Goal: Task Accomplishment & Management: Manage account settings

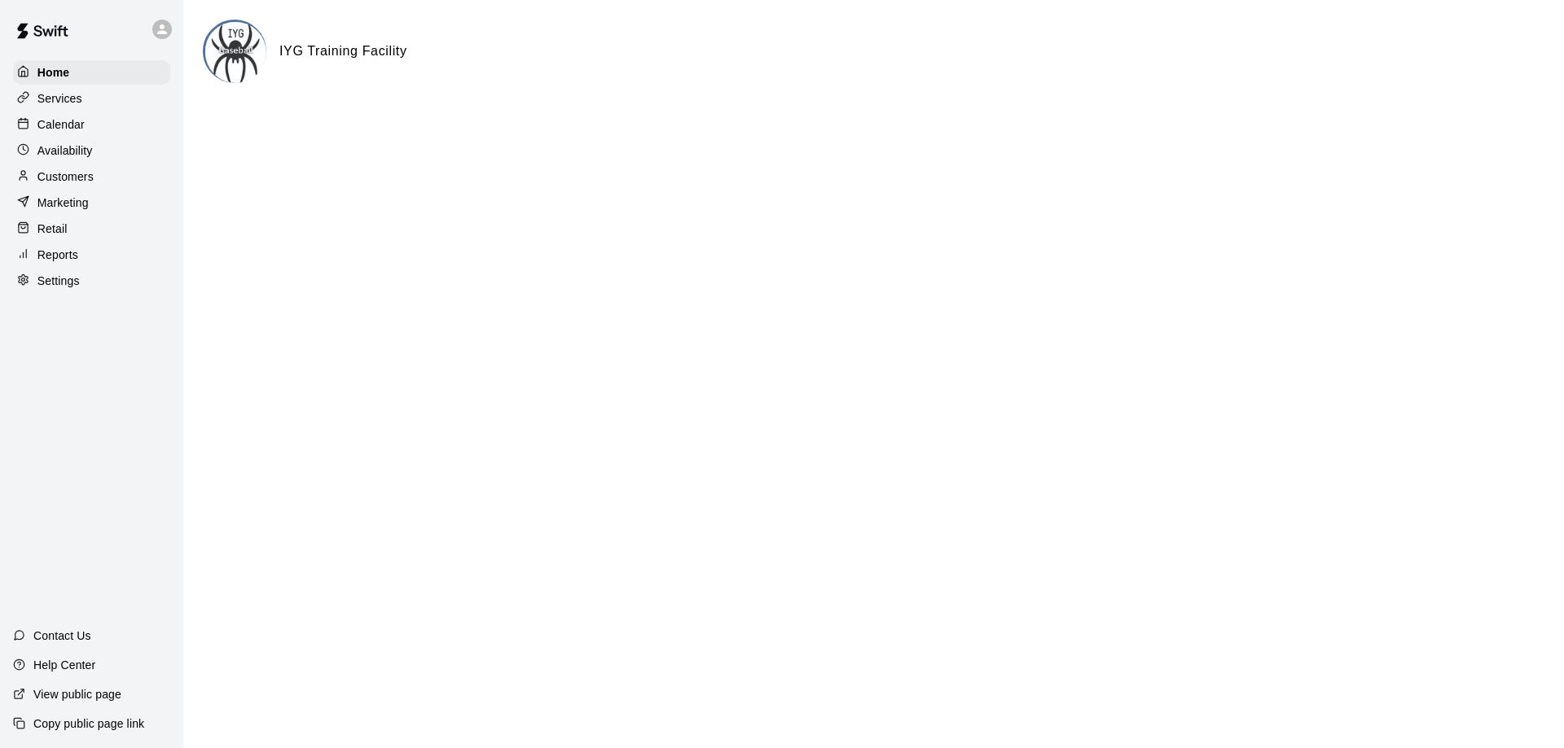
click at [90, 97] on div "Services" at bounding box center [91, 98] width 157 height 24
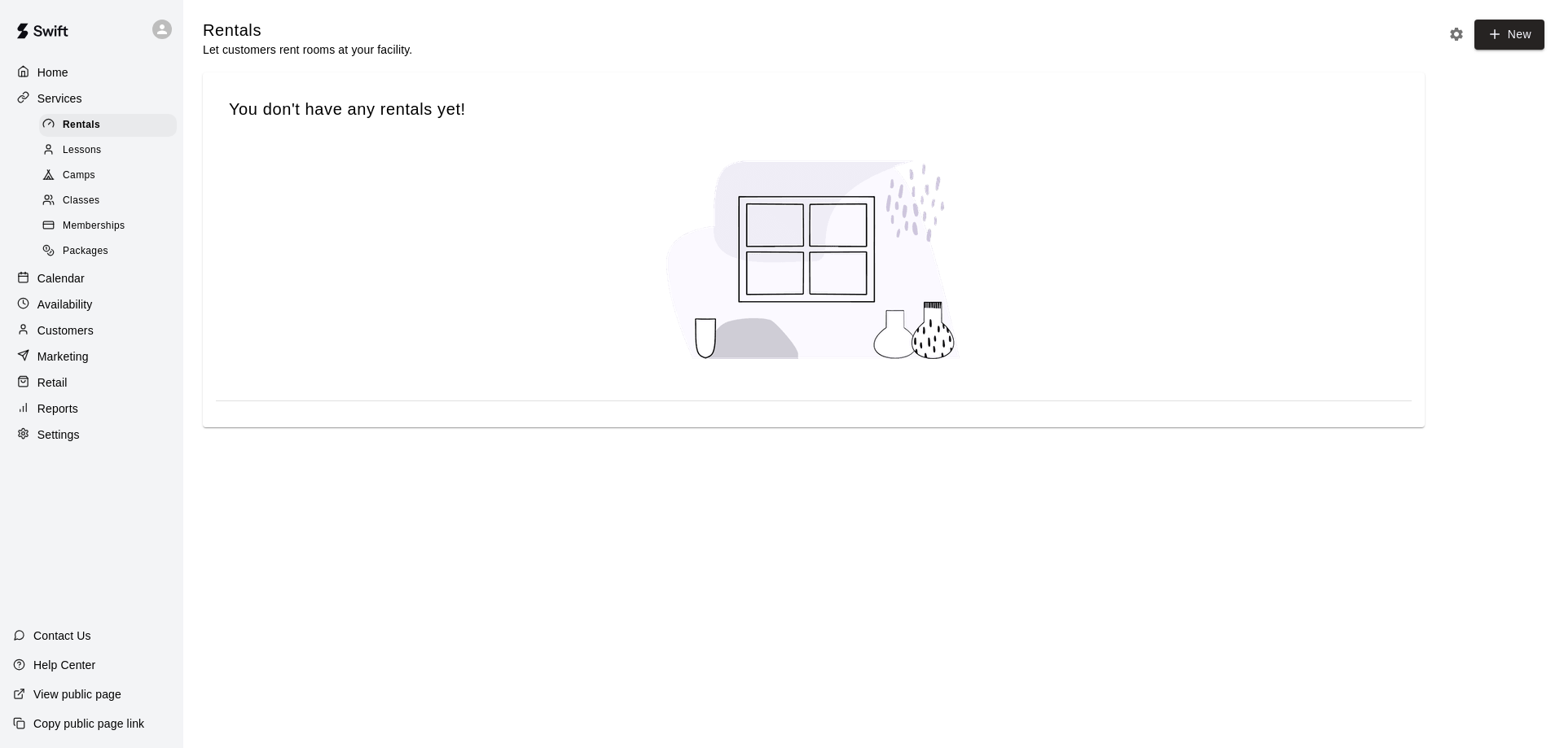
click at [81, 310] on p "Availability" at bounding box center [64, 304] width 55 height 16
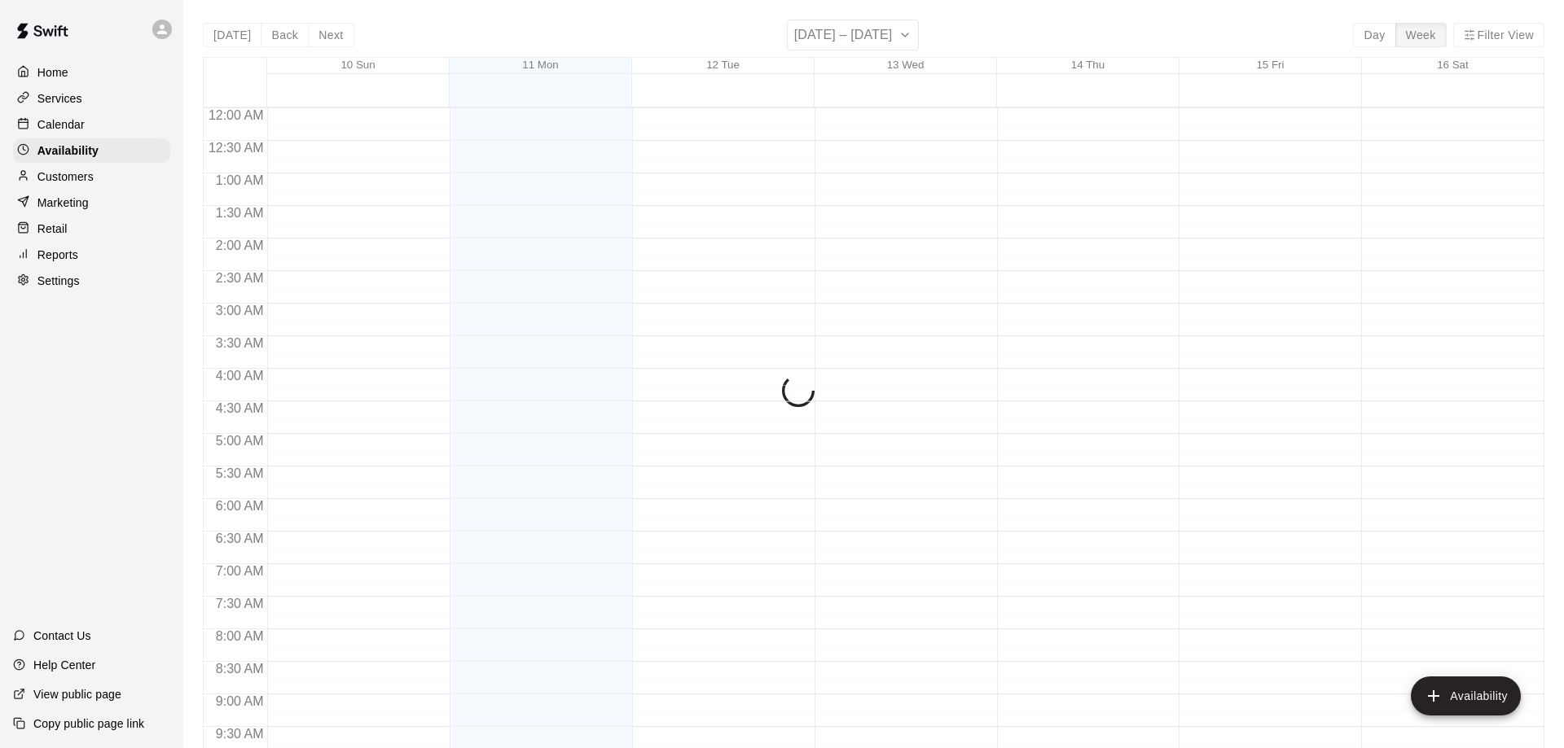
scroll to position [906, 0]
click at [76, 122] on p "Calendar" at bounding box center [60, 124] width 47 height 16
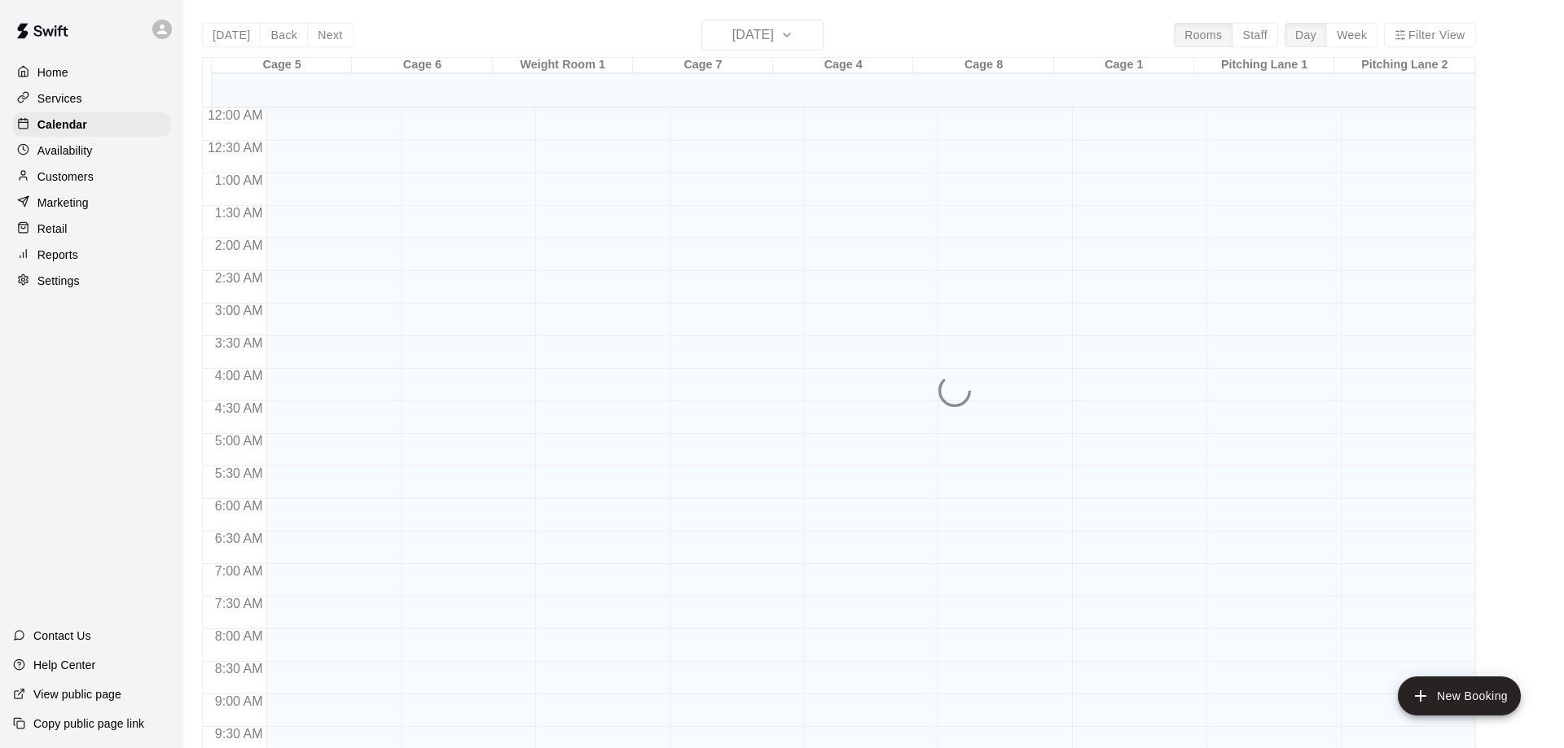
scroll to position [856, 0]
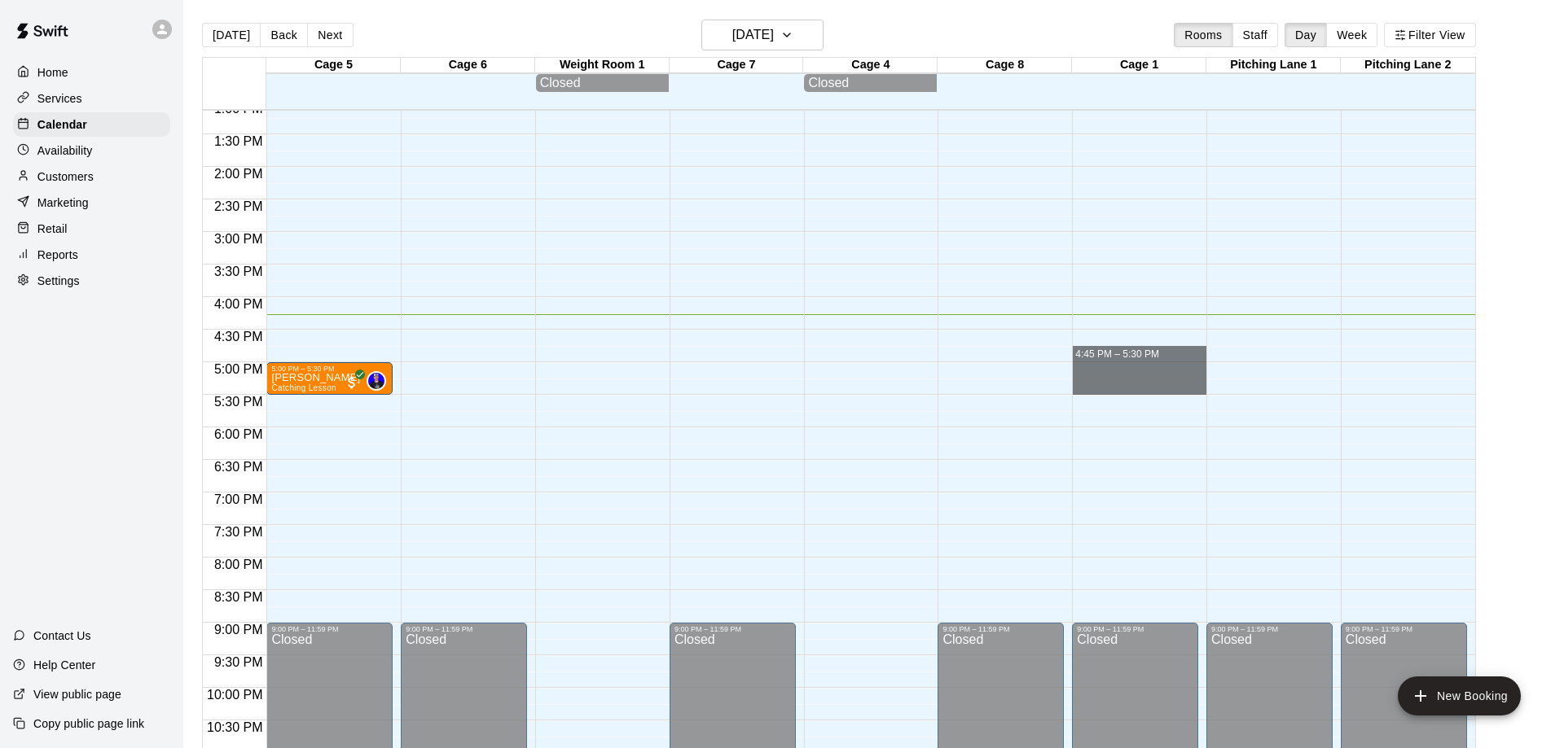
drag, startPoint x: 1125, startPoint y: 387, endPoint x: 629, endPoint y: 362, distance: 497.3
click at [630, 364] on div "12:00 AM 12:30 AM 1:00 AM 1:30 AM 2:00 AM 2:30 AM 3:00 AM 3:30 AM 4:00 AM 4:30 …" at bounding box center [839, 438] width 1272 height 658
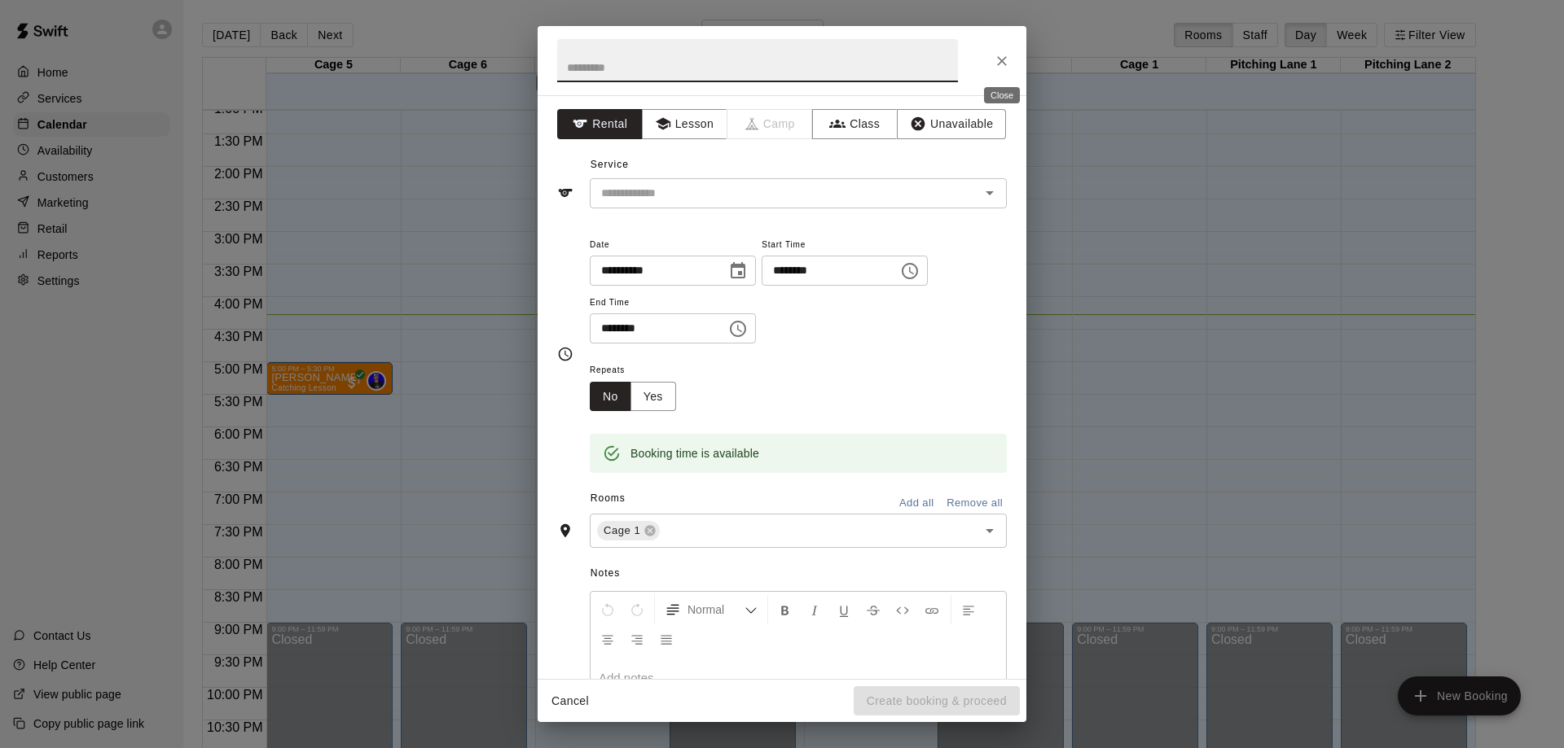
click at [1004, 59] on icon "Close" at bounding box center [1002, 61] width 10 height 10
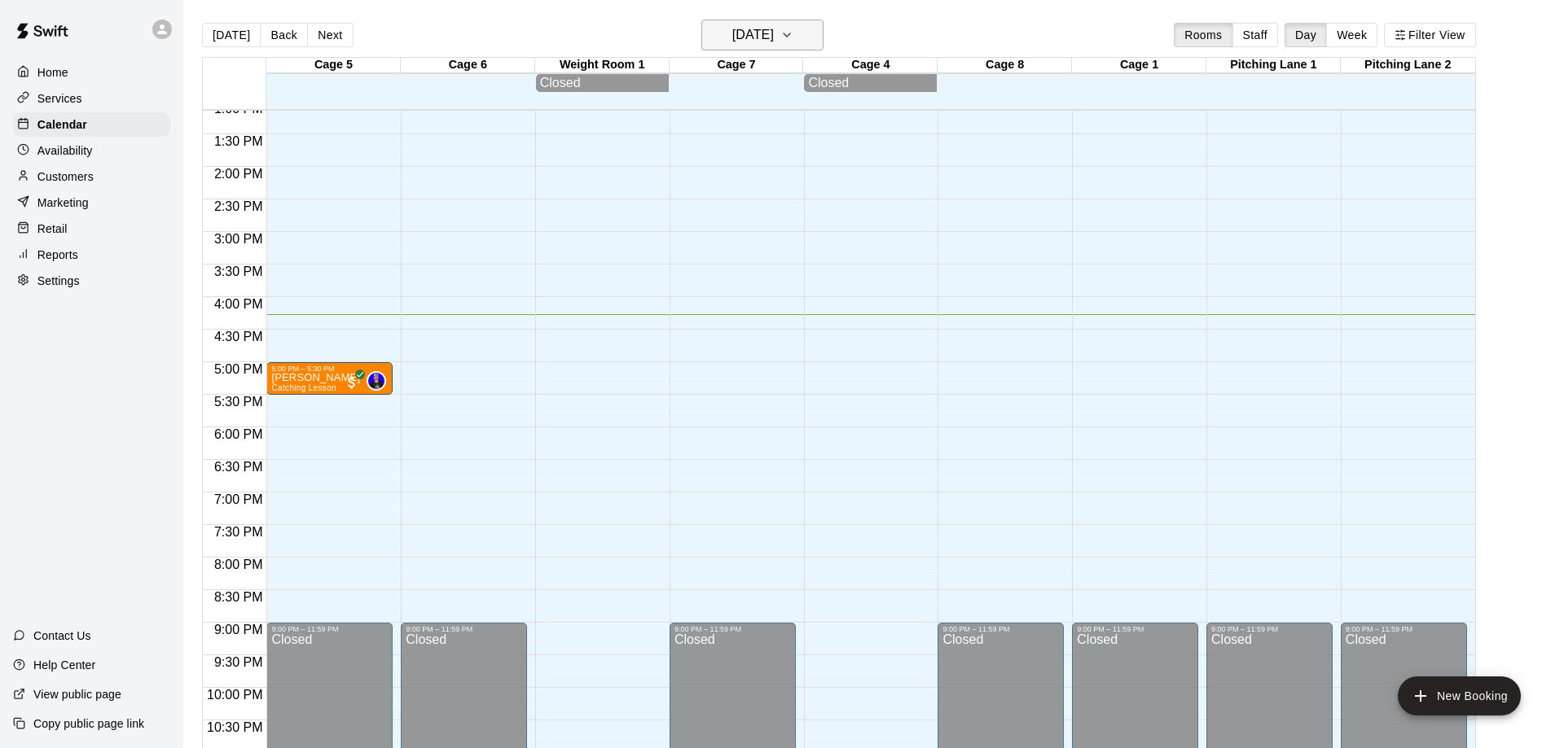
click at [800, 40] on button "[DATE]" at bounding box center [762, 35] width 122 height 31
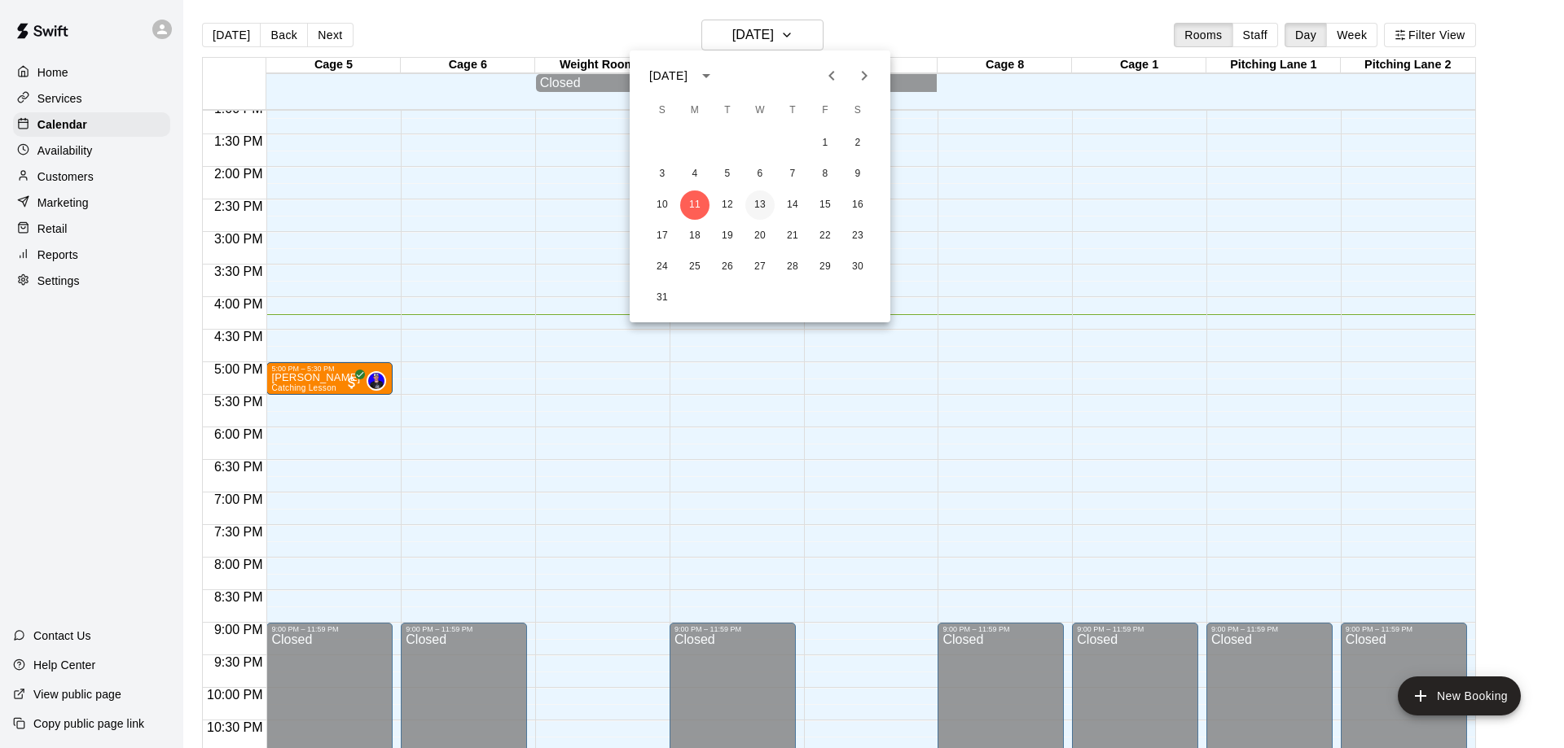
click at [753, 205] on button "13" at bounding box center [759, 205] width 29 height 29
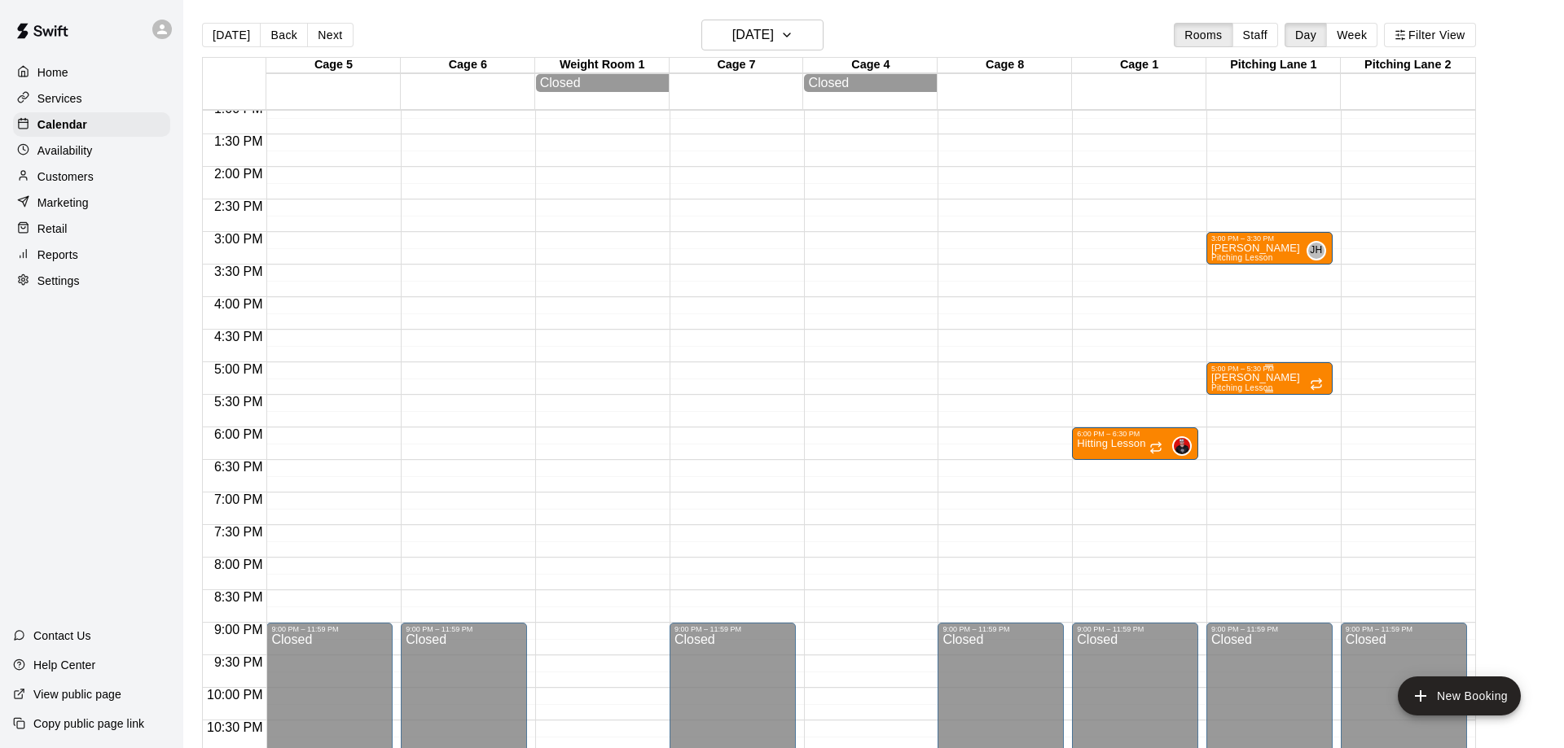
click at [1271, 373] on div "5:00 PM – 5:30 PM" at bounding box center [1269, 369] width 116 height 8
click at [1230, 460] on icon "delete" at bounding box center [1227, 462] width 11 height 15
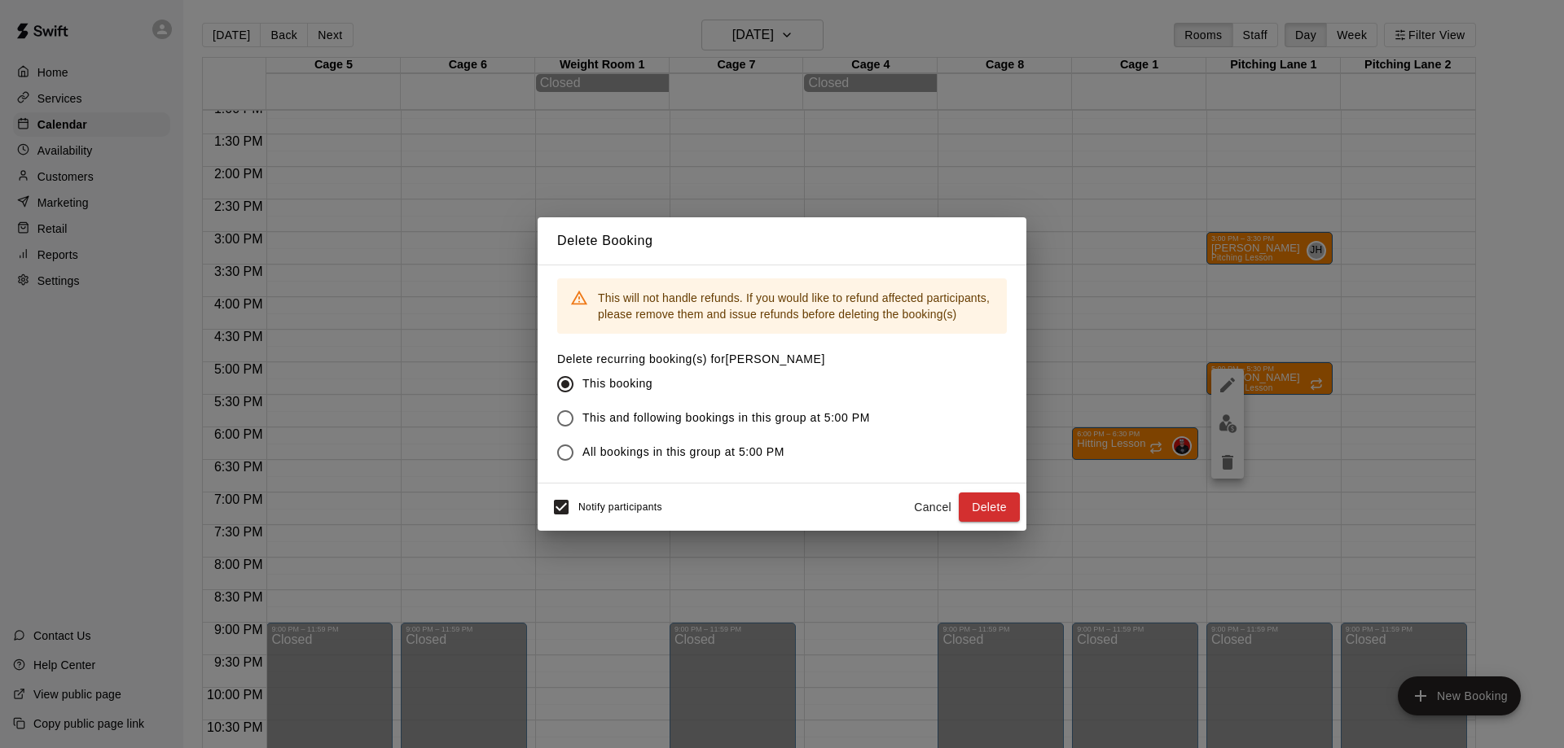
click at [722, 444] on label "All bookings in this group at 5:00 PM" at bounding box center [709, 453] width 322 height 34
click at [978, 509] on button "Delete" at bounding box center [988, 508] width 61 height 30
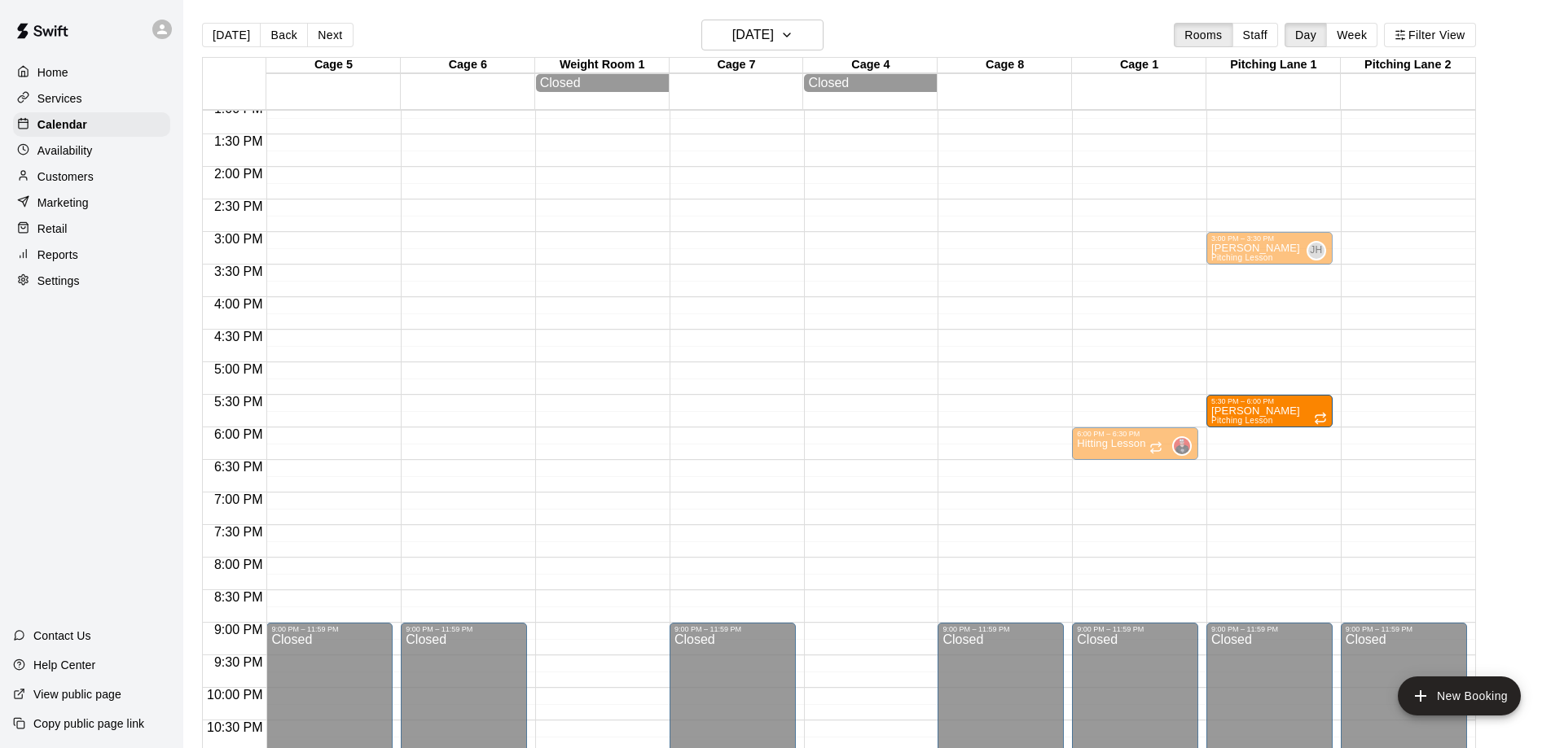
drag, startPoint x: 1288, startPoint y: 385, endPoint x: 1288, endPoint y: 429, distance: 44.0
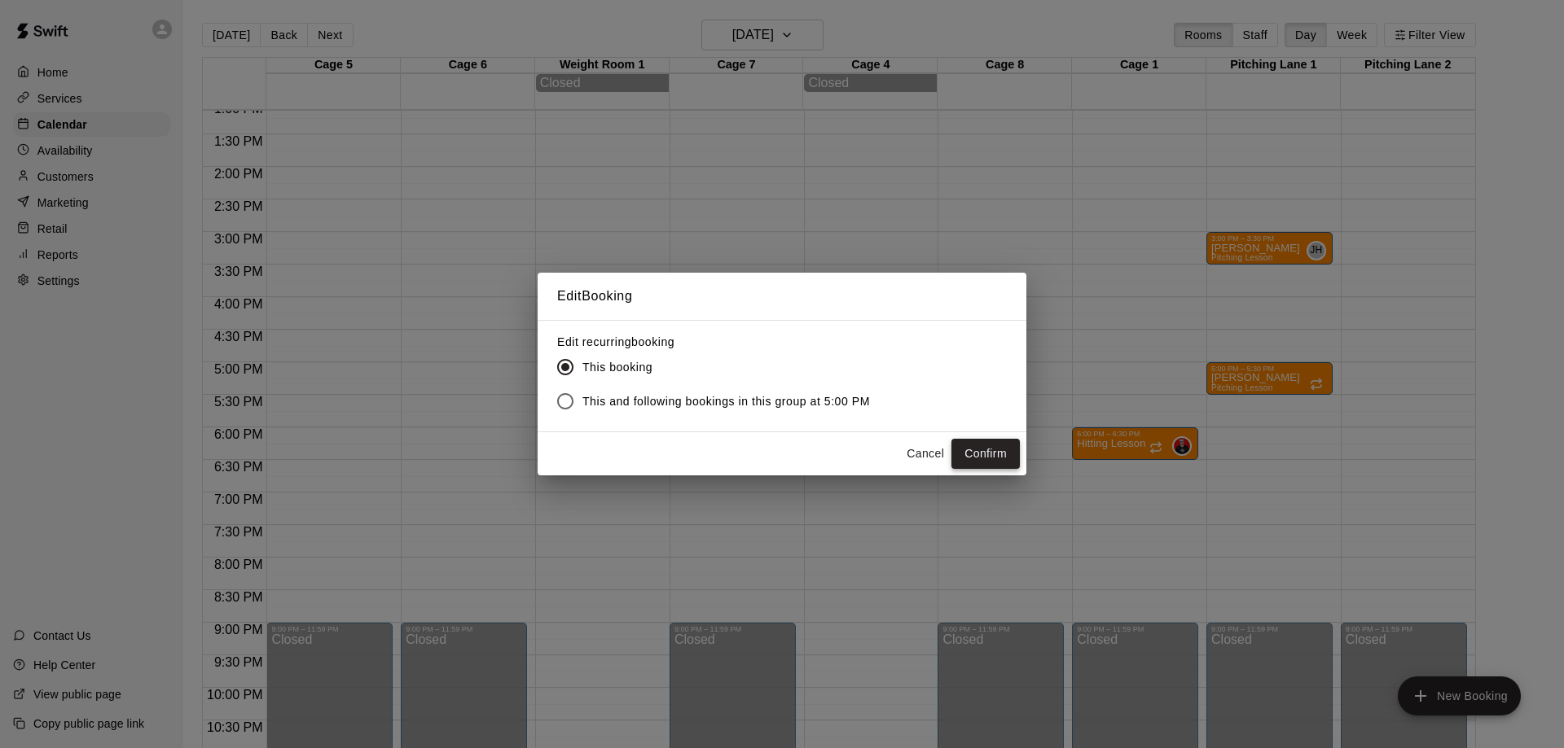
drag, startPoint x: 909, startPoint y: 441, endPoint x: 1002, endPoint y: 445, distance: 93.7
click at [909, 442] on button "Cancel" at bounding box center [925, 454] width 52 height 30
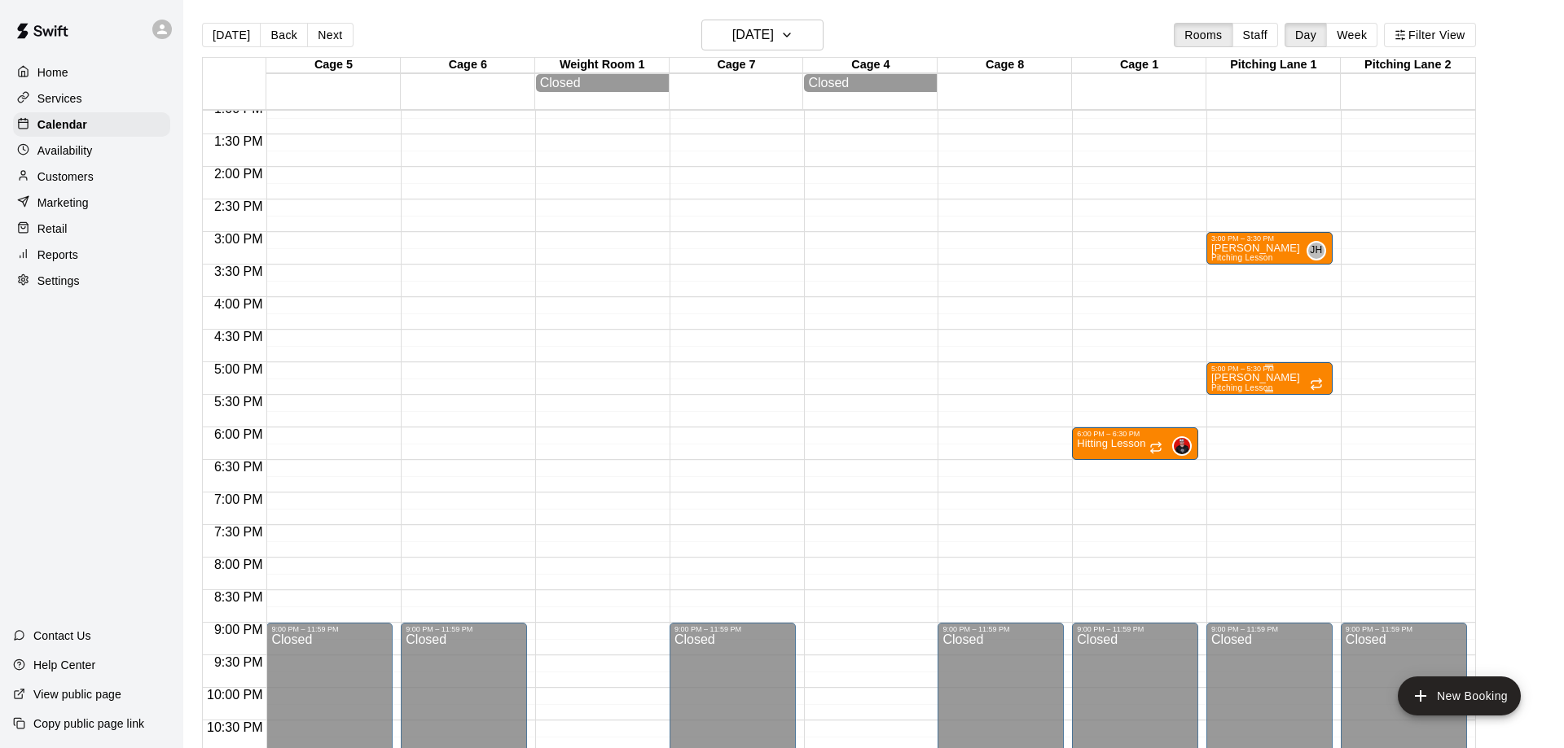
click at [1268, 390] on span "Pitching Lesson" at bounding box center [1242, 388] width 62 height 9
click at [1229, 489] on icon "delete" at bounding box center [1227, 483] width 11 height 15
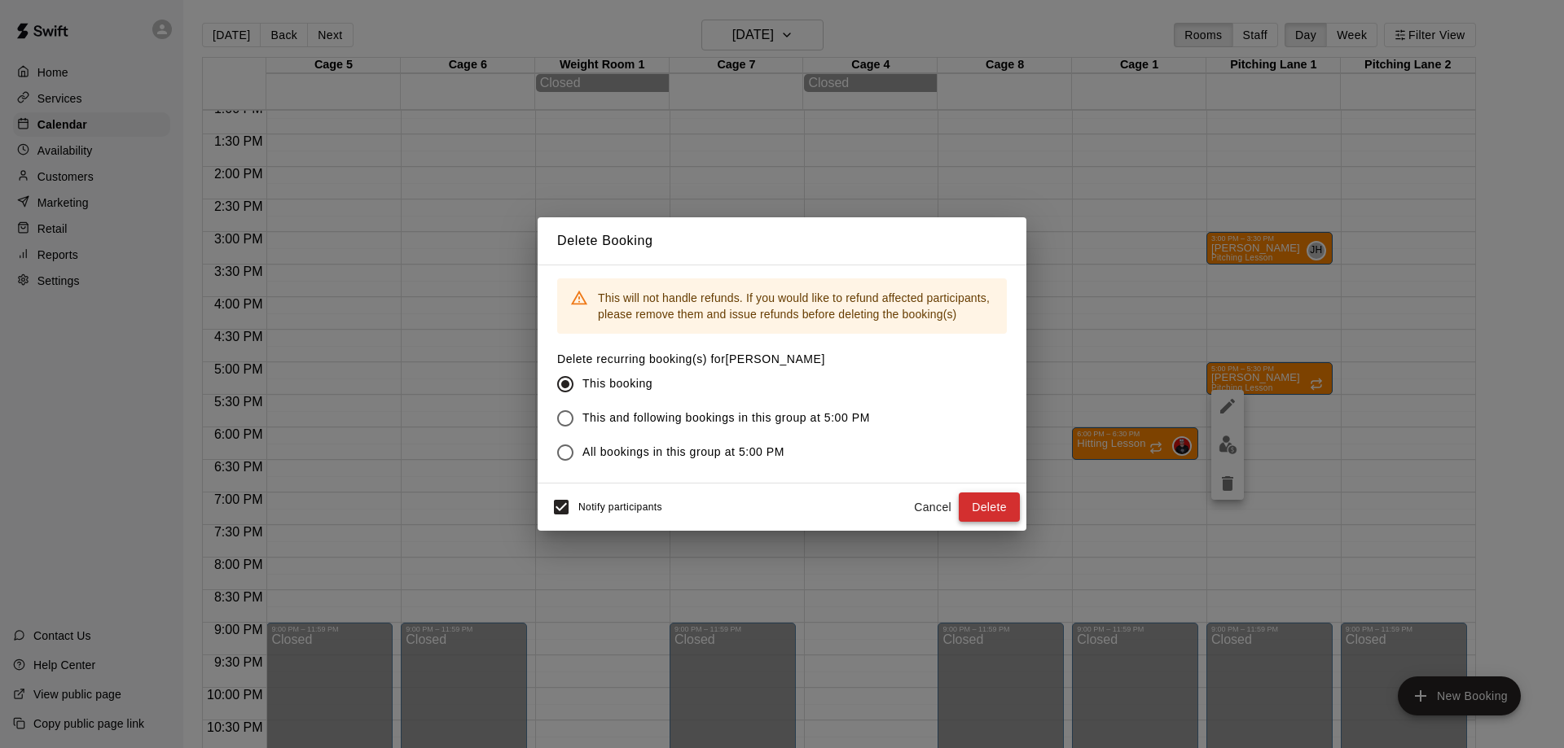
click at [980, 510] on button "Delete" at bounding box center [988, 508] width 61 height 30
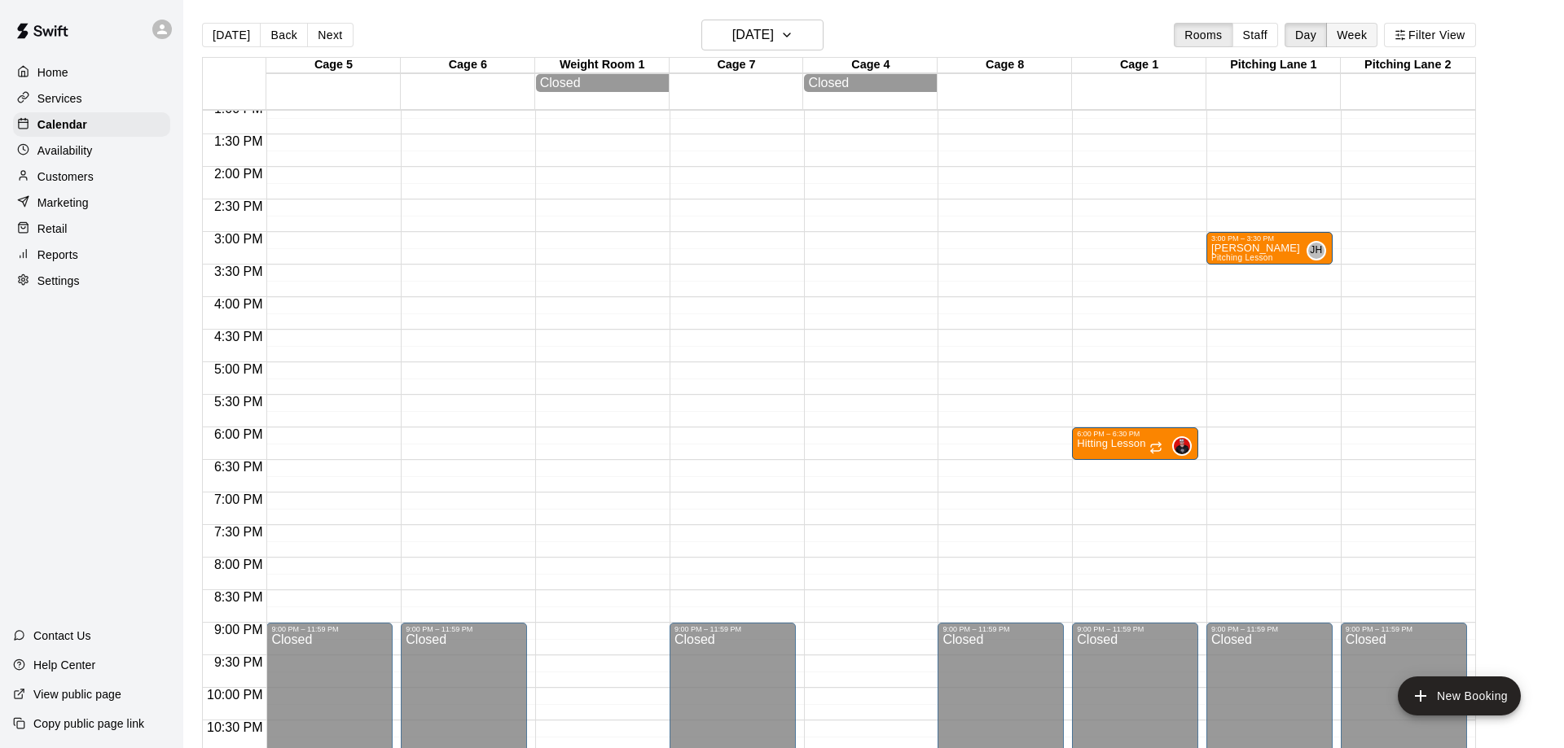
click at [1353, 42] on button "Week" at bounding box center [1351, 35] width 51 height 24
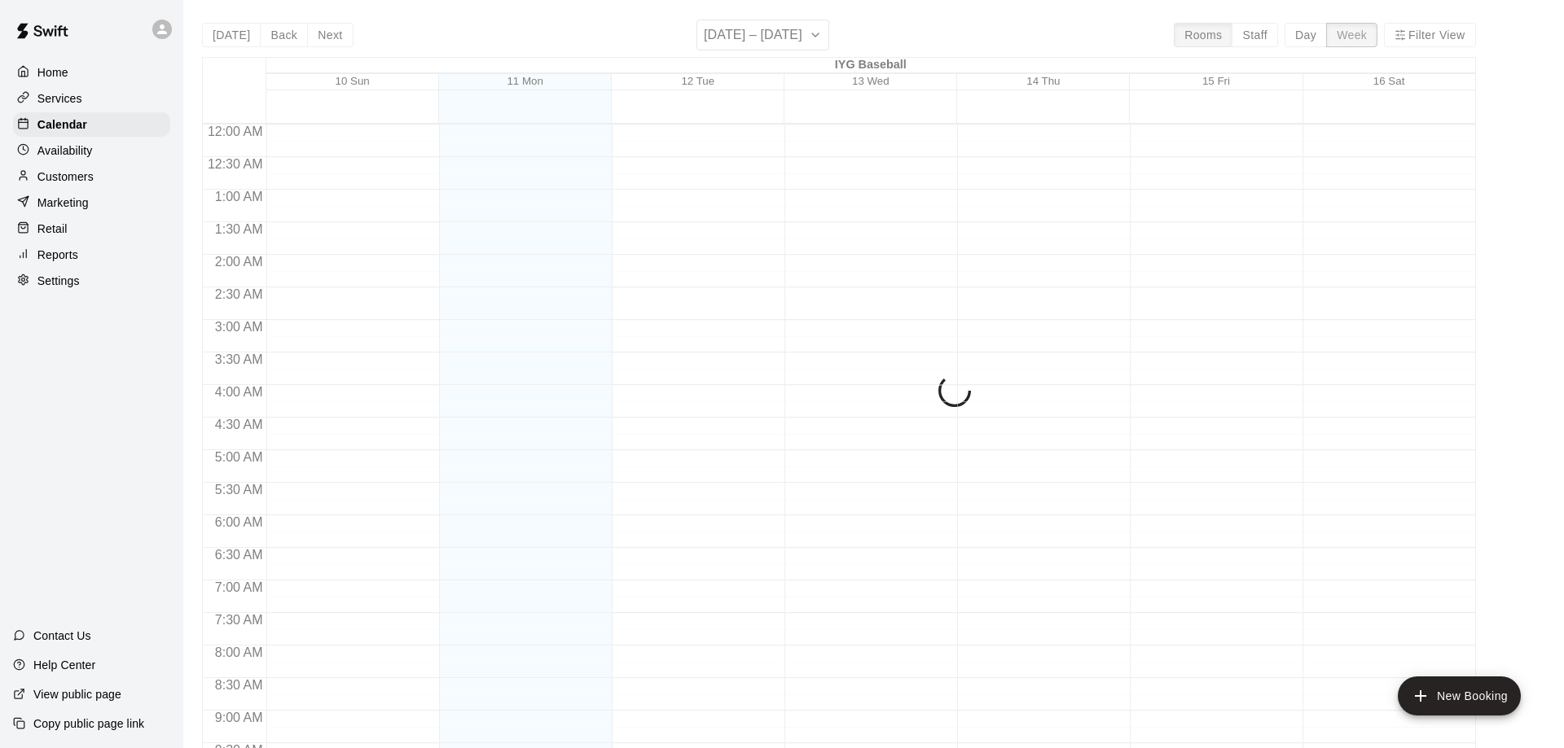
scroll to position [923, 0]
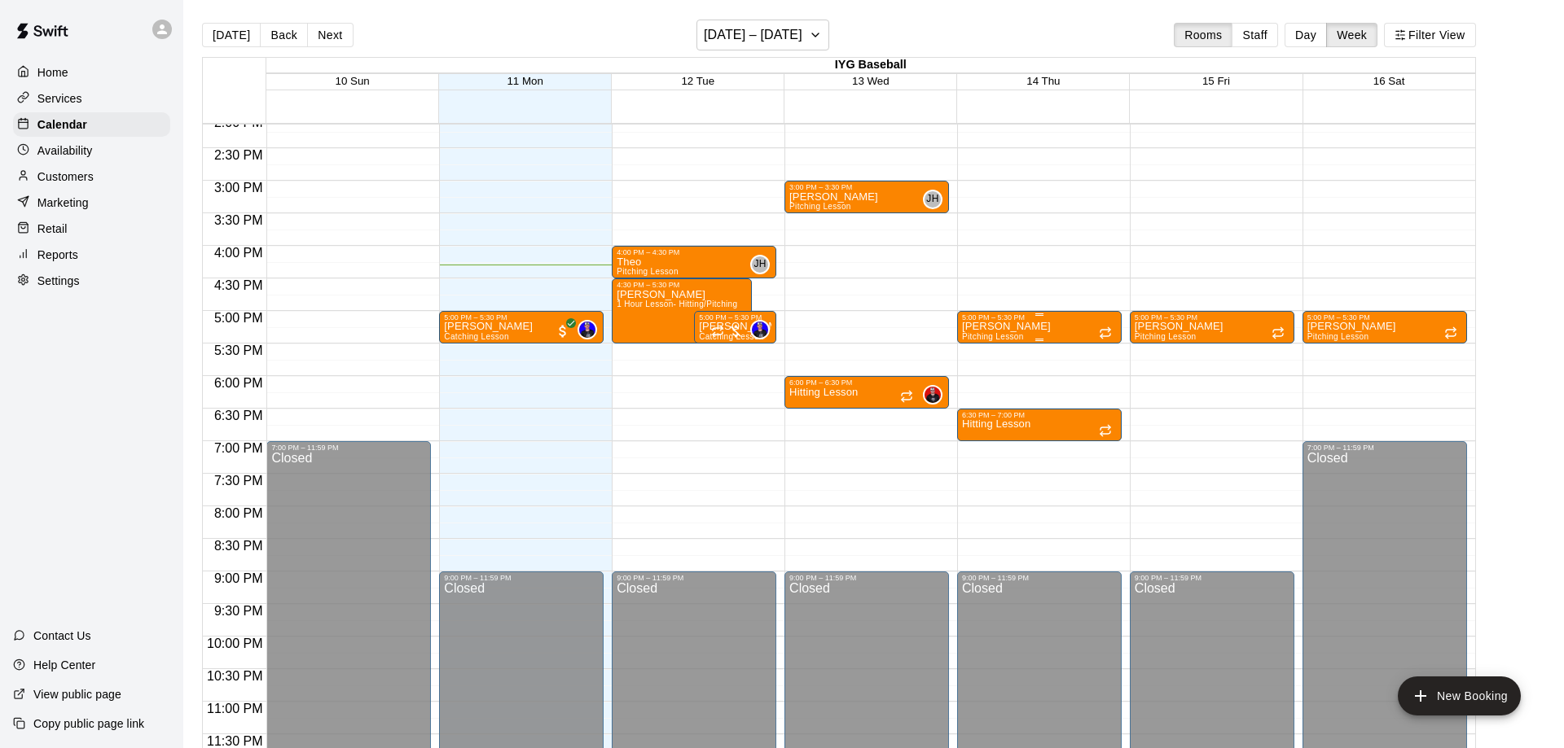
click at [1045, 327] on div "[PERSON_NAME] Pitching Lesson" at bounding box center [1039, 696] width 155 height 748
click at [1197, 323] on div at bounding box center [782, 374] width 1564 height 748
click at [1173, 327] on p "[PERSON_NAME]" at bounding box center [1178, 327] width 89 height 0
click at [1044, 325] on div at bounding box center [782, 374] width 1564 height 748
click at [1048, 332] on div "[PERSON_NAME] Pitching Lesson" at bounding box center [1039, 696] width 155 height 748
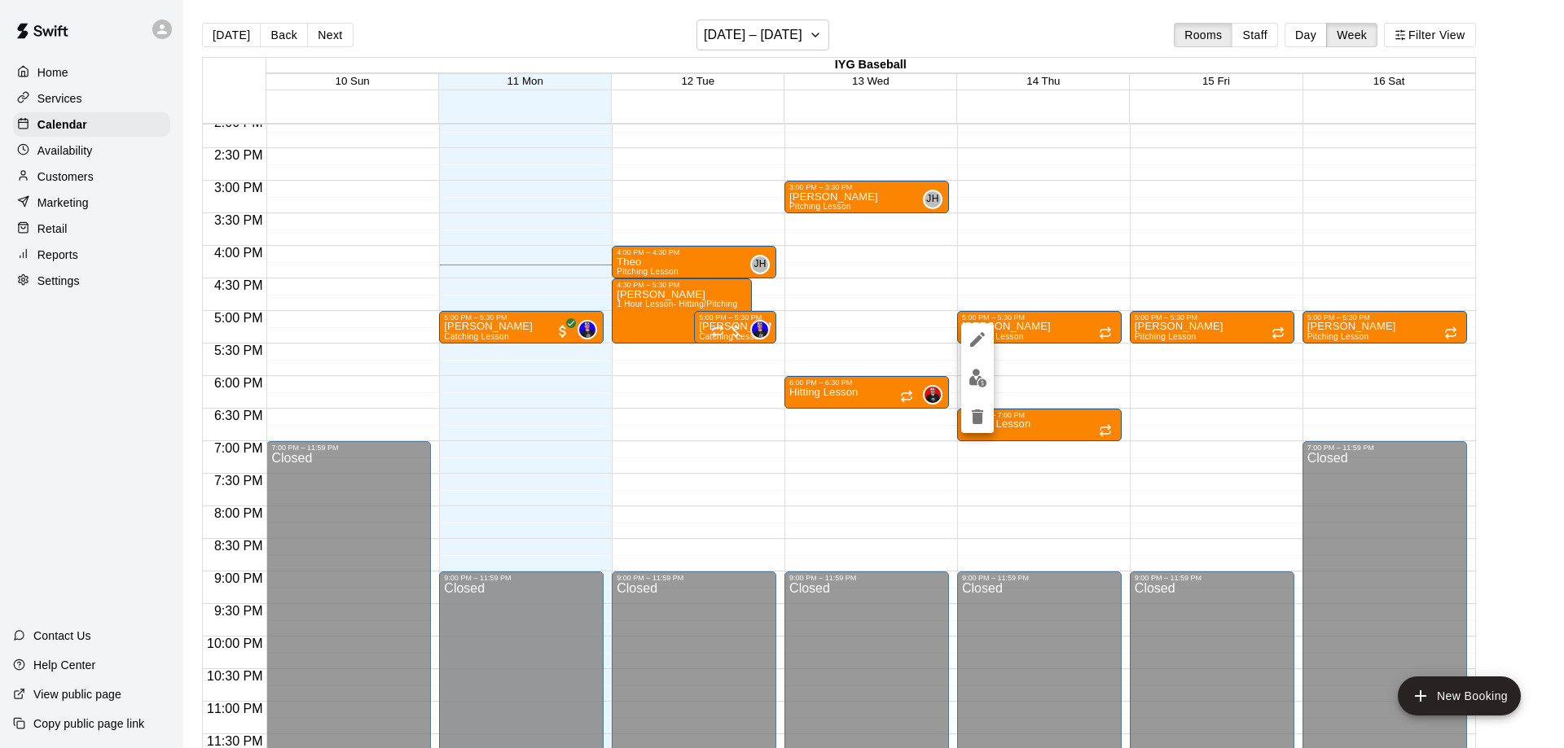
click at [964, 418] on button "delete" at bounding box center [977, 417] width 33 height 33
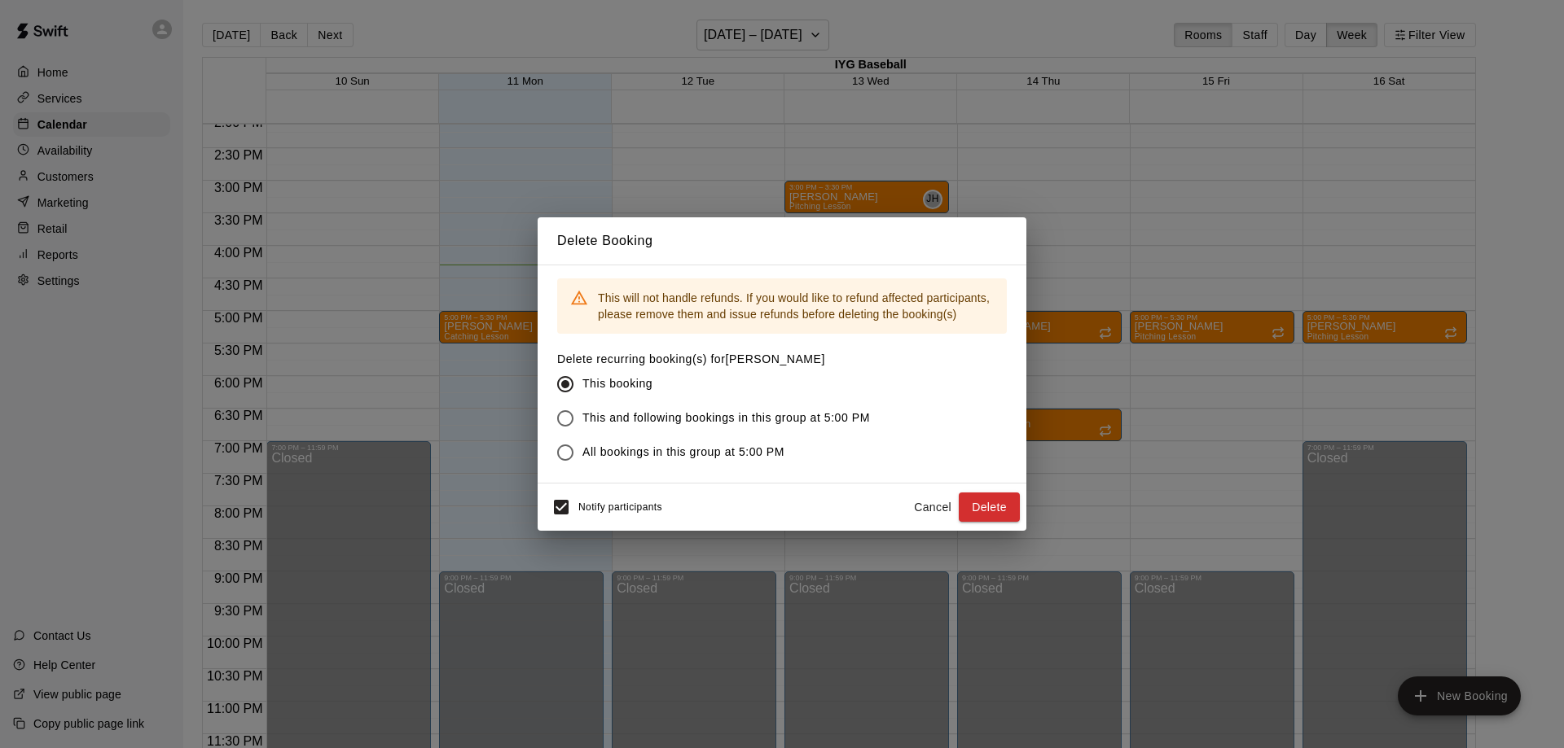
click at [766, 430] on label "This and following bookings in this group at 5:00 PM" at bounding box center [709, 418] width 322 height 34
click at [993, 498] on button "Delete" at bounding box center [988, 508] width 61 height 30
click at [929, 508] on button "Cancel" at bounding box center [932, 508] width 52 height 30
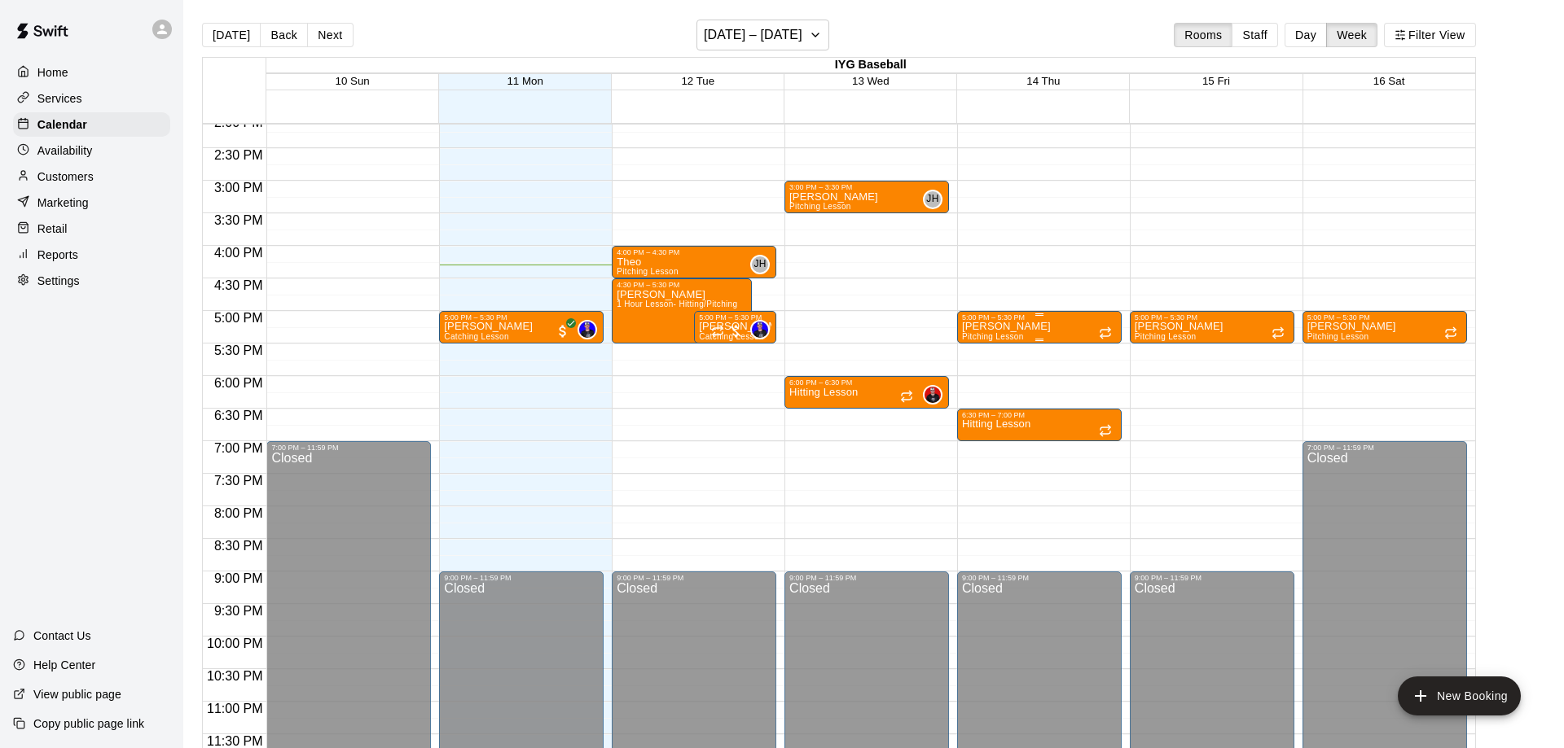
click at [1037, 327] on p "[PERSON_NAME]" at bounding box center [1006, 327] width 89 height 0
click at [972, 421] on icon "delete" at bounding box center [977, 422] width 11 height 15
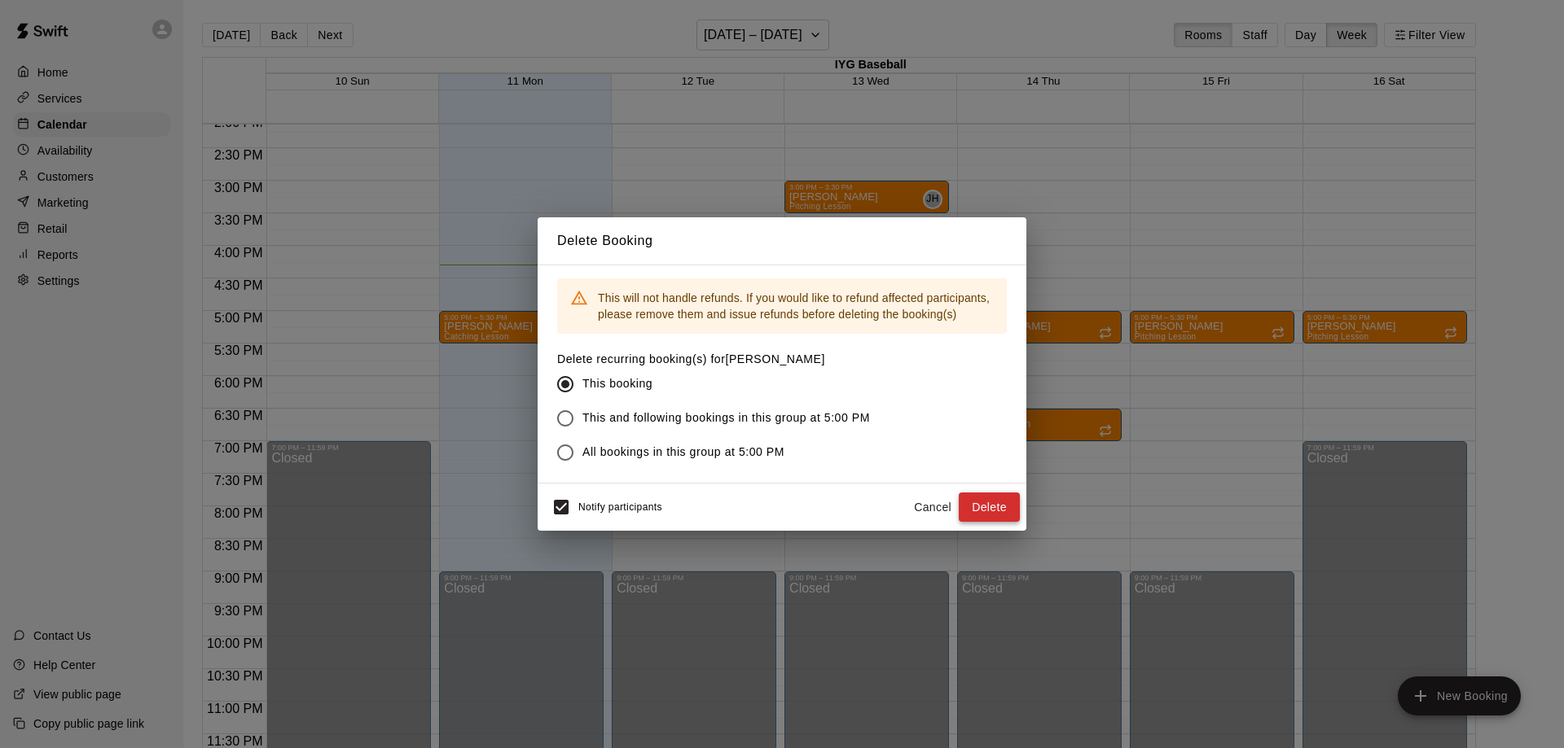
click at [988, 501] on button "Delete" at bounding box center [988, 508] width 61 height 30
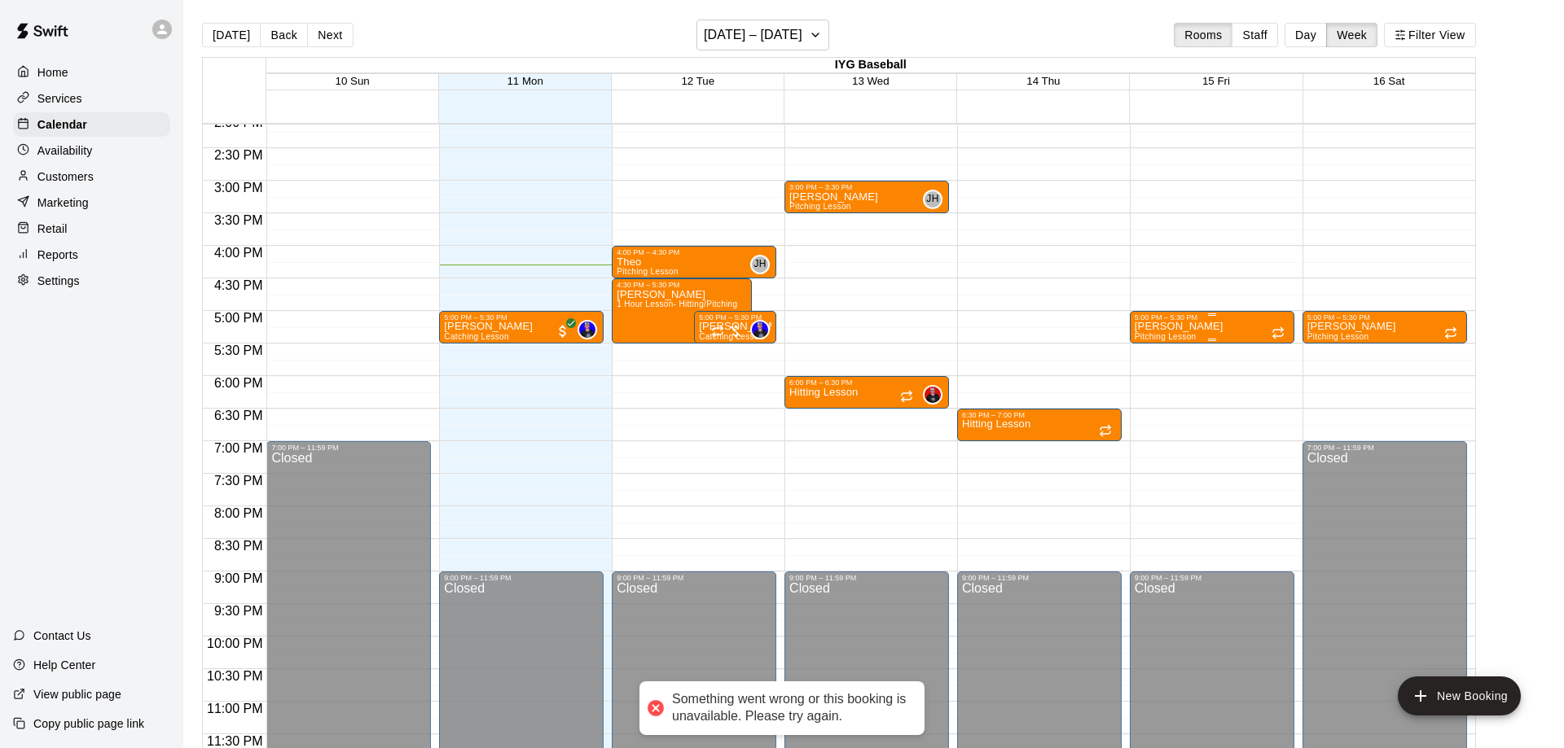
click at [1168, 327] on p "[PERSON_NAME]" at bounding box center [1178, 327] width 89 height 0
click at [1147, 427] on icon "delete" at bounding box center [1149, 422] width 11 height 15
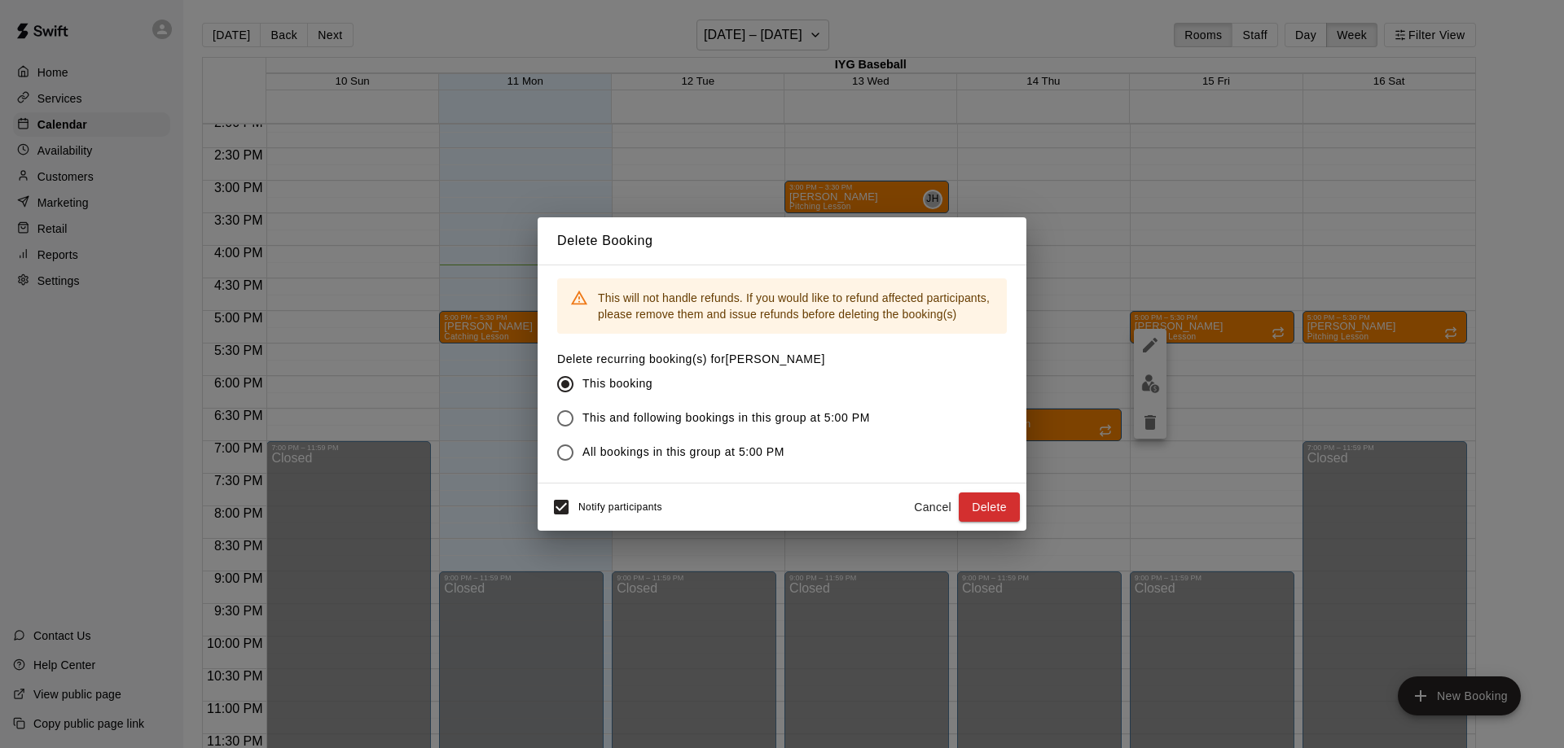
click at [982, 538] on div "Delete Booking This will not handle refunds. If you would like to refund affect…" at bounding box center [782, 374] width 1564 height 748
click at [972, 507] on div "Delete Booking This will not handle refunds. If you would like to refund affect…" at bounding box center [782, 374] width 1564 height 748
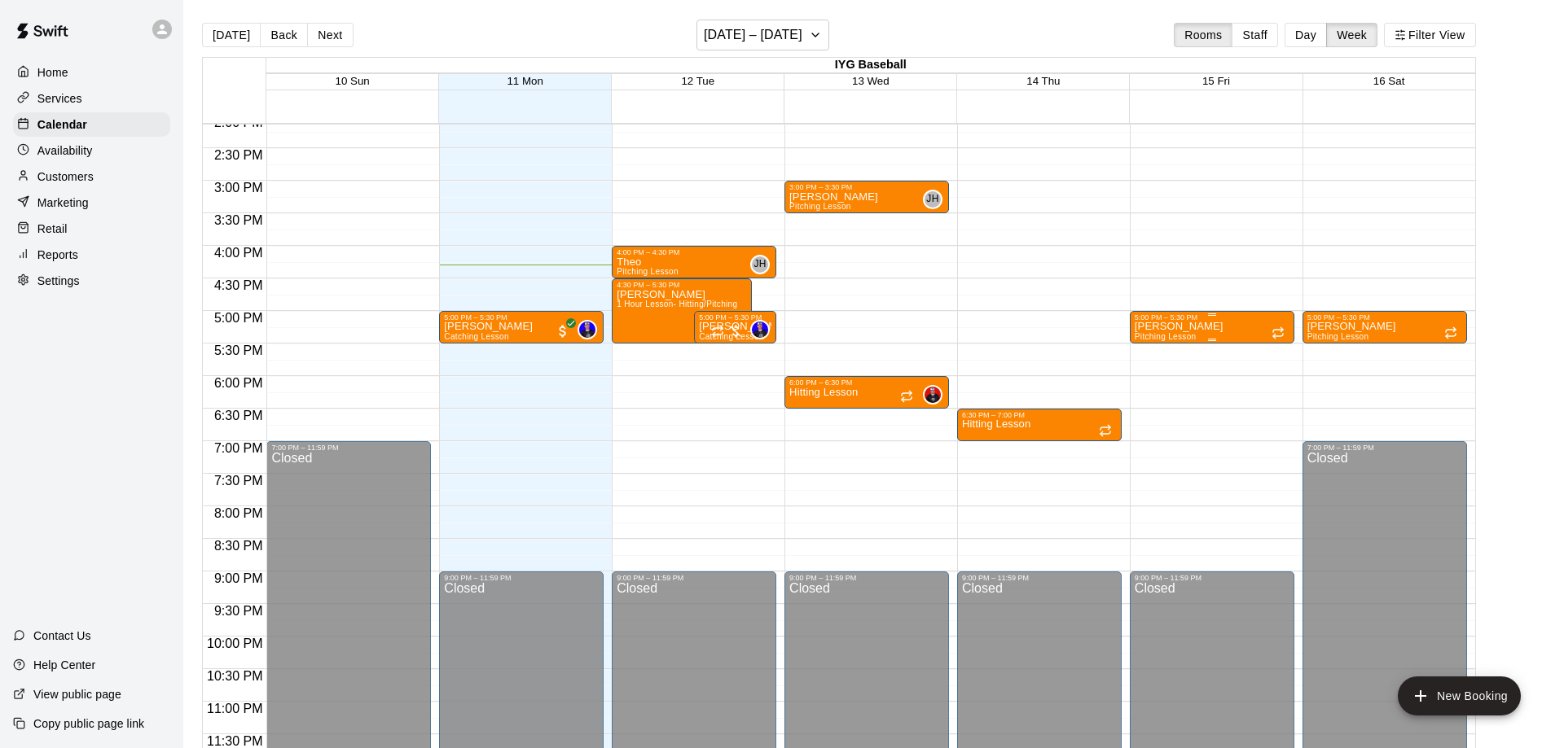
click at [1208, 327] on p "[PERSON_NAME]" at bounding box center [1178, 327] width 89 height 0
click at [1158, 431] on icon "delete" at bounding box center [1150, 423] width 20 height 20
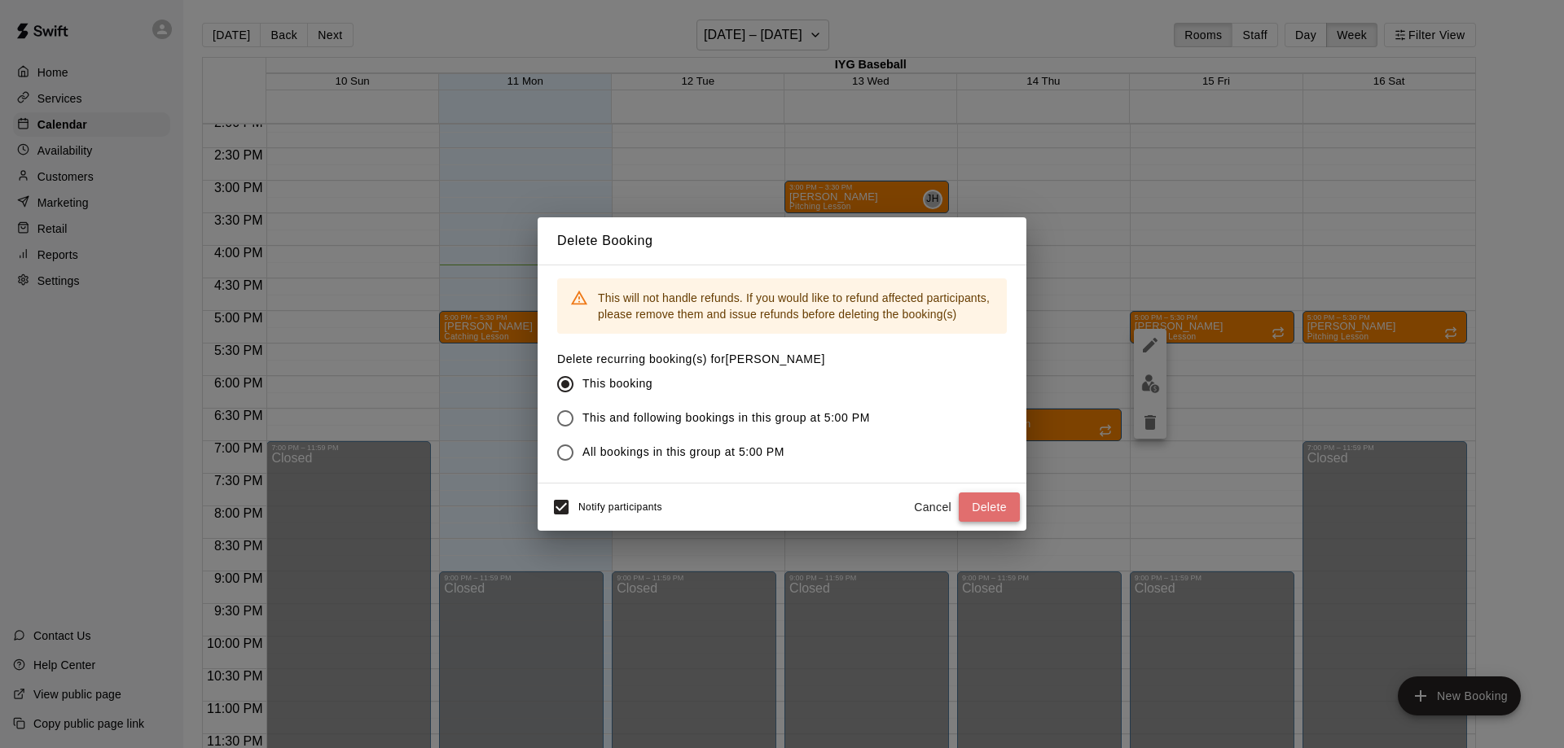
click at [999, 502] on button "Delete" at bounding box center [988, 508] width 61 height 30
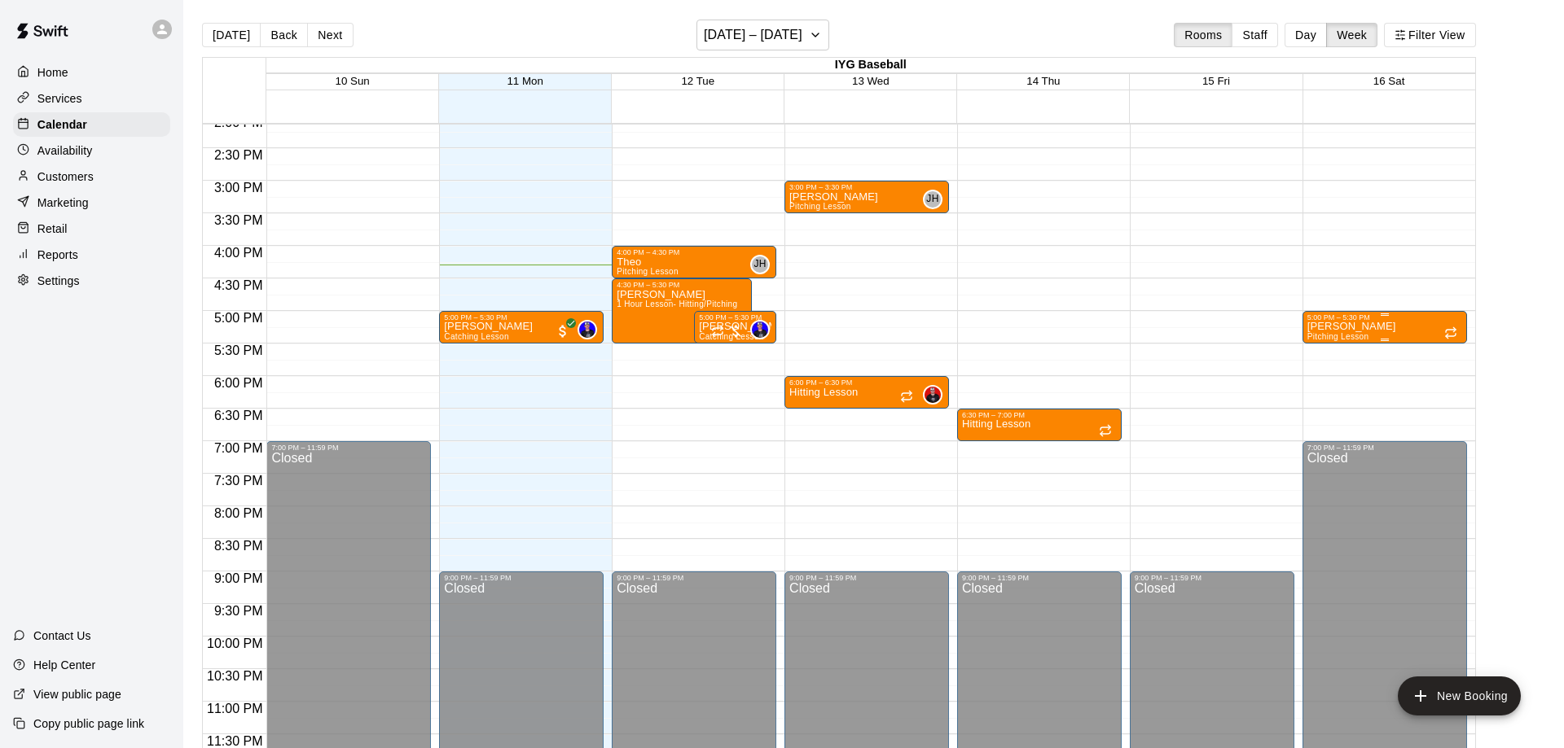
click at [1366, 327] on p "[PERSON_NAME]" at bounding box center [1351, 327] width 89 height 0
click at [1325, 432] on icon "delete" at bounding box center [1324, 423] width 20 height 20
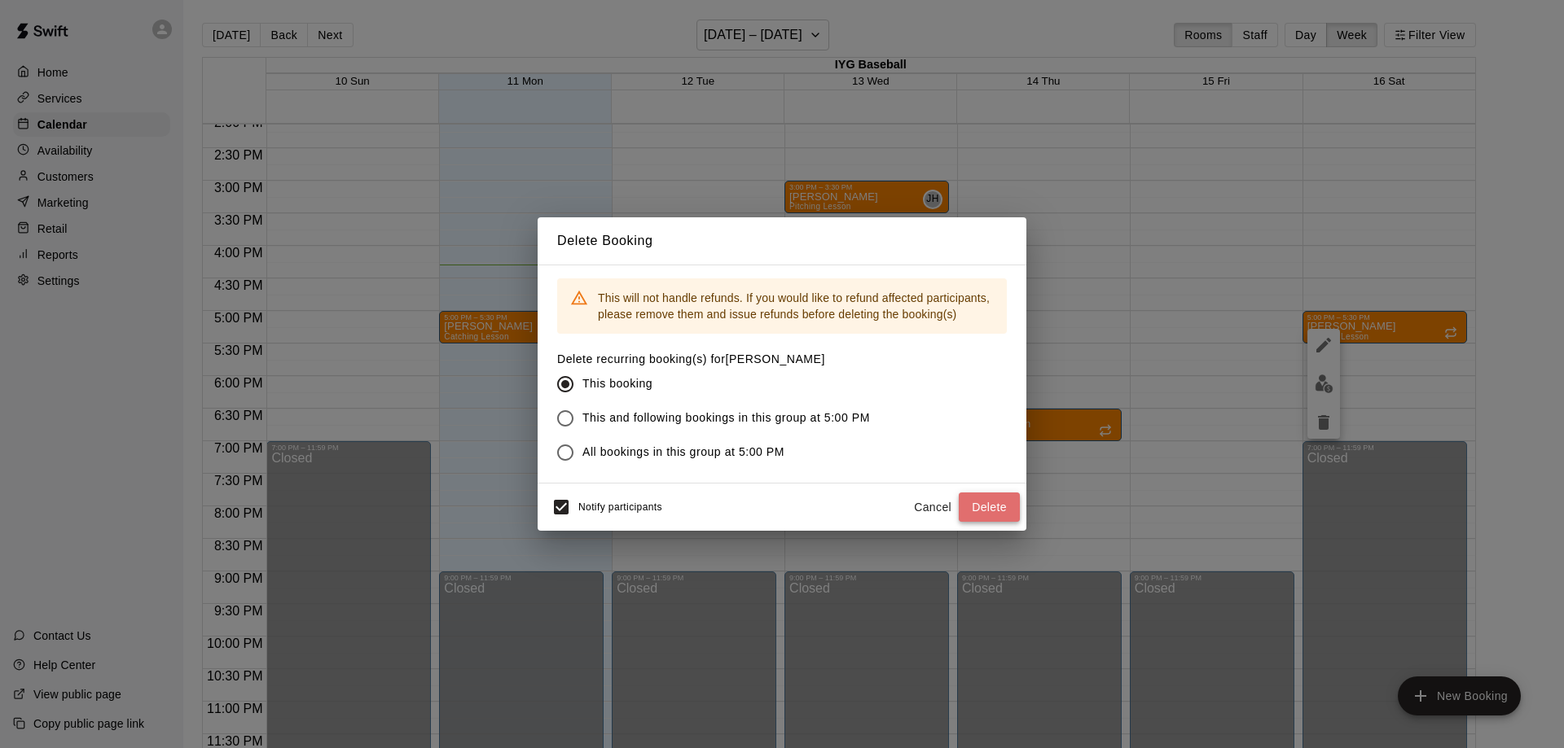
click at [1003, 512] on button "Delete" at bounding box center [988, 508] width 61 height 30
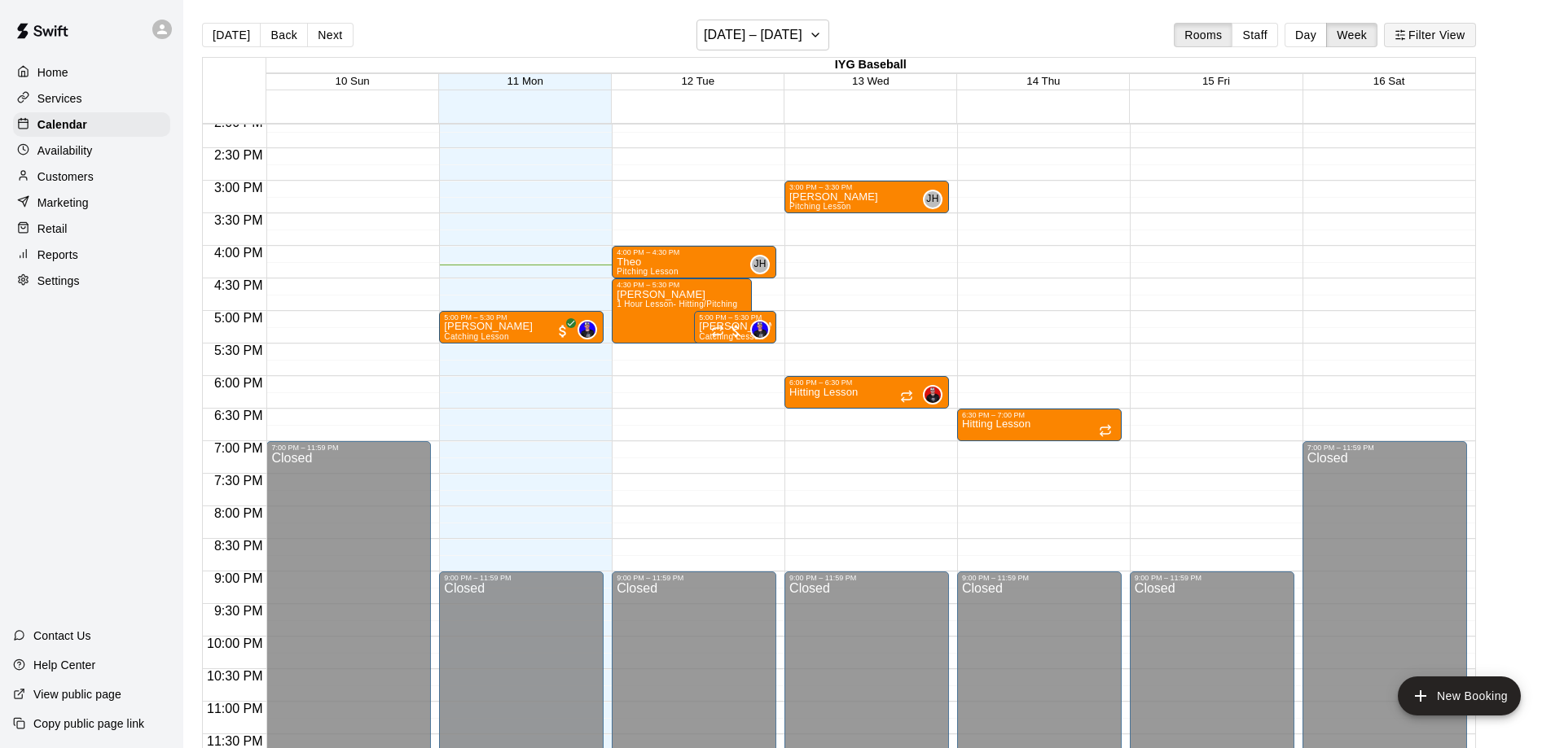
click at [1420, 37] on button "Filter View" at bounding box center [1429, 35] width 91 height 24
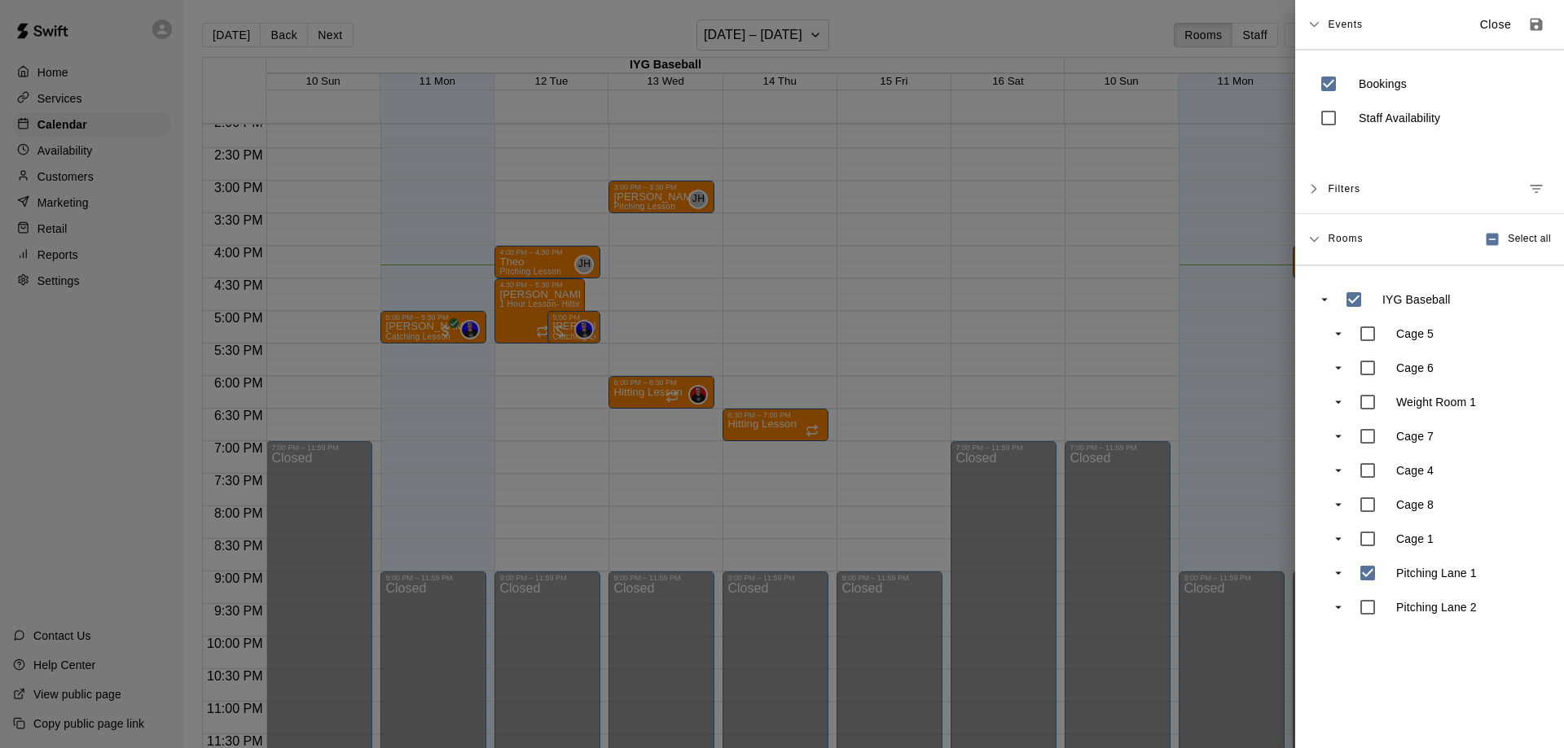
click at [1335, 250] on div "Rooms" at bounding box center [1344, 239] width 35 height 26
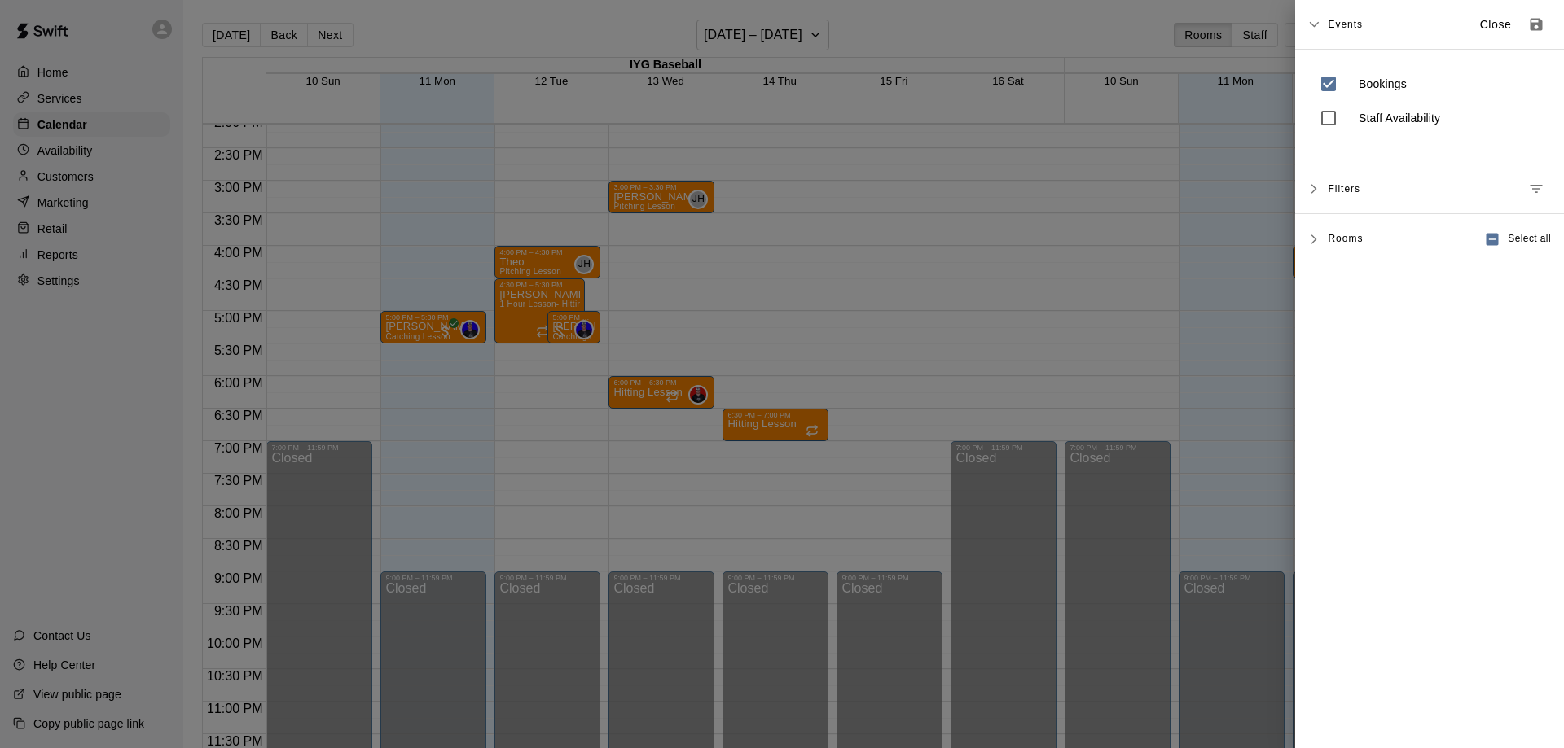
click at [1336, 192] on span "Filters" at bounding box center [1343, 188] width 33 height 29
click at [1531, 28] on icon "Save as default view" at bounding box center [1536, 25] width 12 height 12
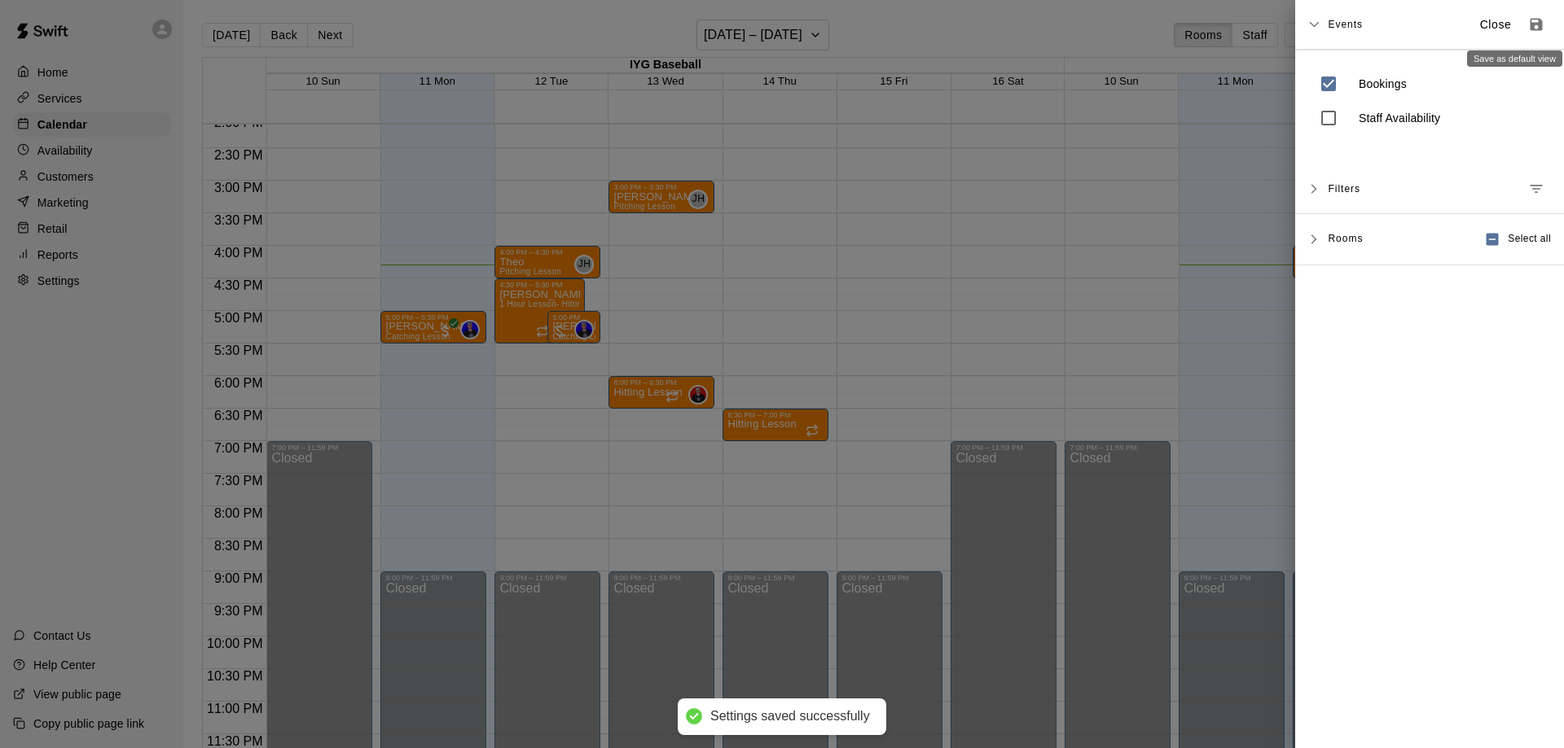
click at [1530, 28] on icon "Save as default view" at bounding box center [1536, 25] width 12 height 12
click at [1471, 33] on button "Close" at bounding box center [1495, 24] width 52 height 27
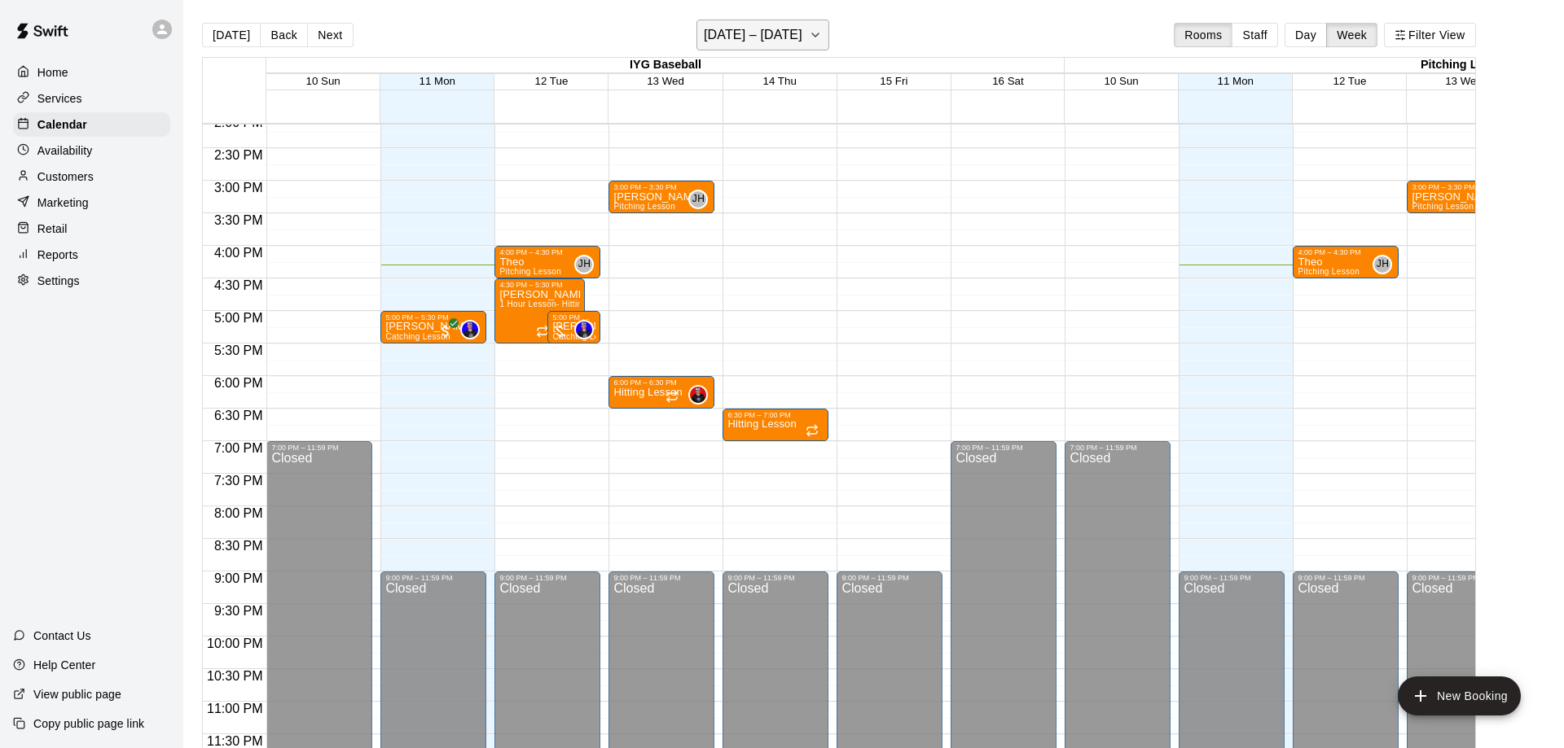
click at [790, 31] on h6 "[DATE] – [DATE]" at bounding box center [753, 35] width 99 height 23
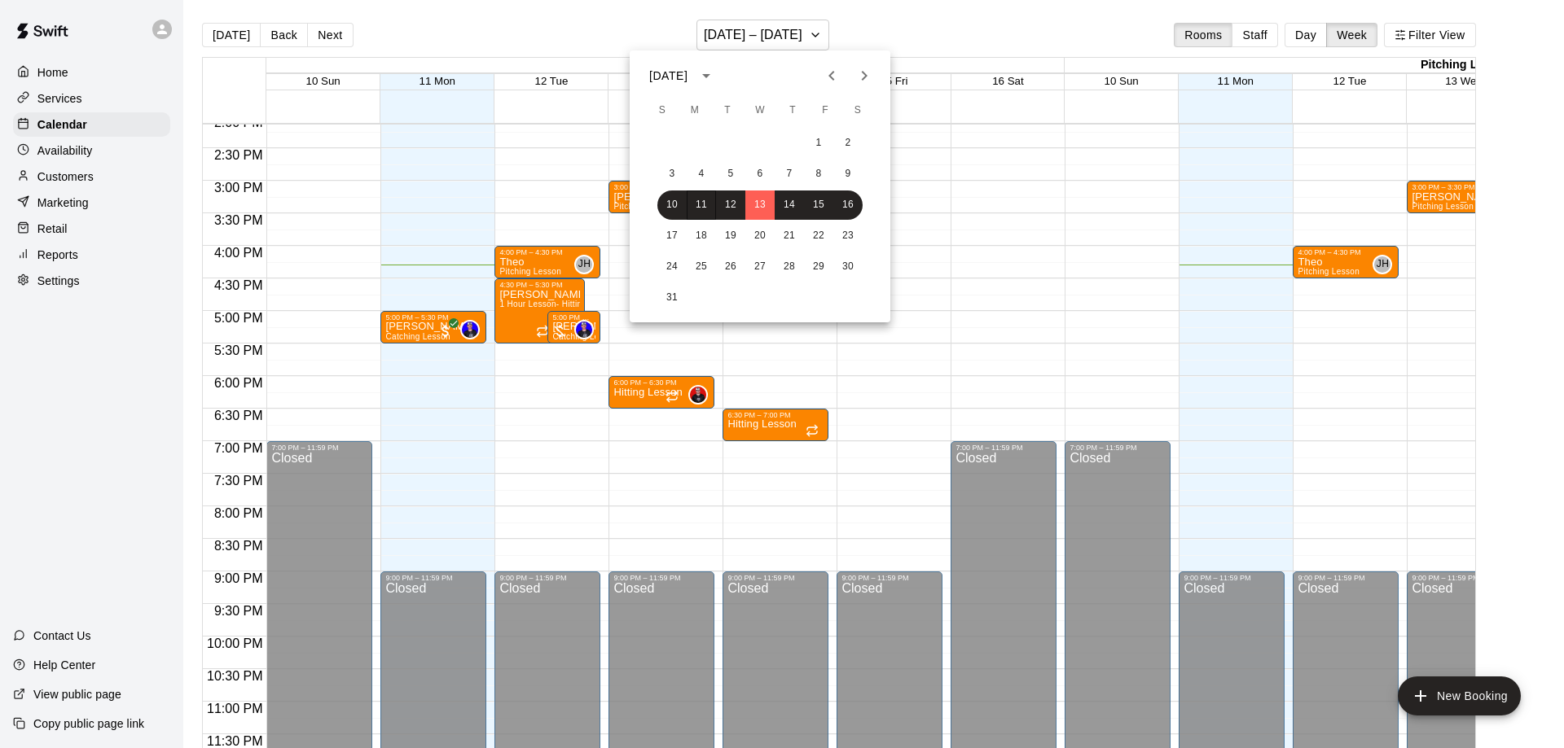
click at [1425, 283] on div at bounding box center [782, 374] width 1564 height 748
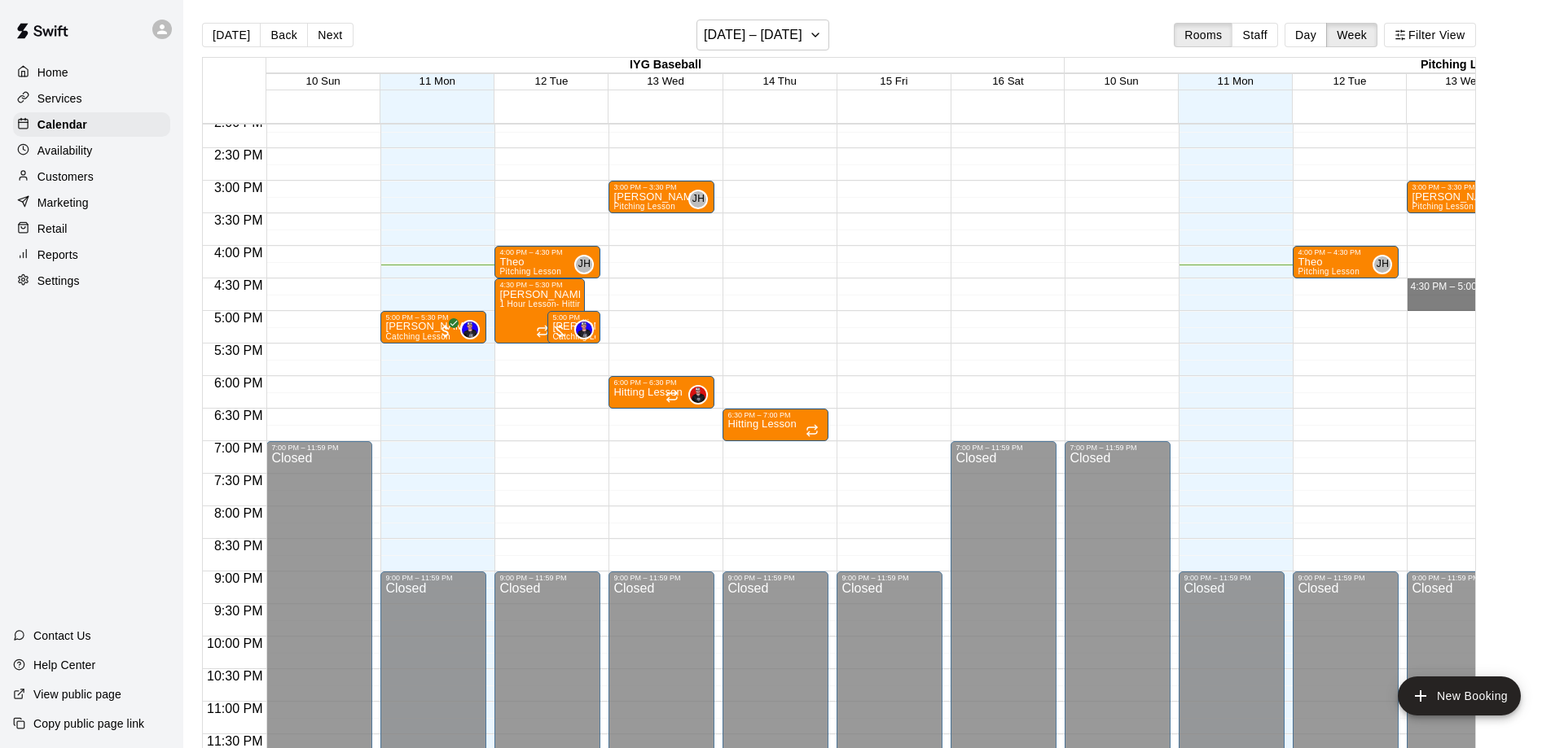
drag, startPoint x: 1386, startPoint y: 291, endPoint x: 1150, endPoint y: 292, distance: 236.2
click at [1115, 300] on div "12:00 AM 12:30 AM 1:00 AM 1:30 AM 2:00 AM 2:30 AM 3:00 AM 3:30 AM 4:00 AM 4:30 …" at bounding box center [839, 445] width 1272 height 644
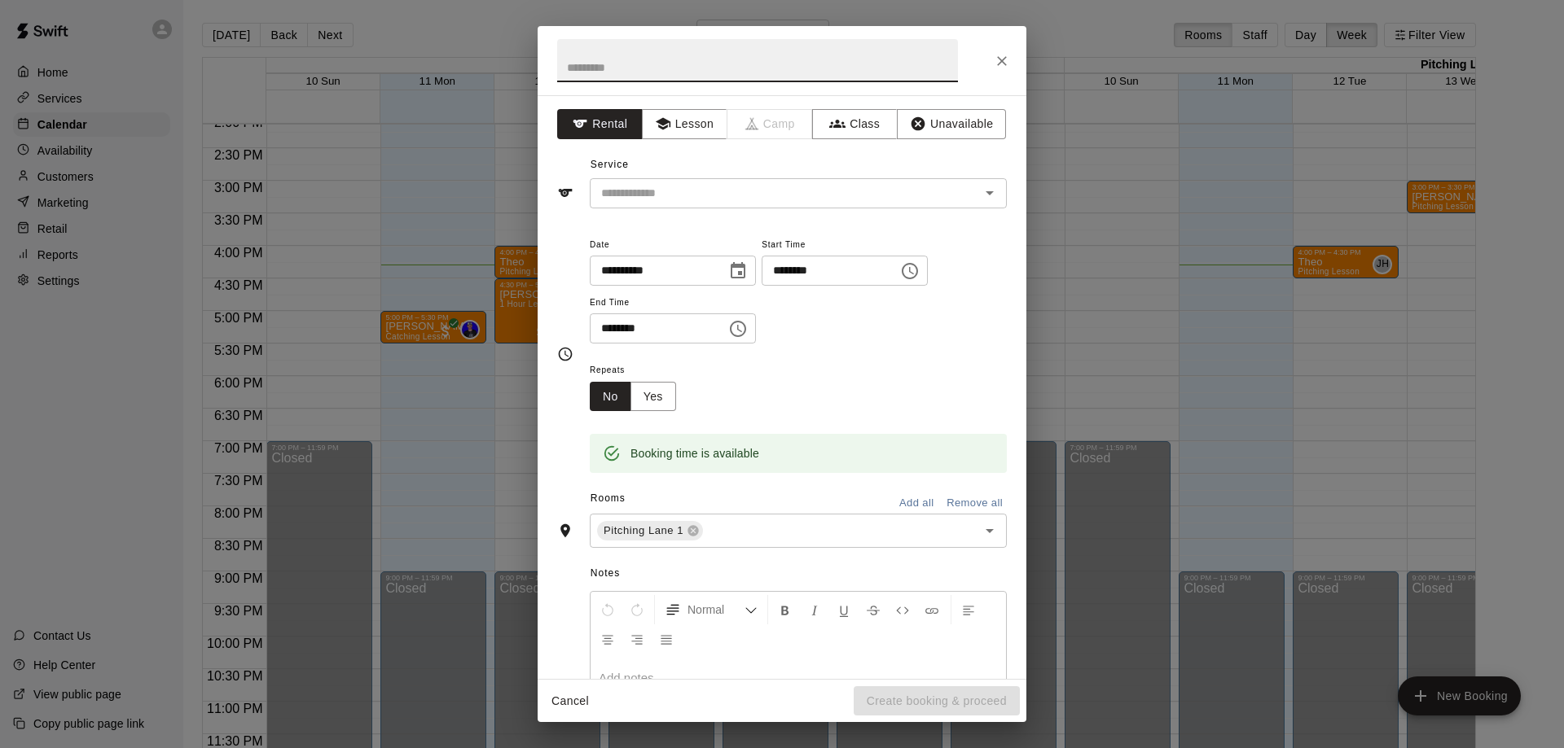
click at [1011, 64] on button "Close" at bounding box center [1001, 60] width 29 height 29
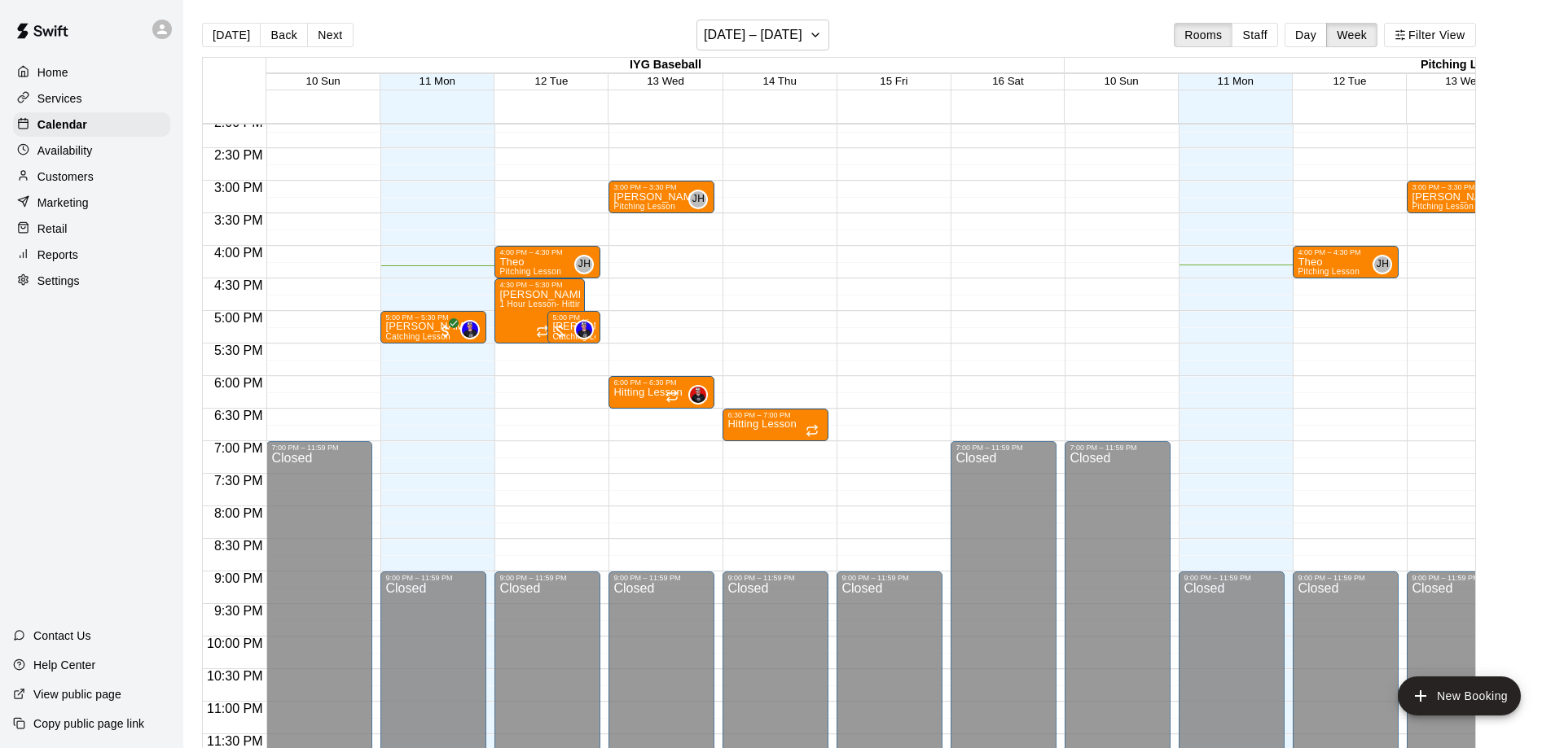
click at [344, 42] on button "Next" at bounding box center [330, 35] width 46 height 24
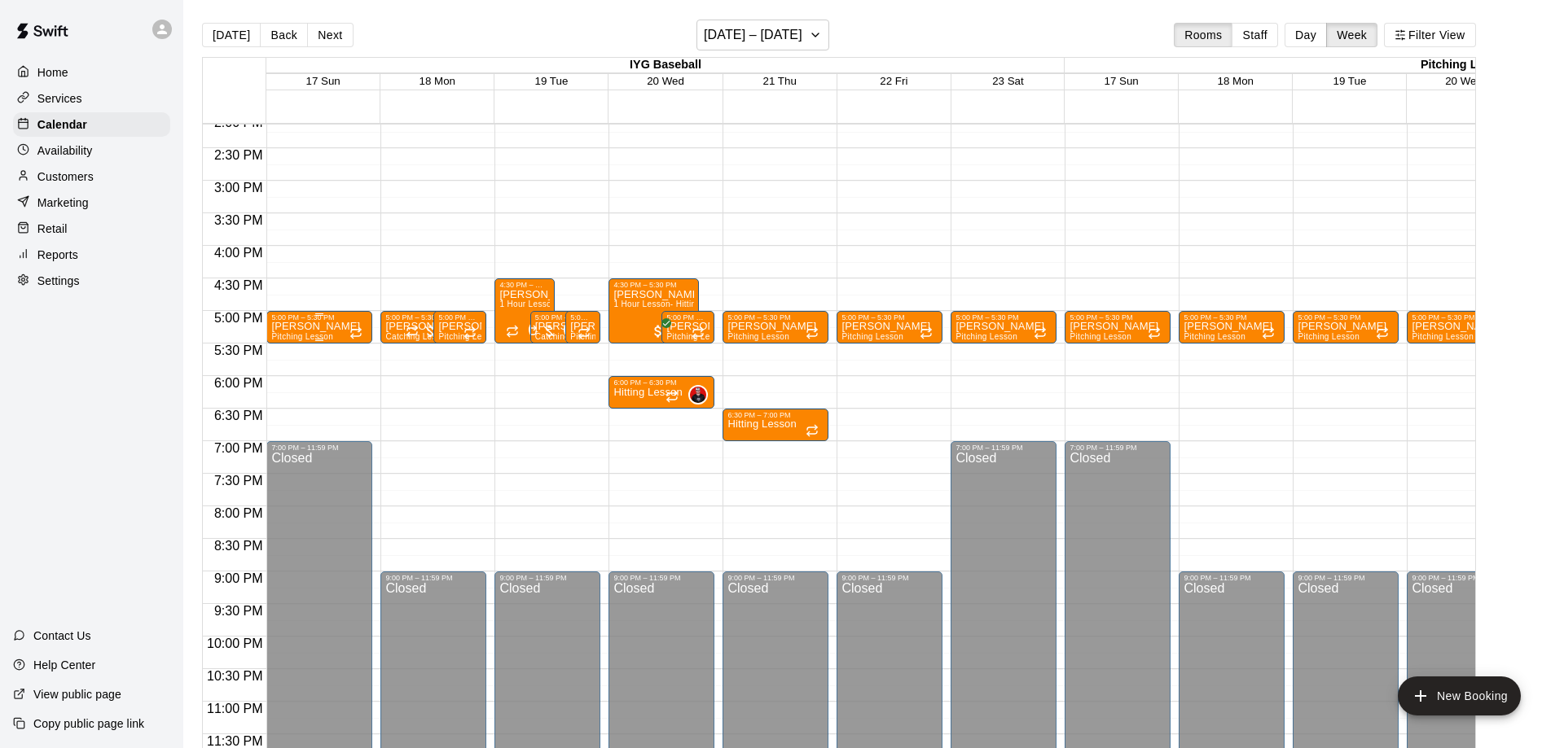
click at [327, 327] on p "[PERSON_NAME]" at bounding box center [315, 327] width 89 height 0
click at [292, 425] on icon "delete" at bounding box center [287, 423] width 20 height 20
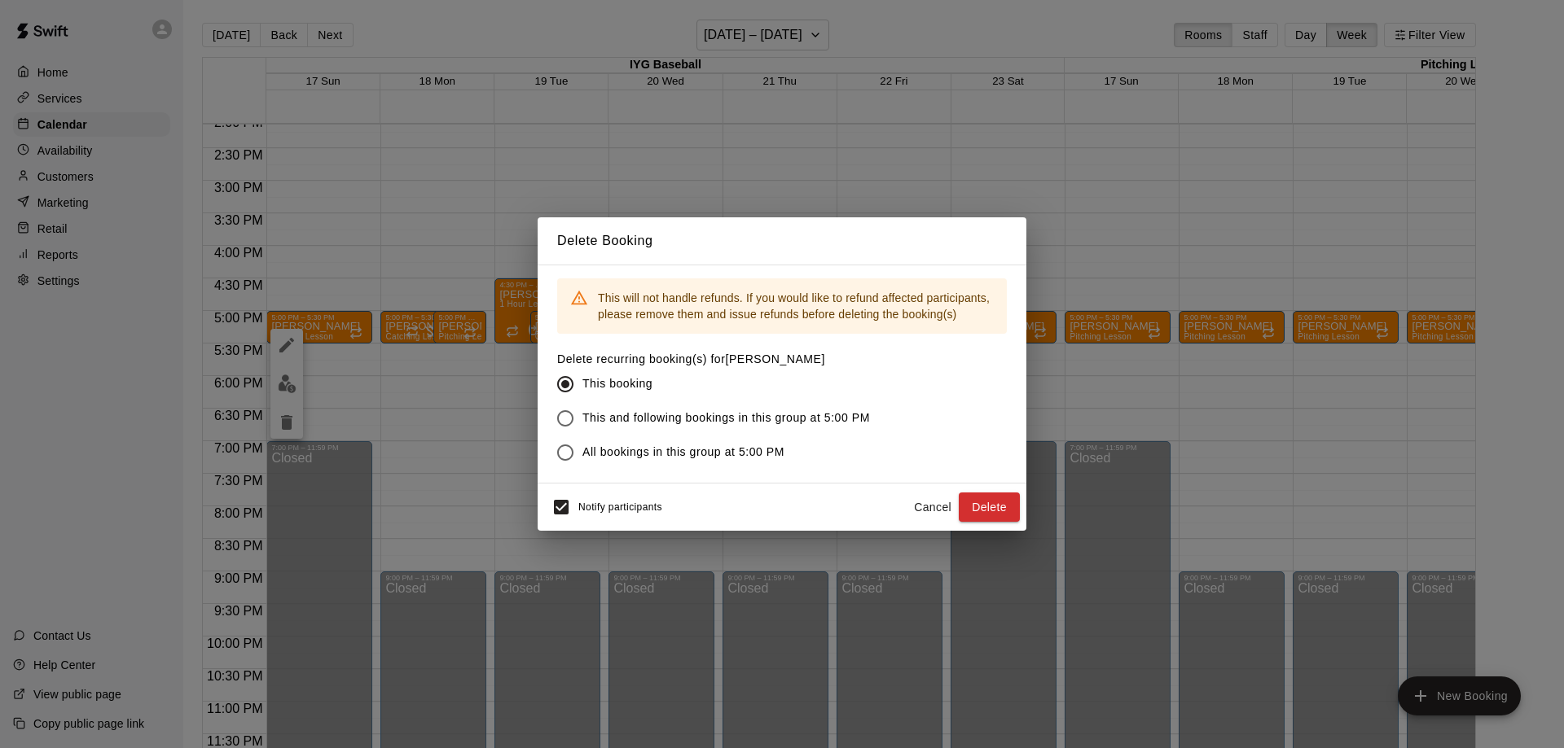
click at [643, 455] on span "All bookings in this group at 5:00 PM" at bounding box center [683, 452] width 202 height 17
click at [695, 434] on label "This and following bookings in this group at 5:00 PM" at bounding box center [709, 418] width 322 height 34
click at [711, 446] on span "All bookings in this group at 5:00 PM" at bounding box center [683, 452] width 202 height 17
click at [800, 414] on span "This and following bookings in this group at 5:00 PM" at bounding box center [725, 418] width 287 height 17
click at [1000, 509] on button "Delete" at bounding box center [988, 508] width 61 height 30
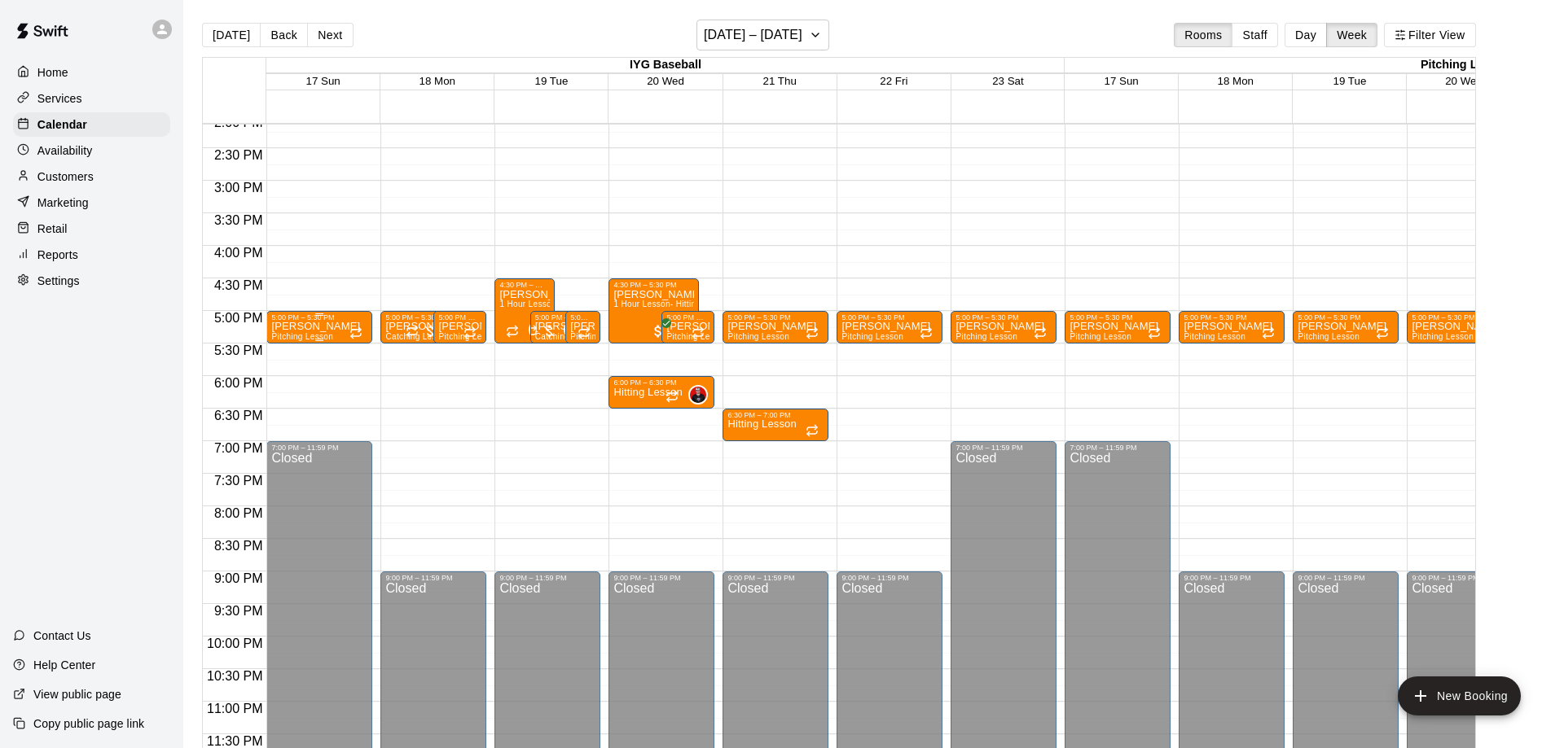
click at [326, 327] on p "[PERSON_NAME]" at bounding box center [315, 327] width 89 height 0
click at [278, 423] on icon "delete" at bounding box center [287, 423] width 20 height 20
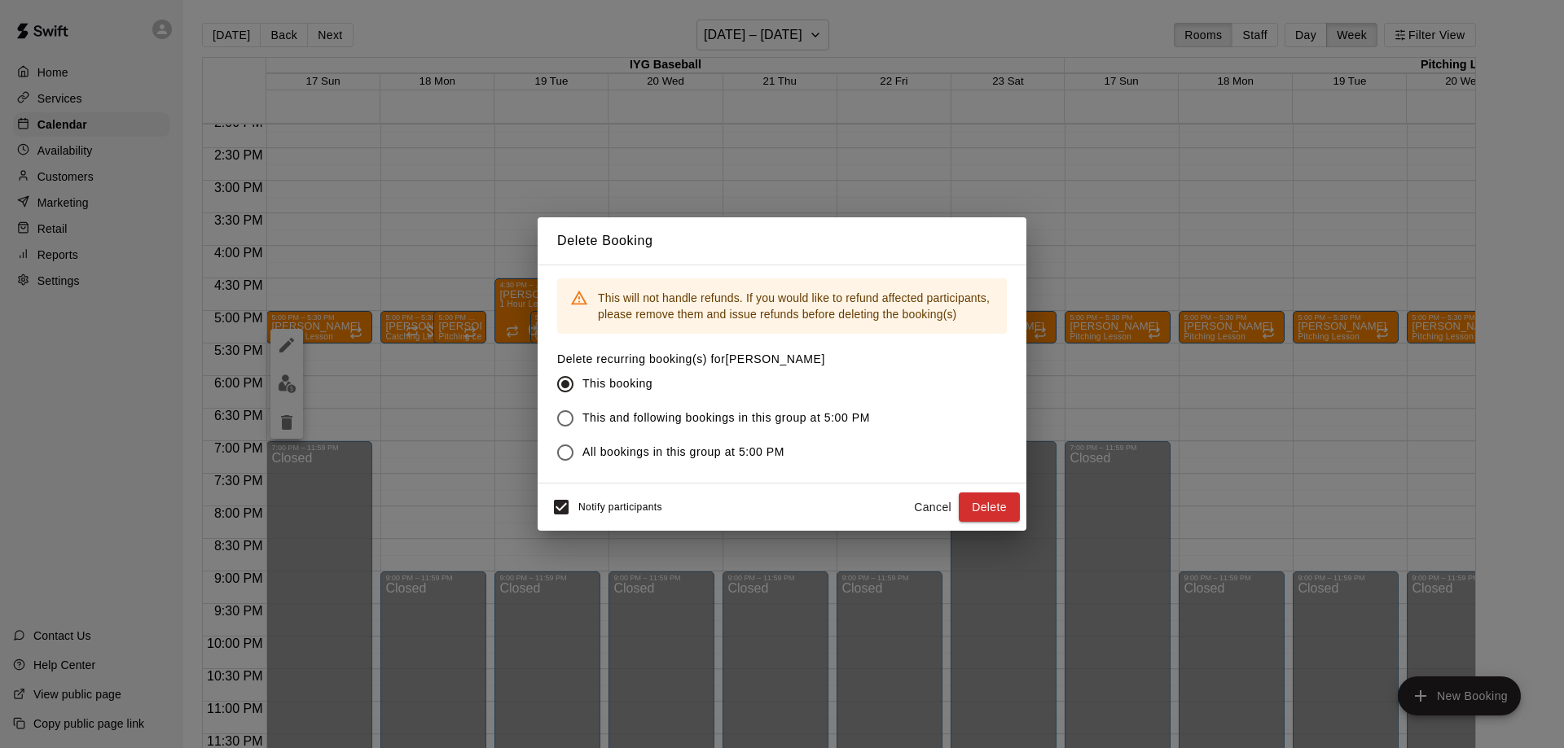
click at [967, 507] on button "Delete" at bounding box center [988, 508] width 61 height 30
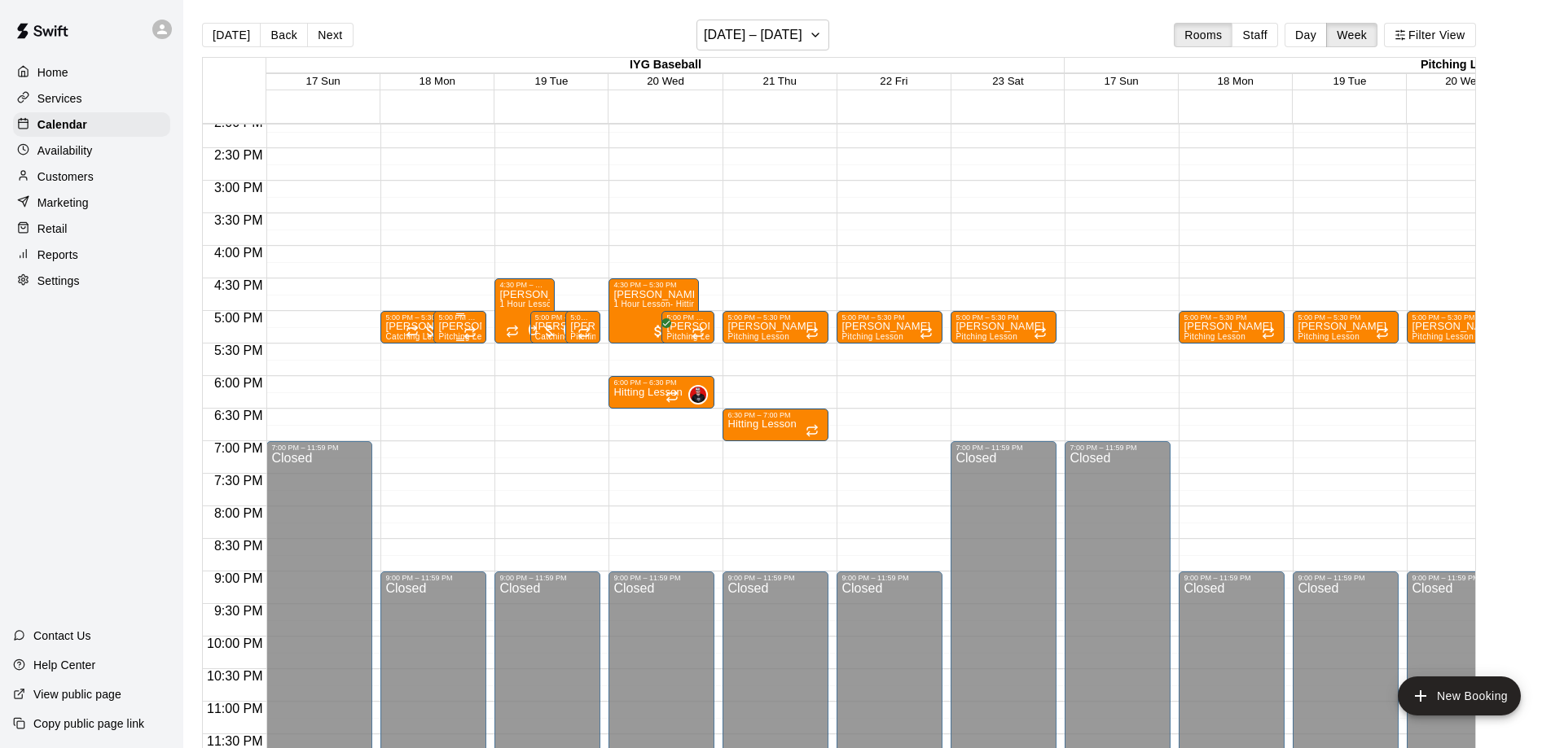
click at [452, 322] on div "5:00 PM – 5:30 PM" at bounding box center [459, 318] width 43 height 8
click at [454, 419] on button "delete" at bounding box center [453, 407] width 33 height 33
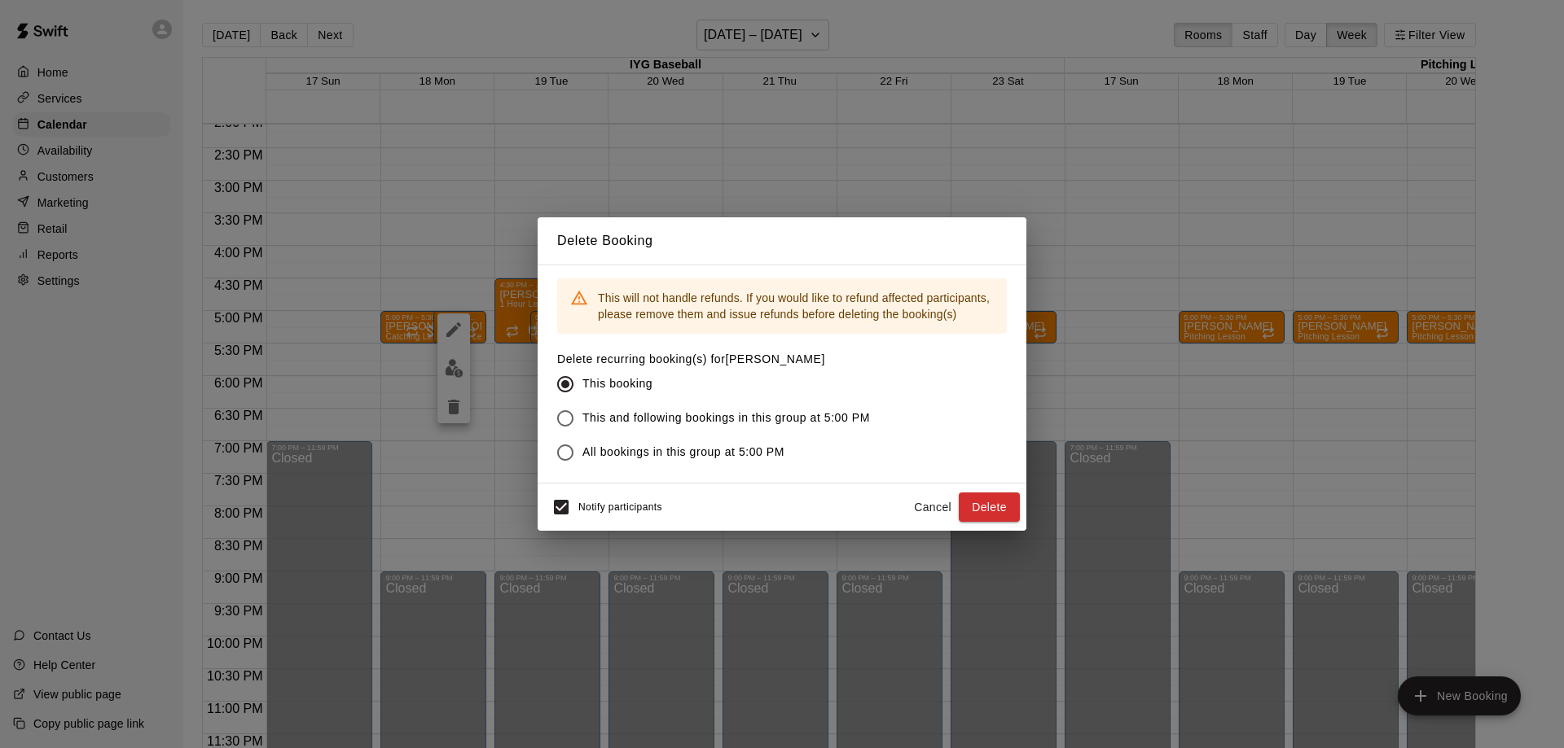
click at [934, 503] on button "Cancel" at bounding box center [932, 508] width 52 height 30
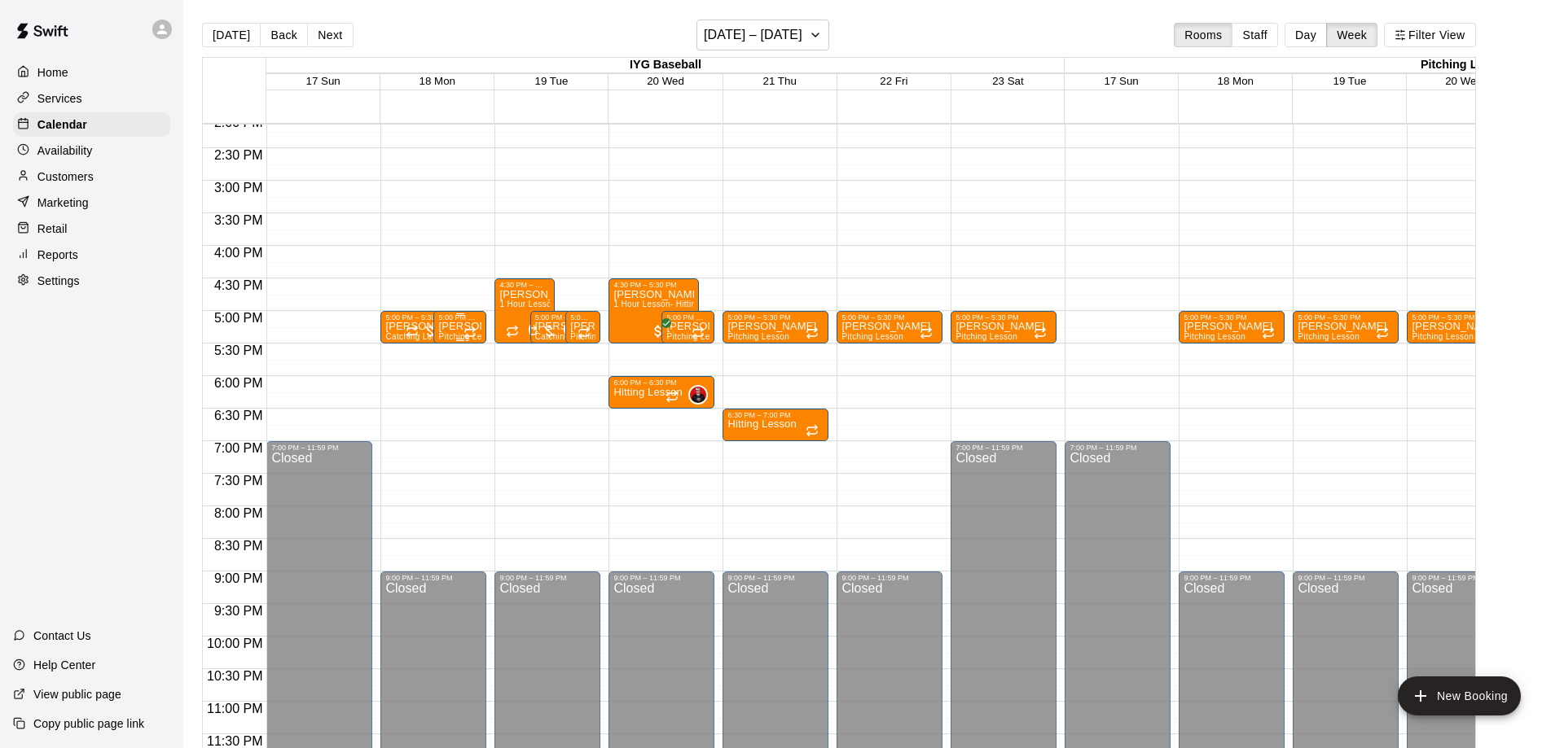
click at [457, 327] on p "[PERSON_NAME]" at bounding box center [459, 327] width 43 height 0
click at [448, 419] on icon "delete" at bounding box center [454, 423] width 20 height 20
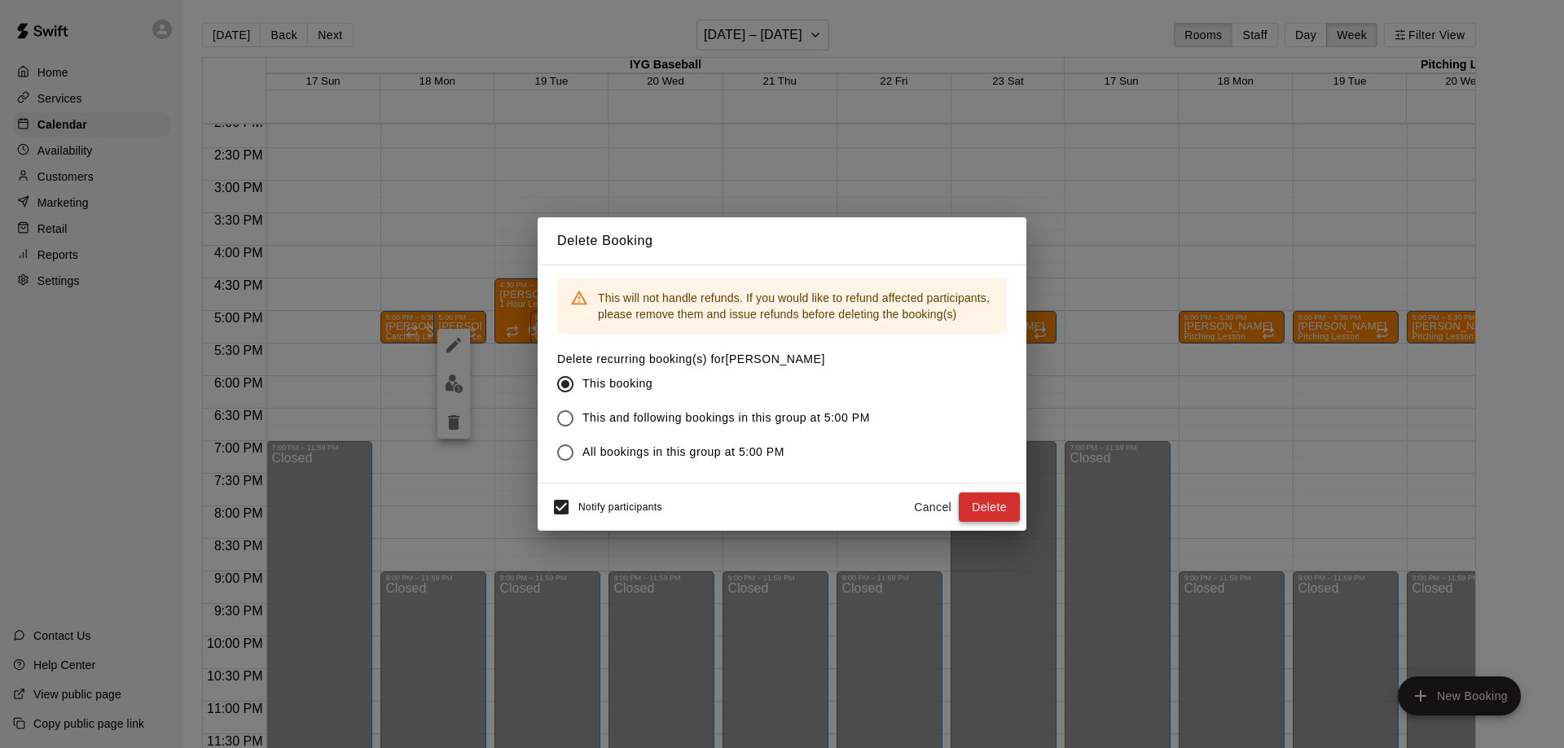
click at [976, 504] on button "Delete" at bounding box center [988, 508] width 61 height 30
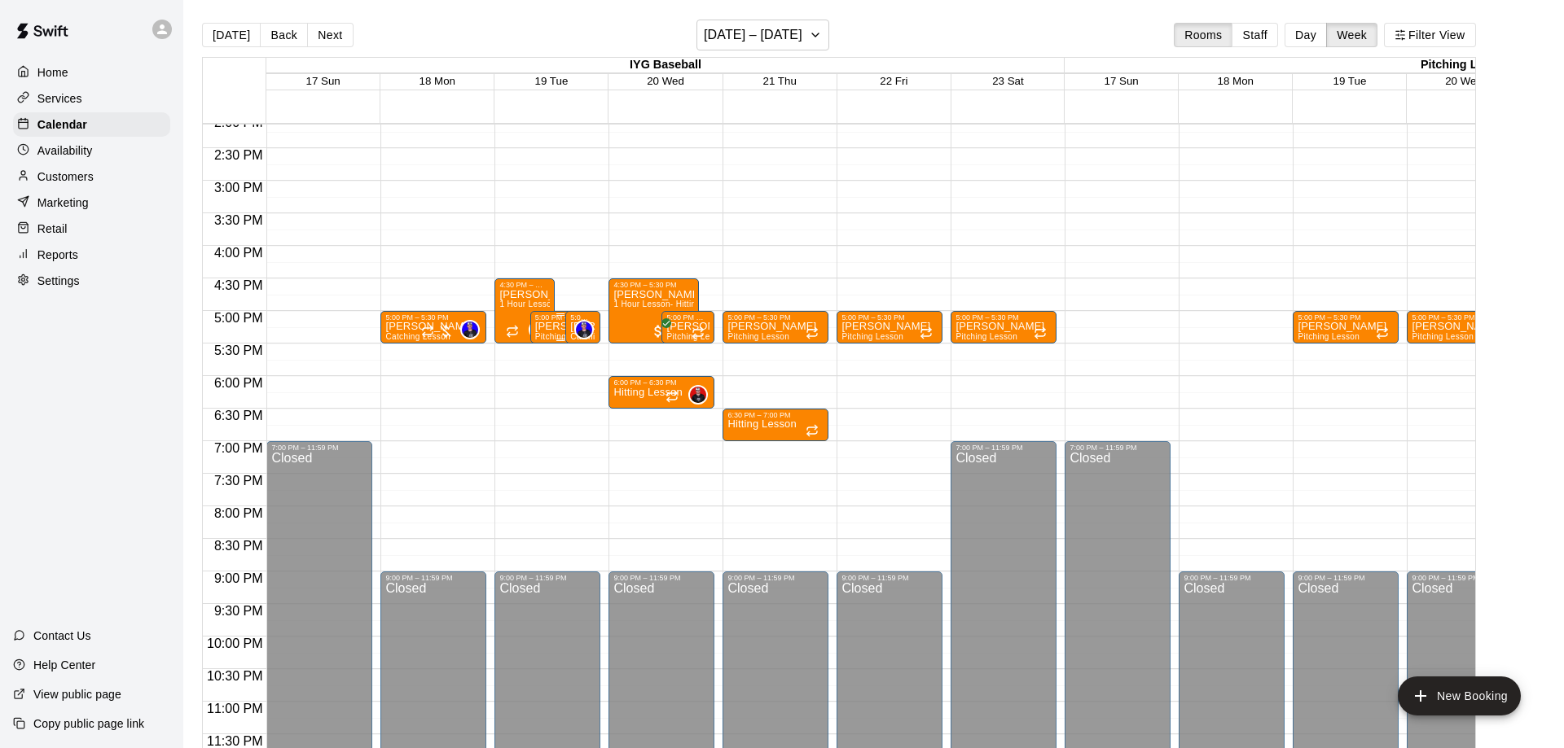
click at [545, 327] on p "[PERSON_NAME]" at bounding box center [560, 327] width 50 height 0
click at [555, 425] on icon "delete" at bounding box center [549, 422] width 11 height 15
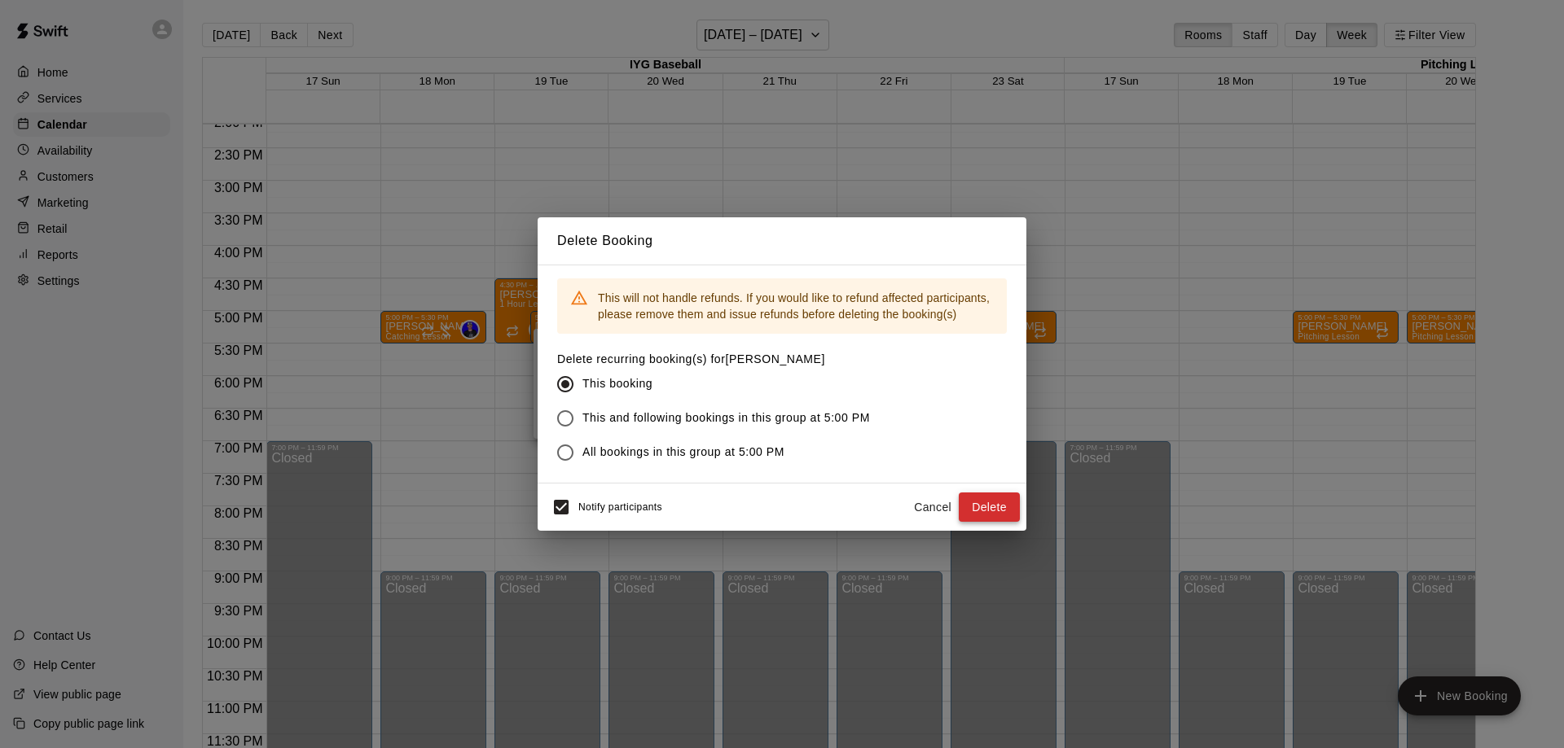
click at [983, 506] on button "Delete" at bounding box center [988, 508] width 61 height 30
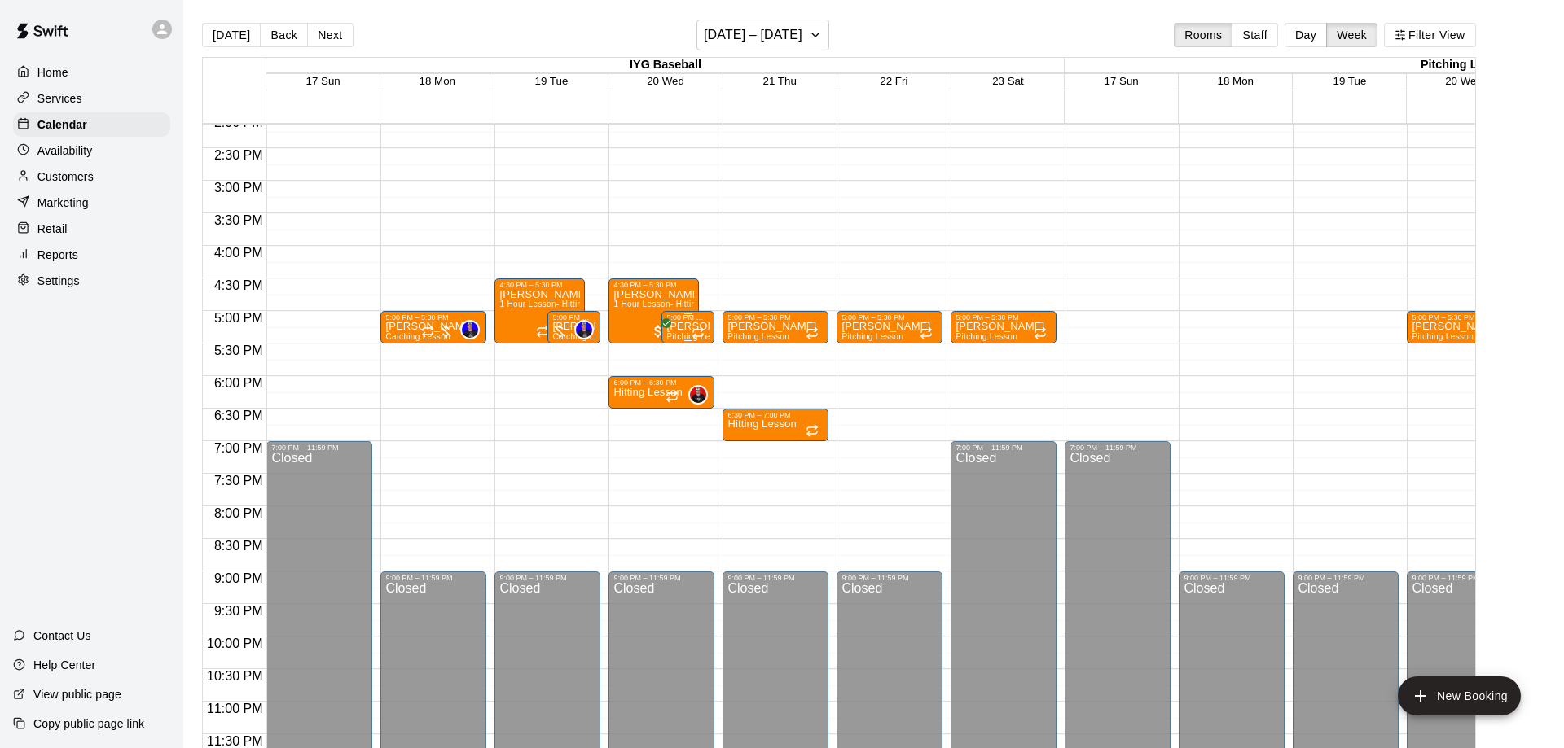
click at [682, 327] on p "[PERSON_NAME]" at bounding box center [687, 327] width 43 height 0
click at [689, 423] on icon "delete" at bounding box center [682, 423] width 20 height 20
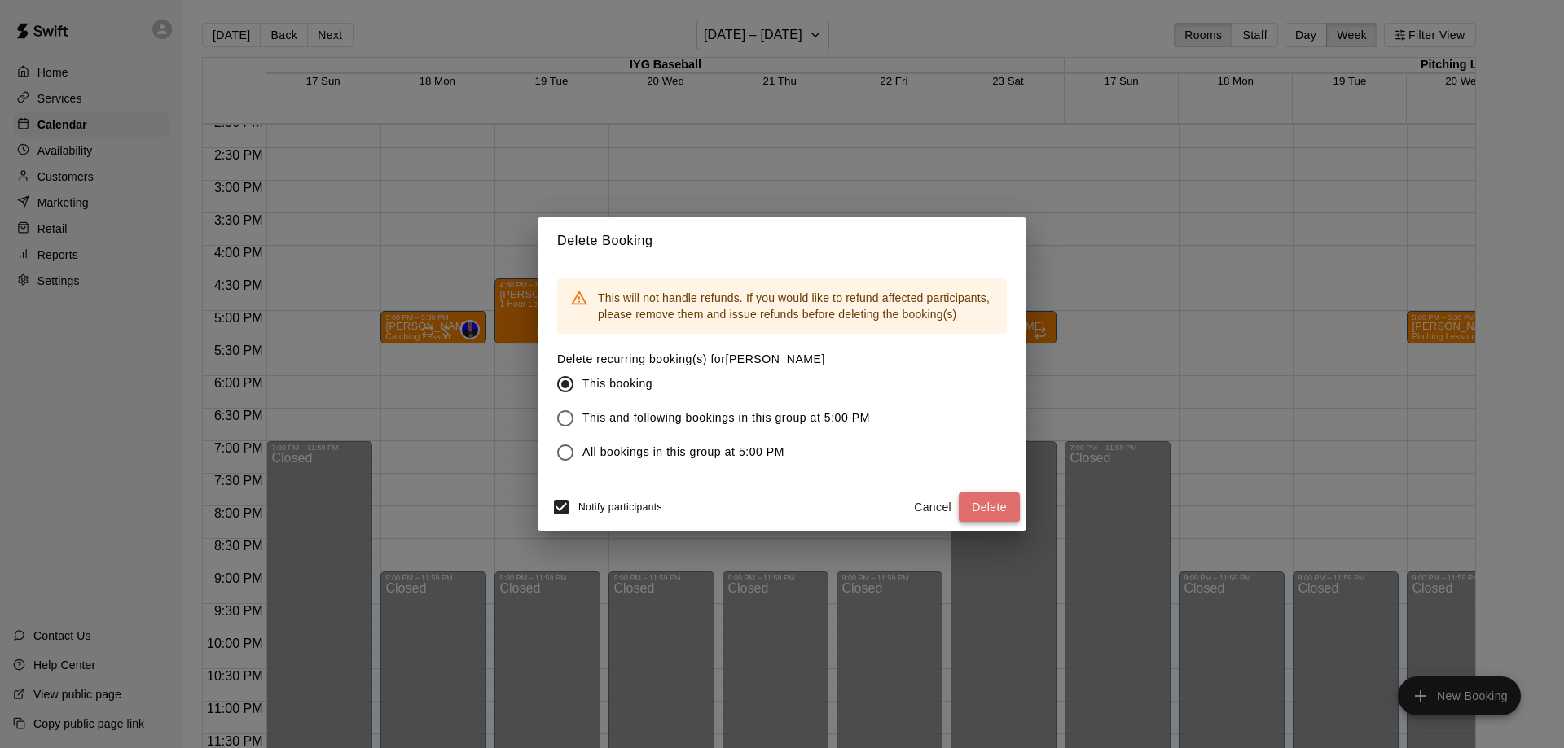
click at [976, 506] on button "Delete" at bounding box center [988, 508] width 61 height 30
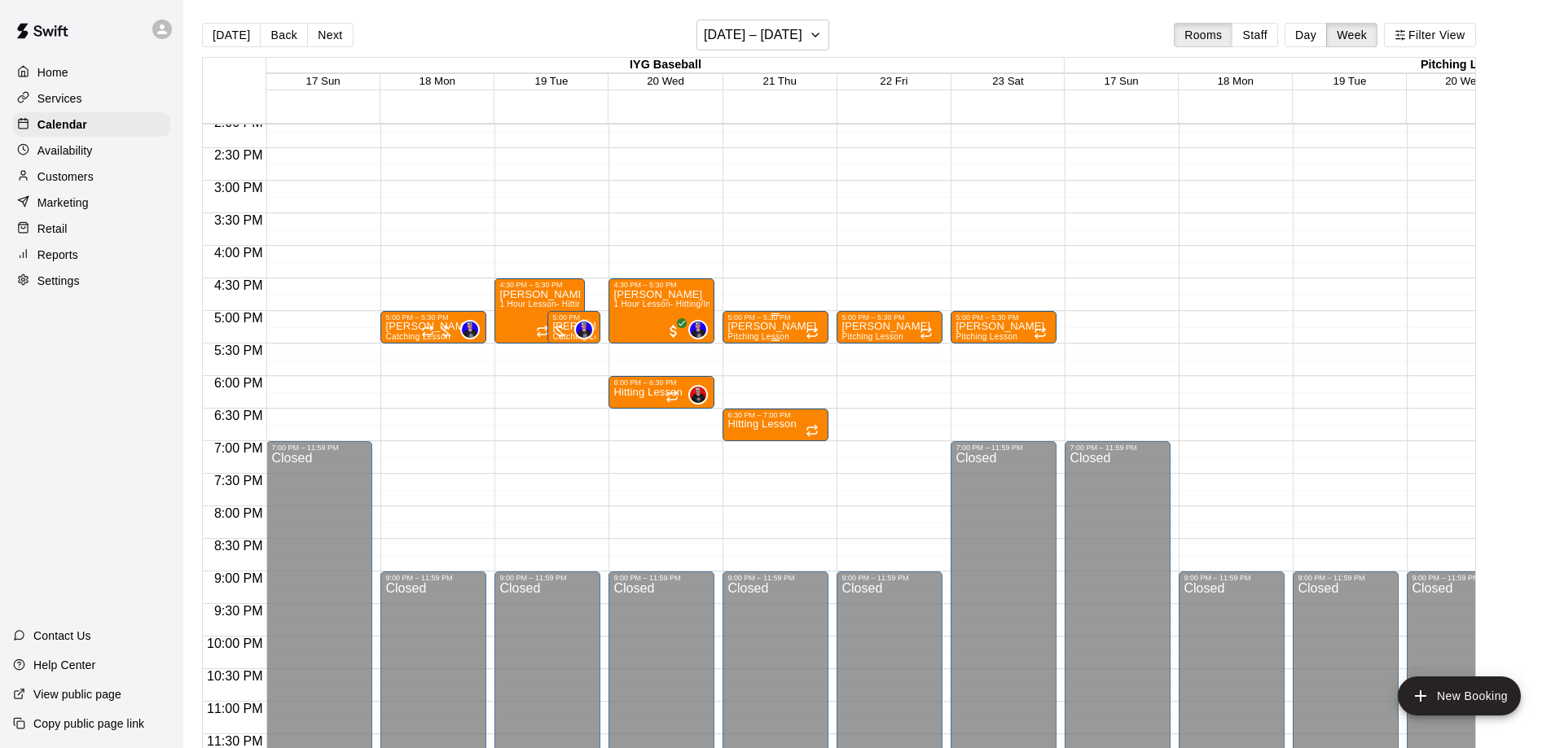
click at [768, 327] on p "[PERSON_NAME]" at bounding box center [771, 327] width 89 height 0
click at [742, 416] on icon "delete" at bounding box center [742, 422] width 11 height 15
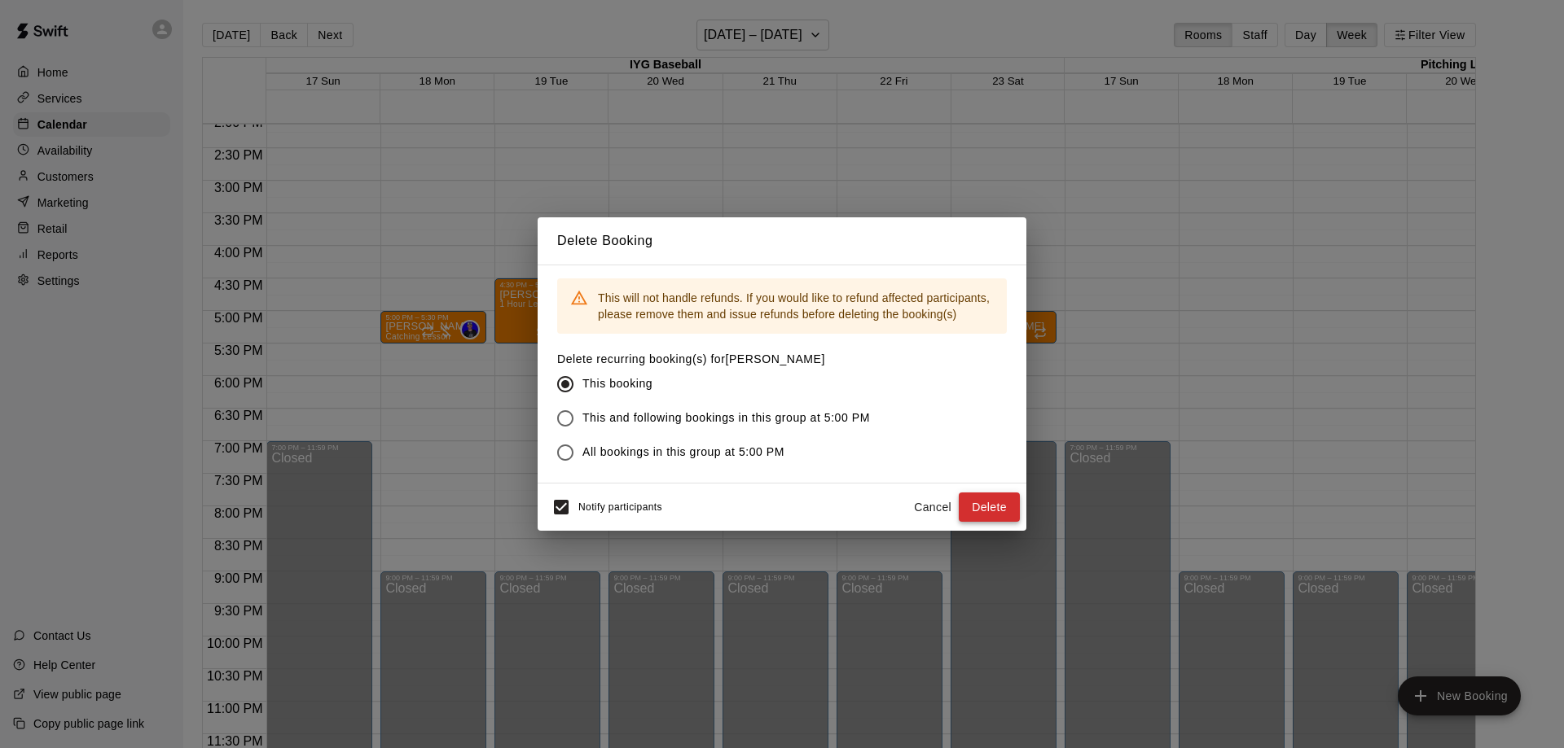
click at [993, 514] on button "Delete" at bounding box center [988, 508] width 61 height 30
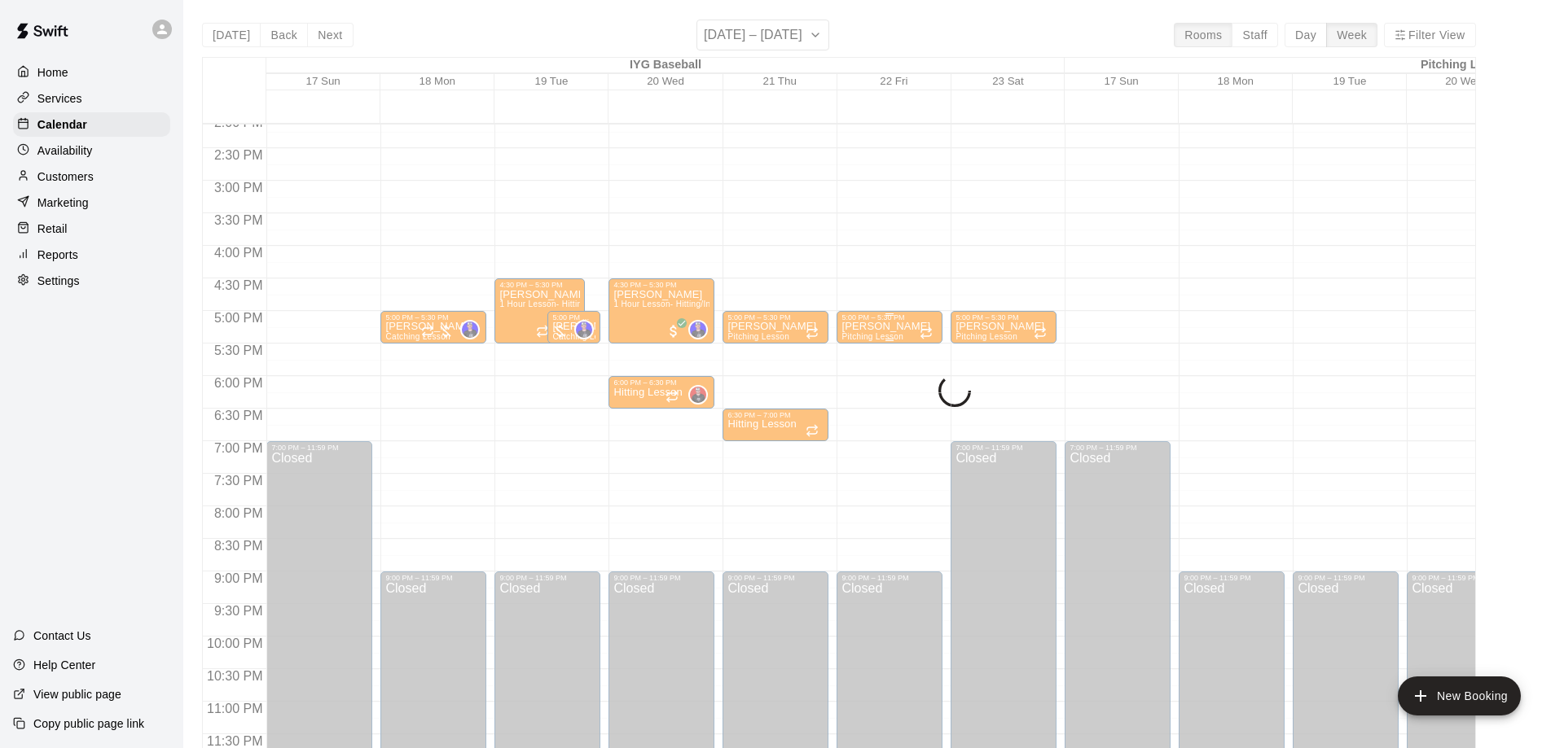
click at [875, 327] on p "[PERSON_NAME]" at bounding box center [885, 327] width 89 height 0
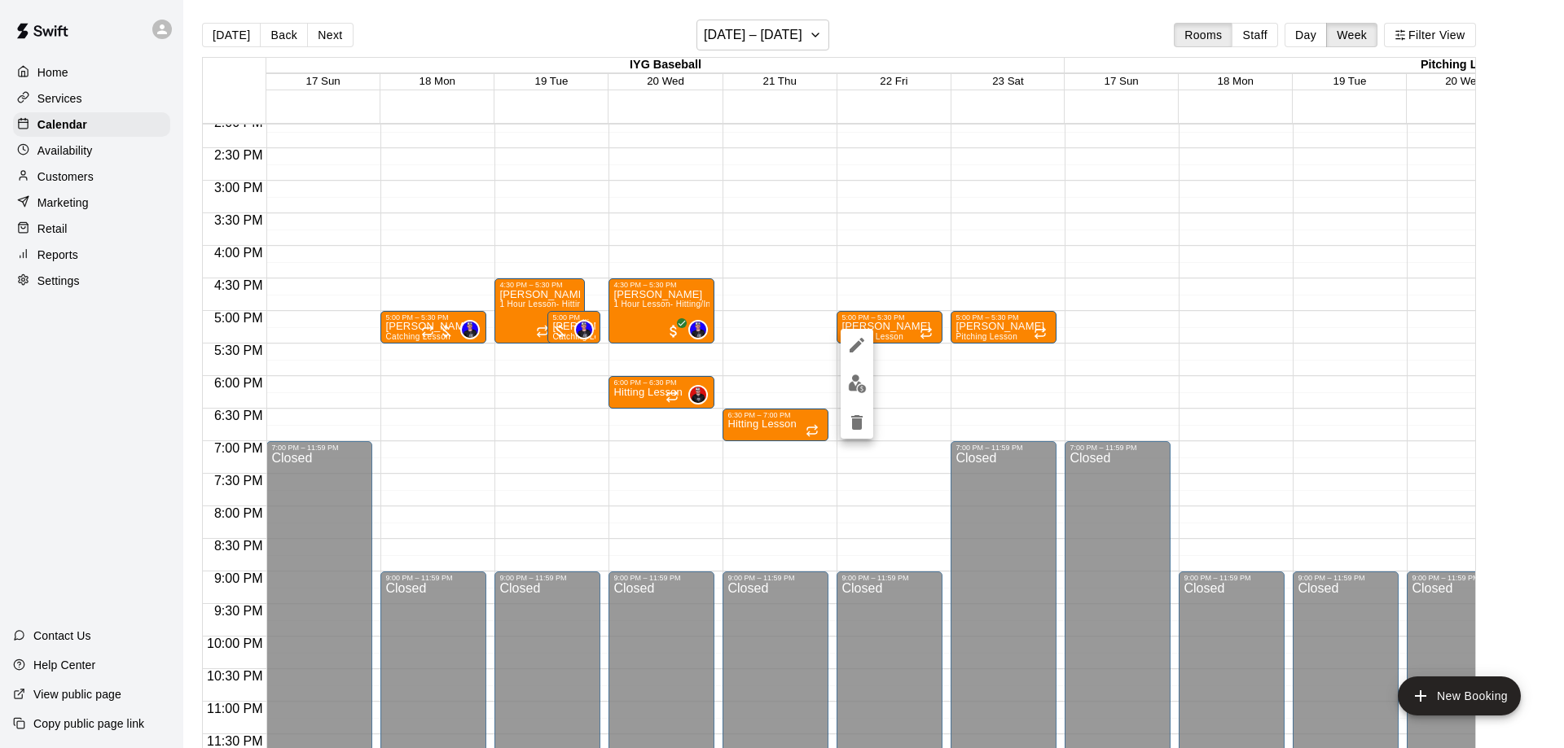
click at [856, 421] on icon "delete" at bounding box center [856, 422] width 11 height 15
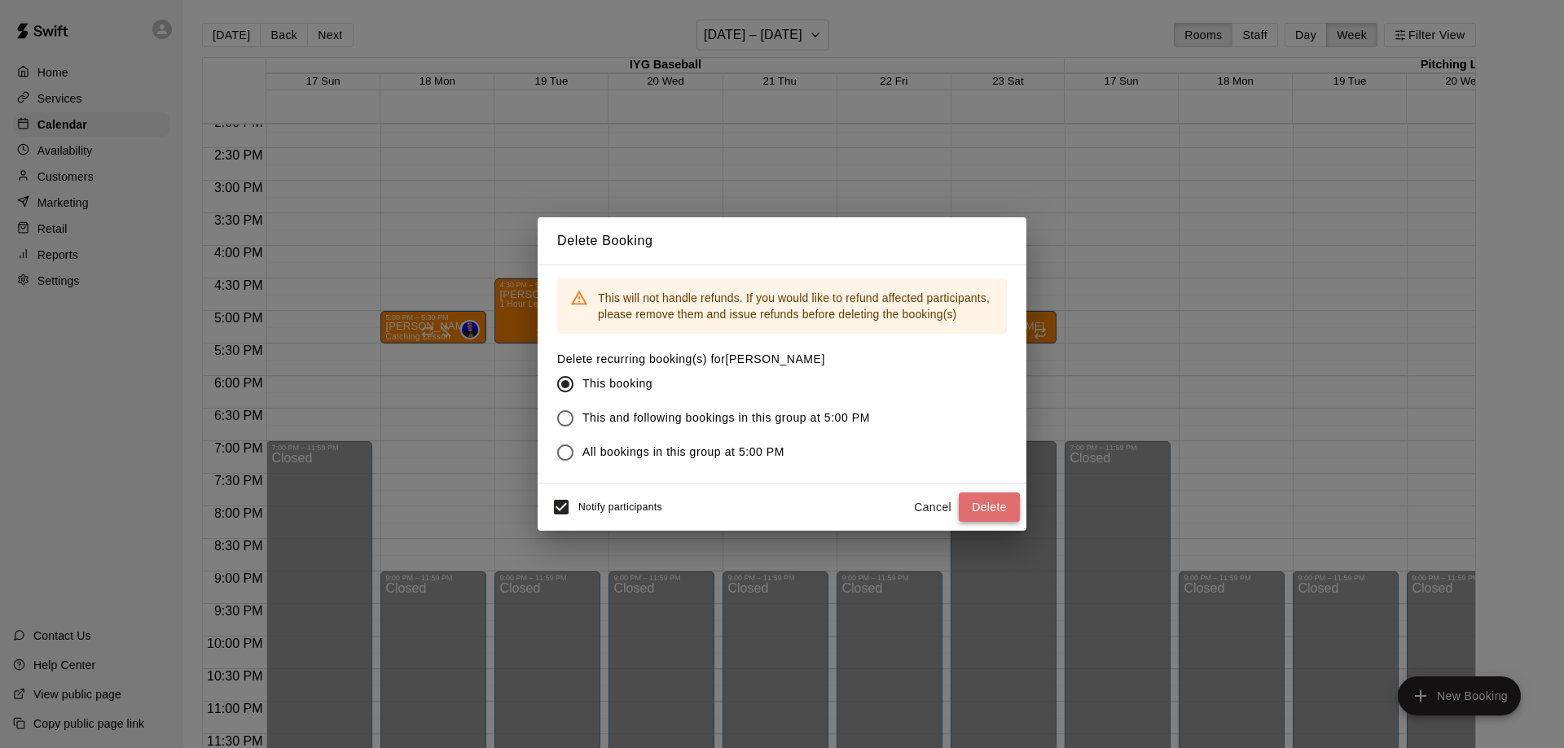
click at [964, 499] on button "Delete" at bounding box center [988, 508] width 61 height 30
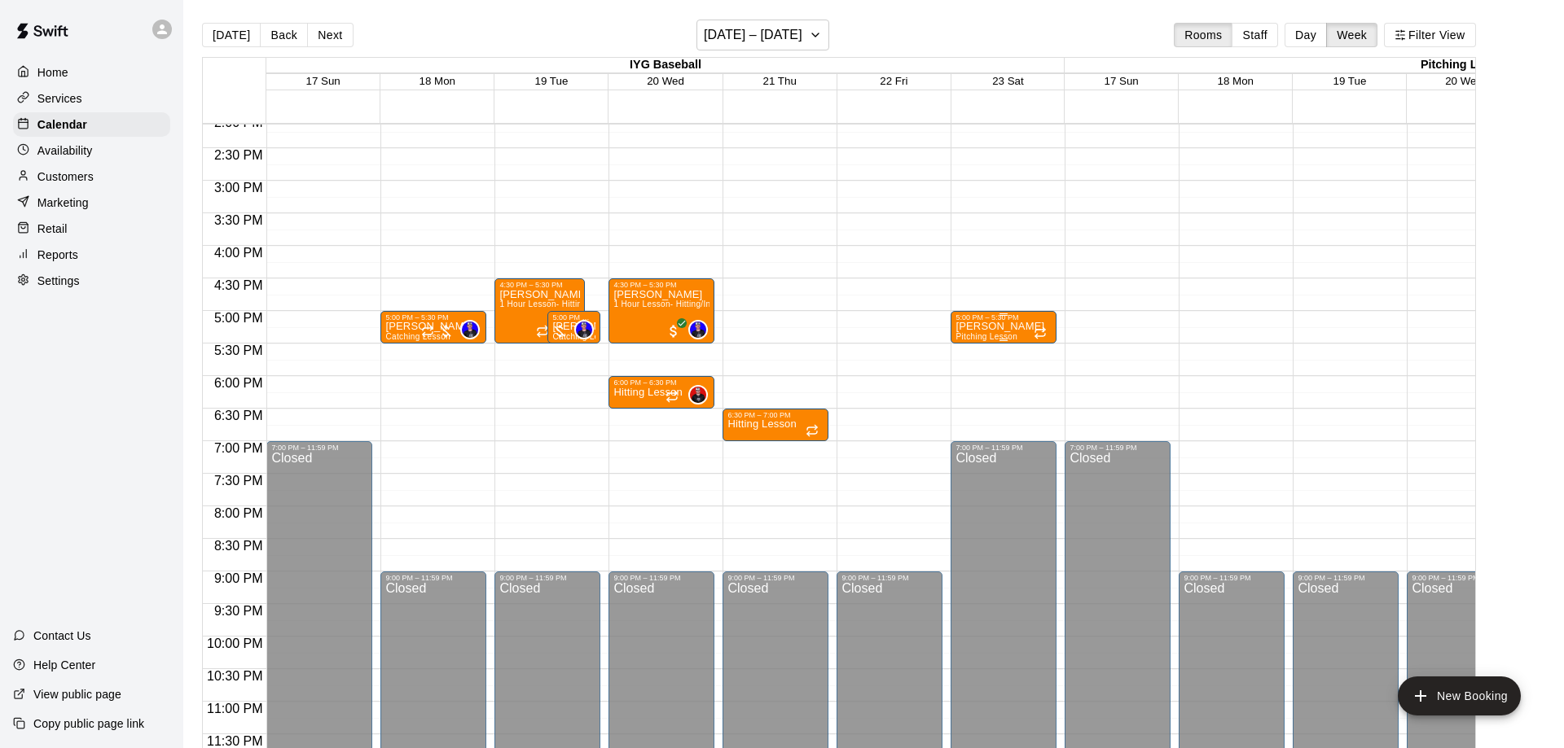
click at [988, 327] on p "[PERSON_NAME]" at bounding box center [999, 327] width 89 height 0
click at [958, 421] on button "delete" at bounding box center [970, 422] width 33 height 33
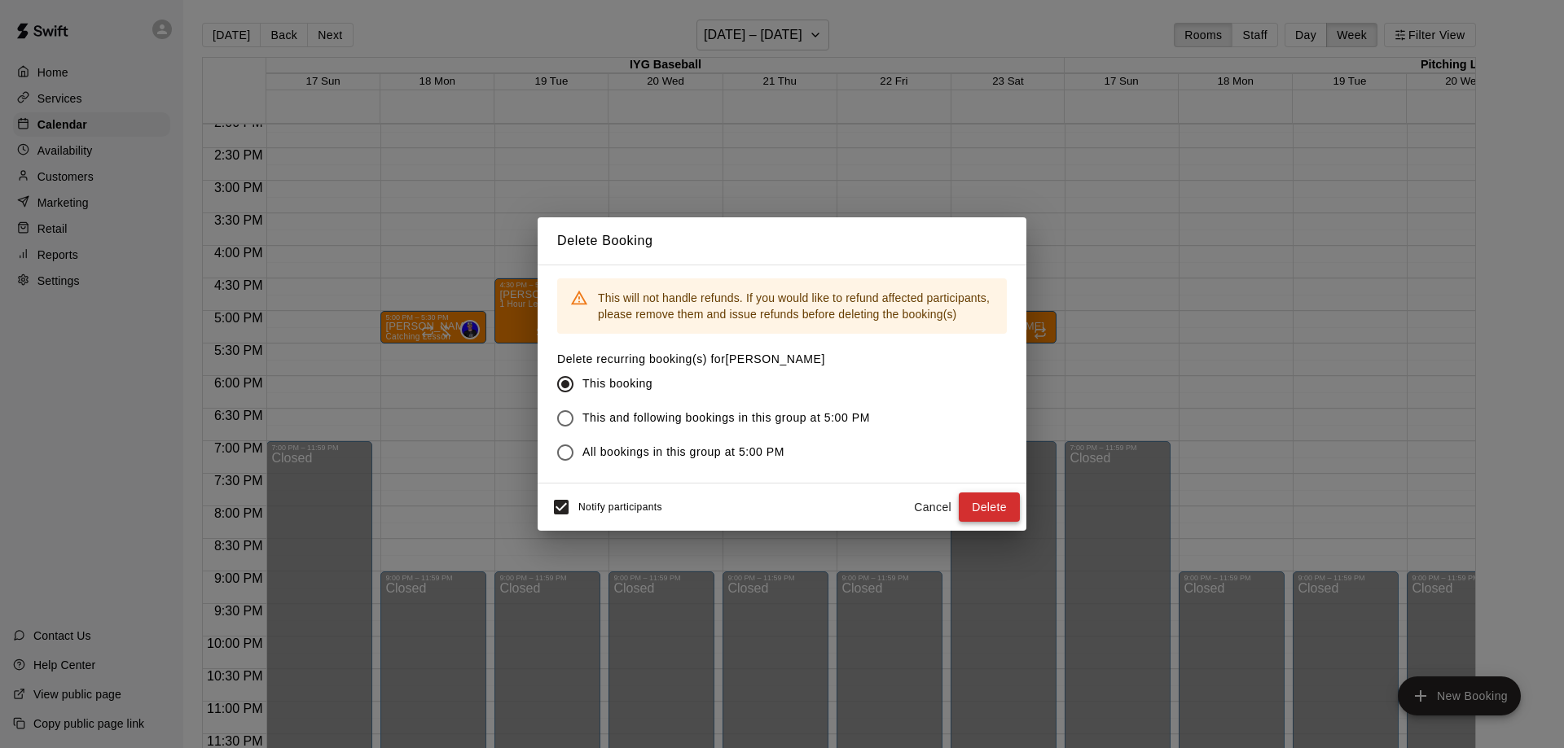
click at [981, 499] on button "Delete" at bounding box center [988, 508] width 61 height 30
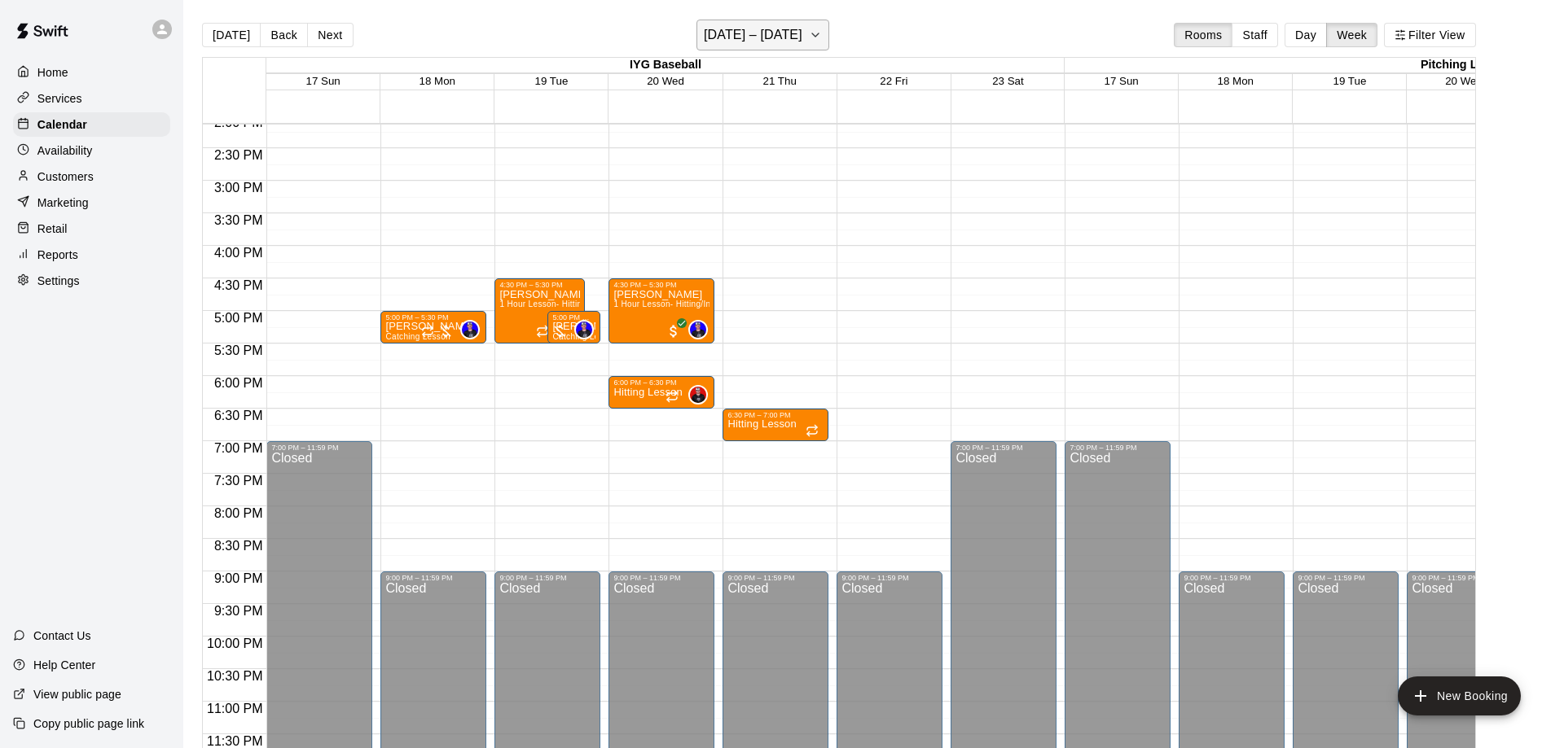
click at [805, 45] on button "[DATE] – [DATE]" at bounding box center [762, 35] width 133 height 31
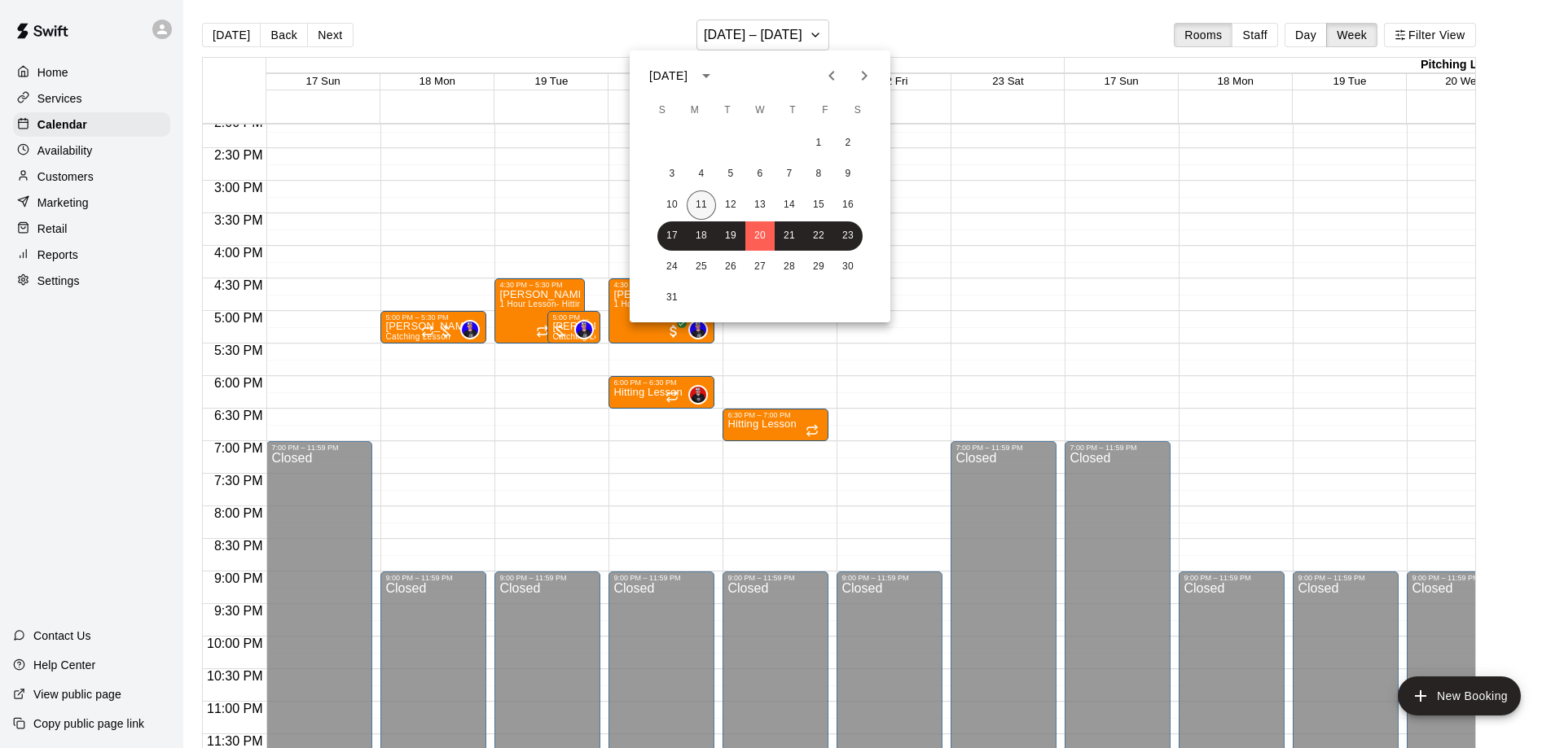
click at [704, 209] on button "11" at bounding box center [700, 205] width 29 height 29
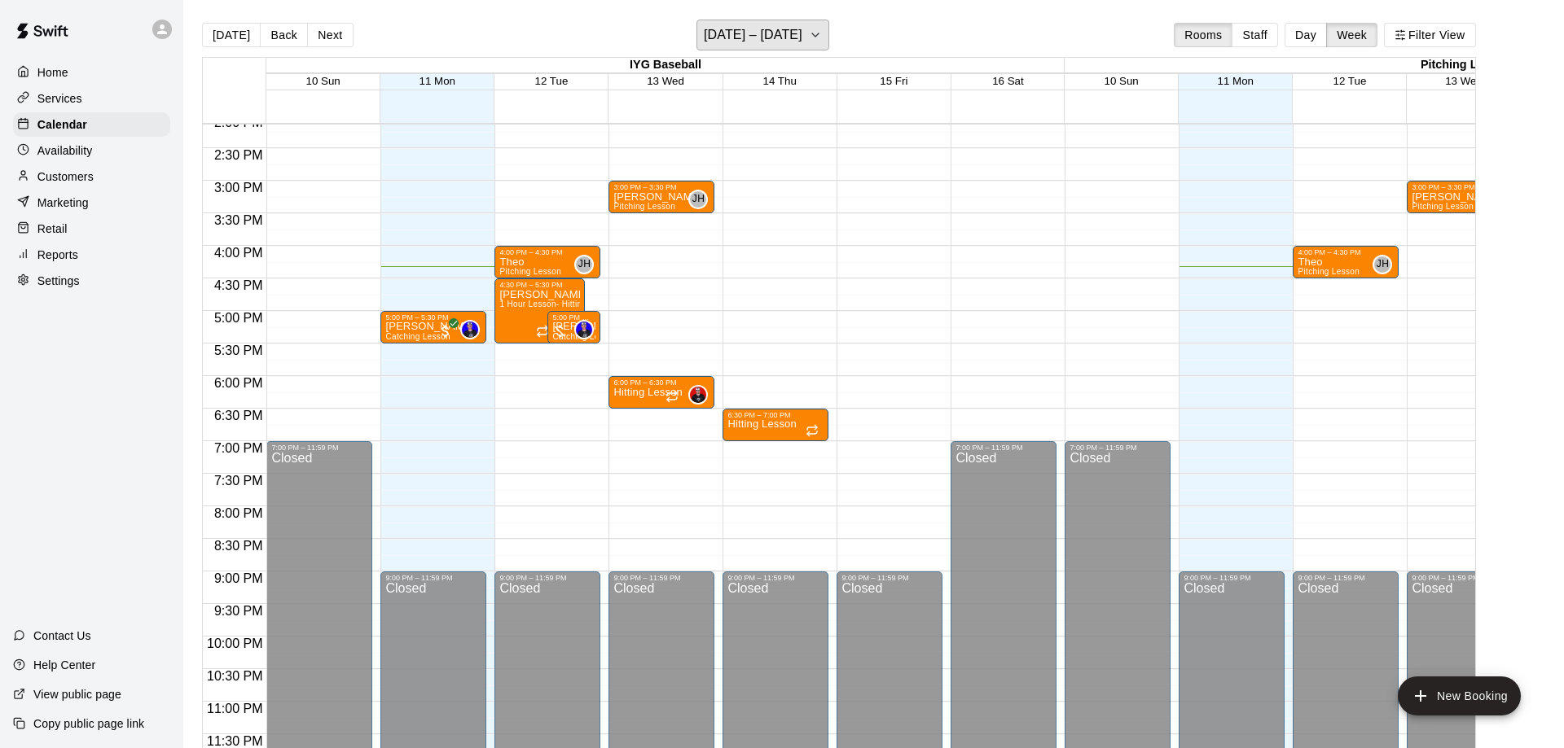
click at [795, 35] on button "[DATE] – [DATE]" at bounding box center [762, 35] width 133 height 31
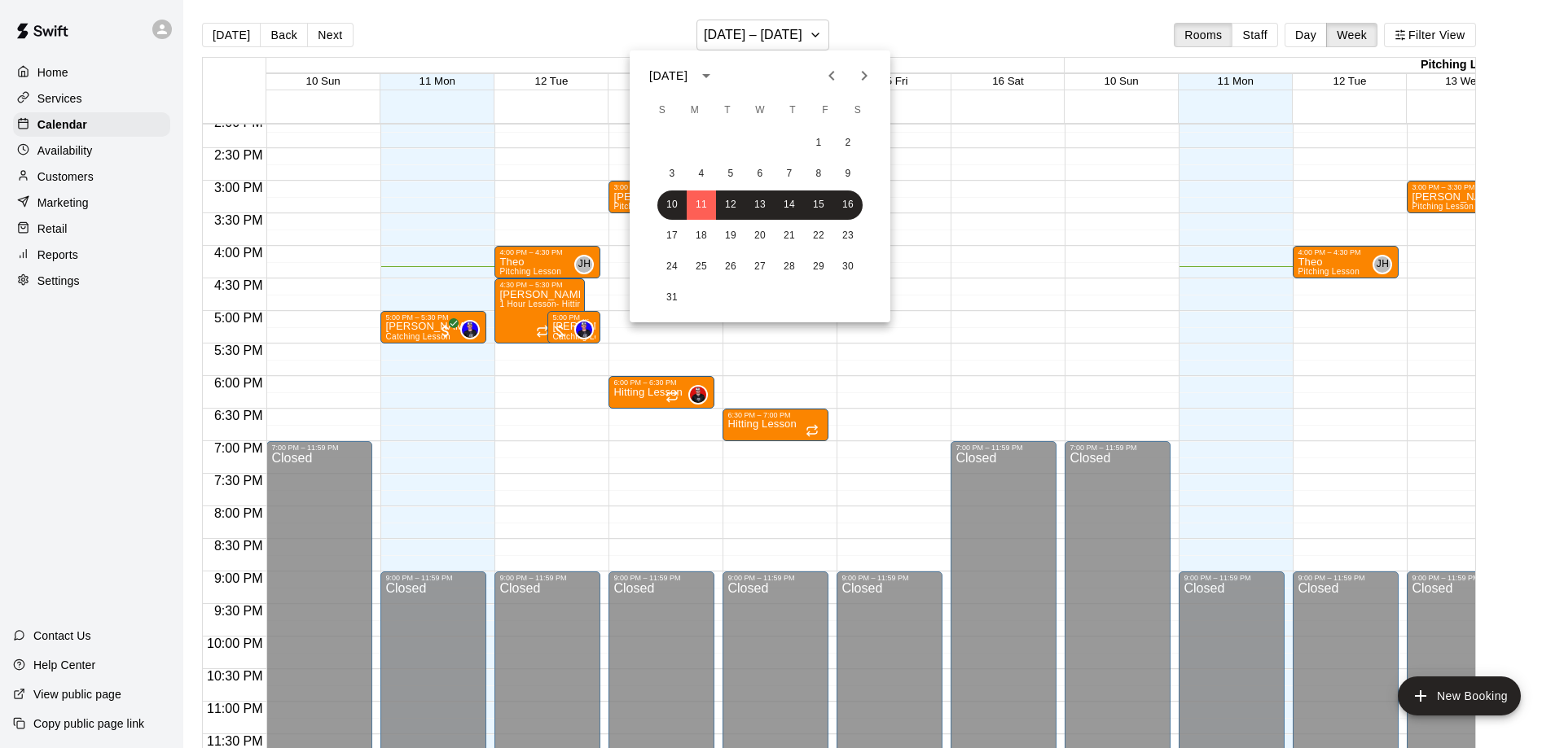
click at [337, 36] on div at bounding box center [782, 374] width 1564 height 748
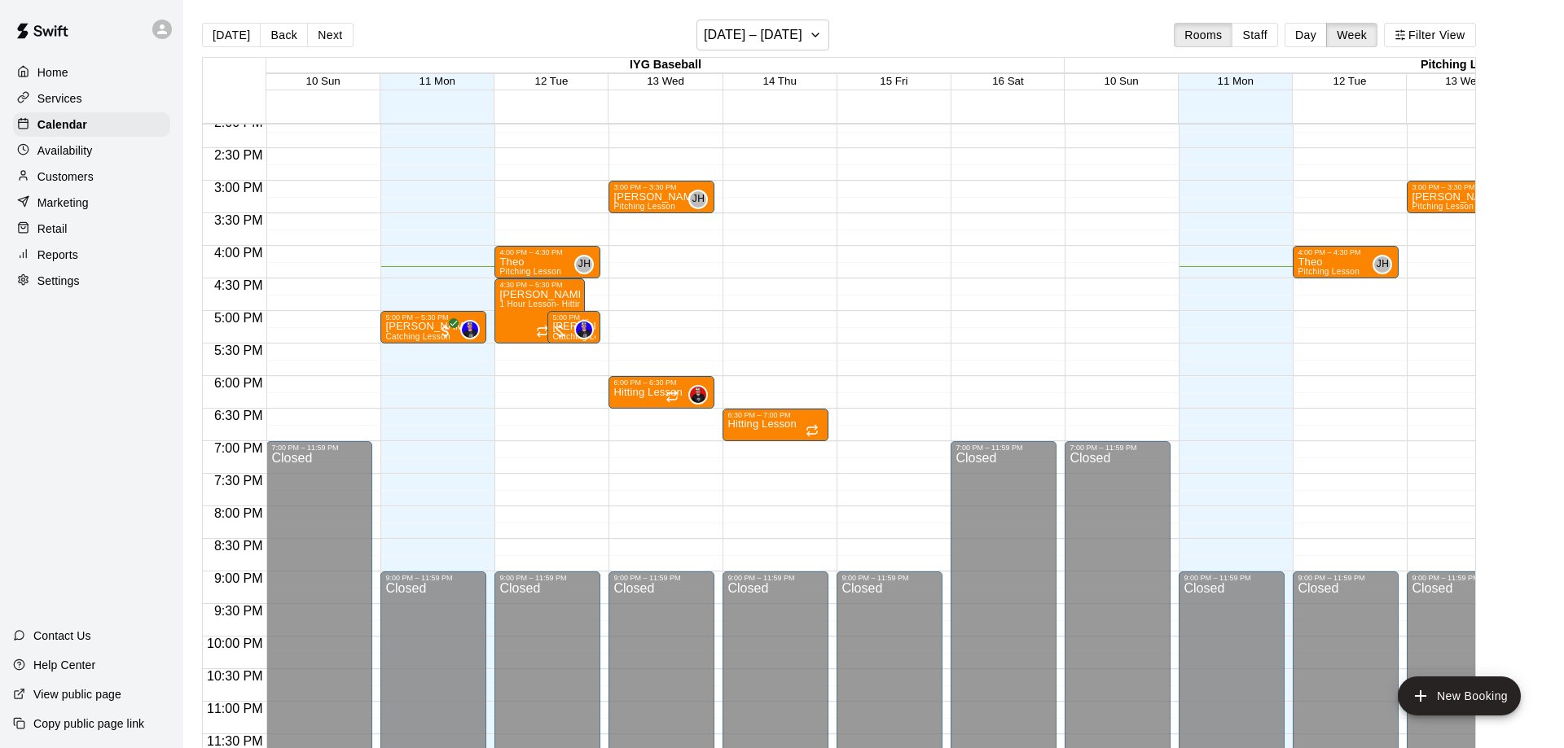
click at [333, 36] on button "Next" at bounding box center [330, 35] width 46 height 24
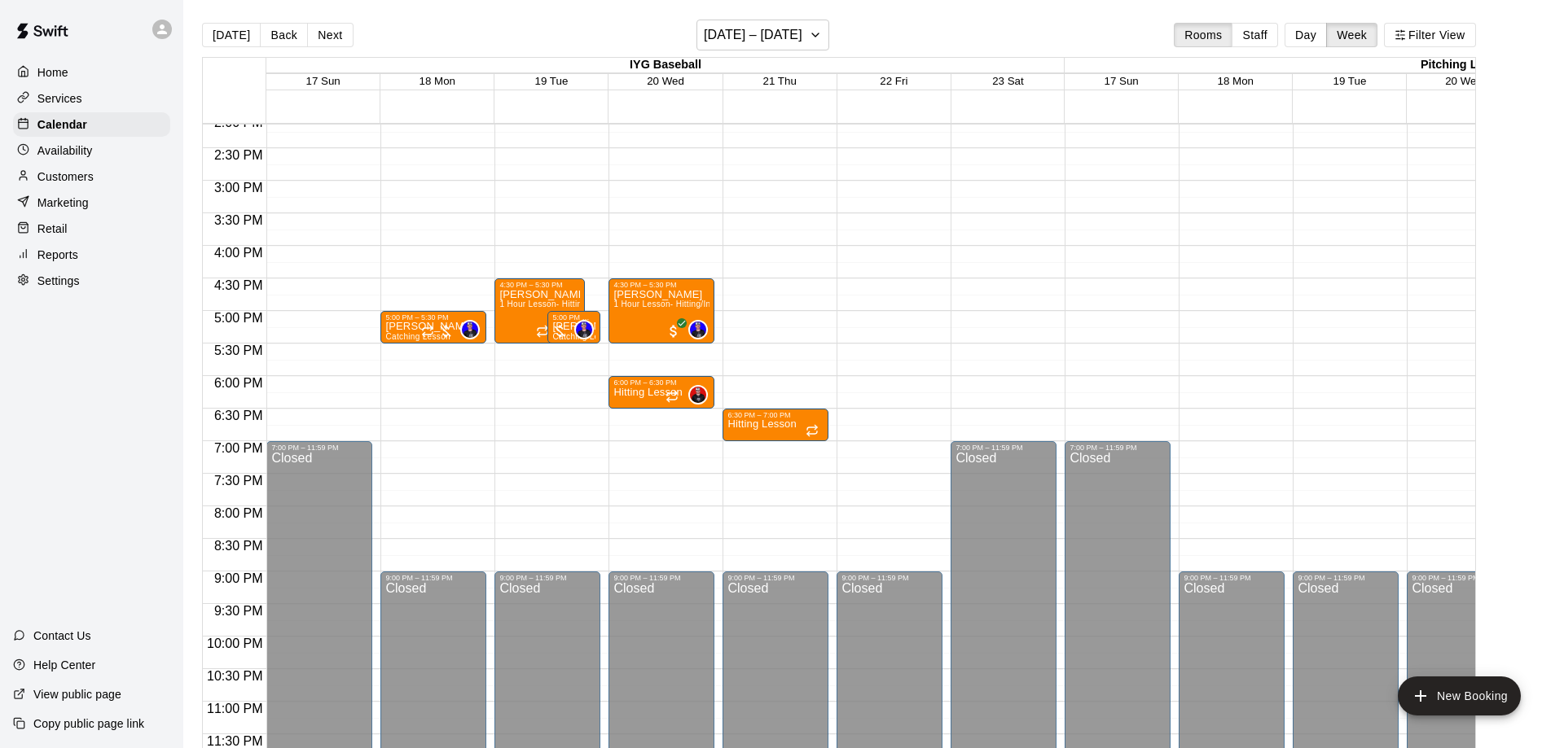
click at [333, 36] on button "Next" at bounding box center [330, 35] width 46 height 24
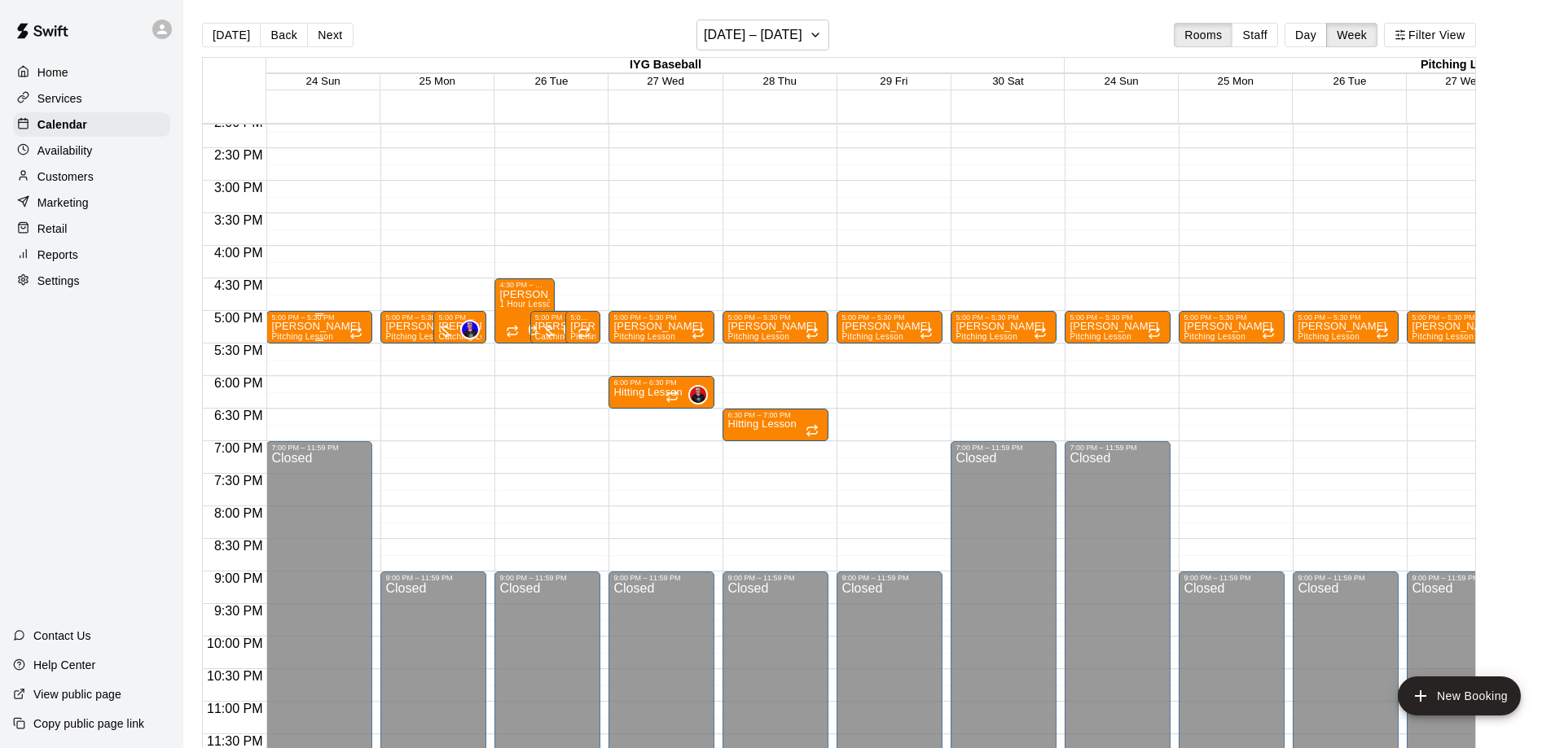
click at [336, 327] on p "[PERSON_NAME]" at bounding box center [315, 327] width 89 height 0
click at [290, 428] on icon "delete" at bounding box center [286, 422] width 11 height 15
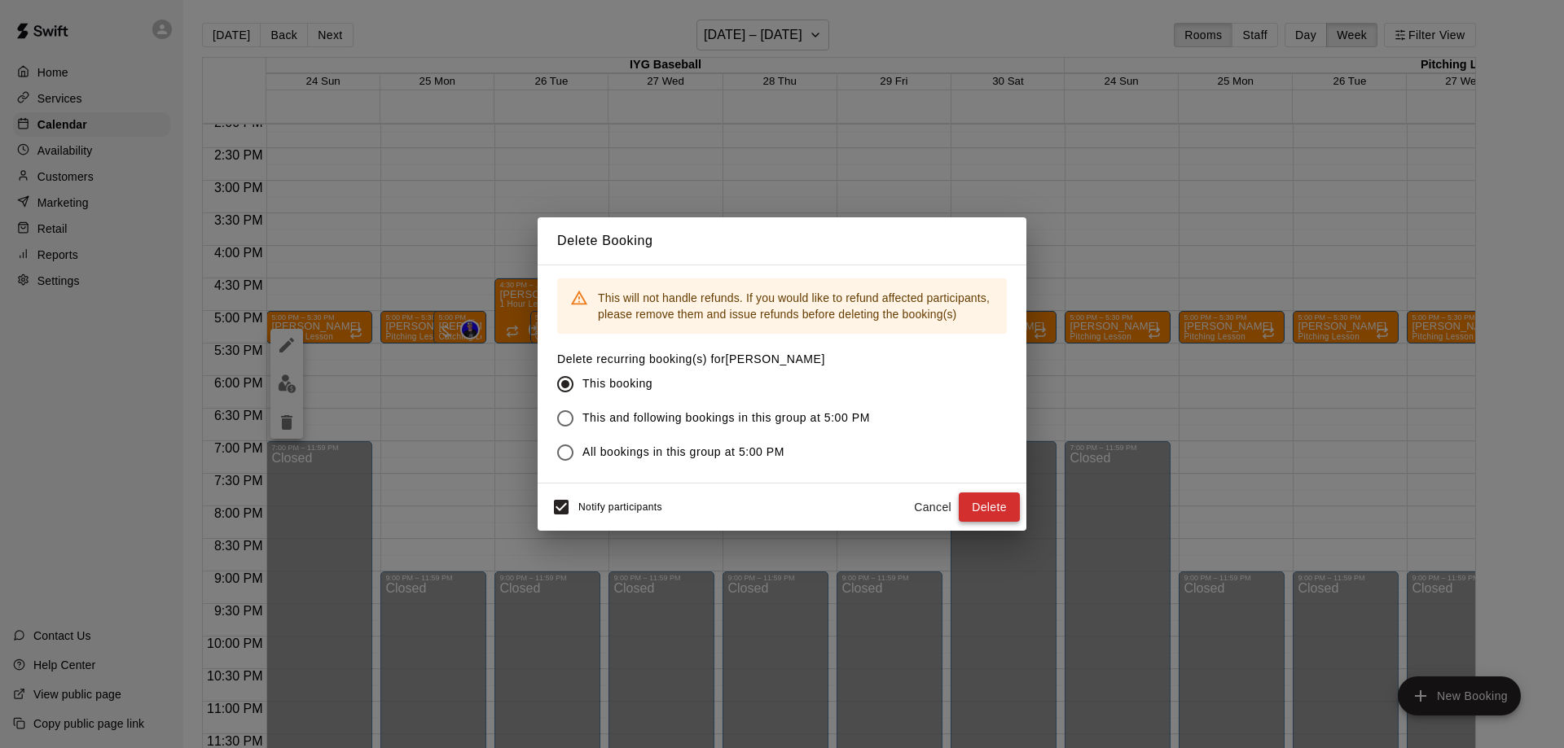
click at [986, 509] on button "Delete" at bounding box center [988, 508] width 61 height 30
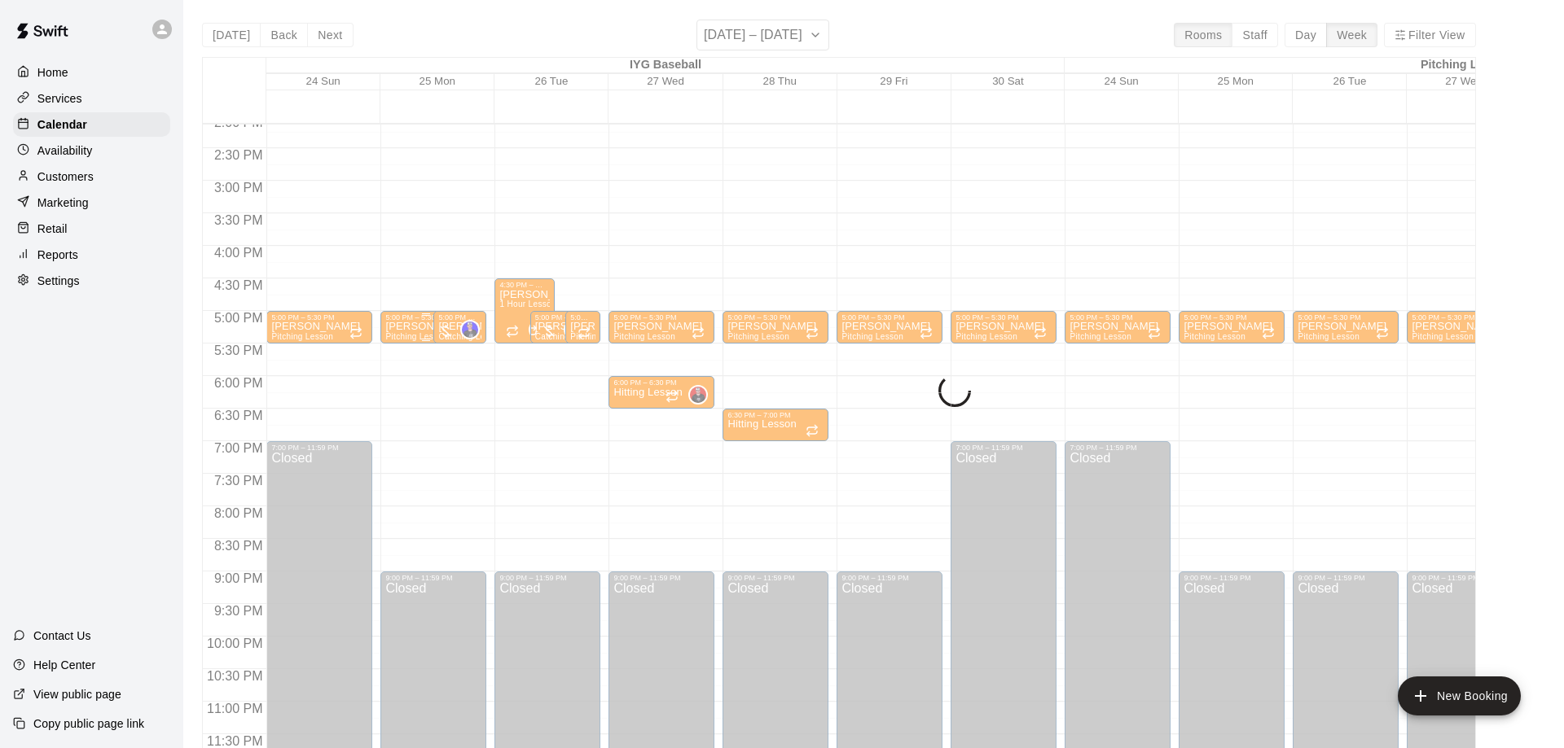
click at [401, 327] on p "[PERSON_NAME]" at bounding box center [425, 327] width 81 height 0
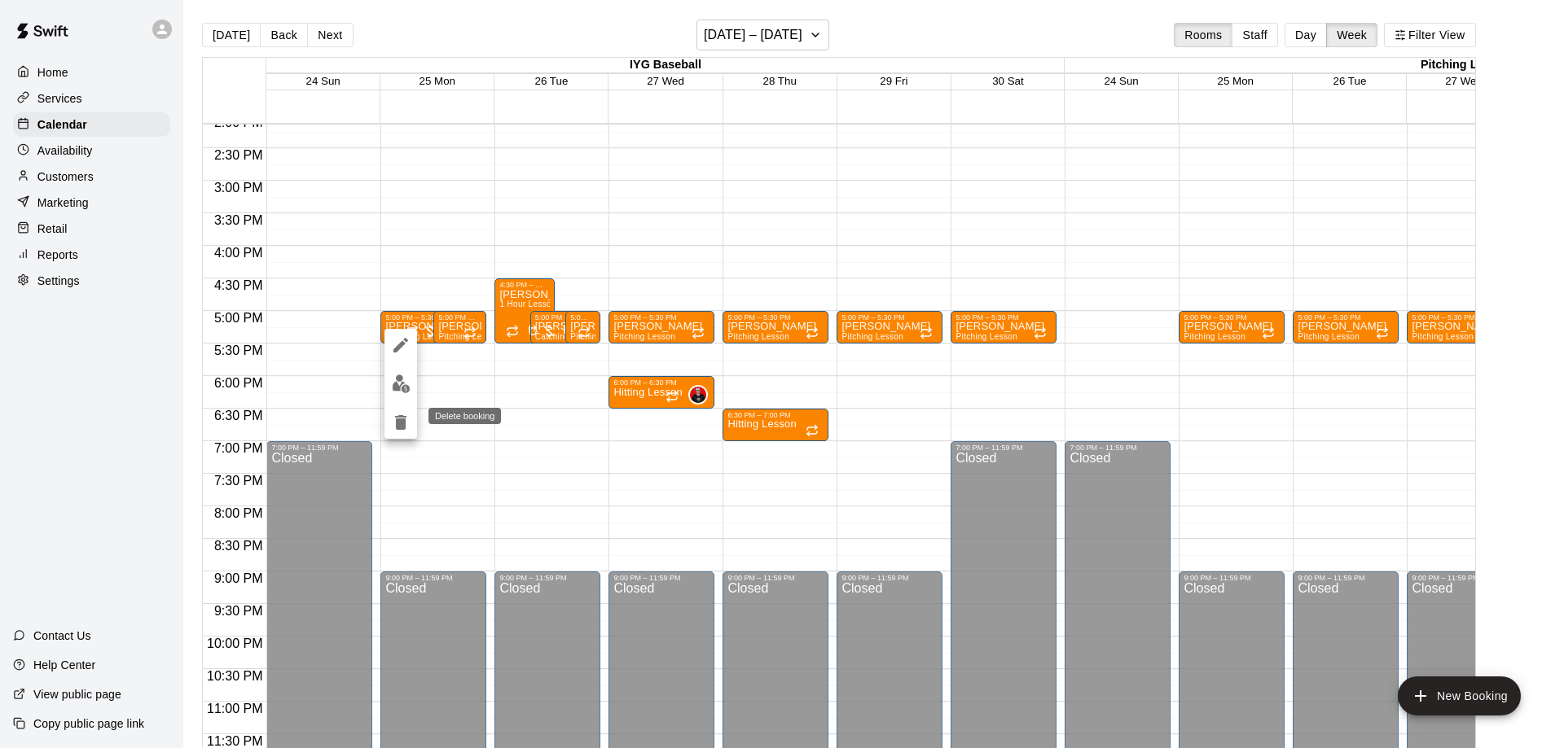
click at [537, 379] on div at bounding box center [782, 374] width 1564 height 748
click at [460, 327] on p "[PERSON_NAME]" at bounding box center [459, 327] width 43 height 0
click at [457, 428] on icon "delete" at bounding box center [453, 422] width 11 height 15
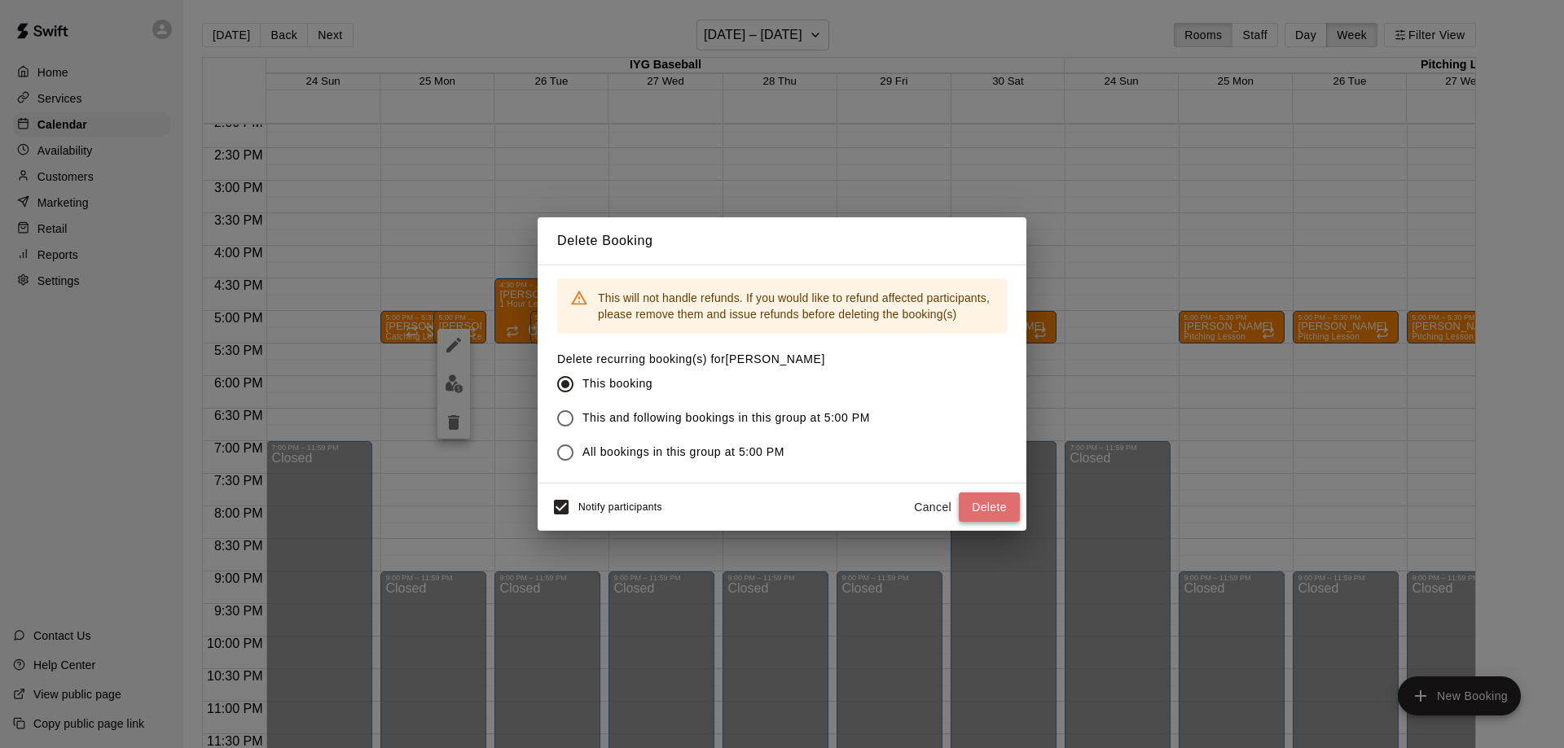
click at [998, 511] on button "Delete" at bounding box center [988, 508] width 61 height 30
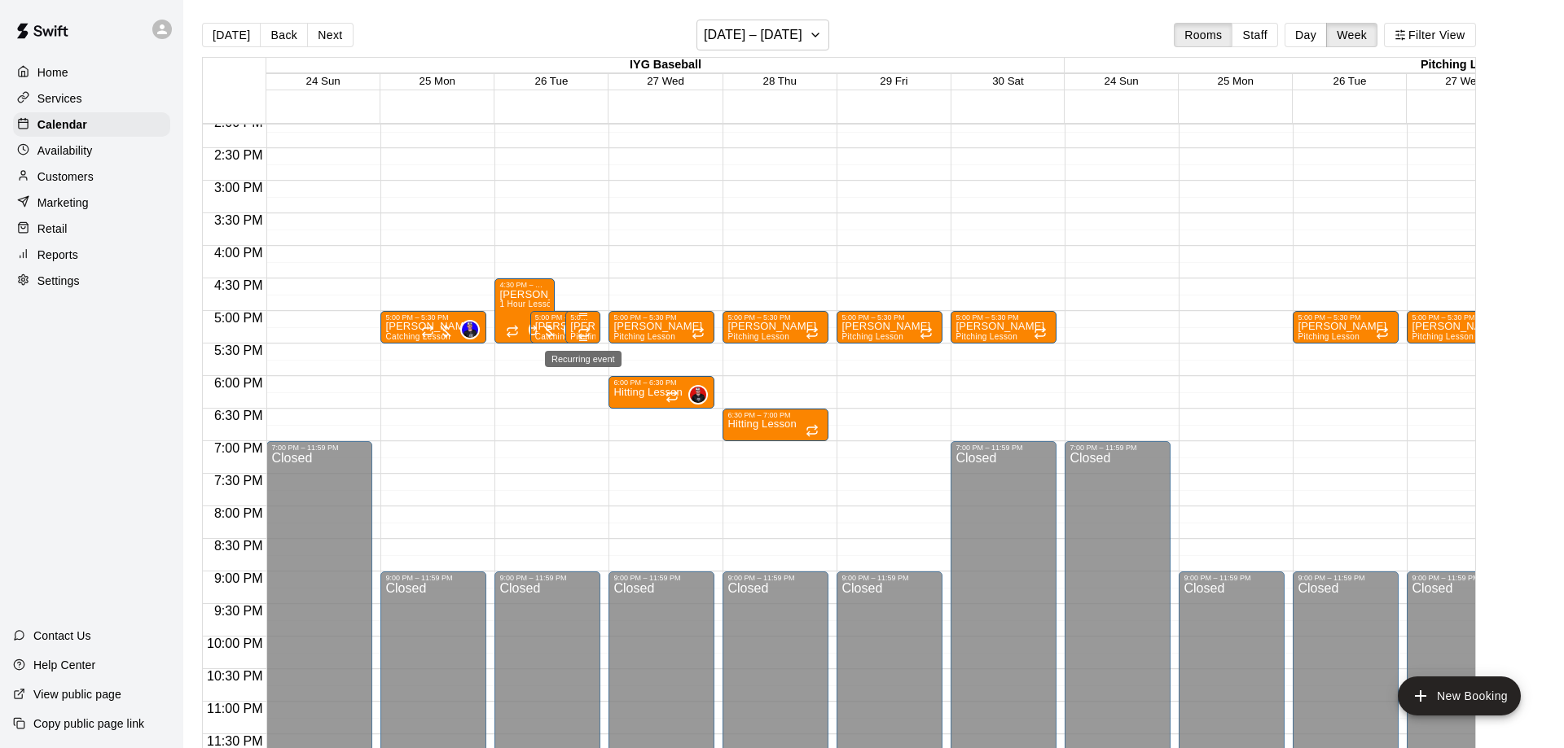
click at [584, 328] on icon "Recurring event" at bounding box center [583, 333] width 13 height 13
click at [603, 422] on button "delete" at bounding box center [593, 420] width 33 height 33
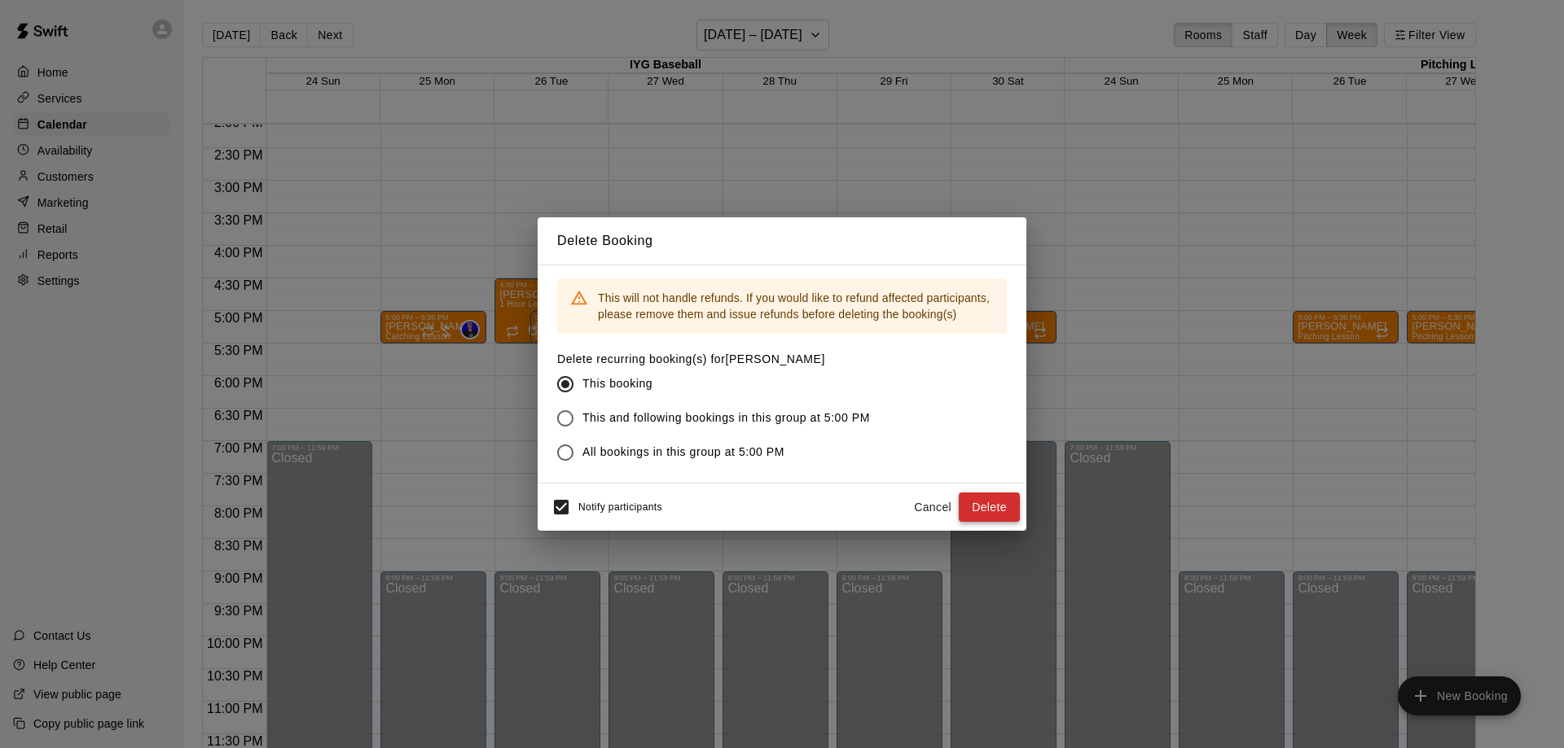
click at [990, 511] on button "Delete" at bounding box center [988, 508] width 61 height 30
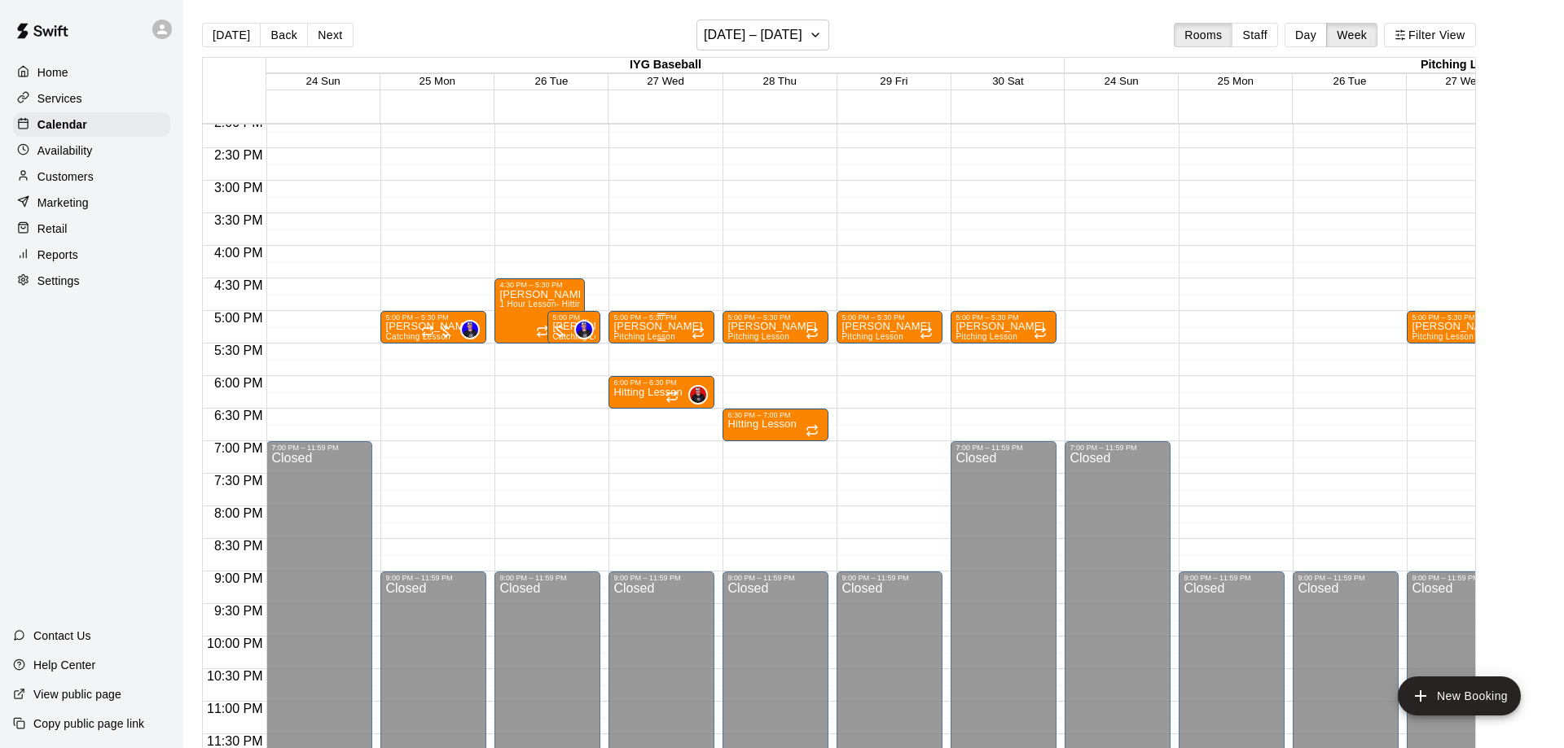
click at [647, 327] on p "[PERSON_NAME]" at bounding box center [657, 327] width 89 height 0
click at [646, 423] on div "Delete booking" at bounding box center [688, 416] width 86 height 20
click at [633, 421] on icon "delete" at bounding box center [628, 422] width 11 height 15
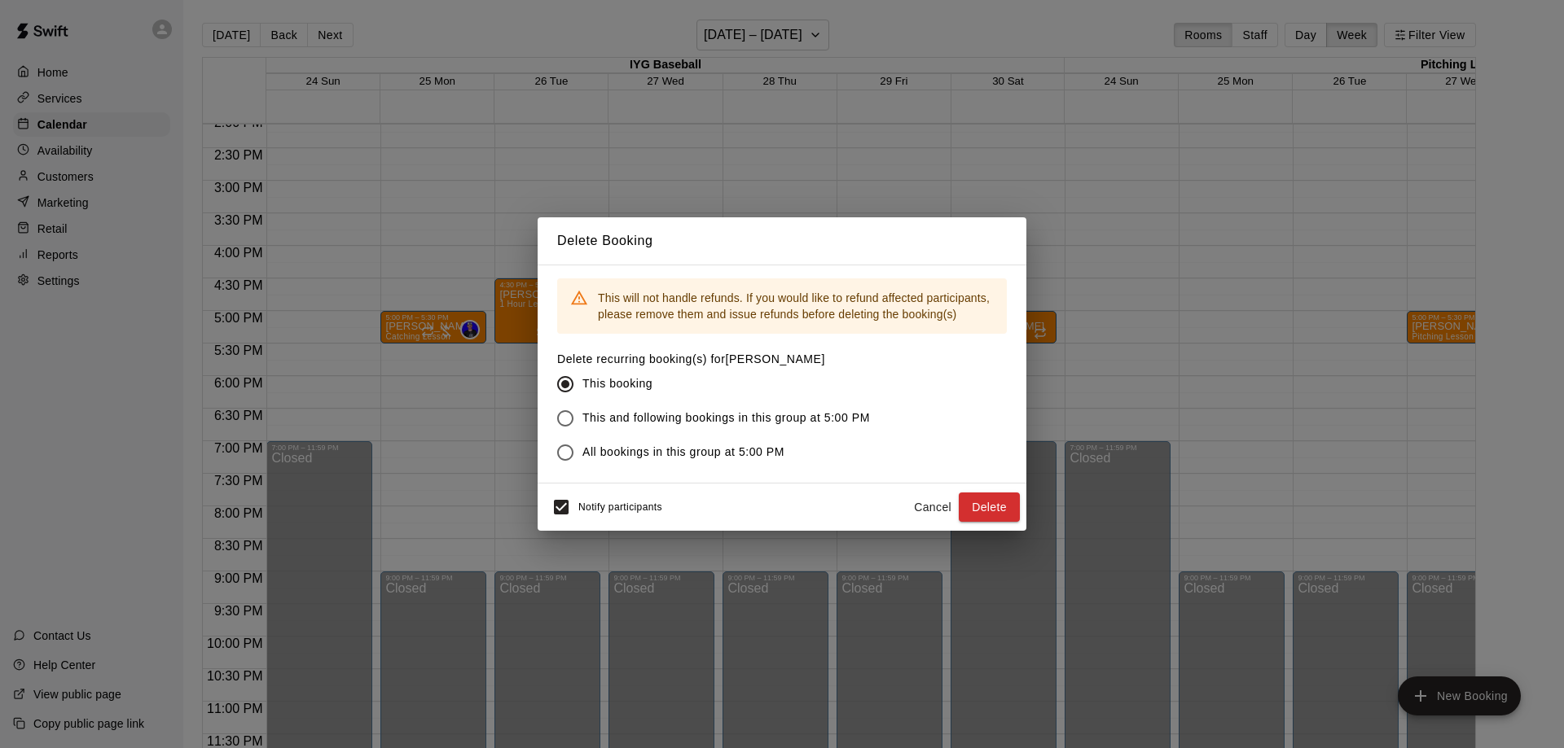
click at [1000, 524] on div "Notify participants Cancel Delete" at bounding box center [781, 507] width 489 height 47
click at [1002, 508] on button "Delete" at bounding box center [988, 508] width 61 height 30
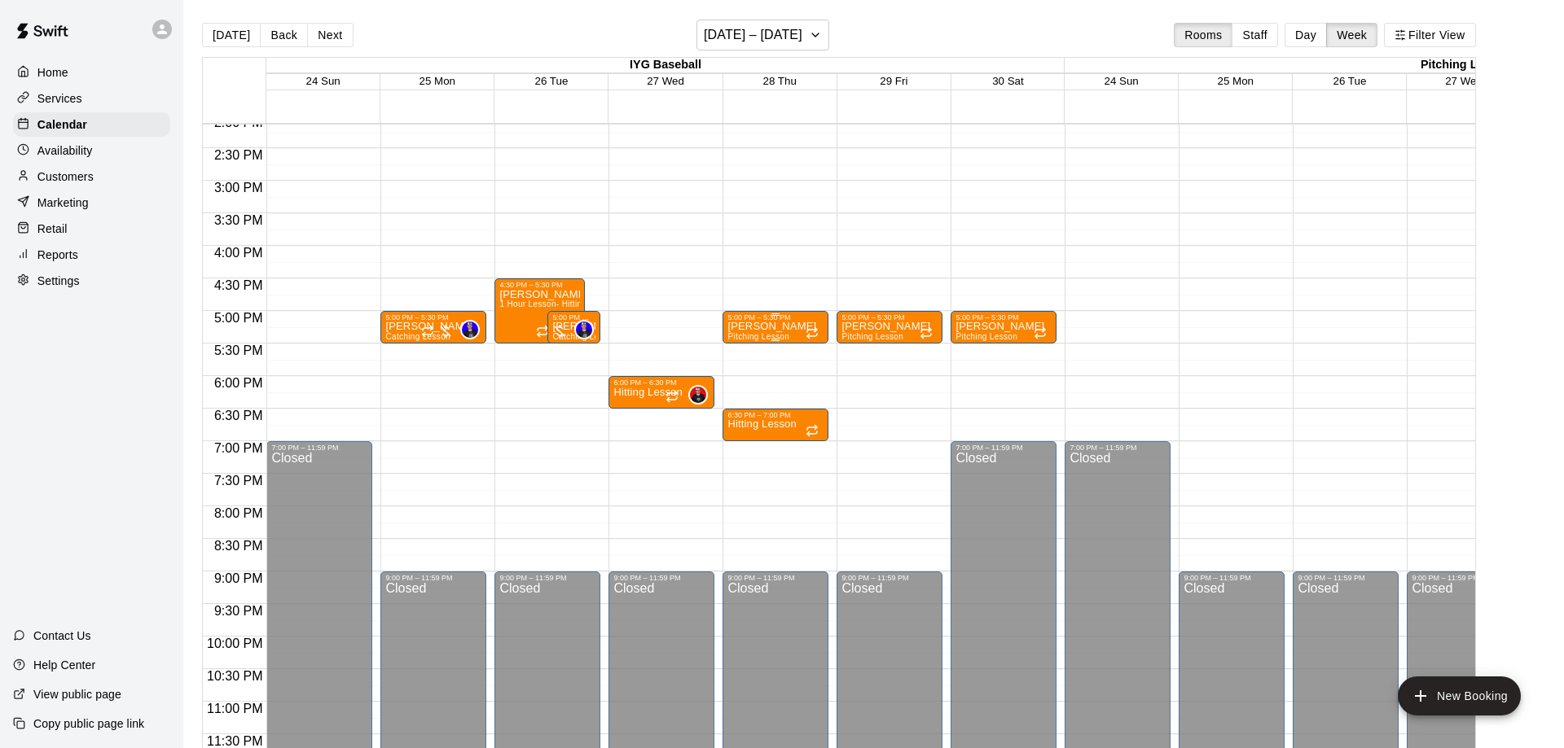
click at [750, 327] on p "[PERSON_NAME]" at bounding box center [771, 327] width 89 height 0
click at [743, 427] on icon "delete" at bounding box center [742, 422] width 11 height 15
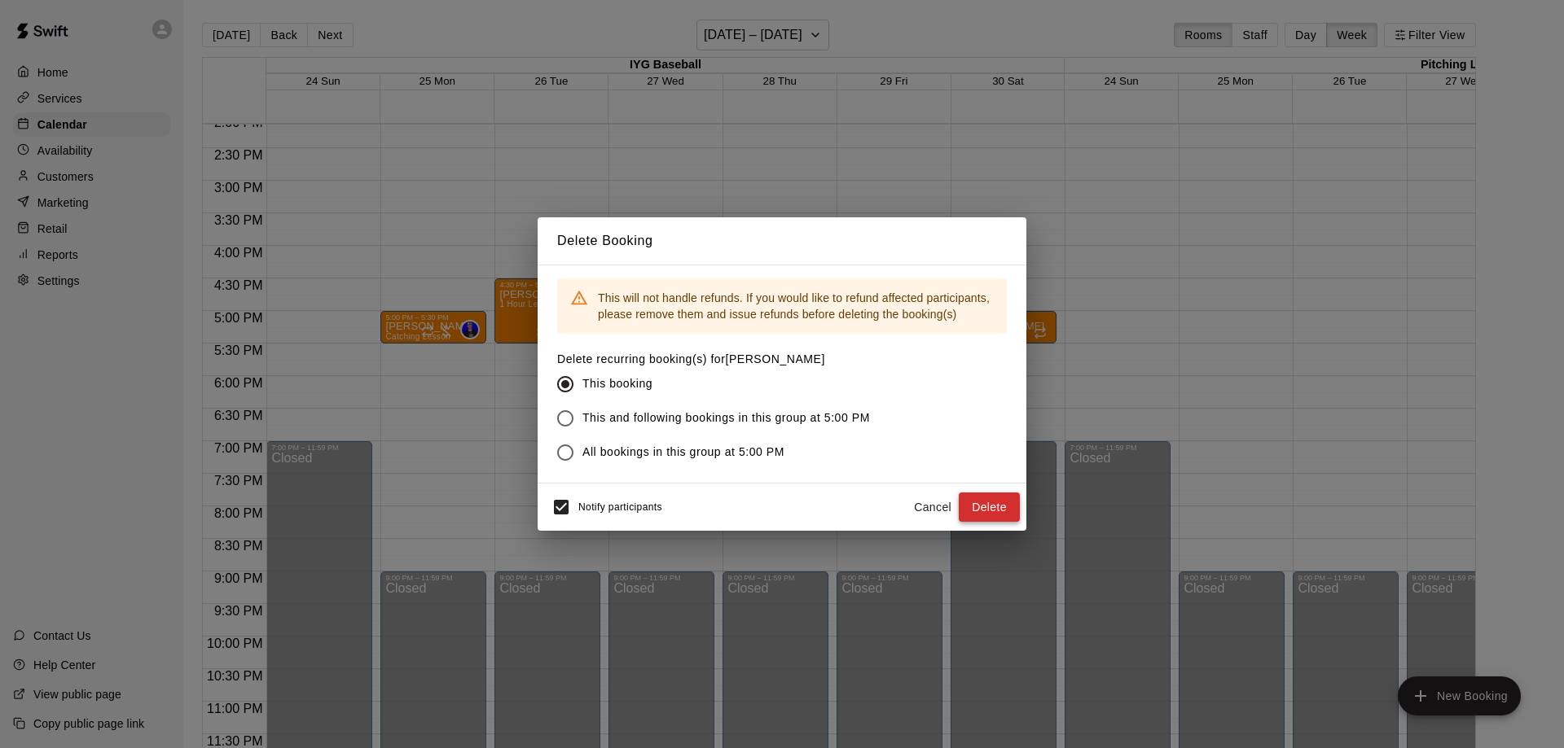
click at [980, 519] on button "Delete" at bounding box center [988, 508] width 61 height 30
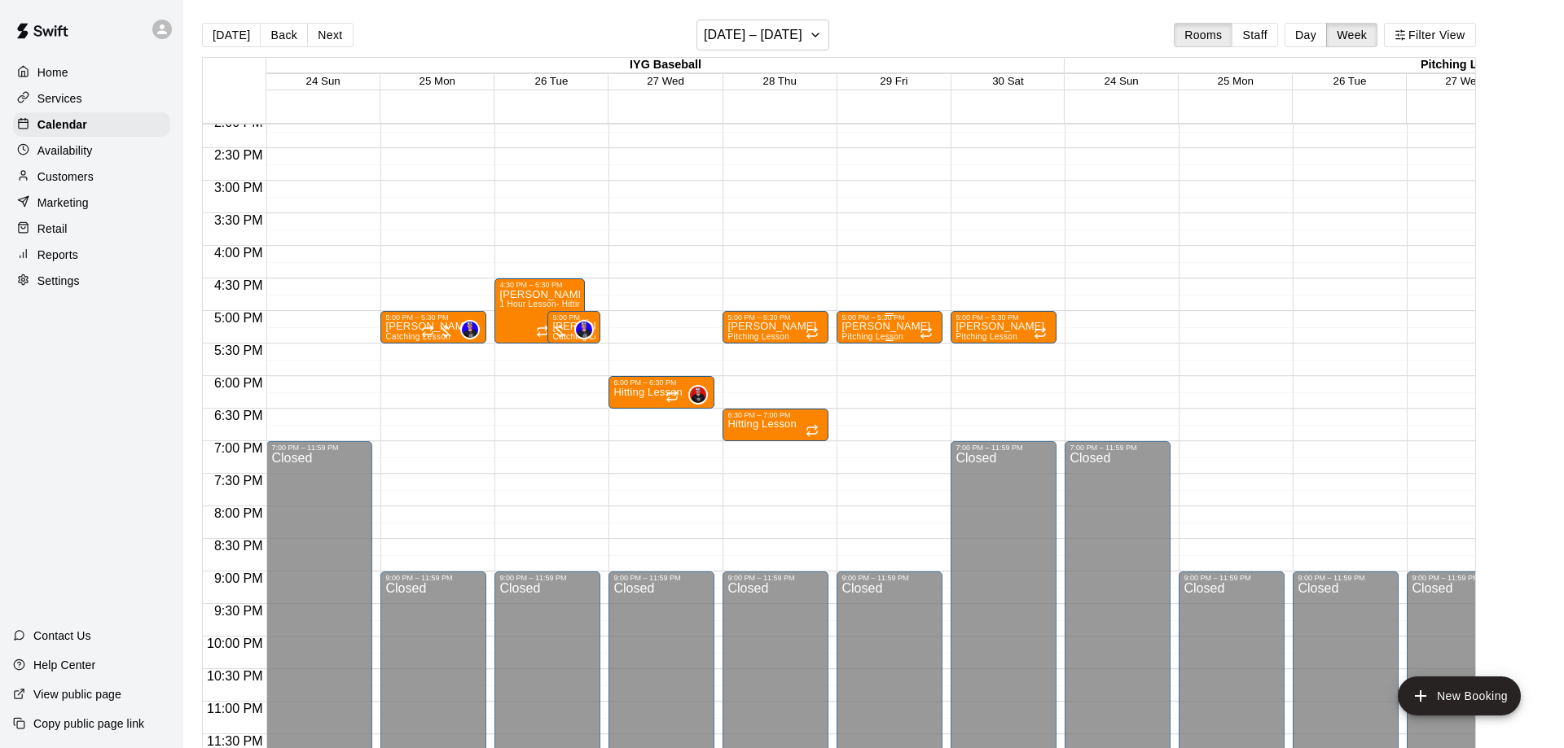
click at [861, 327] on p "[PERSON_NAME]" at bounding box center [885, 327] width 89 height 0
click at [854, 431] on icon "delete" at bounding box center [857, 423] width 20 height 20
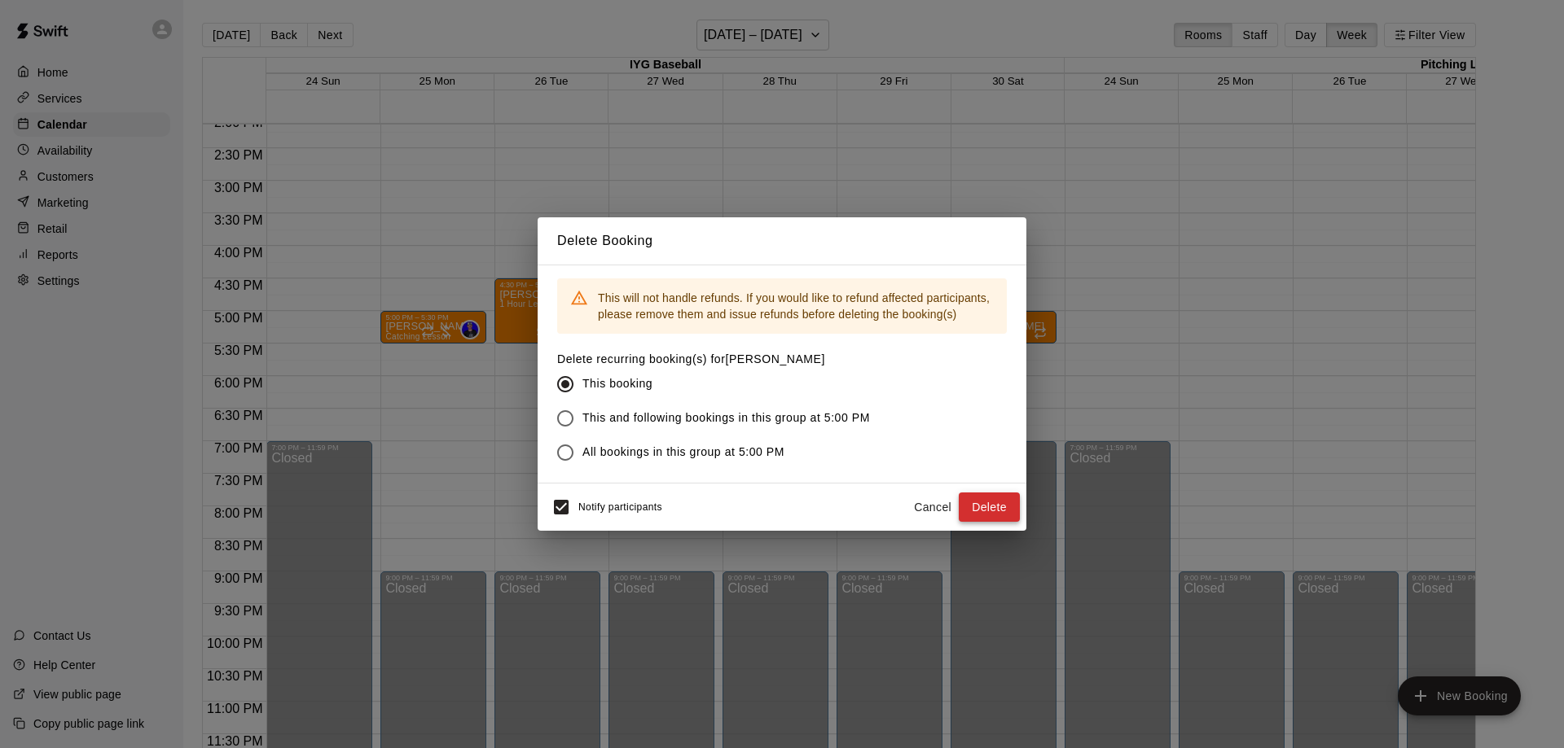
click at [1000, 508] on button "Delete" at bounding box center [988, 508] width 61 height 30
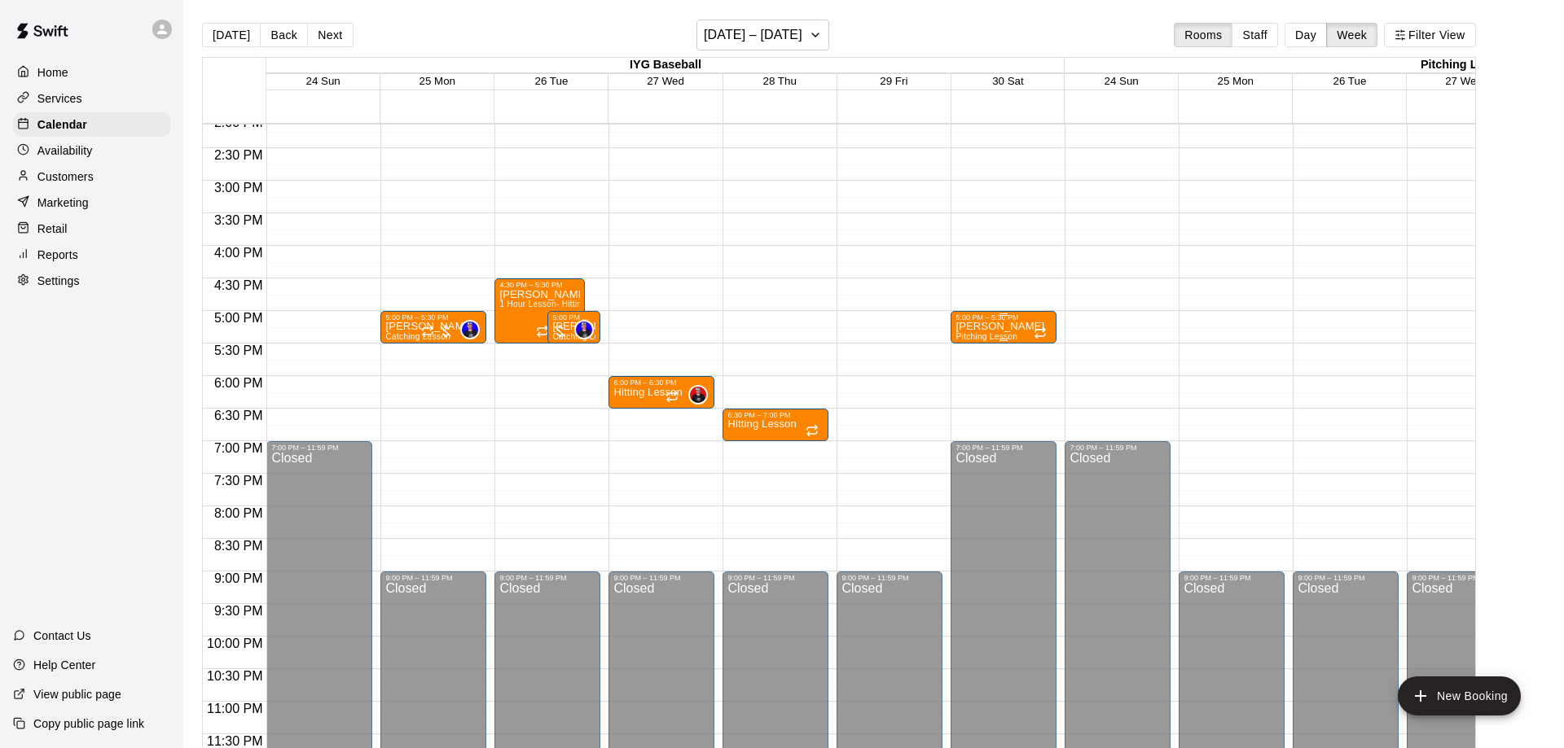
click at [968, 327] on p "[PERSON_NAME]" at bounding box center [999, 327] width 89 height 0
click at [968, 412] on button "delete" at bounding box center [970, 422] width 33 height 33
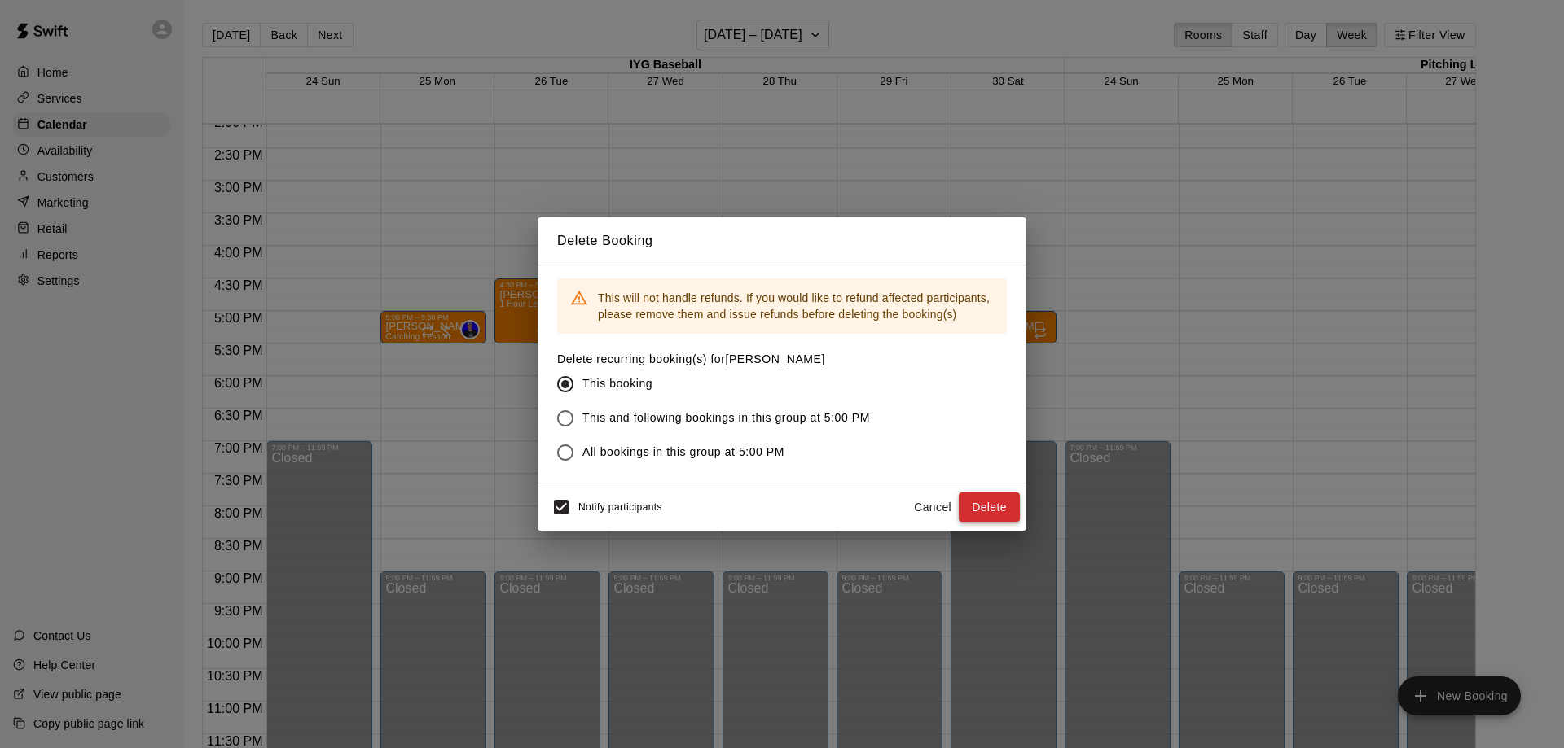
click at [988, 507] on button "Delete" at bounding box center [988, 508] width 61 height 30
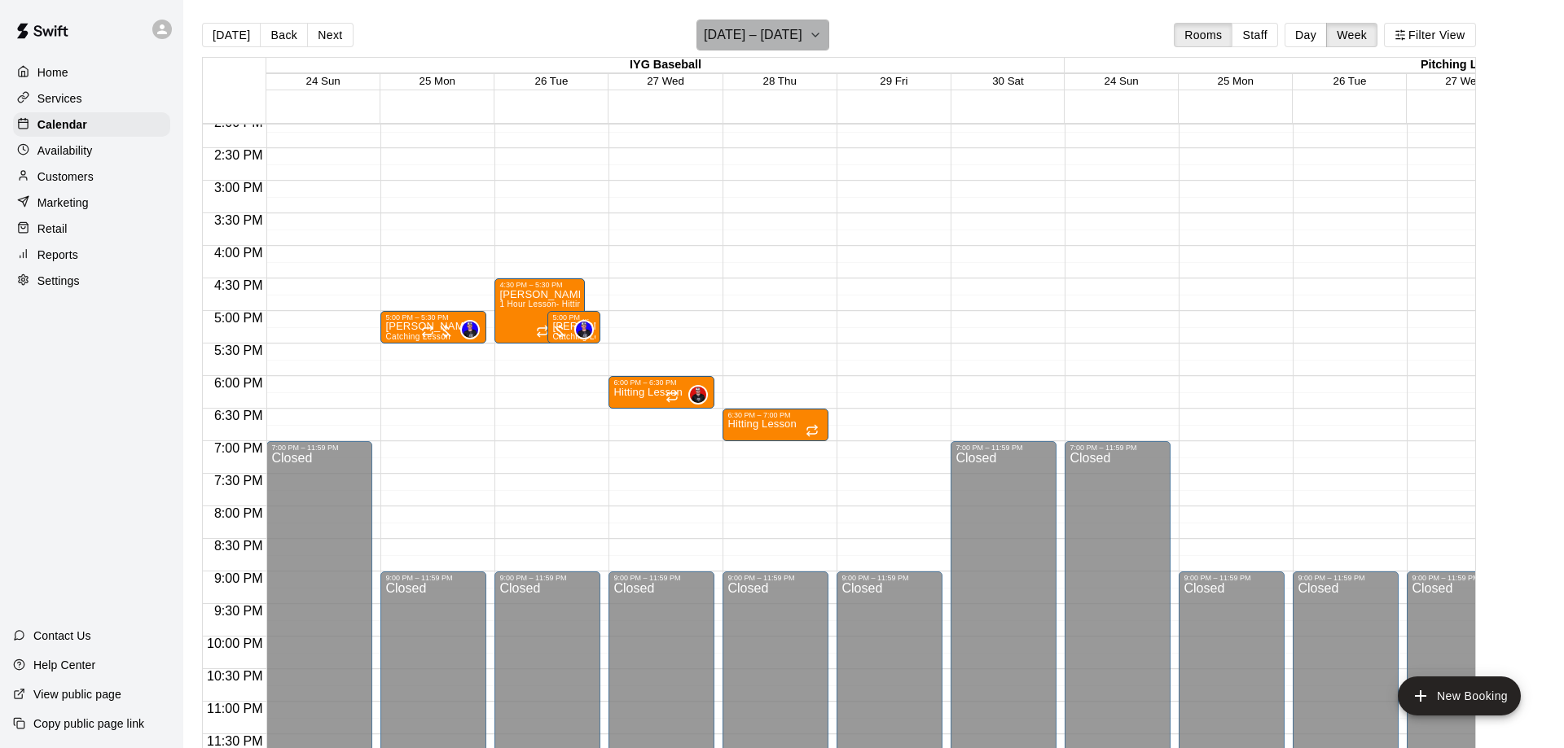
click at [774, 34] on h6 "[DATE] – [DATE]" at bounding box center [753, 35] width 99 height 23
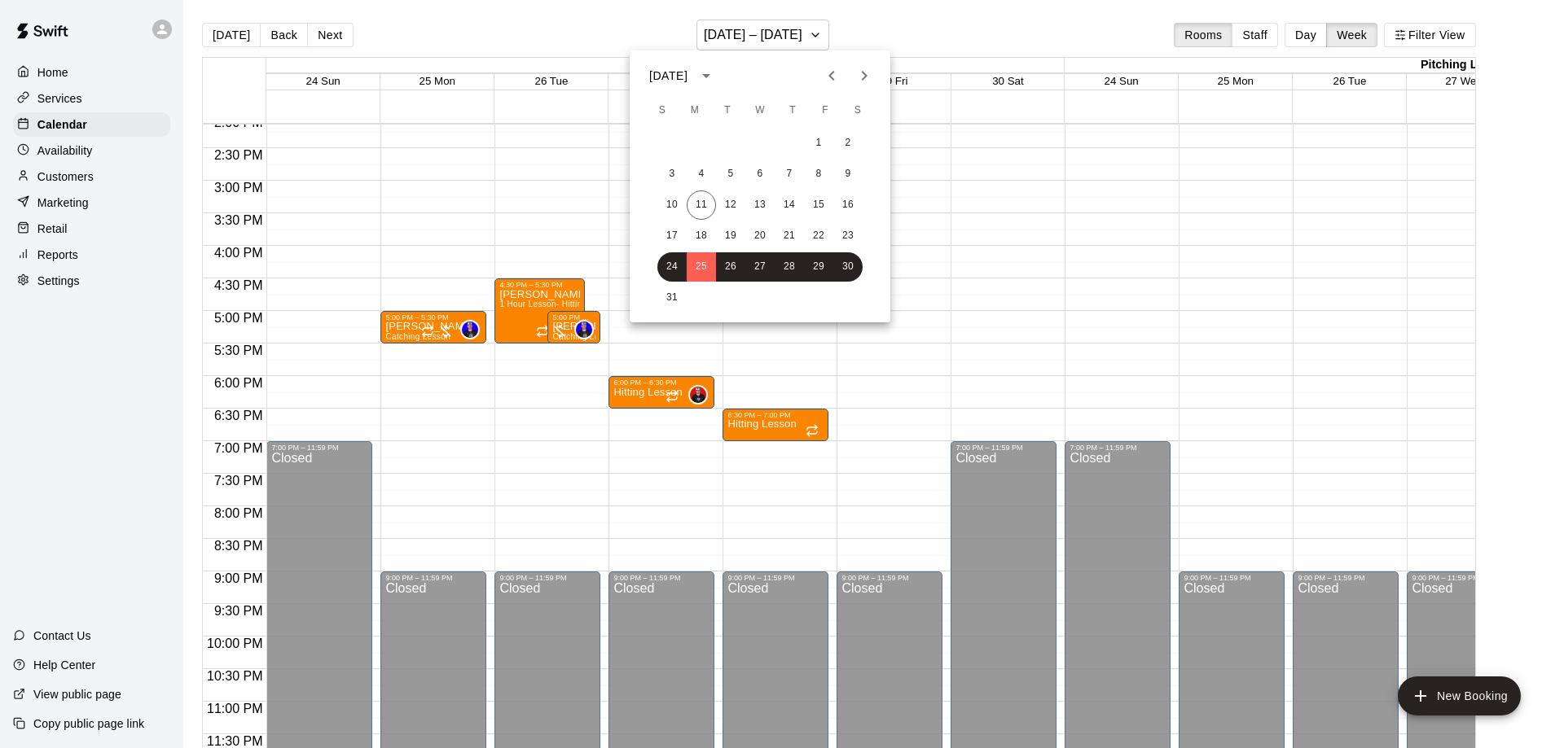
click at [342, 42] on div at bounding box center [782, 374] width 1564 height 748
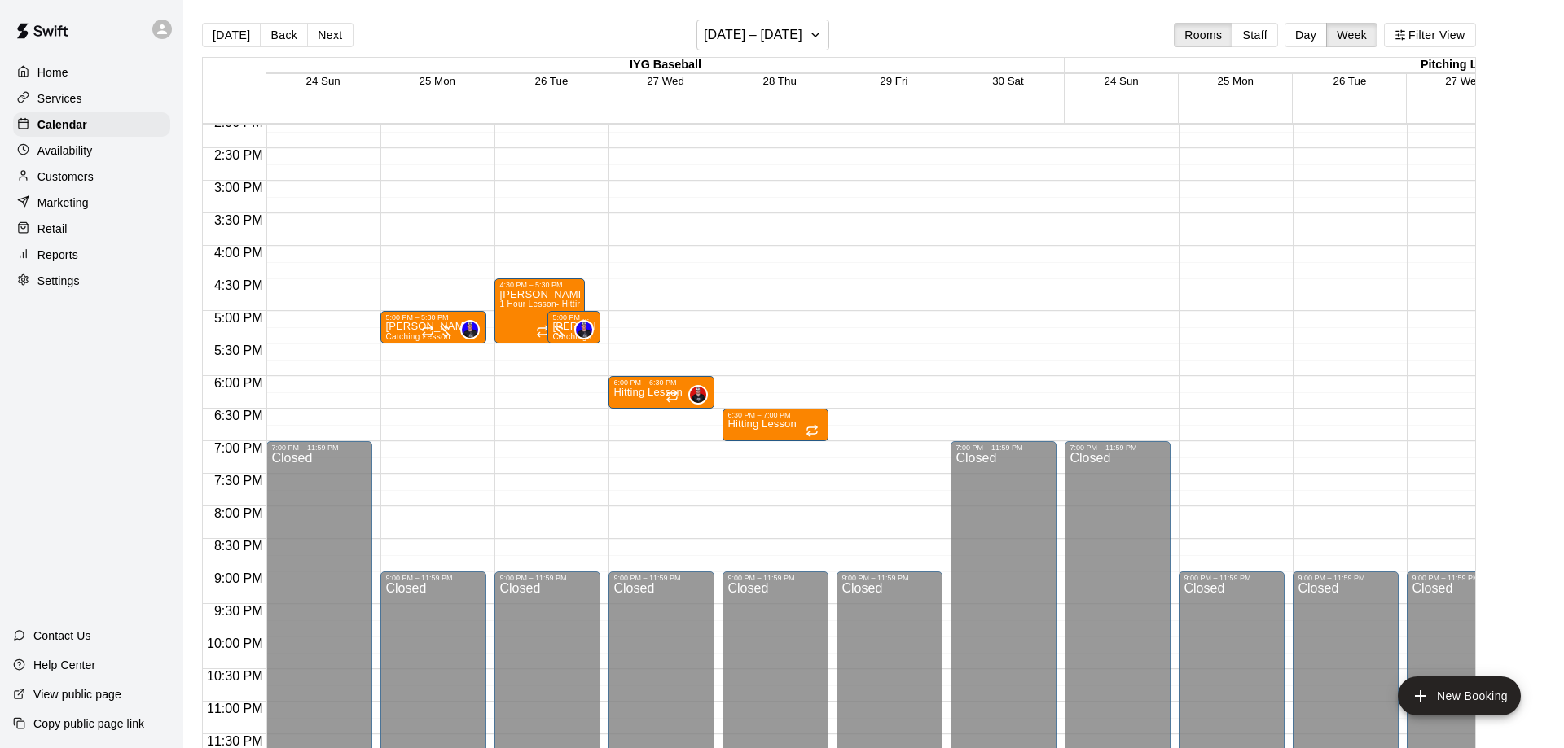
click at [338, 40] on button "Next" at bounding box center [330, 35] width 46 height 24
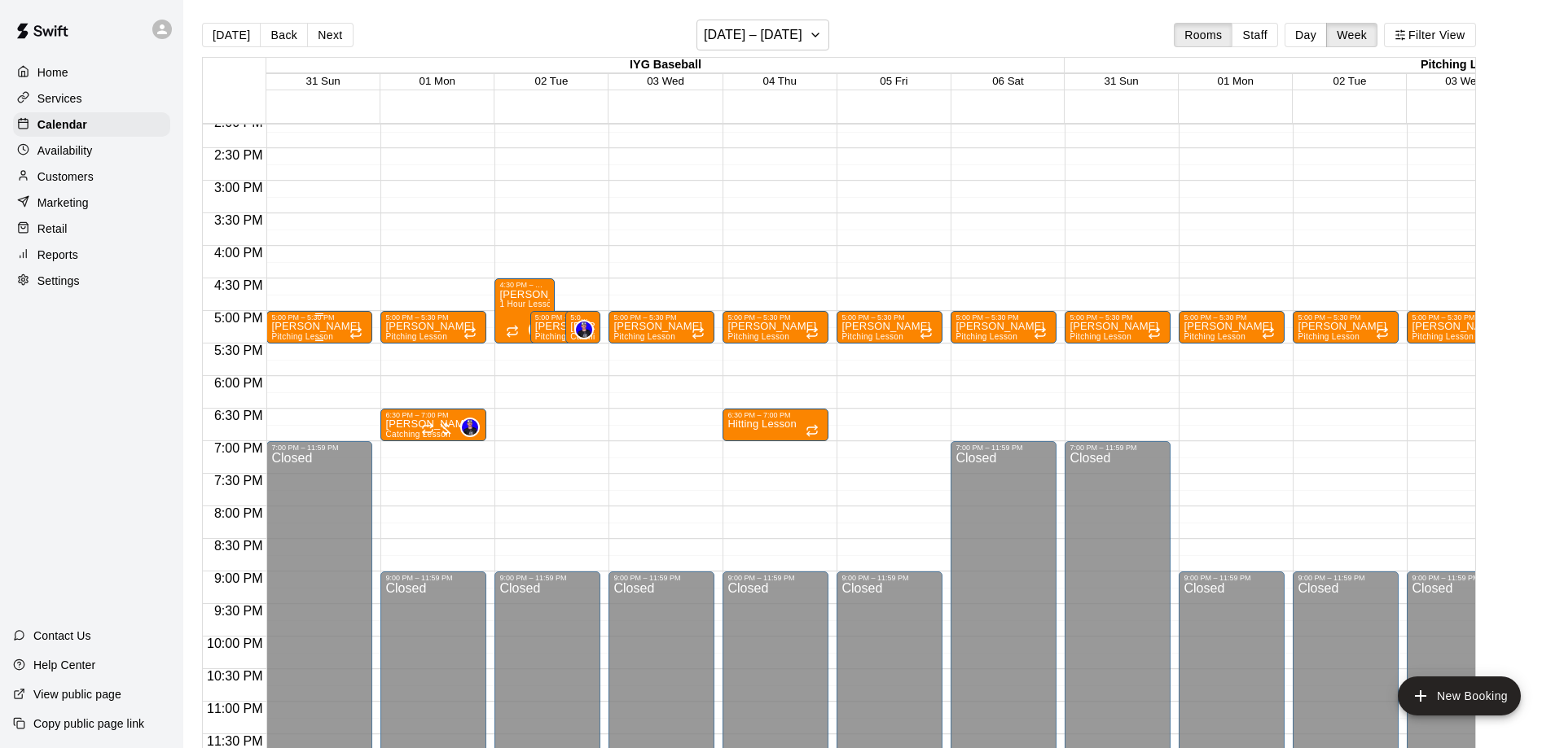
click at [348, 327] on p "[PERSON_NAME]" at bounding box center [315, 327] width 89 height 0
click at [279, 431] on icon "delete" at bounding box center [287, 423] width 20 height 20
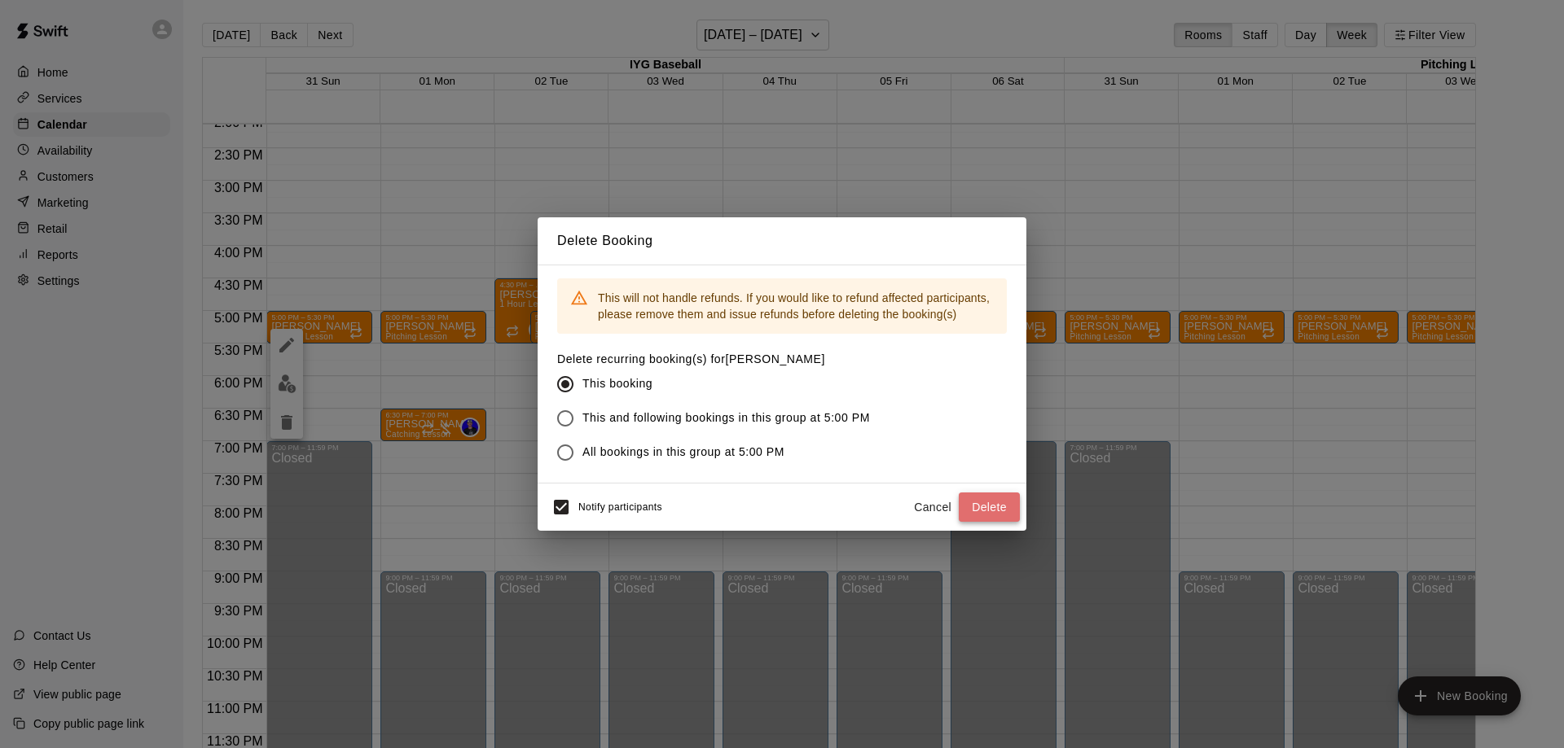
click at [983, 506] on button "Delete" at bounding box center [988, 508] width 61 height 30
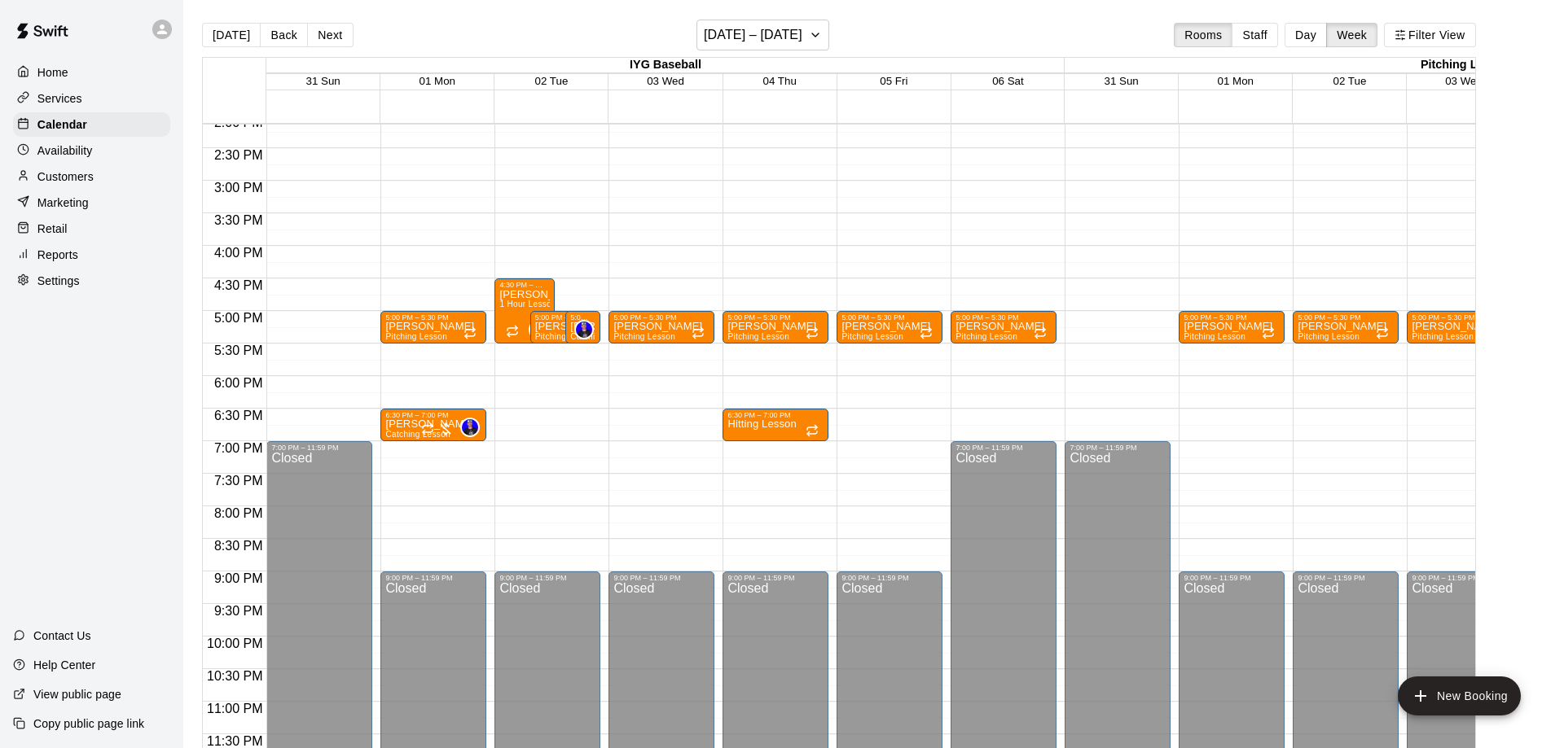
click at [427, 327] on p "[PERSON_NAME]" at bounding box center [429, 327] width 89 height 0
click at [400, 421] on icon "delete" at bounding box center [400, 422] width 11 height 15
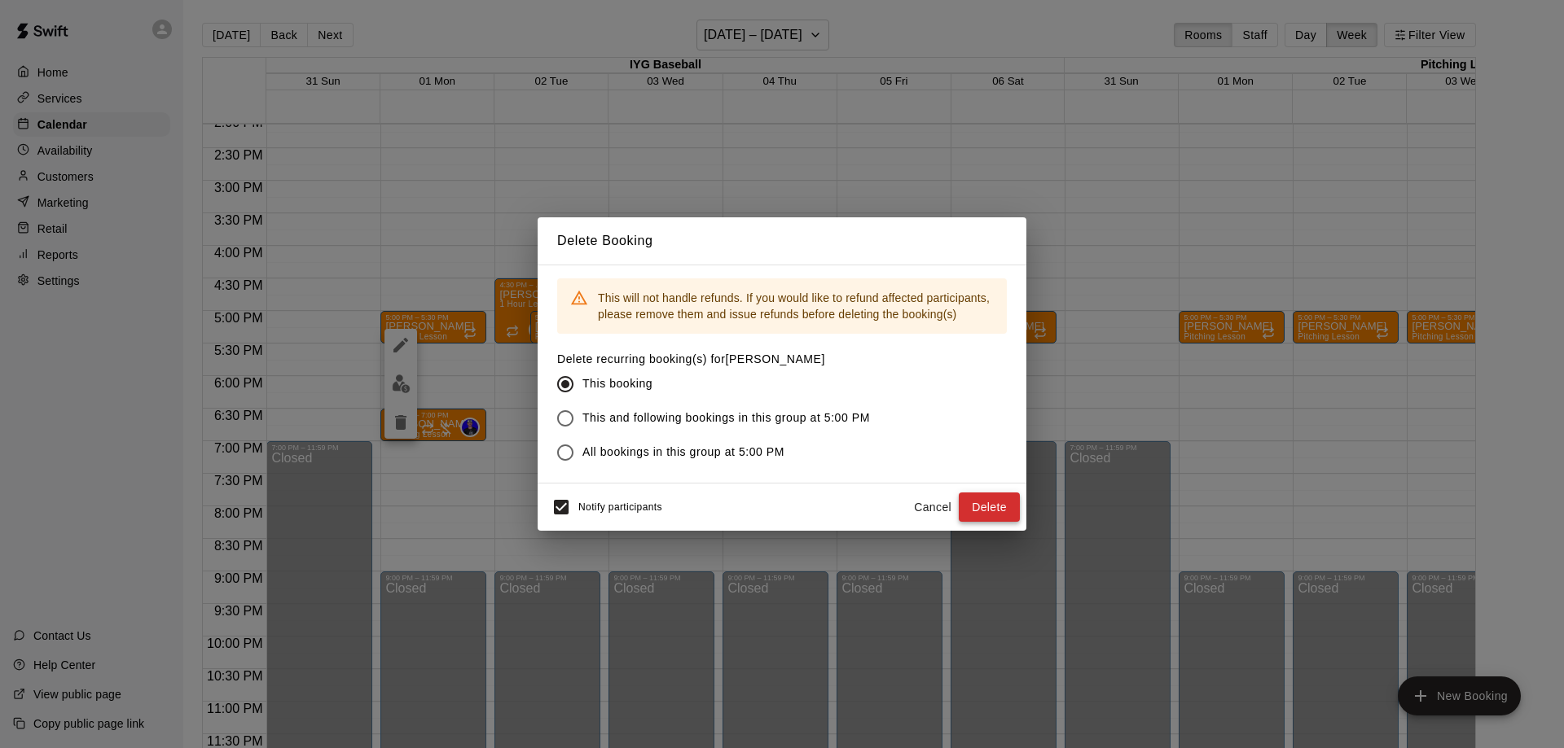
click at [997, 517] on button "Delete" at bounding box center [988, 508] width 61 height 30
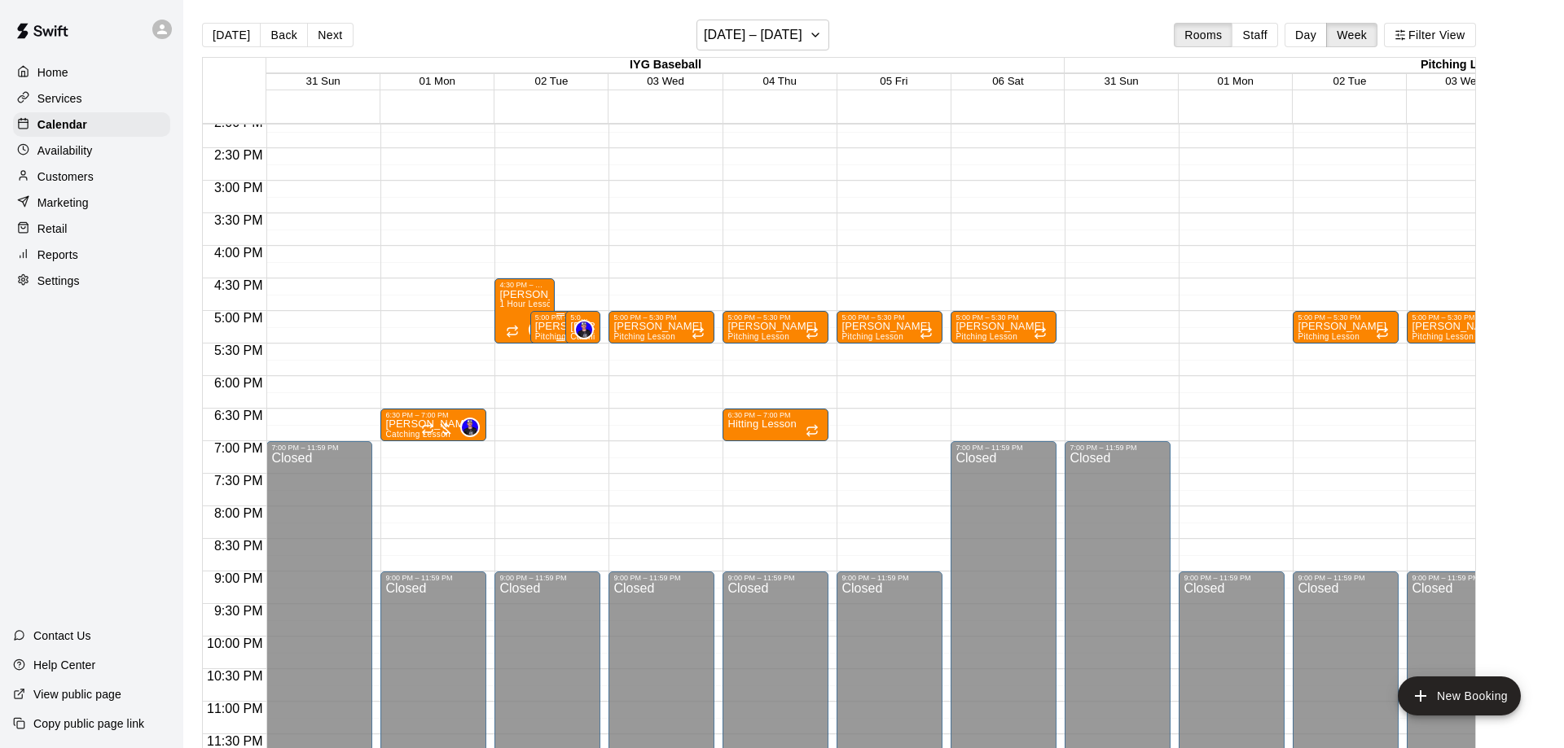
click at [554, 339] on div at bounding box center [560, 340] width 50 height 2
click at [546, 433] on icon "delete" at bounding box center [549, 432] width 11 height 15
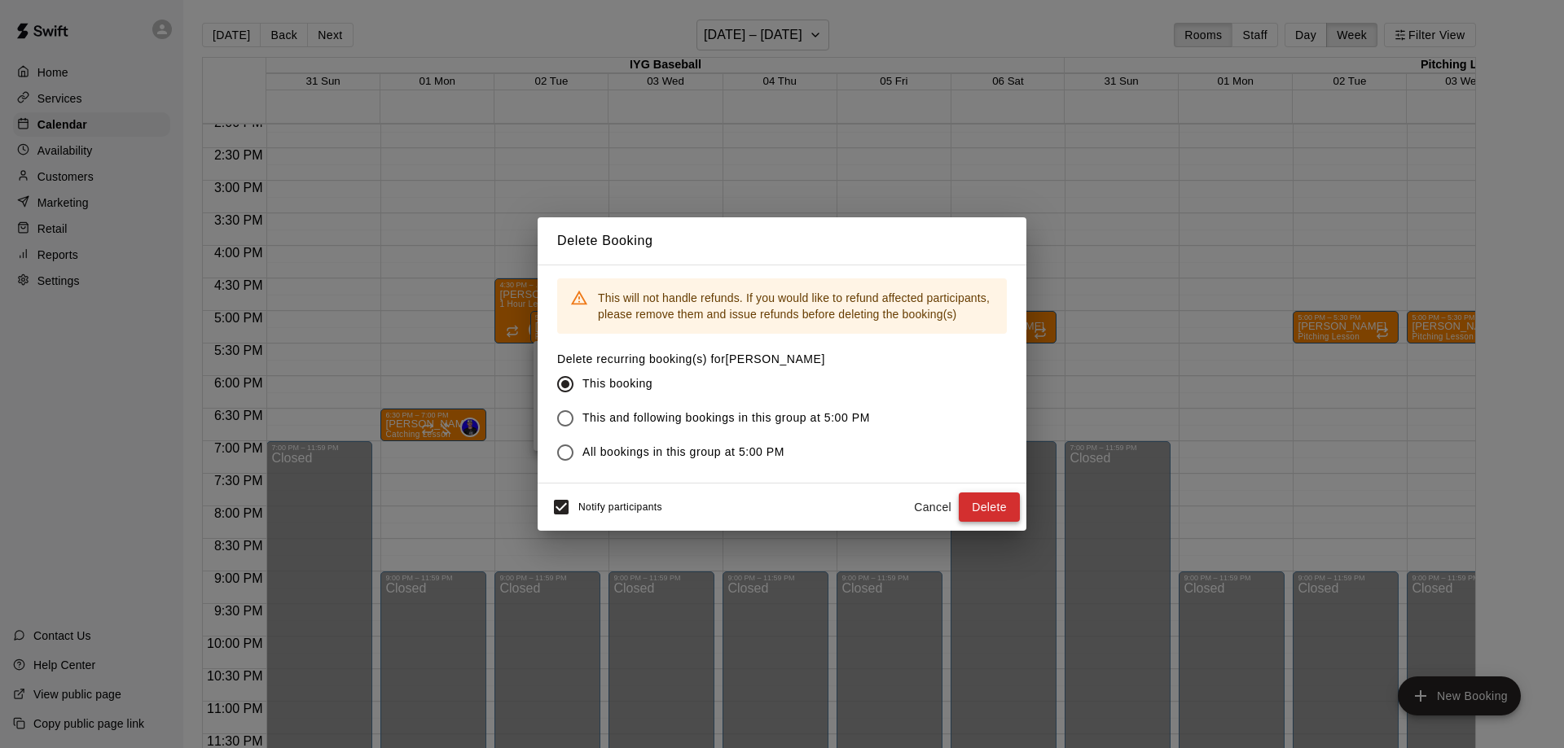
click at [990, 511] on button "Delete" at bounding box center [988, 508] width 61 height 30
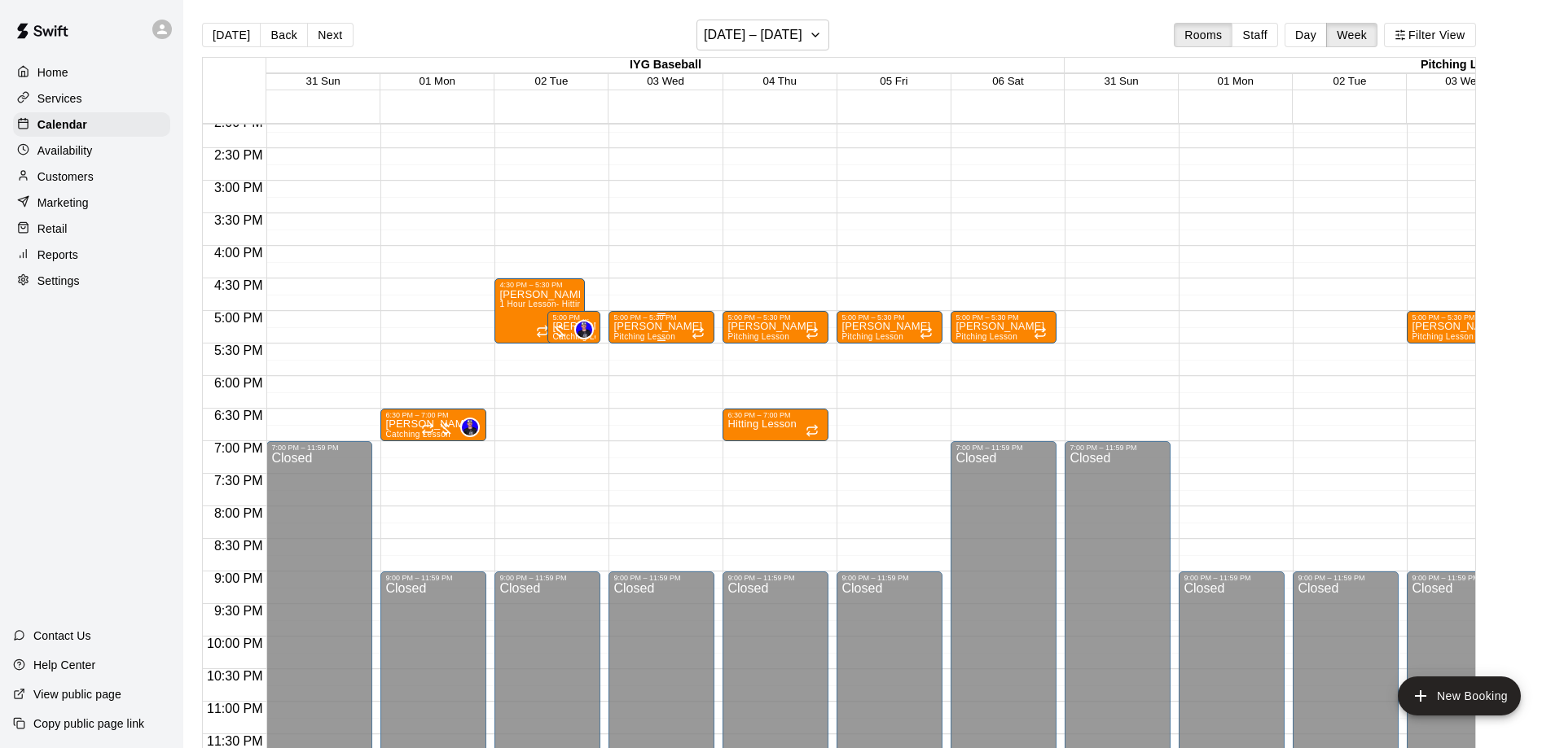
click at [655, 327] on p "[PERSON_NAME]" at bounding box center [657, 327] width 89 height 0
click at [627, 419] on icon "delete" at bounding box center [628, 422] width 11 height 15
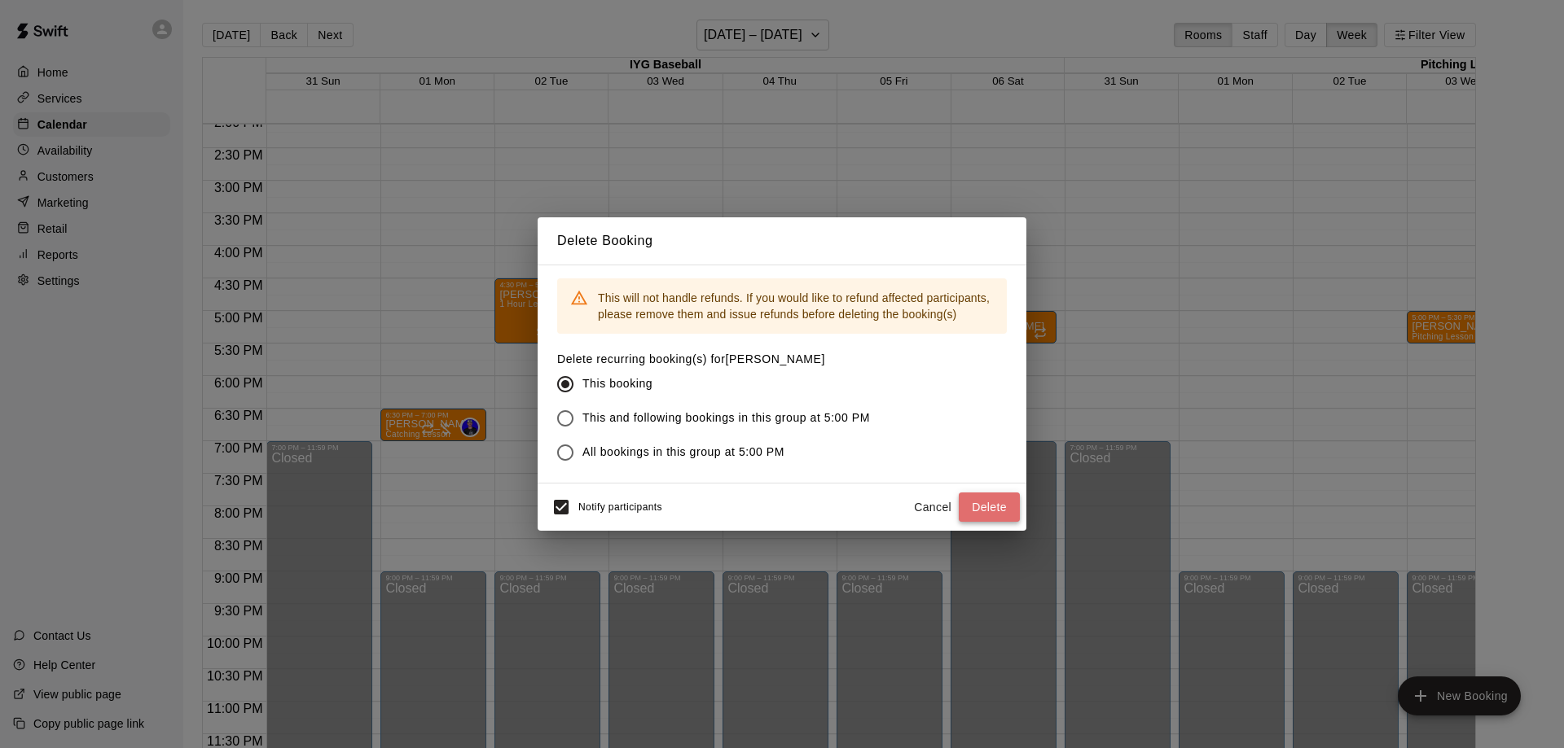
click at [980, 514] on button "Delete" at bounding box center [988, 508] width 61 height 30
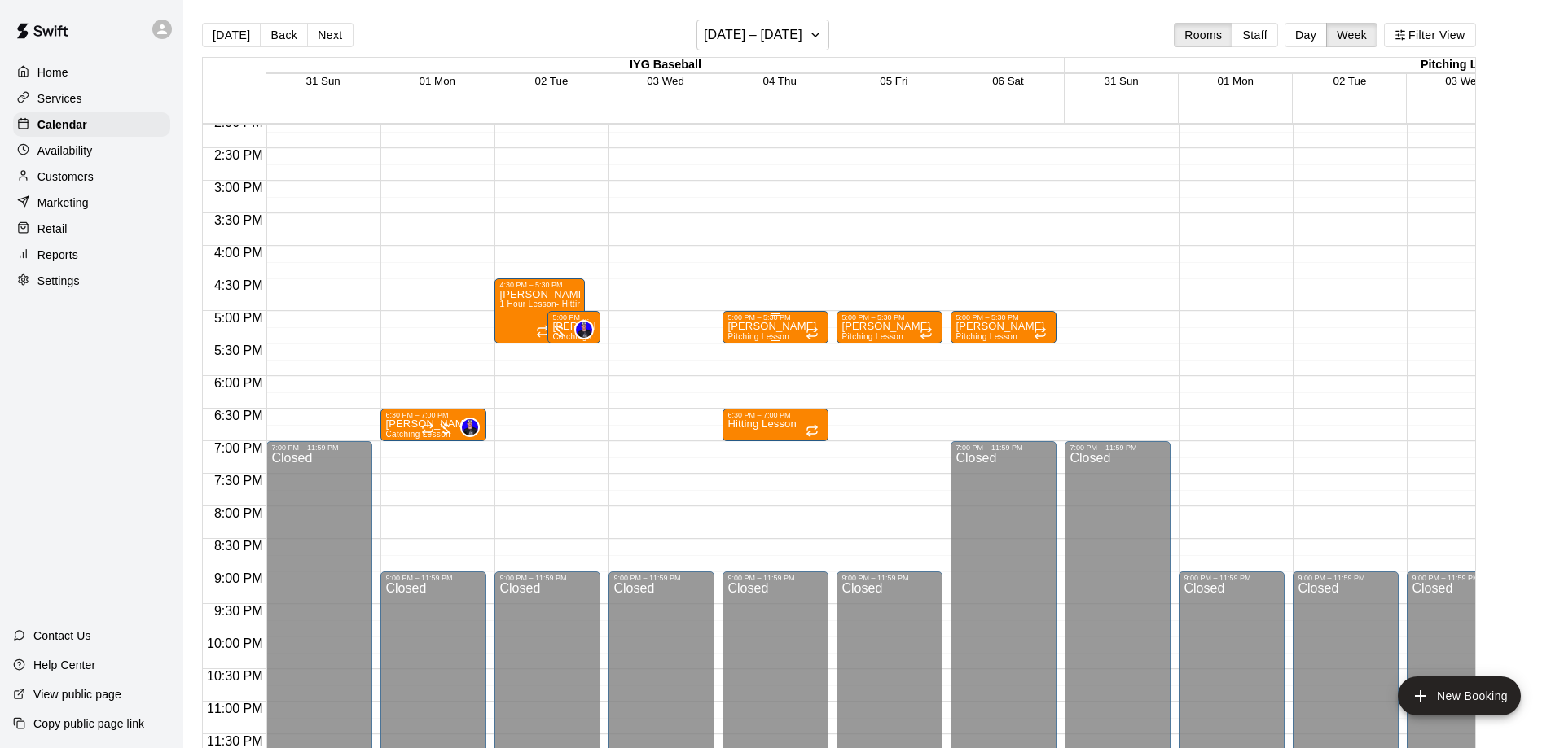
click at [754, 327] on p "[PERSON_NAME]" at bounding box center [771, 327] width 89 height 0
click at [746, 427] on icon "delete" at bounding box center [742, 422] width 11 height 15
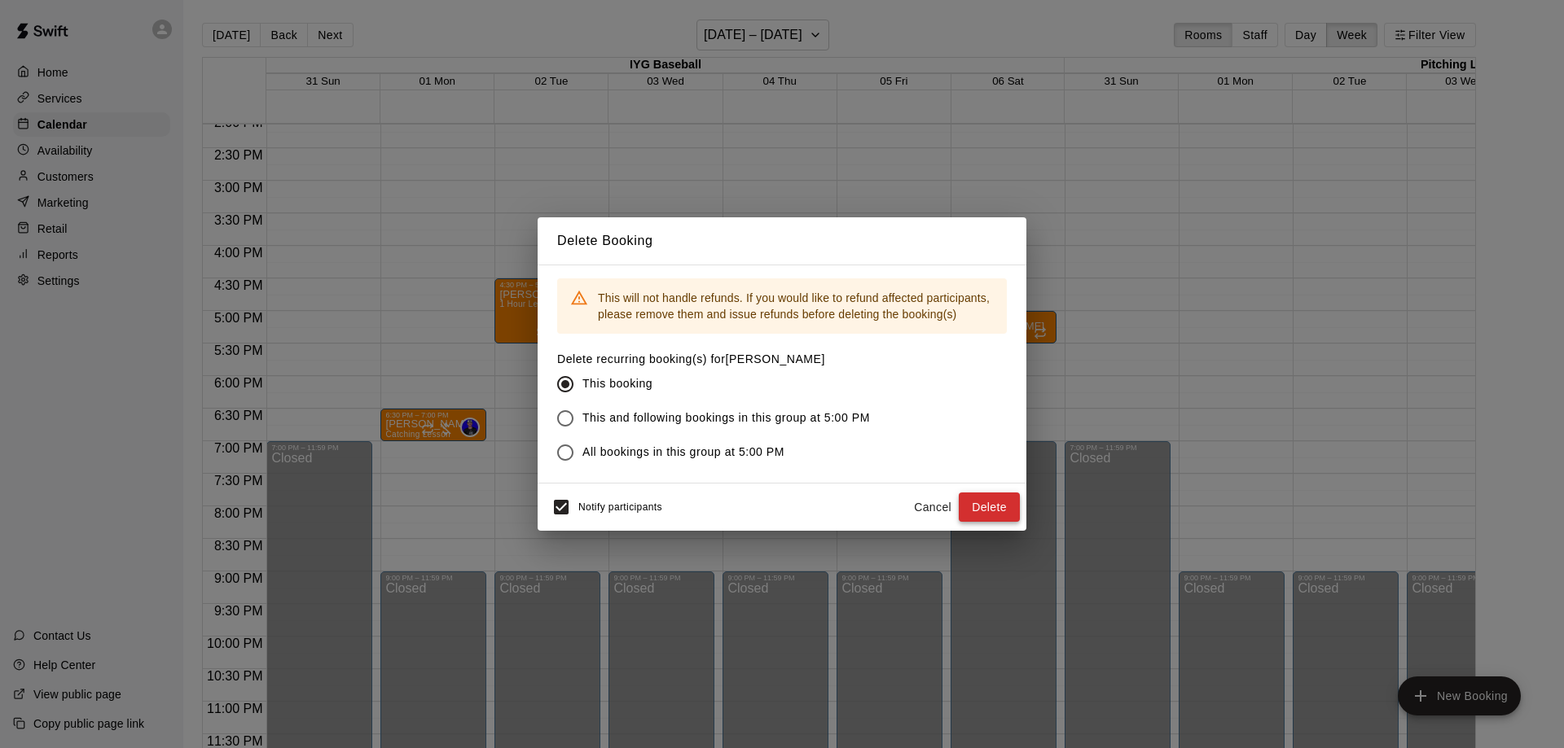
click at [995, 509] on button "Delete" at bounding box center [988, 508] width 61 height 30
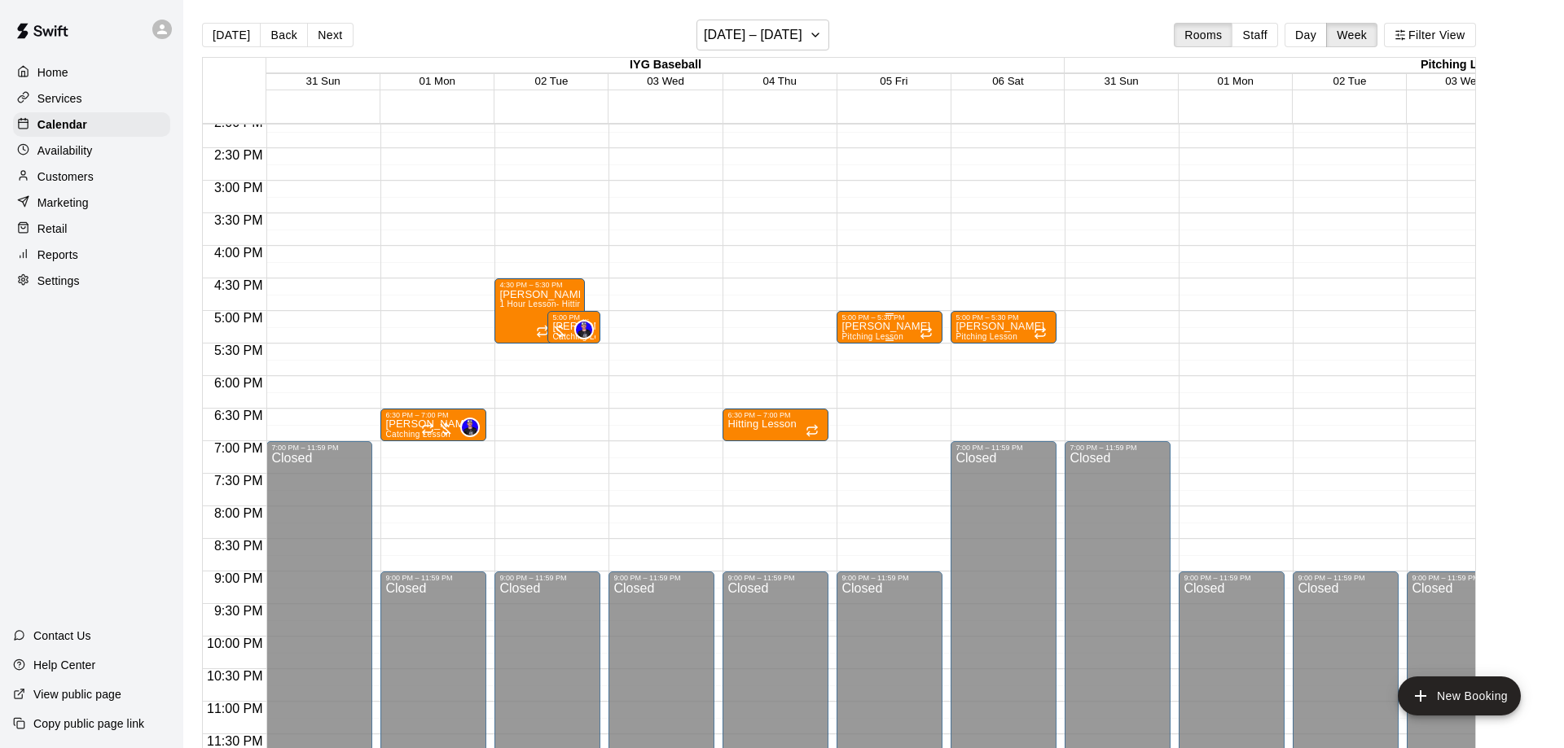
click at [875, 327] on p "[PERSON_NAME]" at bounding box center [885, 327] width 89 height 0
click at [861, 423] on icon "delete" at bounding box center [856, 422] width 11 height 15
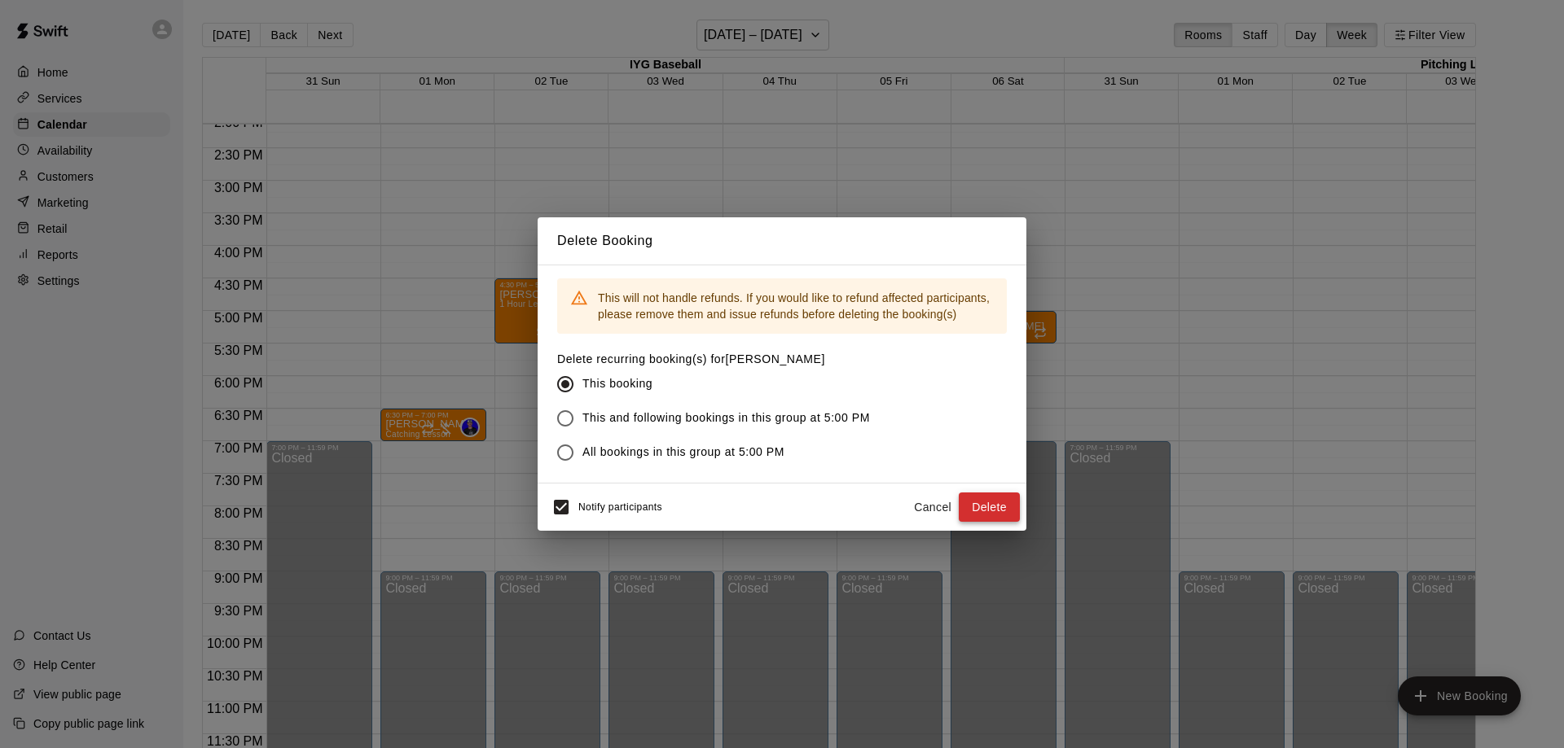
click at [993, 502] on button "Delete" at bounding box center [988, 508] width 61 height 30
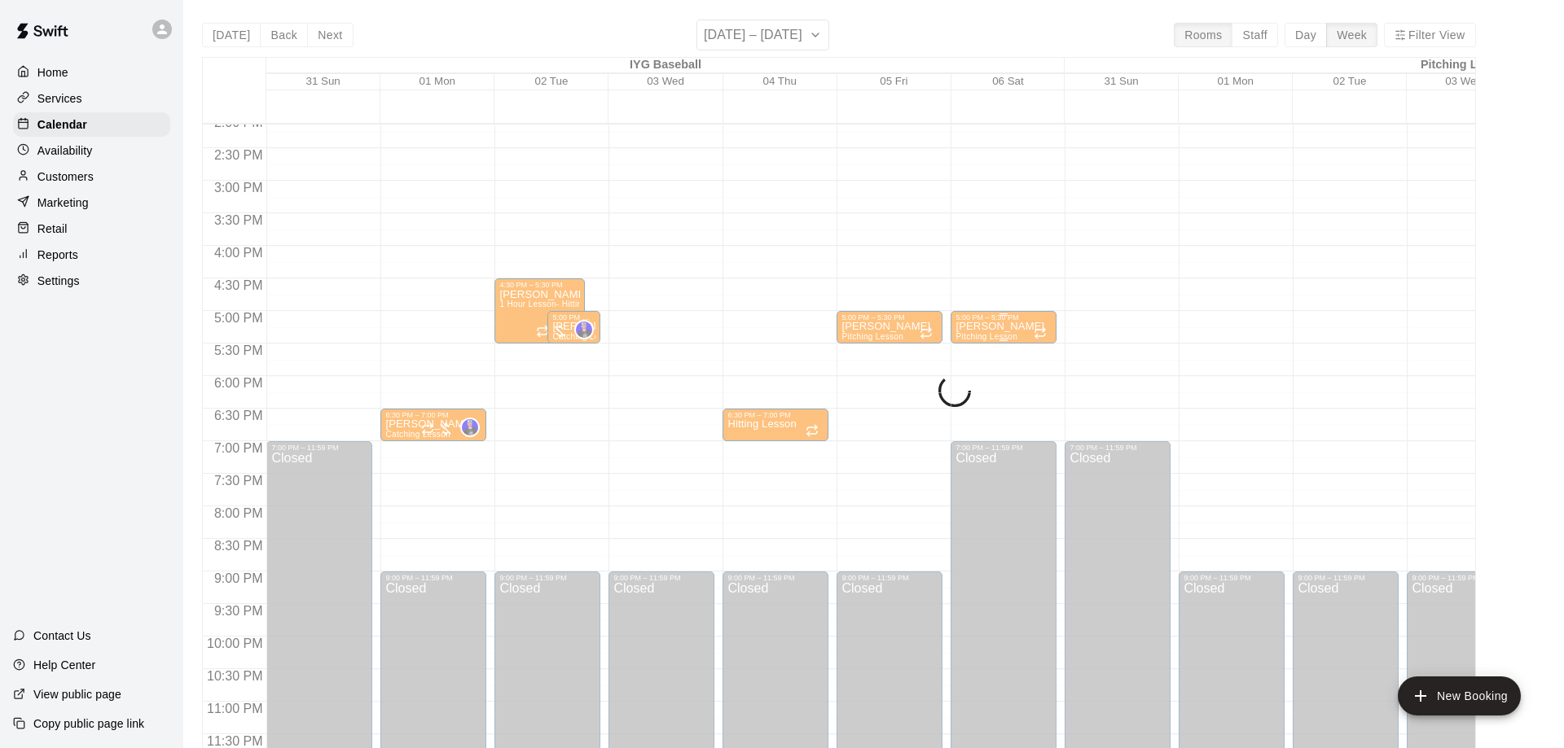
click at [986, 327] on p "[PERSON_NAME]" at bounding box center [999, 327] width 89 height 0
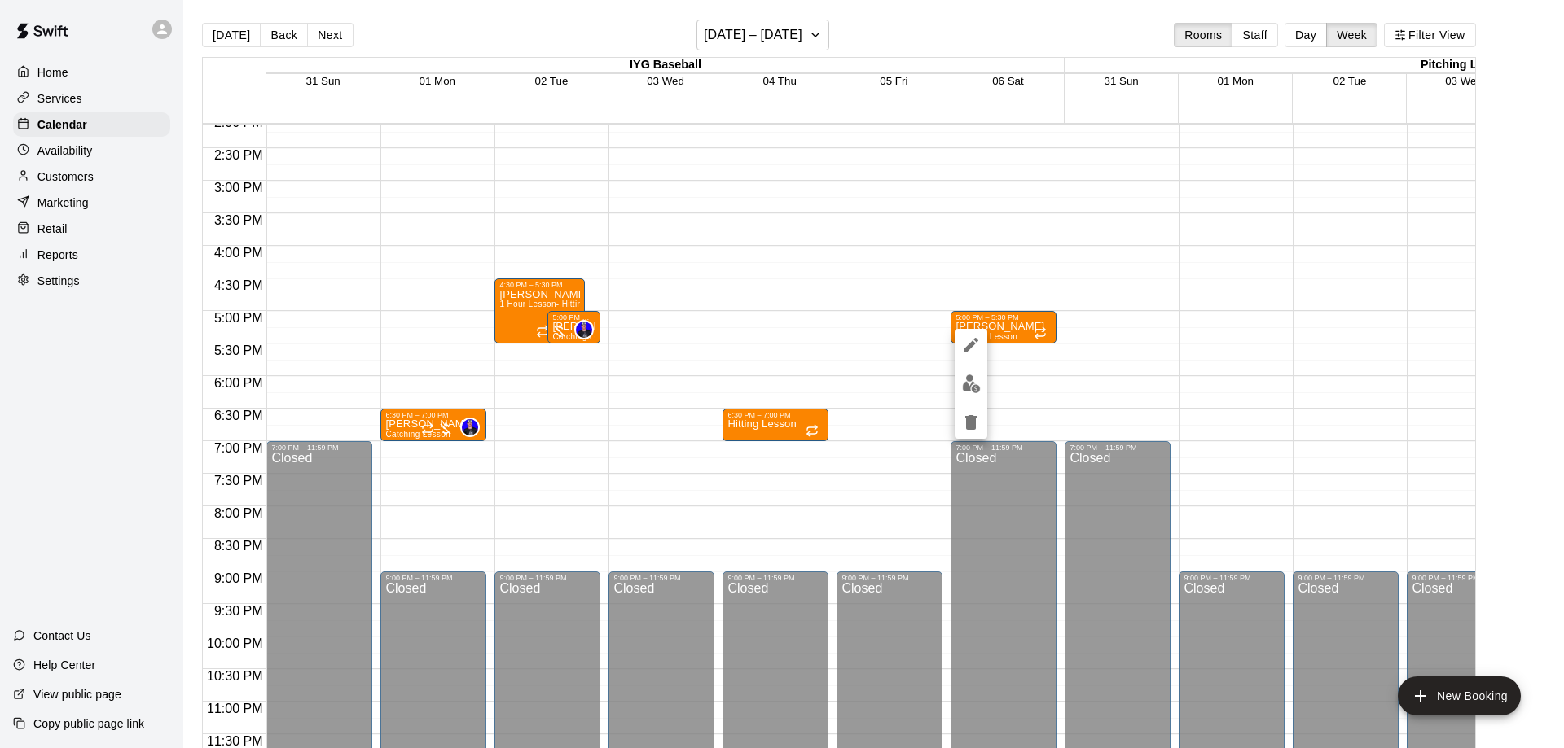
click at [980, 430] on icon "delete" at bounding box center [971, 423] width 20 height 20
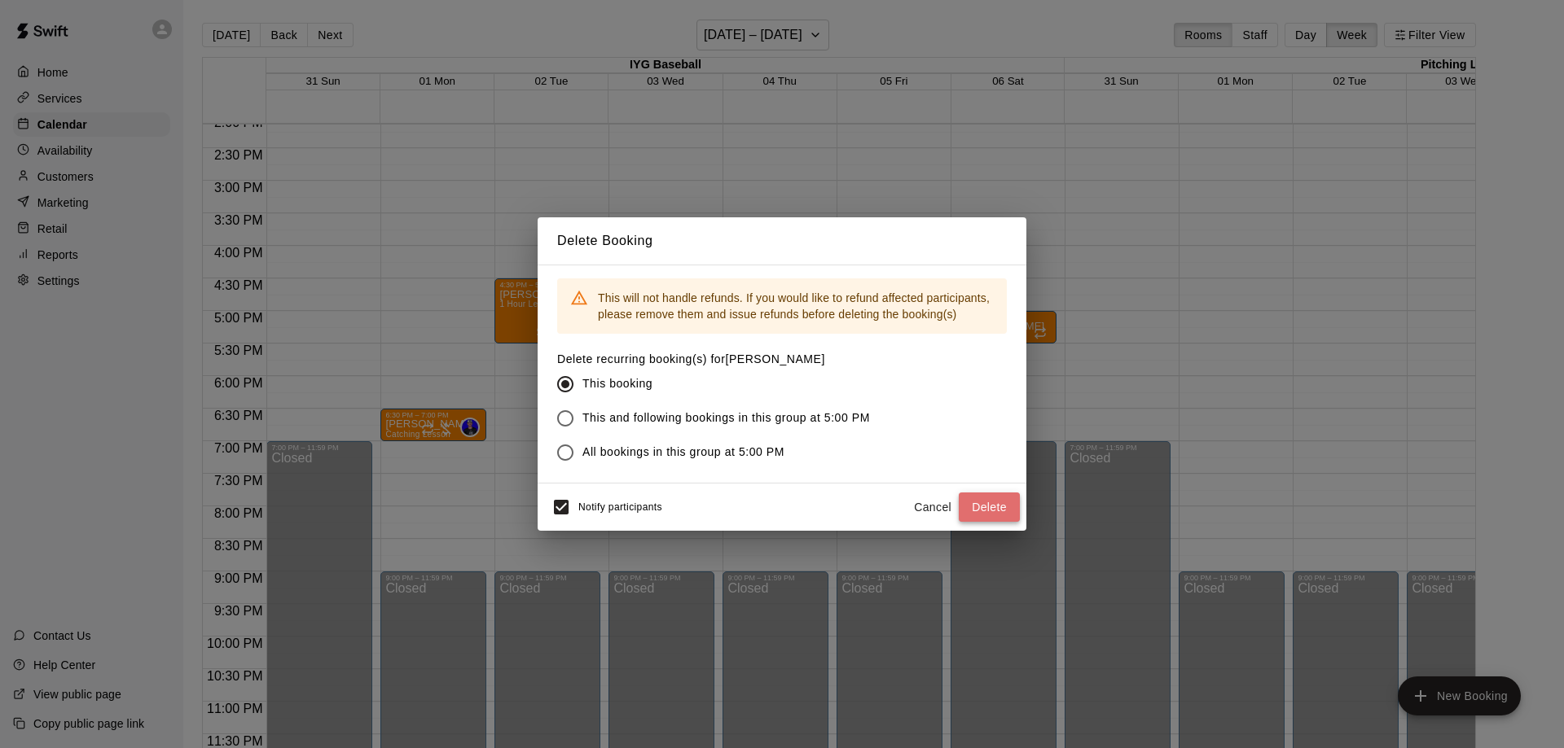
click at [992, 511] on button "Delete" at bounding box center [988, 508] width 61 height 30
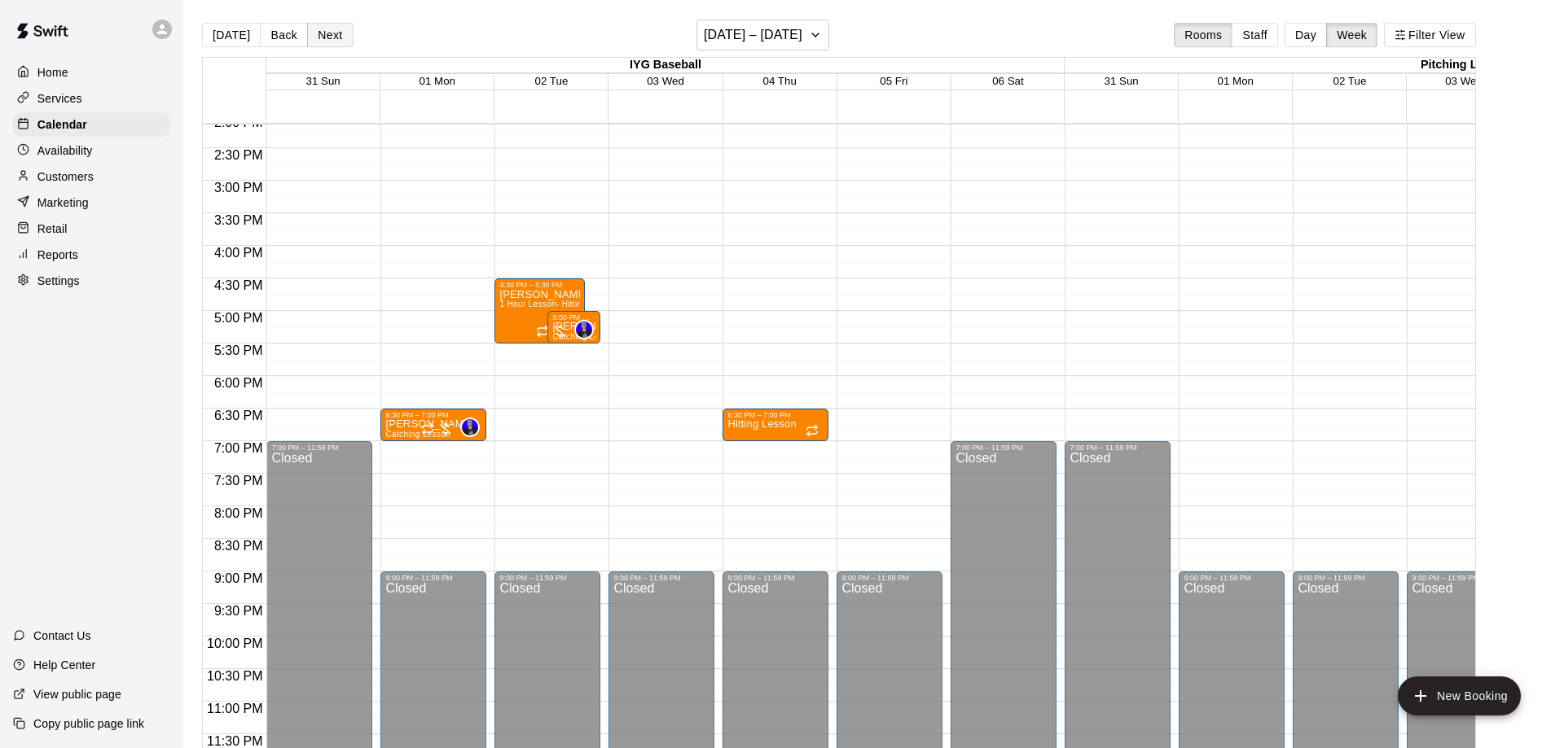
click at [334, 41] on button "Next" at bounding box center [330, 35] width 46 height 24
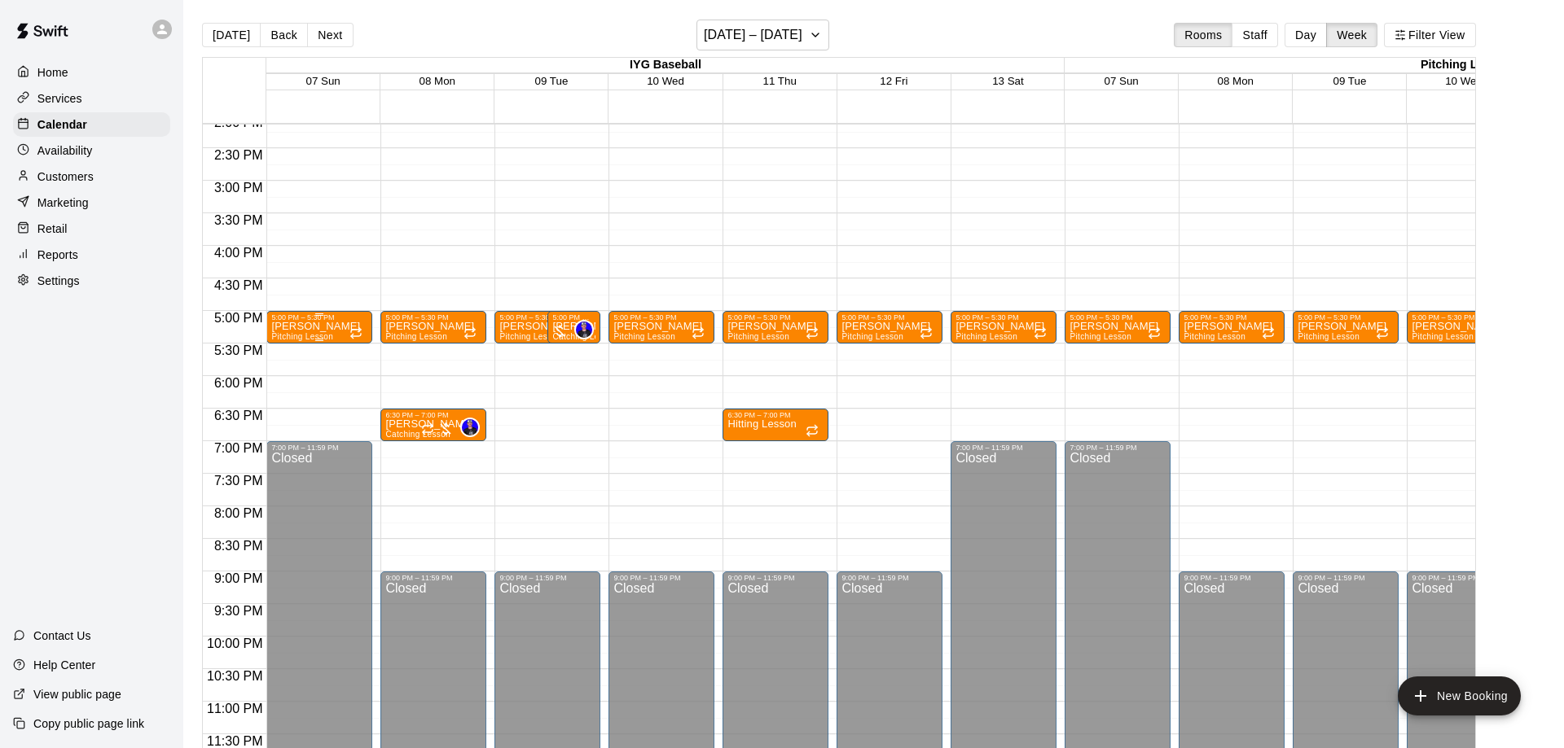
click at [327, 327] on p "[PERSON_NAME]" at bounding box center [315, 327] width 89 height 0
click at [294, 432] on icon "delete" at bounding box center [287, 423] width 20 height 20
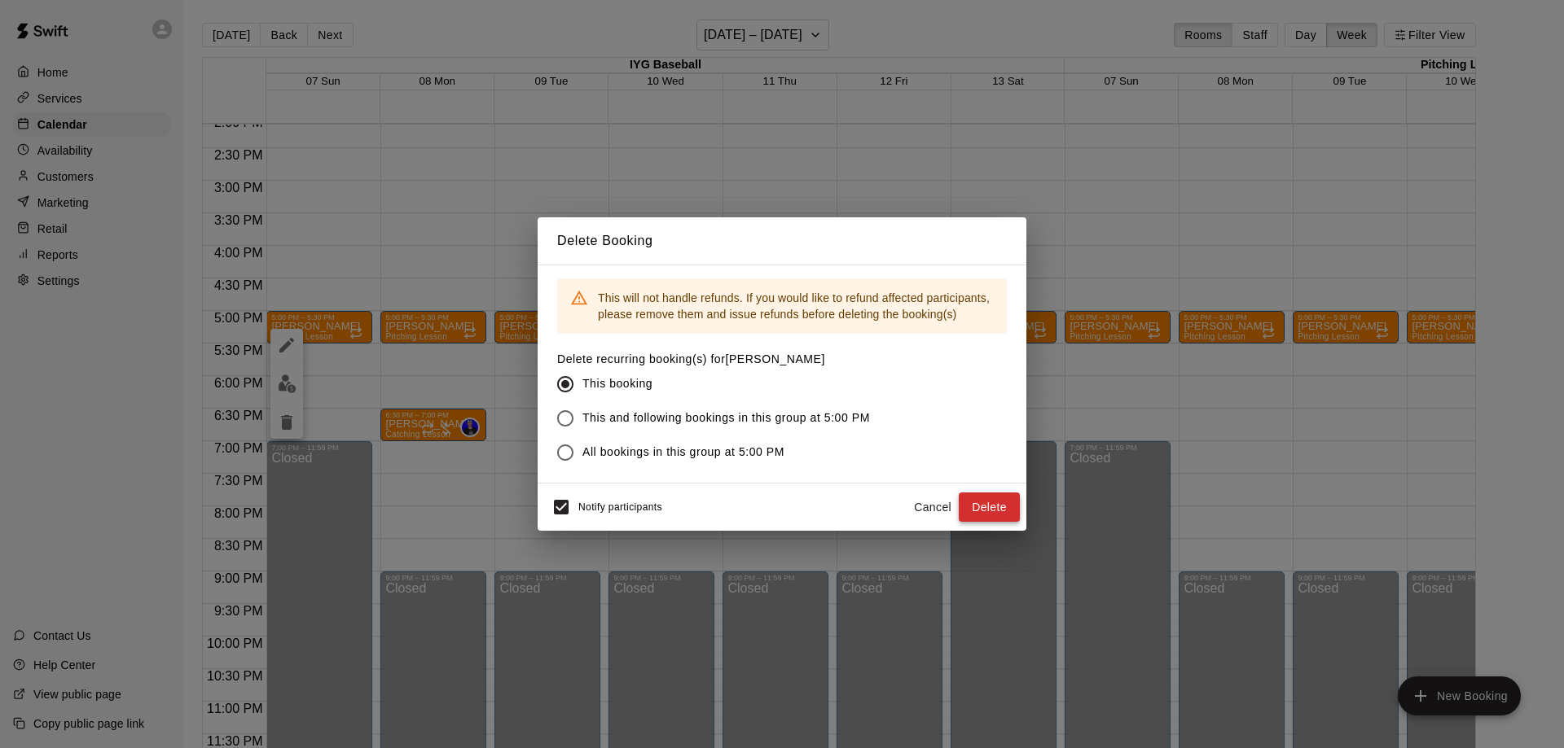
click at [979, 508] on button "Delete" at bounding box center [988, 508] width 61 height 30
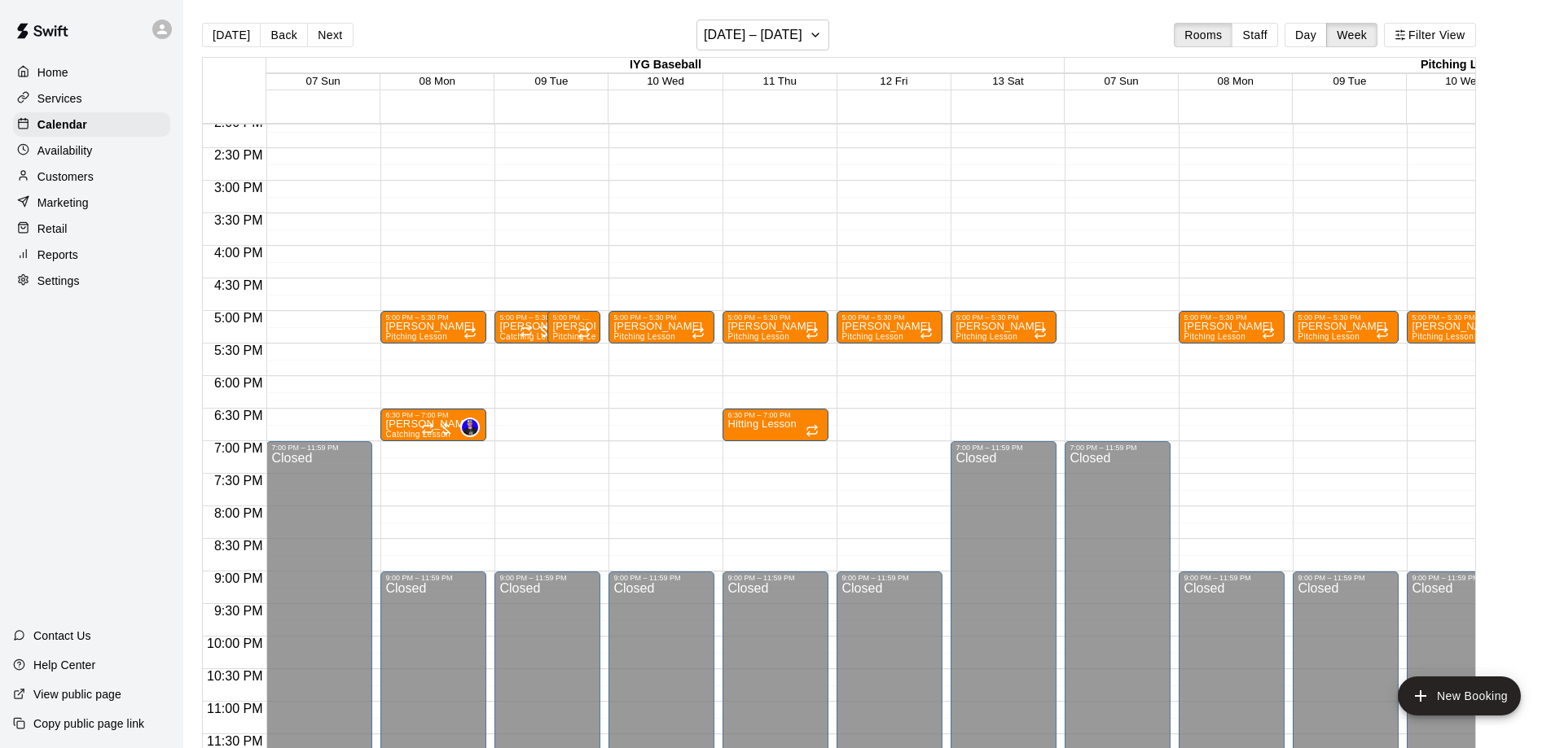
click at [421, 327] on p "[PERSON_NAME]" at bounding box center [429, 327] width 89 height 0
click at [389, 426] on button "delete" at bounding box center [400, 422] width 33 height 33
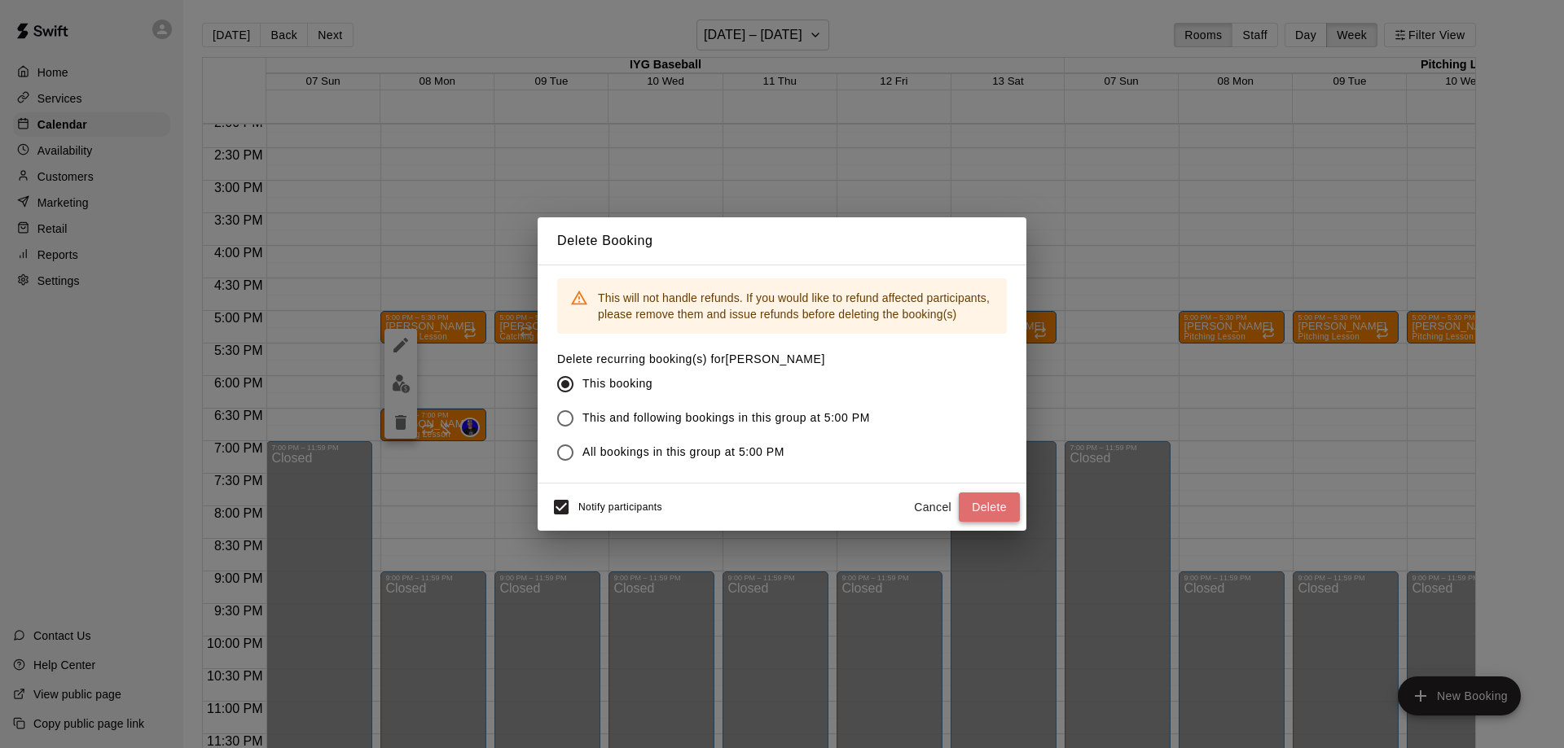
click at [981, 511] on button "Delete" at bounding box center [988, 508] width 61 height 30
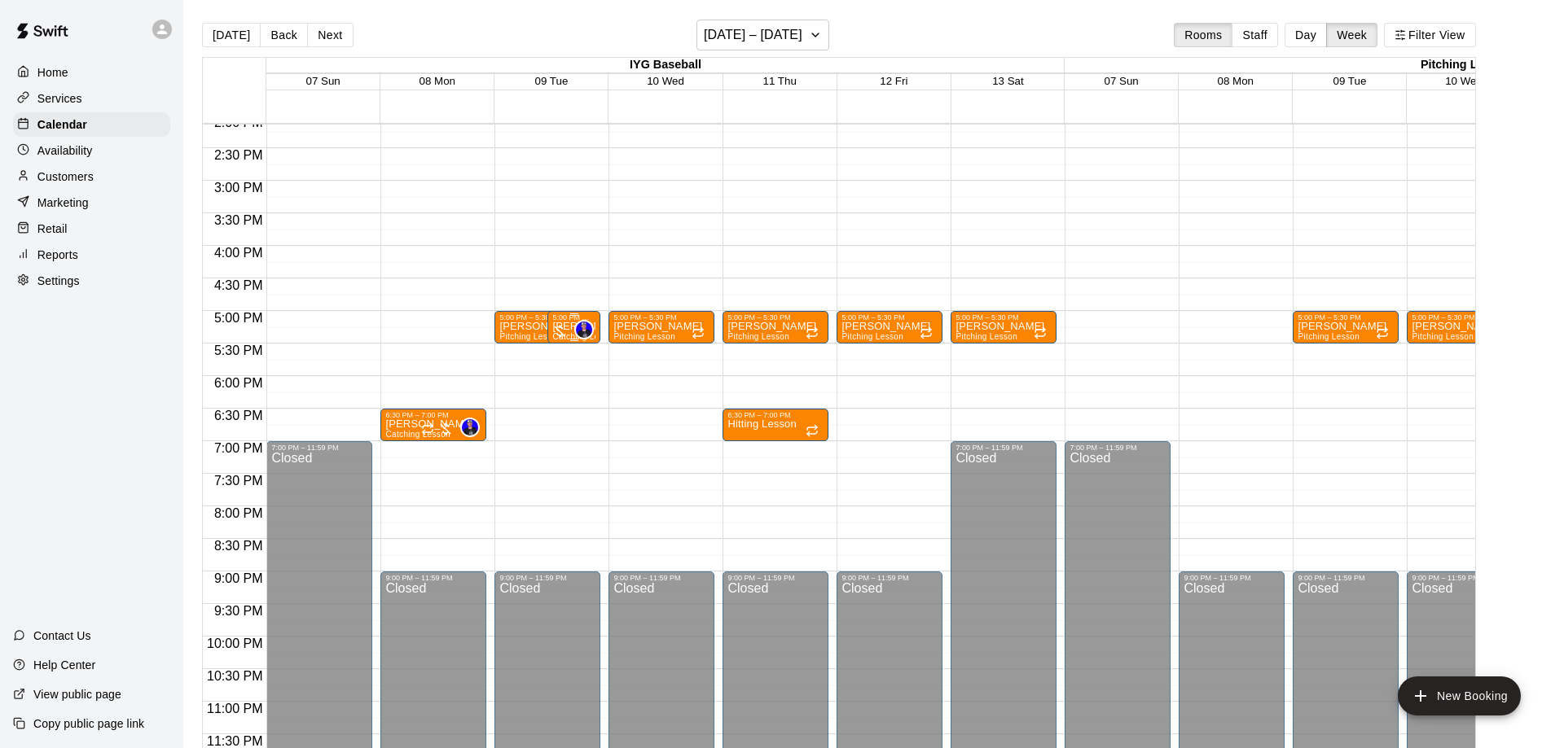
click at [565, 331] on div at bounding box center [551, 331] width 33 height 16
click at [508, 331] on div at bounding box center [782, 374] width 1564 height 748
click at [519, 337] on span "Pitching Lesson" at bounding box center [530, 336] width 62 height 9
click at [520, 427] on icon "delete" at bounding box center [515, 429] width 20 height 20
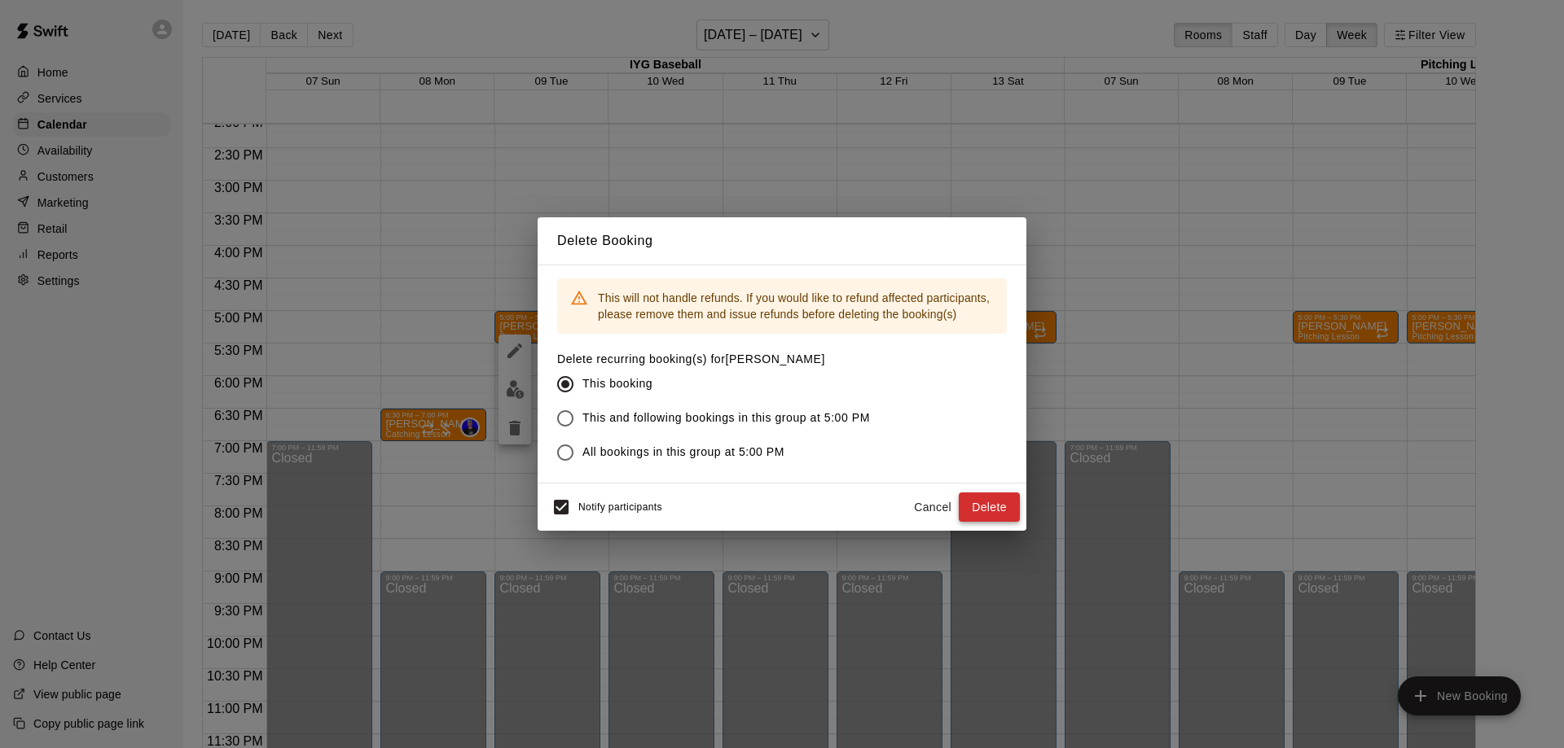
click at [987, 503] on button "Delete" at bounding box center [988, 508] width 61 height 30
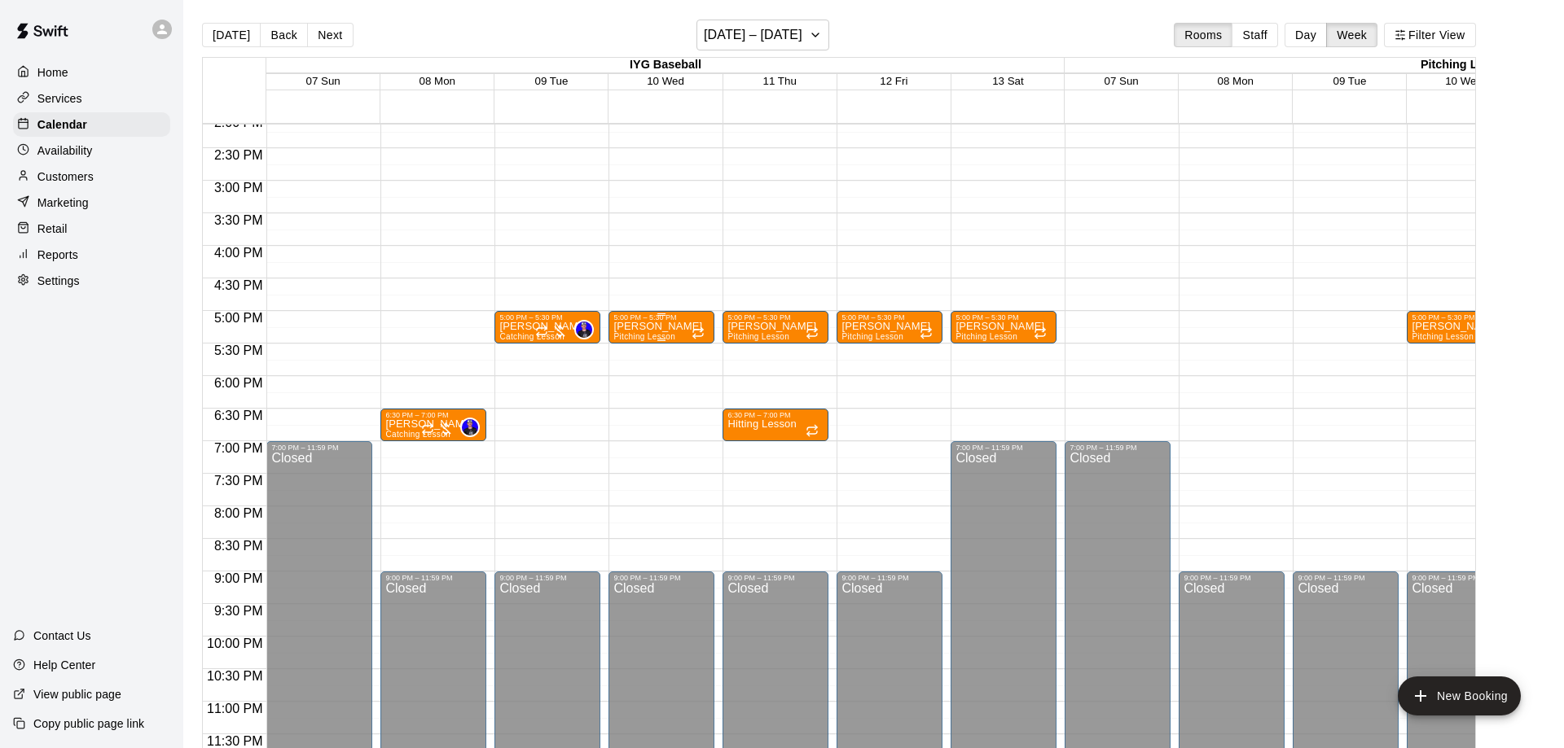
click at [643, 327] on p "[PERSON_NAME]" at bounding box center [657, 327] width 89 height 0
click at [628, 427] on icon "delete" at bounding box center [628, 422] width 11 height 15
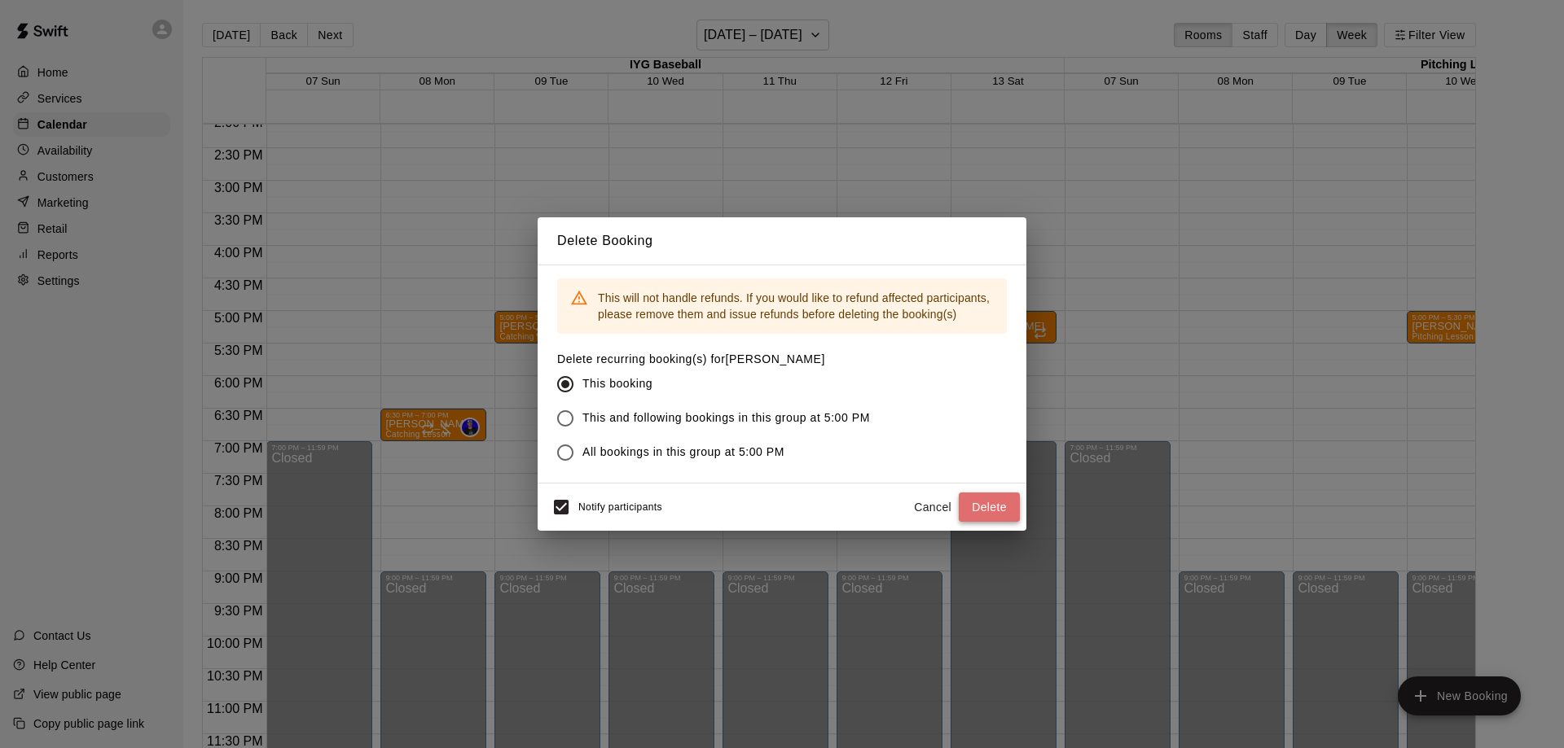
click at [986, 503] on button "Delete" at bounding box center [988, 508] width 61 height 30
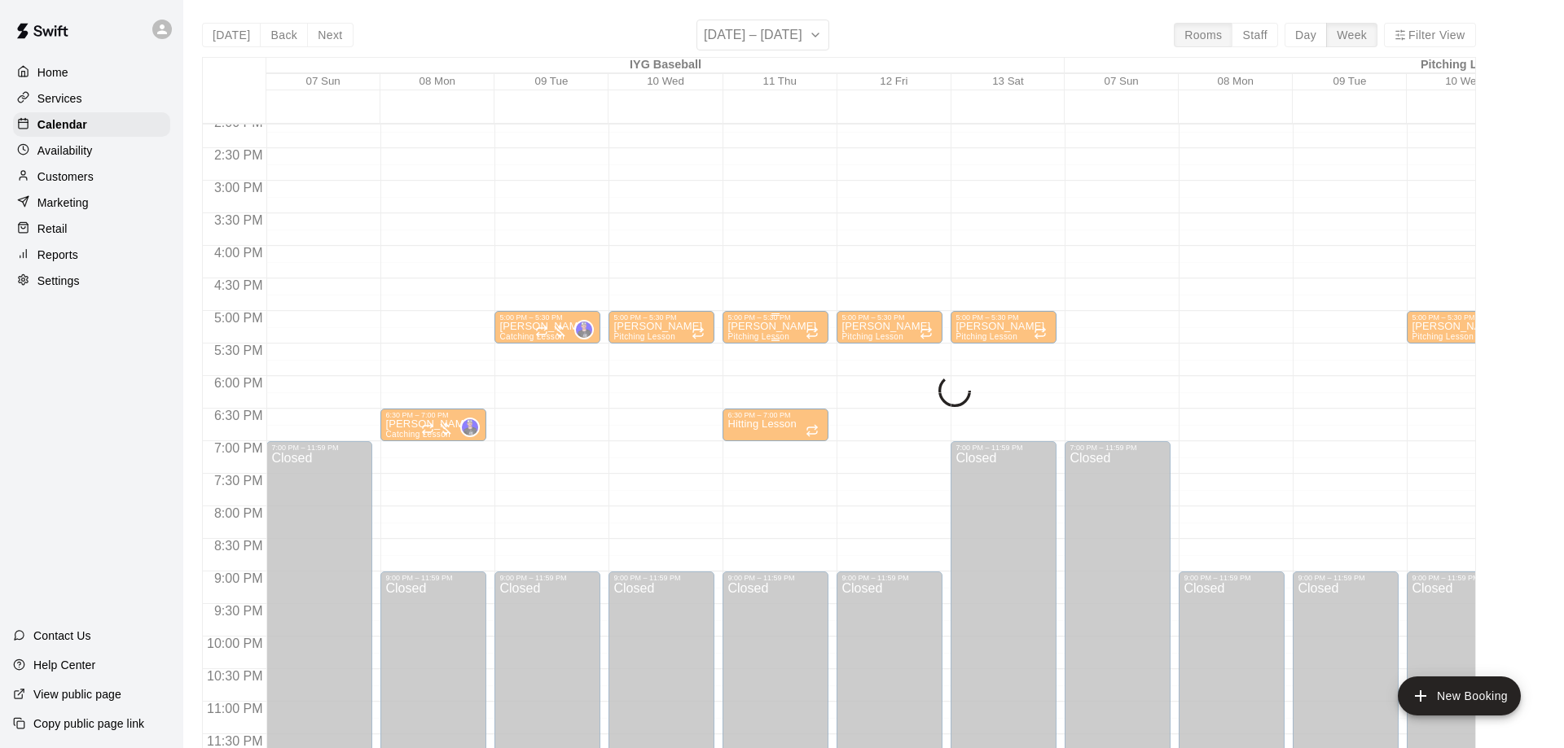
click at [758, 327] on p "[PERSON_NAME]" at bounding box center [771, 327] width 89 height 0
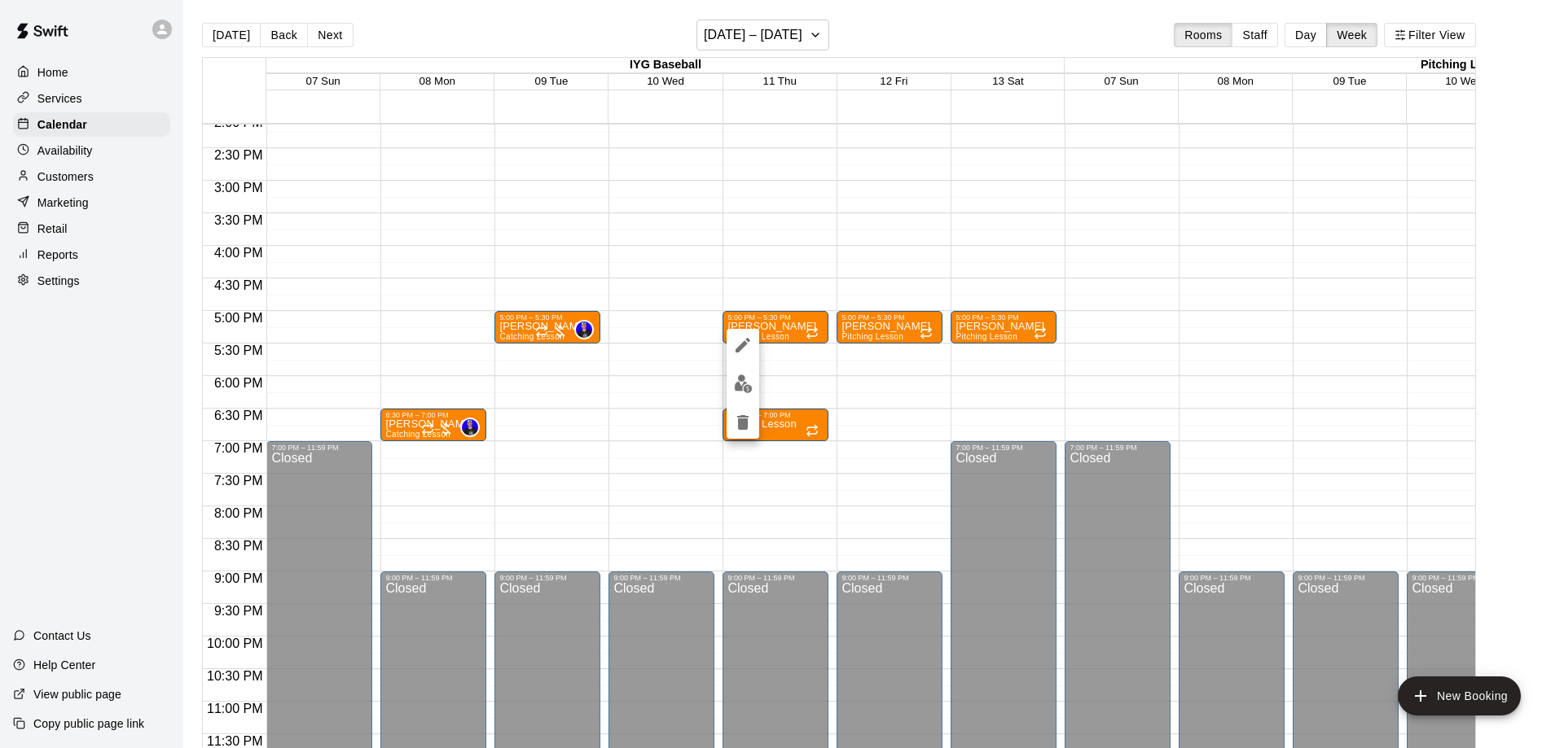
click at [752, 422] on button "delete" at bounding box center [742, 422] width 33 height 33
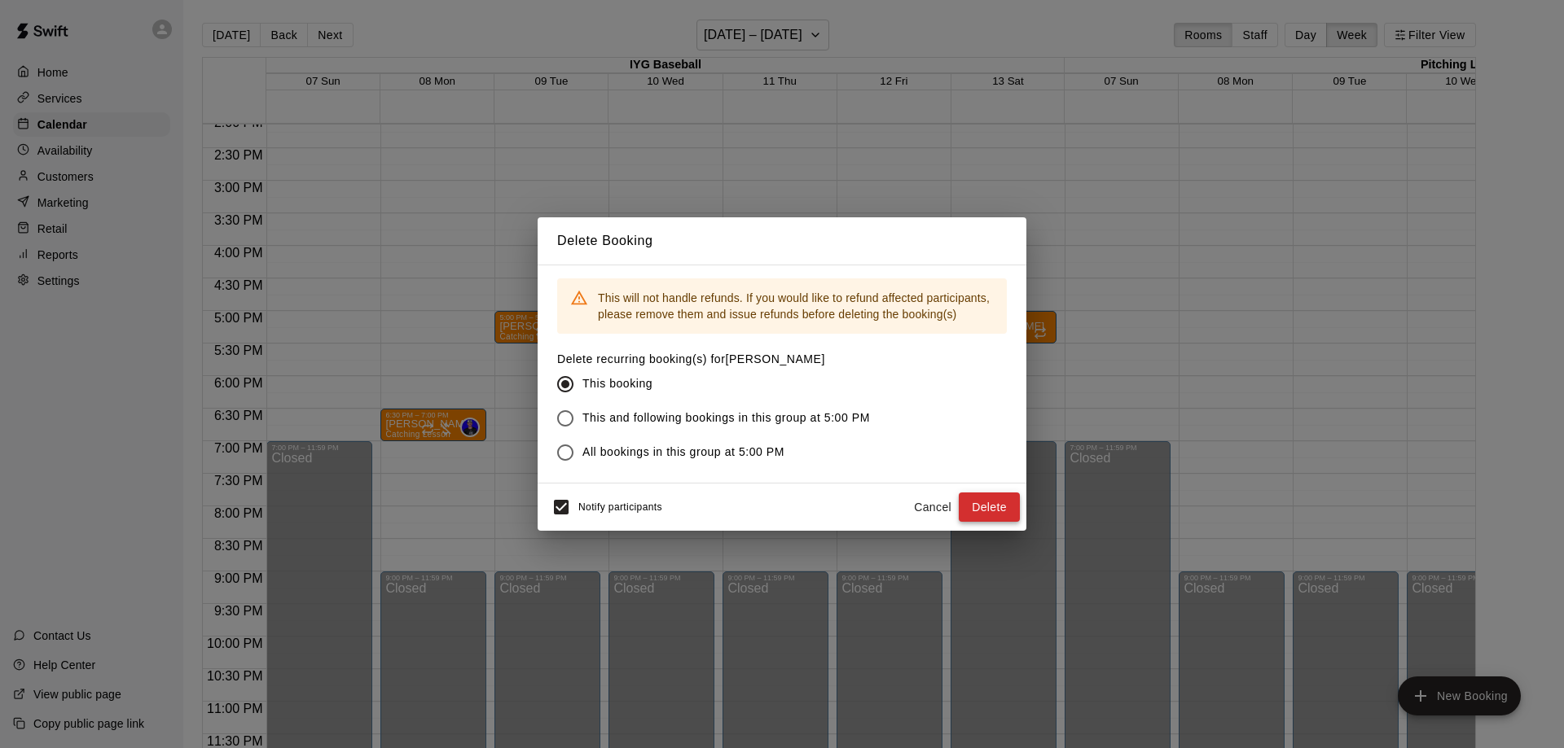
click at [988, 501] on button "Delete" at bounding box center [988, 508] width 61 height 30
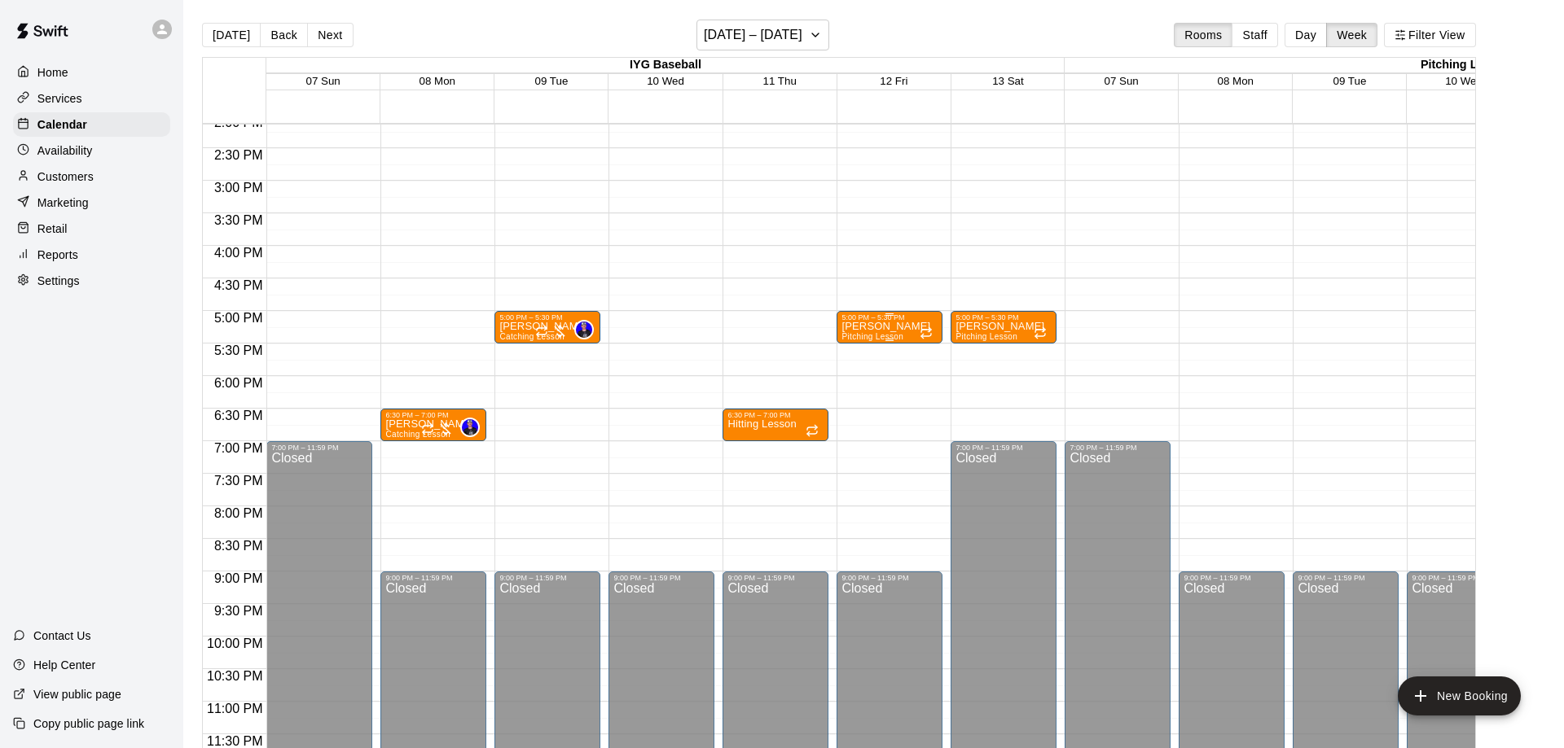
click at [862, 327] on p "[PERSON_NAME]" at bounding box center [885, 327] width 89 height 0
click at [845, 429] on button "delete" at bounding box center [856, 422] width 33 height 33
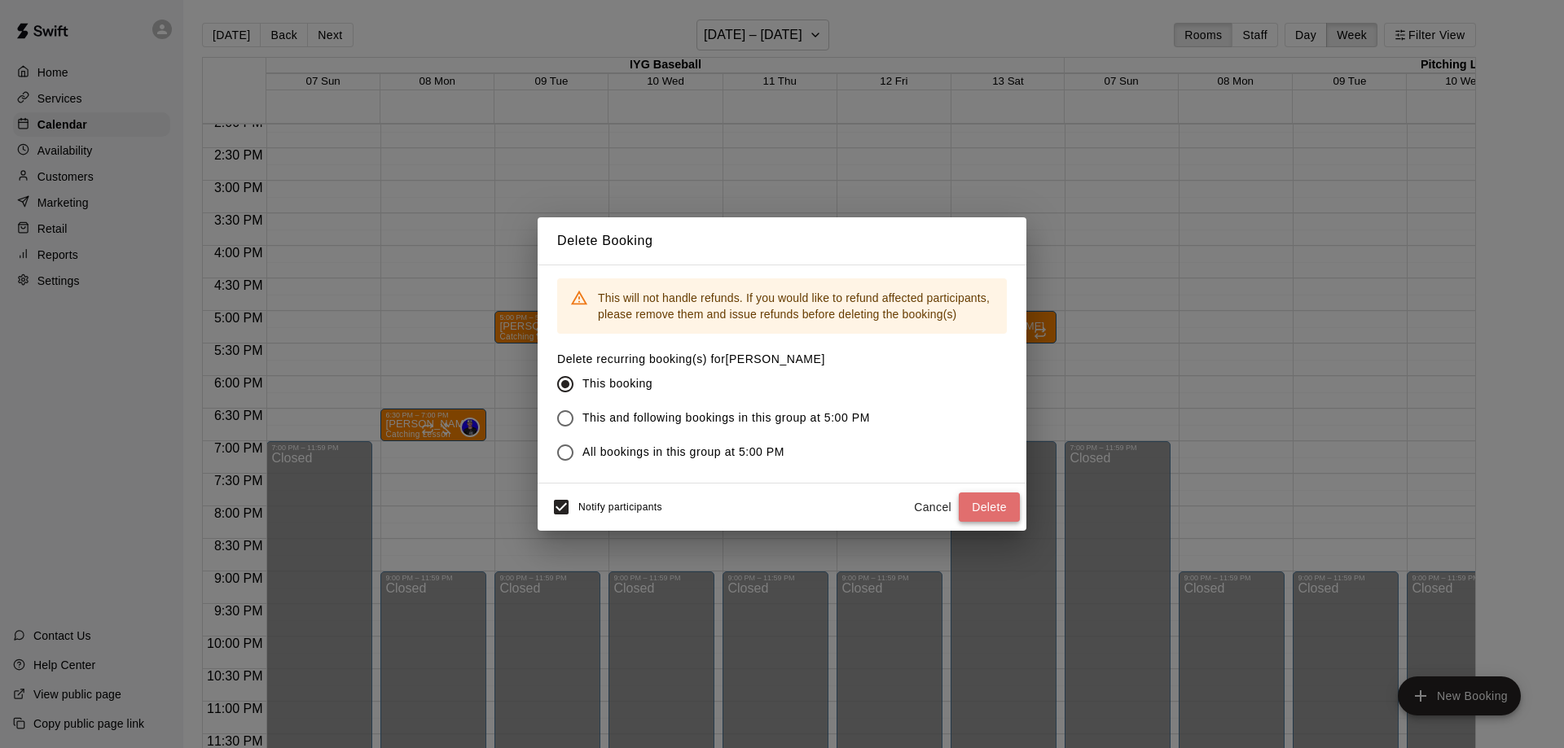
click at [985, 507] on button "Delete" at bounding box center [988, 508] width 61 height 30
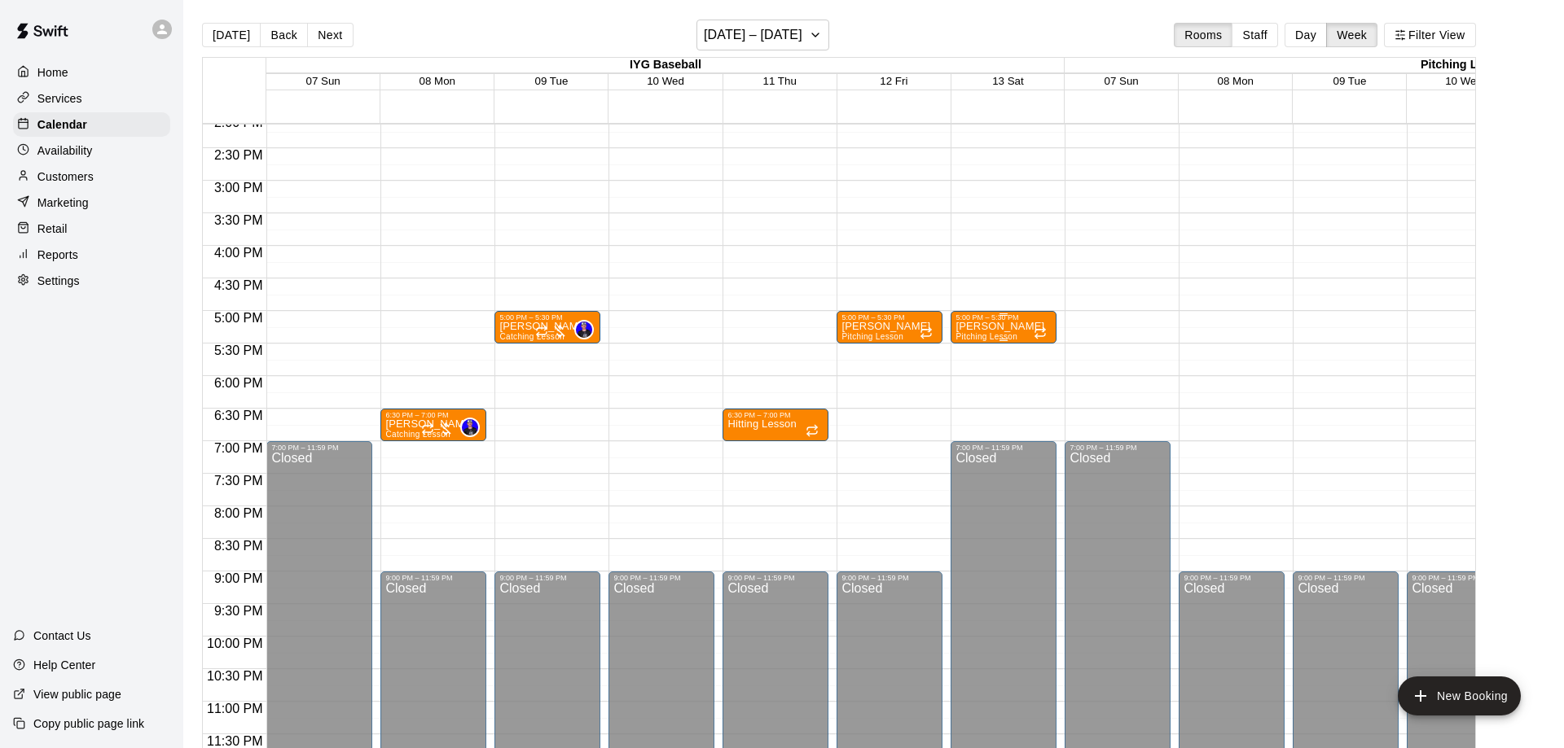
click at [1004, 327] on p "[PERSON_NAME]" at bounding box center [999, 327] width 89 height 0
click at [974, 433] on button "delete" at bounding box center [970, 422] width 33 height 33
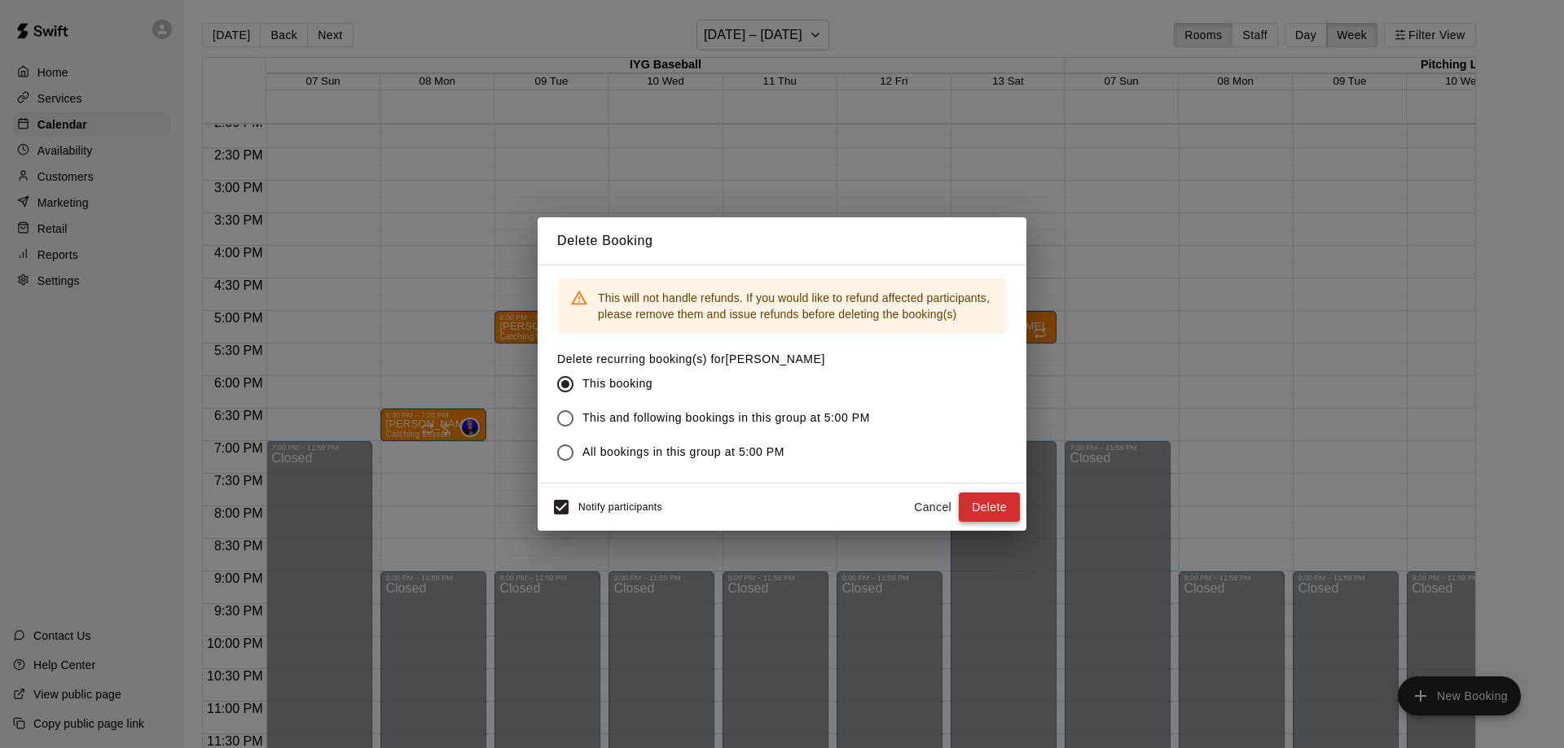
click at [989, 502] on button "Delete" at bounding box center [988, 508] width 61 height 30
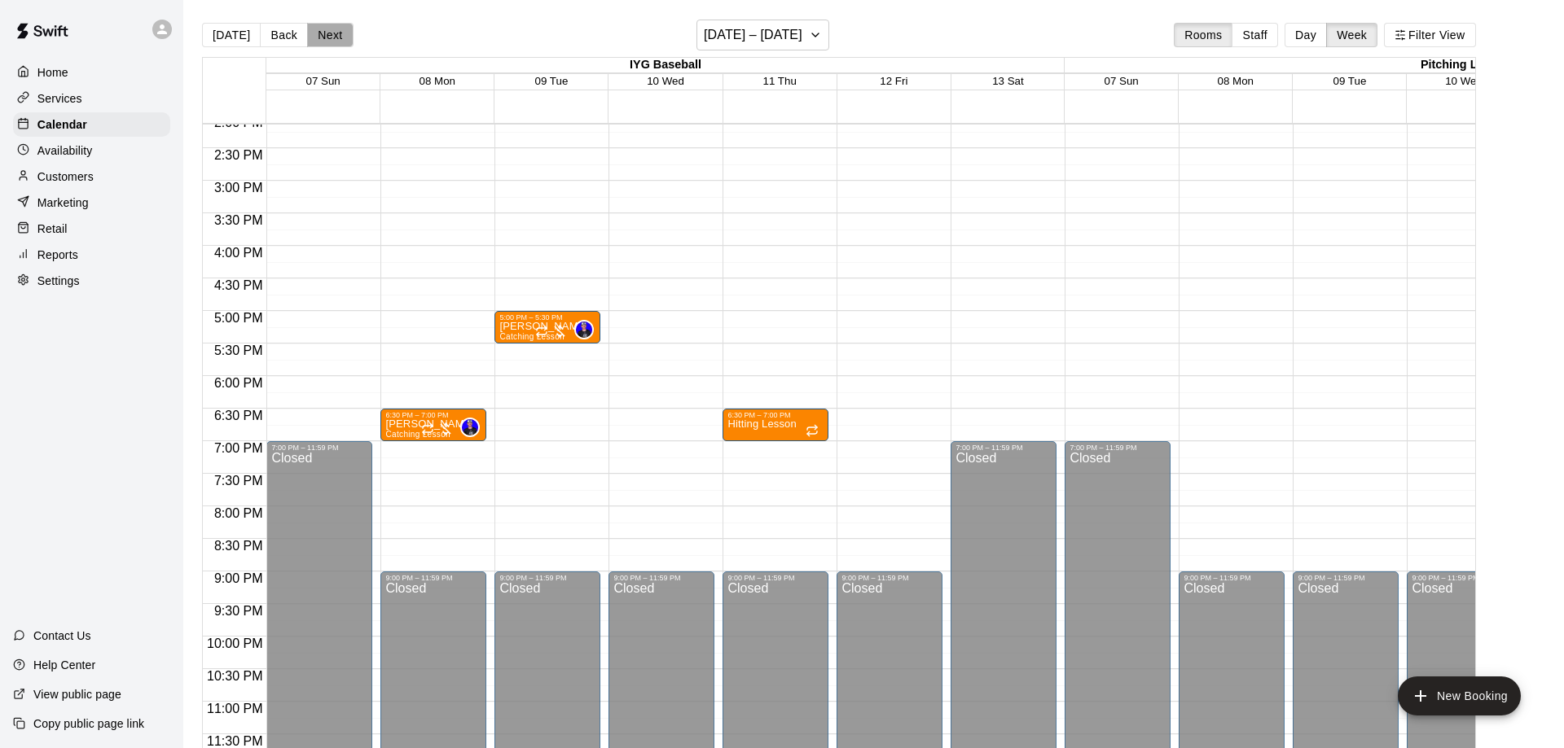
click at [319, 34] on button "Next" at bounding box center [330, 35] width 46 height 24
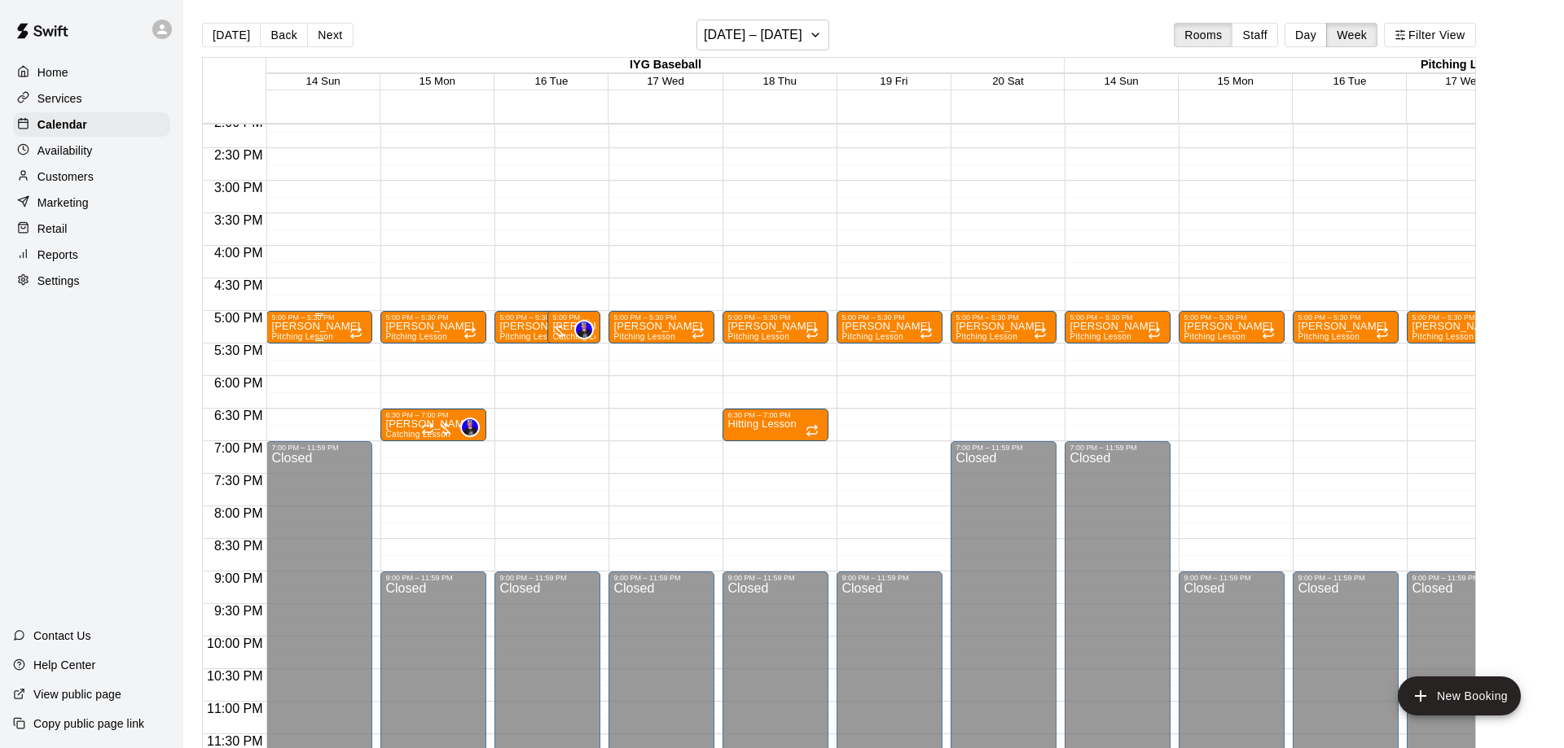
click at [327, 327] on p "[PERSON_NAME]" at bounding box center [315, 327] width 89 height 0
click at [292, 423] on icon "delete" at bounding box center [287, 423] width 20 height 20
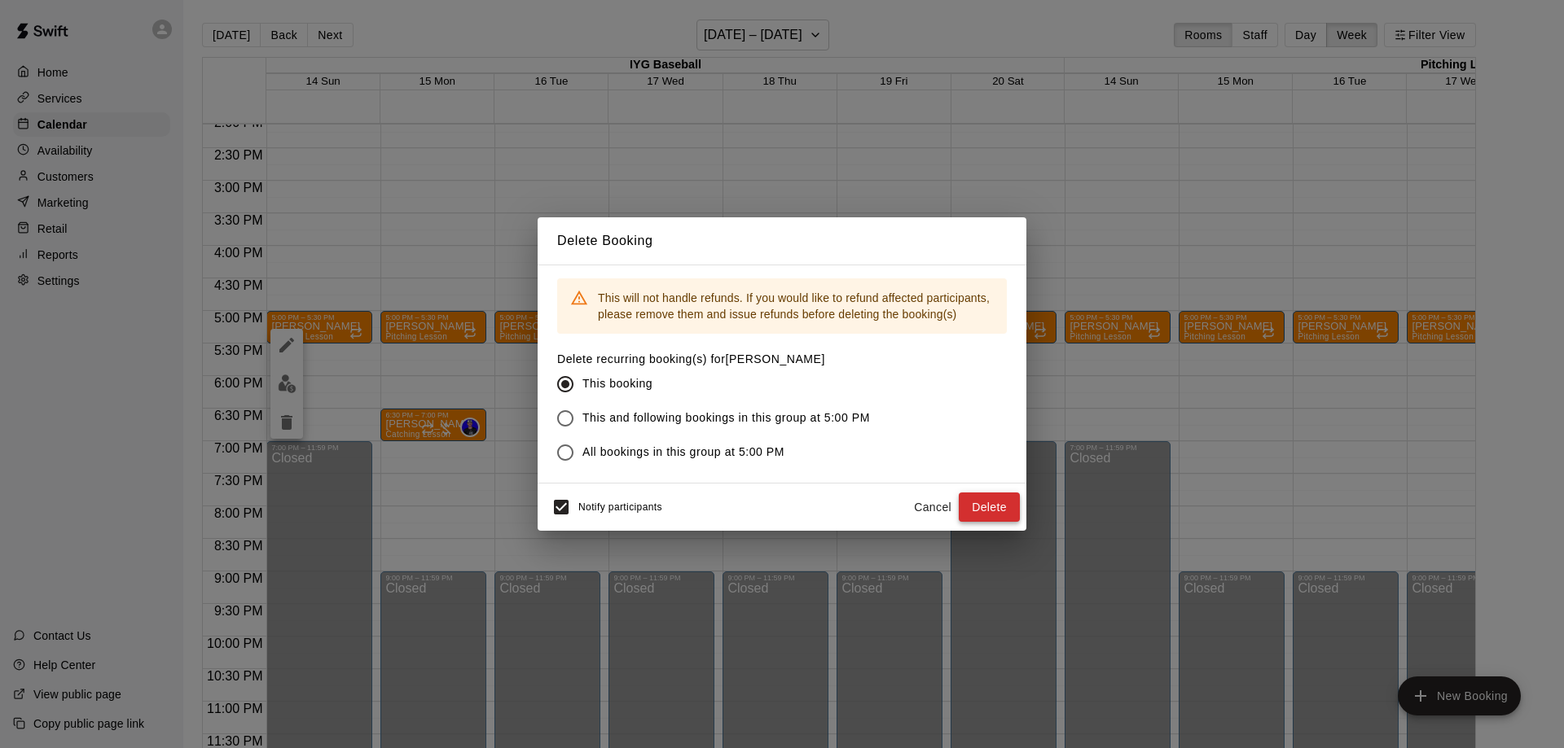
click at [1019, 504] on div "Delete Booking This will not handle refunds. If you would like to refund affect…" at bounding box center [782, 374] width 1564 height 748
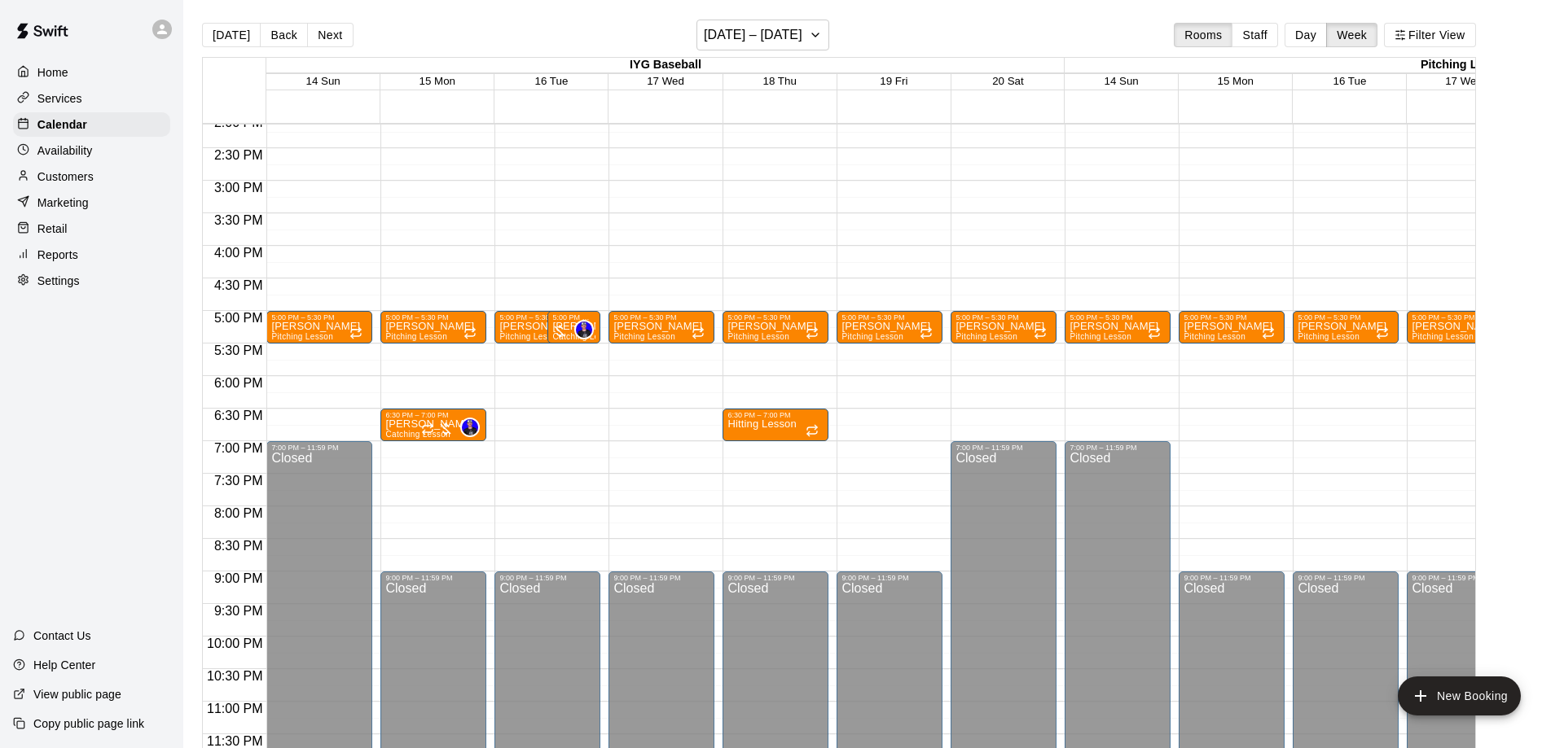
click at [1001, 506] on div "Delete Booking This will not handle refunds. If you would like to refund affect…" at bounding box center [782, 374] width 1564 height 748
click at [406, 327] on p "[PERSON_NAME]" at bounding box center [429, 327] width 89 height 0
click at [396, 423] on icon "delete" at bounding box center [400, 422] width 11 height 15
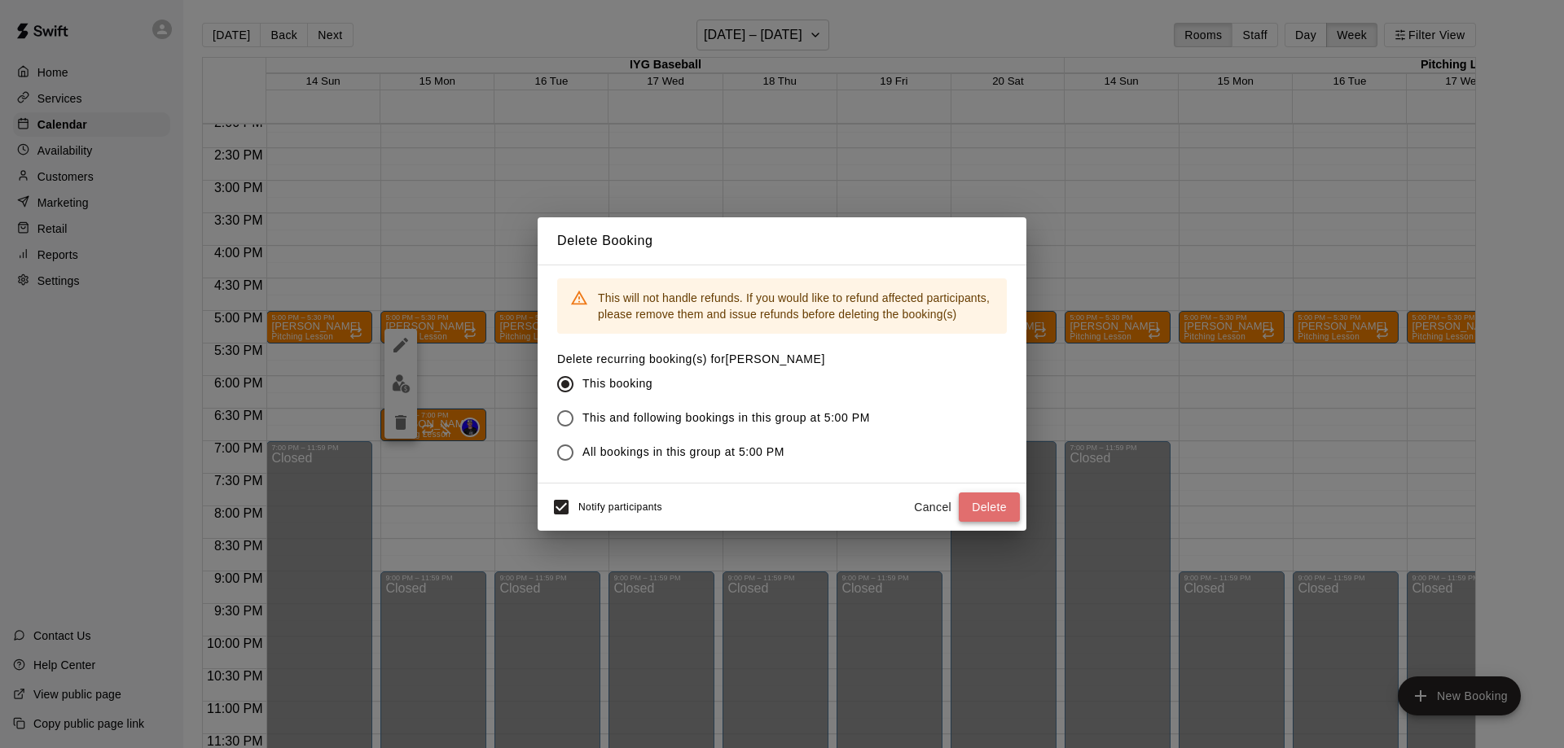
click at [983, 502] on button "Delete" at bounding box center [988, 508] width 61 height 30
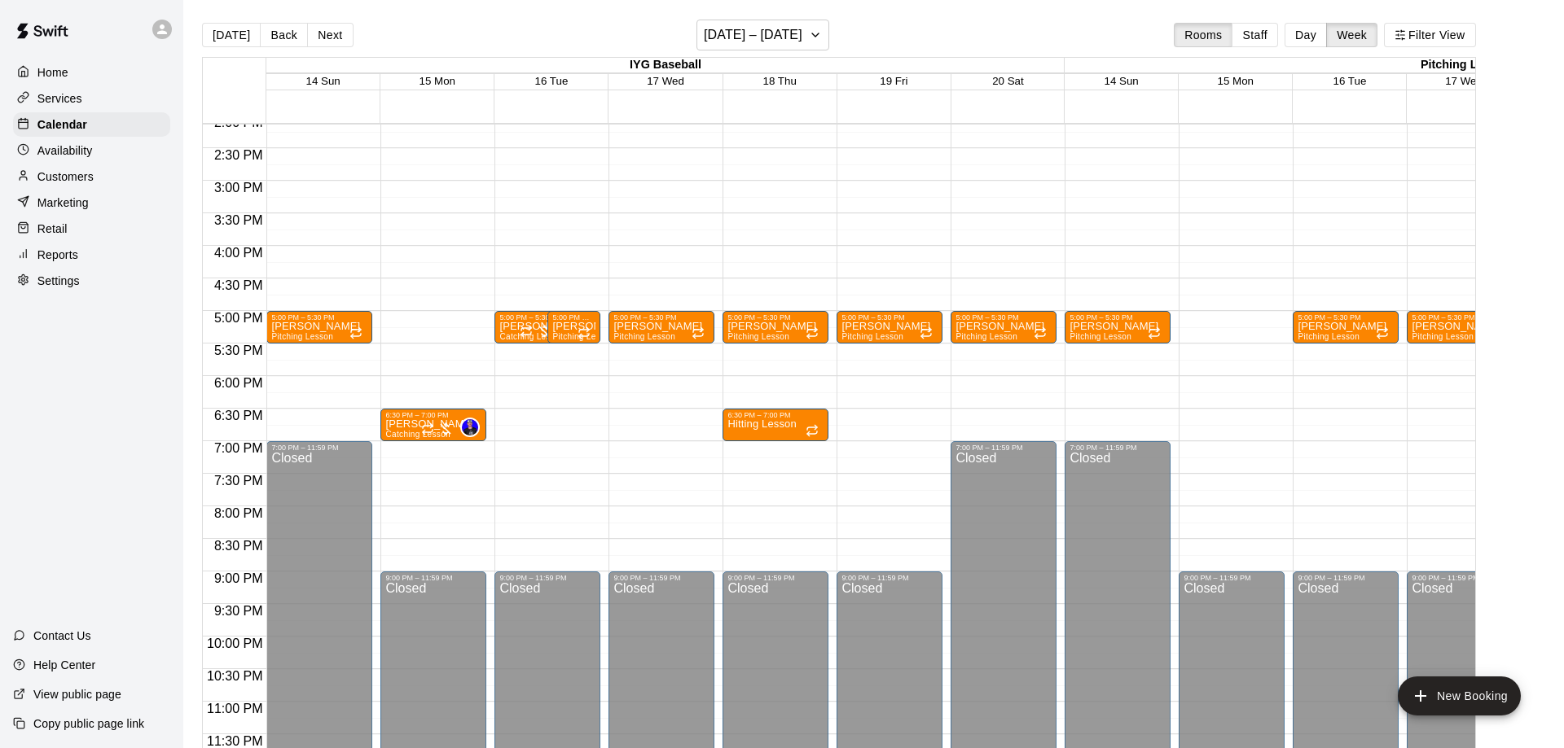
click at [318, 327] on p "[PERSON_NAME]" at bounding box center [315, 327] width 89 height 0
click at [292, 424] on icon "delete" at bounding box center [287, 423] width 20 height 20
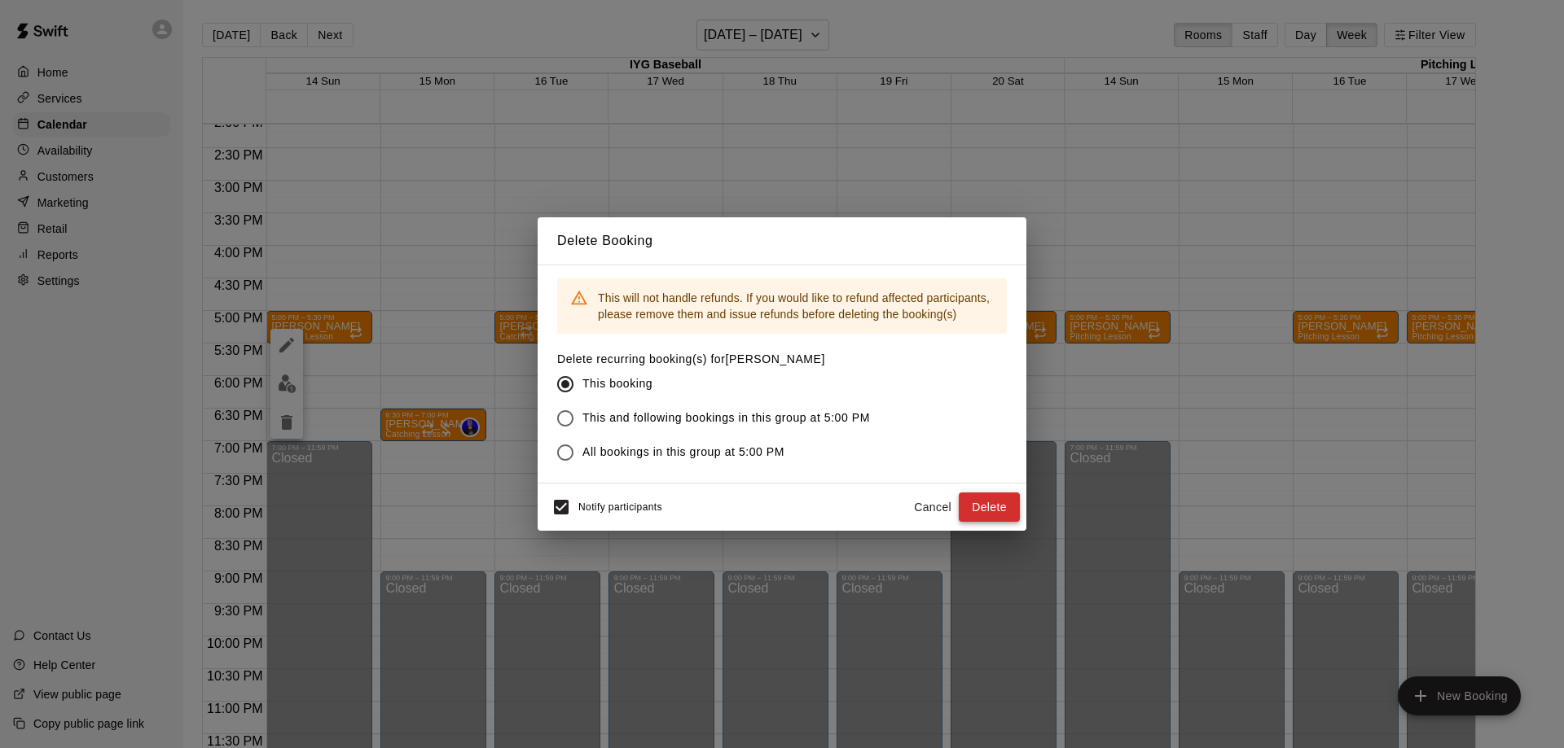
click at [970, 502] on button "Delete" at bounding box center [988, 508] width 61 height 30
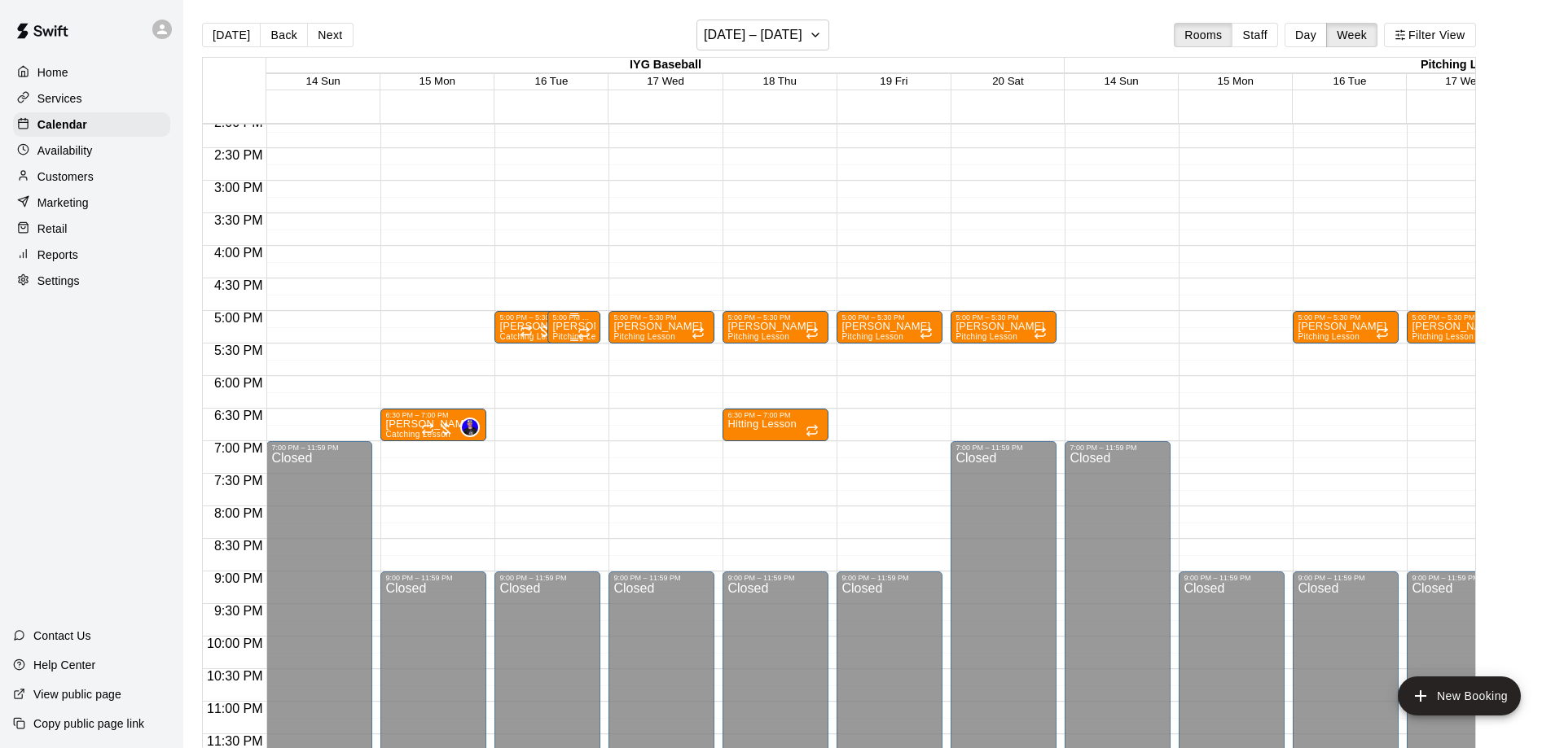
click at [565, 327] on p "[PERSON_NAME]" at bounding box center [573, 327] width 43 height 0
click at [569, 426] on icon "delete" at bounding box center [567, 422] width 11 height 15
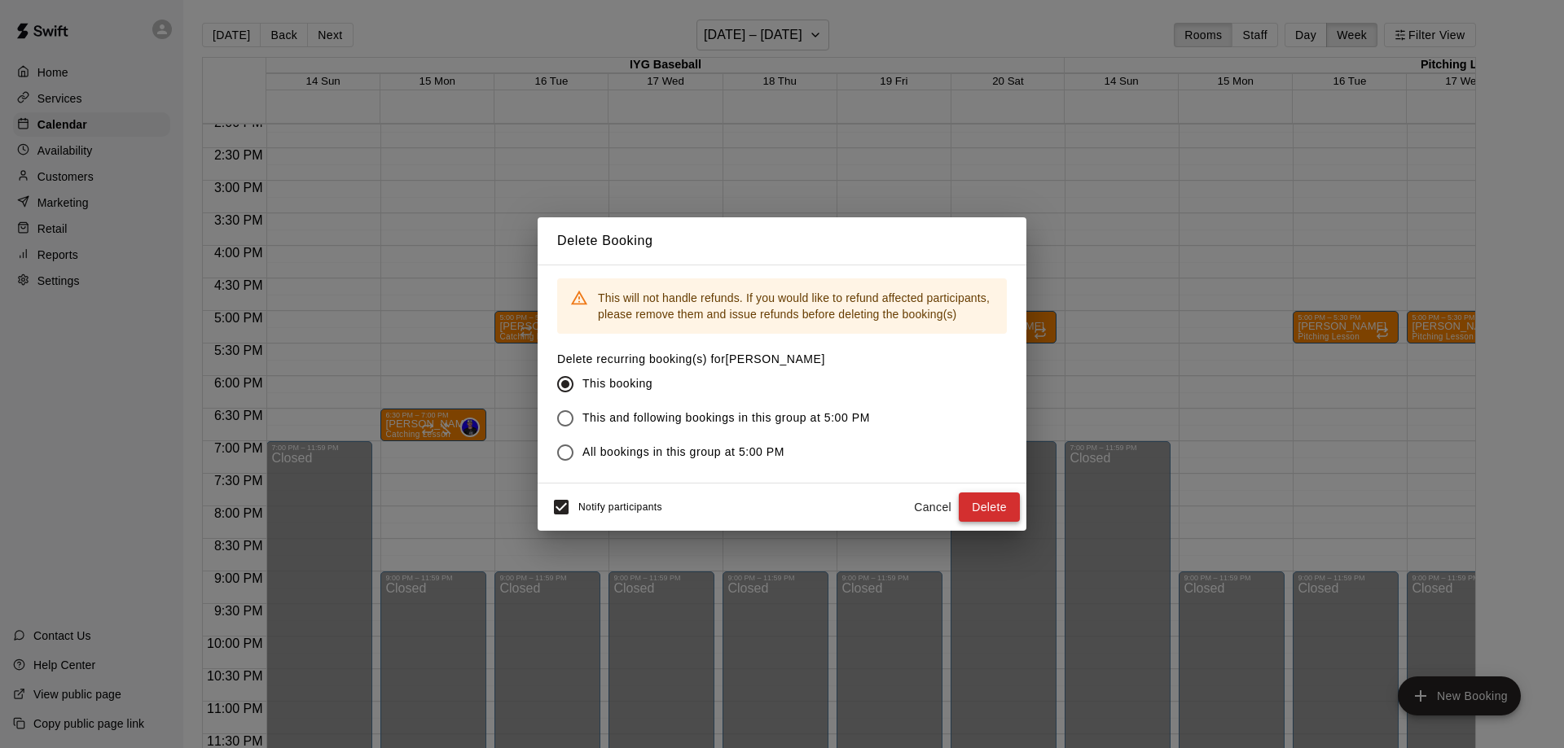
click at [969, 511] on button "Delete" at bounding box center [988, 508] width 61 height 30
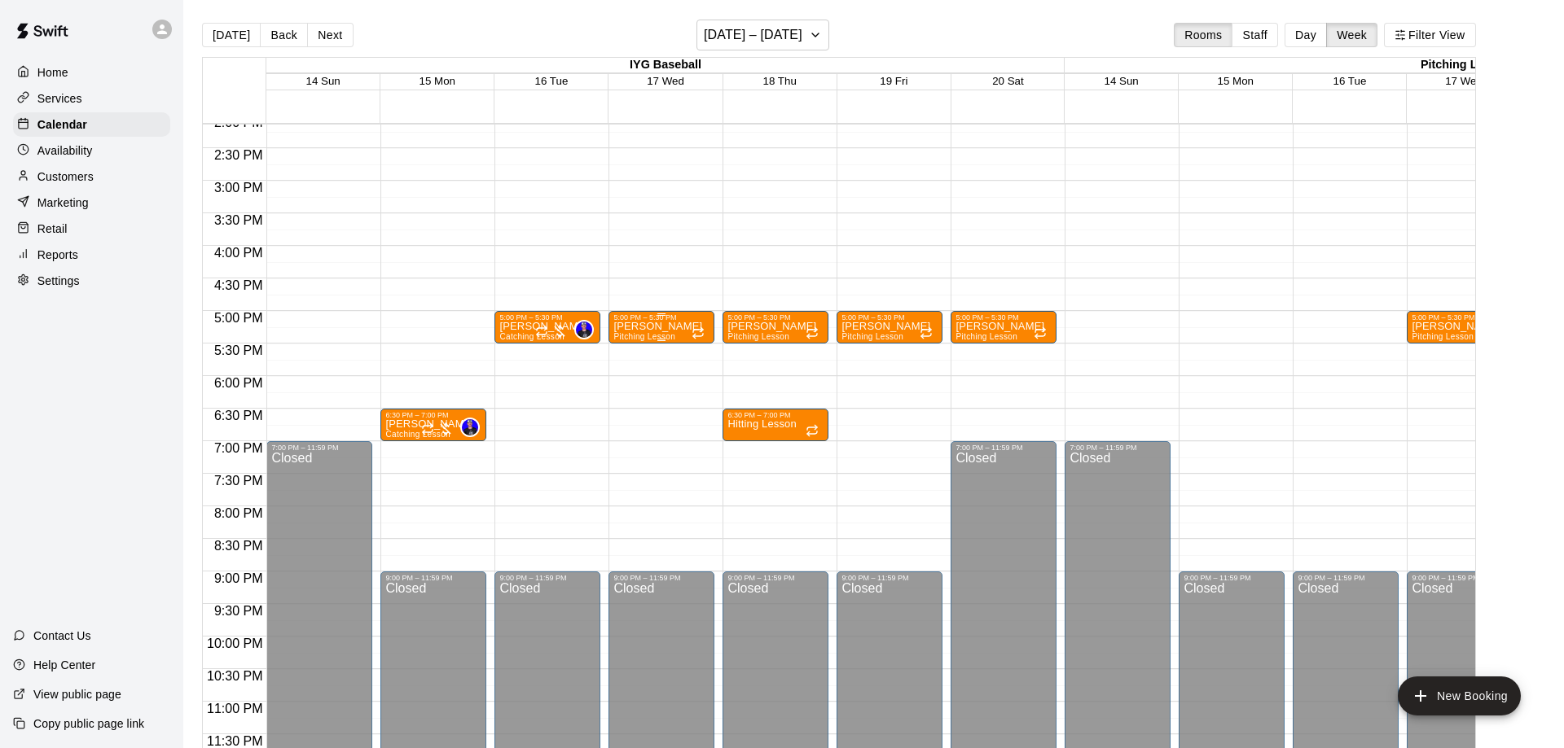
click at [646, 327] on p "[PERSON_NAME]" at bounding box center [657, 327] width 89 height 0
click at [636, 425] on icon "delete" at bounding box center [629, 423] width 20 height 20
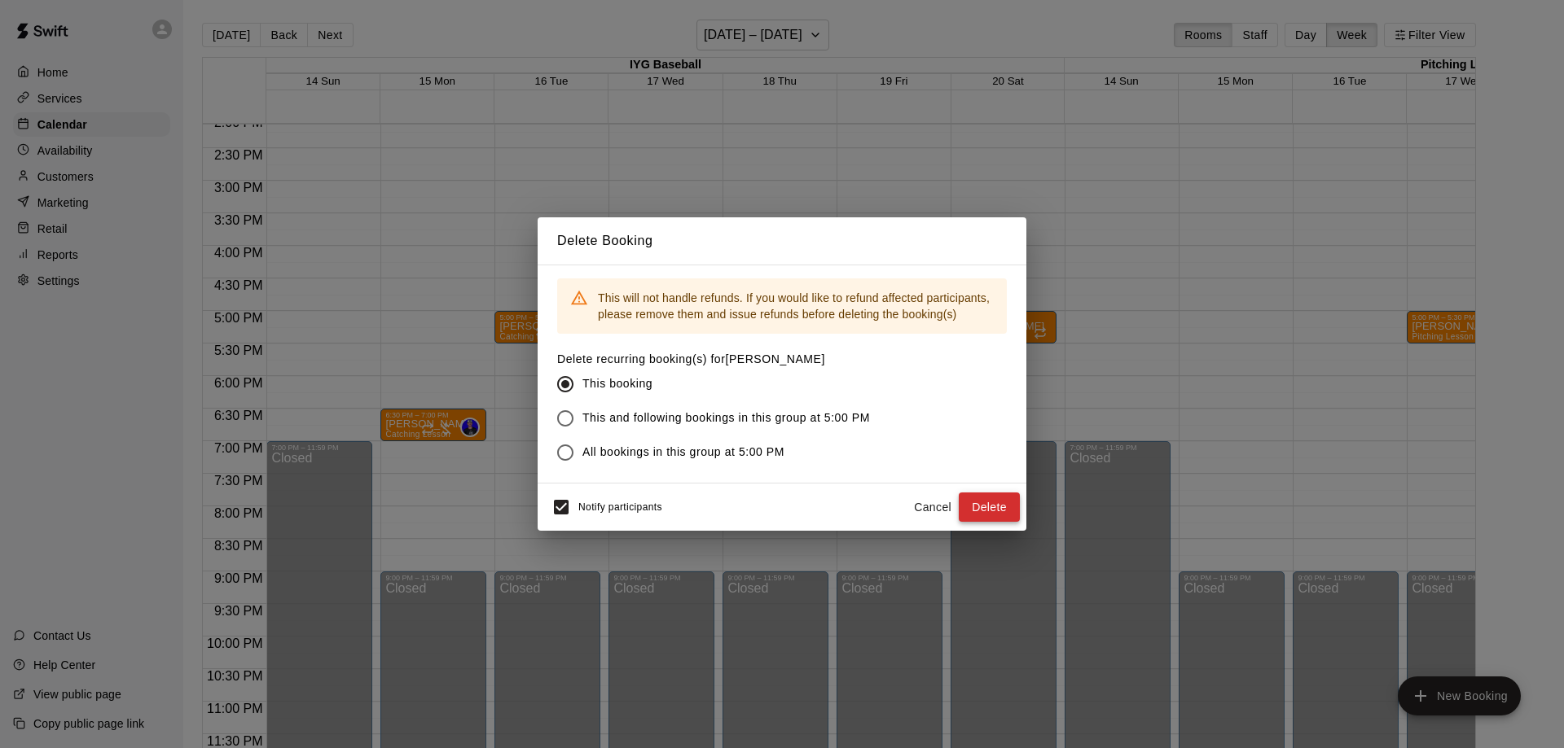
click at [985, 521] on button "Delete" at bounding box center [988, 508] width 61 height 30
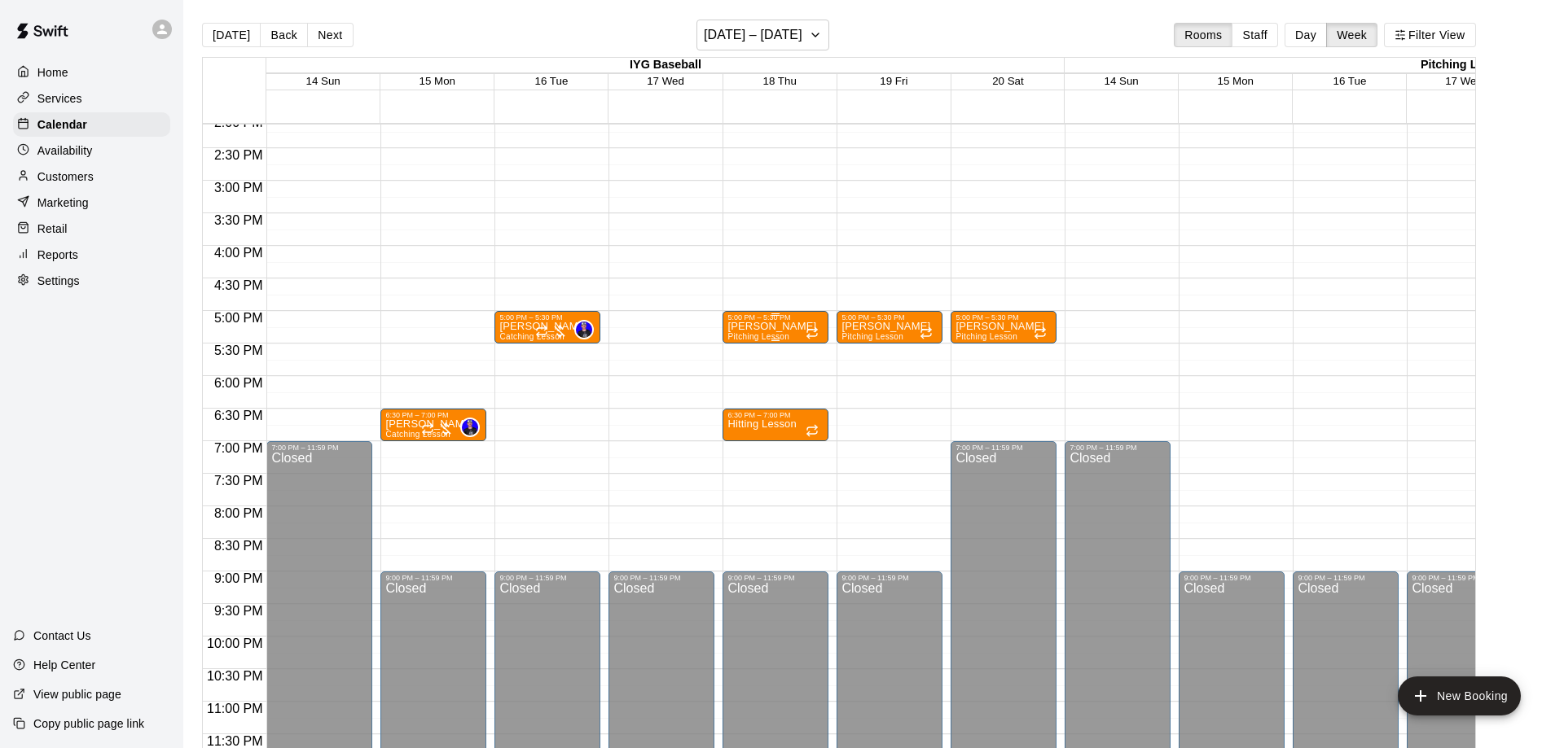
click at [761, 327] on p "[PERSON_NAME]" at bounding box center [771, 327] width 89 height 0
click at [744, 425] on icon "delete" at bounding box center [742, 422] width 11 height 15
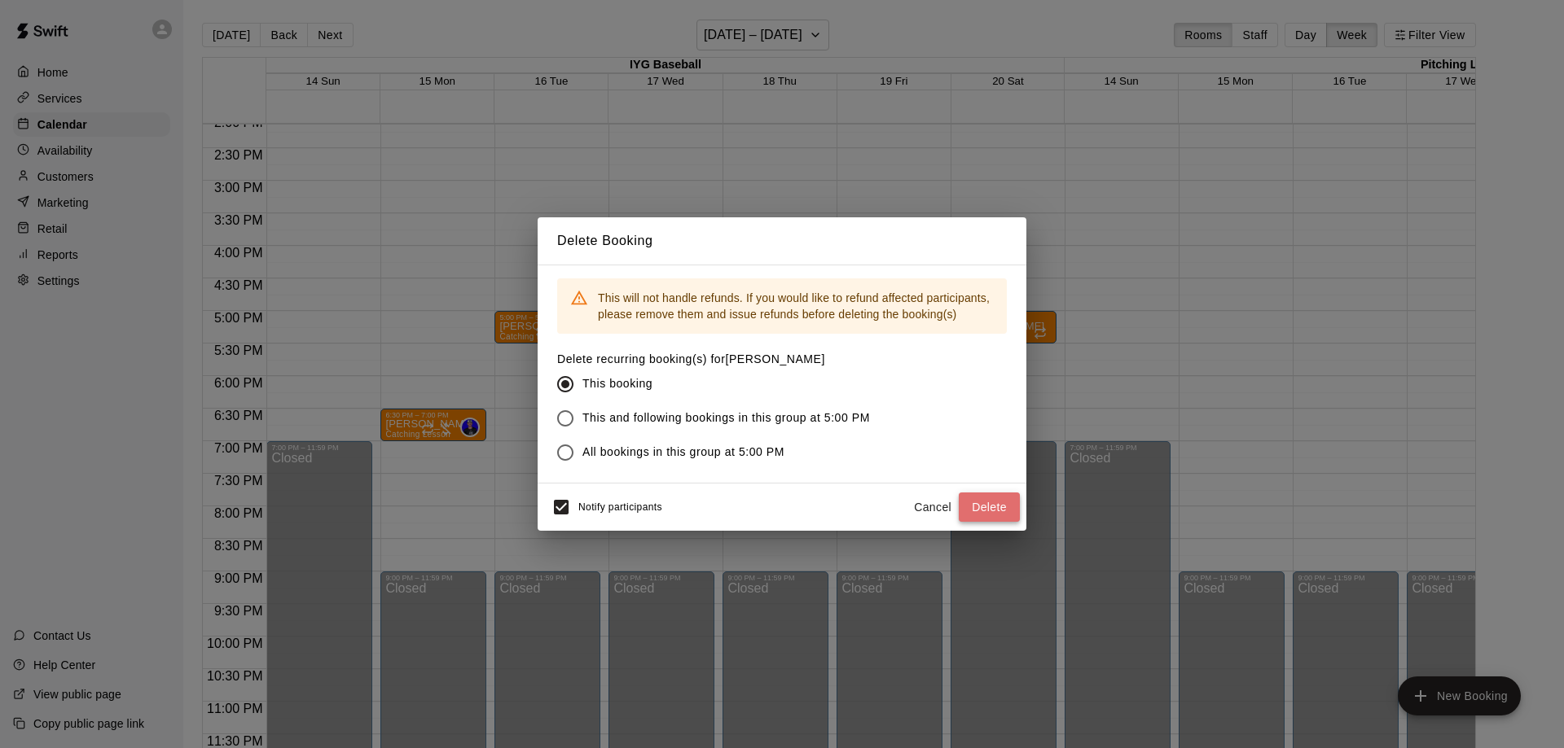
click at [997, 504] on button "Delete" at bounding box center [988, 508] width 61 height 30
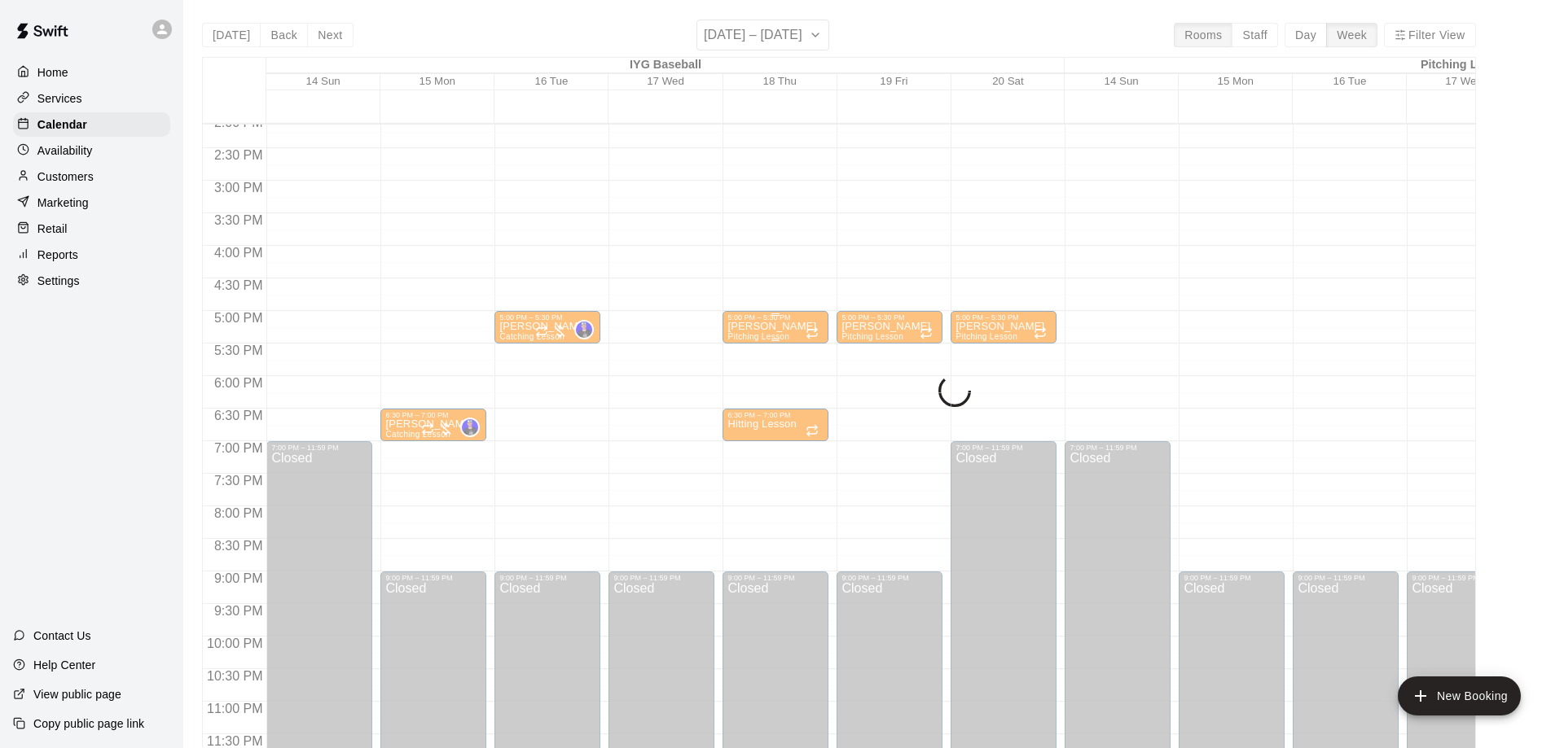
click at [822, 322] on div "5:00 PM – 5:30 PM [PERSON_NAME] Pitching Lesson" at bounding box center [775, 327] width 106 height 33
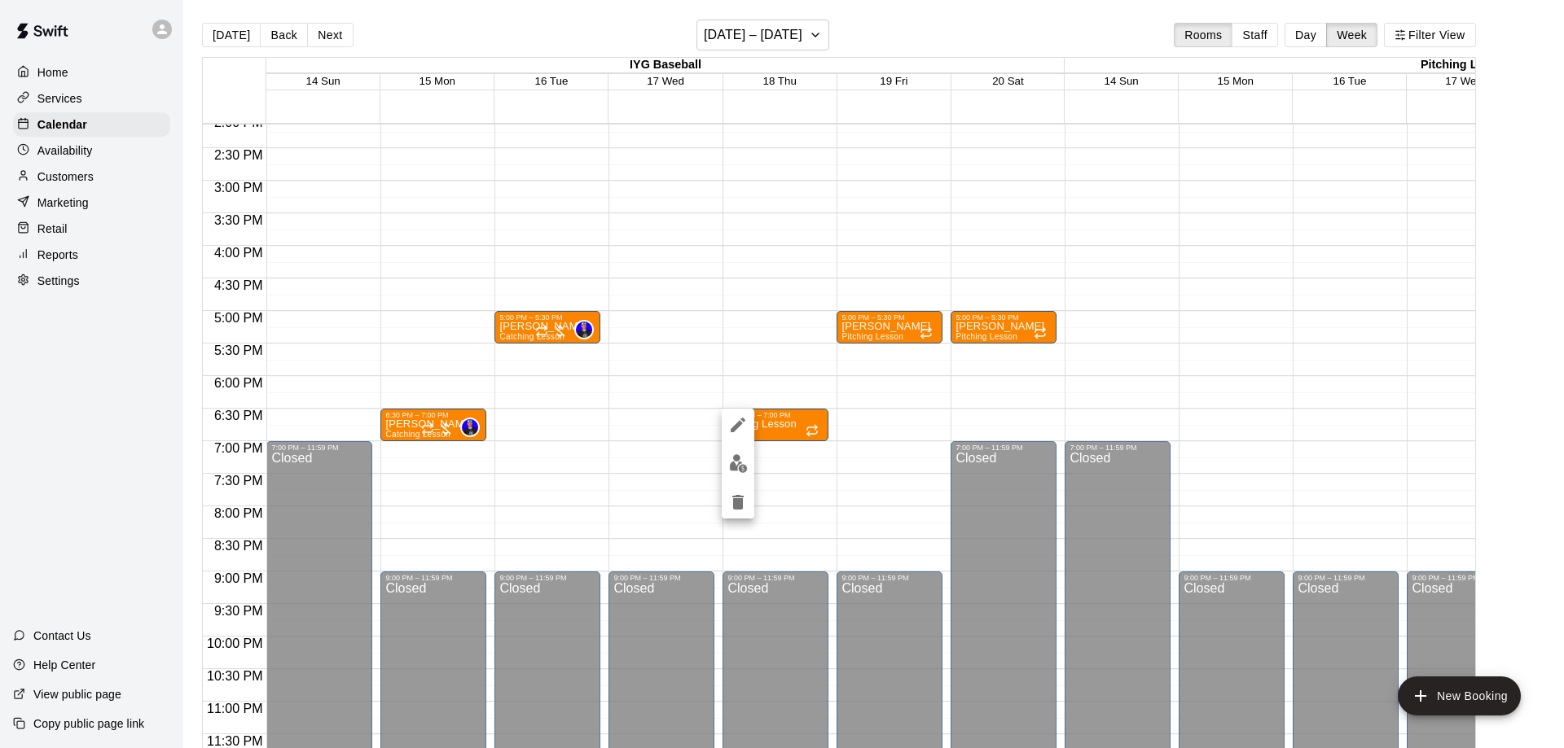
click at [879, 328] on div at bounding box center [782, 374] width 1564 height 748
click at [879, 327] on p "[PERSON_NAME]" at bounding box center [885, 327] width 89 height 0
click at [864, 422] on icon "delete" at bounding box center [857, 423] width 20 height 20
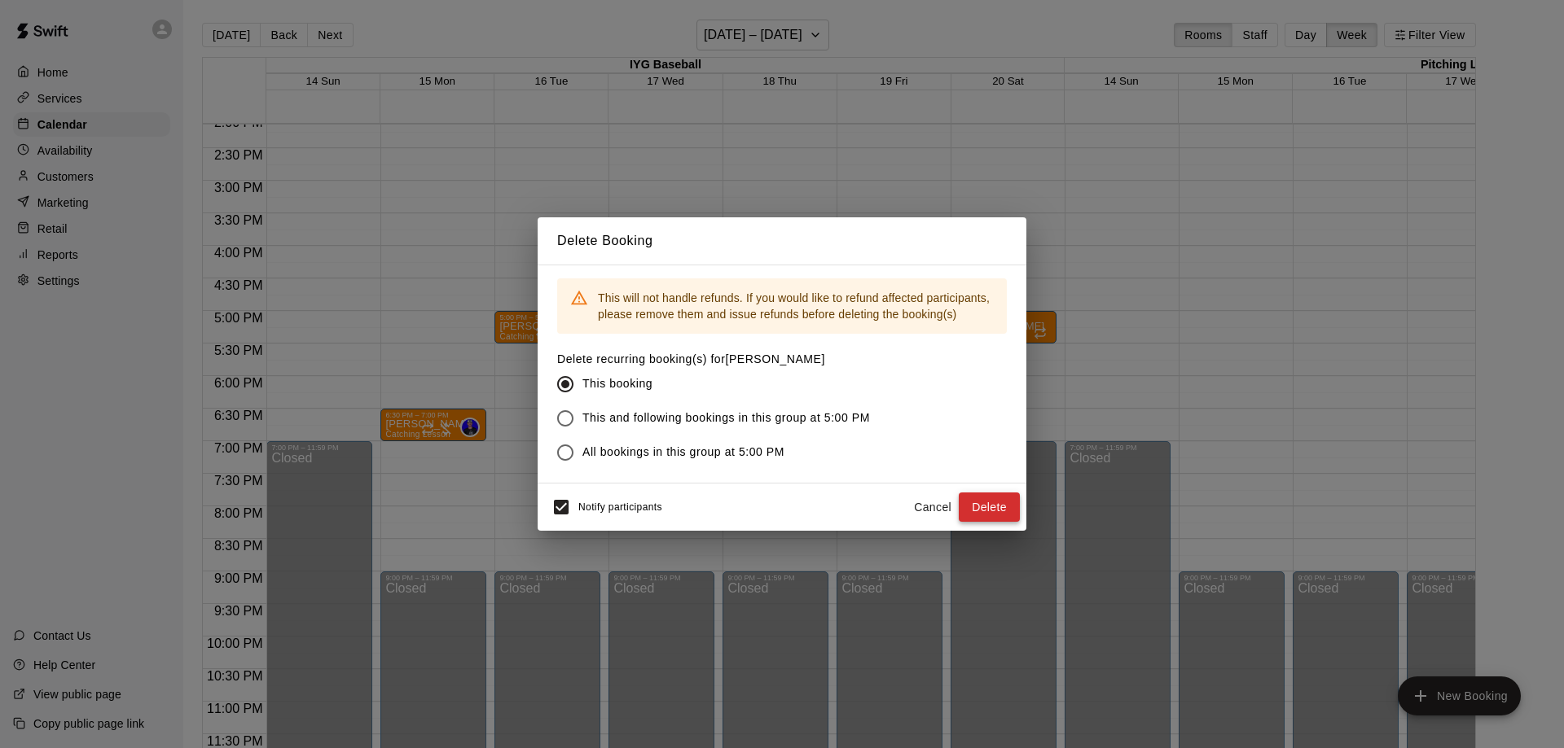
click at [1014, 496] on button "Delete" at bounding box center [988, 508] width 61 height 30
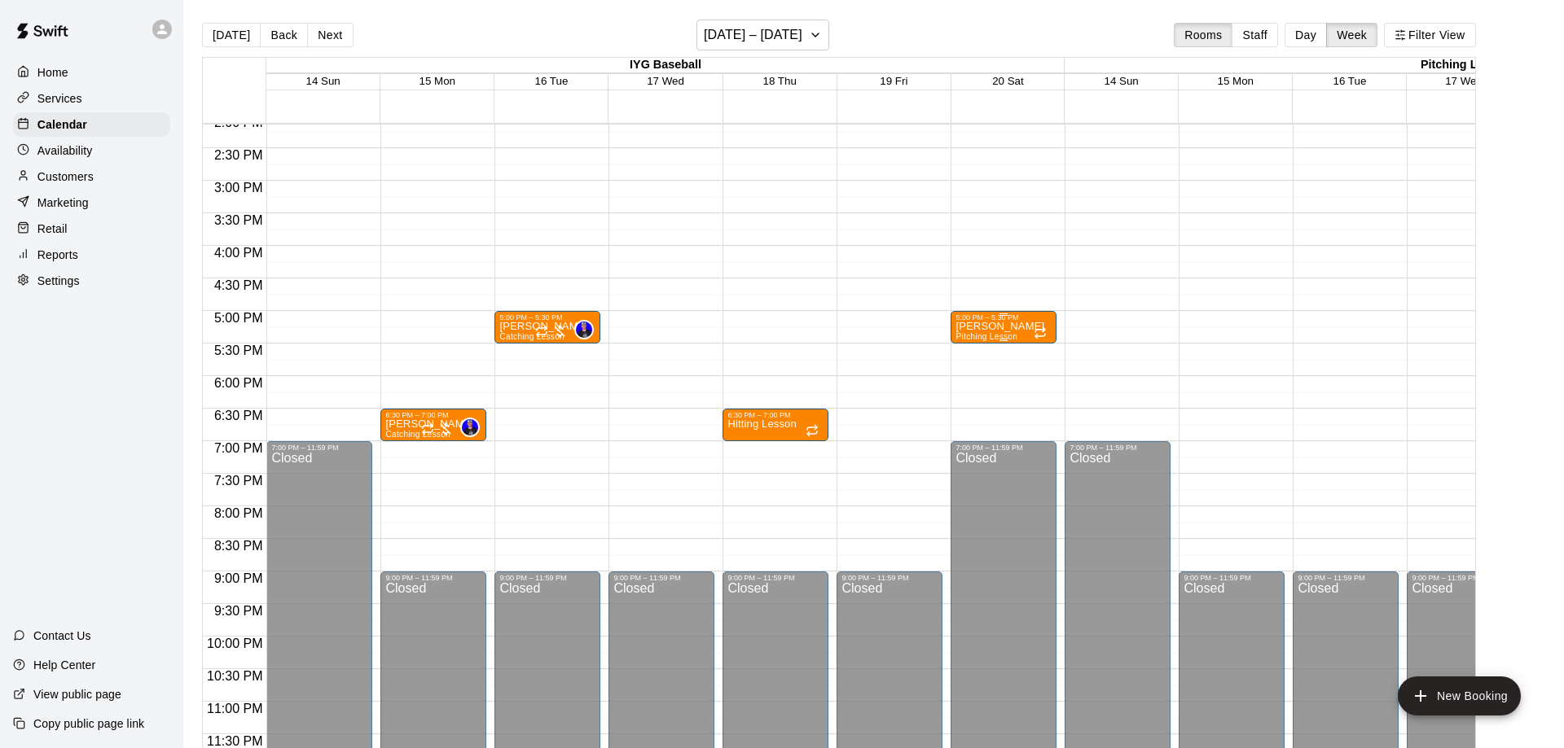
click at [983, 327] on p "[PERSON_NAME]" at bounding box center [999, 327] width 89 height 0
click at [968, 423] on icon "delete" at bounding box center [970, 422] width 11 height 15
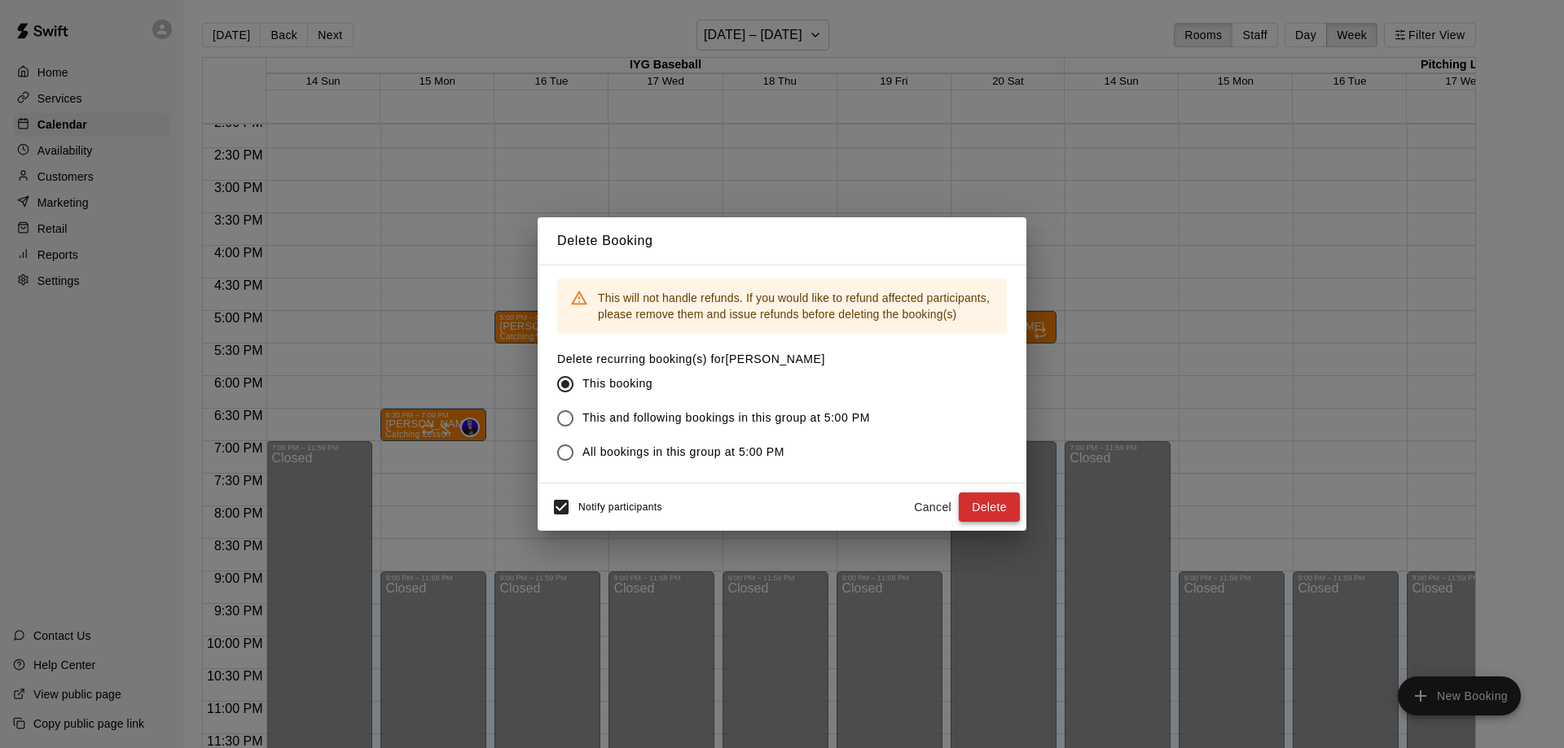
click at [998, 512] on button "Delete" at bounding box center [988, 508] width 61 height 30
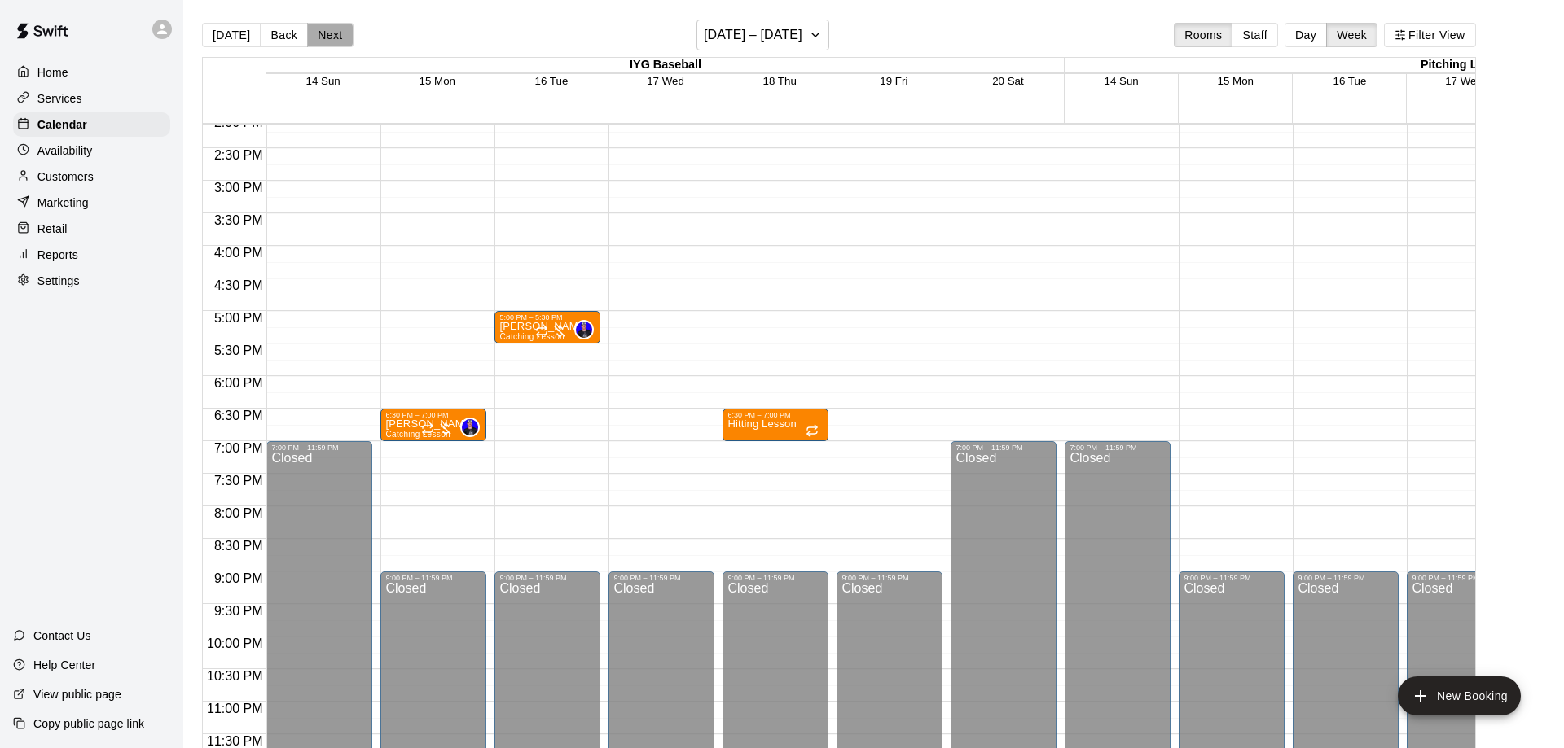
click at [325, 33] on button "Next" at bounding box center [330, 35] width 46 height 24
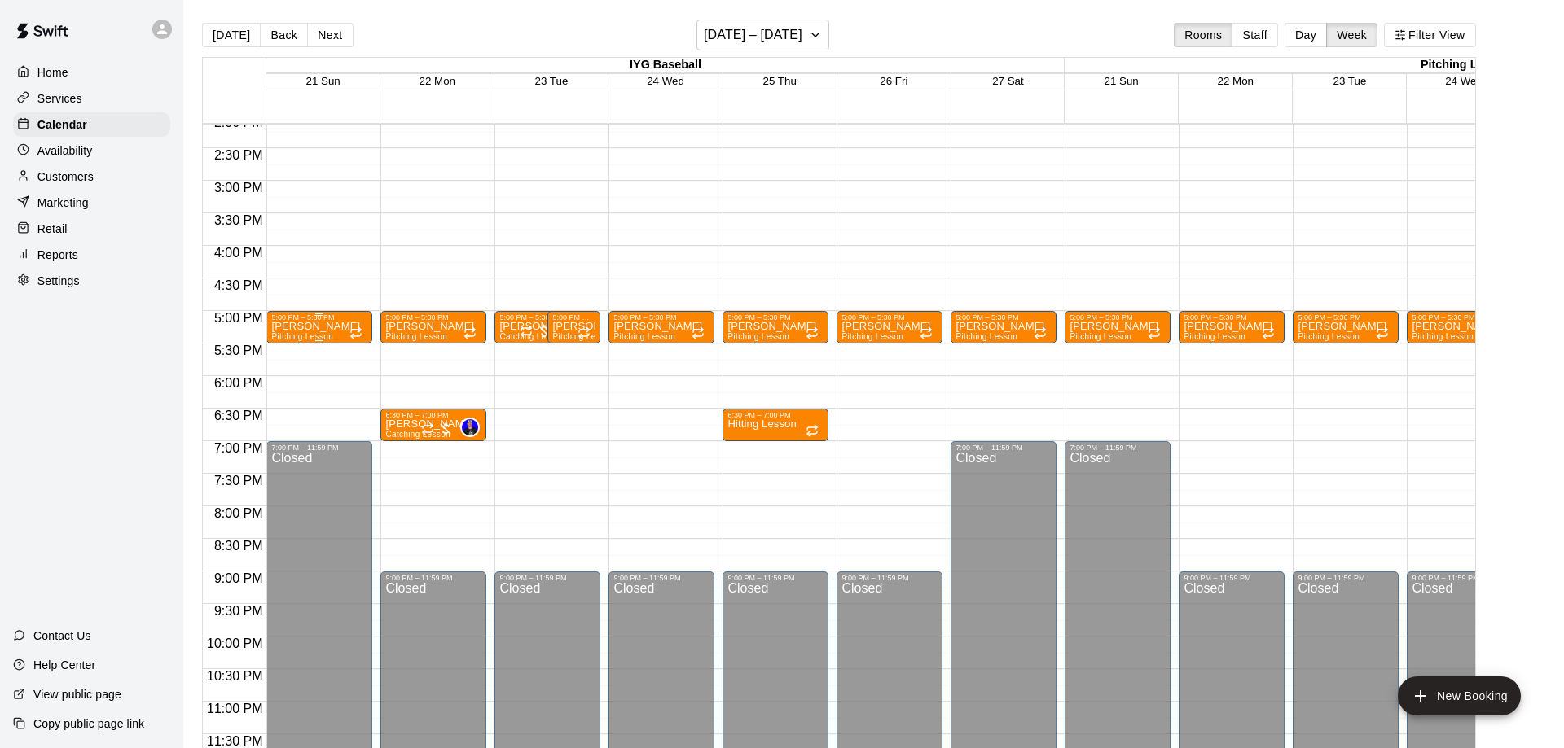
click at [329, 327] on p "[PERSON_NAME]" at bounding box center [315, 327] width 89 height 0
click at [292, 423] on icon "delete" at bounding box center [287, 423] width 20 height 20
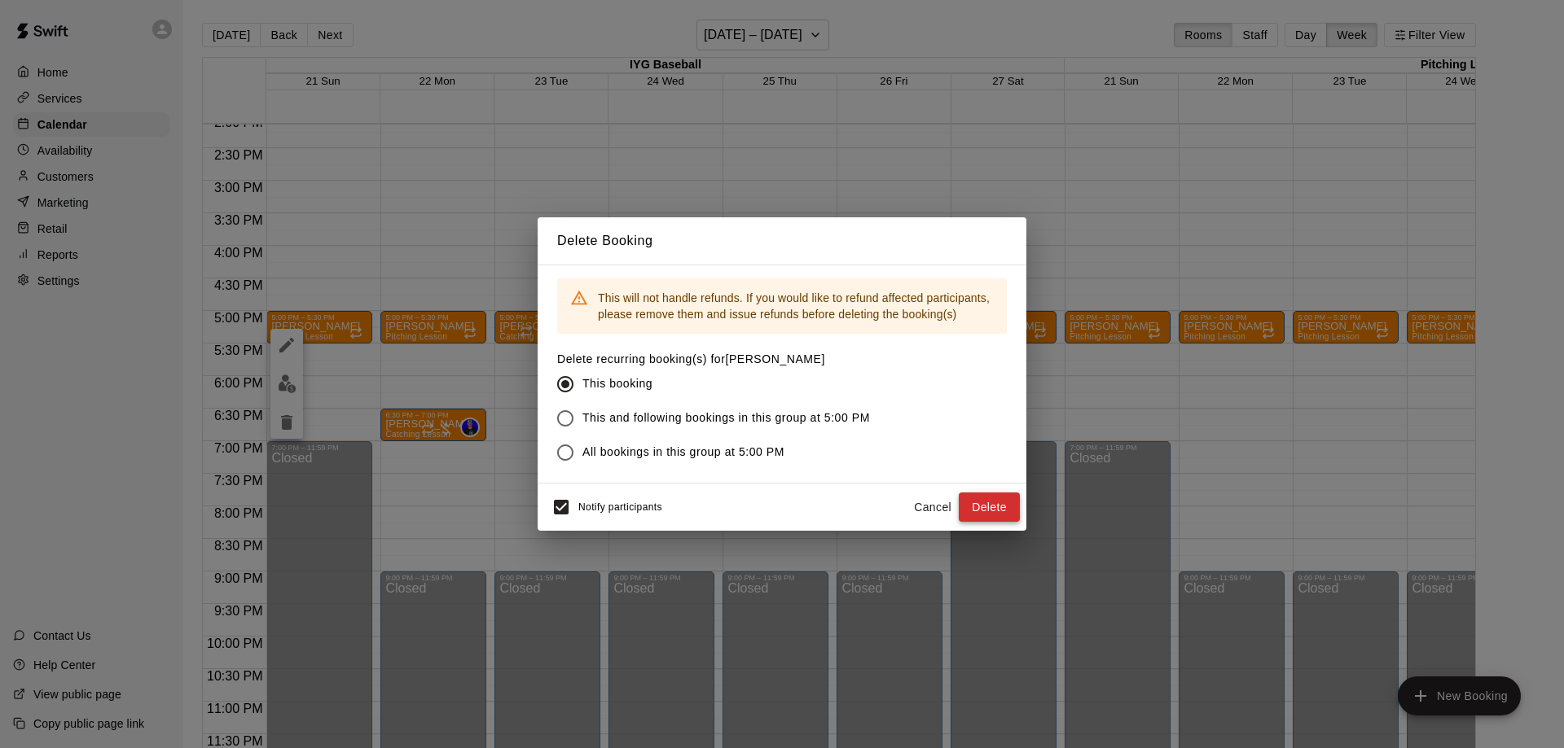
click at [985, 511] on button "Delete" at bounding box center [988, 508] width 61 height 30
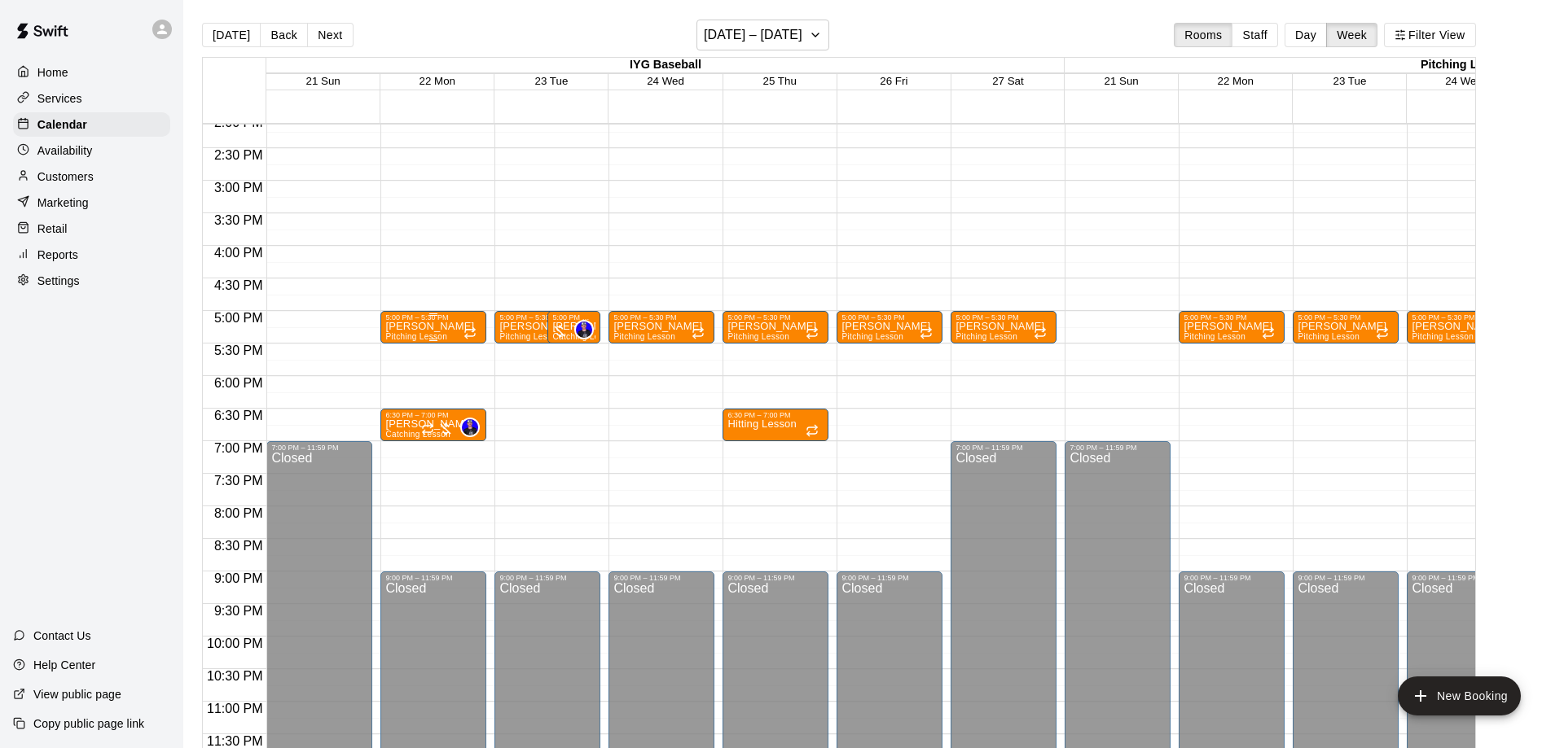
click at [418, 327] on p "[PERSON_NAME]" at bounding box center [429, 327] width 89 height 0
click at [393, 421] on icon "delete" at bounding box center [401, 423] width 20 height 20
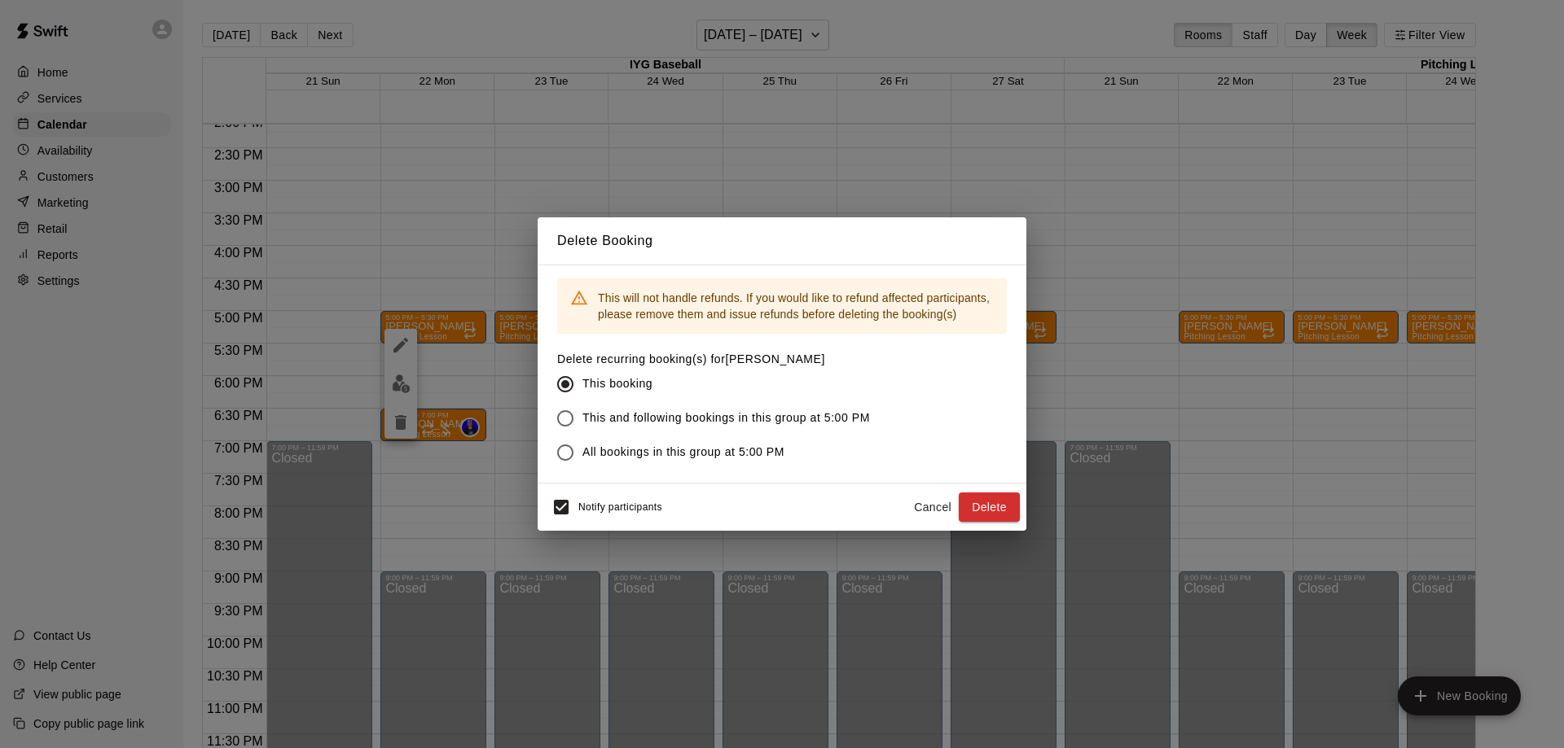
click at [983, 490] on div "Notify participants Cancel Delete" at bounding box center [782, 507] width 476 height 34
click at [989, 515] on button "Delete" at bounding box center [988, 508] width 61 height 30
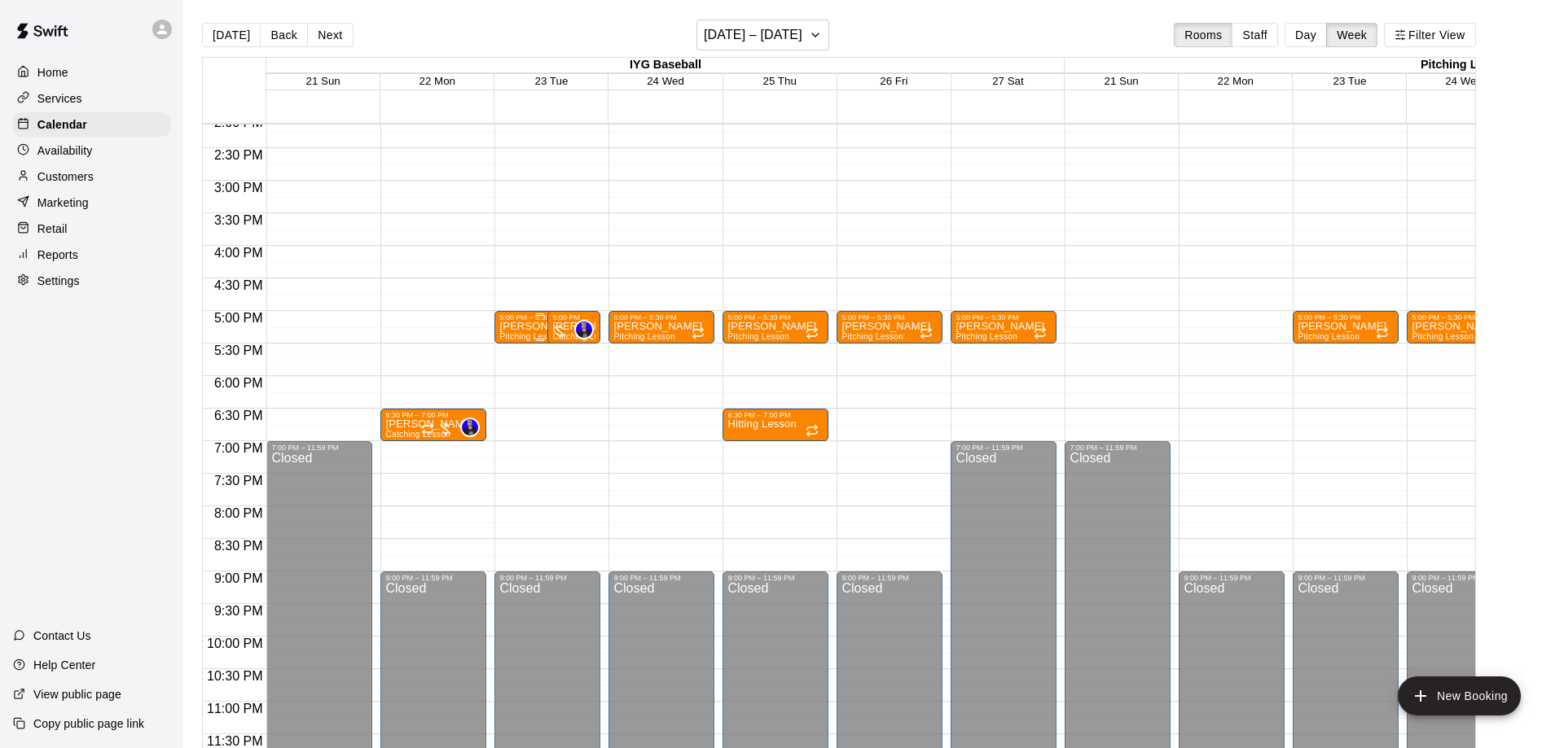
click at [511, 327] on p "[PERSON_NAME]" at bounding box center [539, 327] width 81 height 0
click at [512, 433] on button "delete" at bounding box center [514, 422] width 33 height 33
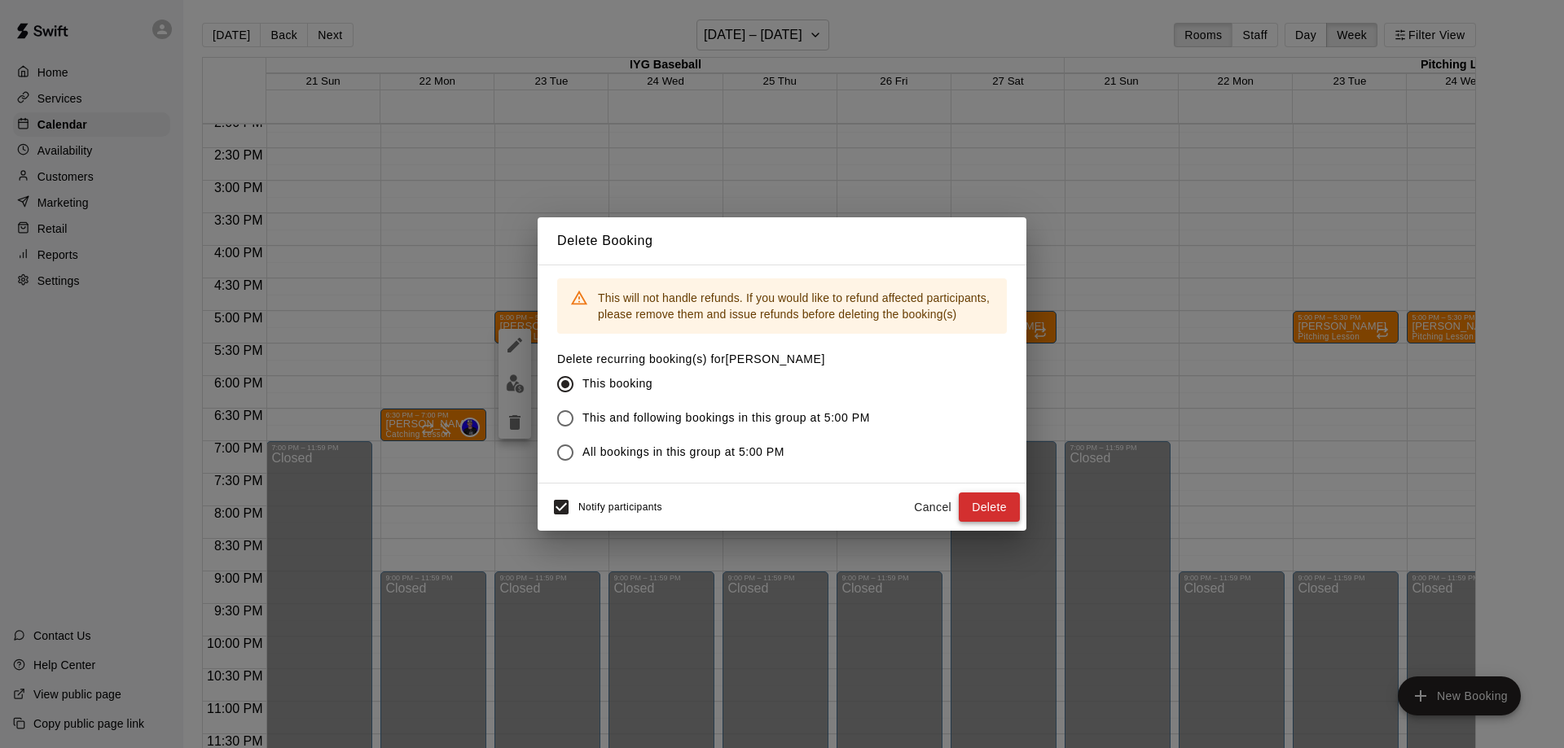
click at [997, 505] on button "Delete" at bounding box center [988, 508] width 61 height 30
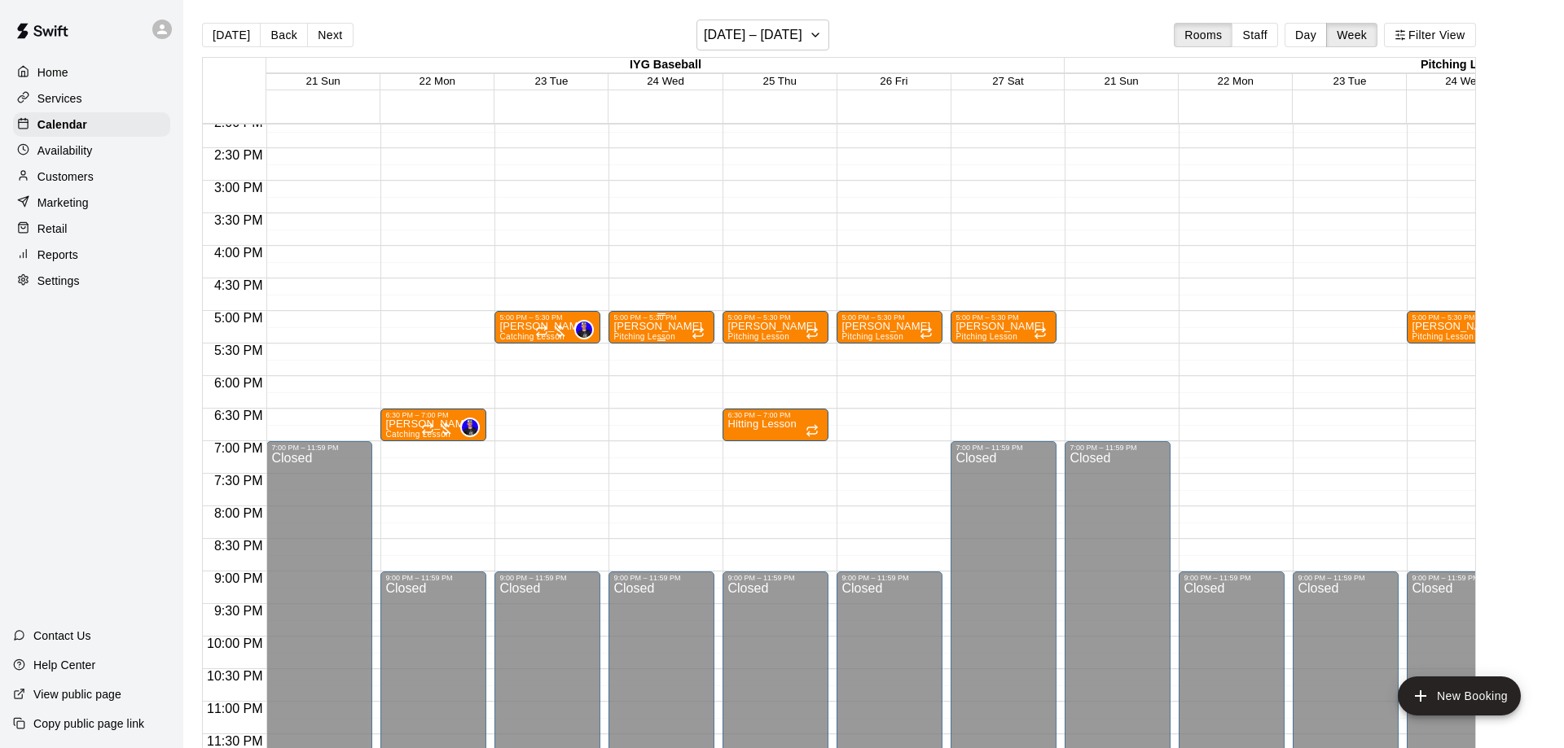
click at [634, 335] on span "Pitching Lesson" at bounding box center [644, 336] width 62 height 9
click at [637, 430] on icon "delete" at bounding box center [629, 429] width 20 height 20
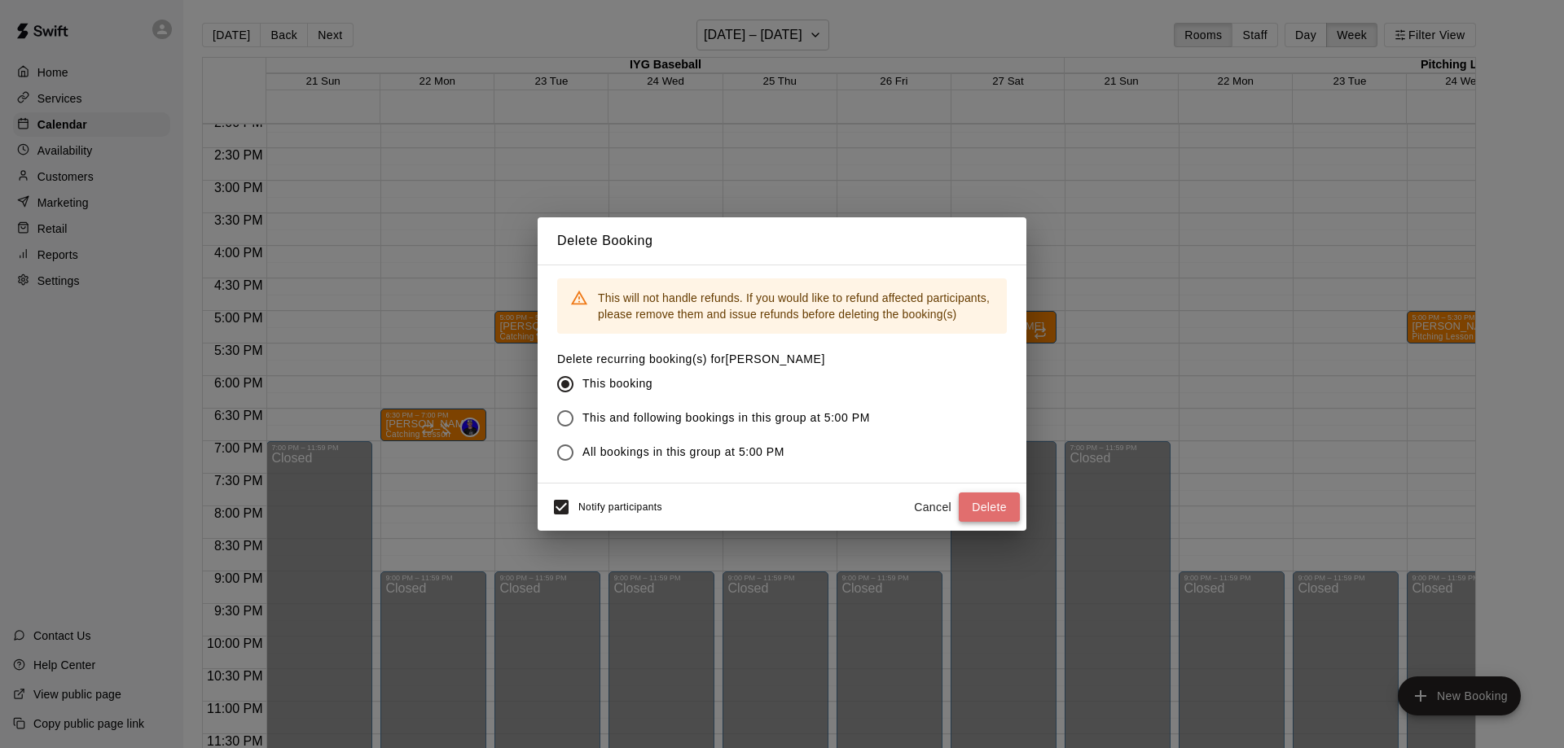
click at [972, 496] on button "Delete" at bounding box center [988, 508] width 61 height 30
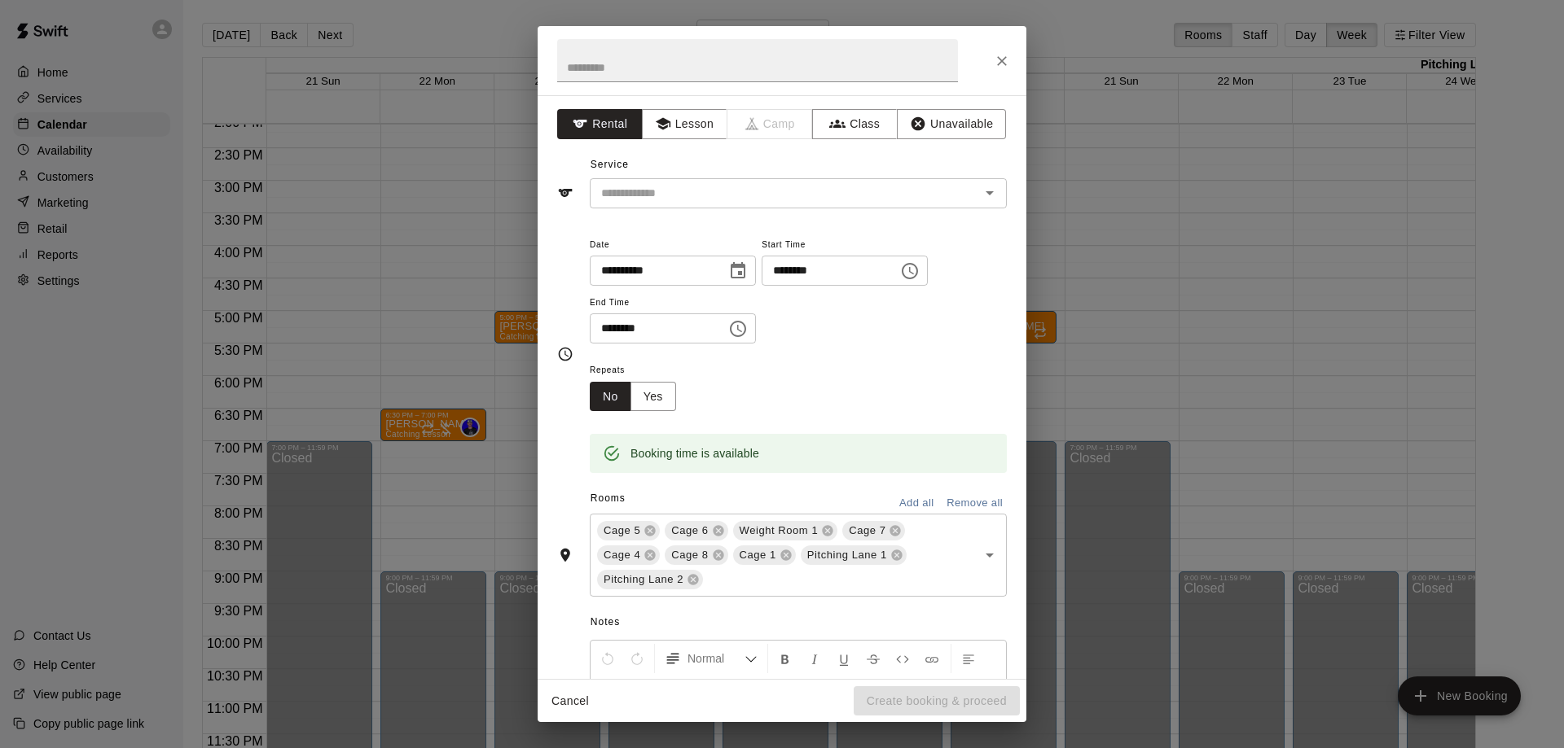
click at [1004, 64] on icon "Close" at bounding box center [1002, 61] width 10 height 10
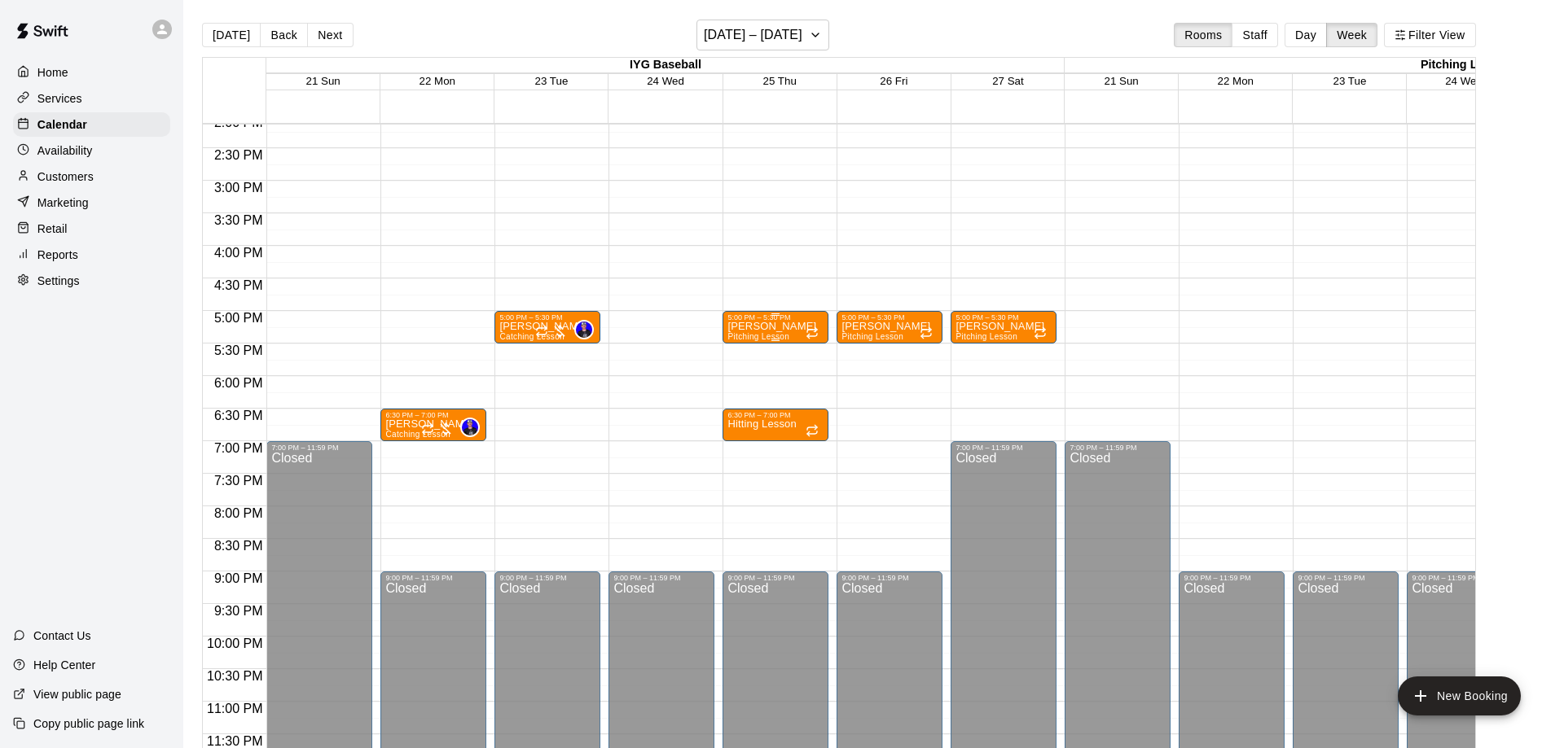
click at [775, 313] on div "5:00 PM – 5:30 PM [PERSON_NAME] Pitching Lesson" at bounding box center [775, 327] width 106 height 33
click at [747, 398] on icon "delete" at bounding box center [738, 405] width 20 height 20
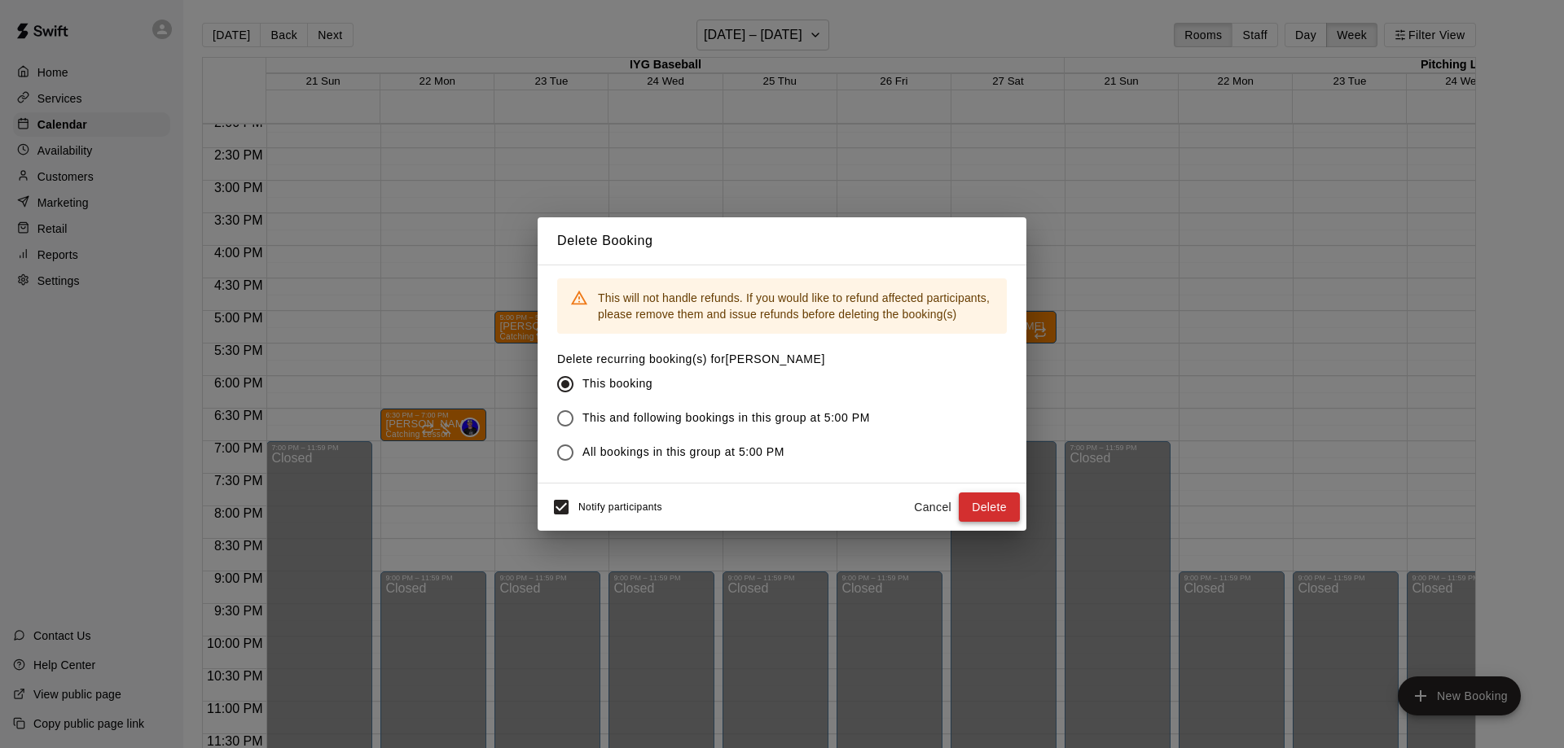
click at [970, 496] on button "Delete" at bounding box center [988, 508] width 61 height 30
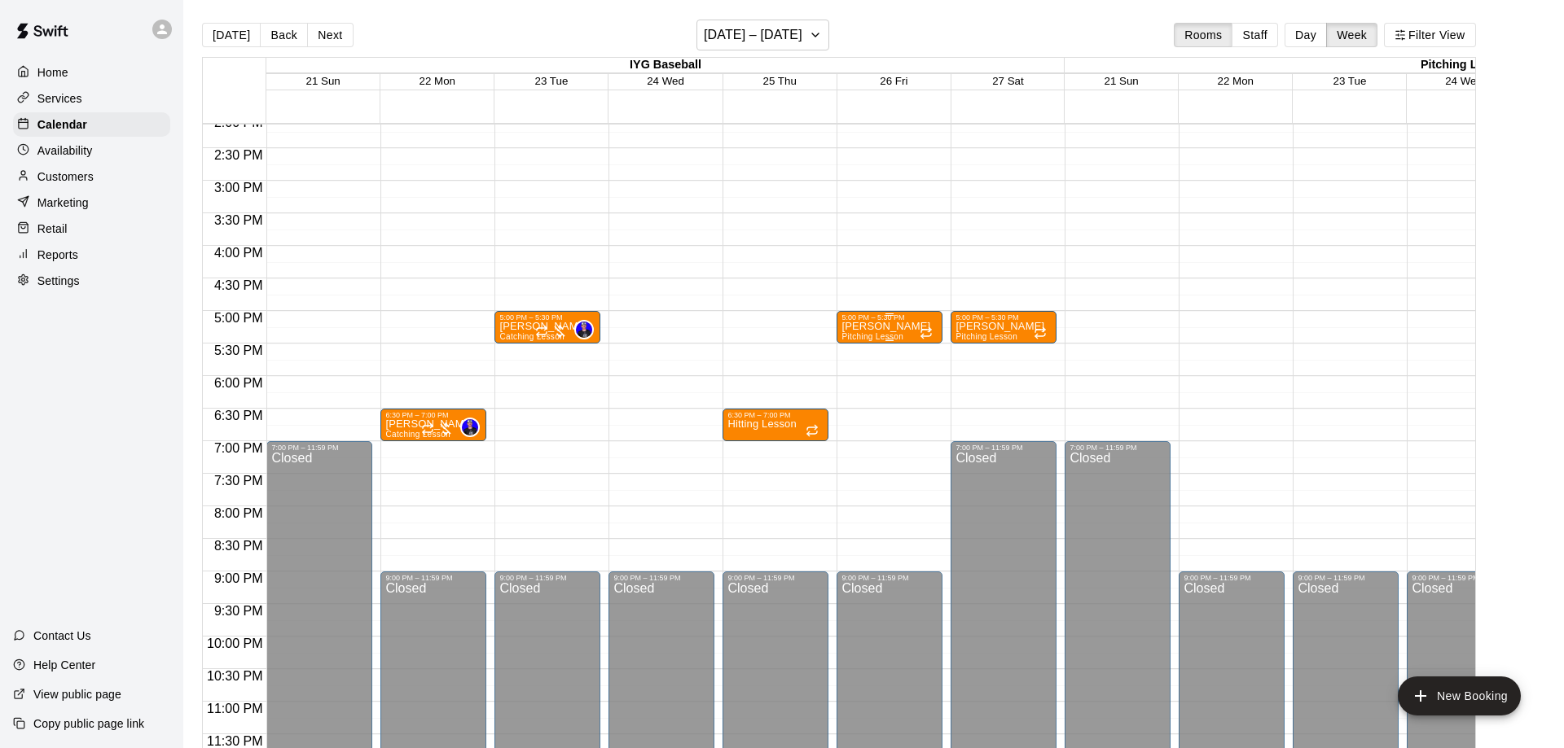
click at [890, 327] on p "[PERSON_NAME]" at bounding box center [885, 327] width 89 height 0
click at [866, 430] on button "delete" at bounding box center [856, 422] width 33 height 33
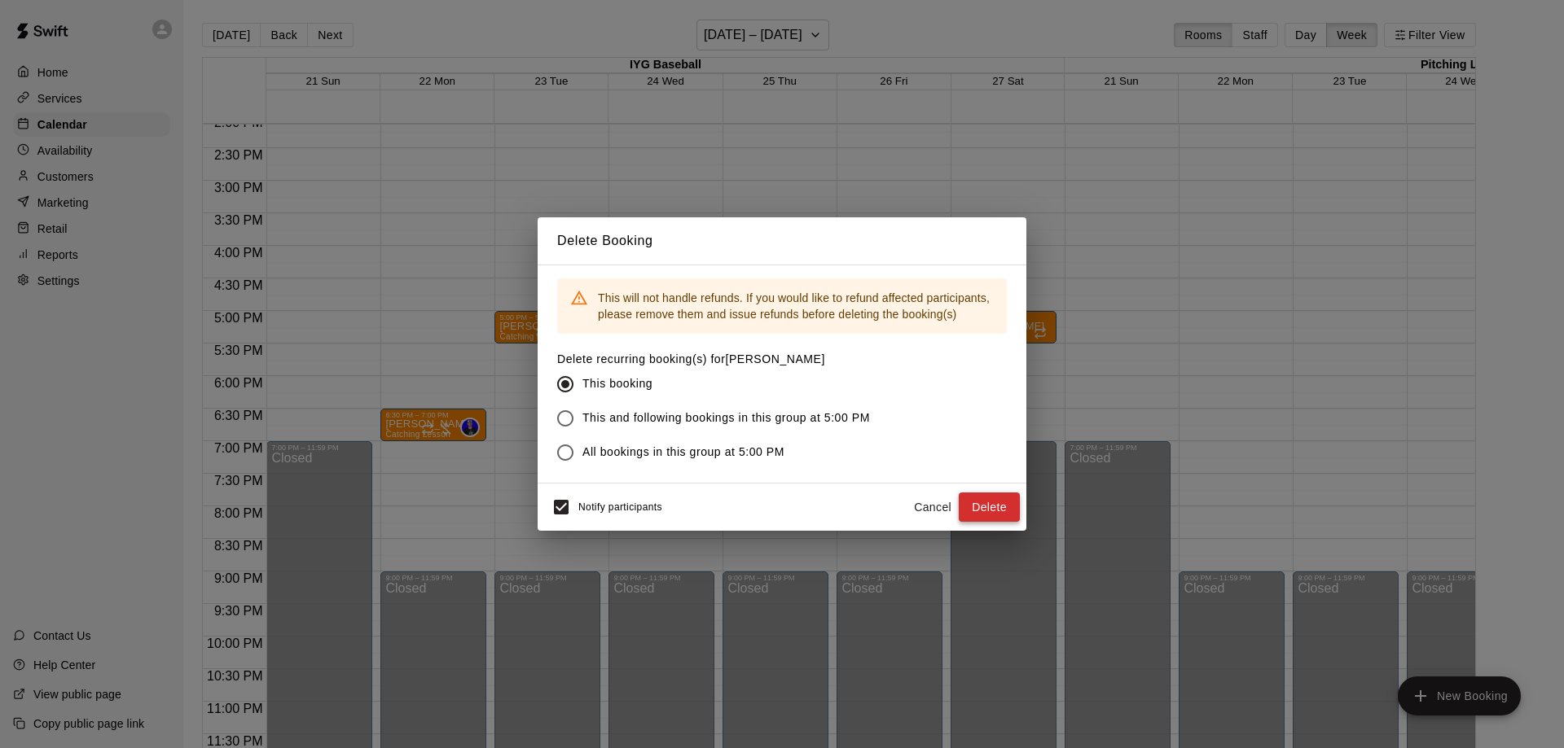
click at [992, 508] on button "Delete" at bounding box center [988, 508] width 61 height 30
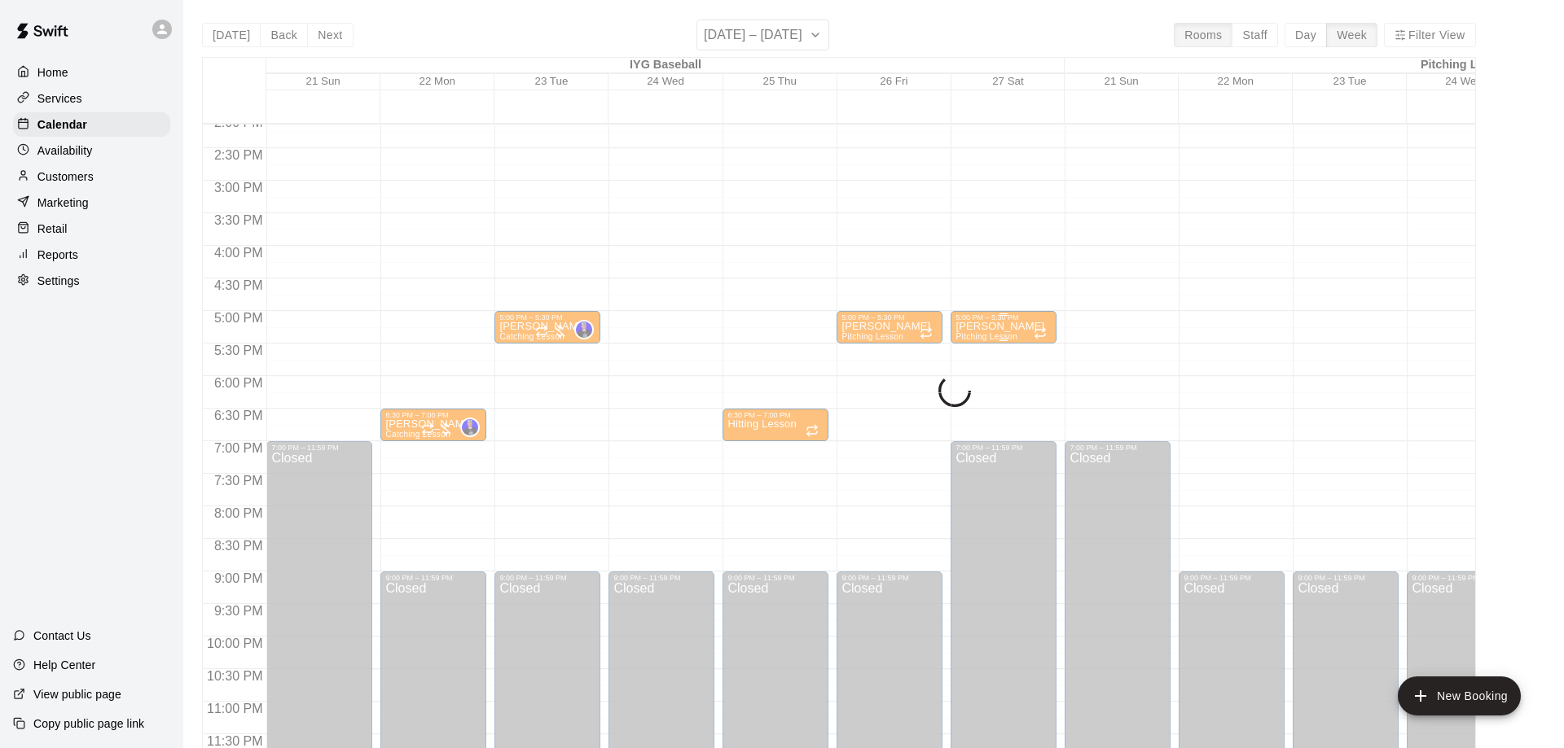
click at [979, 327] on p "[PERSON_NAME]" at bounding box center [999, 327] width 89 height 0
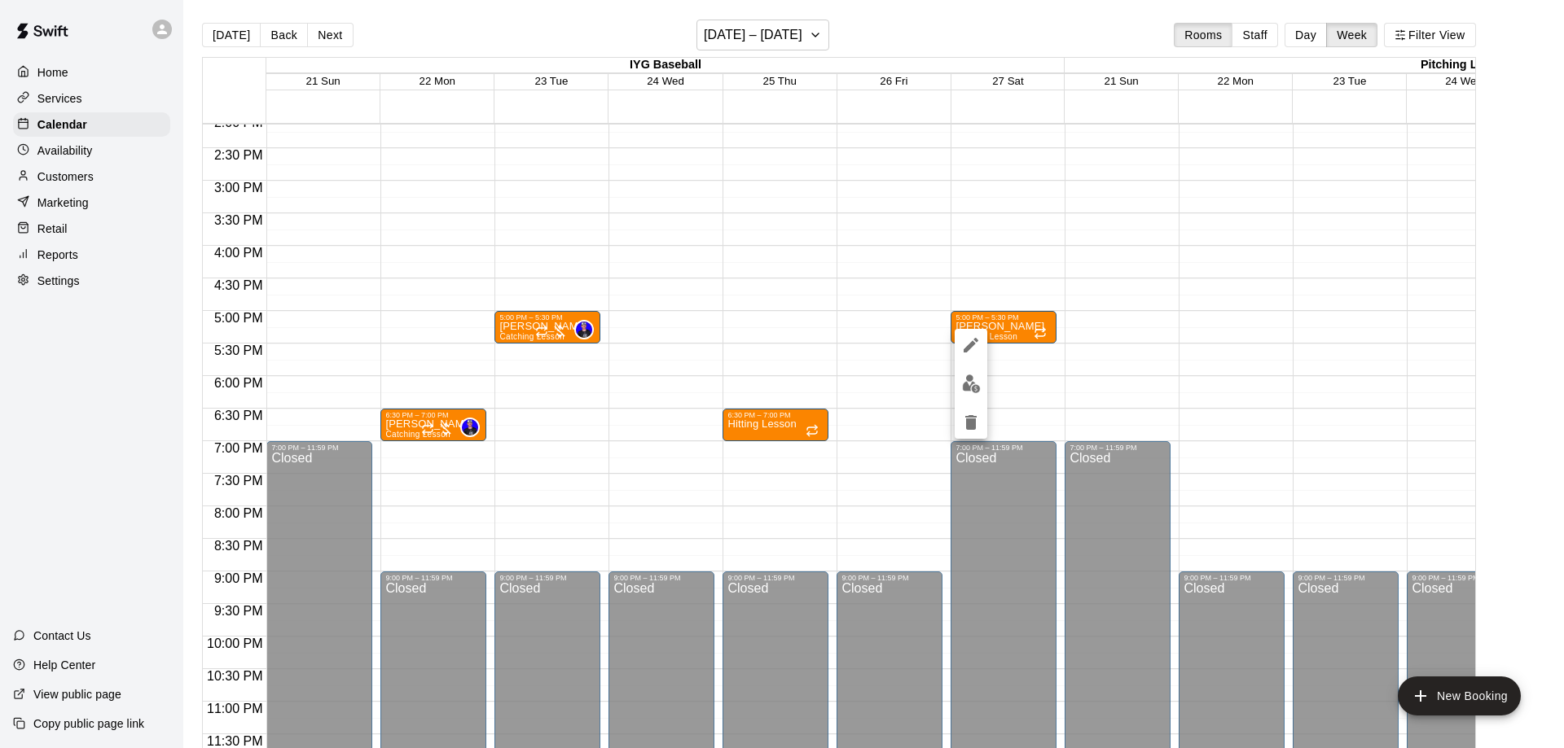
click at [977, 431] on icon "delete" at bounding box center [971, 423] width 20 height 20
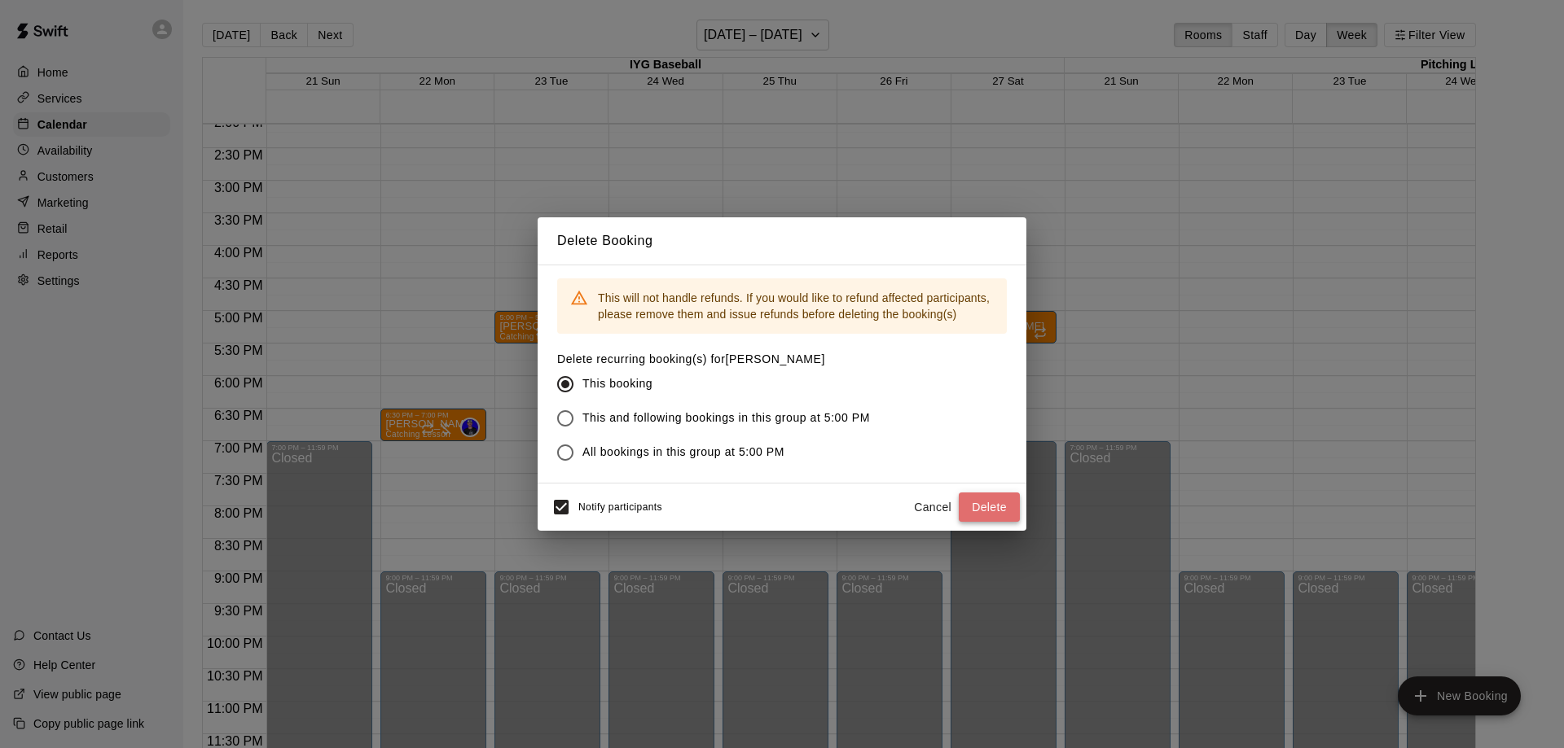
click at [992, 507] on button "Delete" at bounding box center [988, 508] width 61 height 30
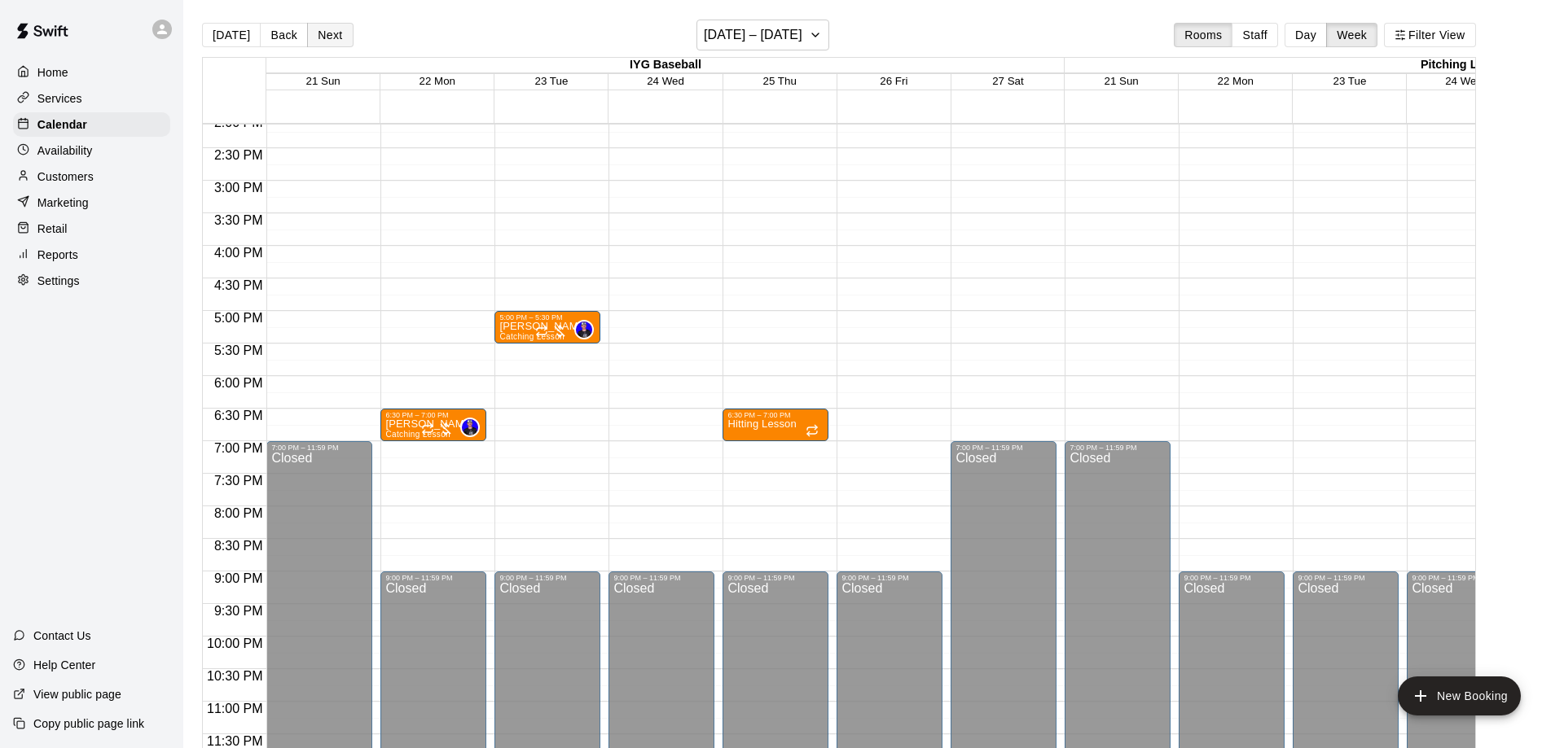
click at [317, 31] on button "Next" at bounding box center [330, 35] width 46 height 24
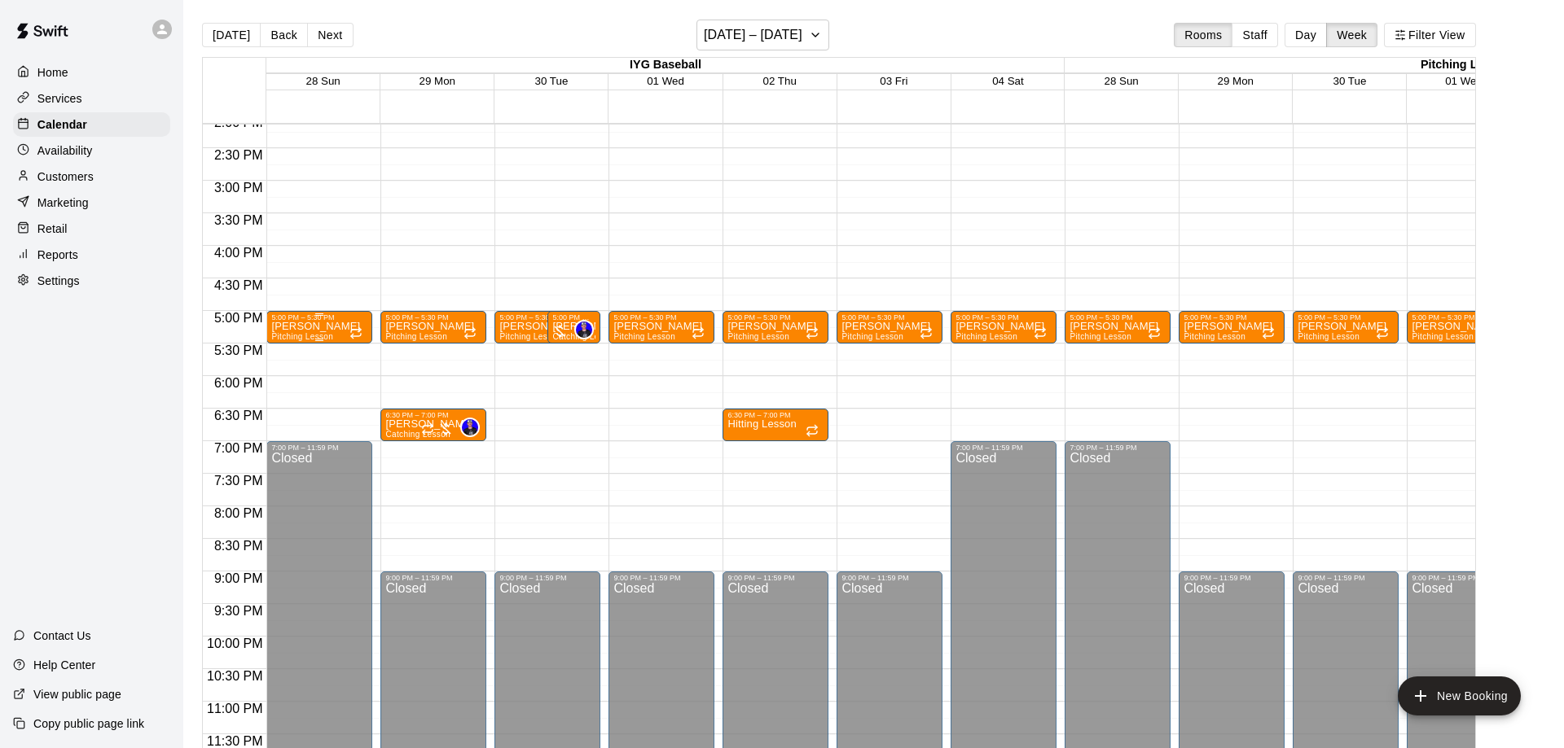
click at [309, 327] on p "[PERSON_NAME]" at bounding box center [315, 327] width 89 height 0
click at [294, 412] on button "delete" at bounding box center [286, 422] width 33 height 33
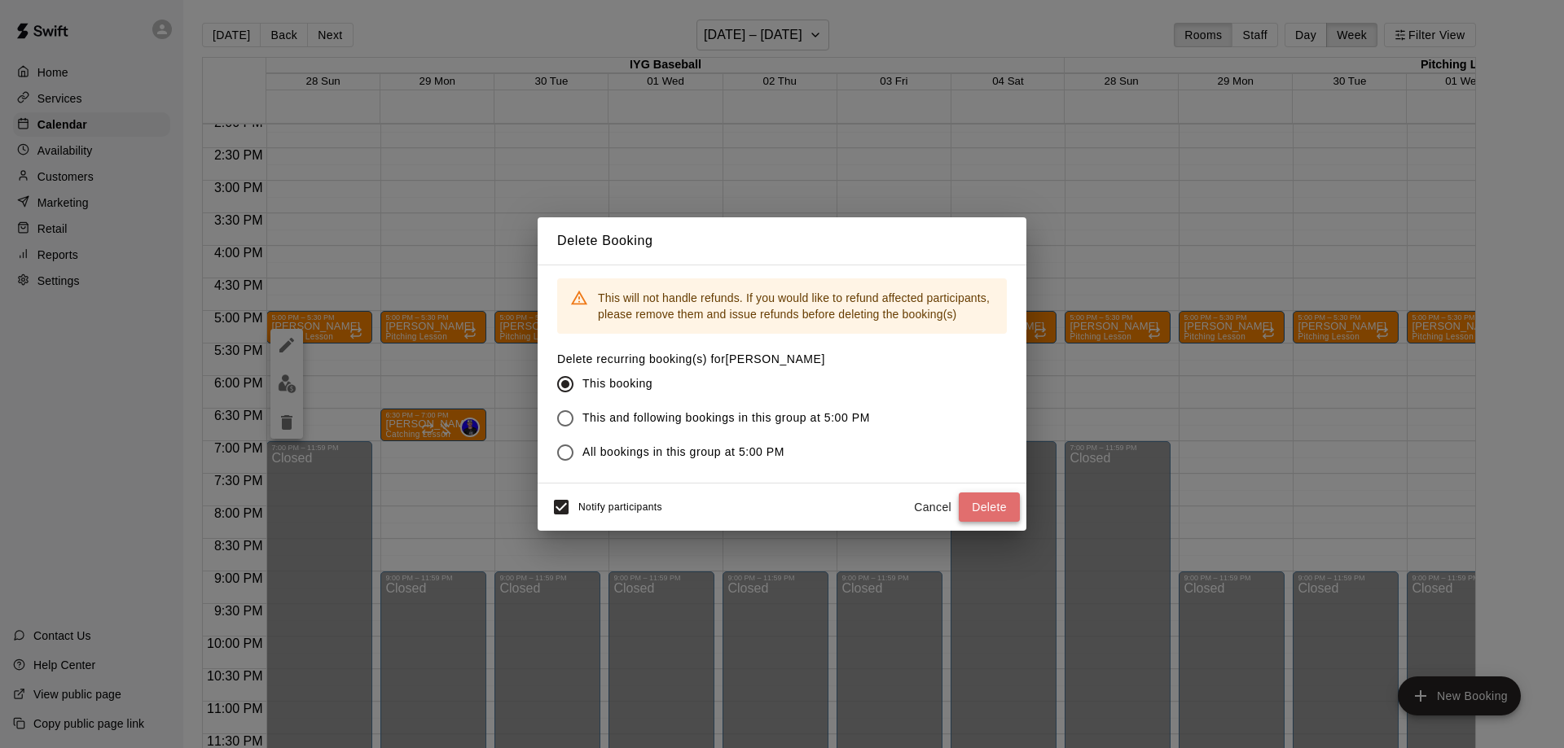
click at [995, 510] on button "Delete" at bounding box center [988, 508] width 61 height 30
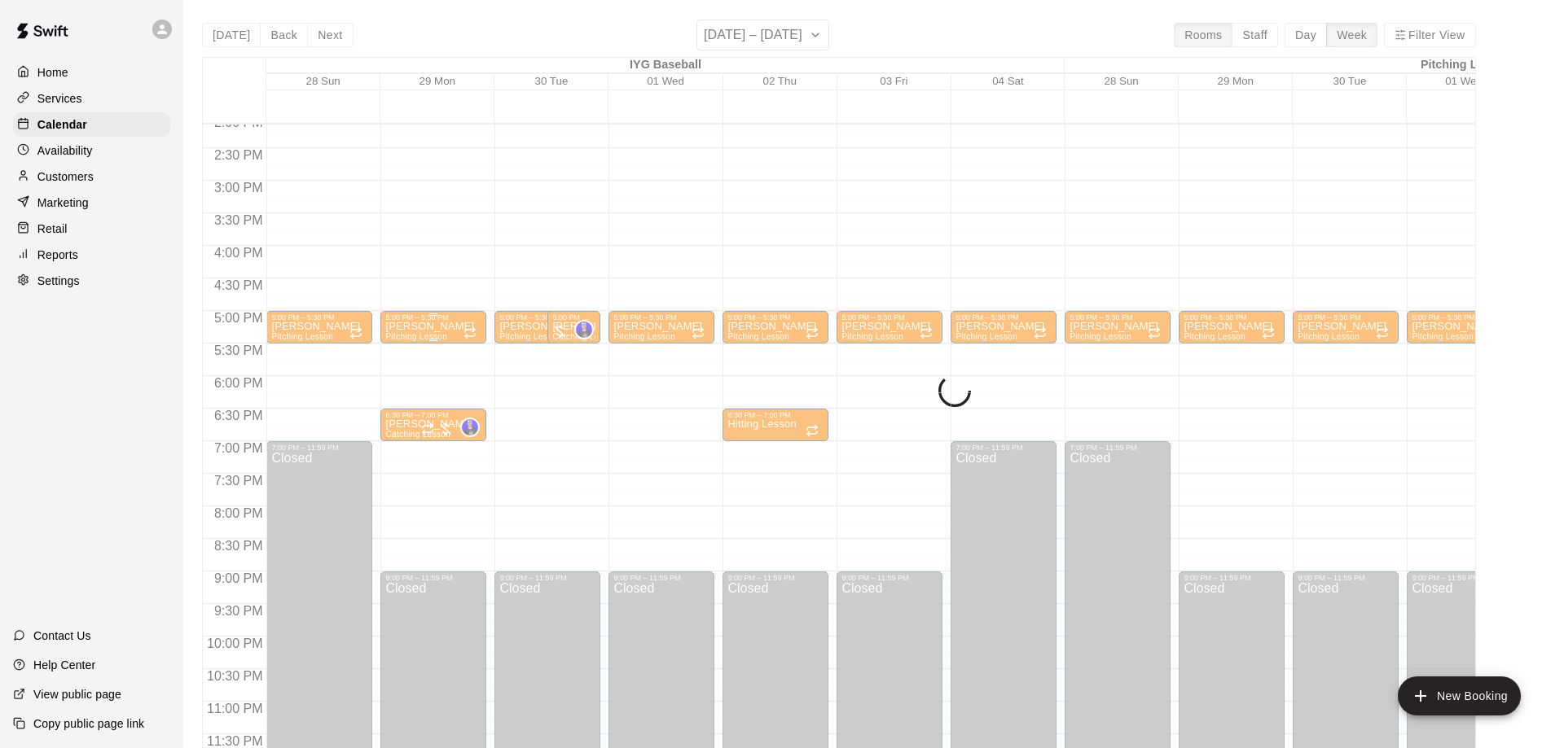
click at [425, 327] on p "[PERSON_NAME]" at bounding box center [429, 327] width 89 height 0
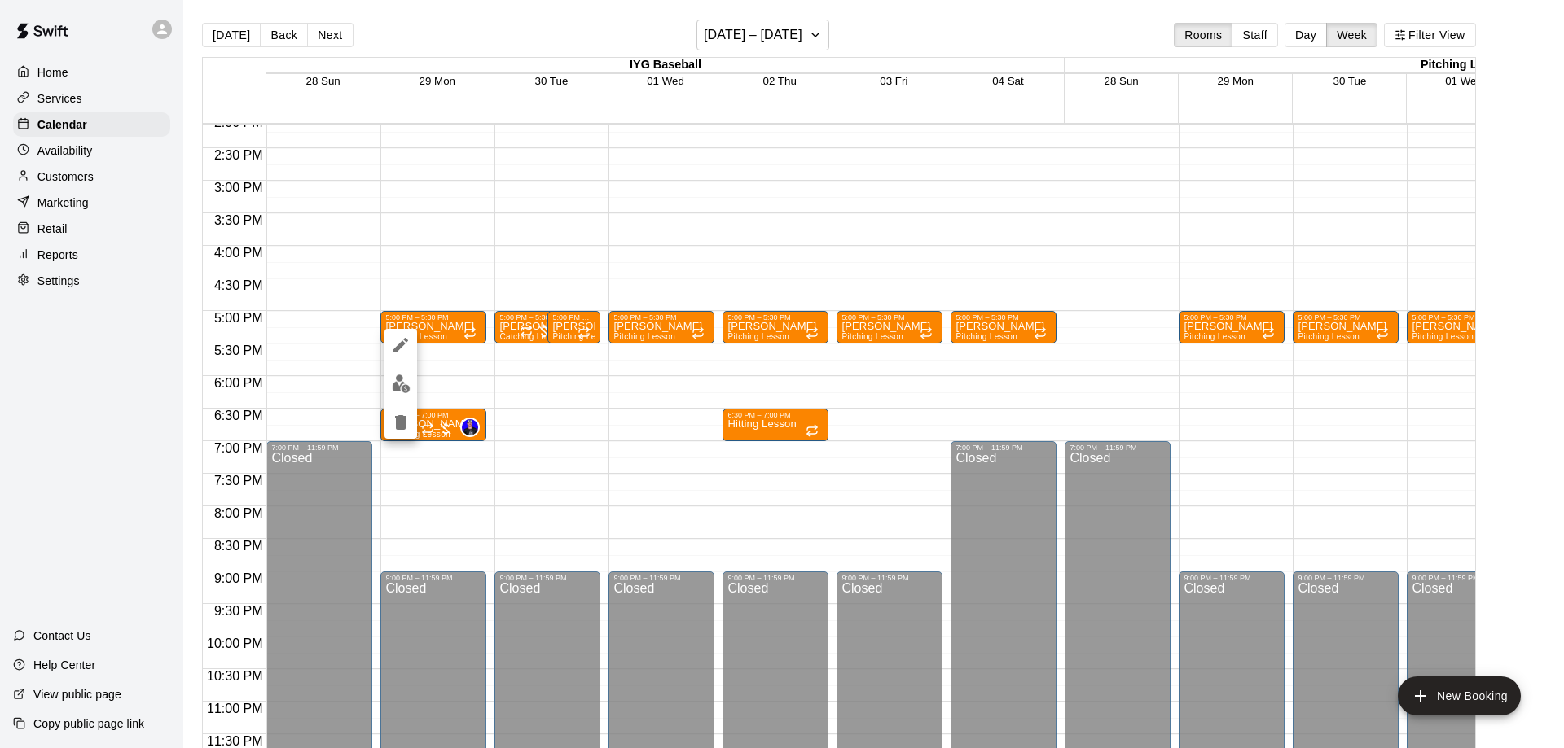
click at [401, 430] on icon "delete" at bounding box center [401, 423] width 20 height 20
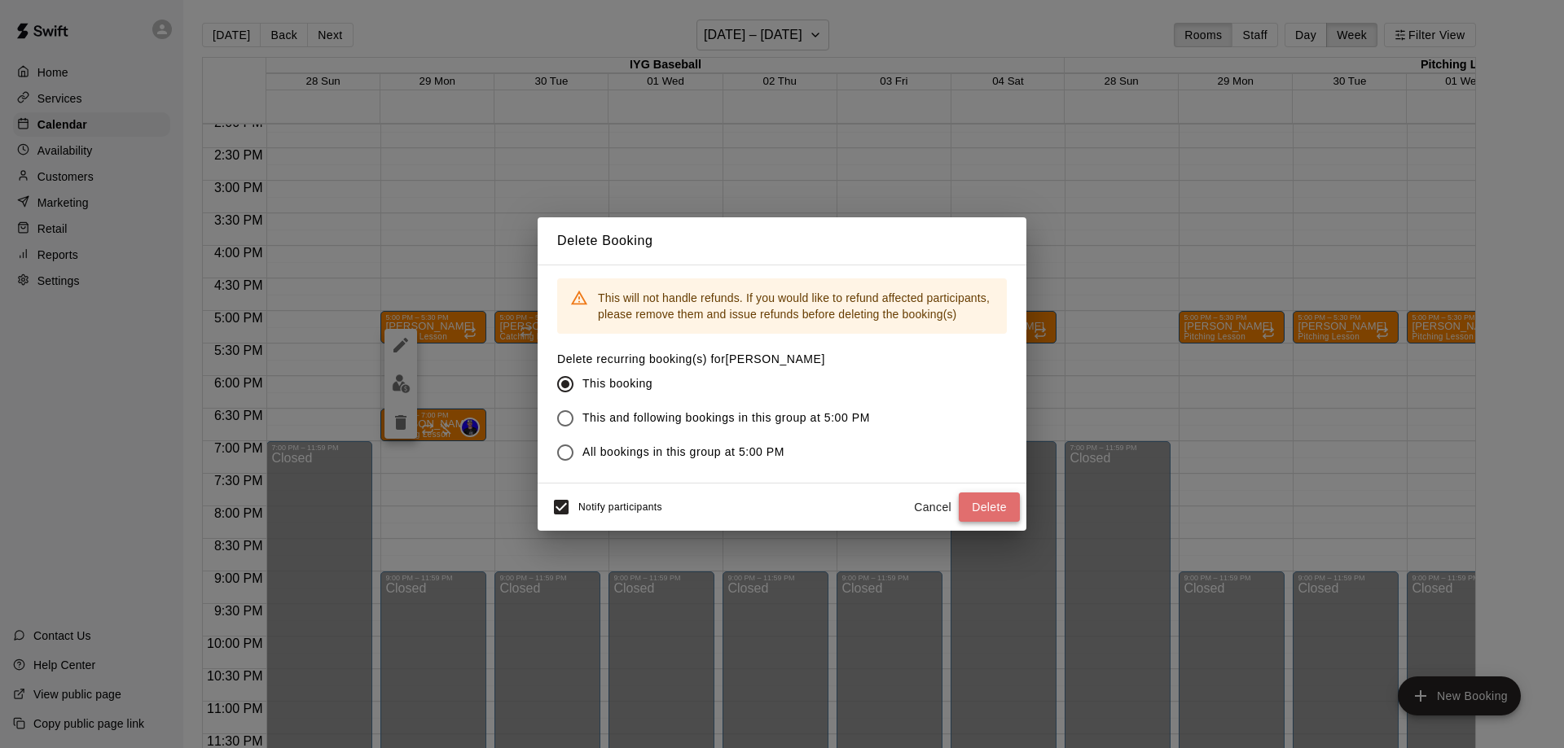
click at [976, 503] on button "Delete" at bounding box center [988, 508] width 61 height 30
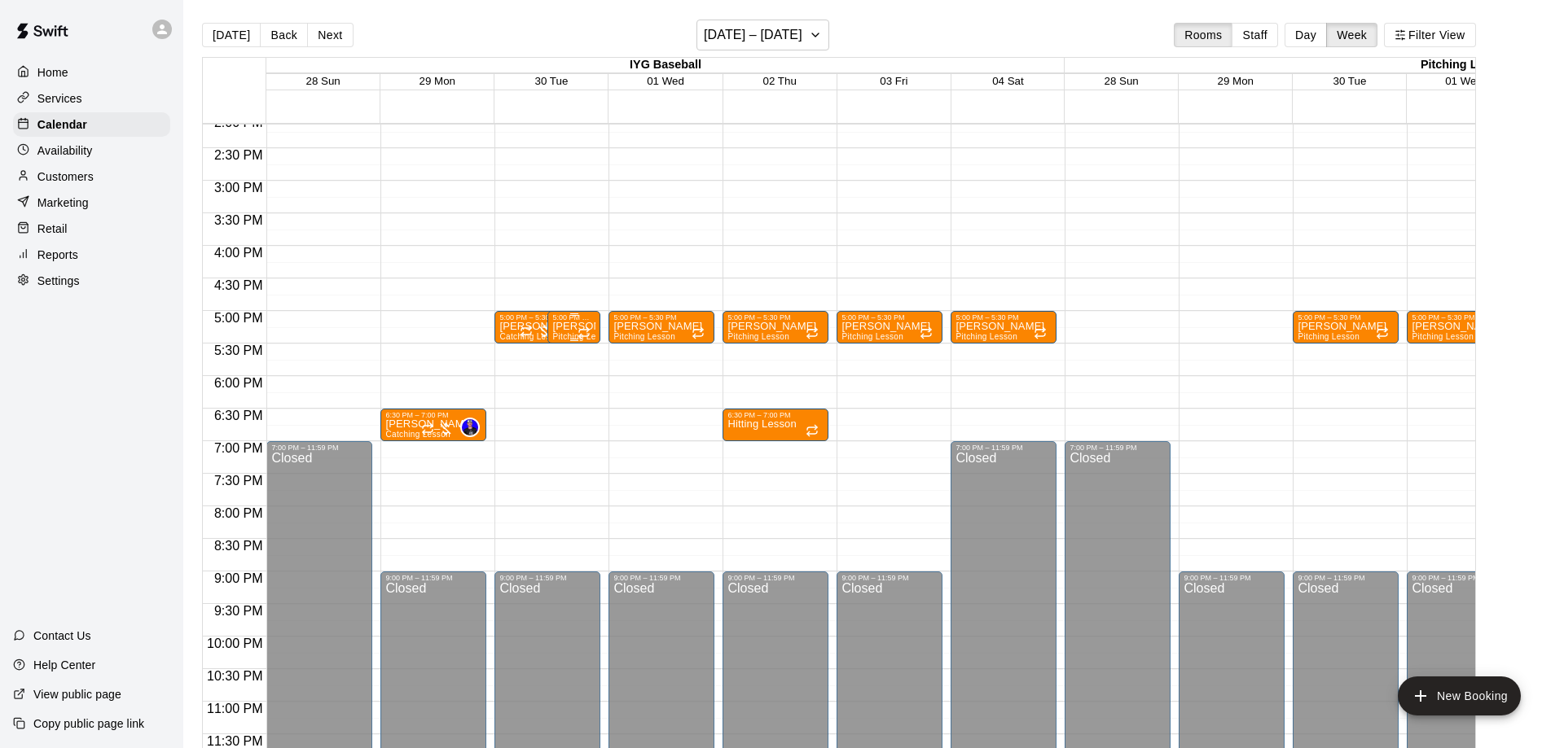
click at [563, 336] on span "Pitching Lesson" at bounding box center [583, 336] width 62 height 9
click at [574, 430] on icon "delete" at bounding box center [568, 429] width 20 height 20
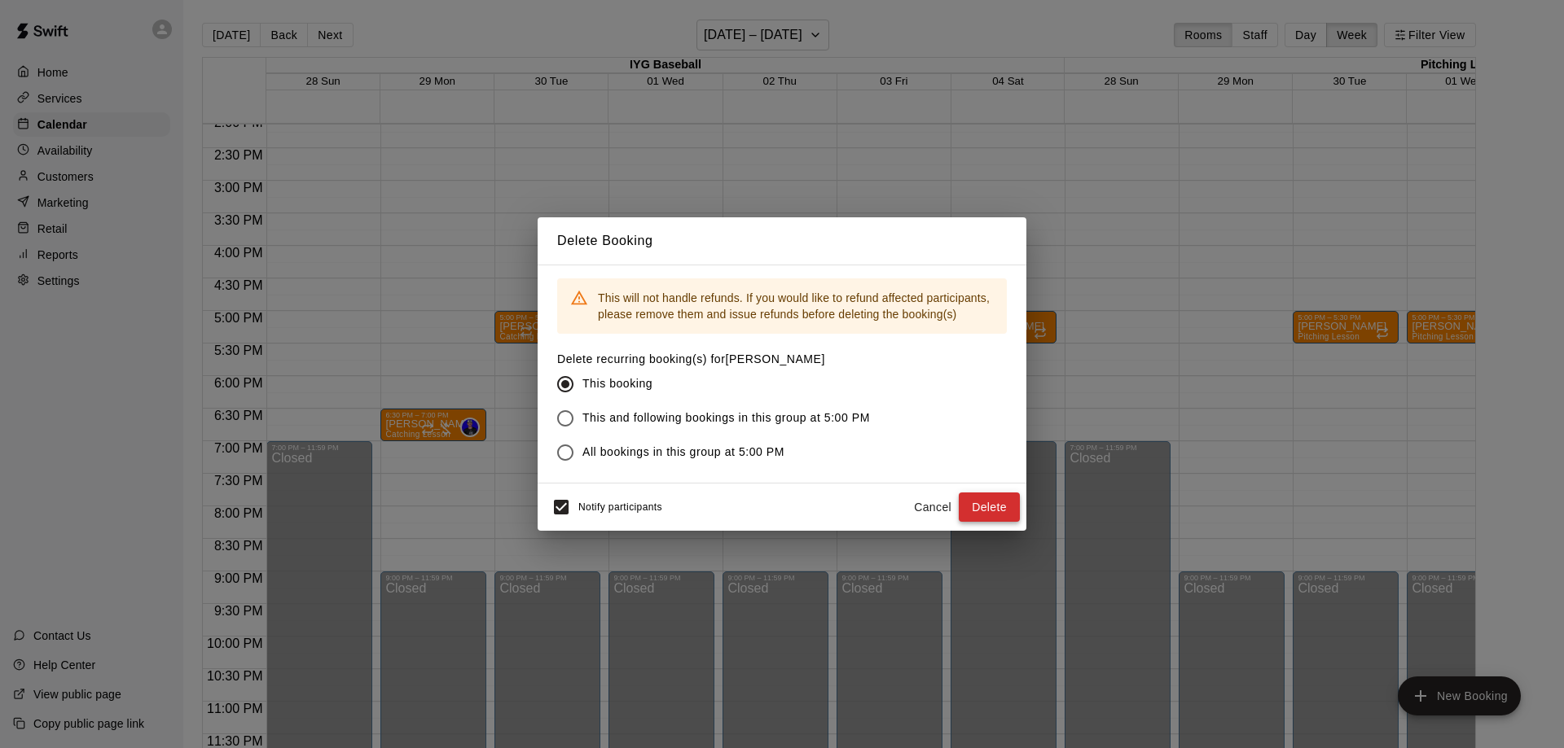
click at [985, 515] on button "Delete" at bounding box center [988, 508] width 61 height 30
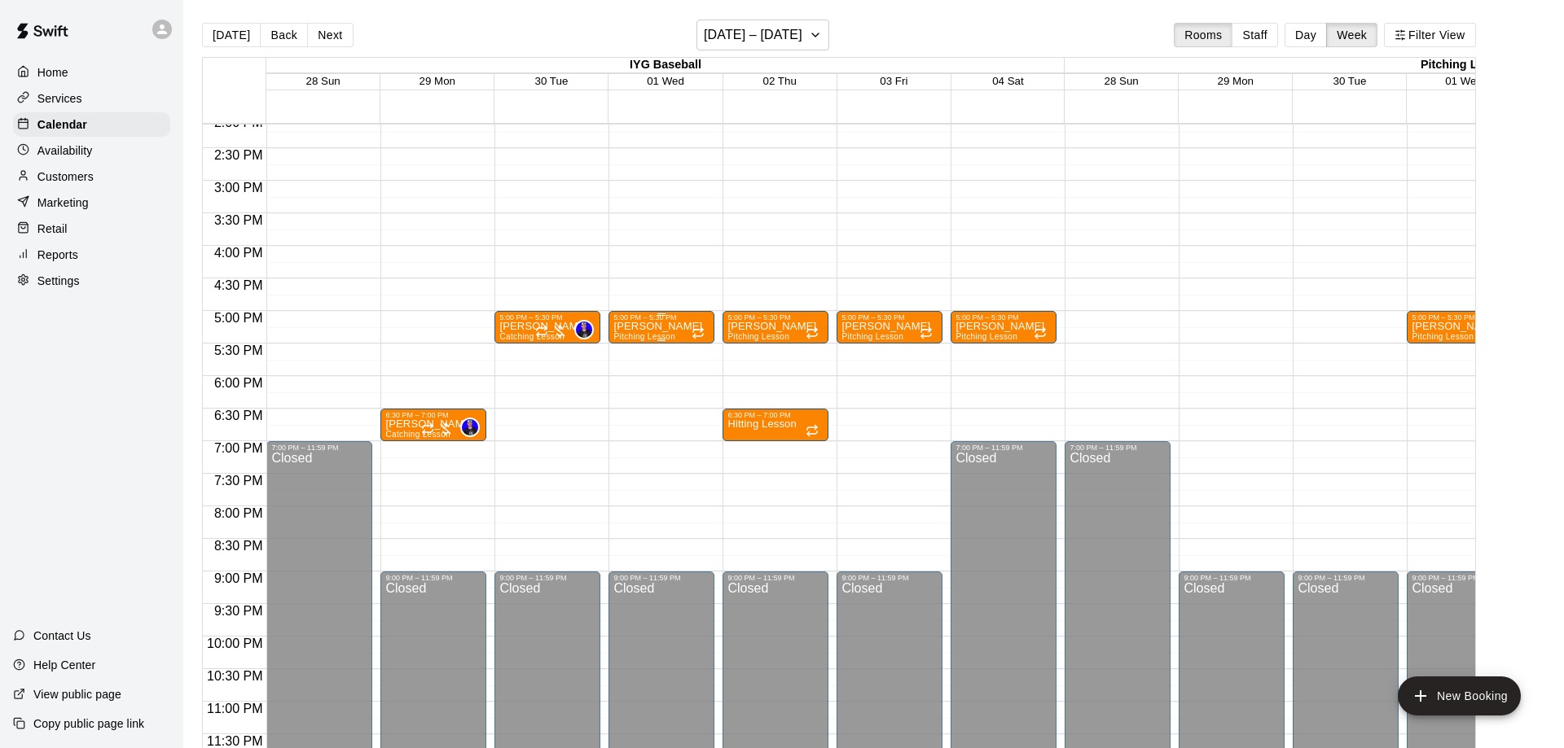
click at [649, 336] on span "Pitching Lesson" at bounding box center [644, 336] width 62 height 9
click at [626, 431] on icon "delete" at bounding box center [628, 428] width 11 height 15
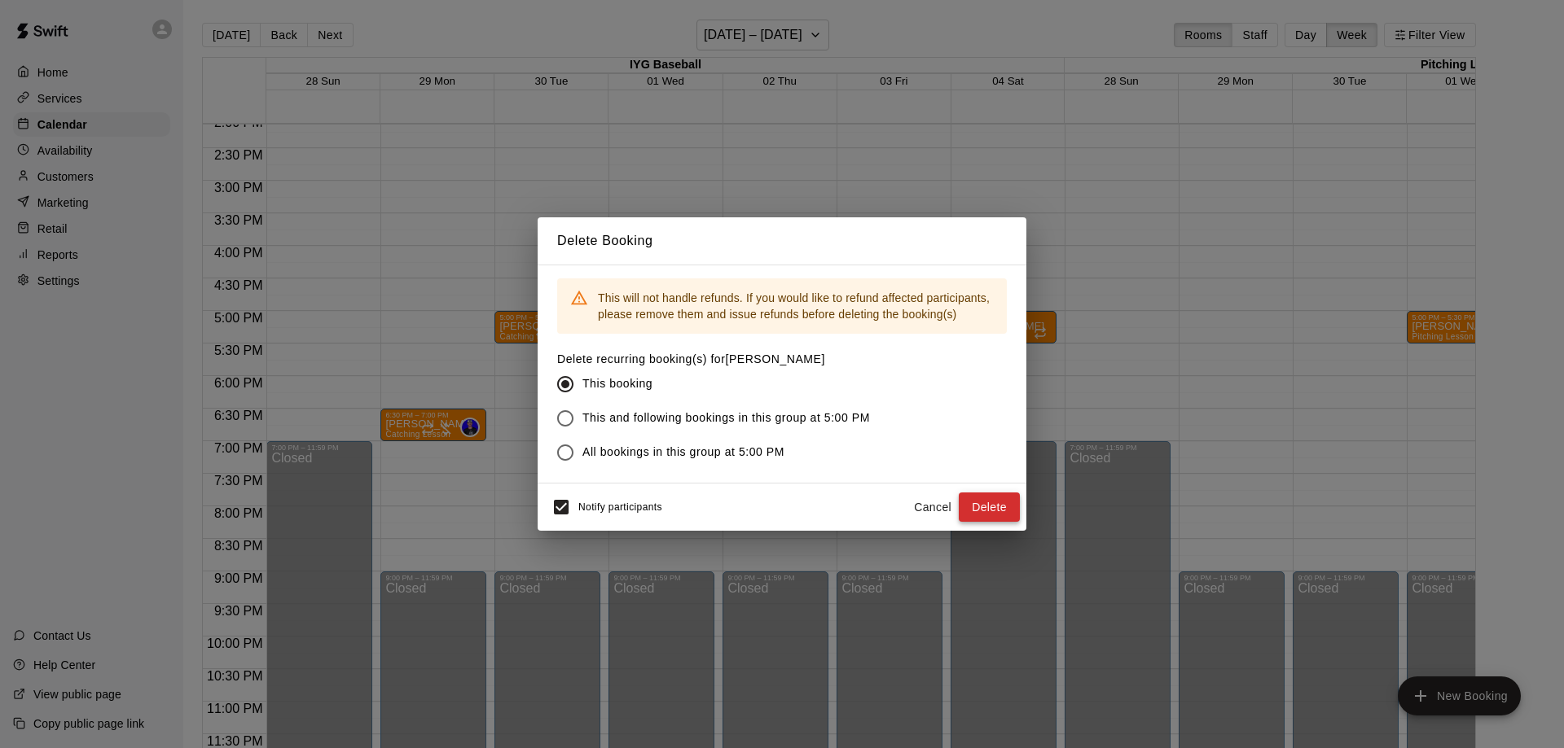
click at [985, 496] on button "Delete" at bounding box center [988, 508] width 61 height 30
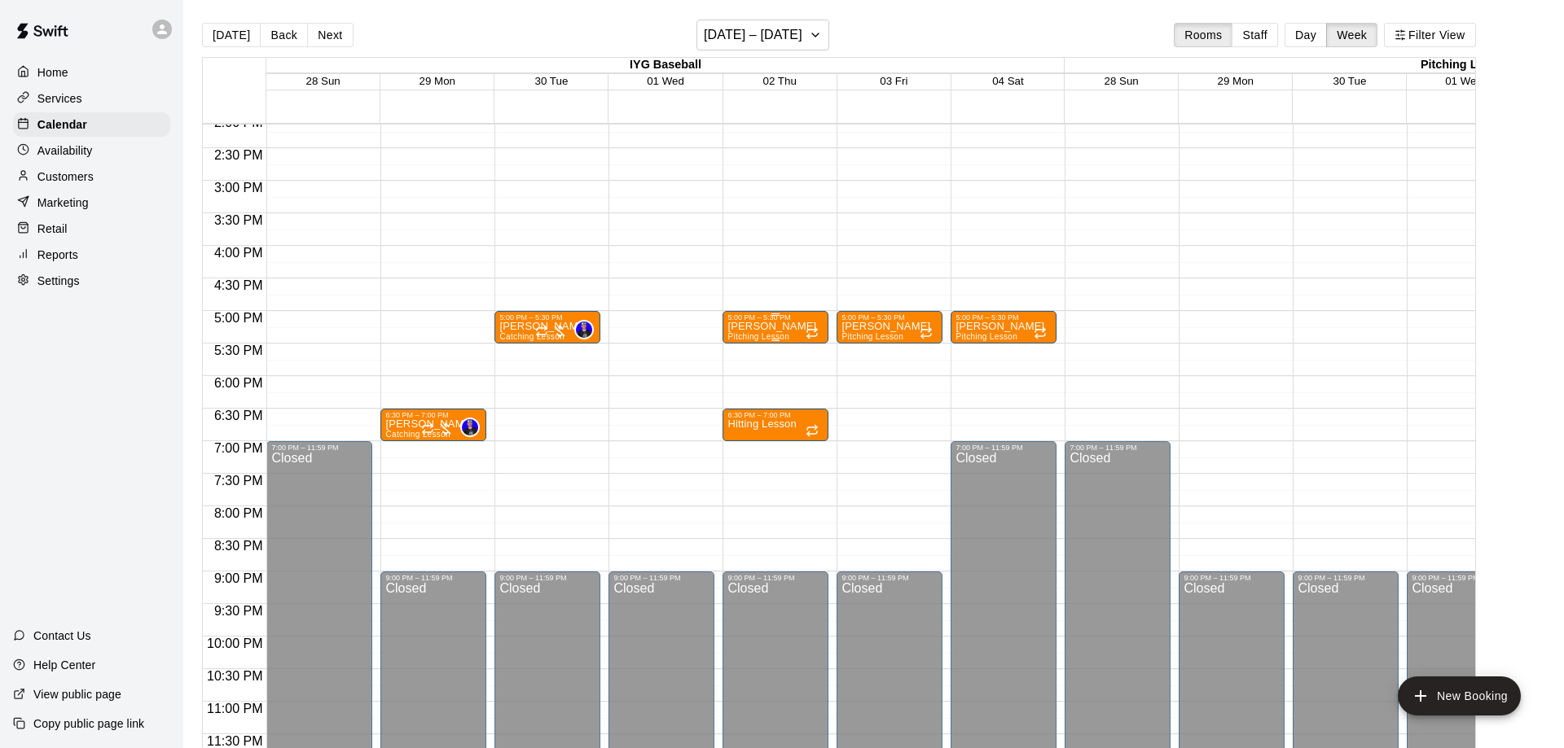
click at [747, 327] on p "[PERSON_NAME]" at bounding box center [771, 327] width 89 height 0
click at [745, 428] on icon "delete" at bounding box center [742, 422] width 11 height 15
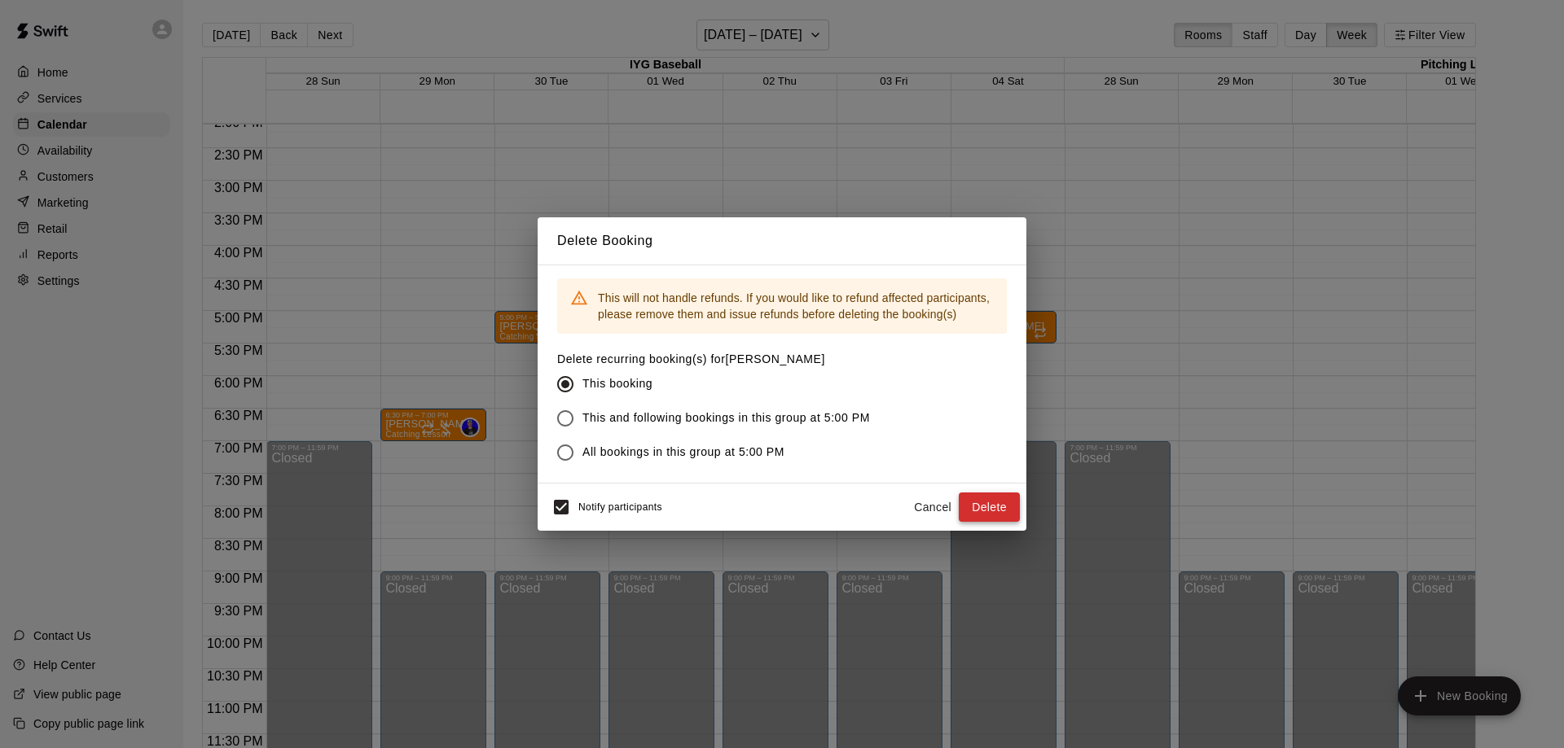
click at [992, 506] on button "Delete" at bounding box center [988, 508] width 61 height 30
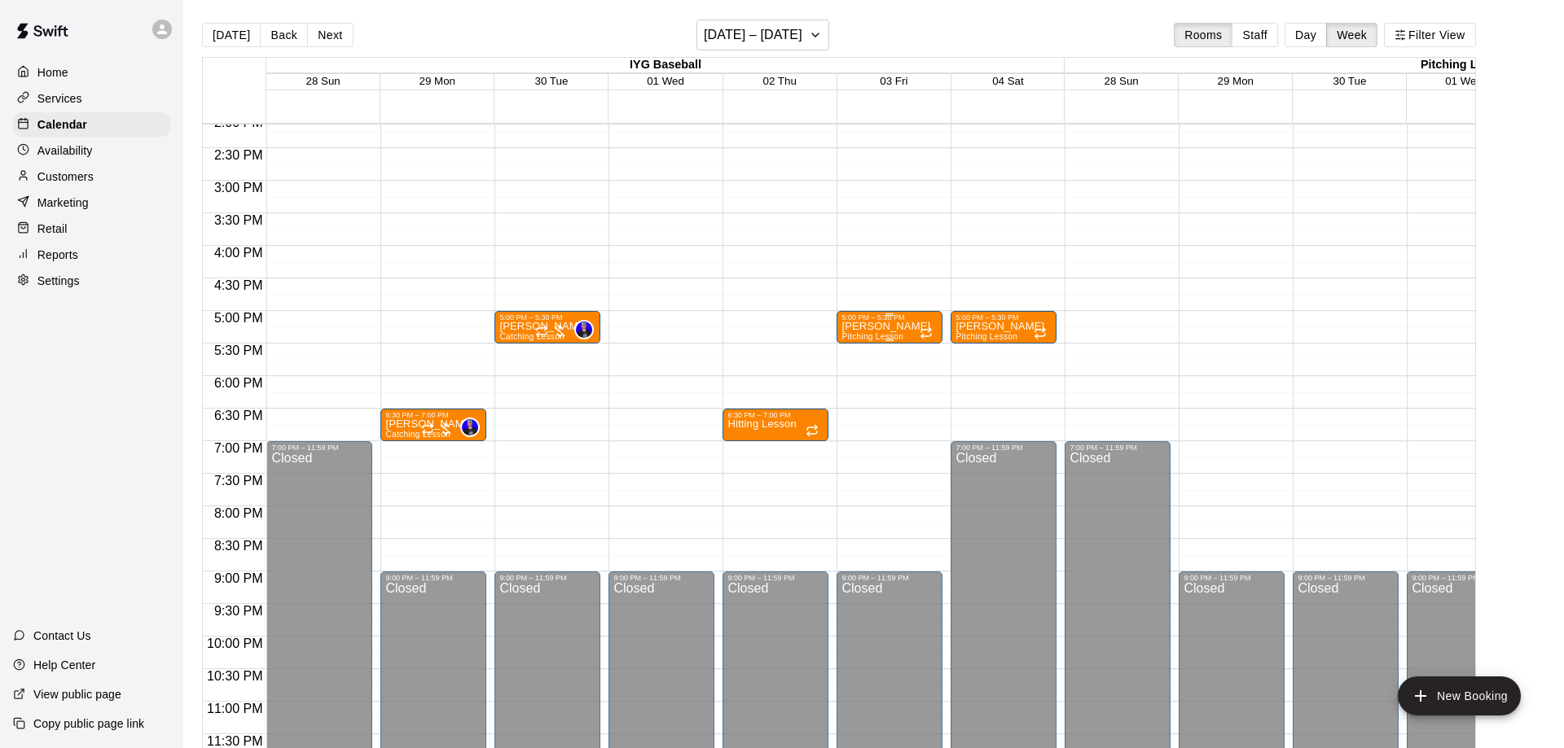
click at [874, 327] on p "[PERSON_NAME]" at bounding box center [885, 327] width 89 height 0
click at [868, 419] on button "delete" at bounding box center [856, 422] width 33 height 33
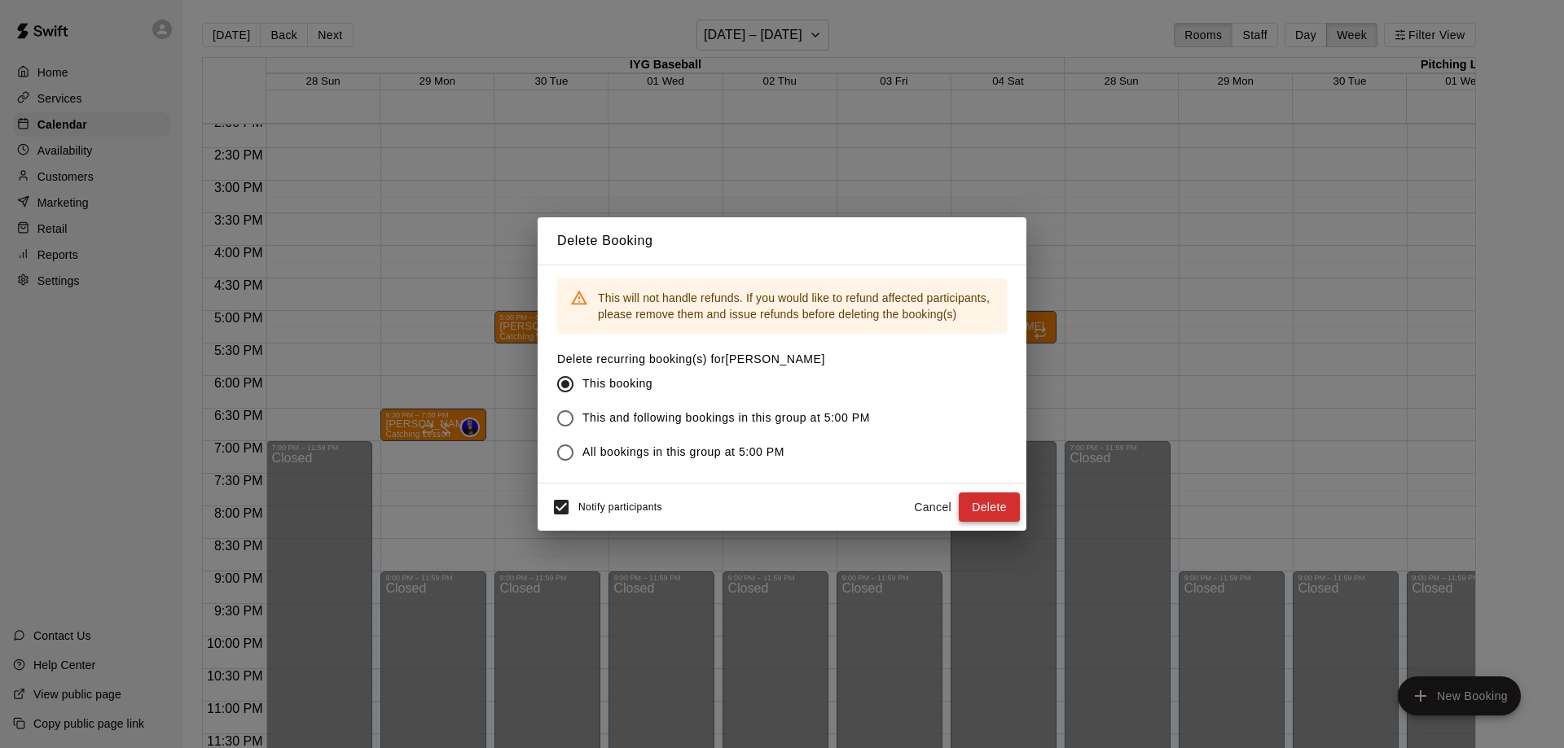
click at [991, 506] on button "Delete" at bounding box center [988, 508] width 61 height 30
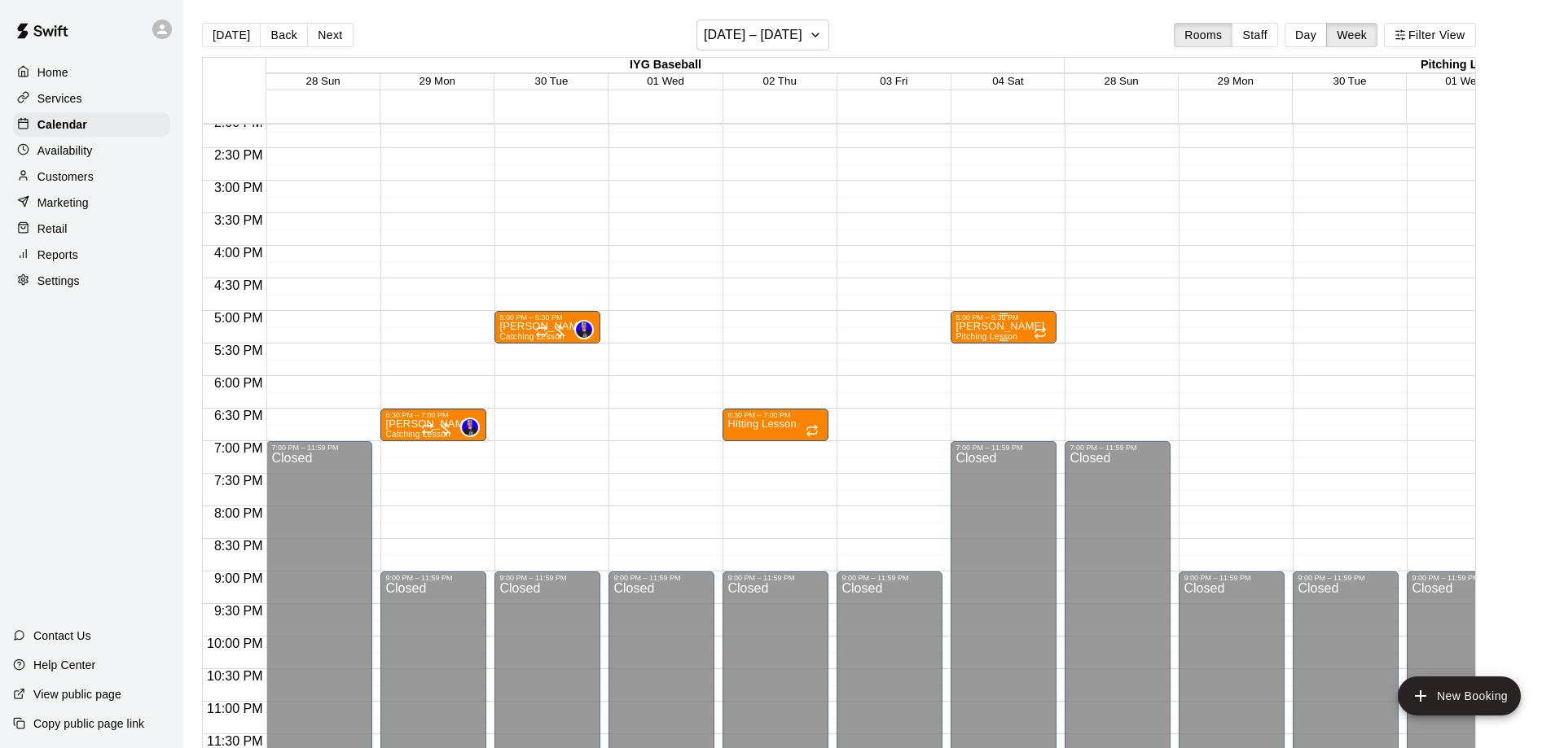
click at [977, 327] on p "[PERSON_NAME]" at bounding box center [999, 327] width 89 height 0
click at [972, 430] on icon "delete" at bounding box center [971, 423] width 20 height 20
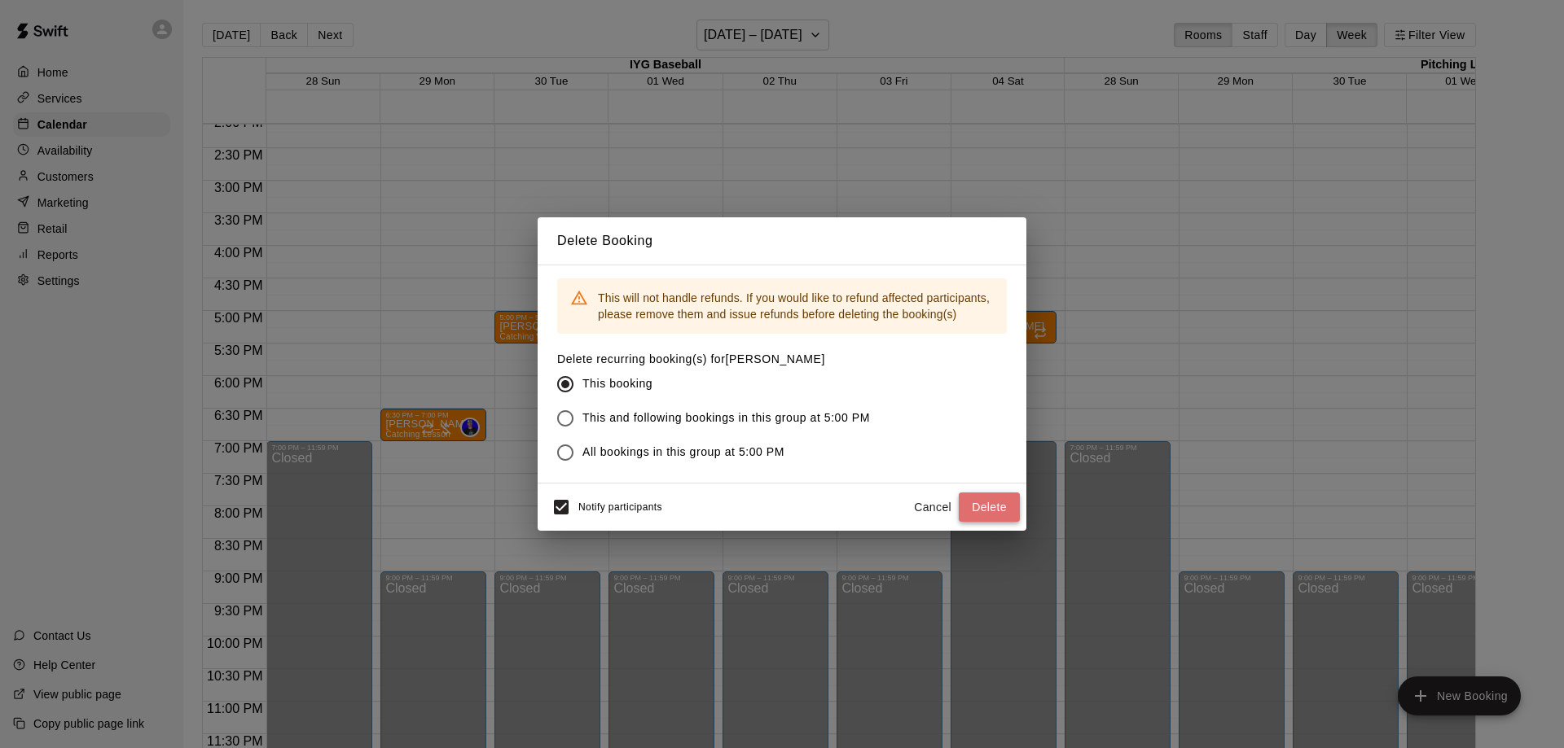
click at [986, 511] on button "Delete" at bounding box center [988, 508] width 61 height 30
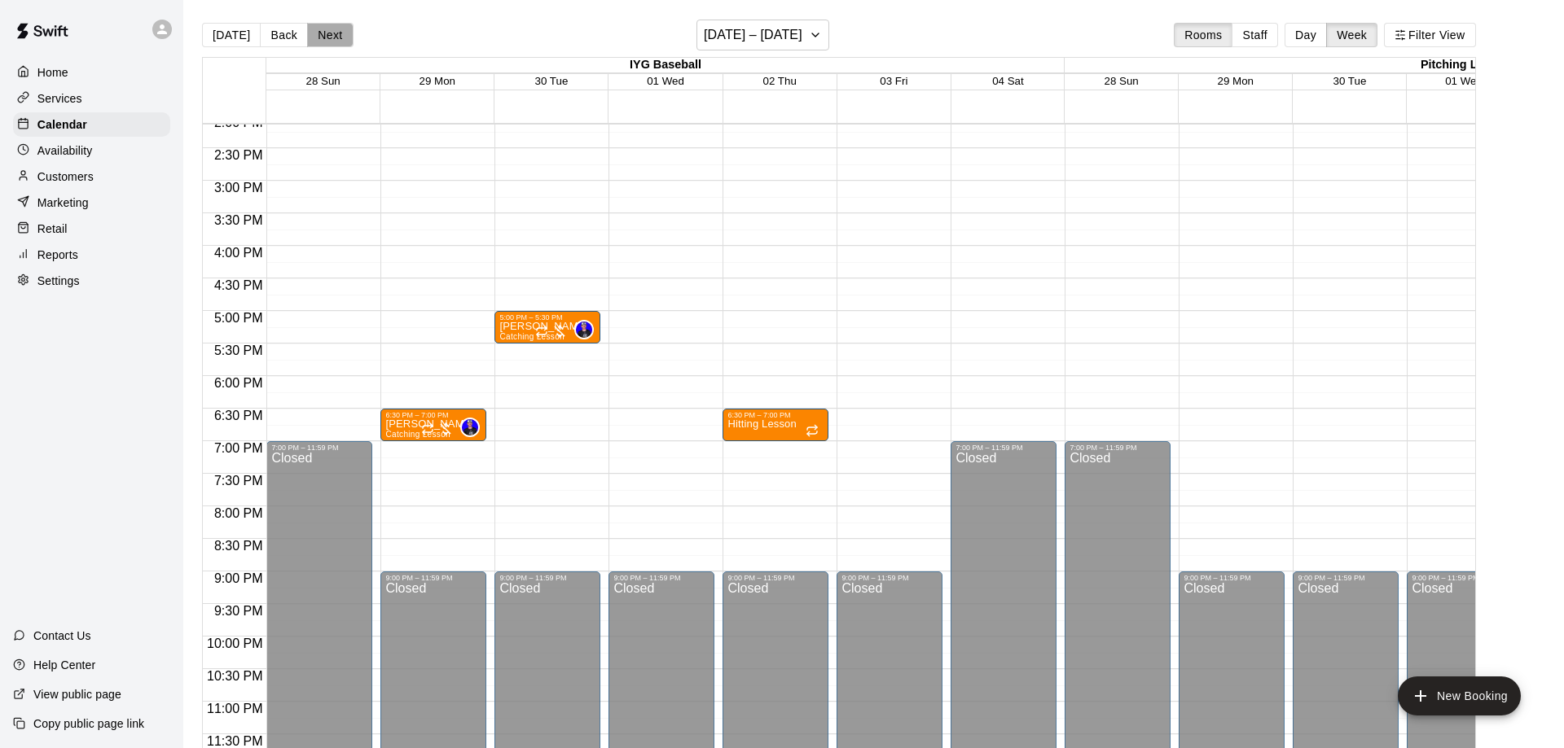
click at [318, 37] on button "Next" at bounding box center [330, 35] width 46 height 24
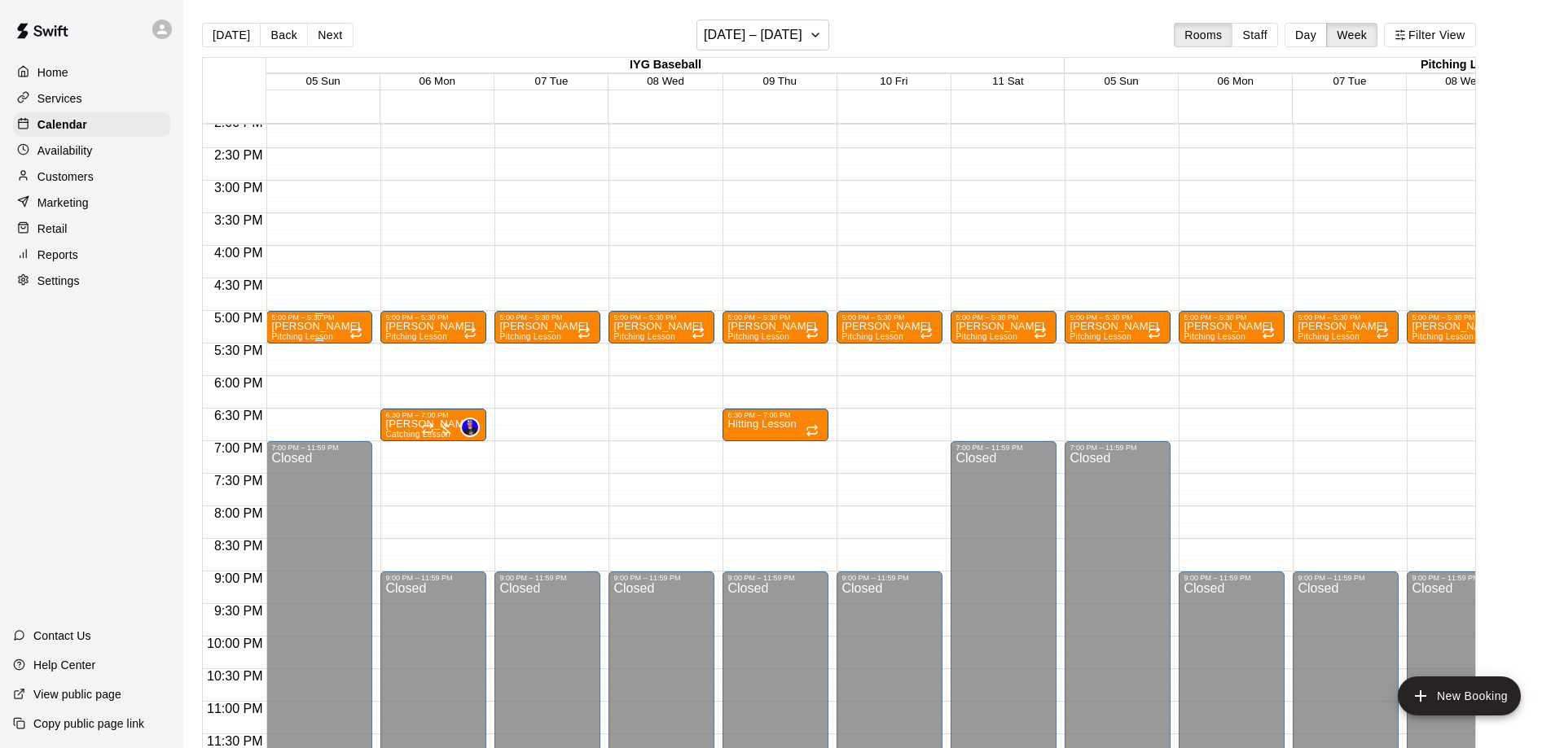
click at [307, 318] on div "5:00 PM – 5:30 PM" at bounding box center [319, 318] width 96 height 8
click at [277, 407] on icon "delete" at bounding box center [287, 407] width 20 height 20
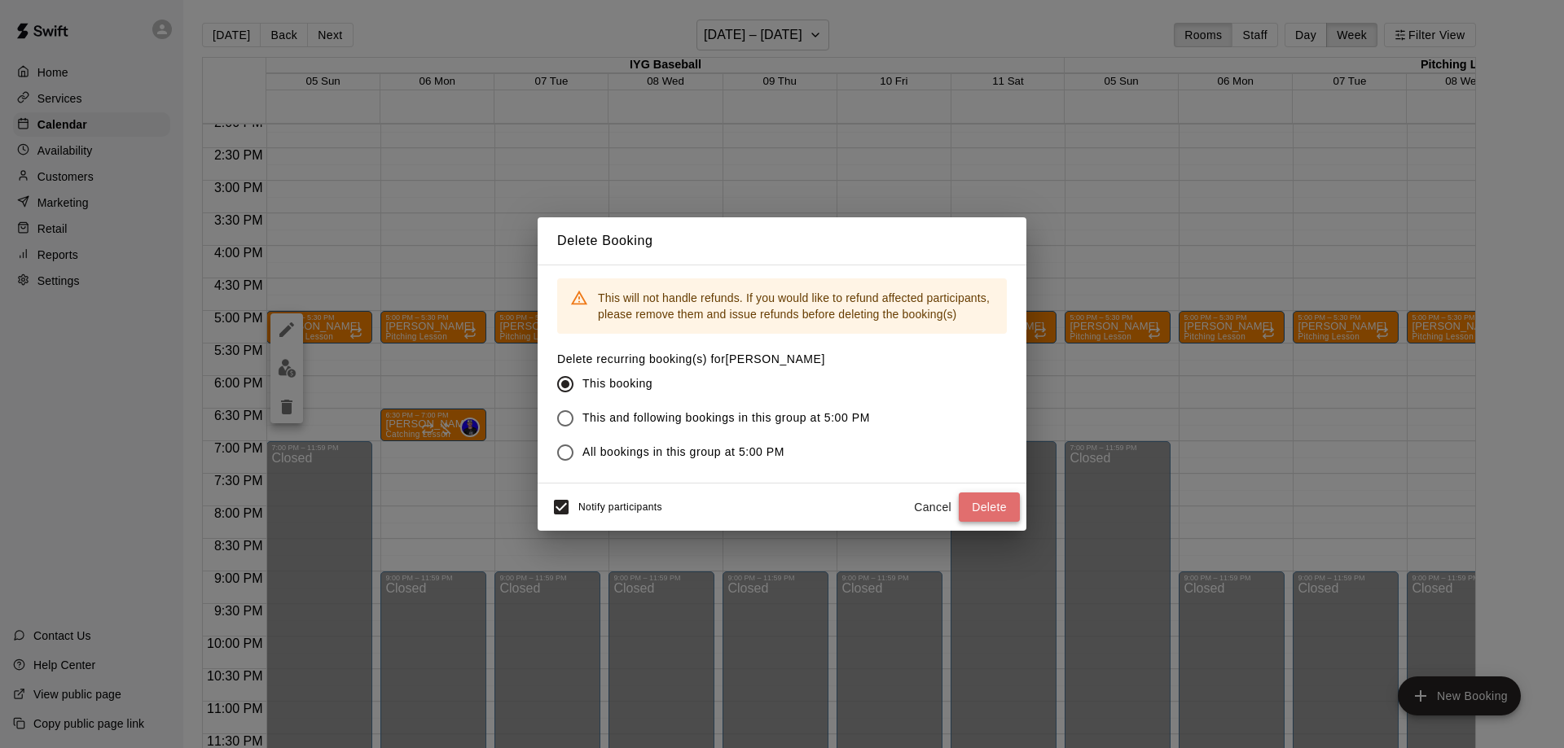
click at [980, 498] on button "Delete" at bounding box center [988, 508] width 61 height 30
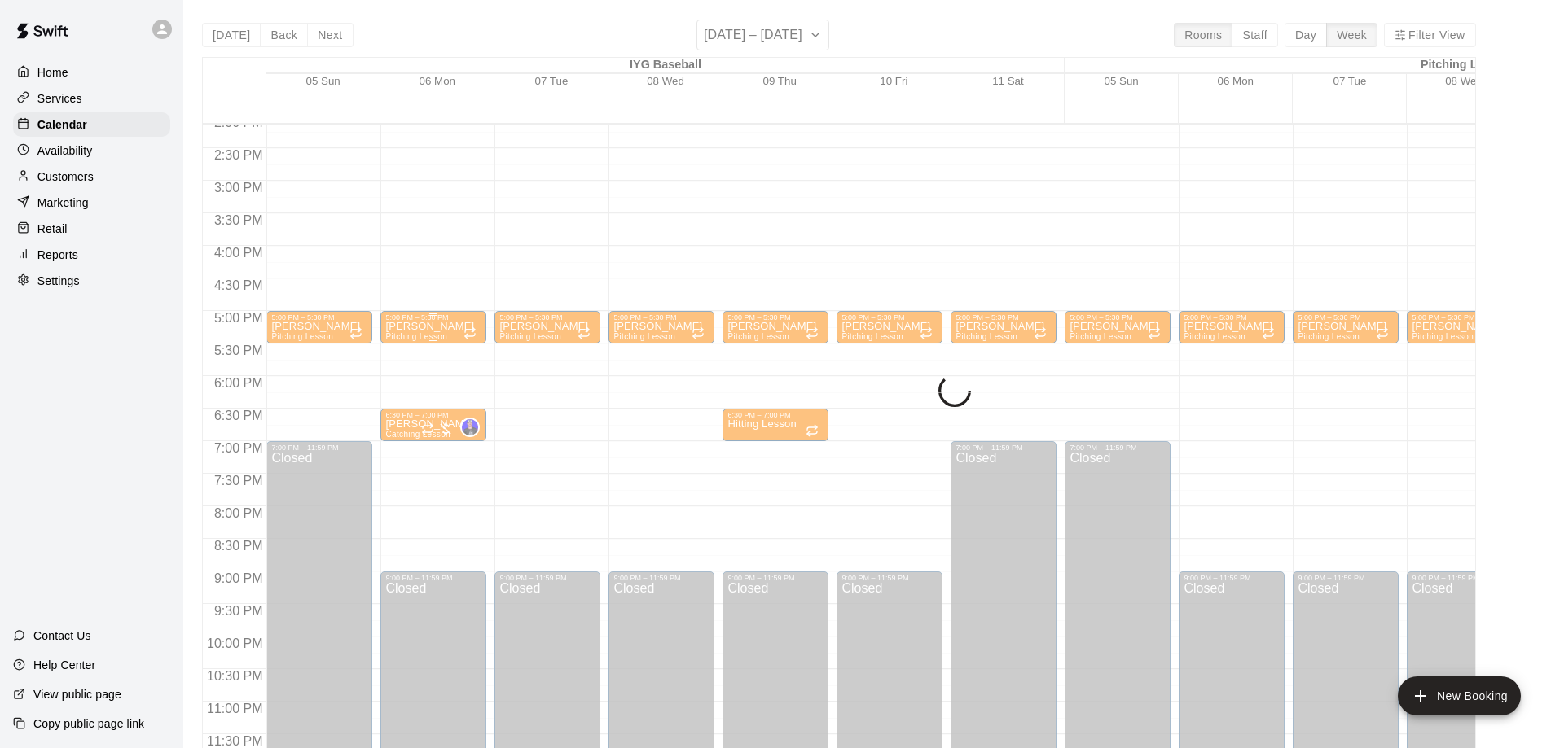
click at [423, 327] on p "[PERSON_NAME]" at bounding box center [429, 327] width 89 height 0
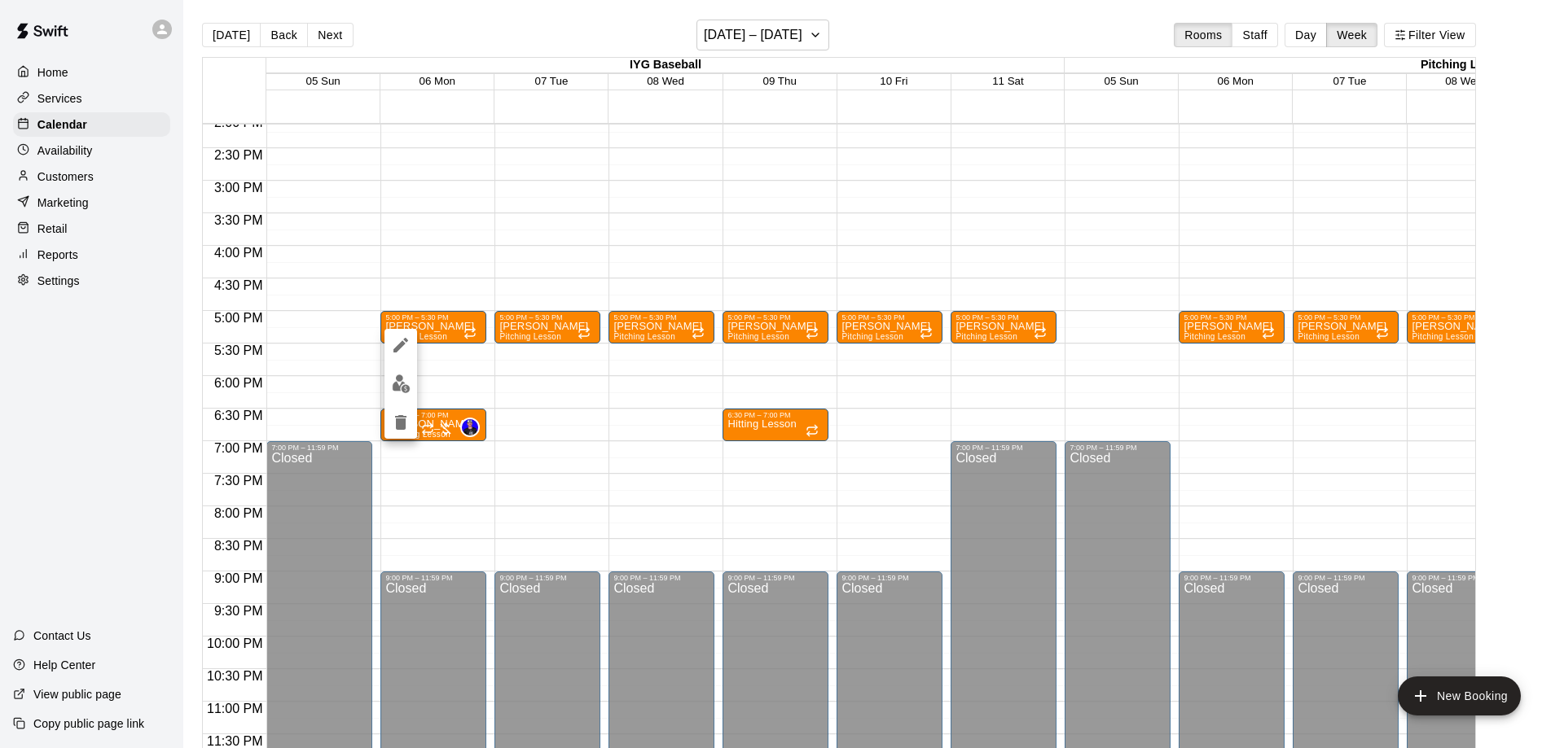
click at [394, 420] on icon "delete" at bounding box center [401, 423] width 20 height 20
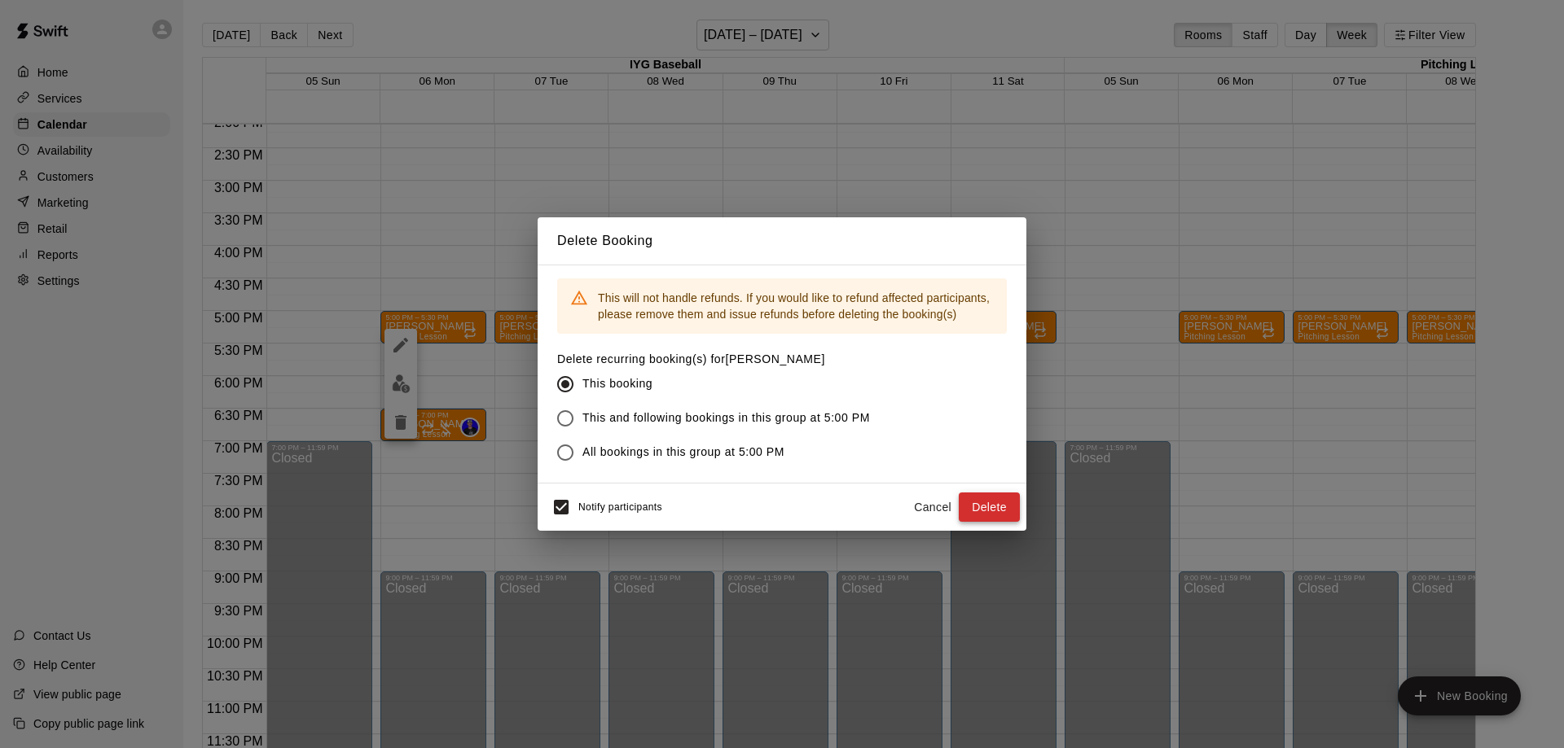
click at [998, 500] on button "Delete" at bounding box center [988, 508] width 61 height 30
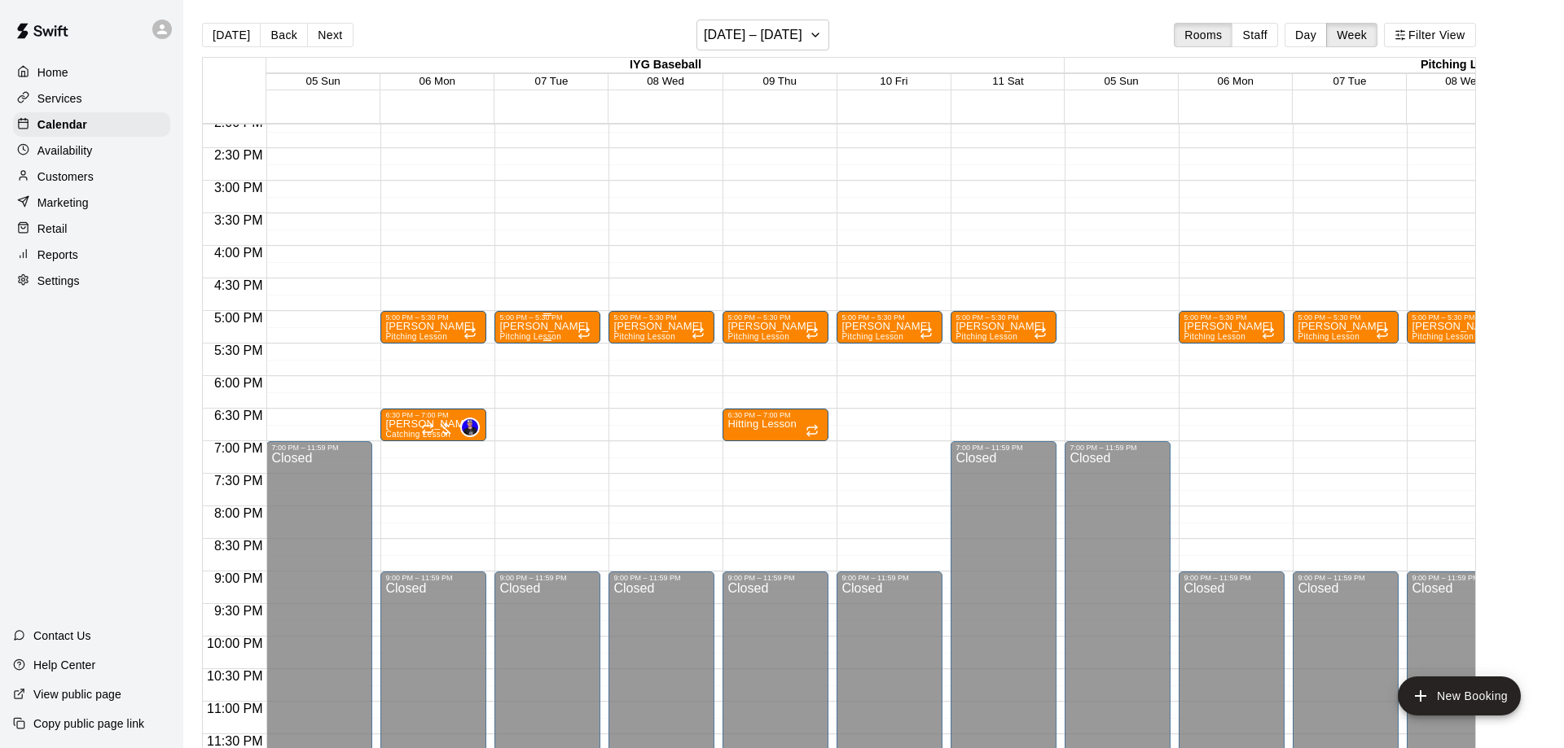
click at [543, 327] on p "[PERSON_NAME]" at bounding box center [543, 327] width 89 height 0
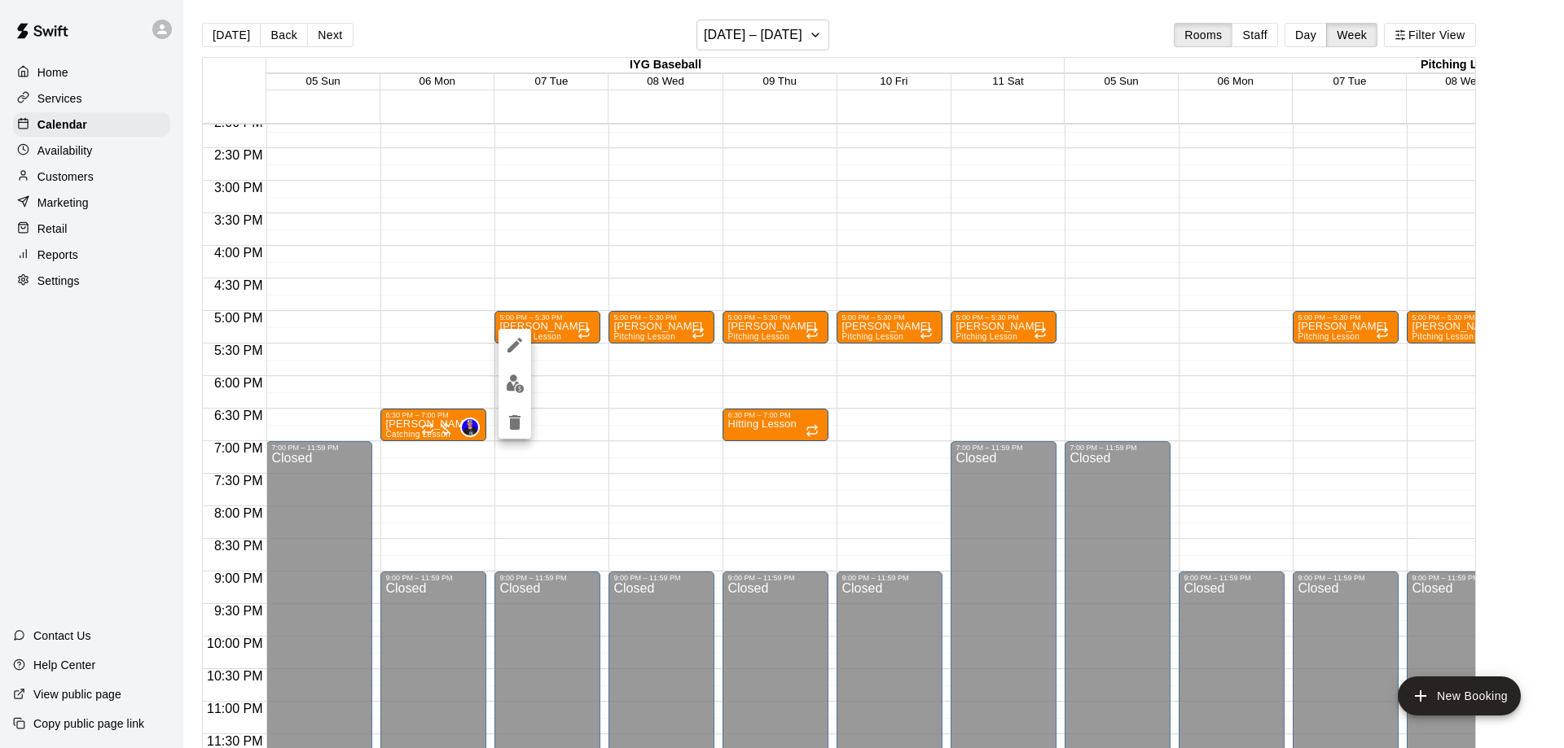
click at [514, 419] on icon "delete" at bounding box center [514, 422] width 11 height 15
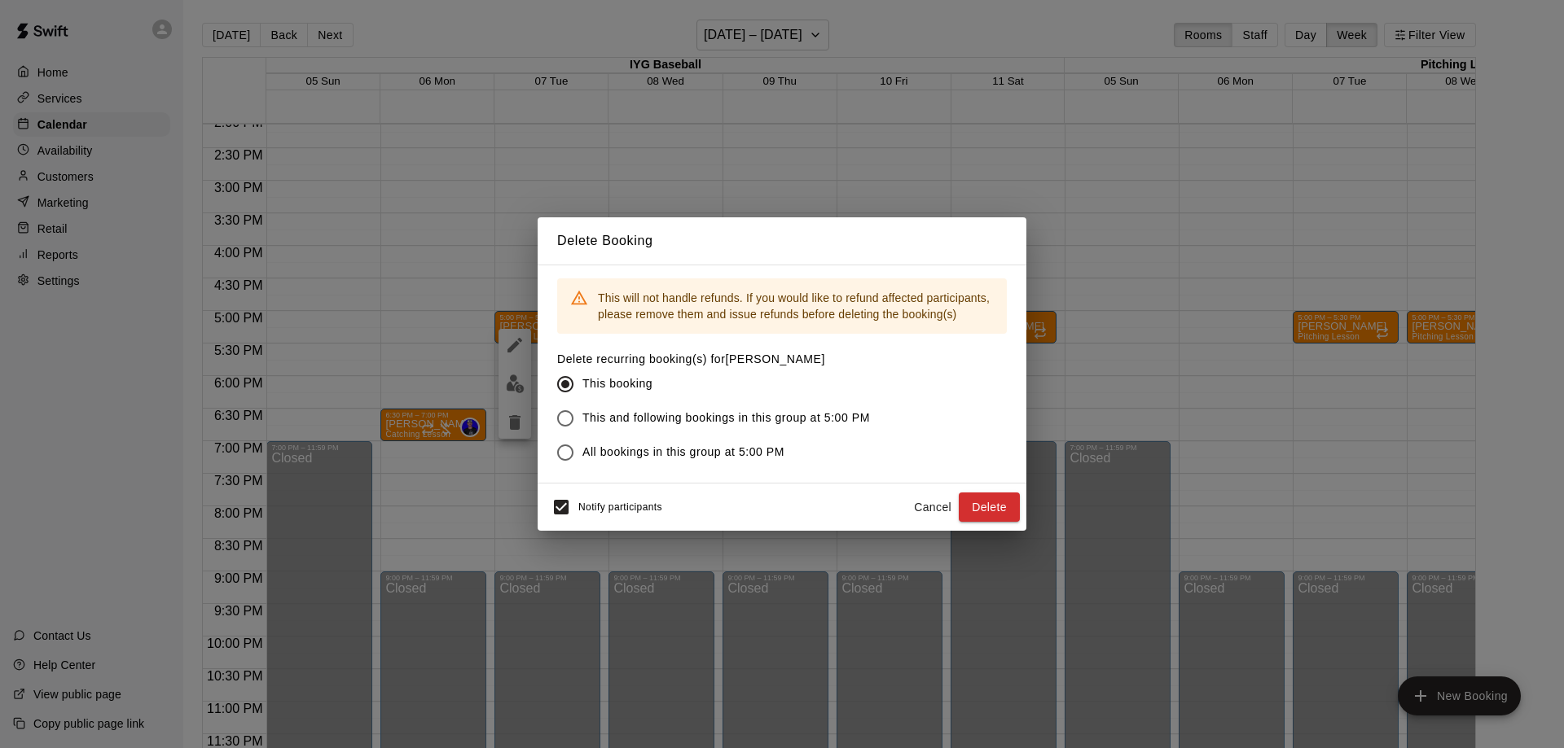
drag, startPoint x: 998, startPoint y: 498, endPoint x: 967, endPoint y: 493, distance: 32.1
click at [998, 499] on button "Delete" at bounding box center [988, 508] width 61 height 30
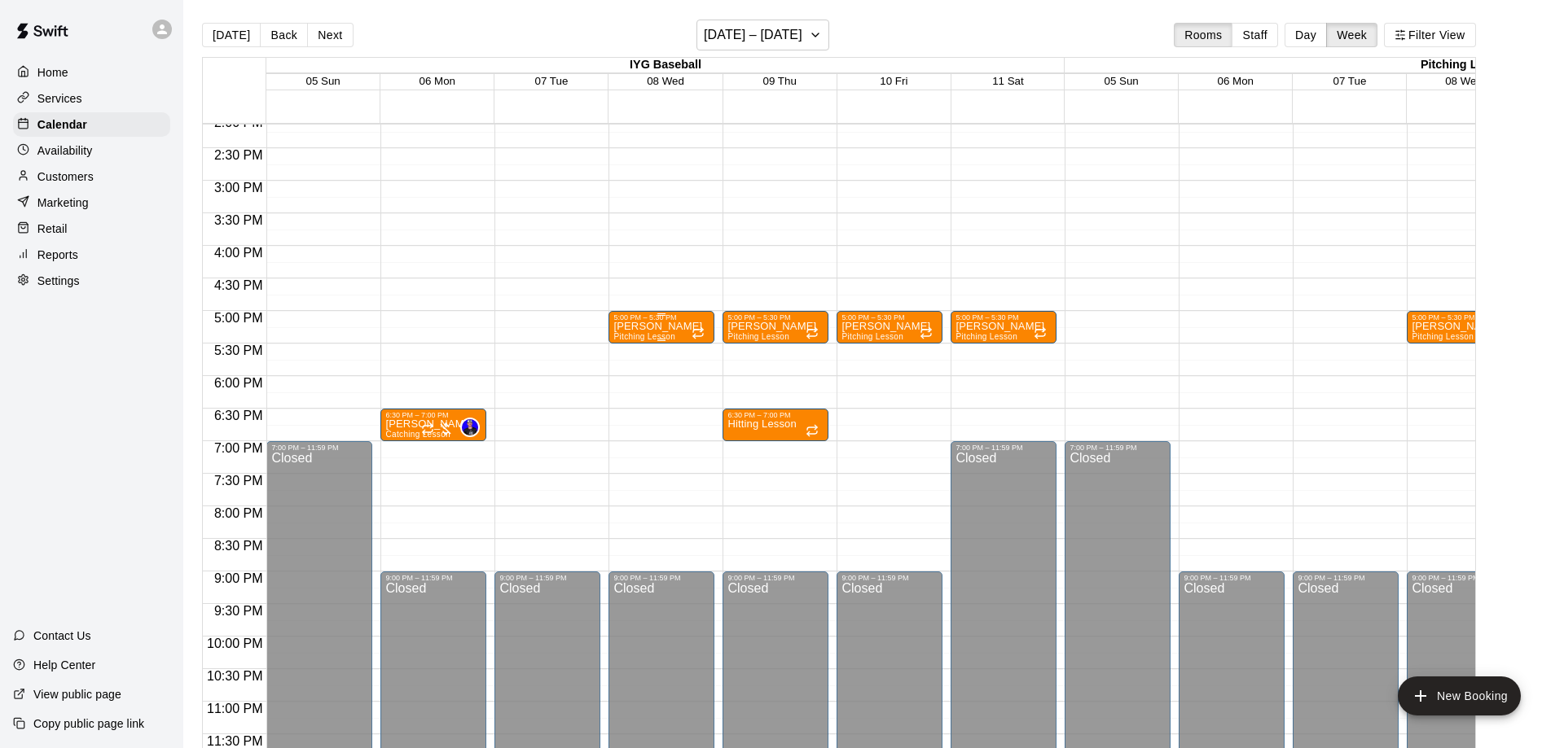
click at [640, 327] on p "[PERSON_NAME]" at bounding box center [657, 327] width 89 height 0
click at [625, 426] on icon "delete" at bounding box center [628, 422] width 11 height 15
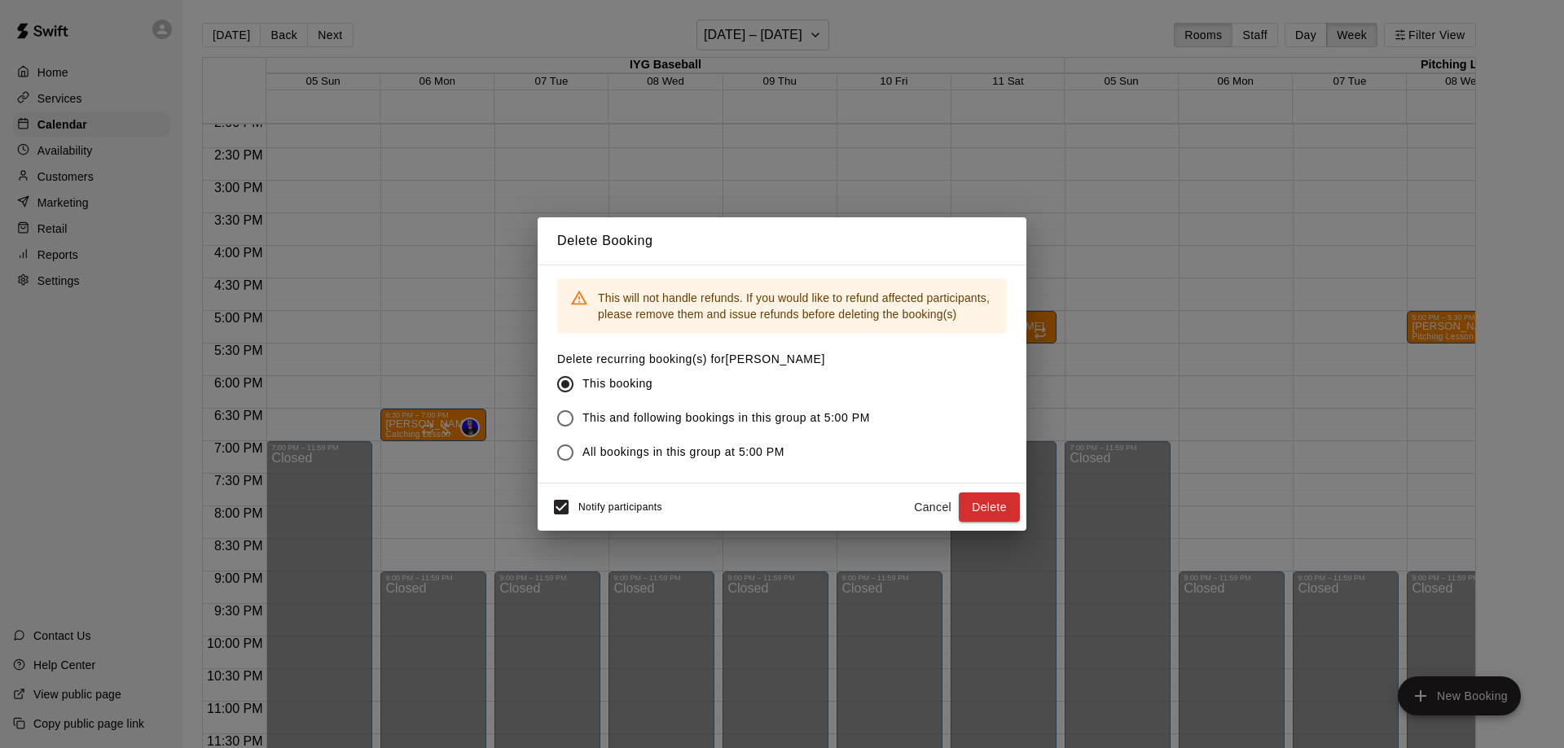
drag, startPoint x: 1008, startPoint y: 501, endPoint x: 968, endPoint y: 489, distance: 41.7
click at [1007, 502] on button "Delete" at bounding box center [988, 508] width 61 height 30
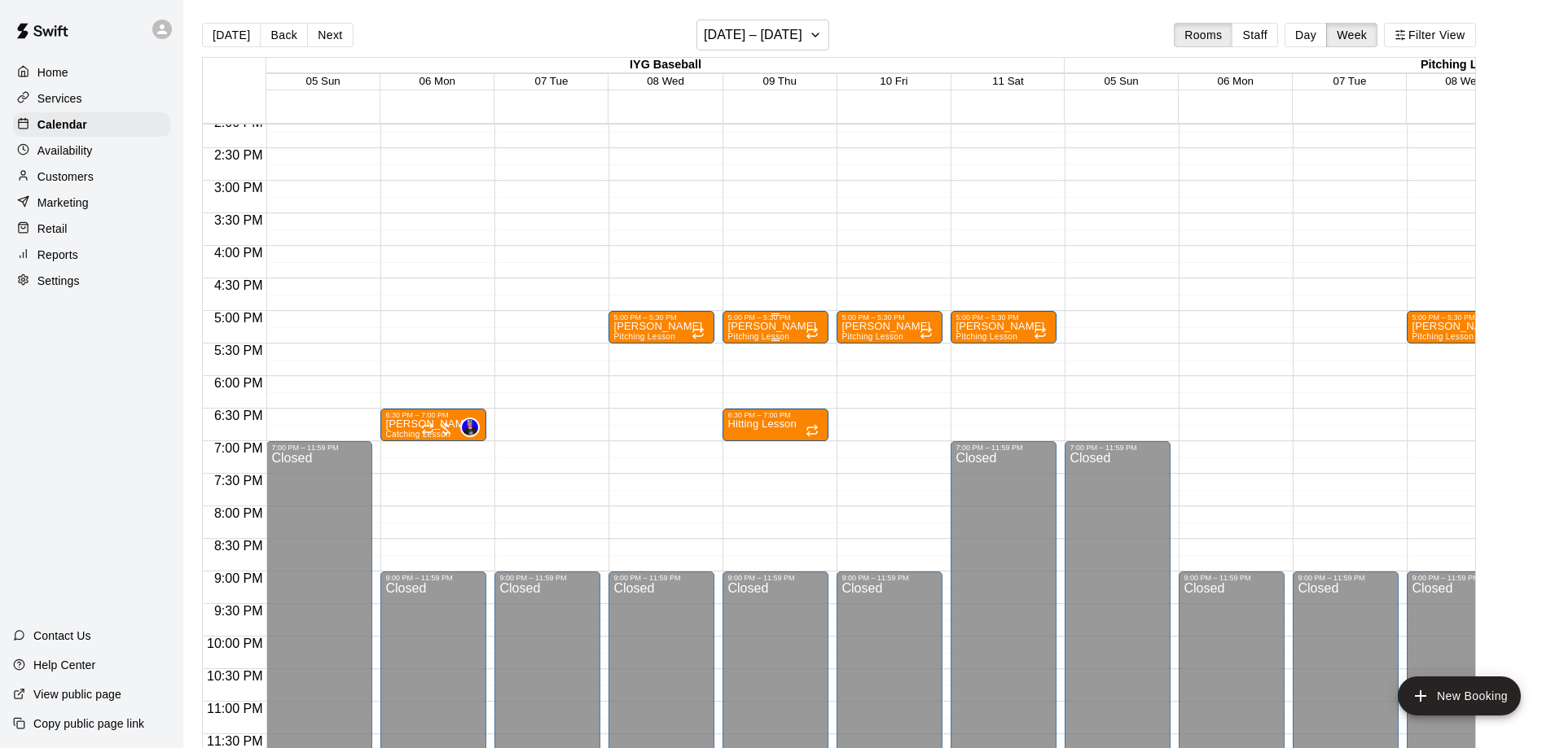
click at [756, 337] on span "Pitching Lesson" at bounding box center [758, 336] width 62 height 9
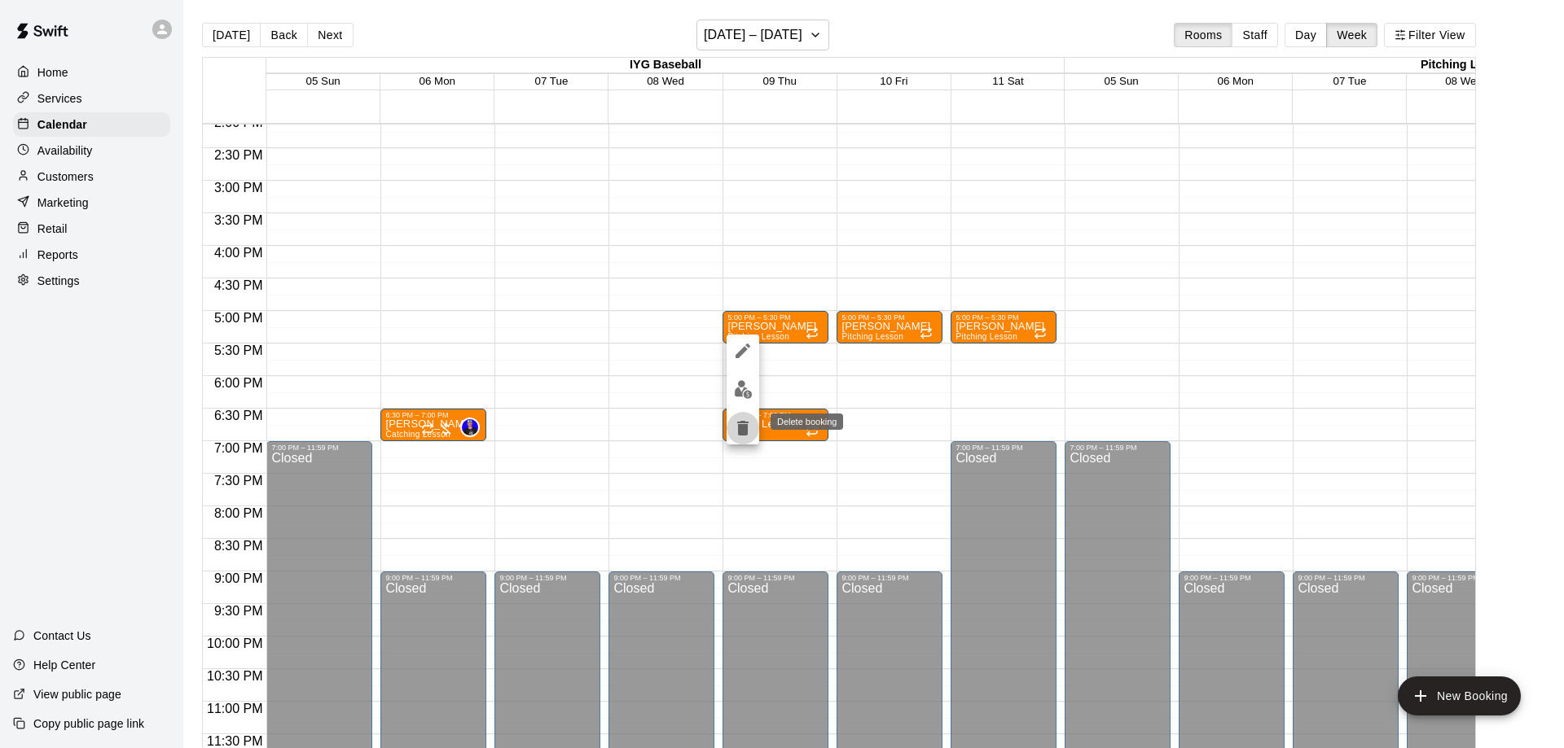
click at [739, 421] on icon "delete" at bounding box center [743, 429] width 20 height 20
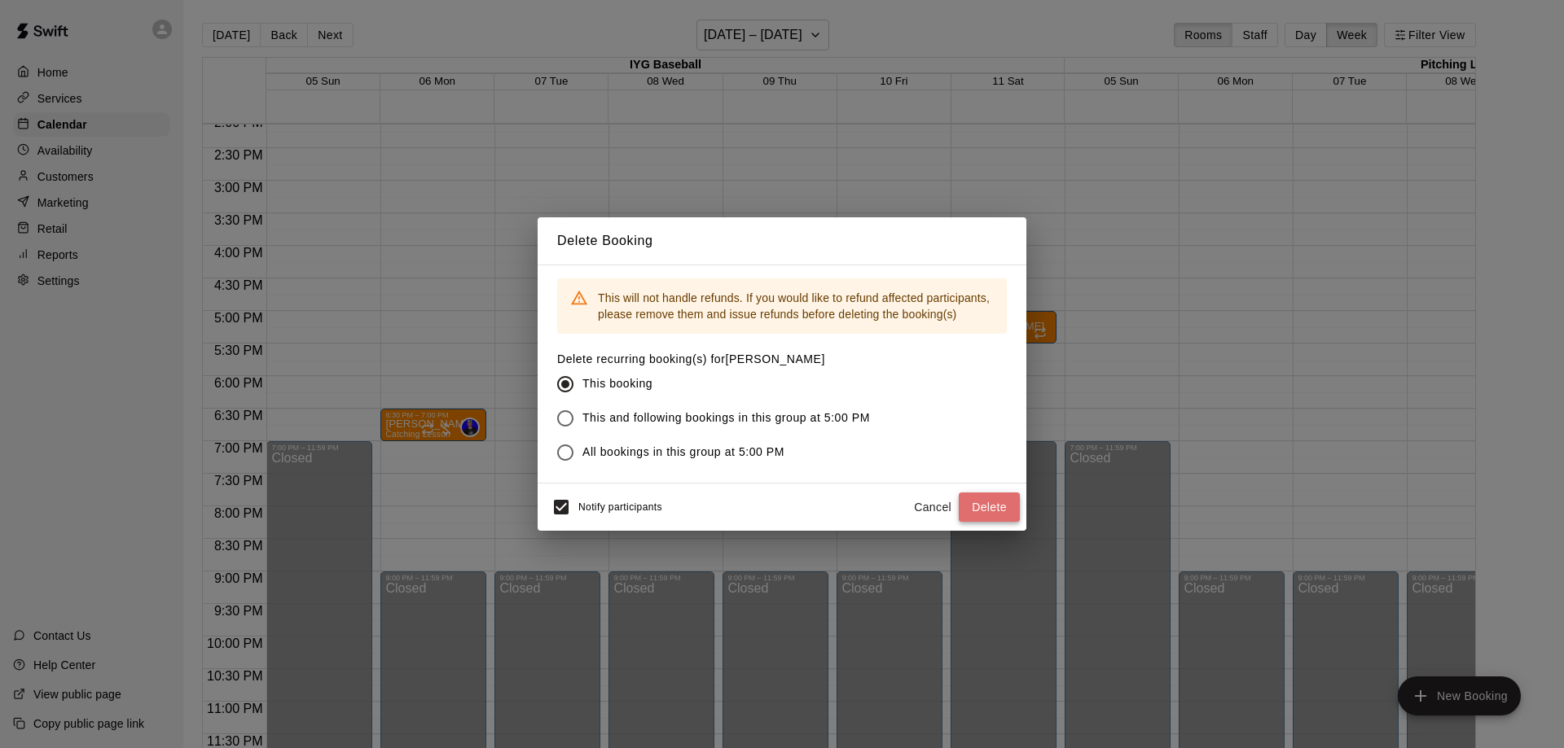
click at [989, 502] on button "Delete" at bounding box center [988, 508] width 61 height 30
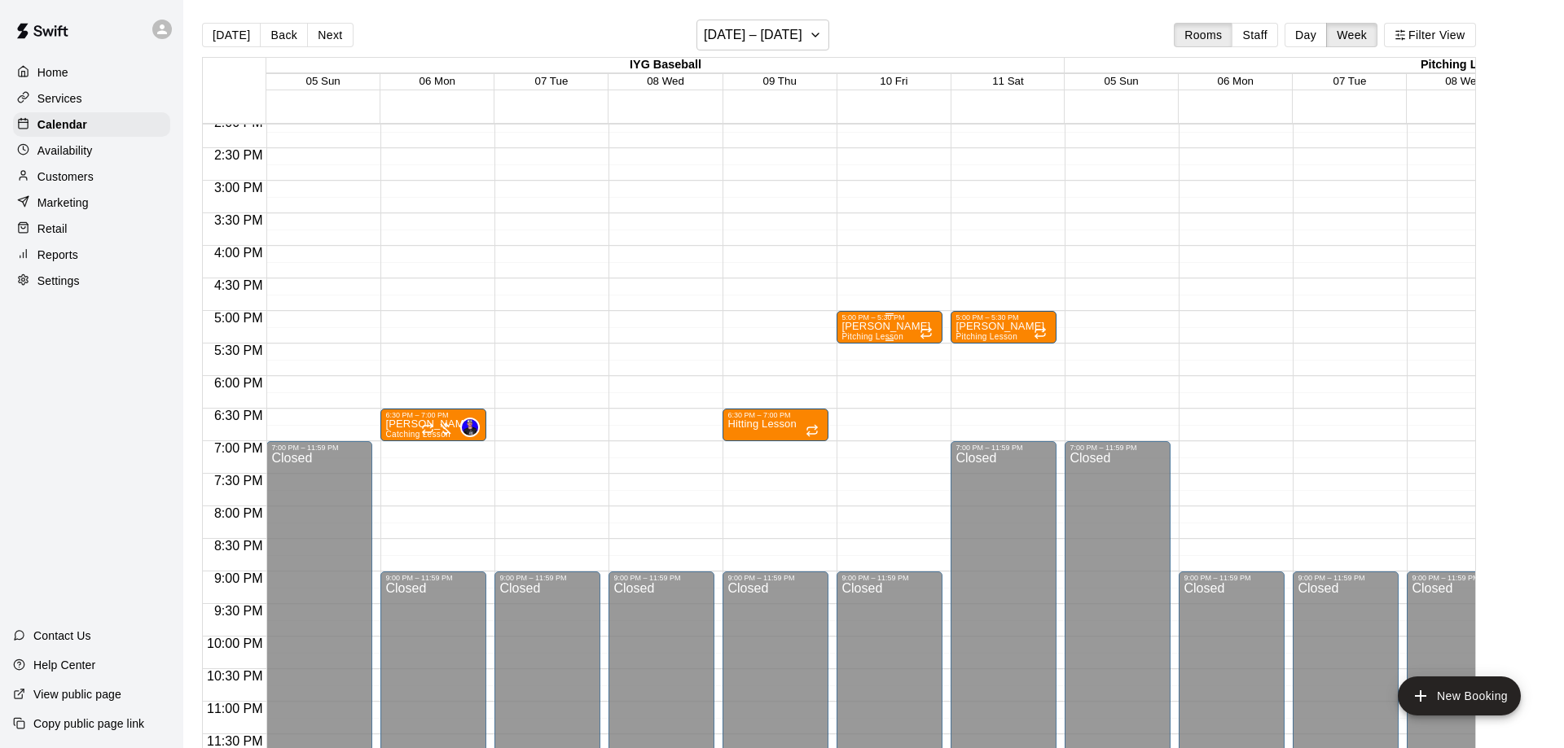
click at [861, 327] on p "[PERSON_NAME]" at bounding box center [885, 327] width 89 height 0
click at [843, 427] on button "delete" at bounding box center [856, 422] width 33 height 33
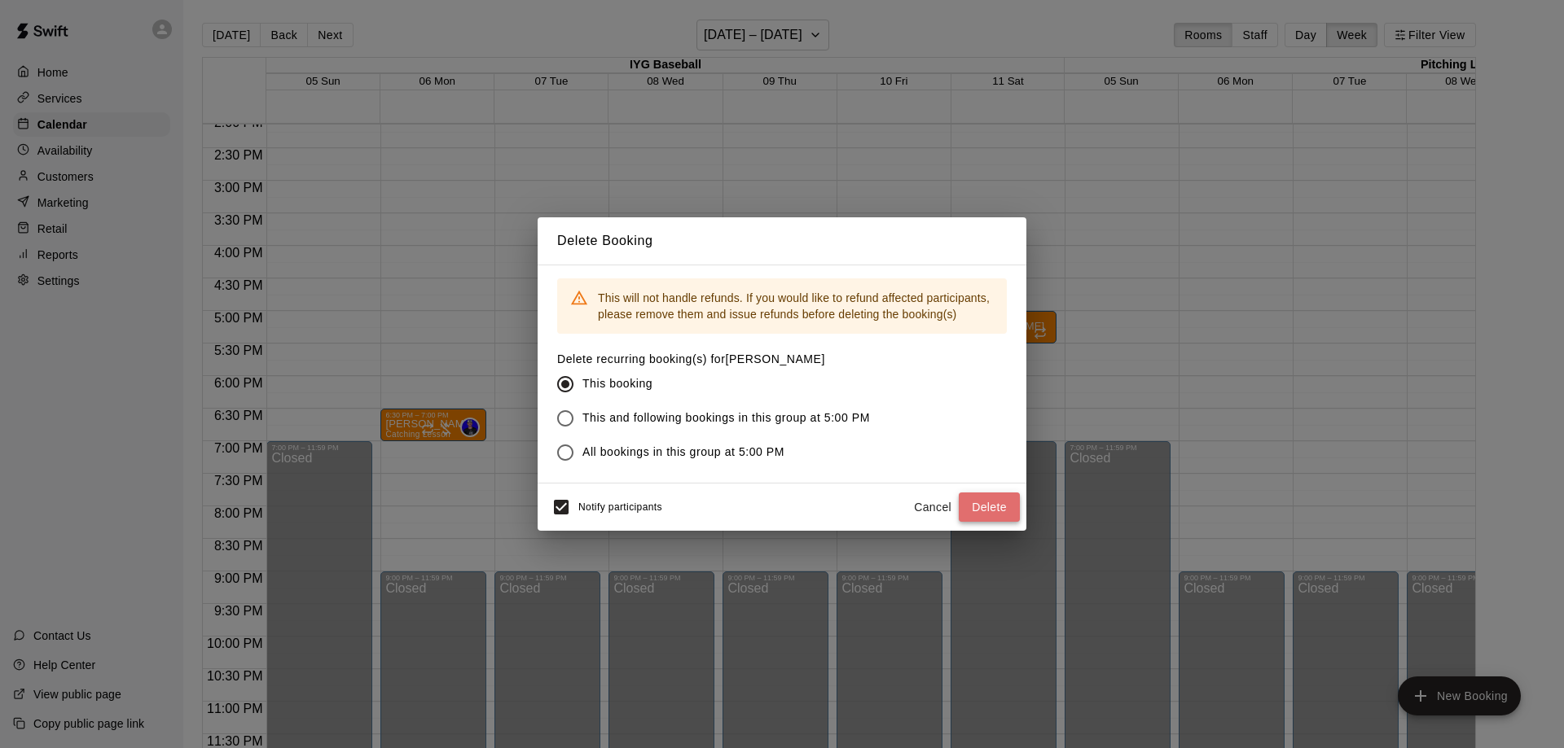
click at [995, 507] on button "Delete" at bounding box center [988, 508] width 61 height 30
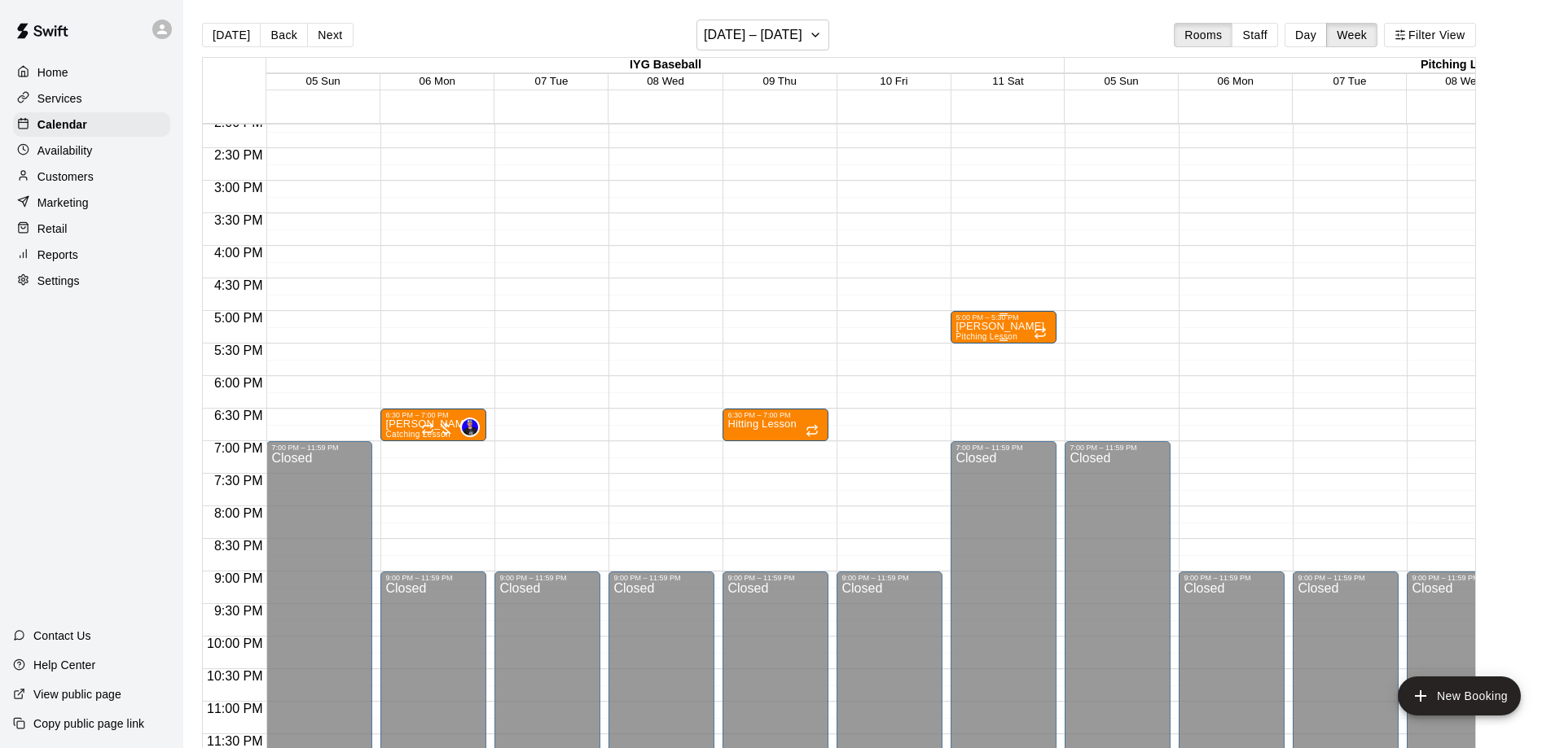
click at [983, 327] on p "[PERSON_NAME]" at bounding box center [999, 327] width 89 height 0
click at [980, 423] on button "delete" at bounding box center [970, 422] width 33 height 33
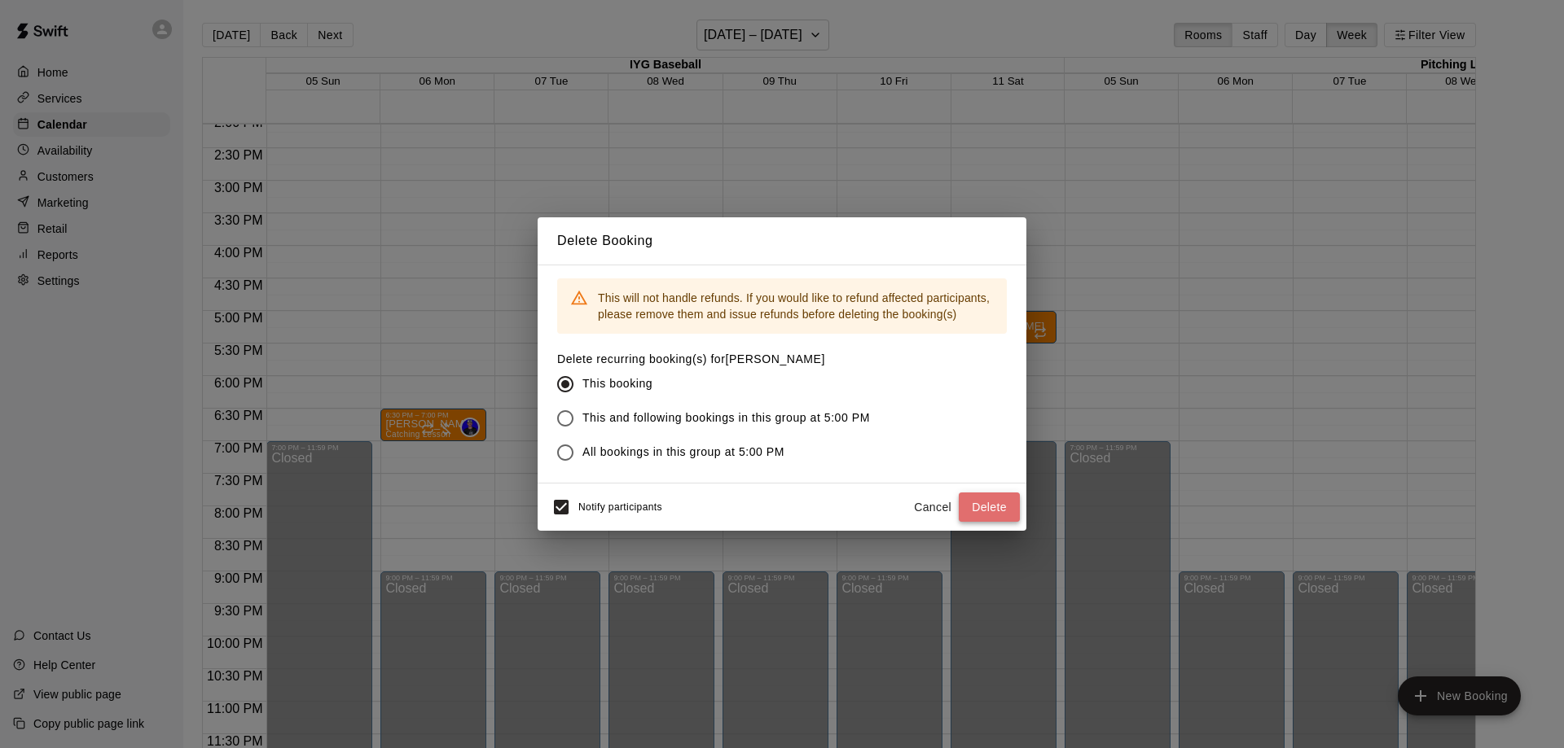
click at [984, 493] on button "Delete" at bounding box center [988, 508] width 61 height 30
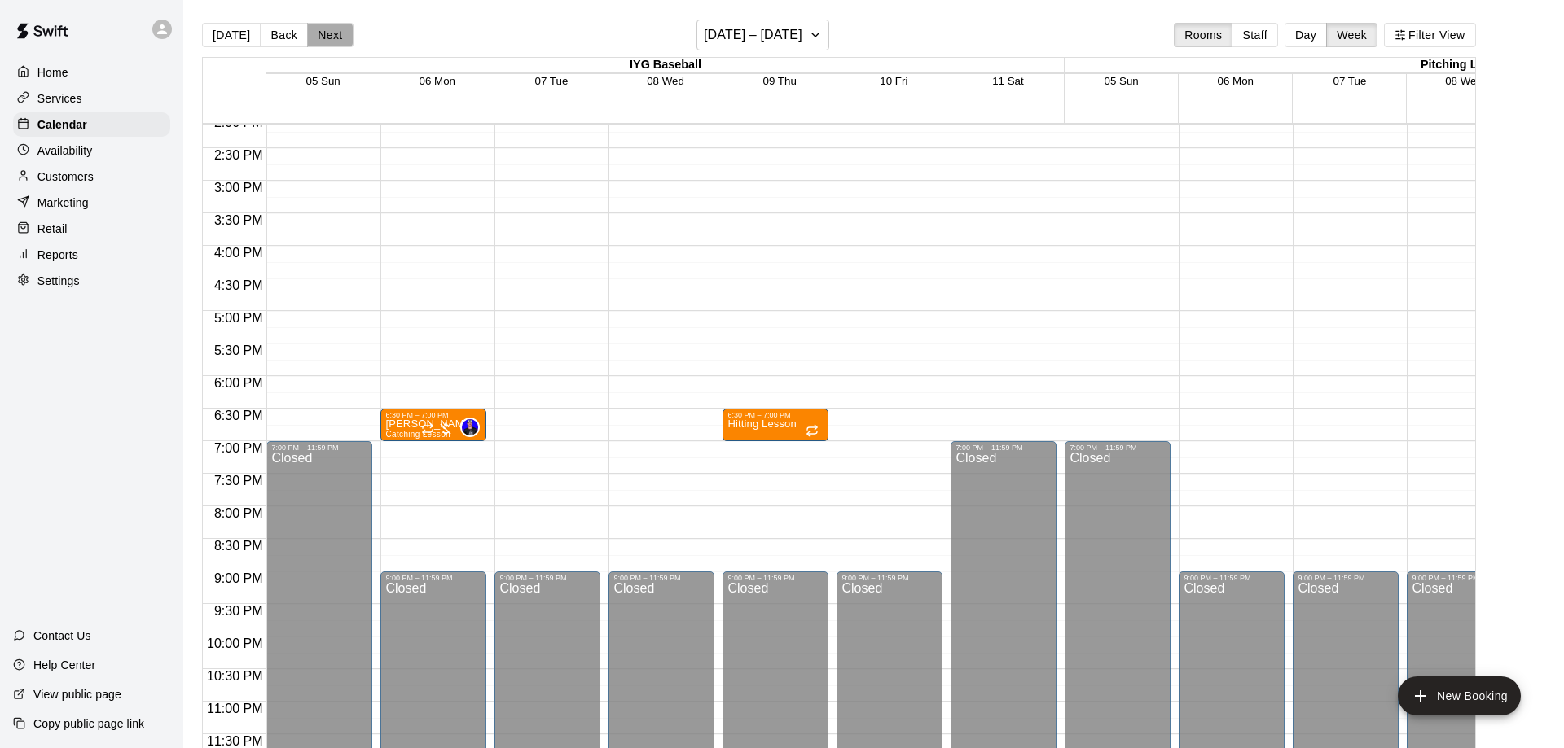
click at [331, 33] on button "Next" at bounding box center [330, 35] width 46 height 24
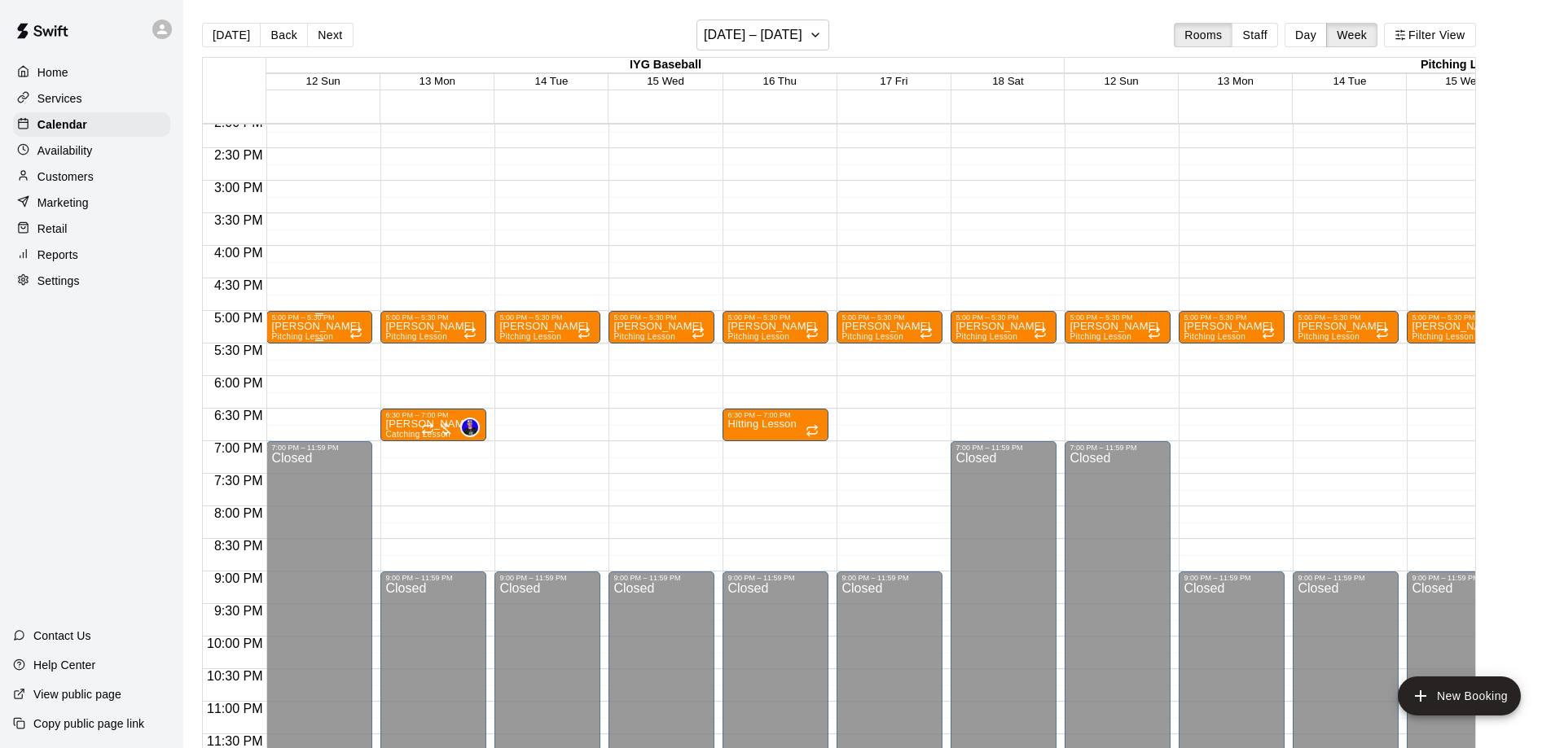
click at [327, 327] on p "[PERSON_NAME]" at bounding box center [315, 327] width 89 height 0
click at [279, 425] on icon "delete" at bounding box center [287, 423] width 20 height 20
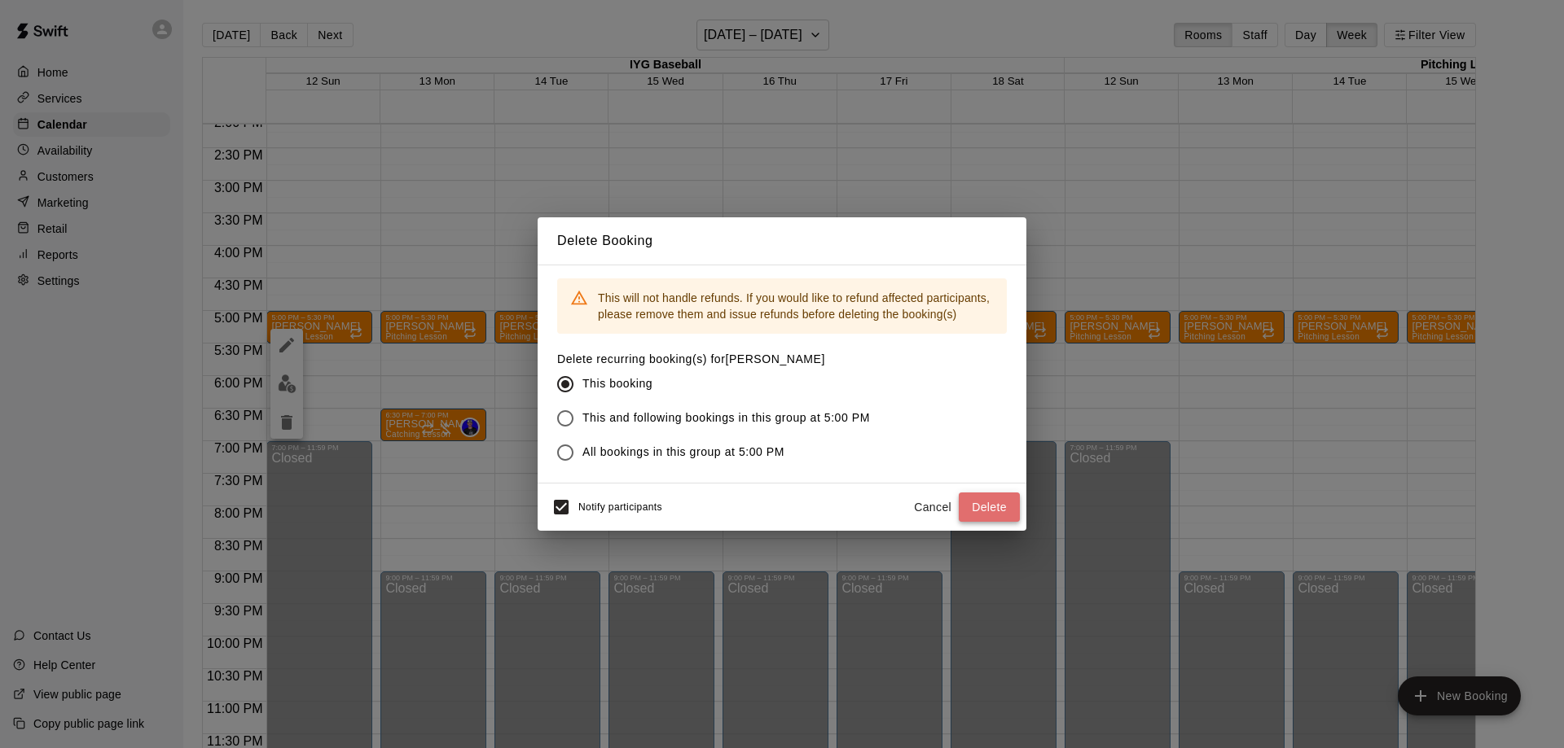
click at [985, 511] on button "Delete" at bounding box center [988, 508] width 61 height 30
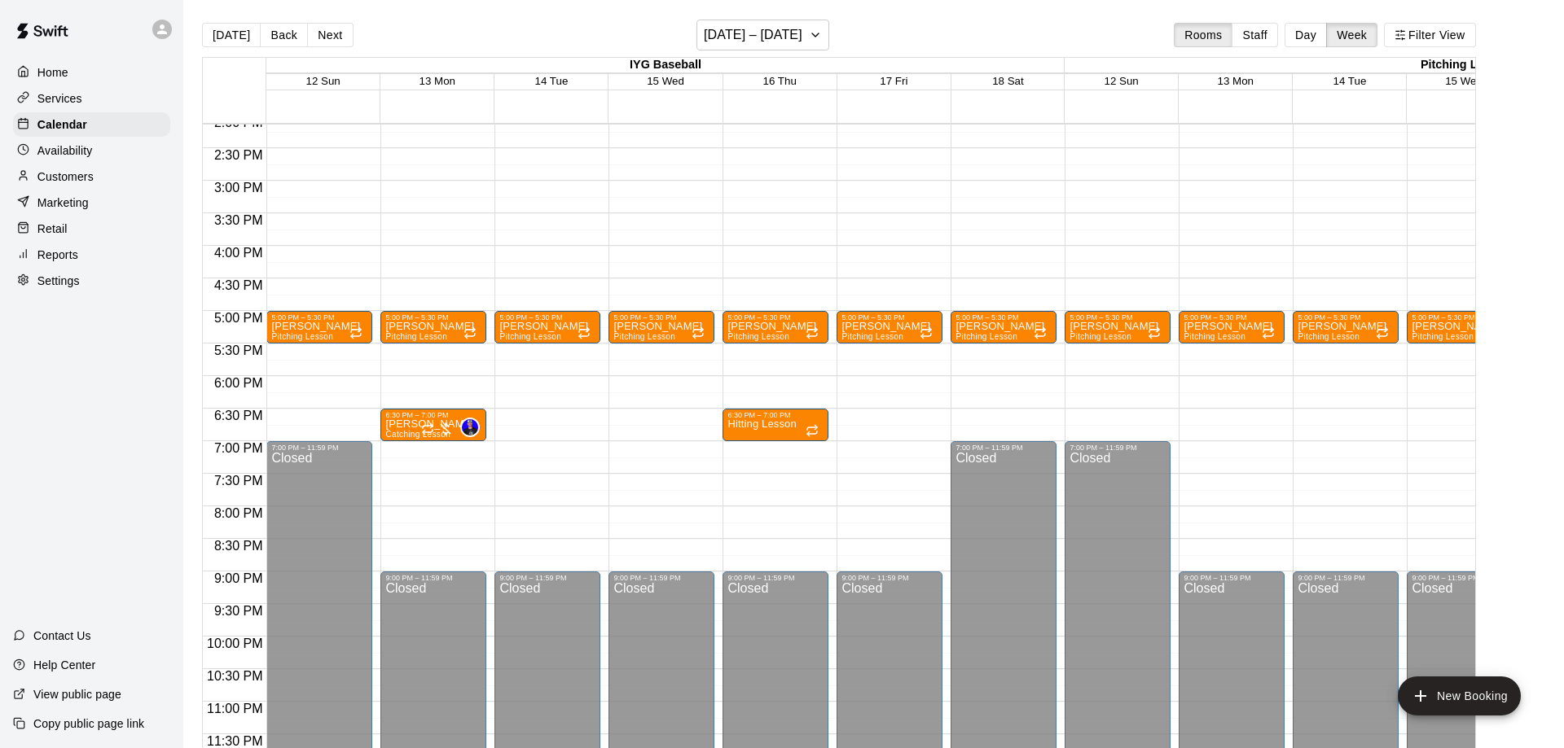
click at [428, 327] on p "[PERSON_NAME]" at bounding box center [429, 327] width 89 height 0
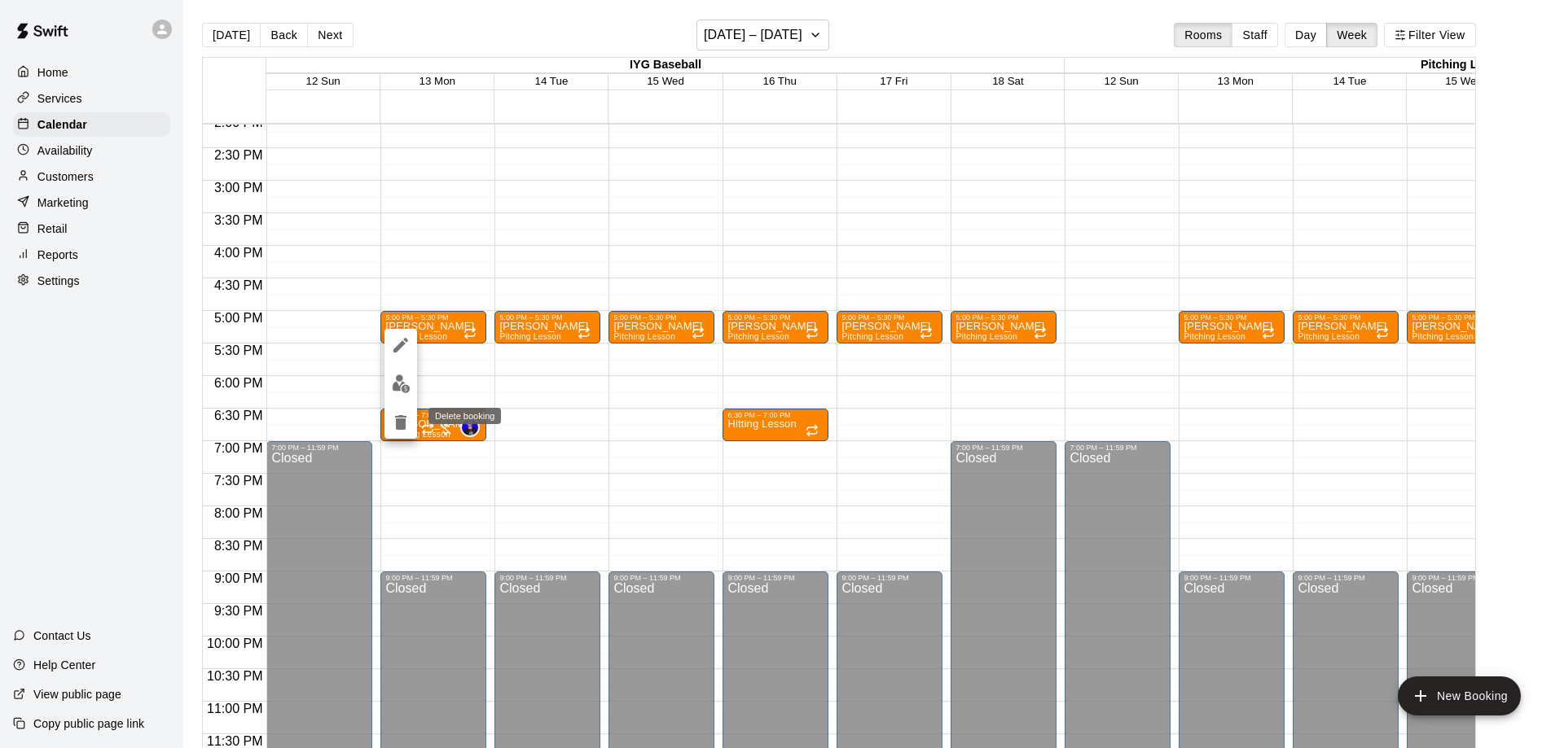
click at [400, 421] on icon "delete" at bounding box center [400, 422] width 11 height 15
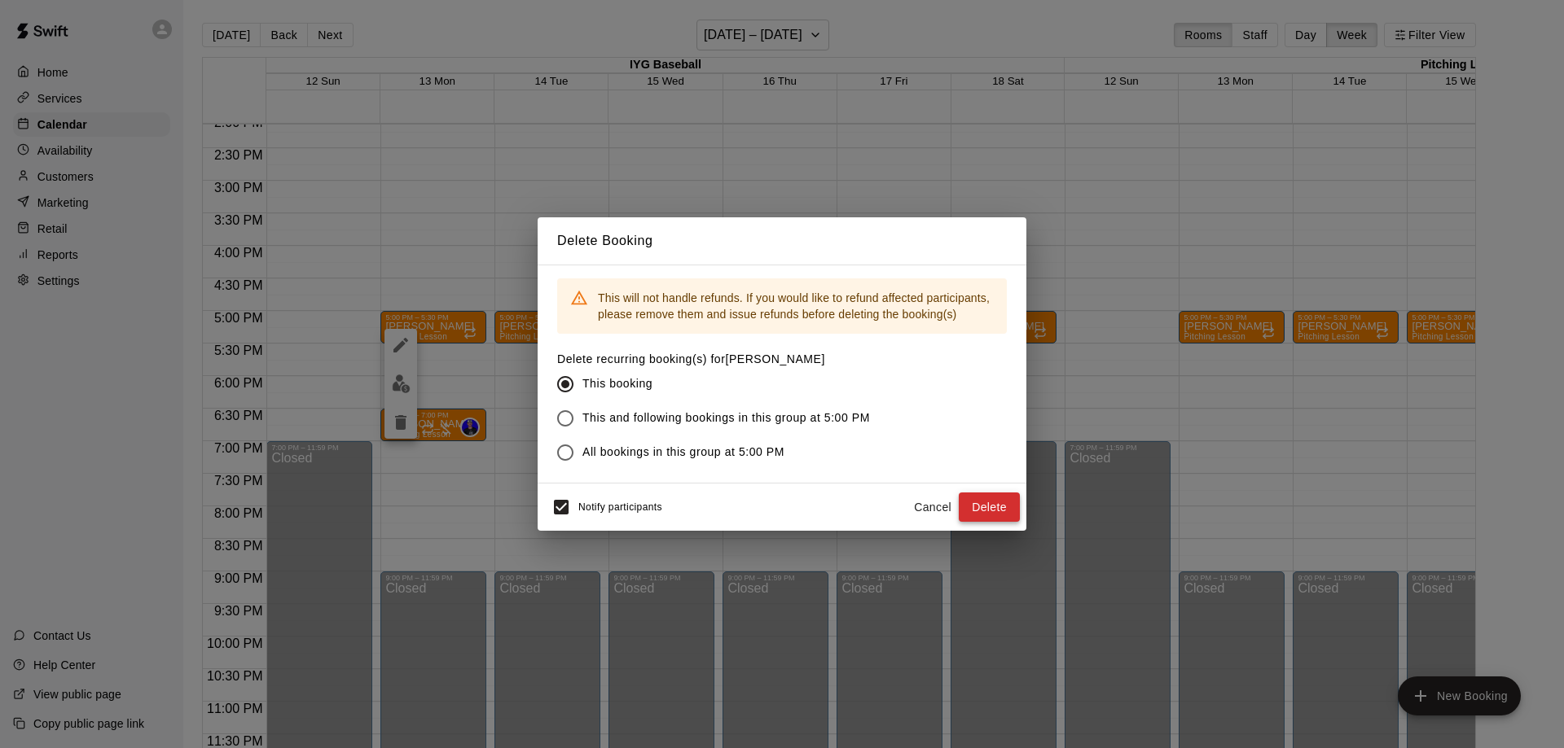
click at [981, 509] on button "Delete" at bounding box center [988, 508] width 61 height 30
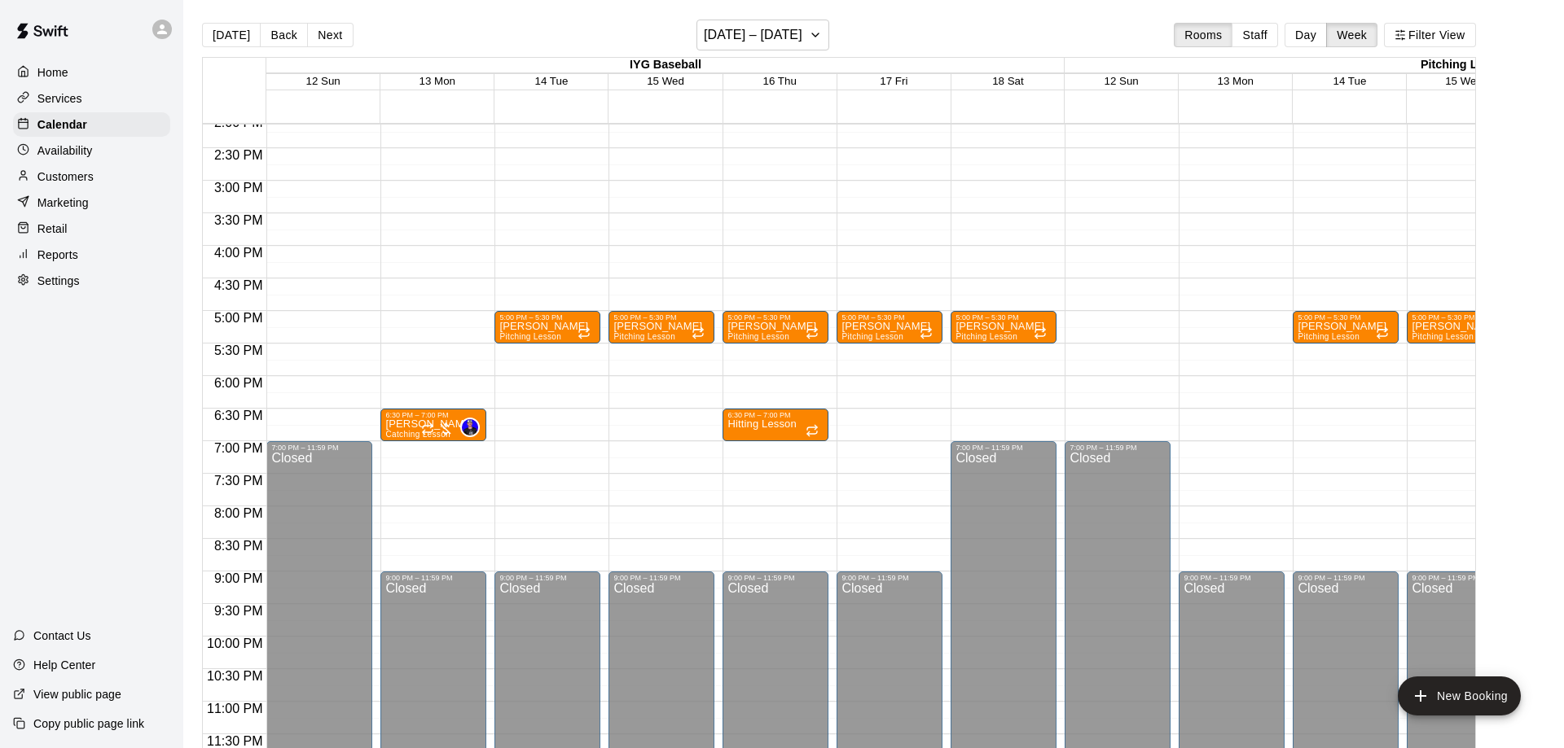
click at [526, 327] on p "[PERSON_NAME]" at bounding box center [543, 327] width 89 height 0
click at [511, 423] on icon "delete" at bounding box center [514, 422] width 11 height 15
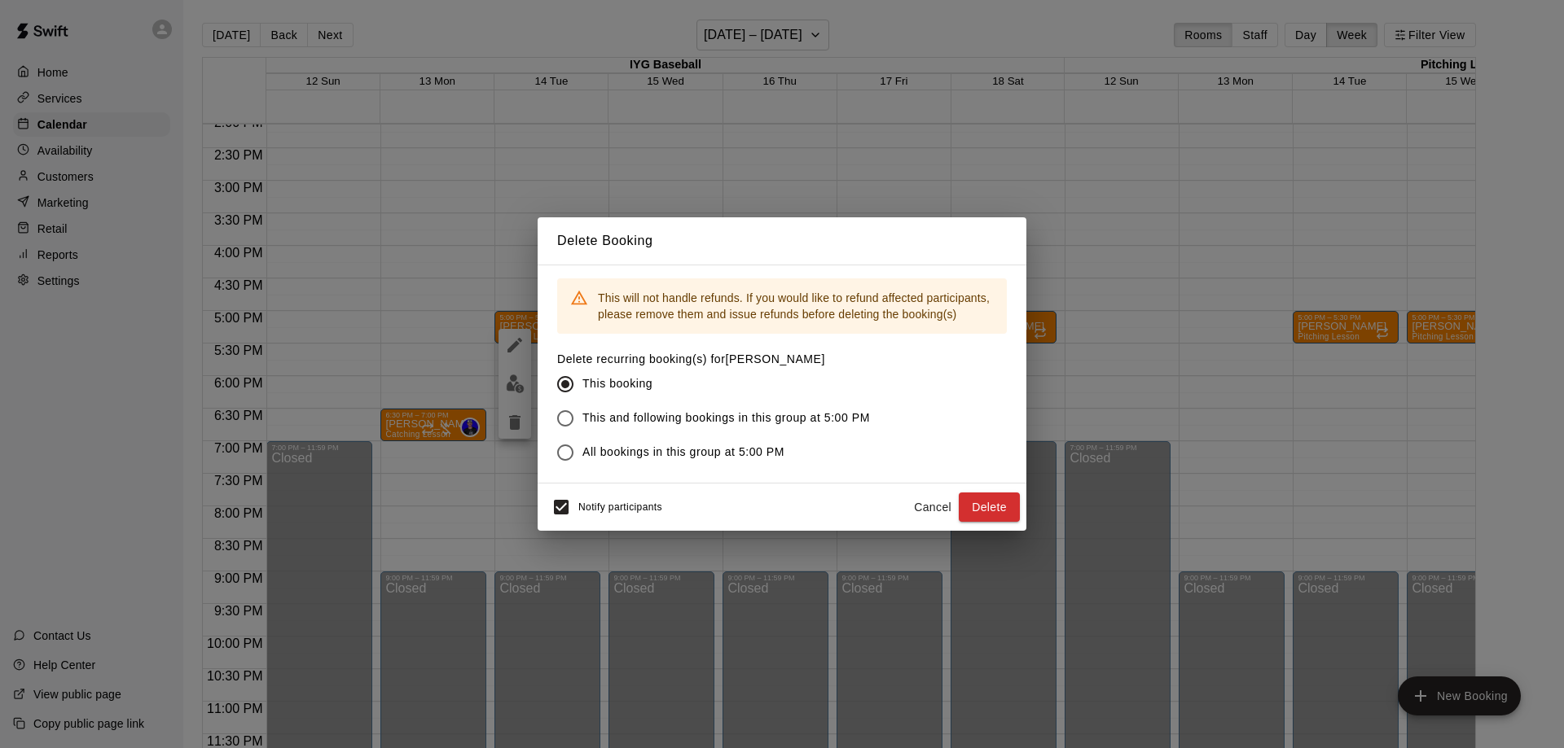
click at [1000, 503] on button "Delete" at bounding box center [988, 508] width 61 height 30
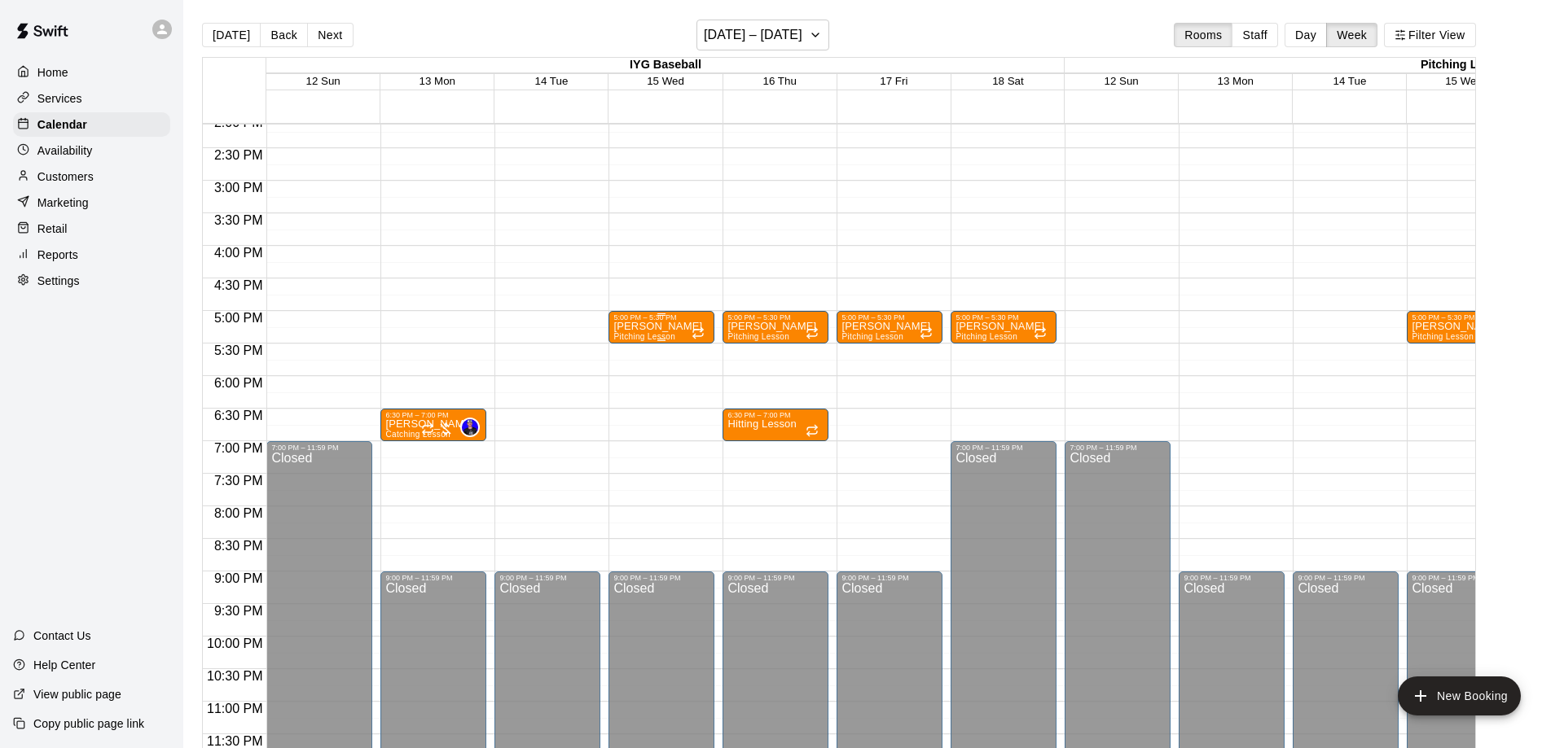
click at [649, 327] on p "[PERSON_NAME]" at bounding box center [657, 327] width 89 height 0
click at [635, 428] on icon "delete" at bounding box center [629, 423] width 20 height 20
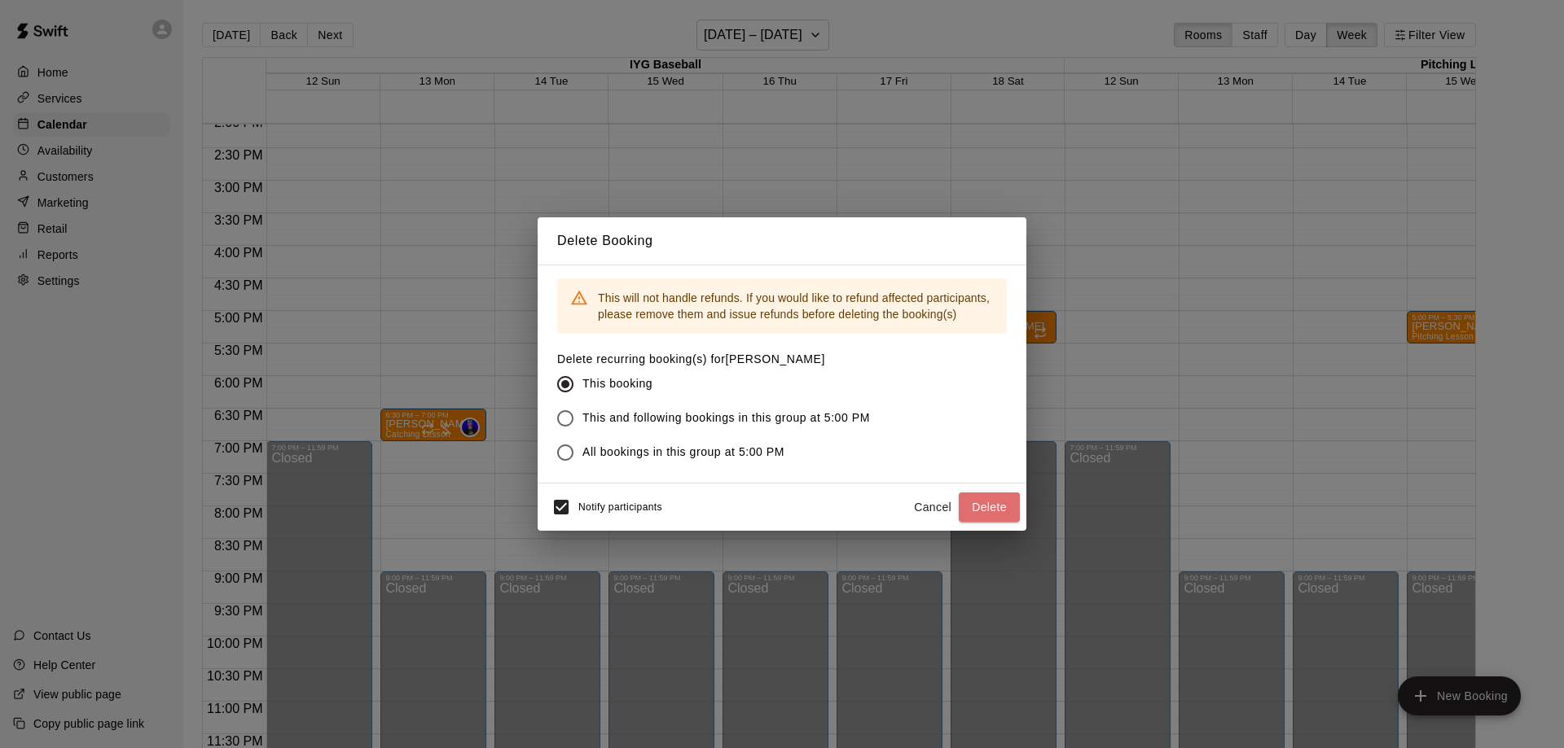
click at [1017, 506] on button "Delete" at bounding box center [988, 508] width 61 height 30
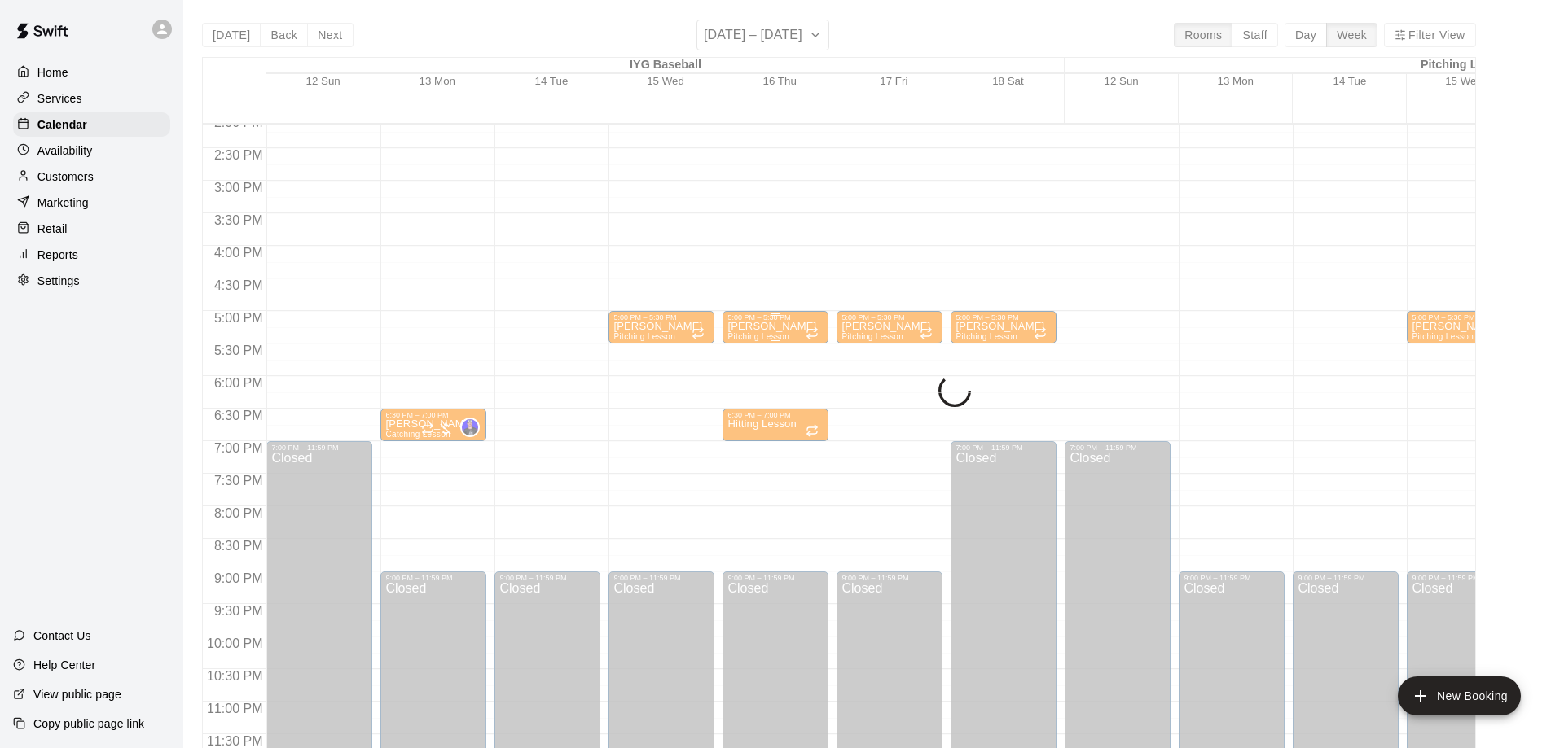
click at [774, 337] on span "Pitching Lesson" at bounding box center [758, 336] width 62 height 9
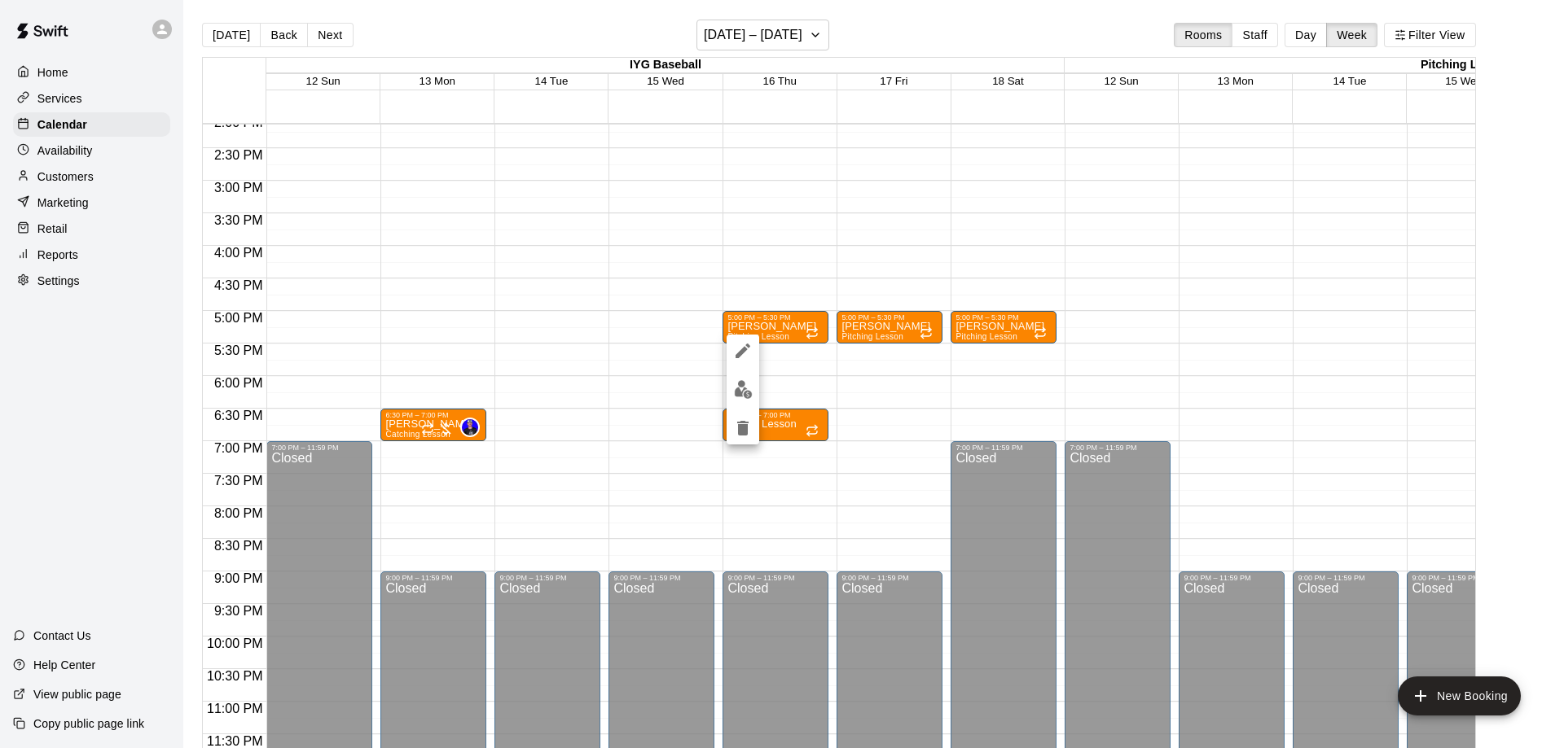
click at [737, 441] on button "delete" at bounding box center [742, 428] width 33 height 33
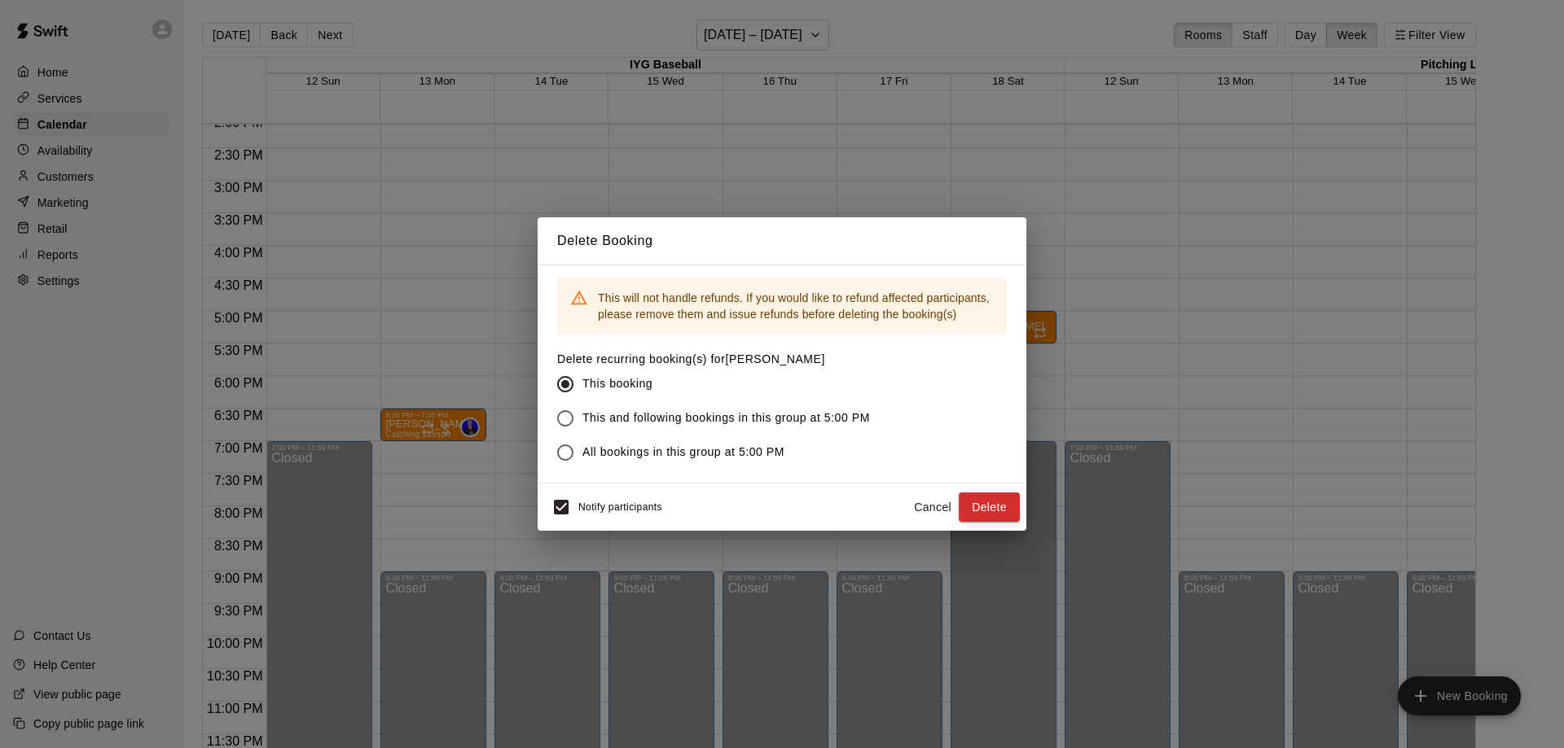
drag, startPoint x: 996, startPoint y: 506, endPoint x: 972, endPoint y: 485, distance: 32.3
click at [996, 507] on button "Delete" at bounding box center [988, 508] width 61 height 30
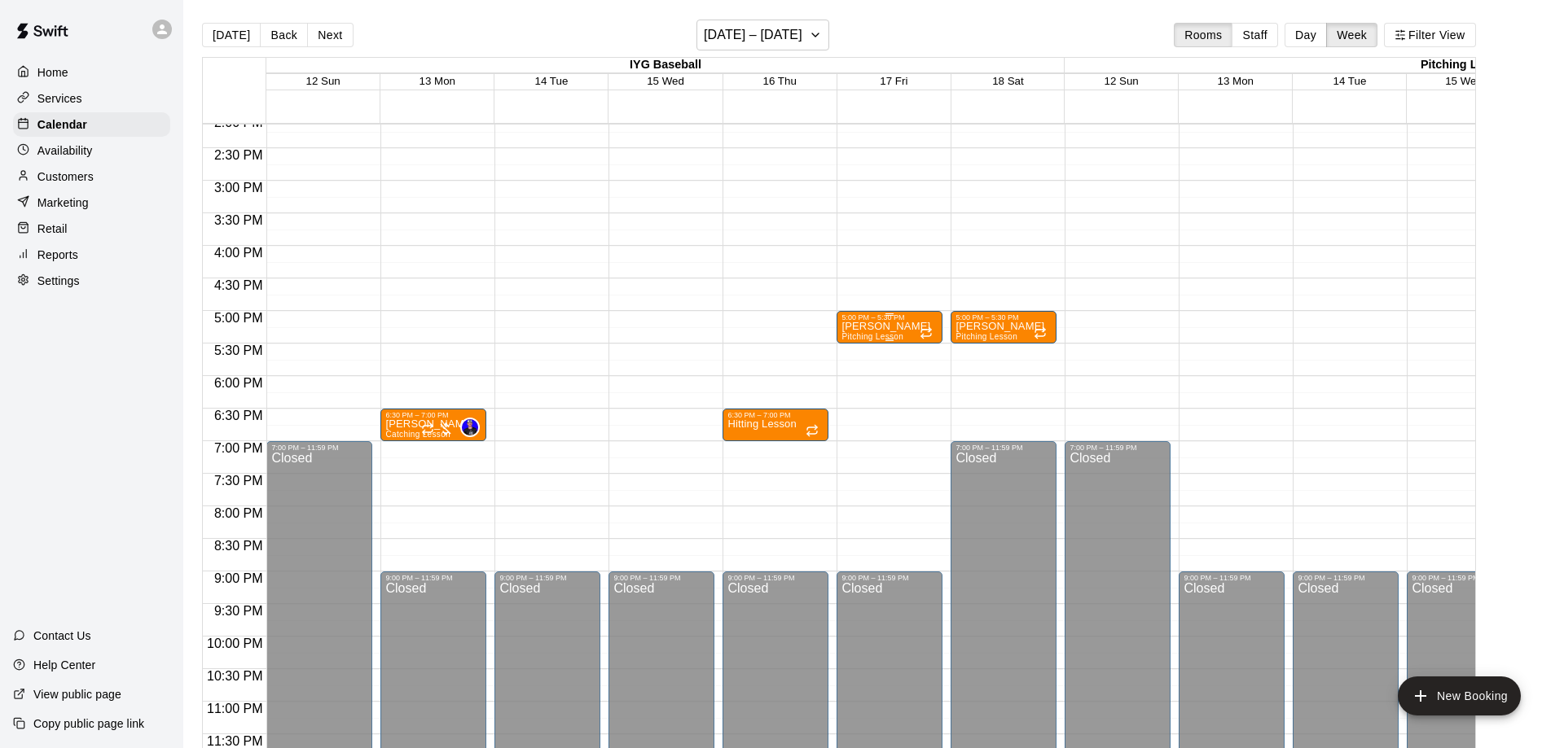
click at [888, 327] on p "[PERSON_NAME]" at bounding box center [885, 327] width 89 height 0
click at [873, 423] on div at bounding box center [782, 374] width 1564 height 748
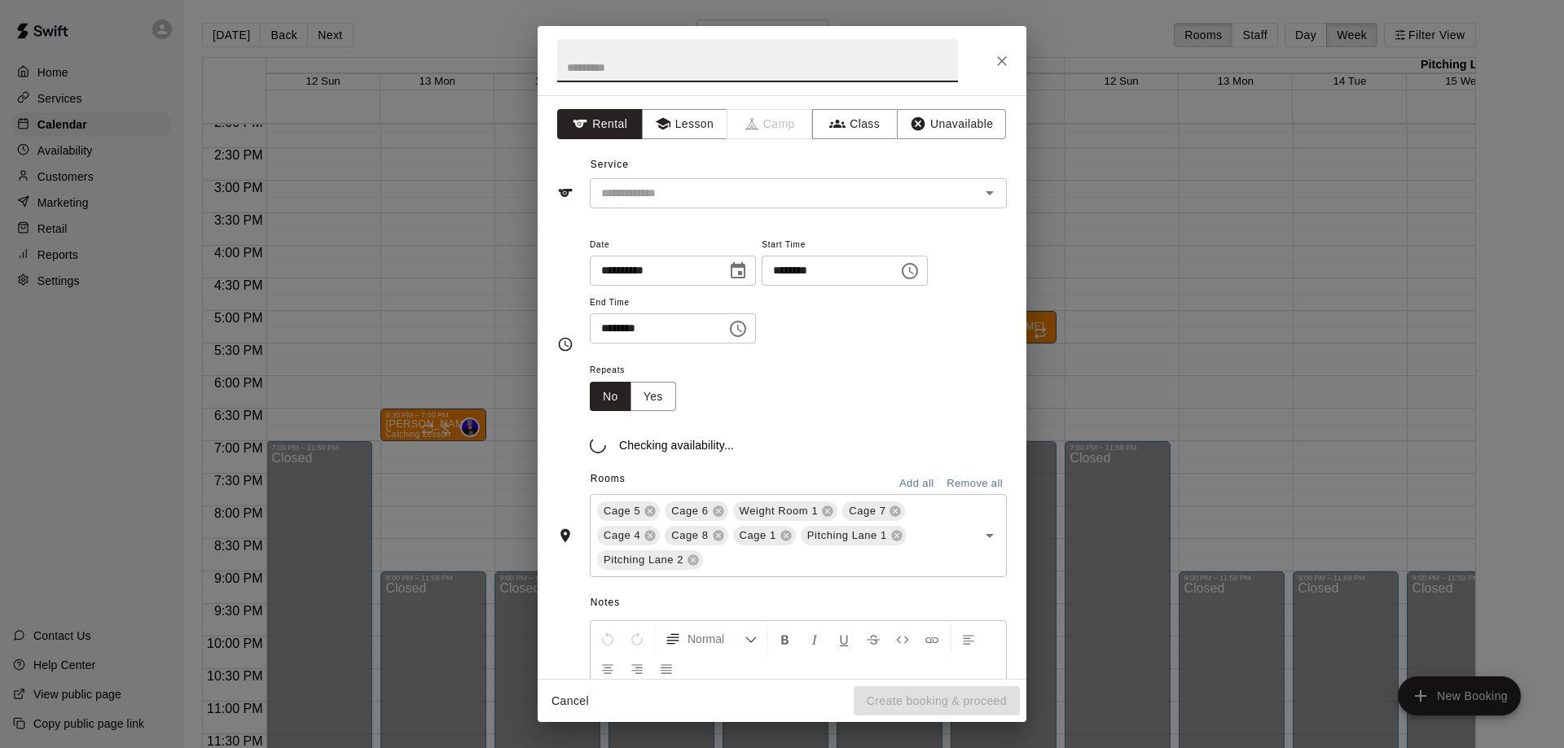
click at [906, 340] on div "**********" at bounding box center [798, 290] width 417 height 110
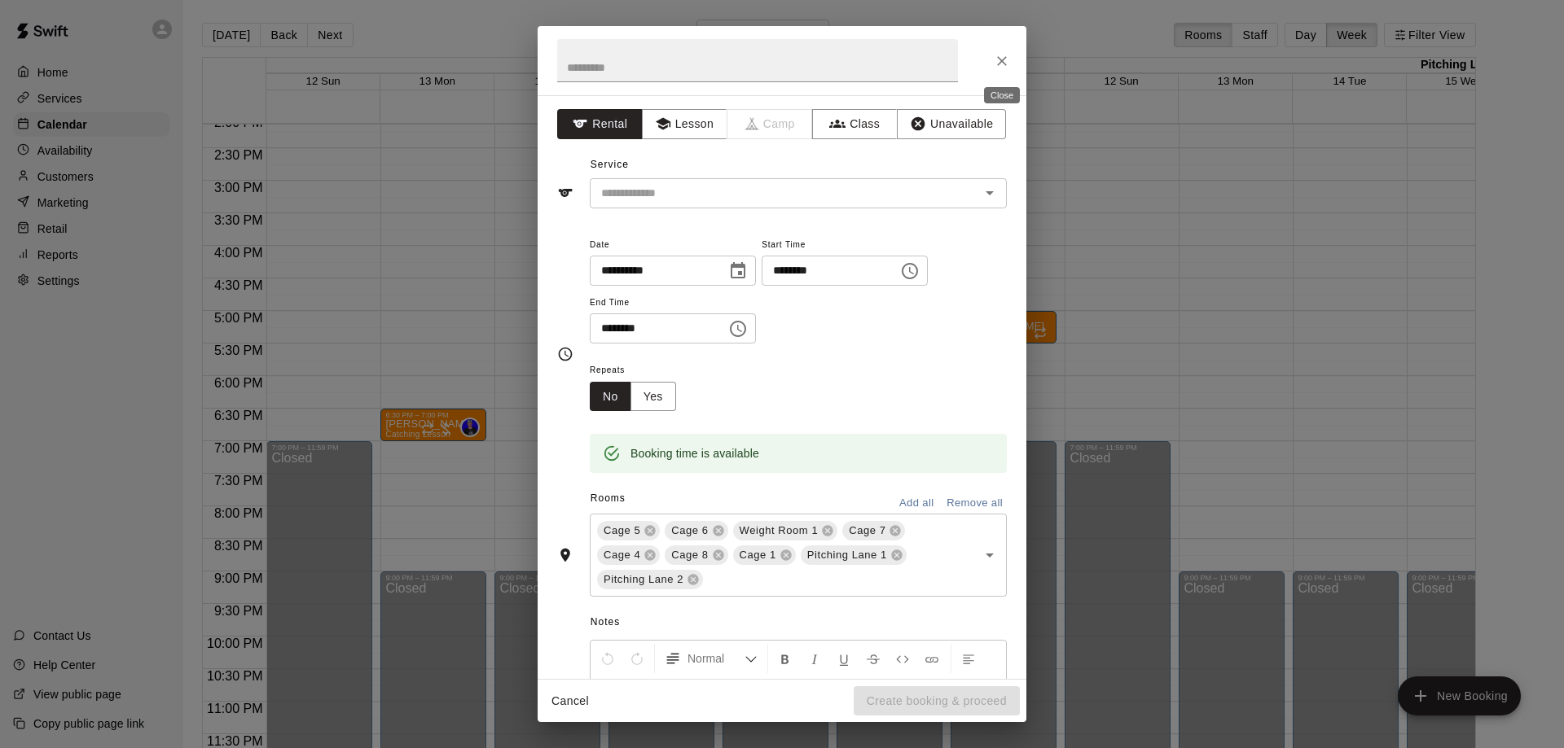
click at [1004, 51] on button "Close" at bounding box center [1001, 60] width 29 height 29
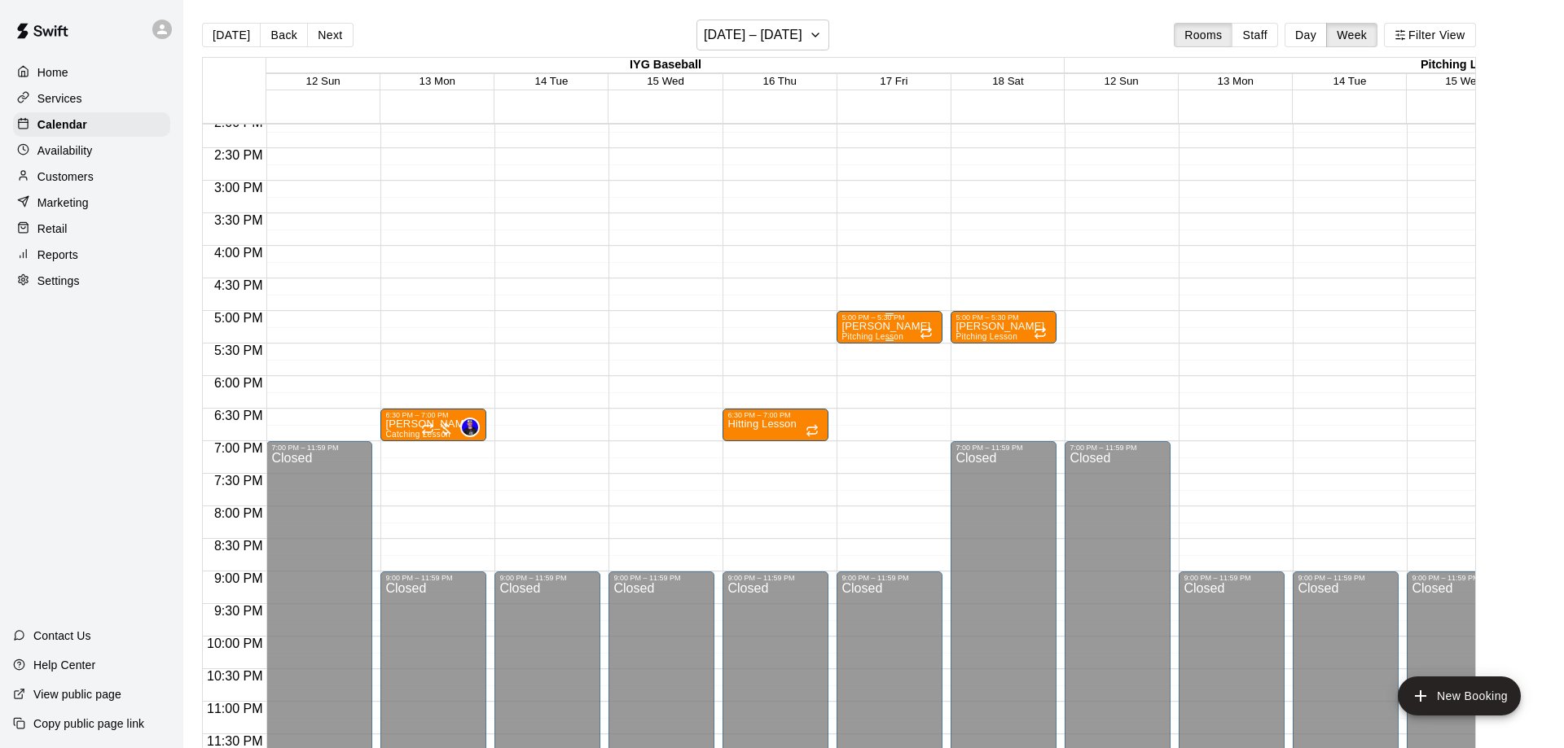
click at [871, 322] on div "5:00 PM – 5:30 PM" at bounding box center [889, 318] width 96 height 8
click at [861, 409] on icon "delete" at bounding box center [856, 407] width 11 height 15
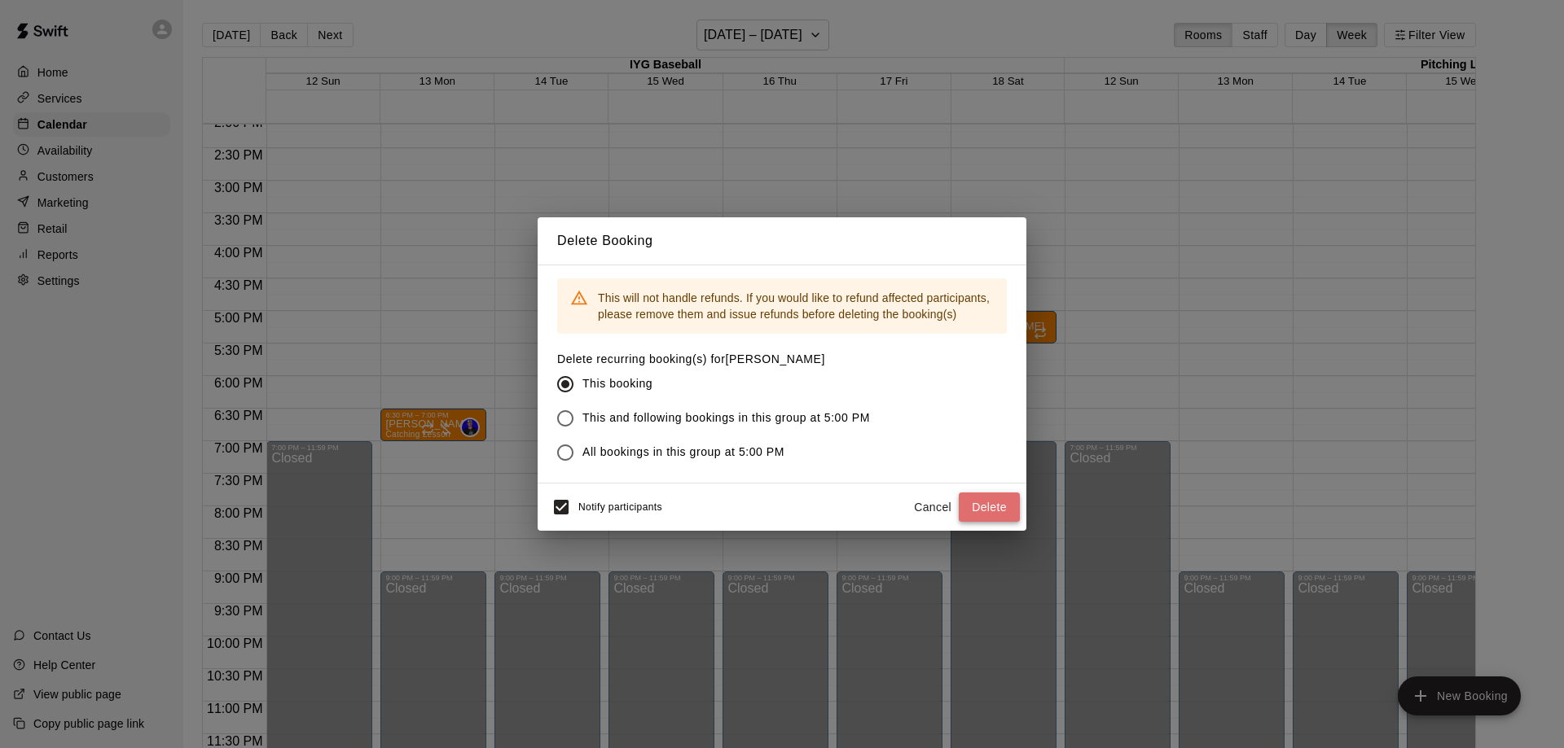
click at [1005, 516] on button "Delete" at bounding box center [988, 508] width 61 height 30
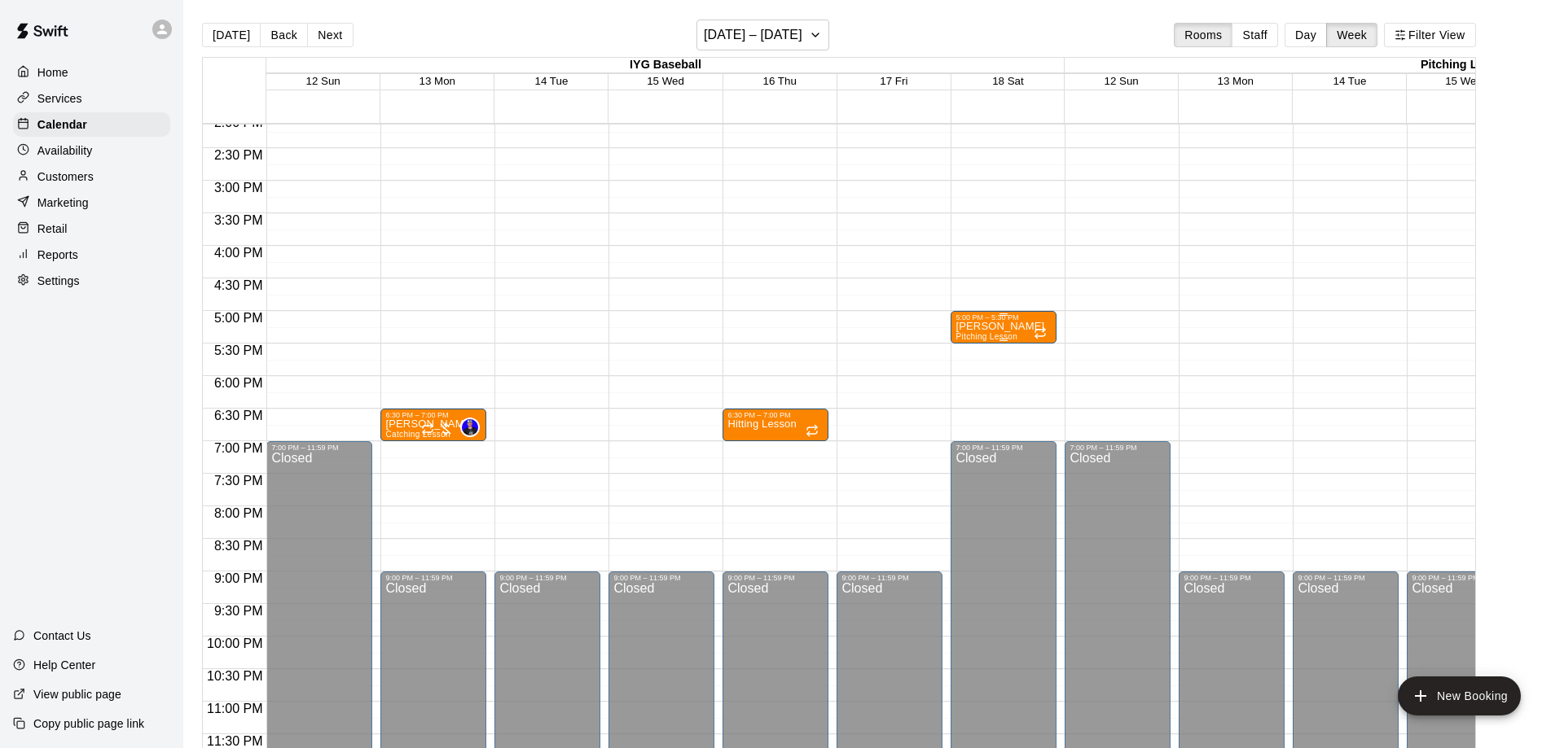
click at [993, 321] on div "5:00 PM – 5:30 PM" at bounding box center [1003, 318] width 96 height 8
click at [959, 406] on button "delete" at bounding box center [970, 407] width 33 height 33
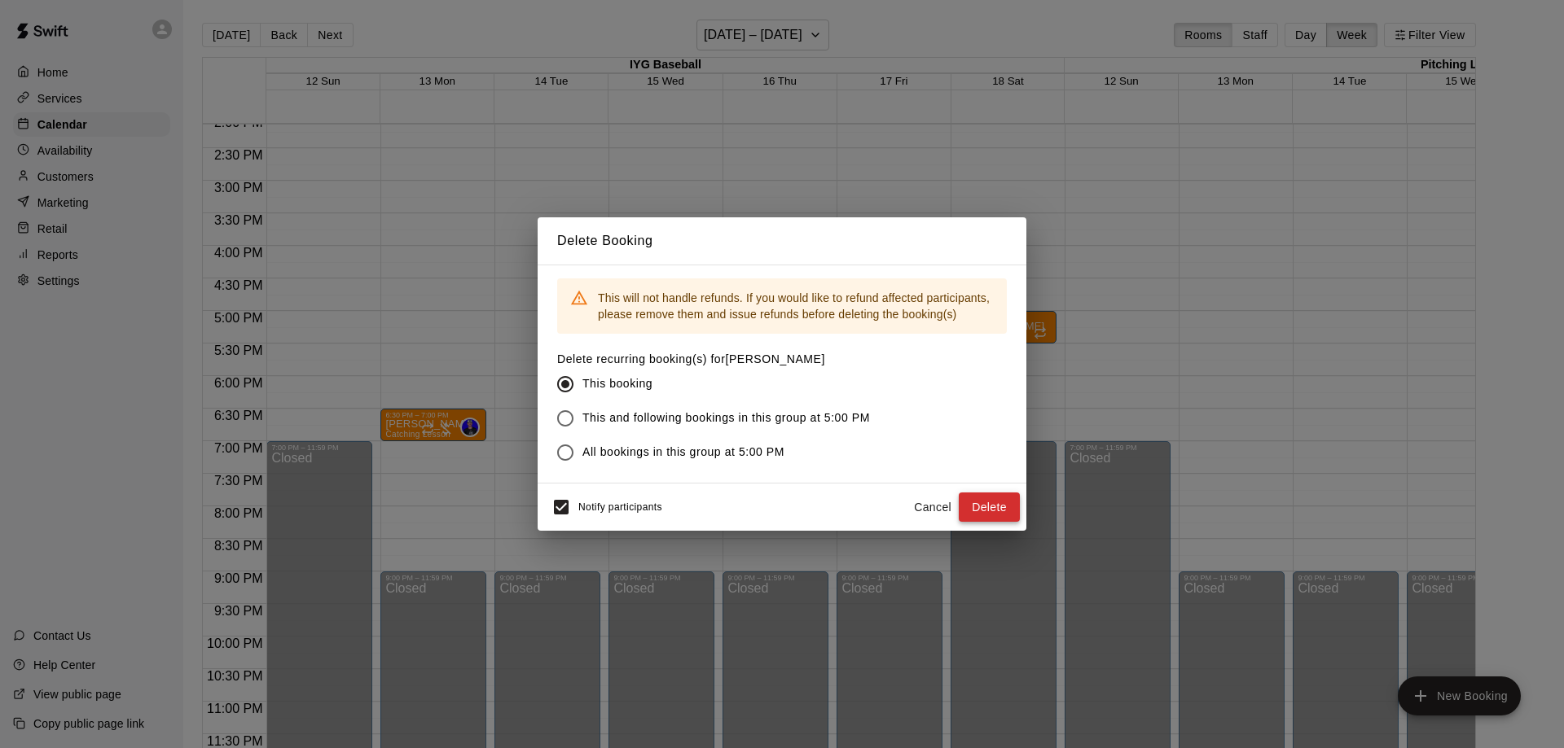
click at [1004, 521] on button "Delete" at bounding box center [988, 508] width 61 height 30
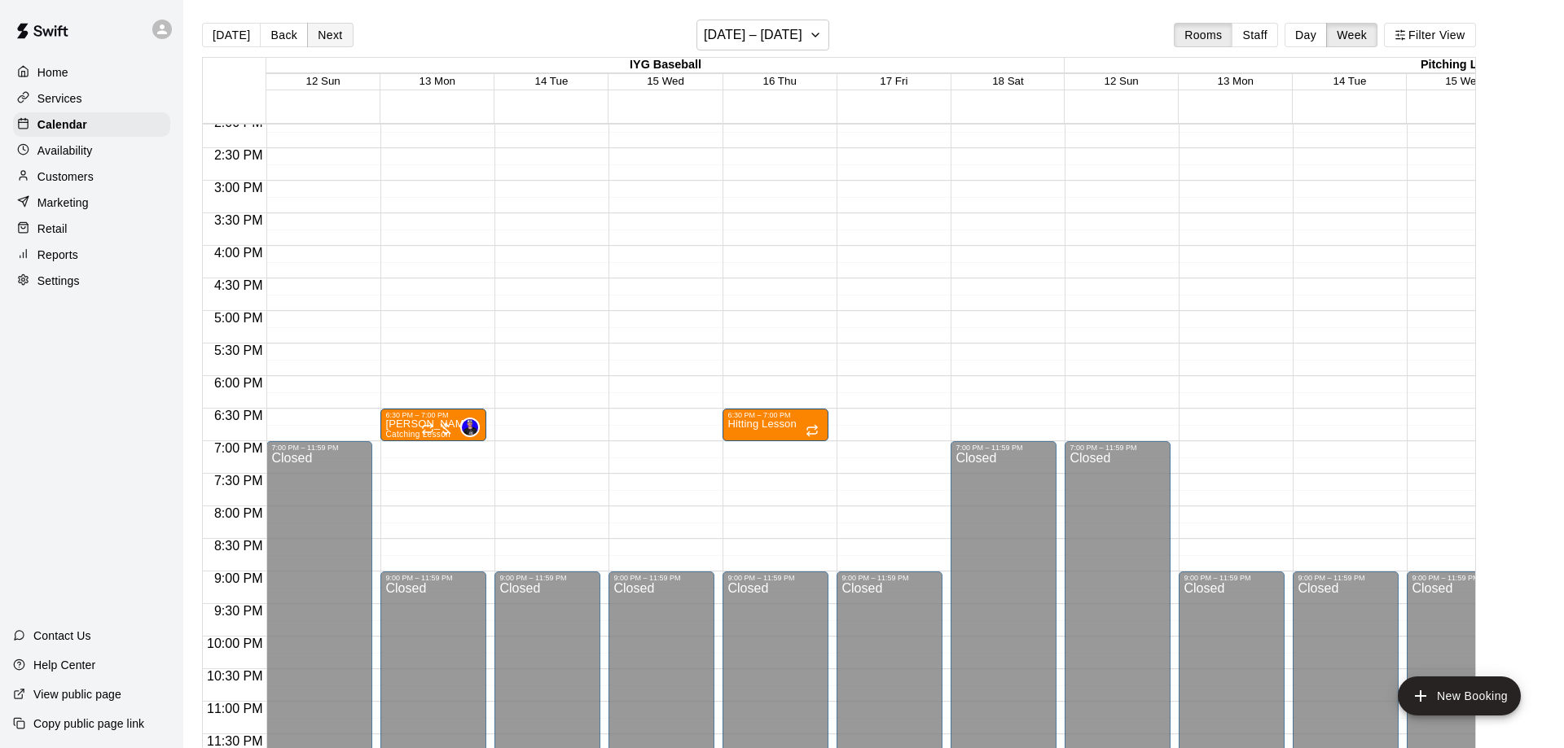
click at [318, 39] on button "Next" at bounding box center [330, 35] width 46 height 24
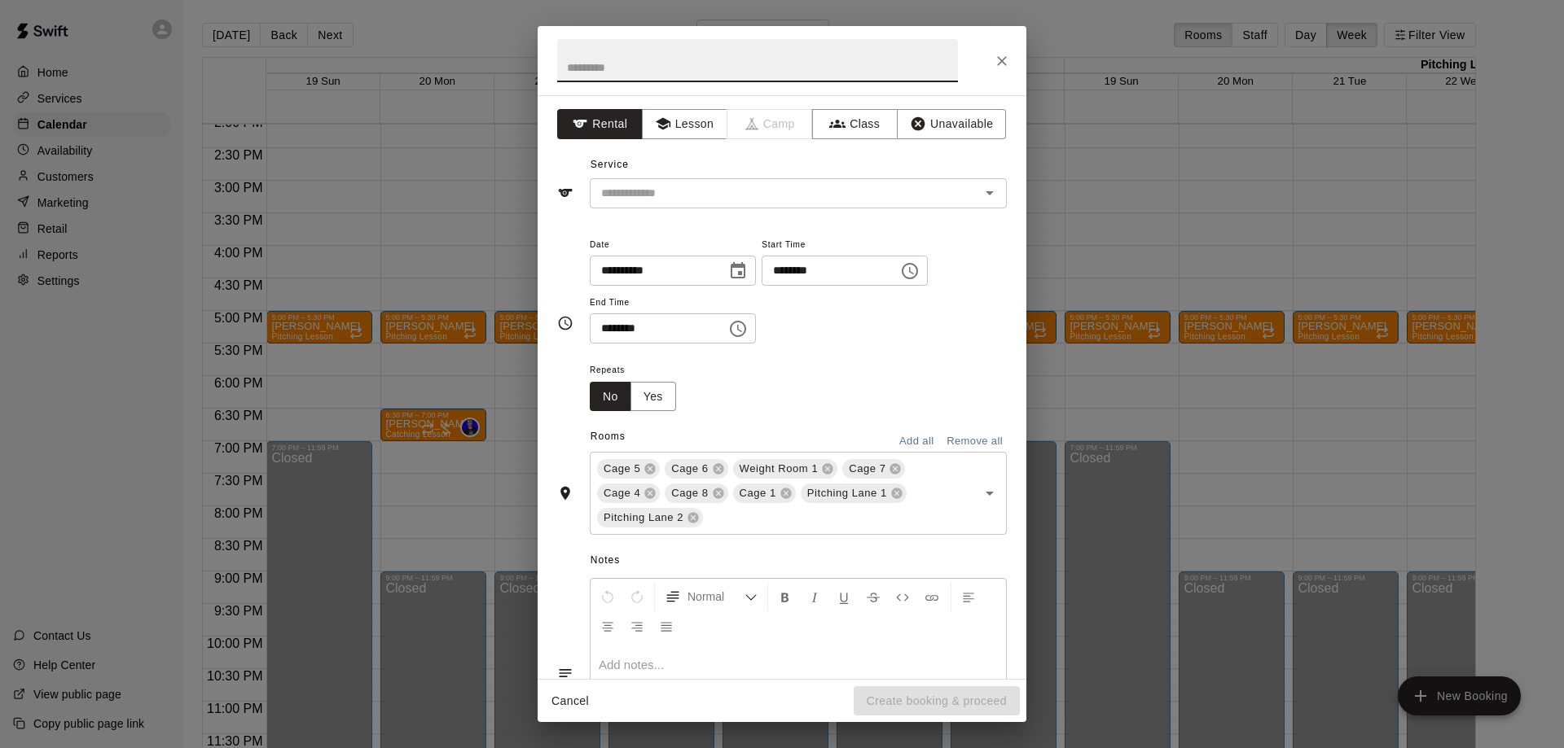
click at [312, 331] on div "**********" at bounding box center [782, 374] width 1564 height 748
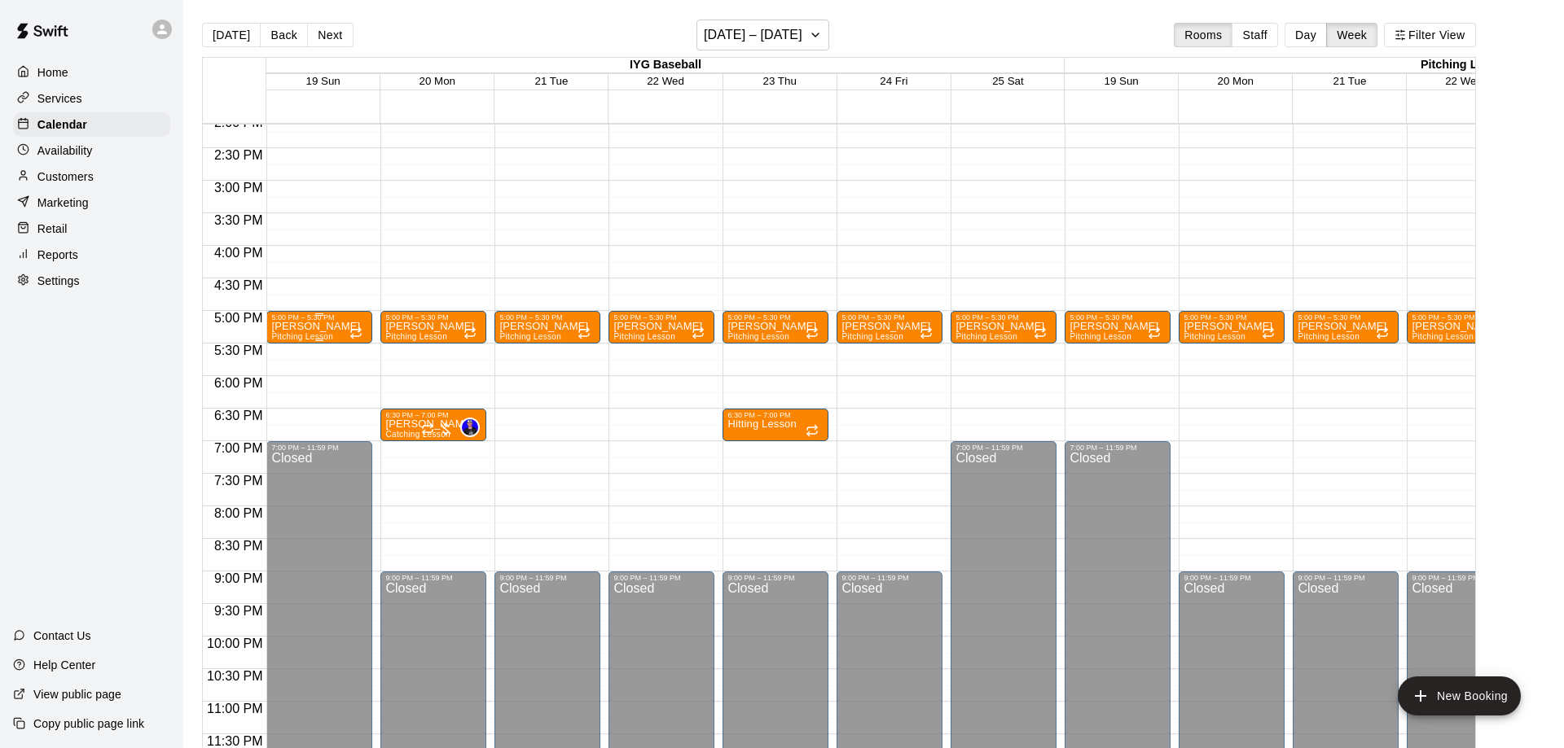
click at [327, 327] on p "[PERSON_NAME]" at bounding box center [315, 327] width 89 height 0
click at [287, 421] on icon "delete" at bounding box center [286, 422] width 11 height 15
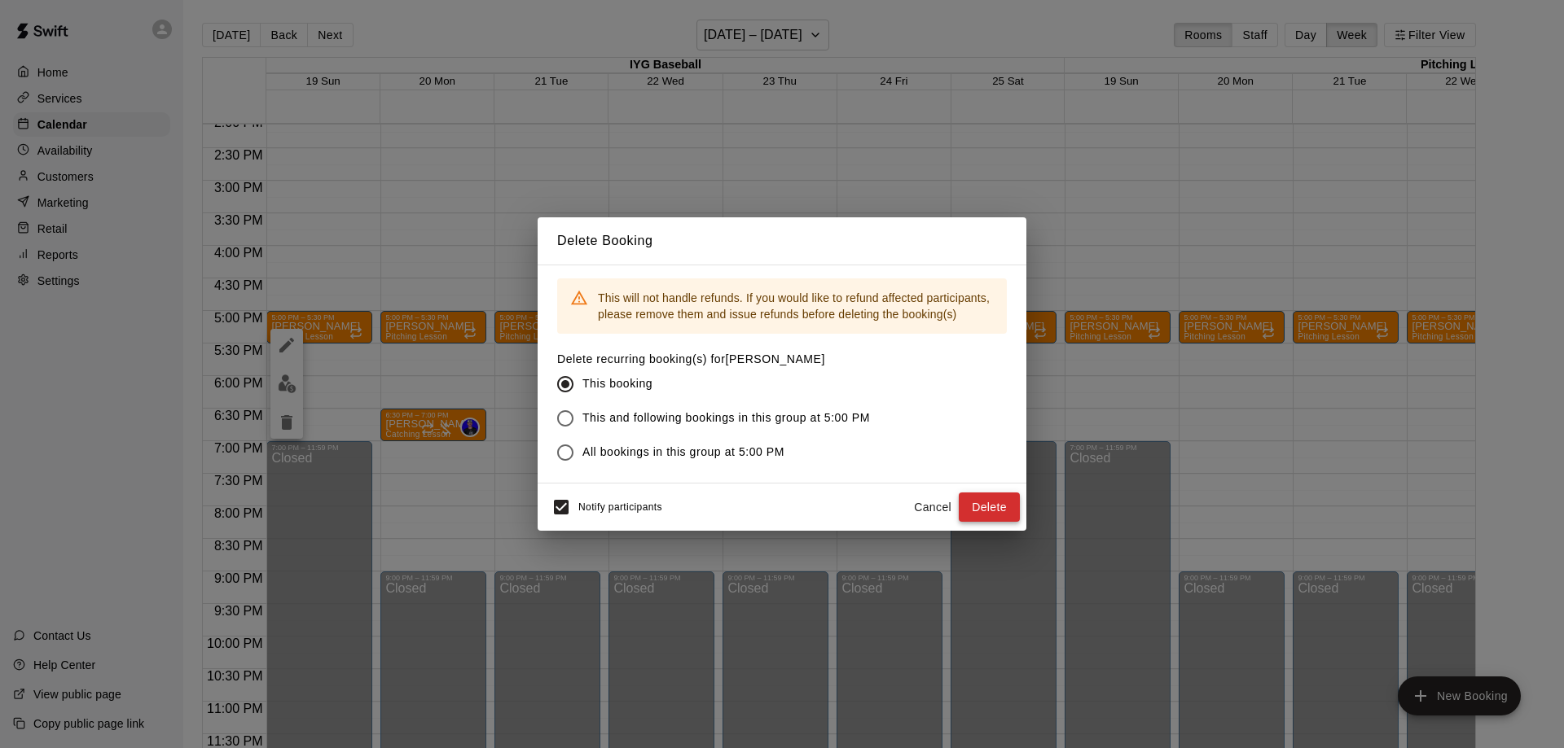
click at [979, 510] on button "Delete" at bounding box center [988, 508] width 61 height 30
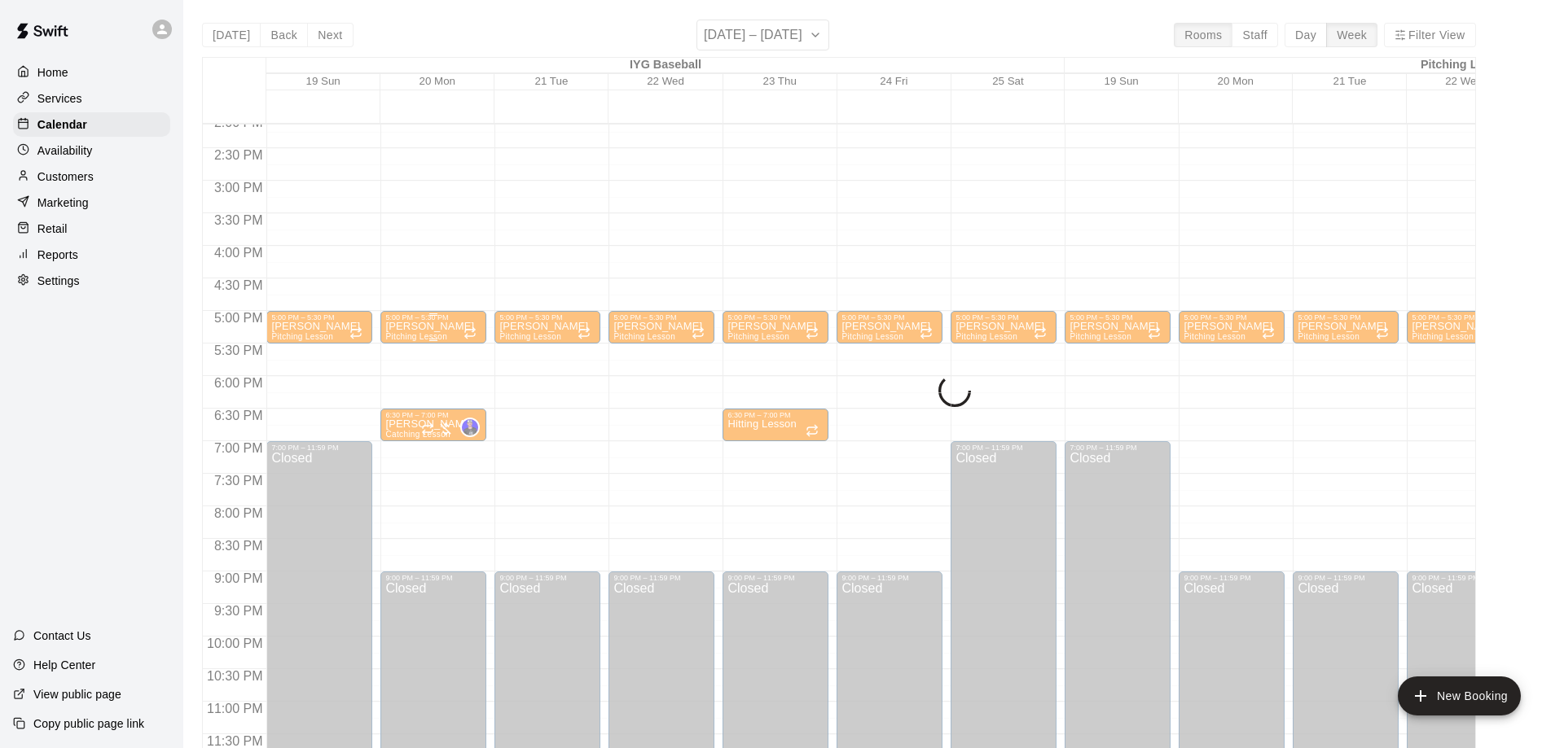
click at [423, 336] on span "Pitching Lesson" at bounding box center [416, 336] width 62 height 9
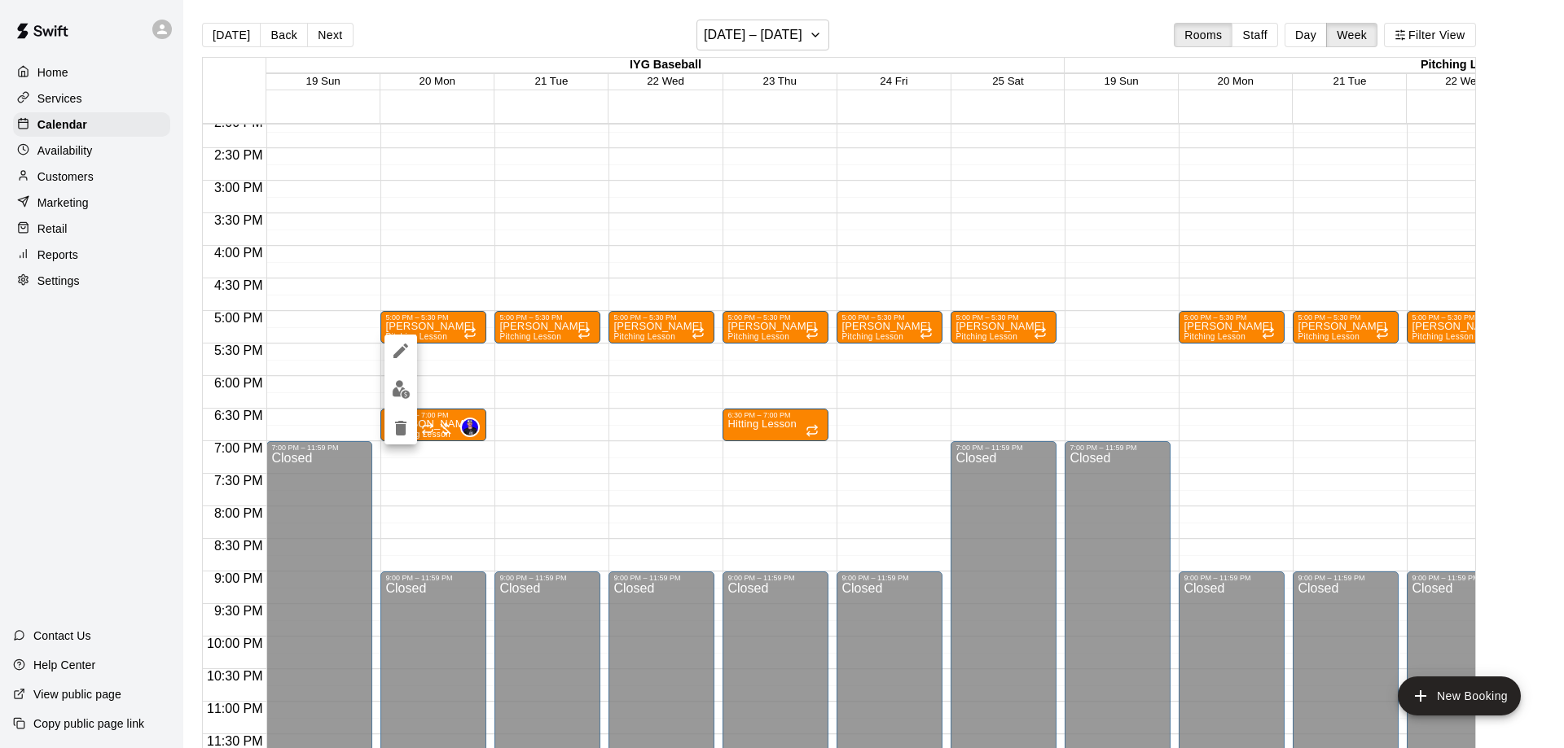
click at [399, 420] on icon "delete" at bounding box center [401, 429] width 20 height 20
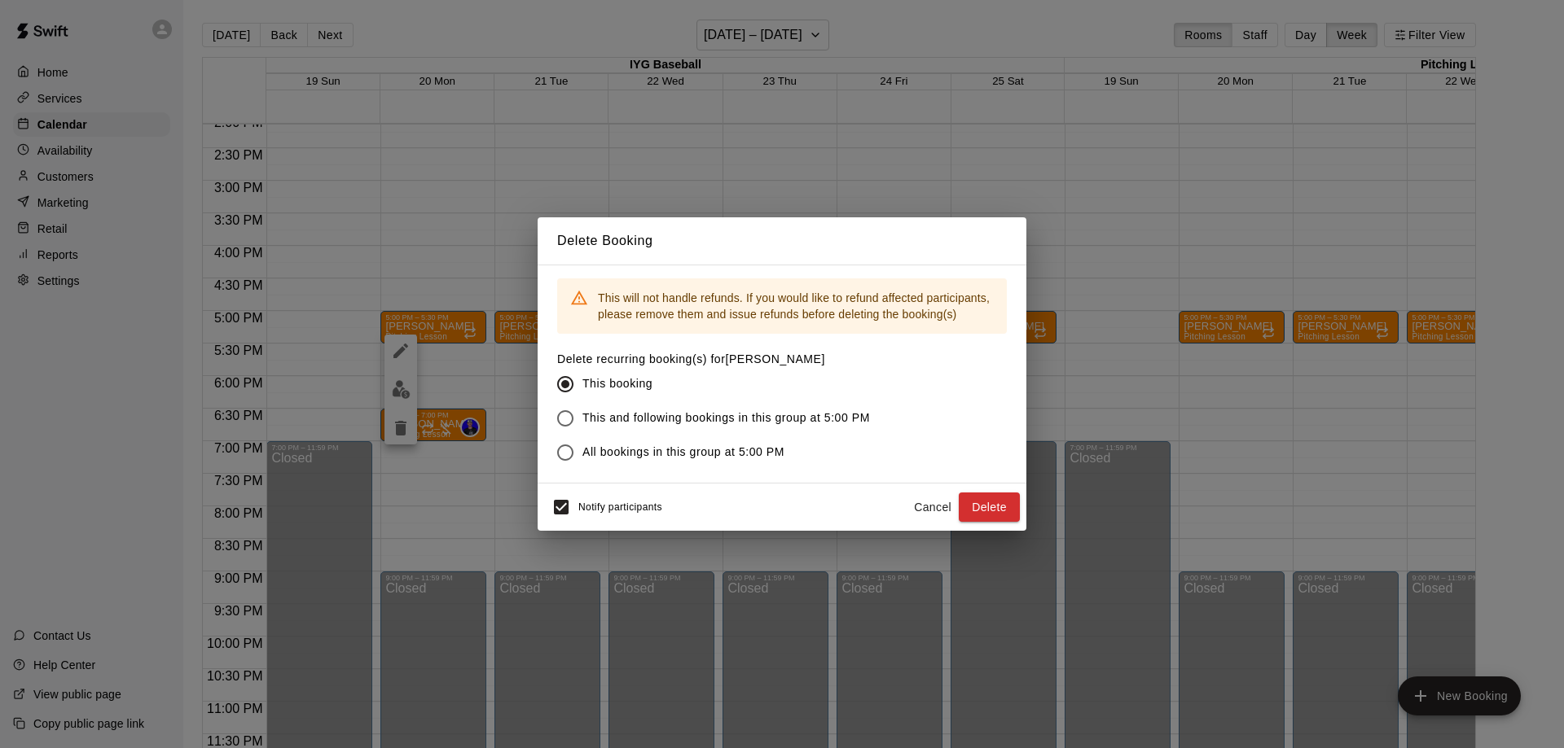
click at [974, 510] on button "Delete" at bounding box center [988, 508] width 61 height 30
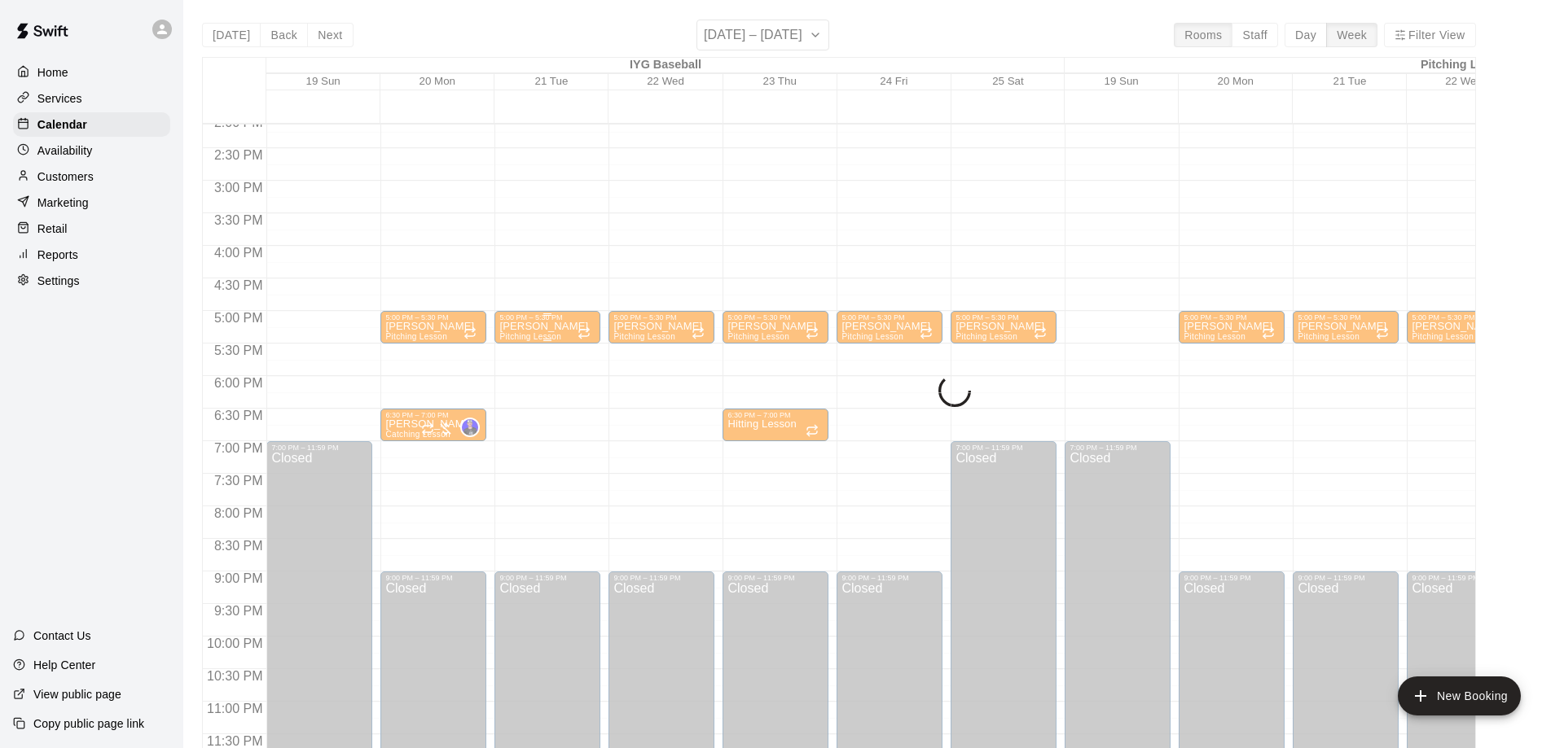
click at [520, 327] on p "[PERSON_NAME]" at bounding box center [543, 327] width 89 height 0
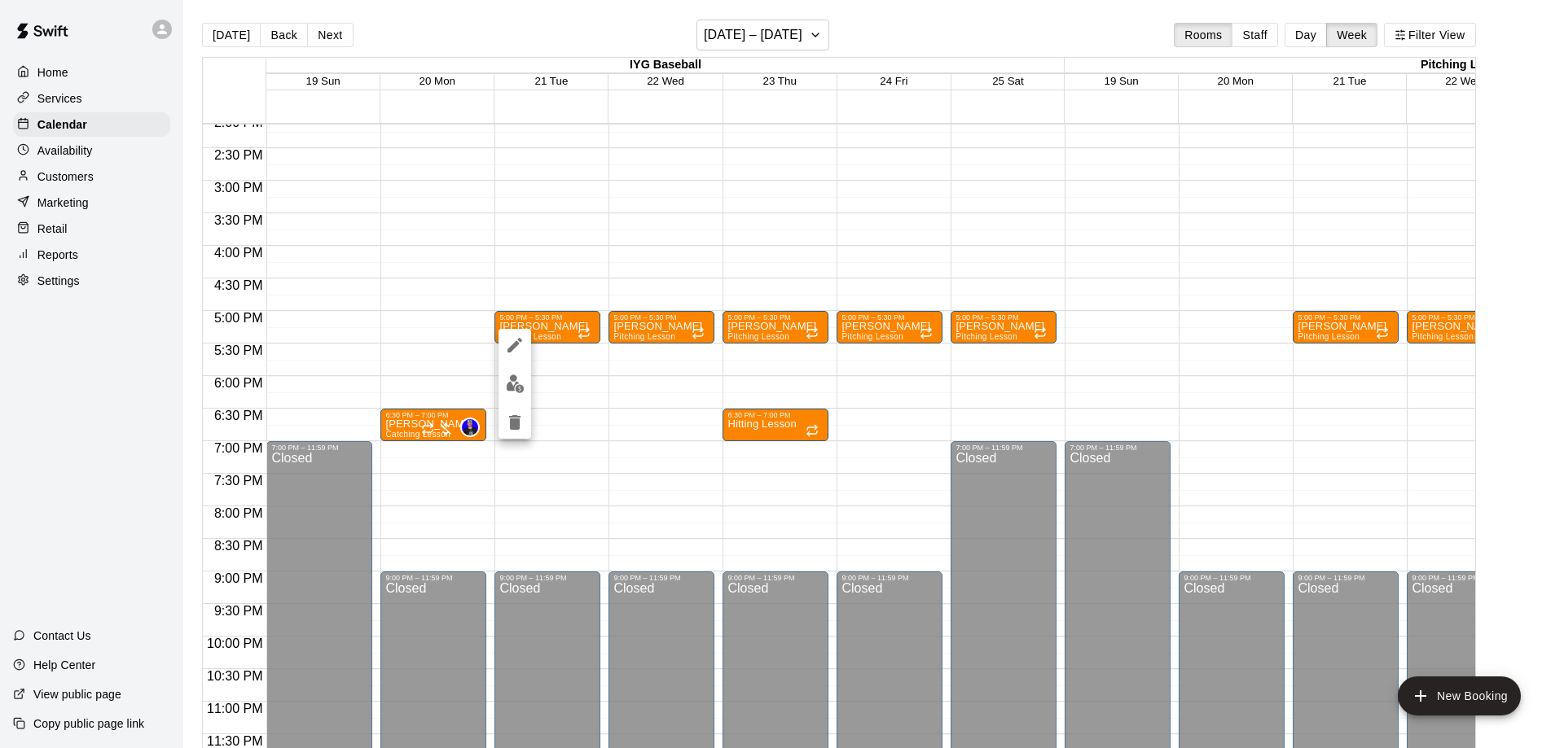
click at [515, 419] on icon "delete" at bounding box center [514, 422] width 11 height 15
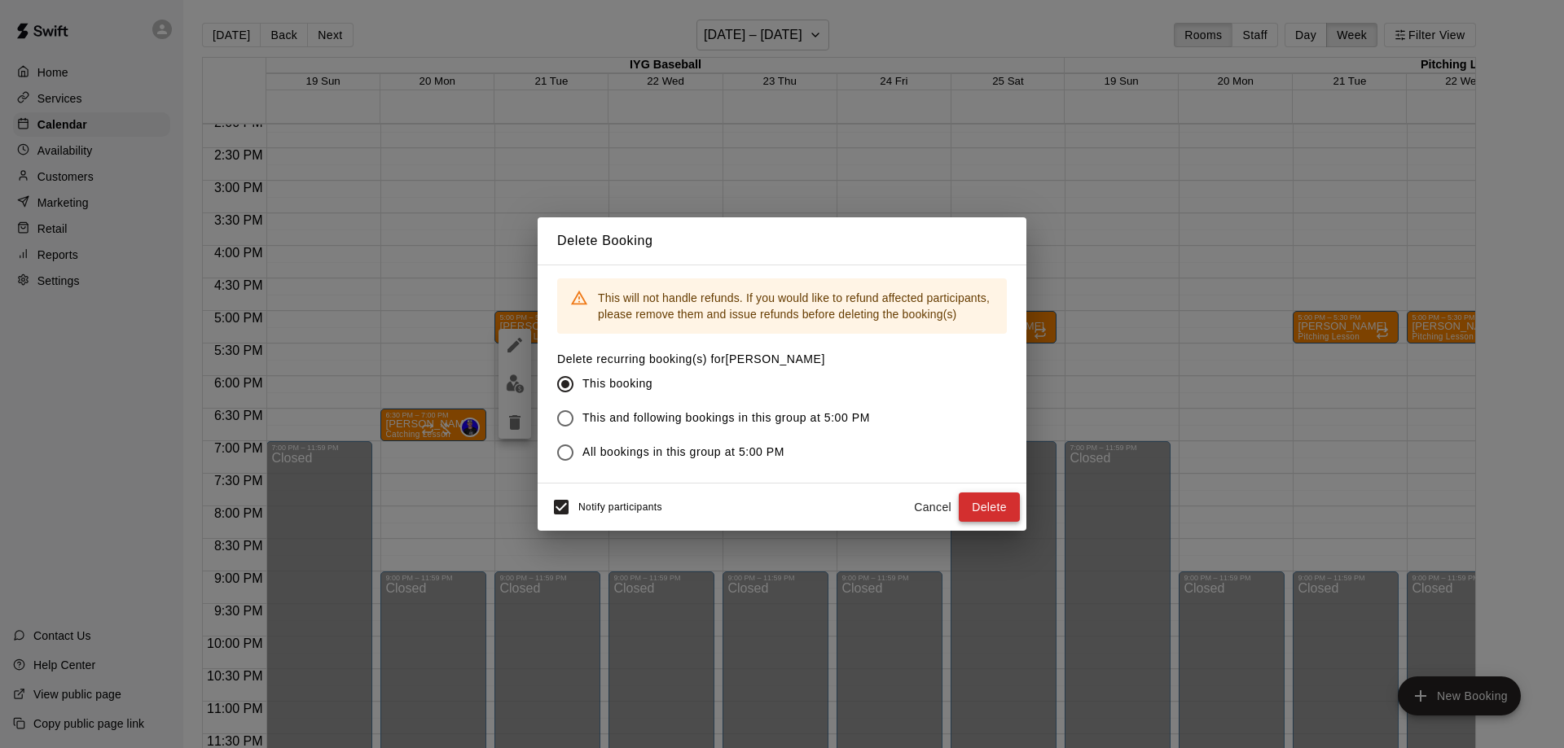
click at [972, 502] on button "Delete" at bounding box center [988, 508] width 61 height 30
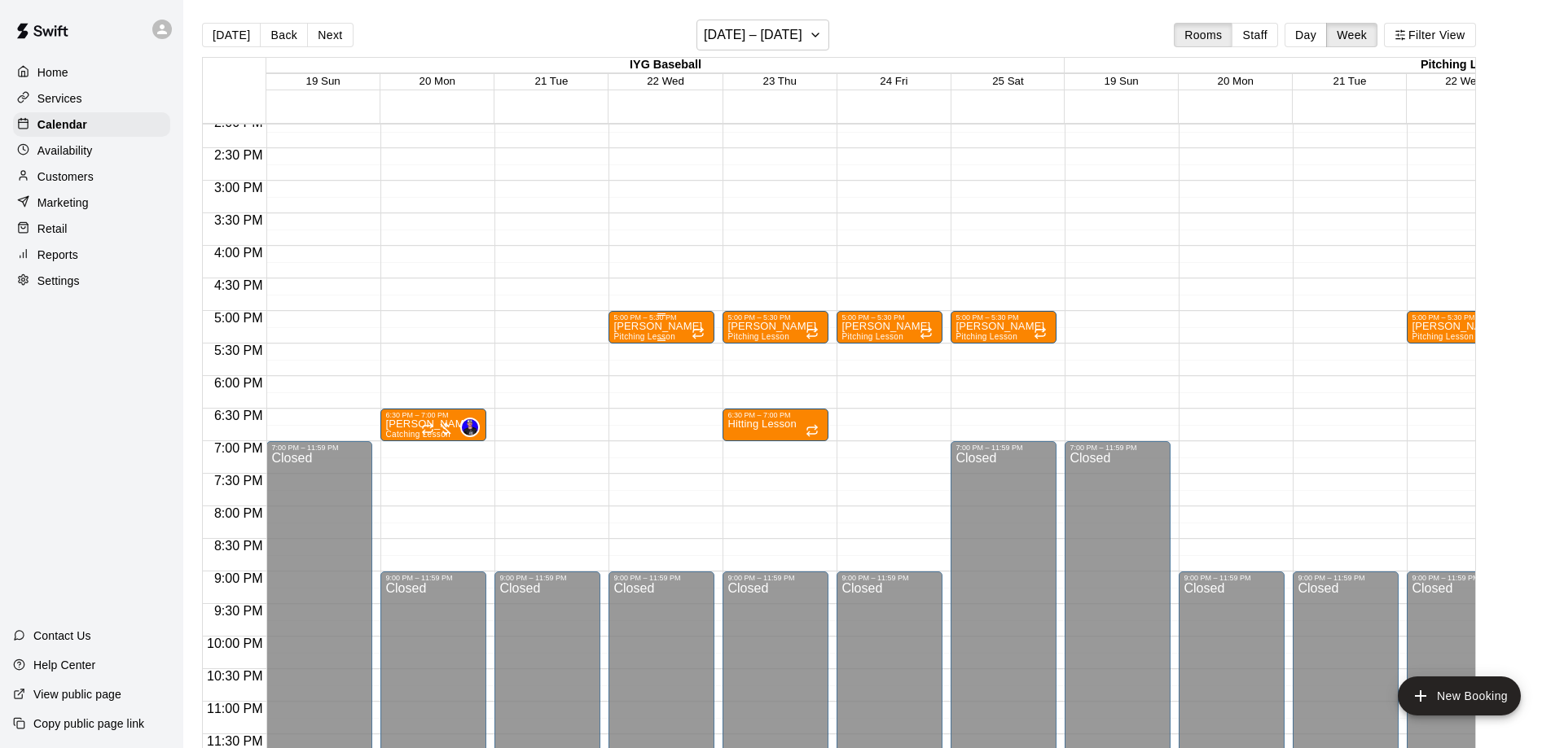
click at [648, 327] on p "[PERSON_NAME]" at bounding box center [657, 327] width 89 height 0
click at [629, 420] on icon "delete" at bounding box center [628, 422] width 11 height 15
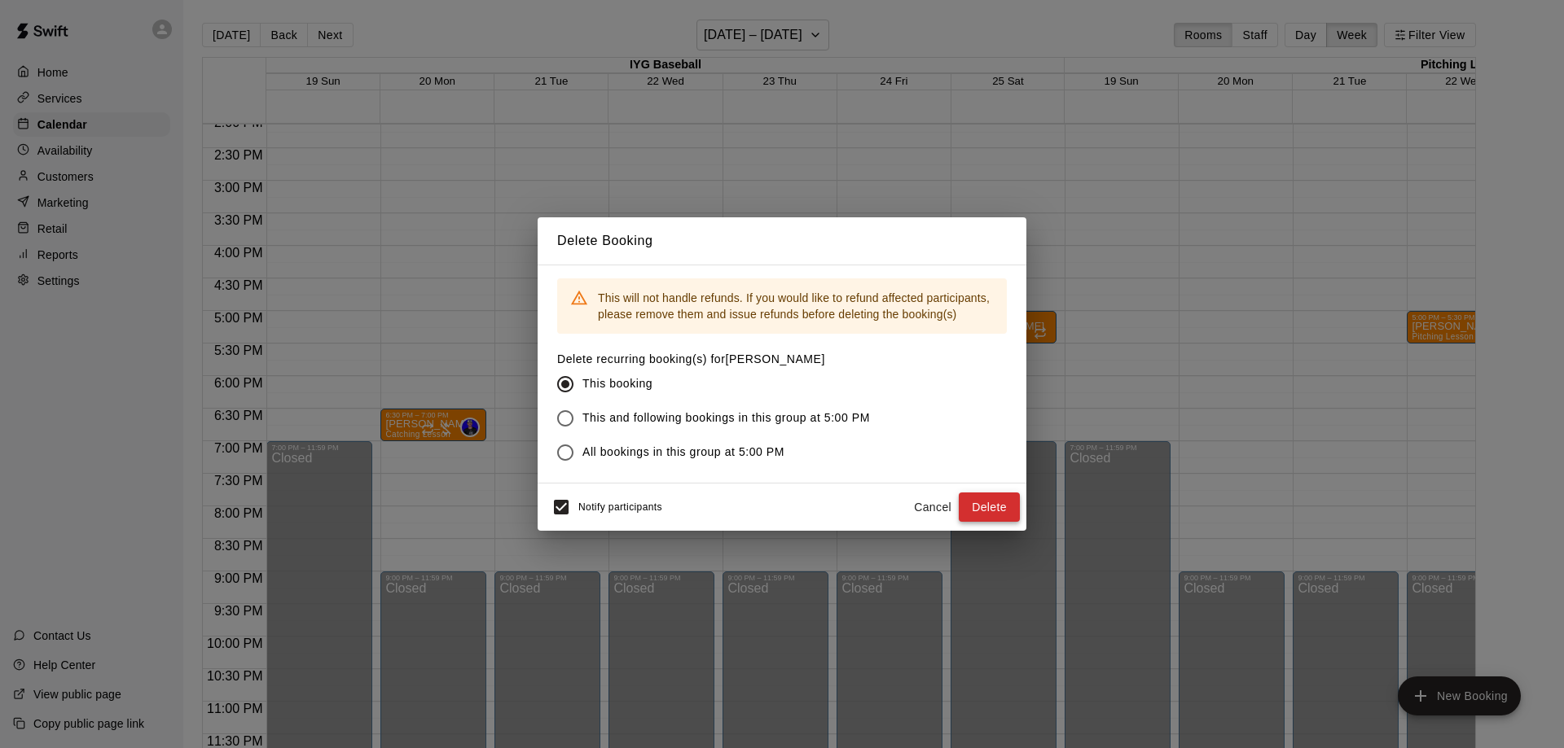
click at [989, 502] on button "Delete" at bounding box center [988, 508] width 61 height 30
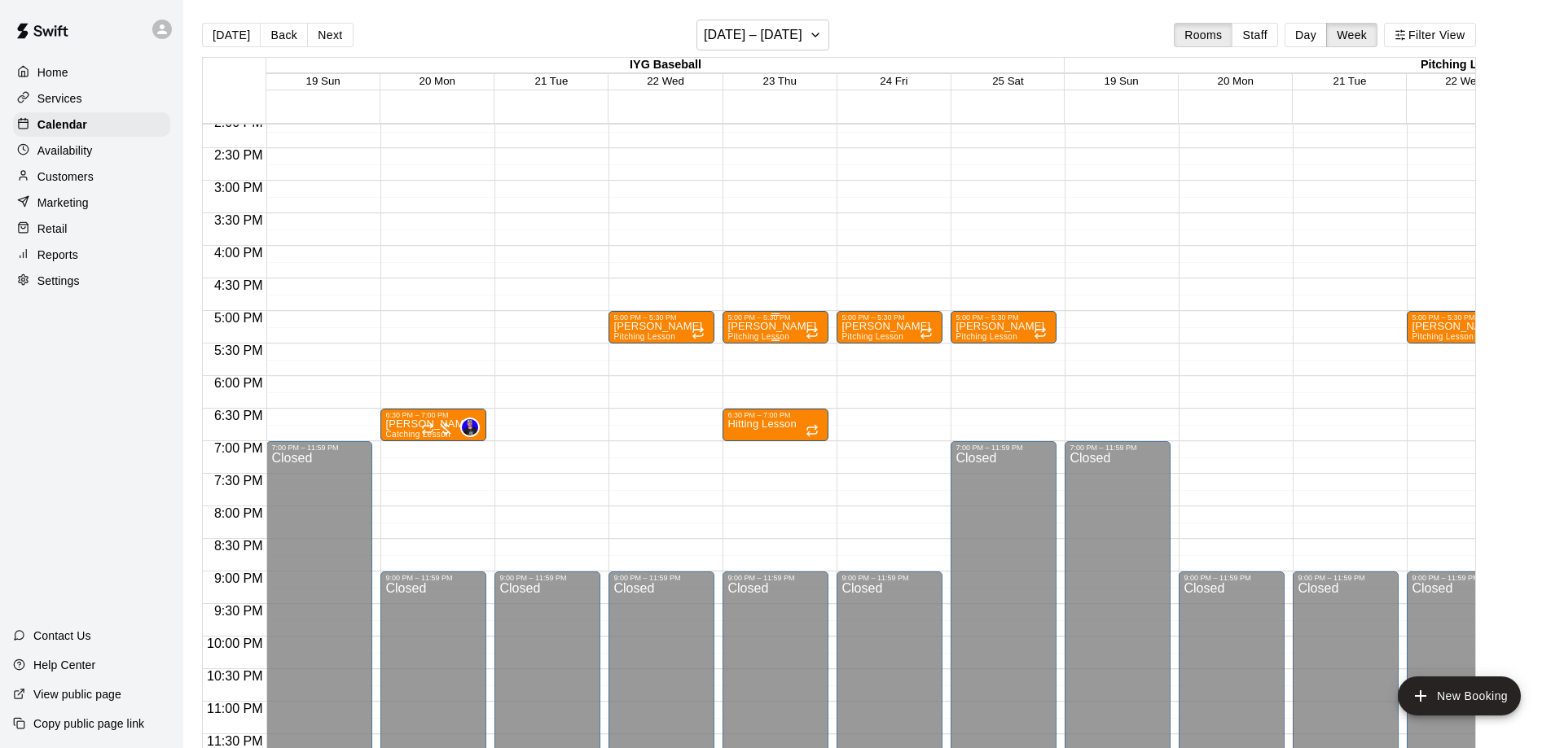
click at [753, 335] on span "Pitching Lesson" at bounding box center [758, 336] width 62 height 9
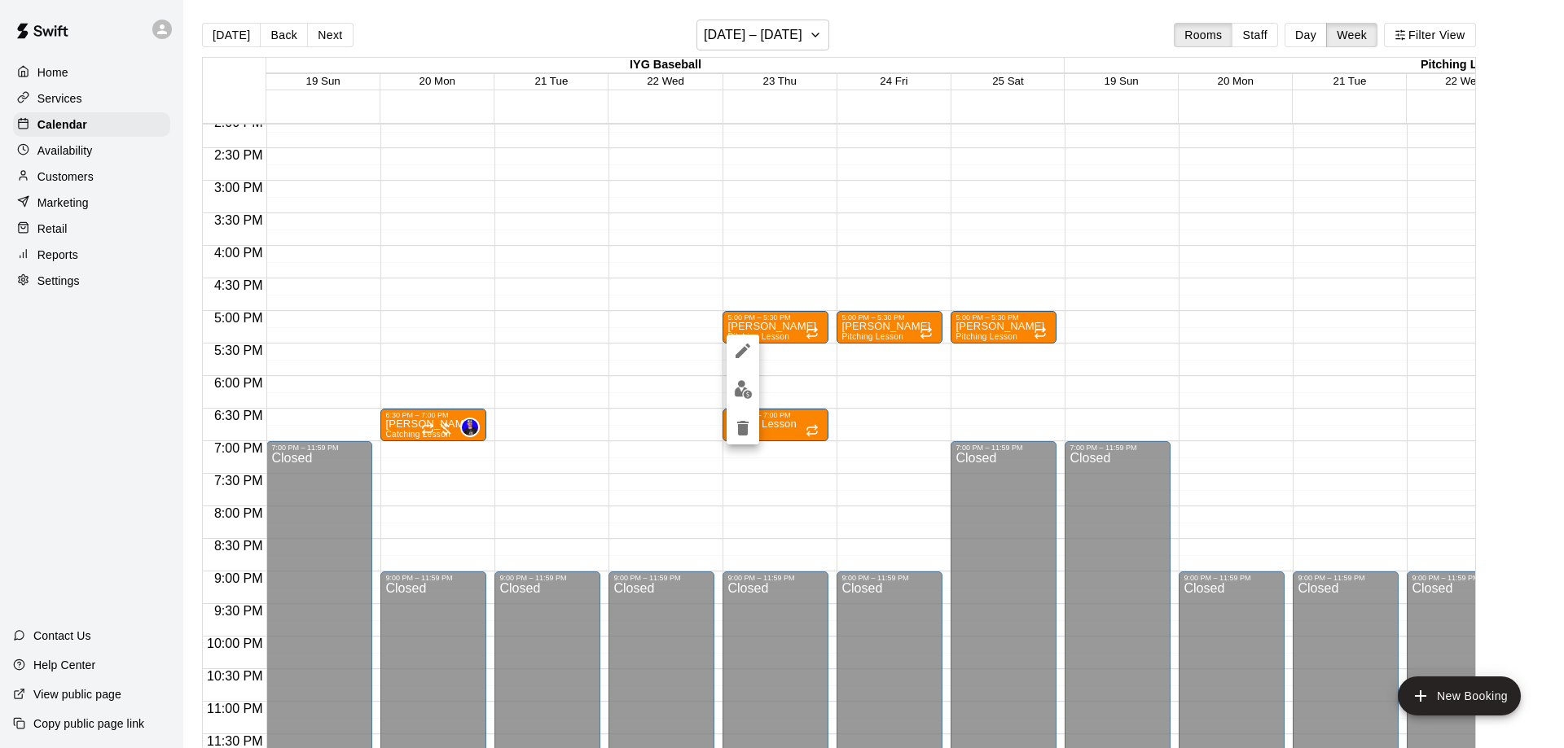
click at [739, 425] on icon "delete" at bounding box center [742, 428] width 11 height 15
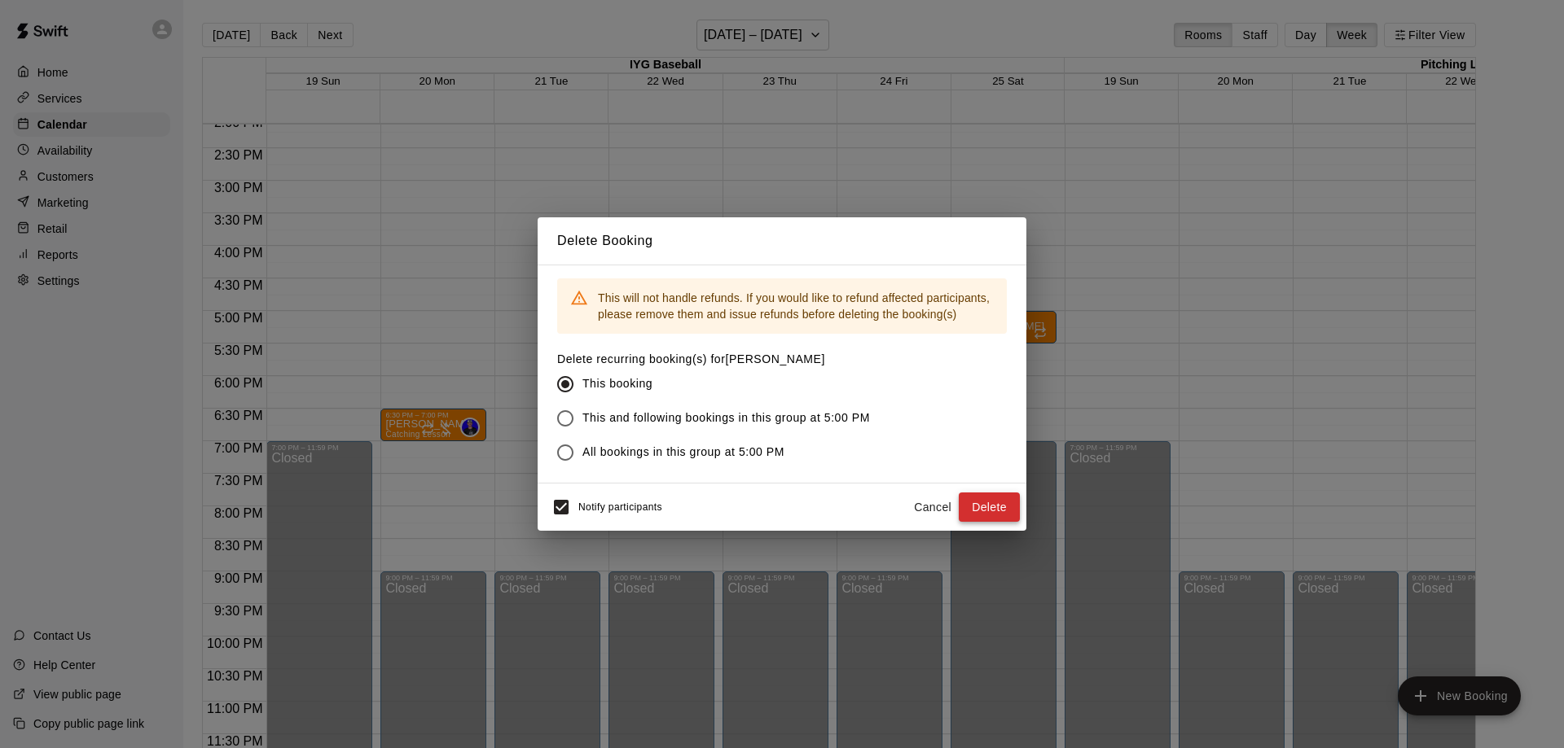
click at [996, 493] on button "Delete" at bounding box center [988, 508] width 61 height 30
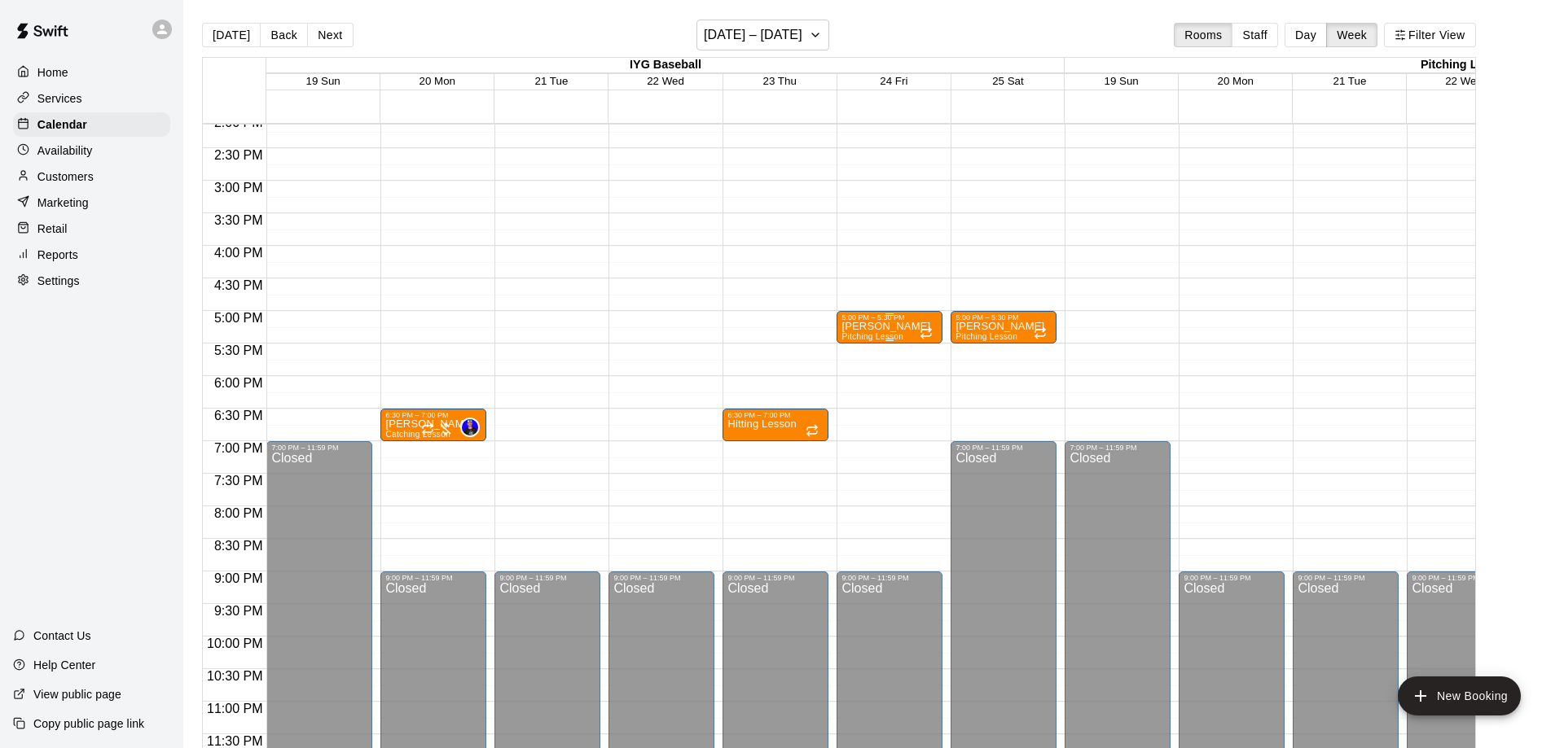
click at [872, 327] on p "[PERSON_NAME]" at bounding box center [885, 327] width 89 height 0
click at [859, 429] on icon "delete" at bounding box center [856, 422] width 11 height 15
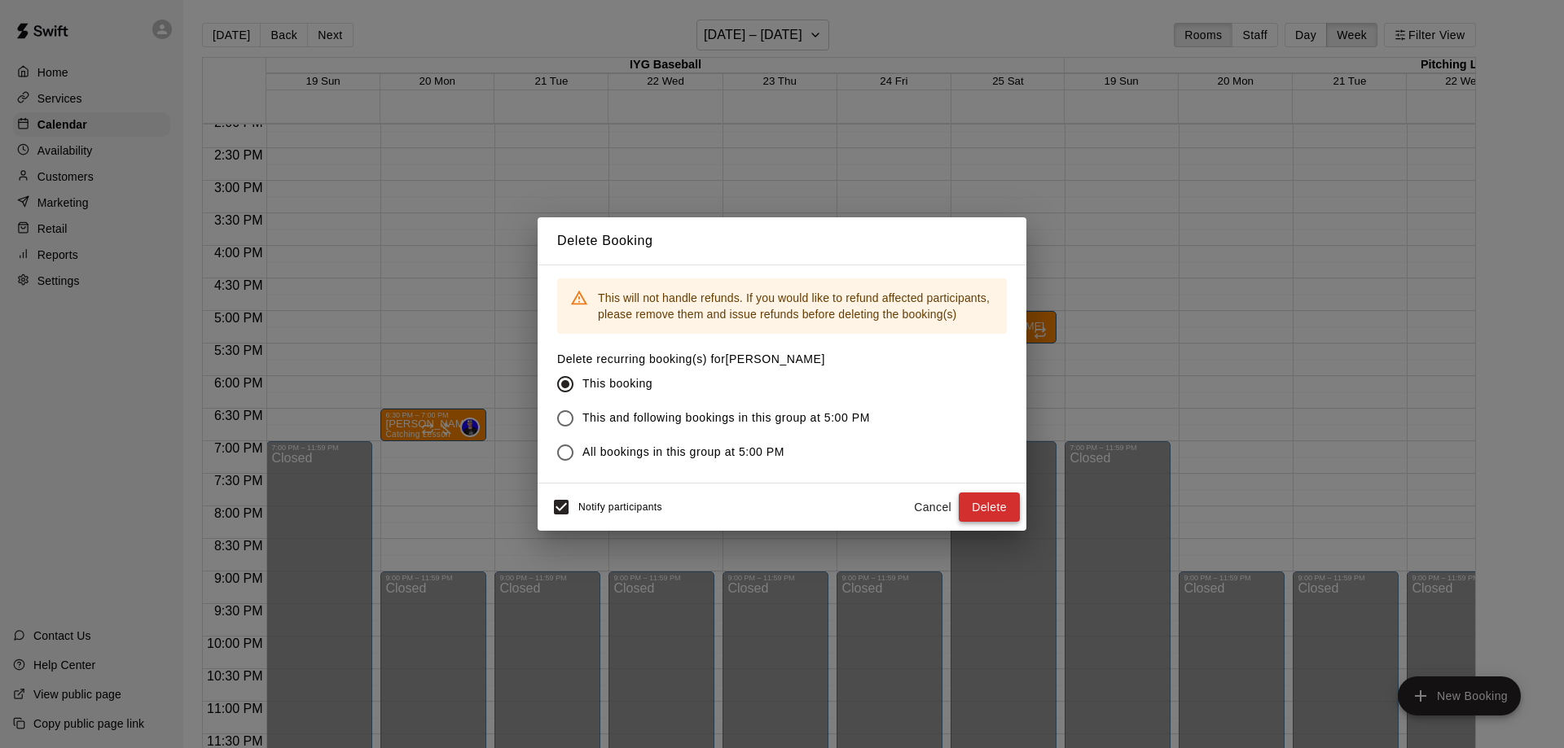
click at [1004, 511] on button "Delete" at bounding box center [988, 508] width 61 height 30
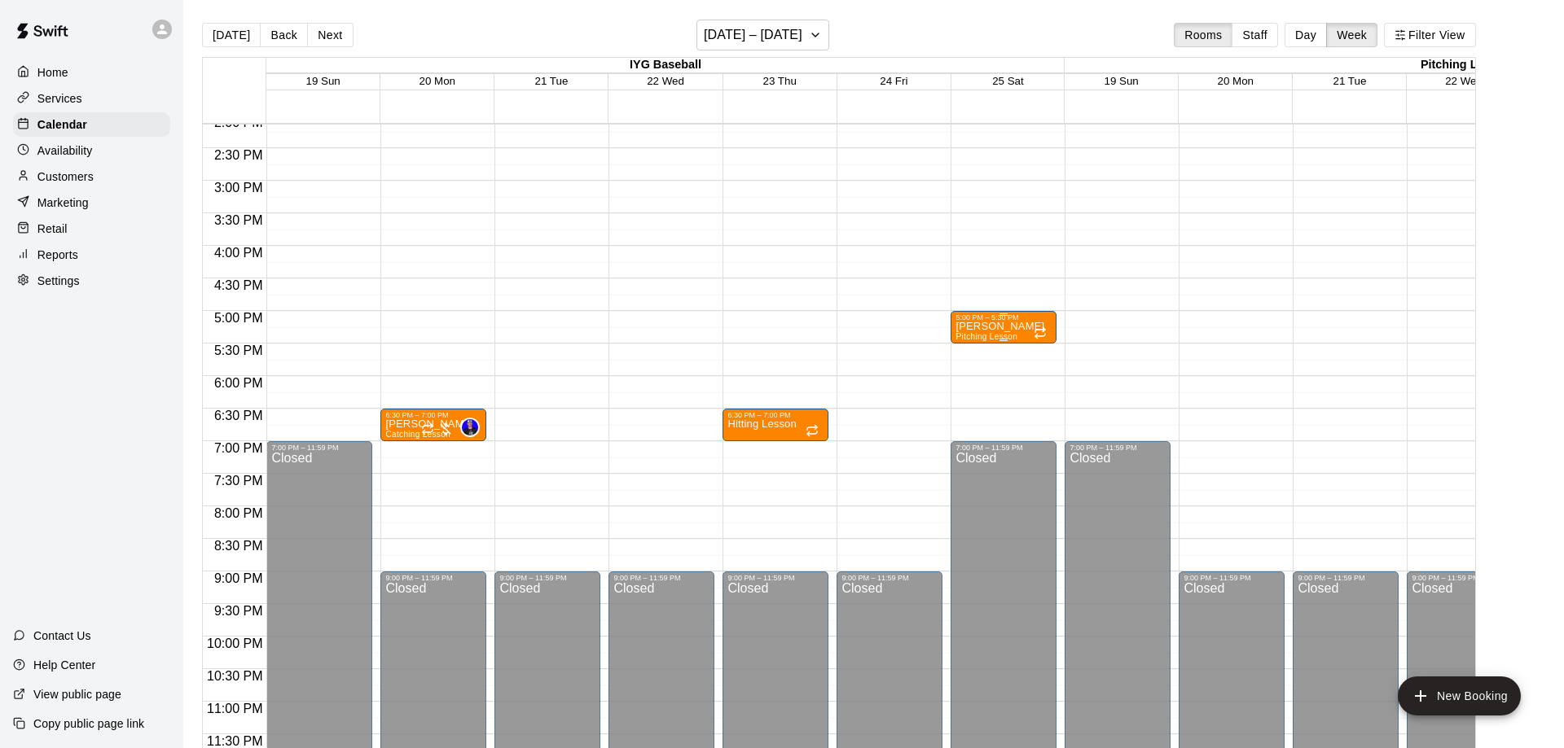
click at [995, 327] on p "[PERSON_NAME]" at bounding box center [999, 327] width 89 height 0
click at [974, 423] on icon "delete" at bounding box center [970, 422] width 11 height 15
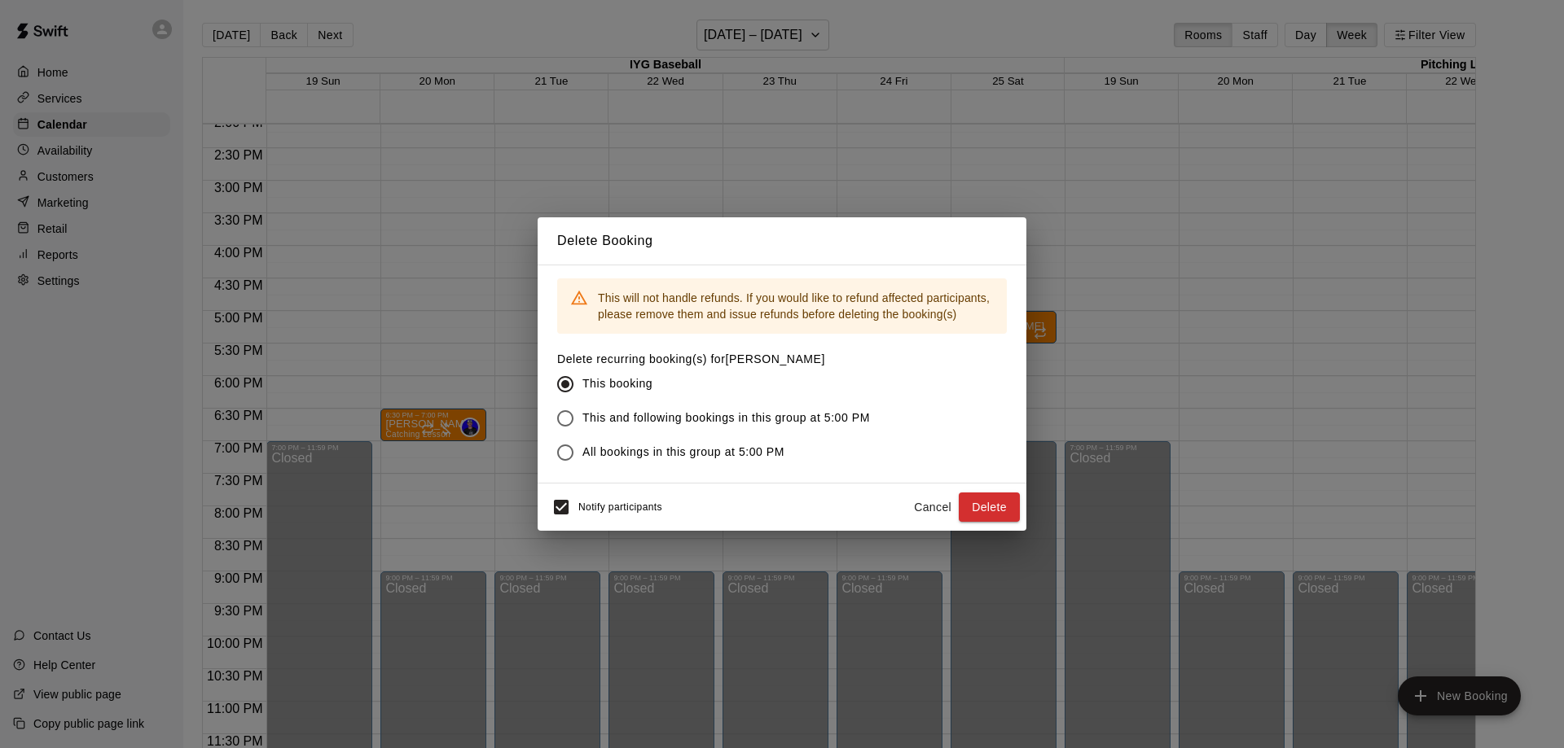
click at [999, 498] on button "Delete" at bounding box center [988, 508] width 61 height 30
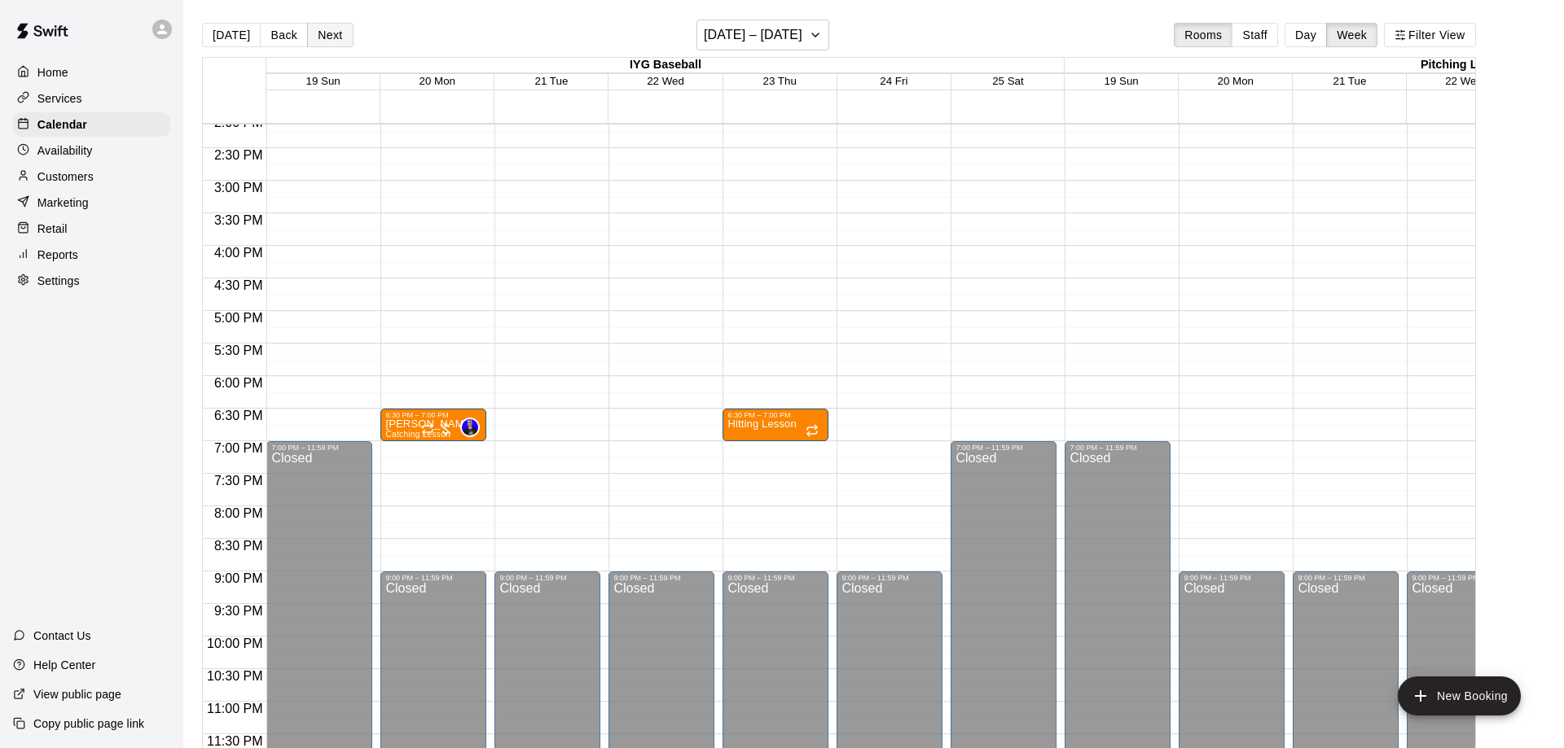
click at [322, 36] on button "Next" at bounding box center [330, 35] width 46 height 24
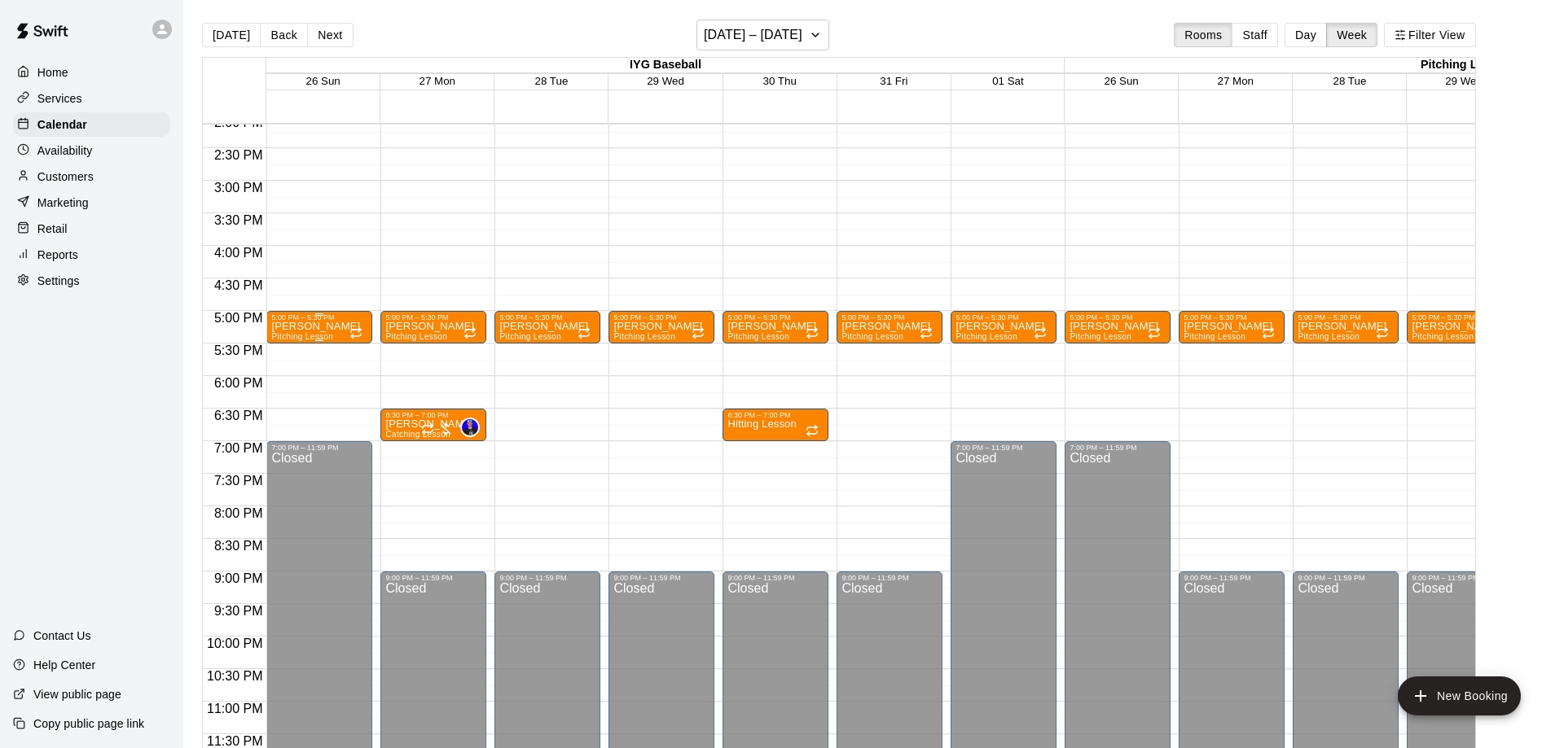
click at [308, 335] on span "Pitching Lesson" at bounding box center [302, 336] width 62 height 9
click at [284, 428] on icon "delete" at bounding box center [286, 428] width 11 height 15
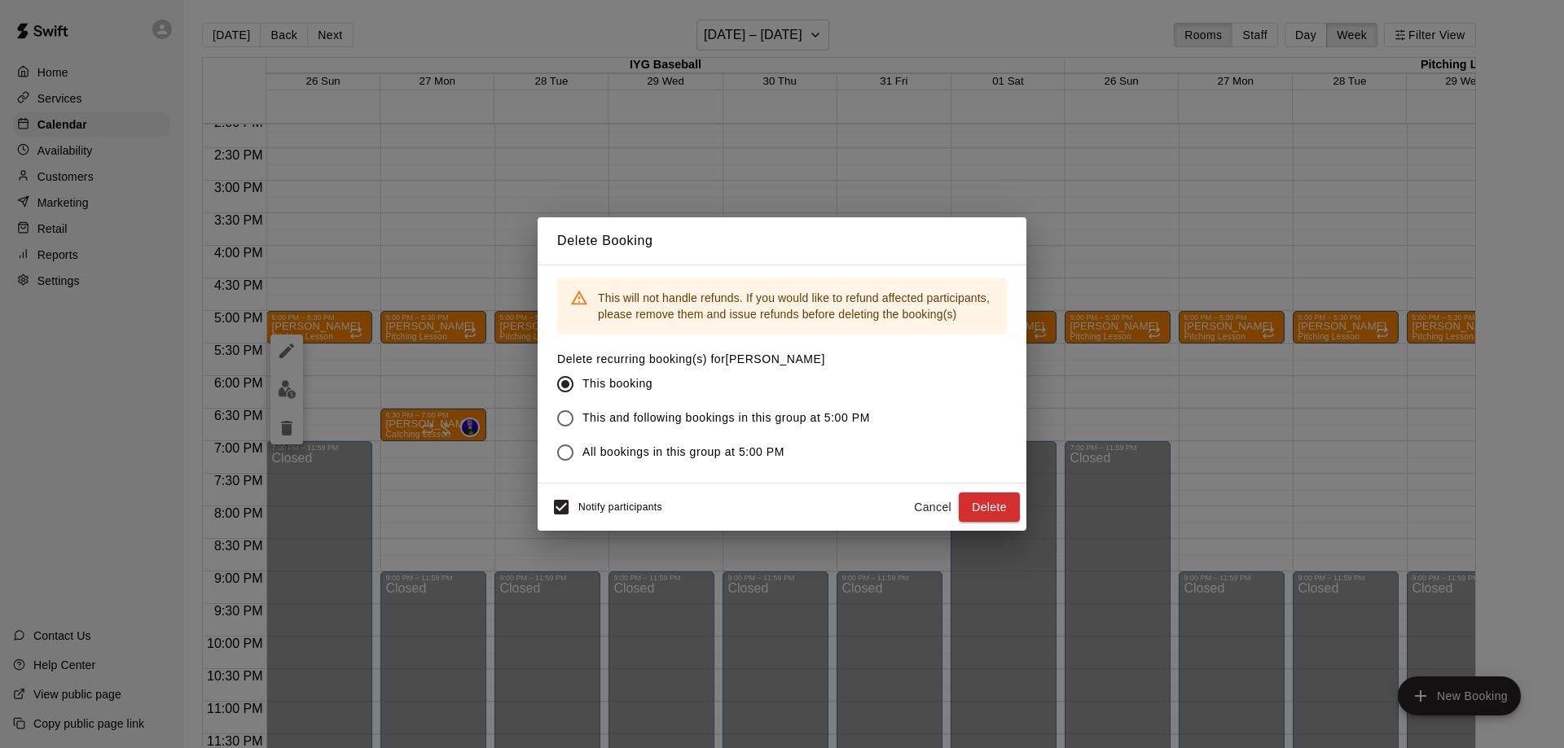
click at [985, 513] on button "Delete" at bounding box center [988, 508] width 61 height 30
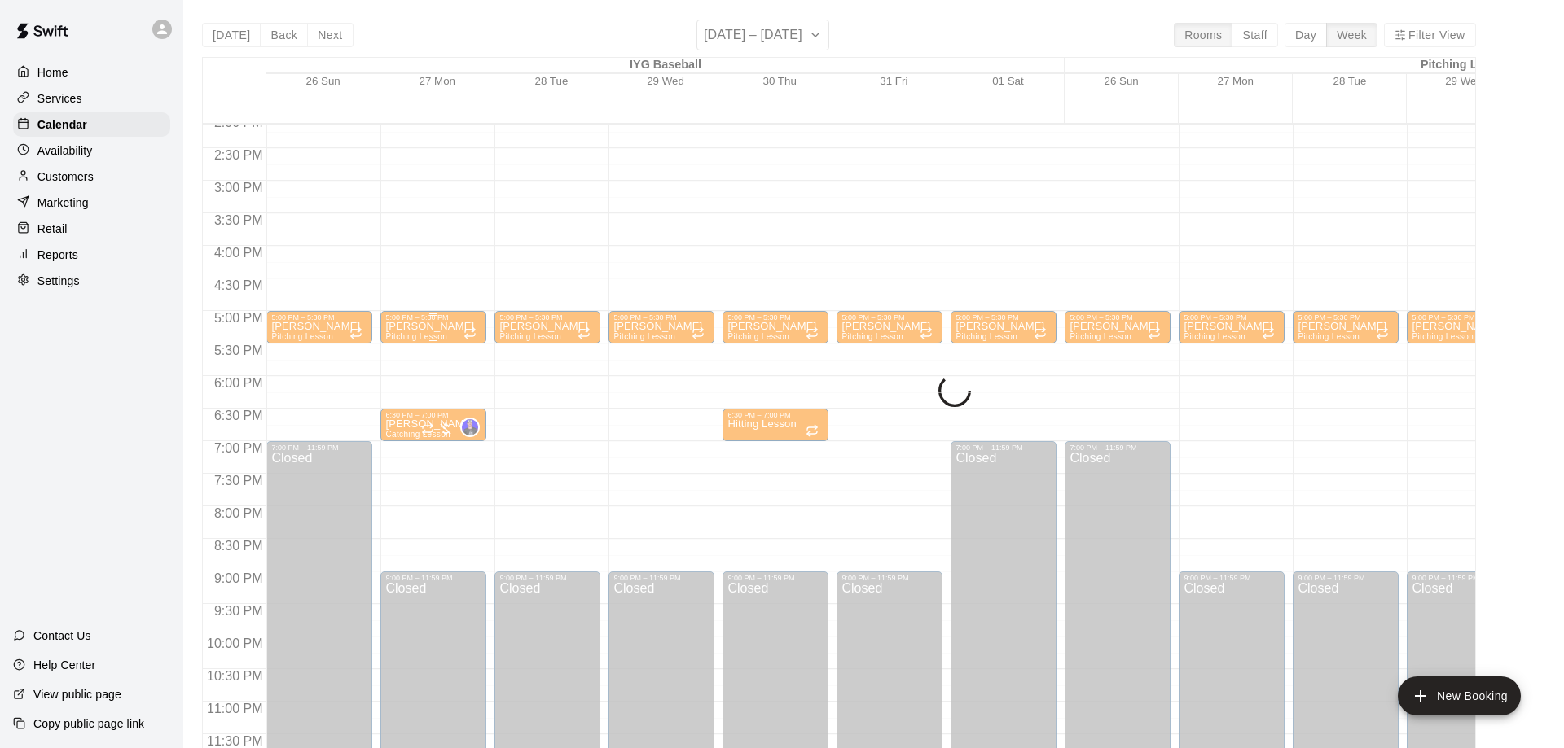
click at [438, 327] on p "[PERSON_NAME]" at bounding box center [429, 327] width 89 height 0
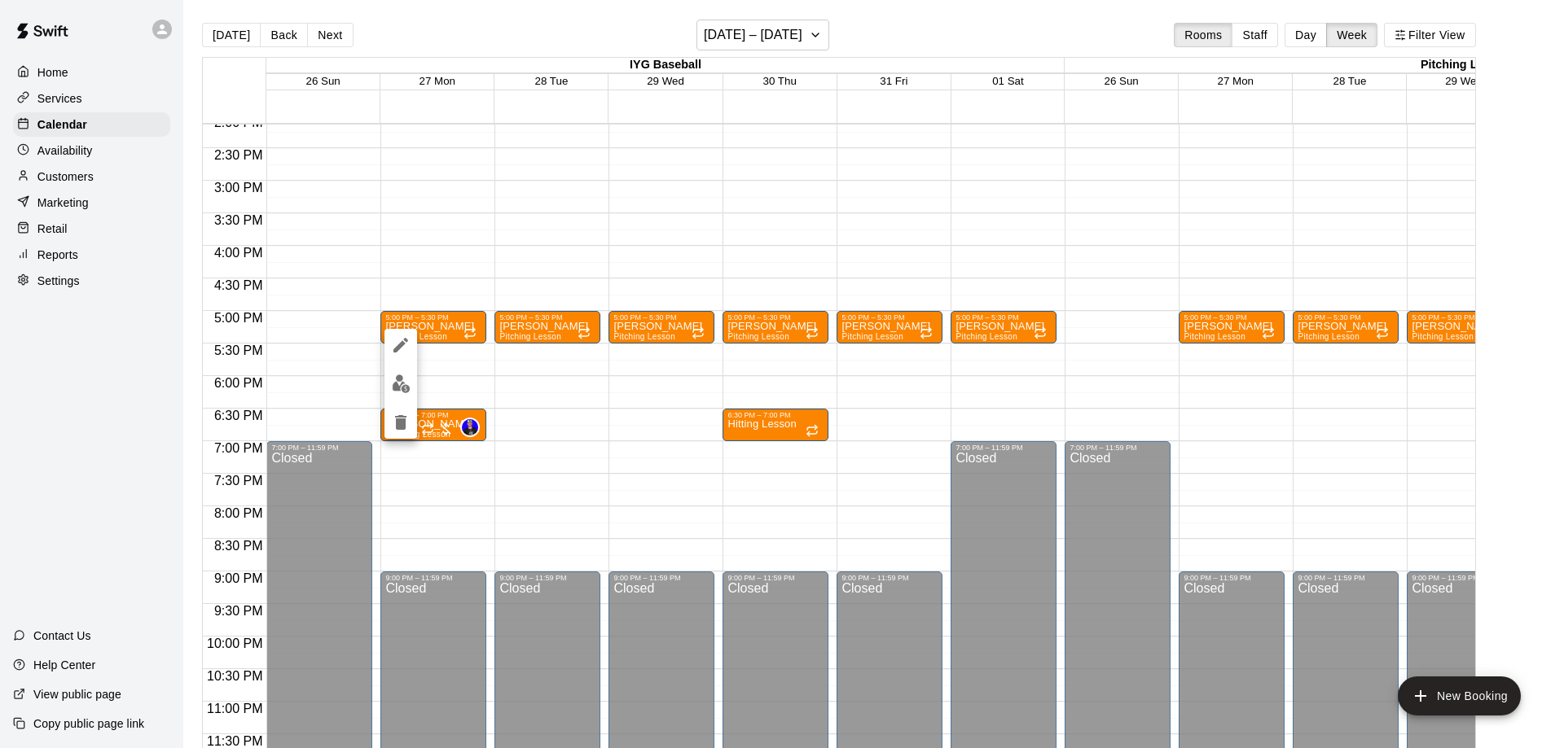
click at [401, 421] on icon "delete" at bounding box center [400, 422] width 11 height 15
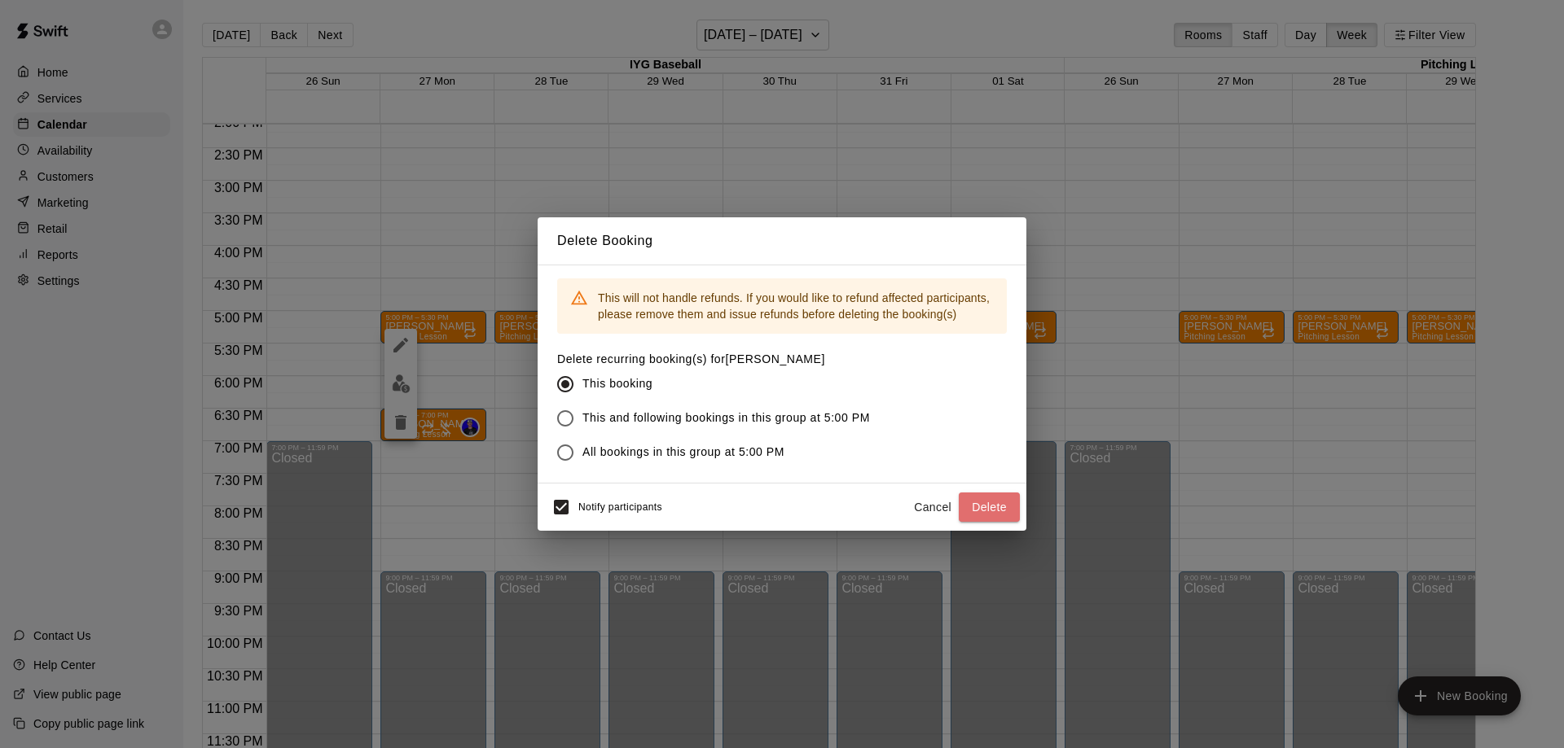
drag, startPoint x: 1015, startPoint y: 522, endPoint x: 998, endPoint y: 511, distance: 19.4
click at [1015, 521] on button "Delete" at bounding box center [988, 508] width 61 height 30
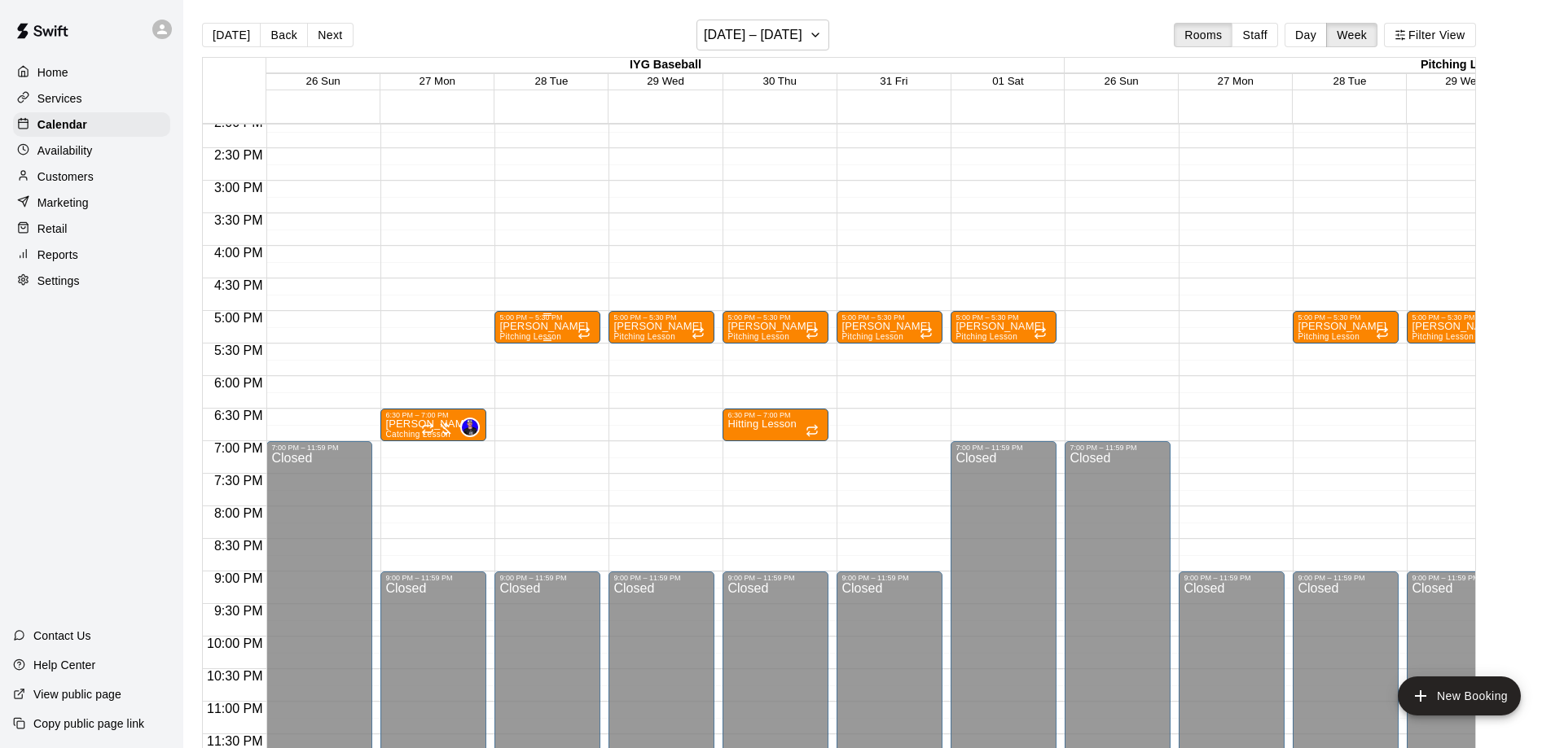
click at [539, 327] on p "[PERSON_NAME]" at bounding box center [543, 327] width 89 height 0
click at [511, 420] on icon "delete" at bounding box center [514, 422] width 11 height 15
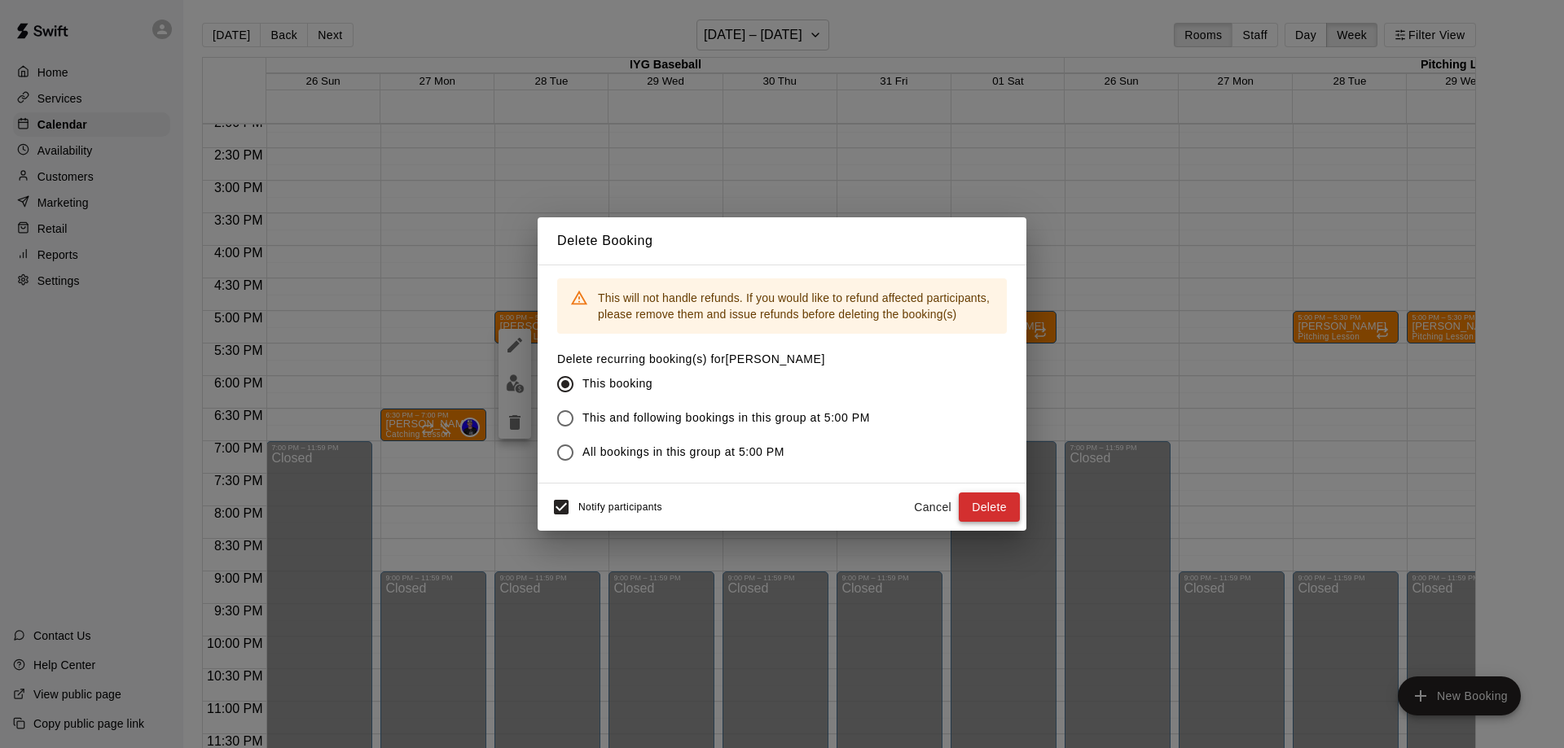
click at [971, 519] on button "Delete" at bounding box center [988, 508] width 61 height 30
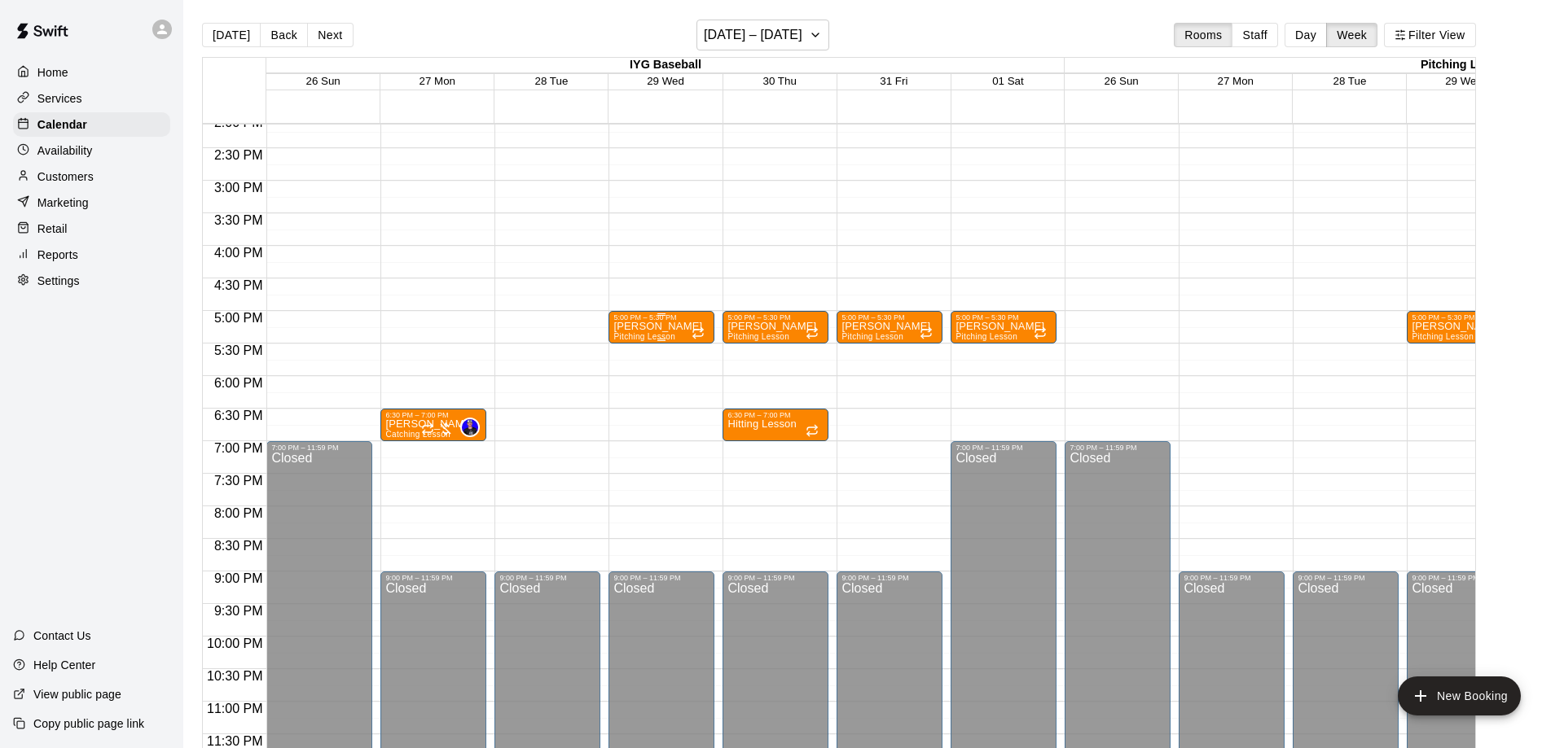
click at [643, 327] on p "[PERSON_NAME]" at bounding box center [657, 327] width 89 height 0
drag, startPoint x: 632, startPoint y: 426, endPoint x: 661, endPoint y: 426, distance: 29.3
click at [631, 426] on icon "delete" at bounding box center [628, 422] width 11 height 15
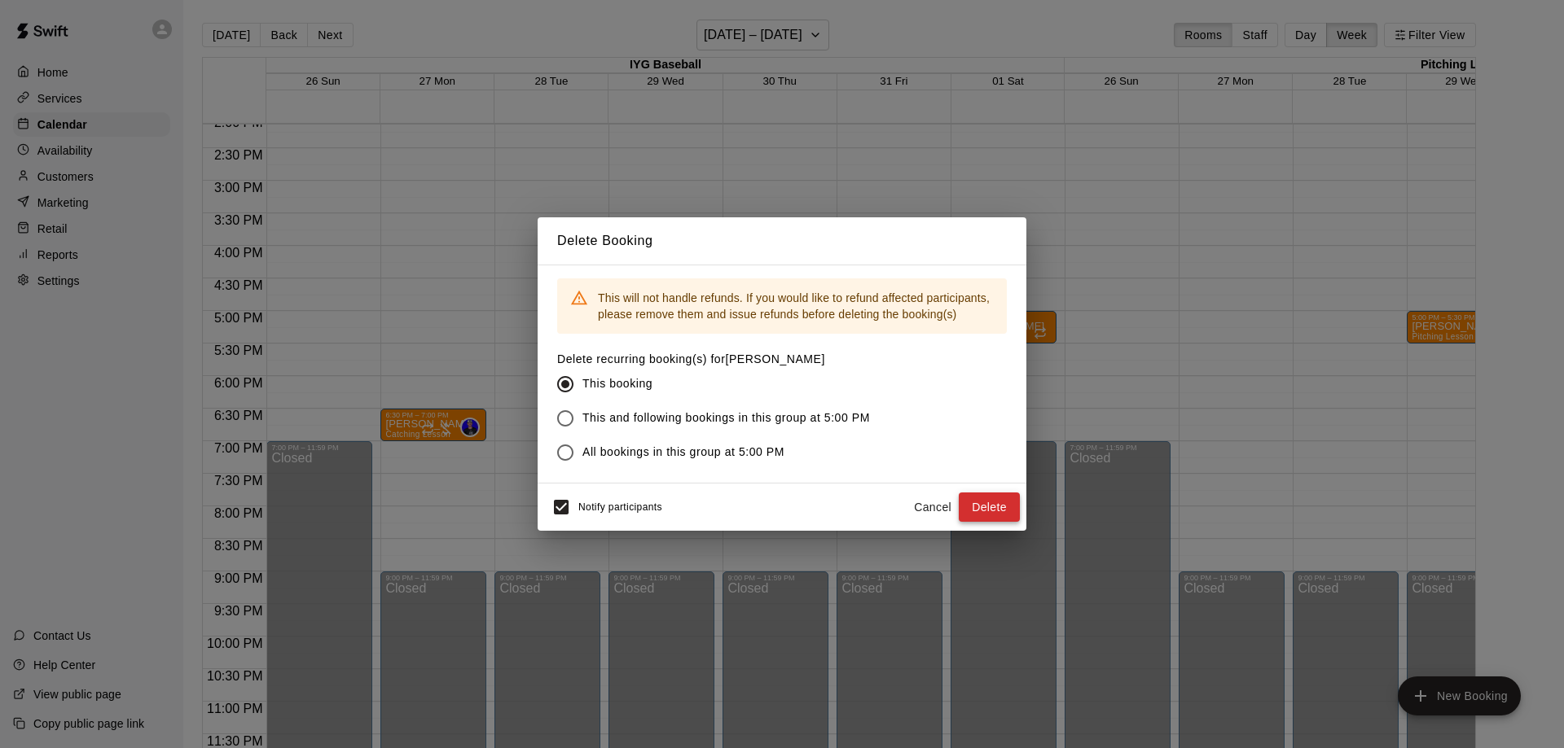
click at [981, 508] on button "Delete" at bounding box center [988, 508] width 61 height 30
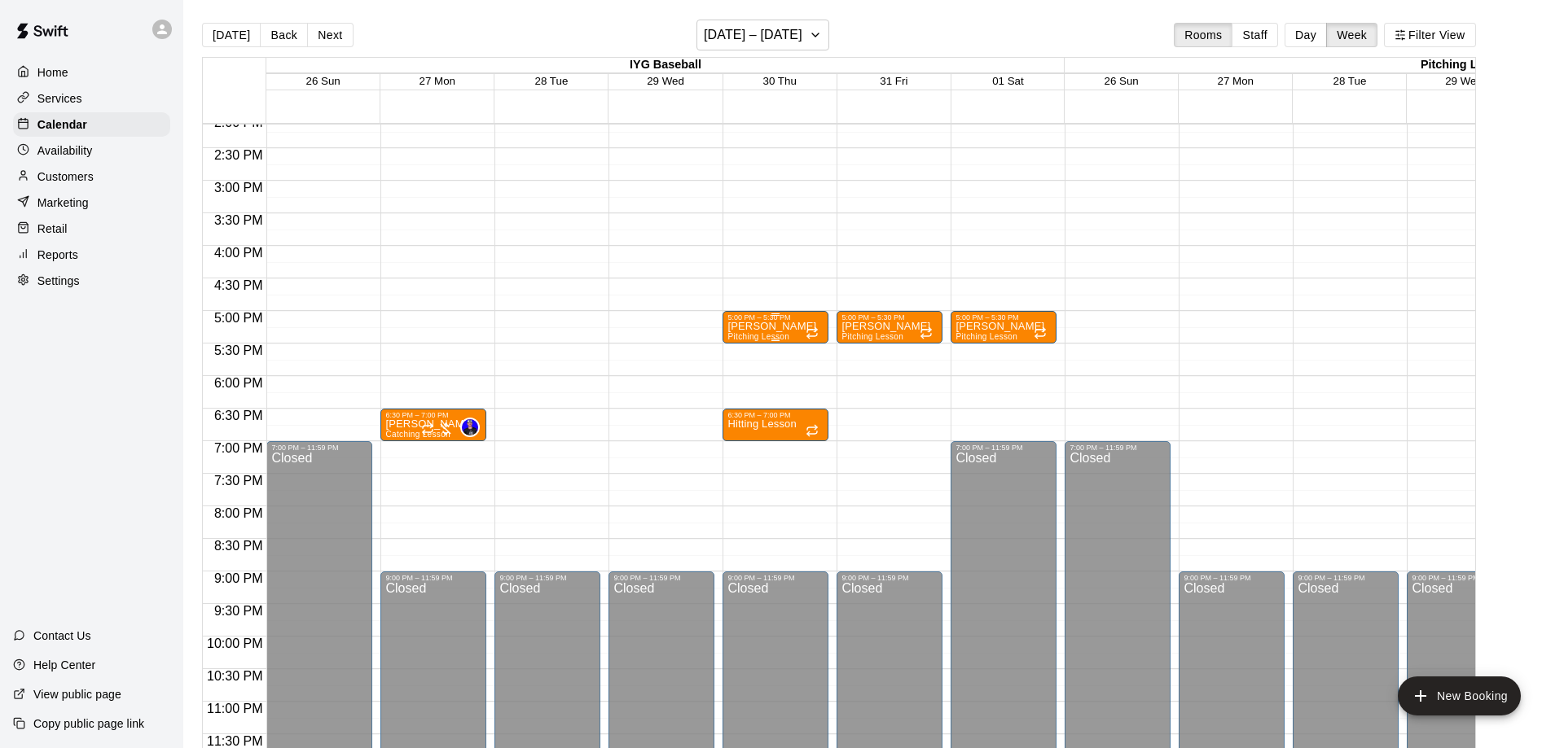
click at [758, 339] on div at bounding box center [775, 340] width 96 height 2
click at [743, 429] on icon "delete" at bounding box center [742, 432] width 11 height 15
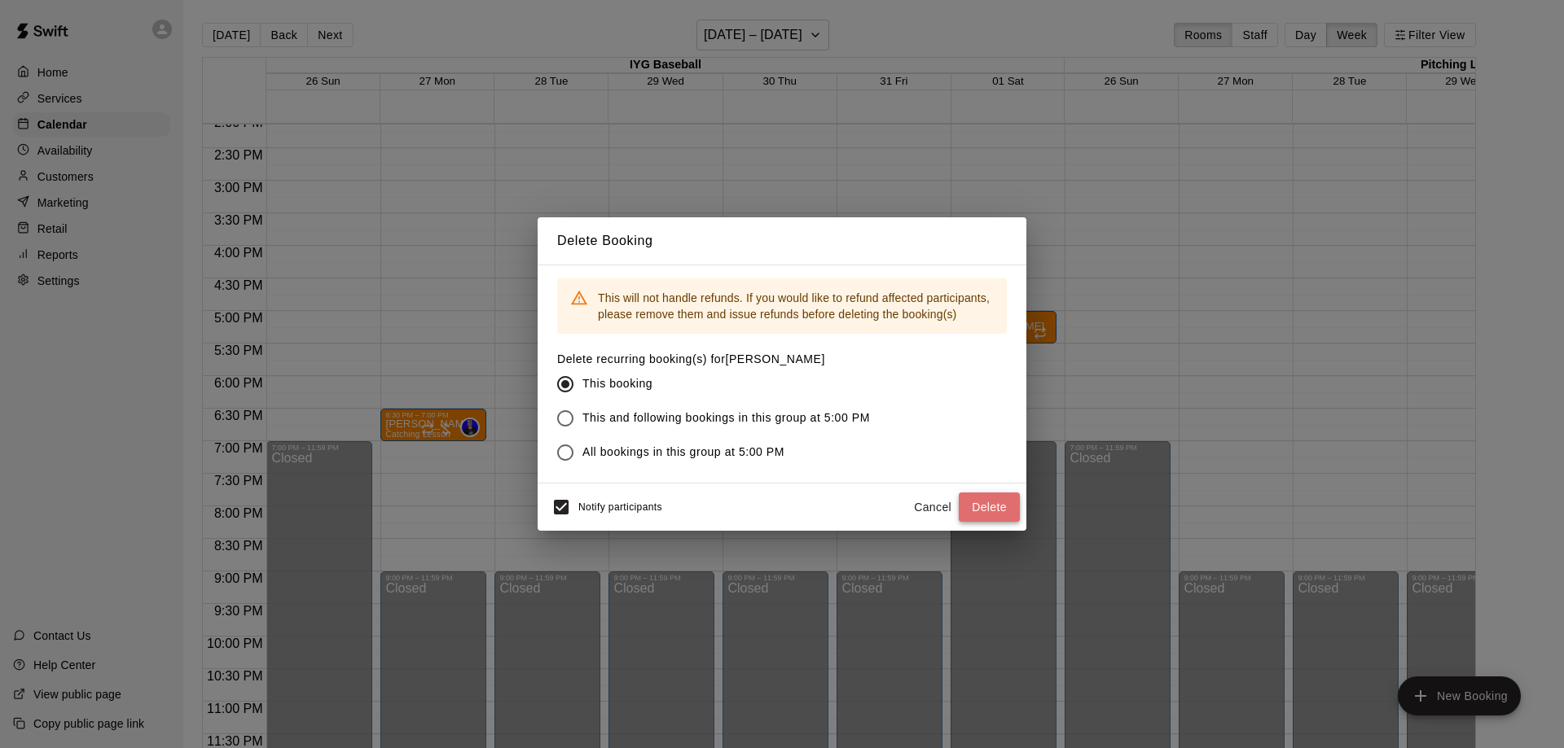
click at [1001, 515] on button "Delete" at bounding box center [988, 508] width 61 height 30
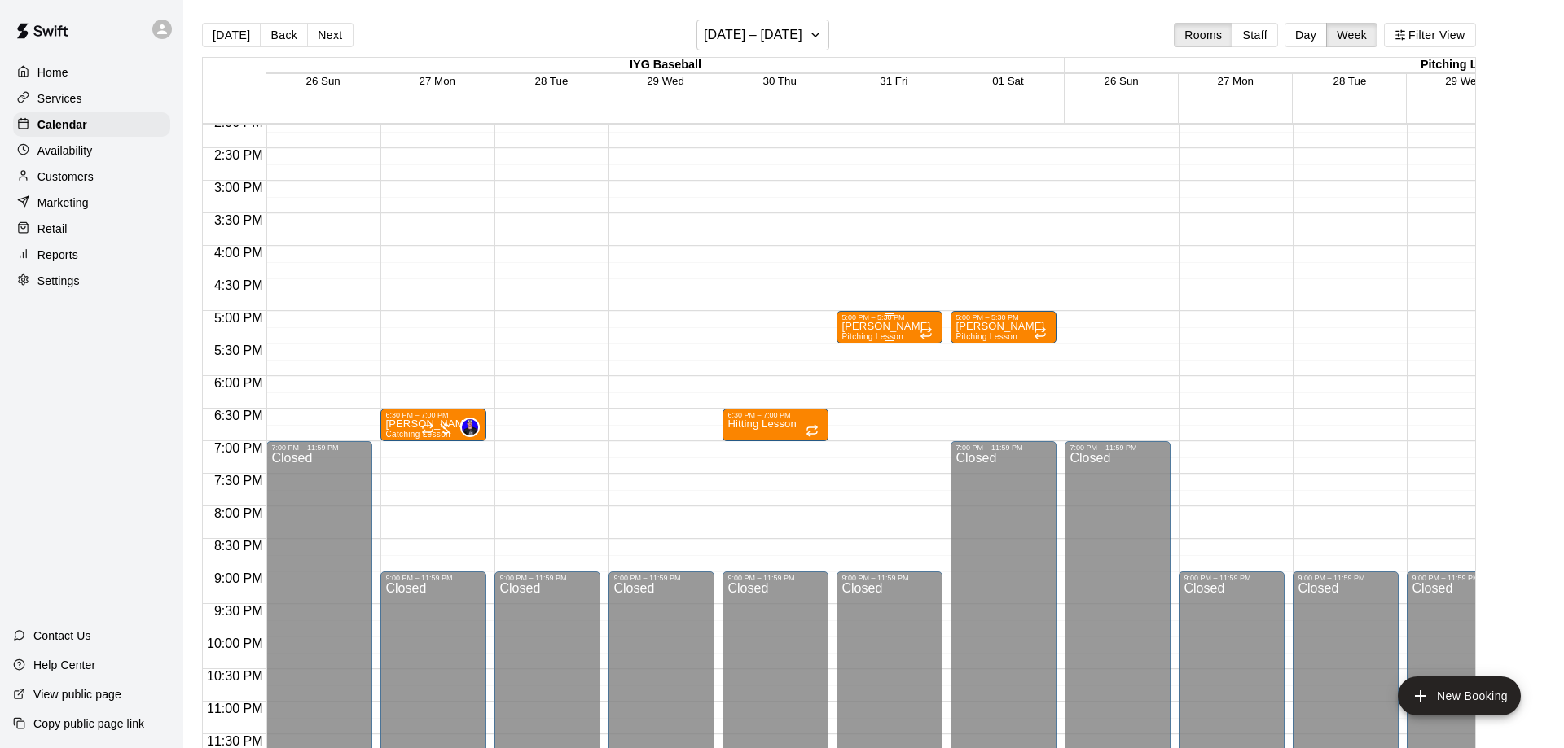
click at [865, 327] on p "[PERSON_NAME]" at bounding box center [885, 327] width 89 height 0
click at [851, 426] on icon "delete" at bounding box center [857, 423] width 20 height 20
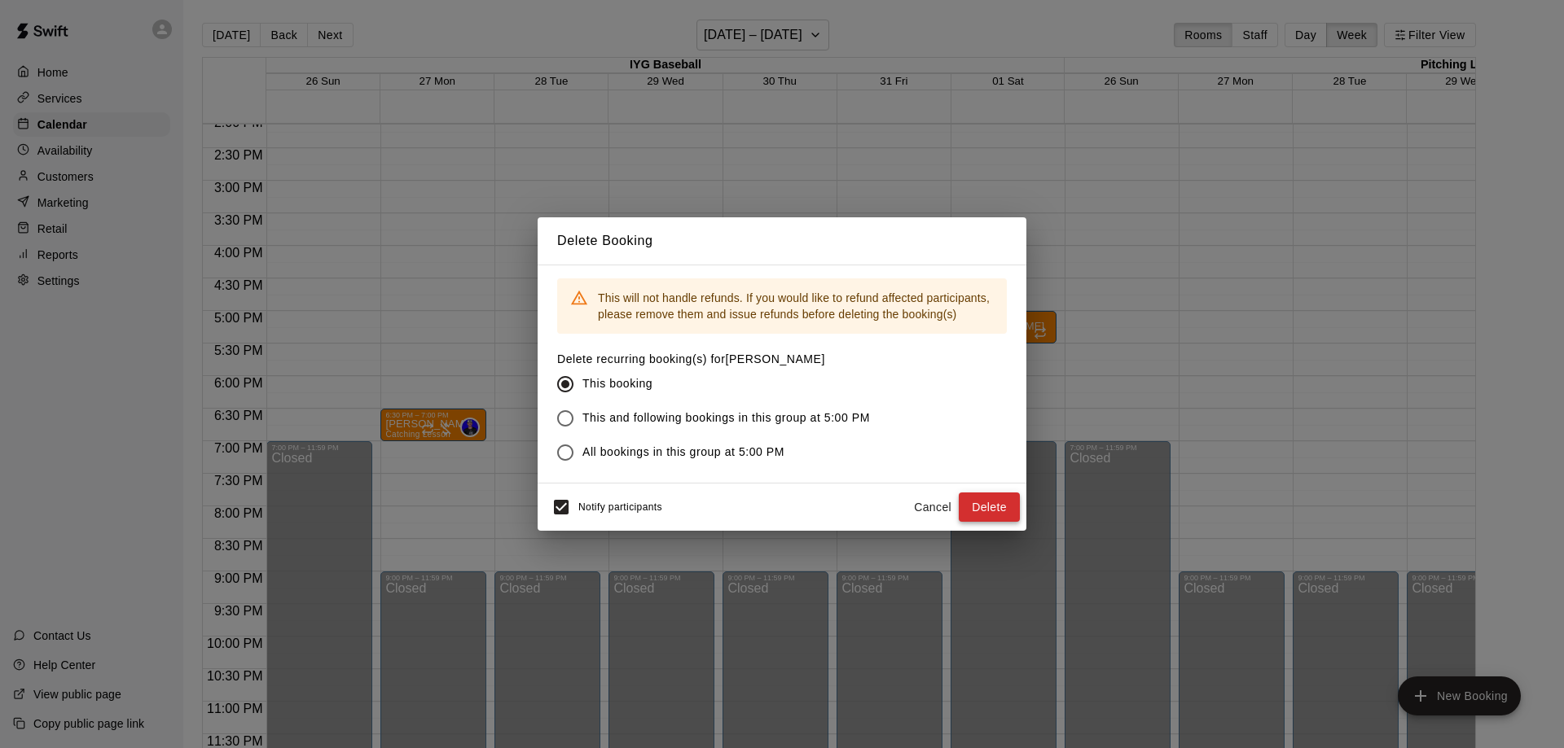
click at [982, 512] on button "Delete" at bounding box center [988, 508] width 61 height 30
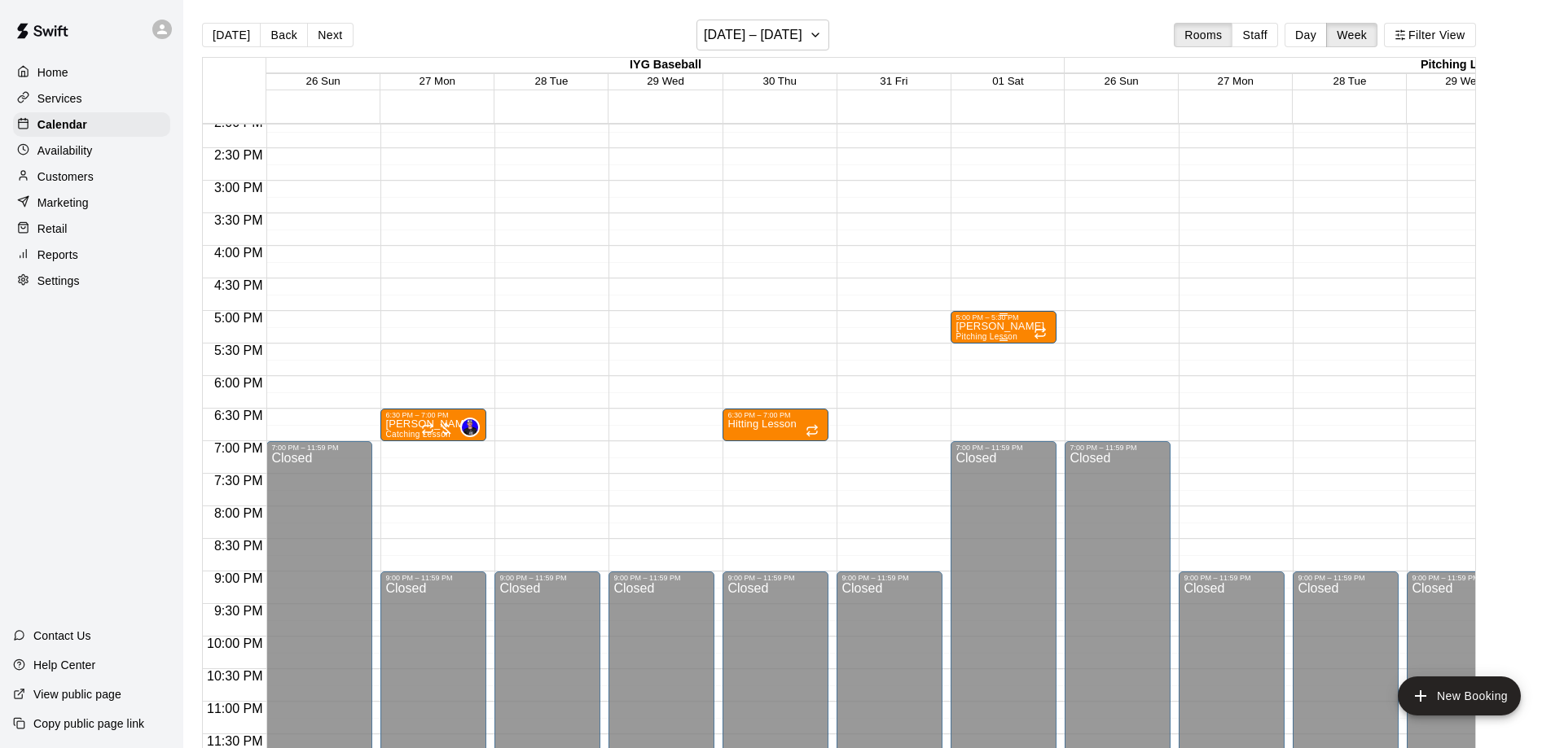
click at [1003, 327] on p "[PERSON_NAME]" at bounding box center [999, 327] width 89 height 0
click at [967, 425] on icon "delete" at bounding box center [970, 422] width 11 height 15
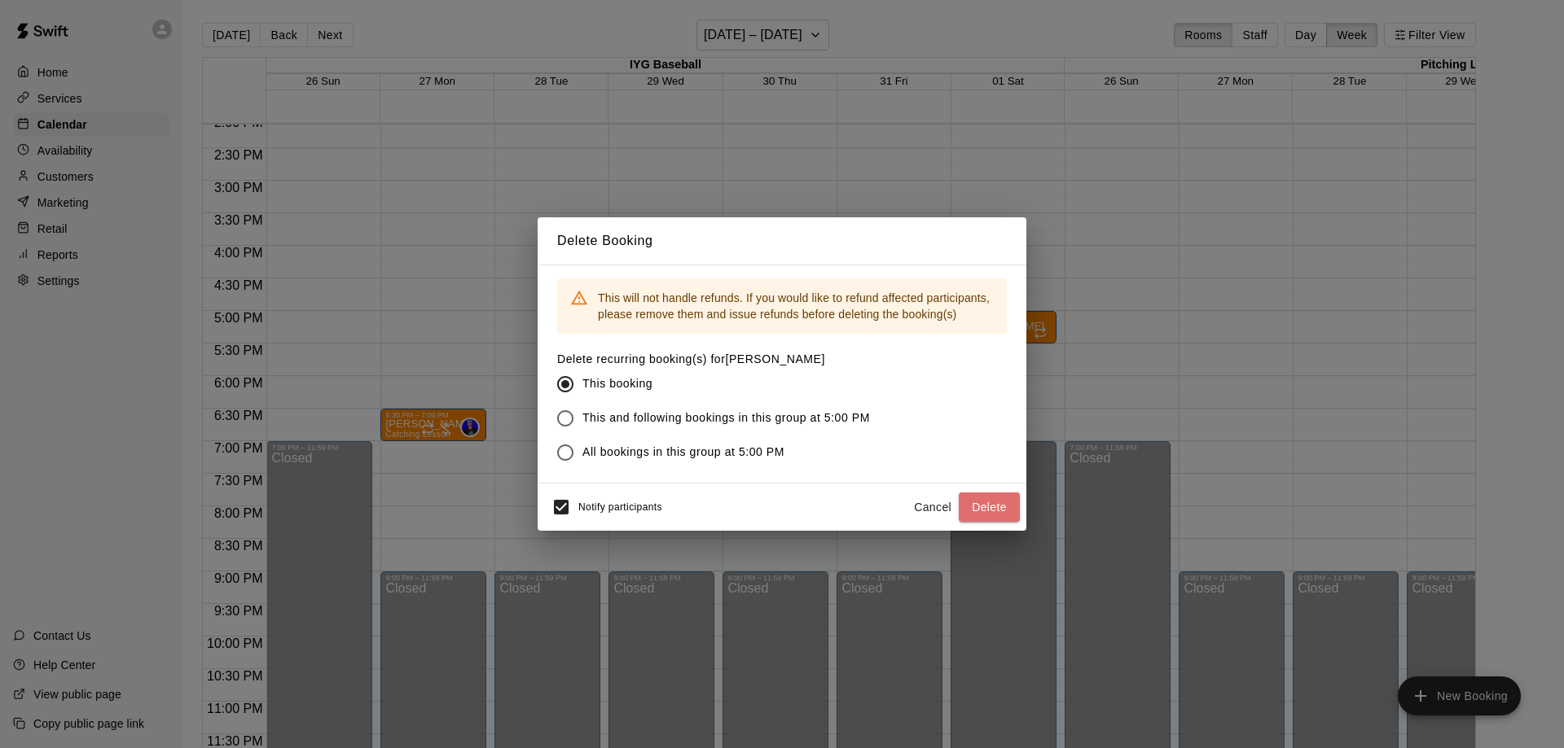
click at [986, 516] on button "Delete" at bounding box center [988, 508] width 61 height 30
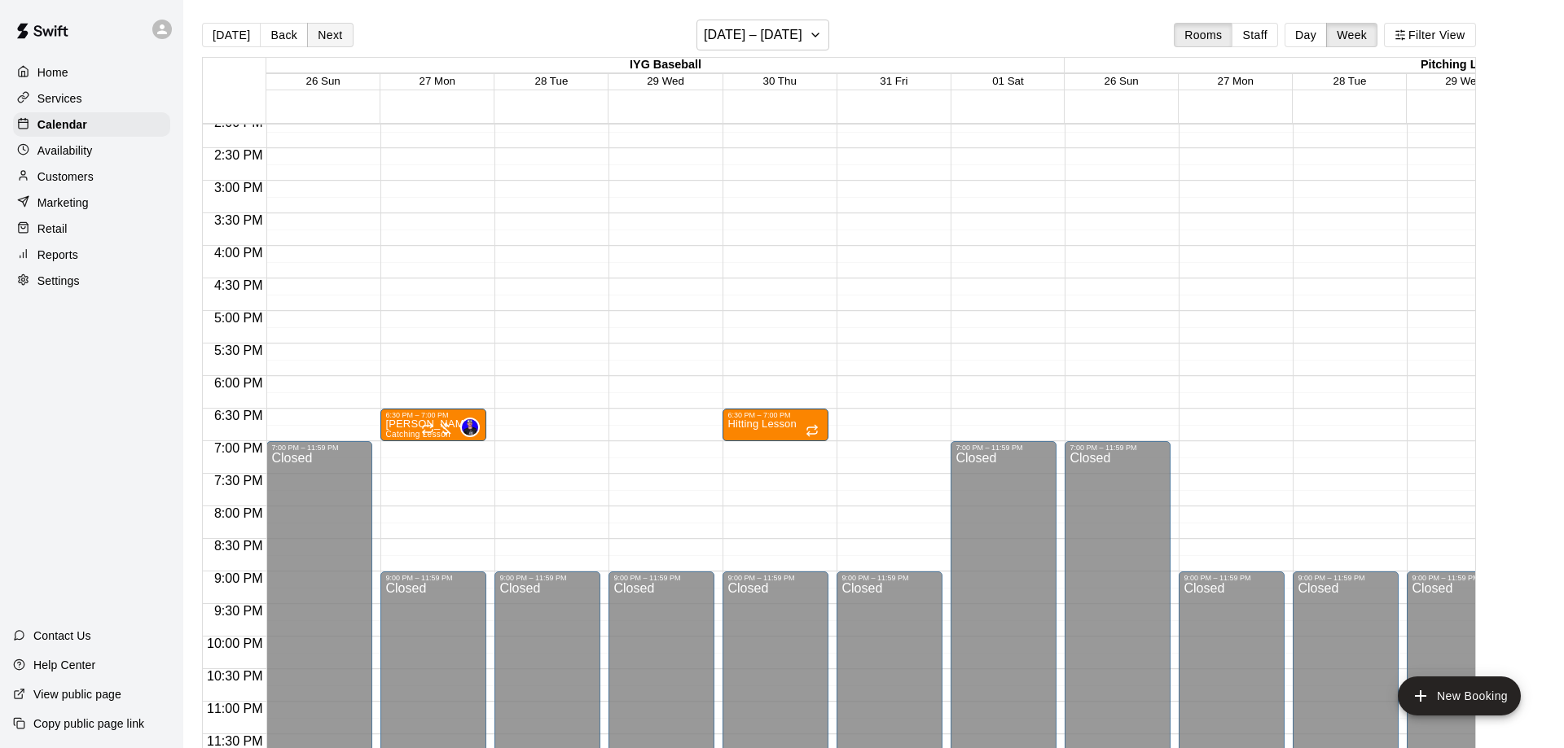
click at [323, 42] on button "Next" at bounding box center [330, 35] width 46 height 24
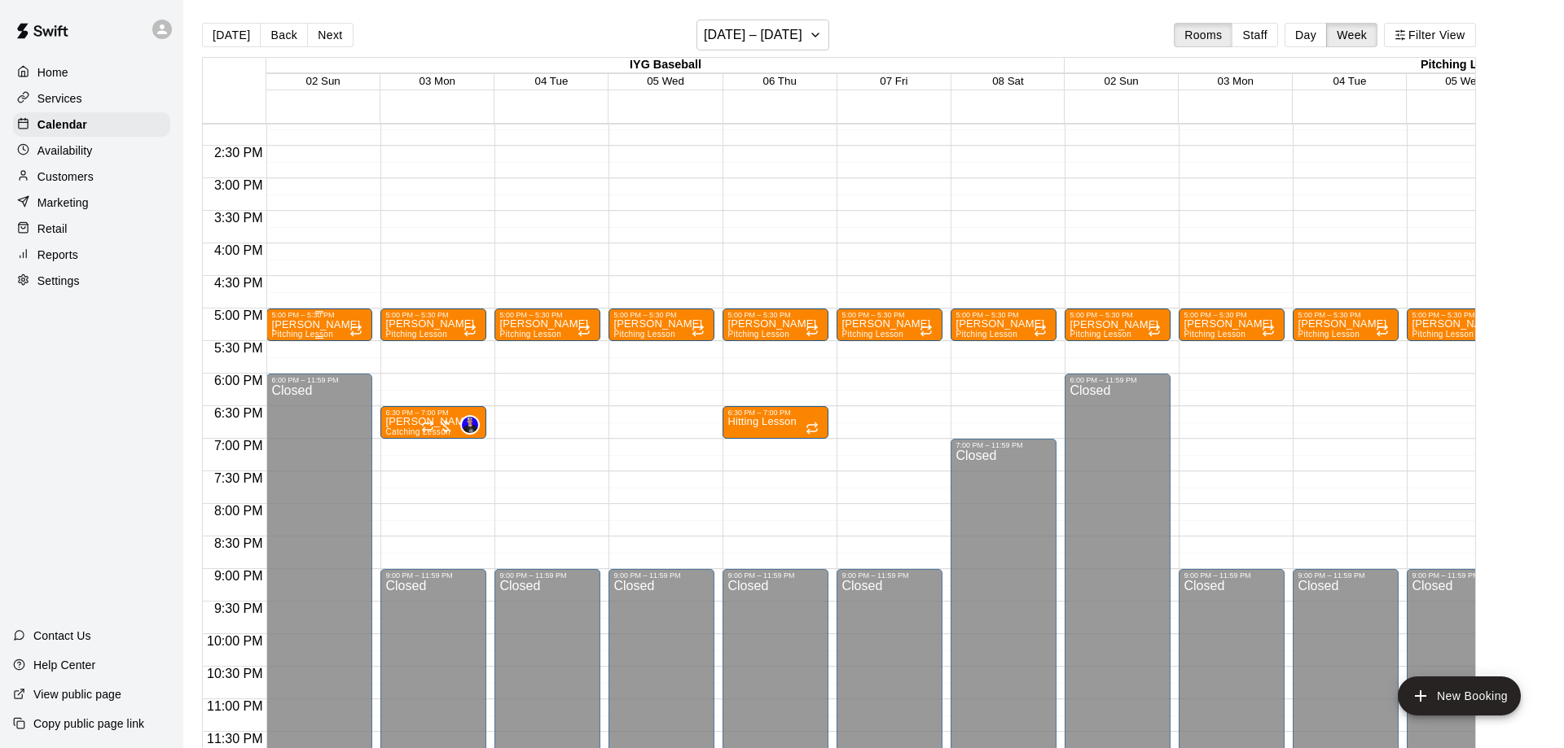
click at [287, 325] on p "[PERSON_NAME]" at bounding box center [315, 325] width 89 height 0
click at [270, 419] on div at bounding box center [782, 374] width 1564 height 748
click at [286, 419] on div "Closed" at bounding box center [319, 576] width 96 height 385
click at [304, 325] on p "[PERSON_NAME]" at bounding box center [315, 325] width 89 height 0
click at [286, 418] on icon "delete" at bounding box center [286, 422] width 11 height 15
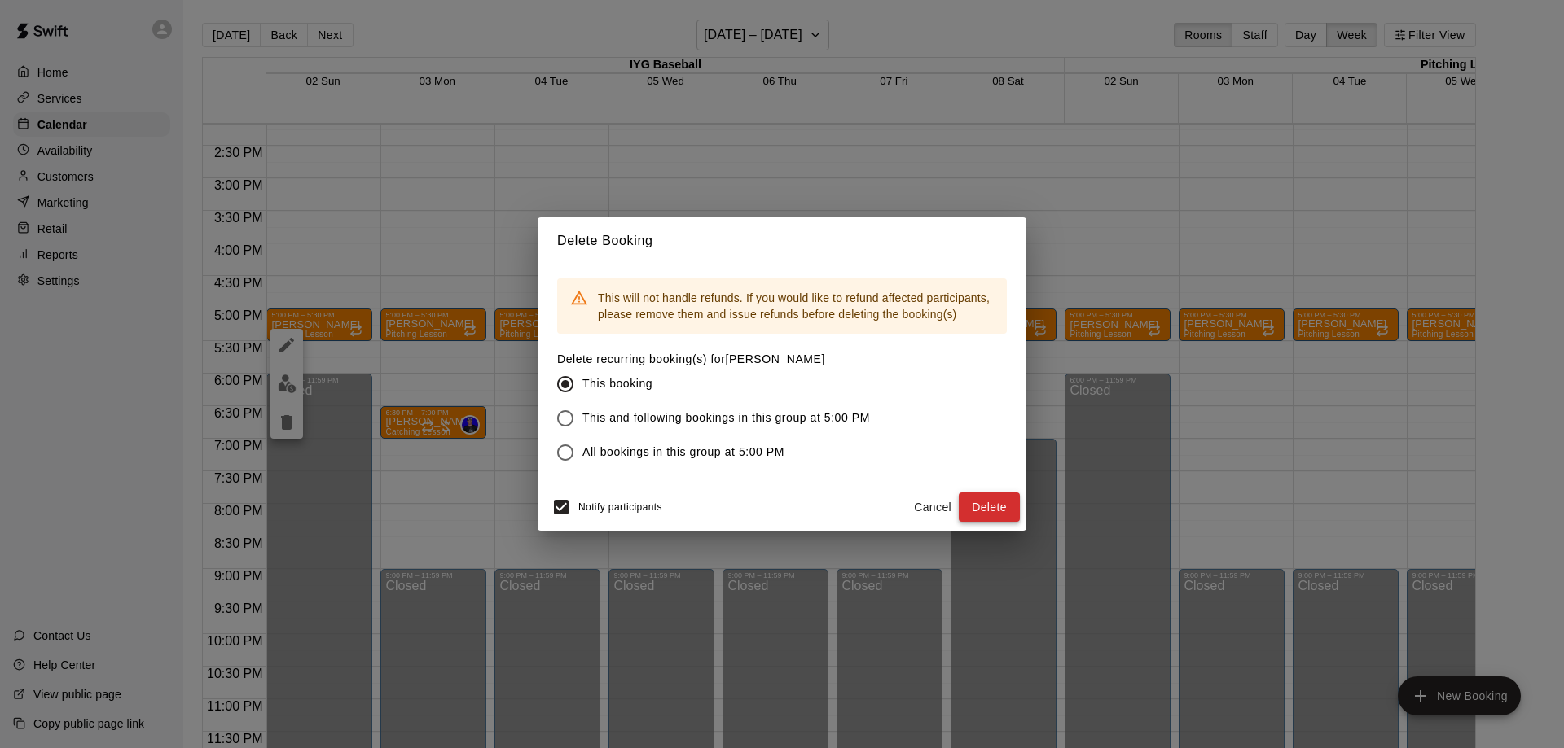
click at [989, 515] on button "Delete" at bounding box center [988, 508] width 61 height 30
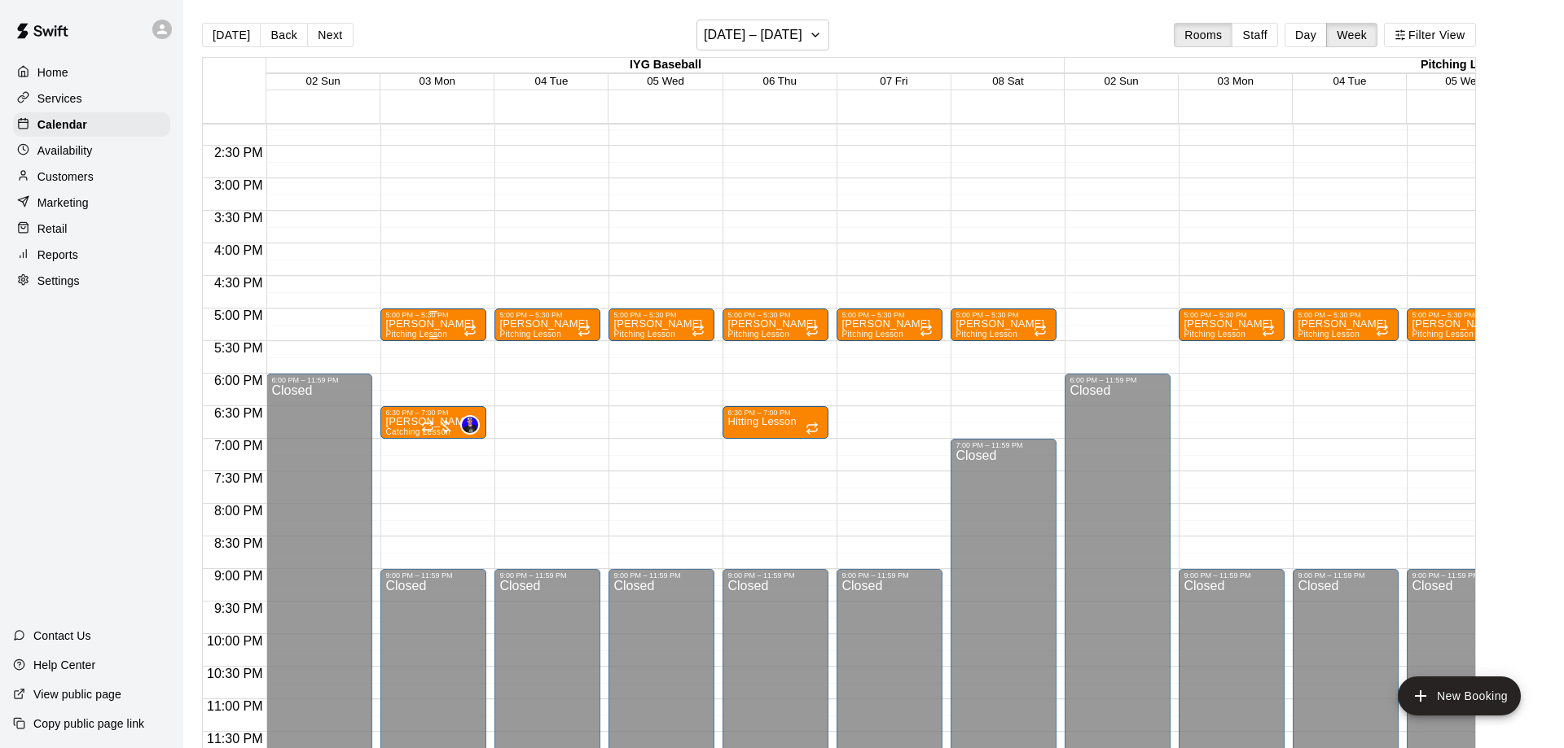
click at [424, 324] on p "[PERSON_NAME]" at bounding box center [429, 324] width 89 height 0
click at [400, 419] on icon "delete" at bounding box center [400, 422] width 11 height 15
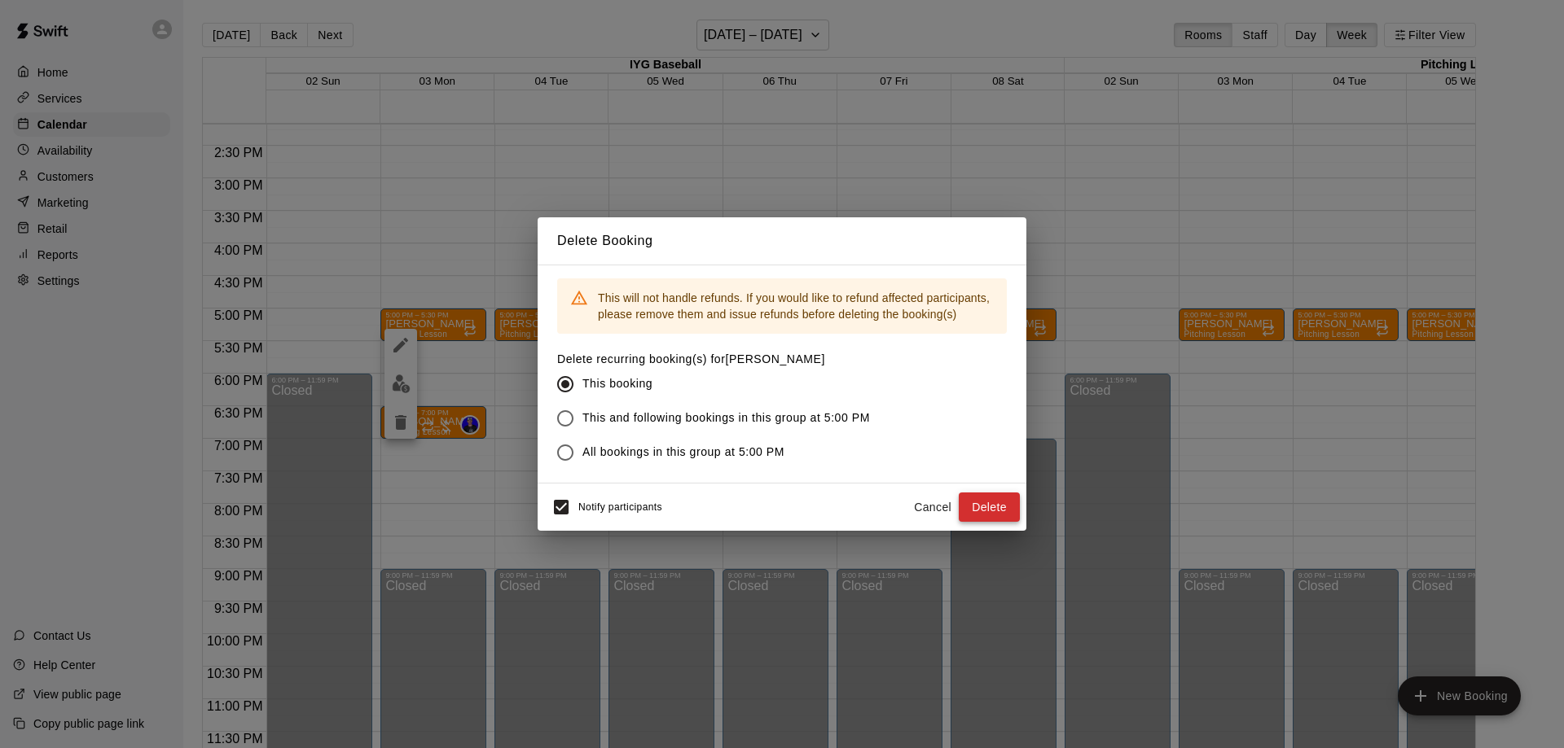
click at [980, 514] on button "Delete" at bounding box center [988, 508] width 61 height 30
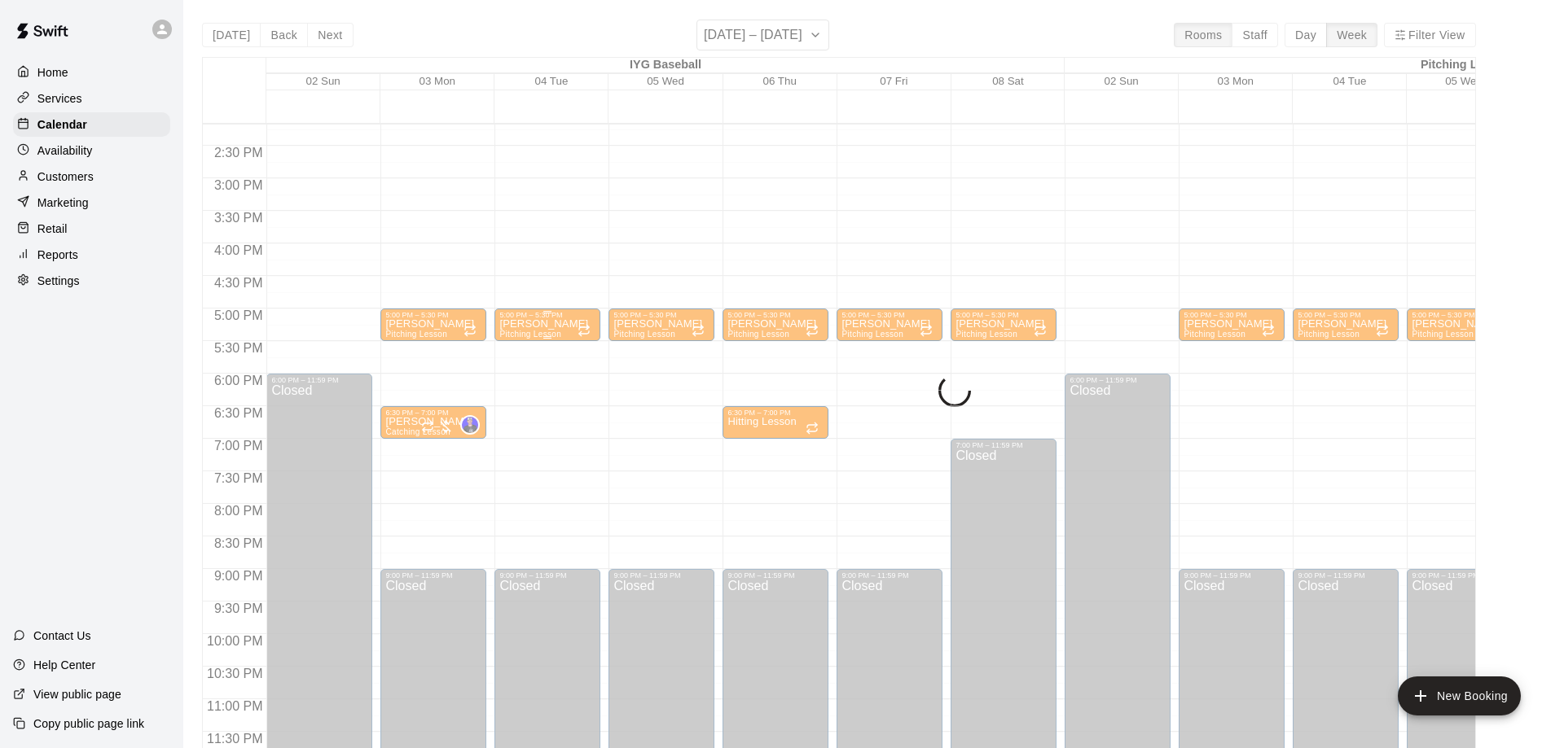
click at [545, 324] on p "[PERSON_NAME]" at bounding box center [543, 324] width 89 height 0
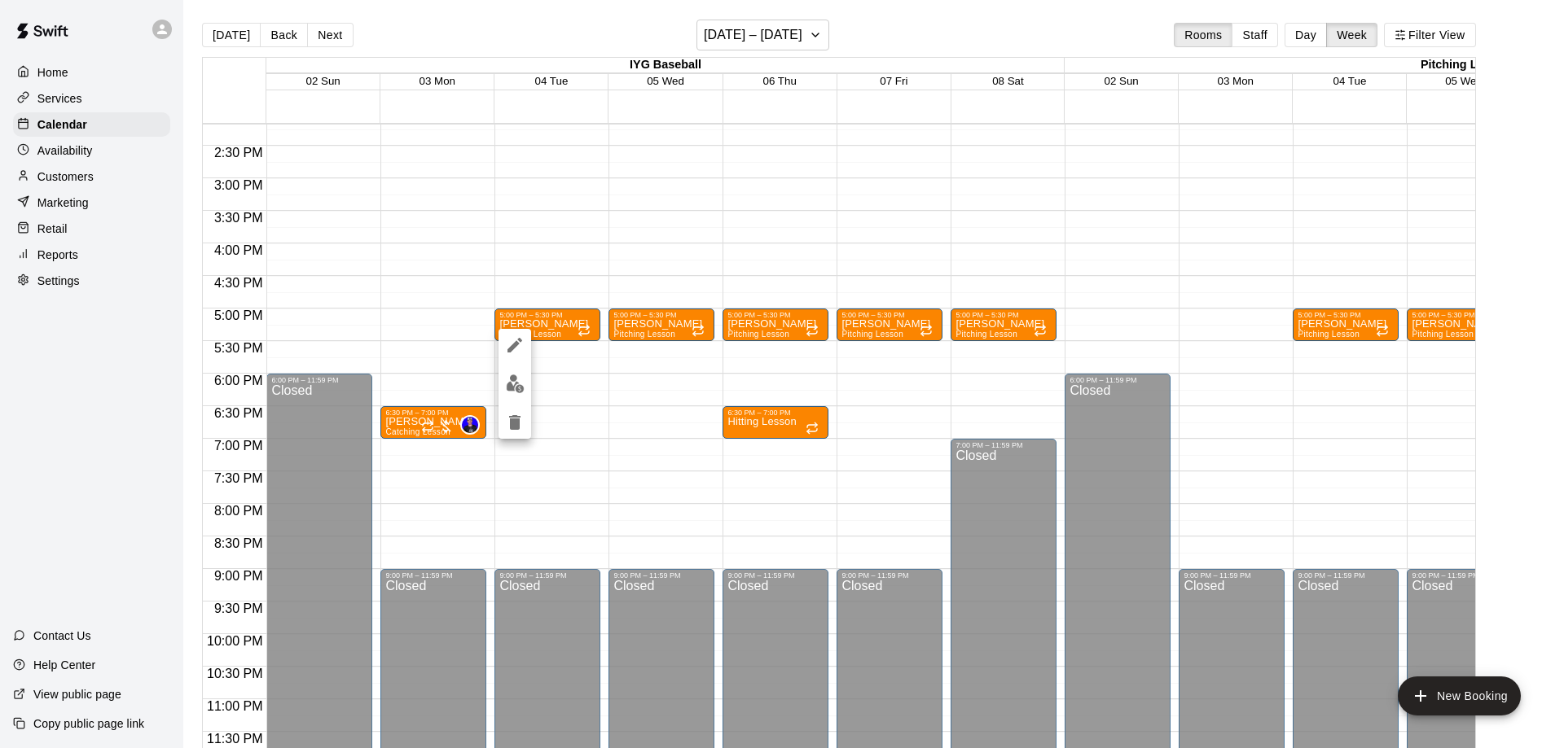
click at [512, 414] on icon "delete" at bounding box center [515, 423] width 20 height 20
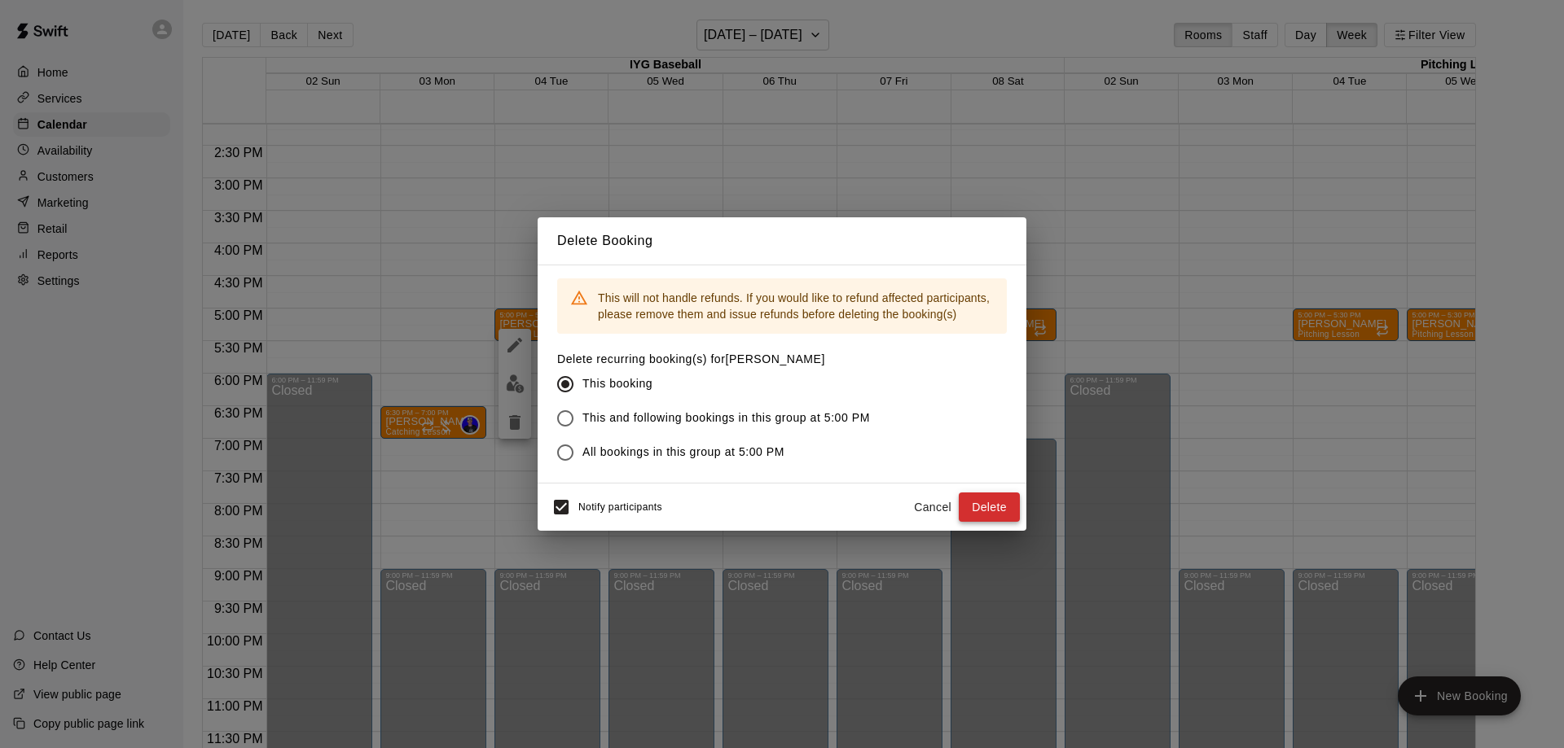
click at [972, 507] on button "Delete" at bounding box center [988, 508] width 61 height 30
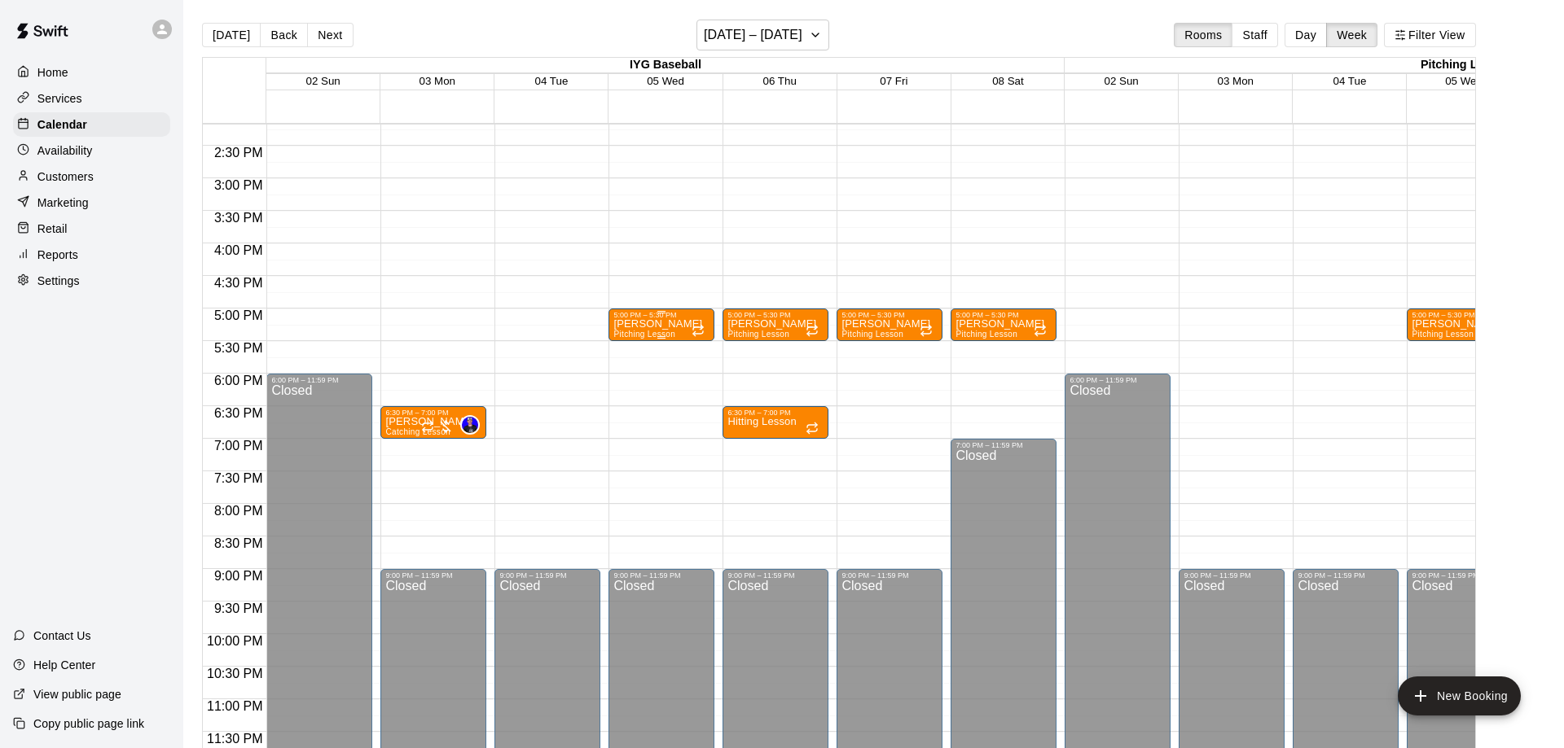
click at [651, 324] on p "[PERSON_NAME]" at bounding box center [657, 324] width 89 height 0
click at [621, 428] on icon "delete" at bounding box center [629, 423] width 20 height 20
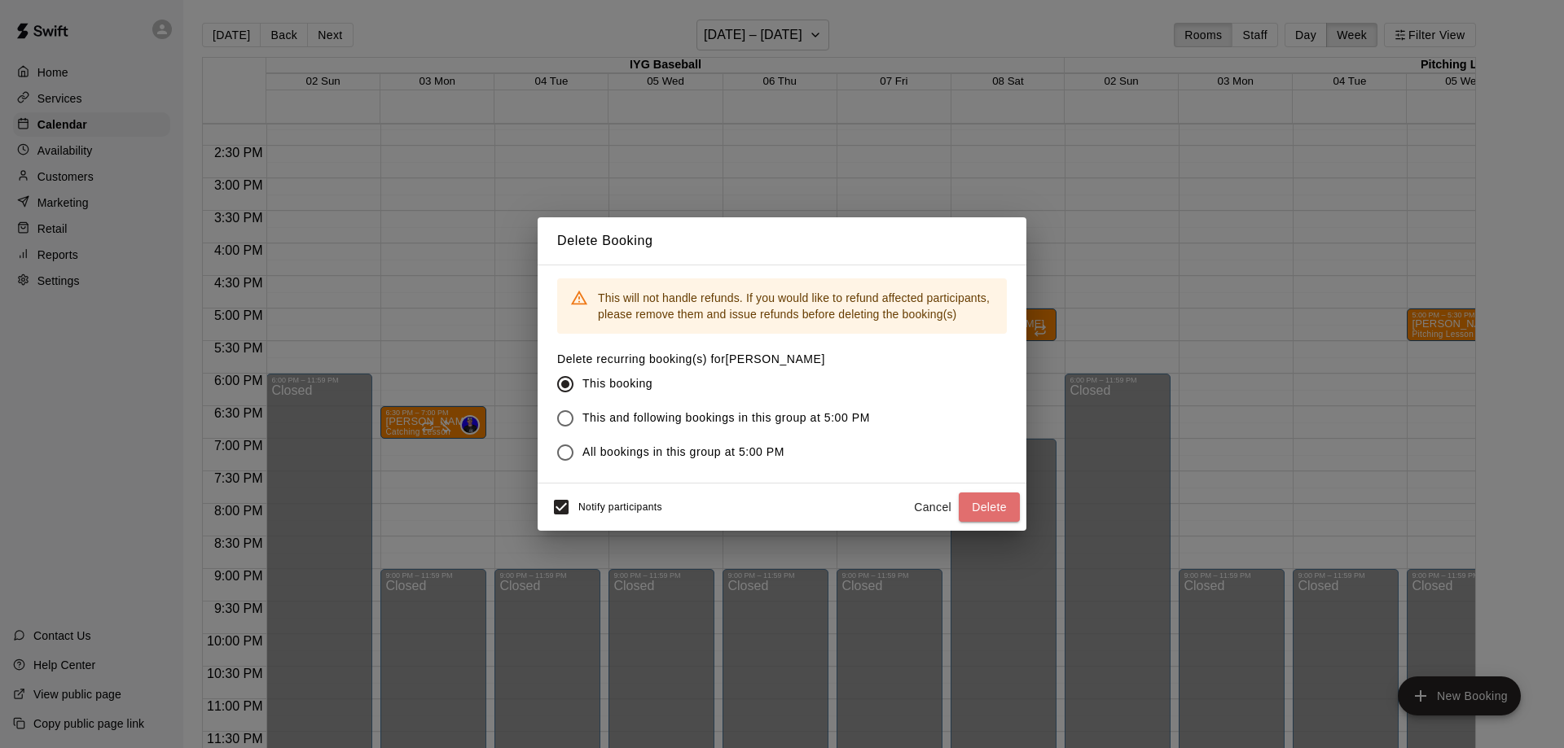
drag, startPoint x: 990, startPoint y: 508, endPoint x: 978, endPoint y: 499, distance: 15.1
click at [991, 509] on button "Delete" at bounding box center [988, 508] width 61 height 30
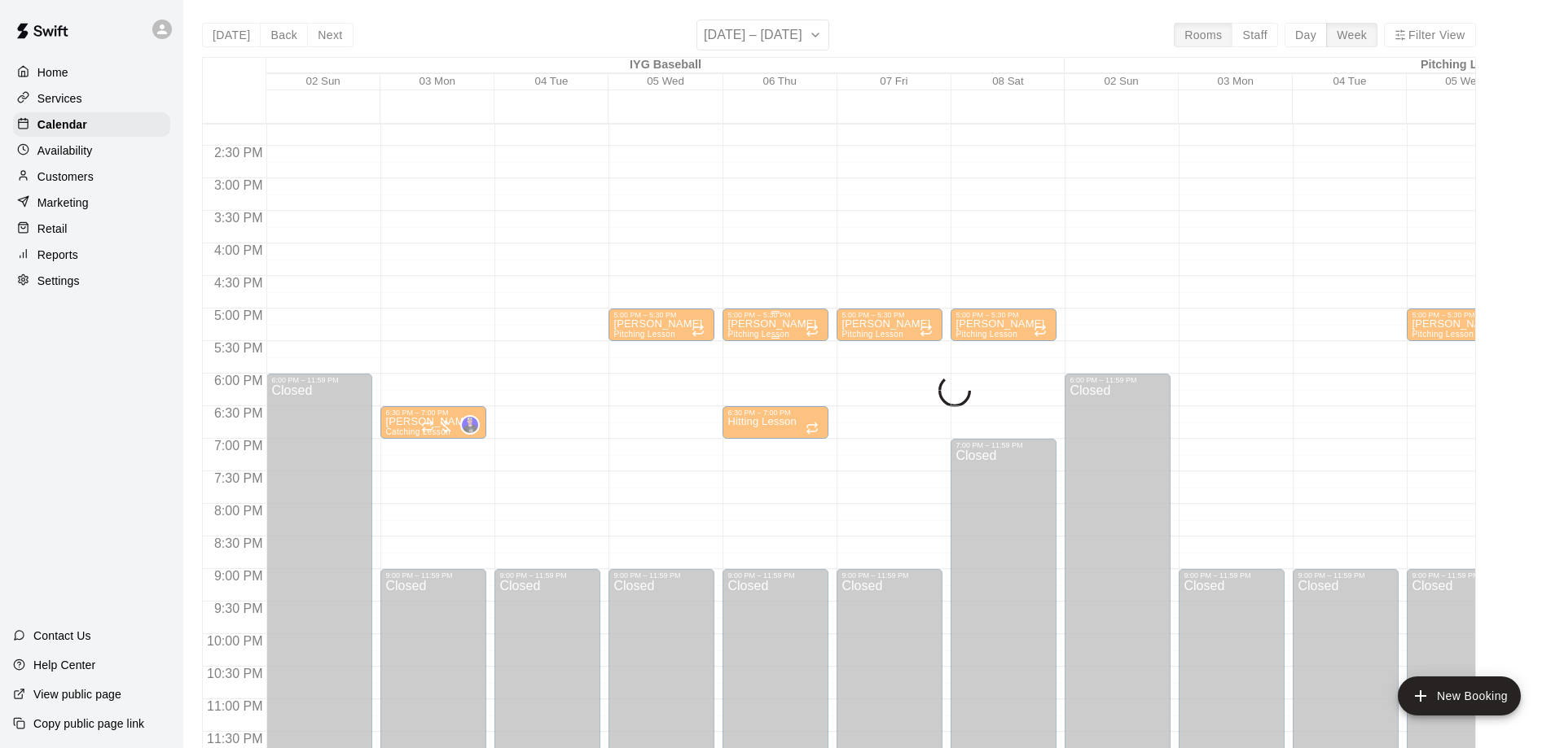
click at [743, 324] on p "[PERSON_NAME]" at bounding box center [771, 324] width 89 height 0
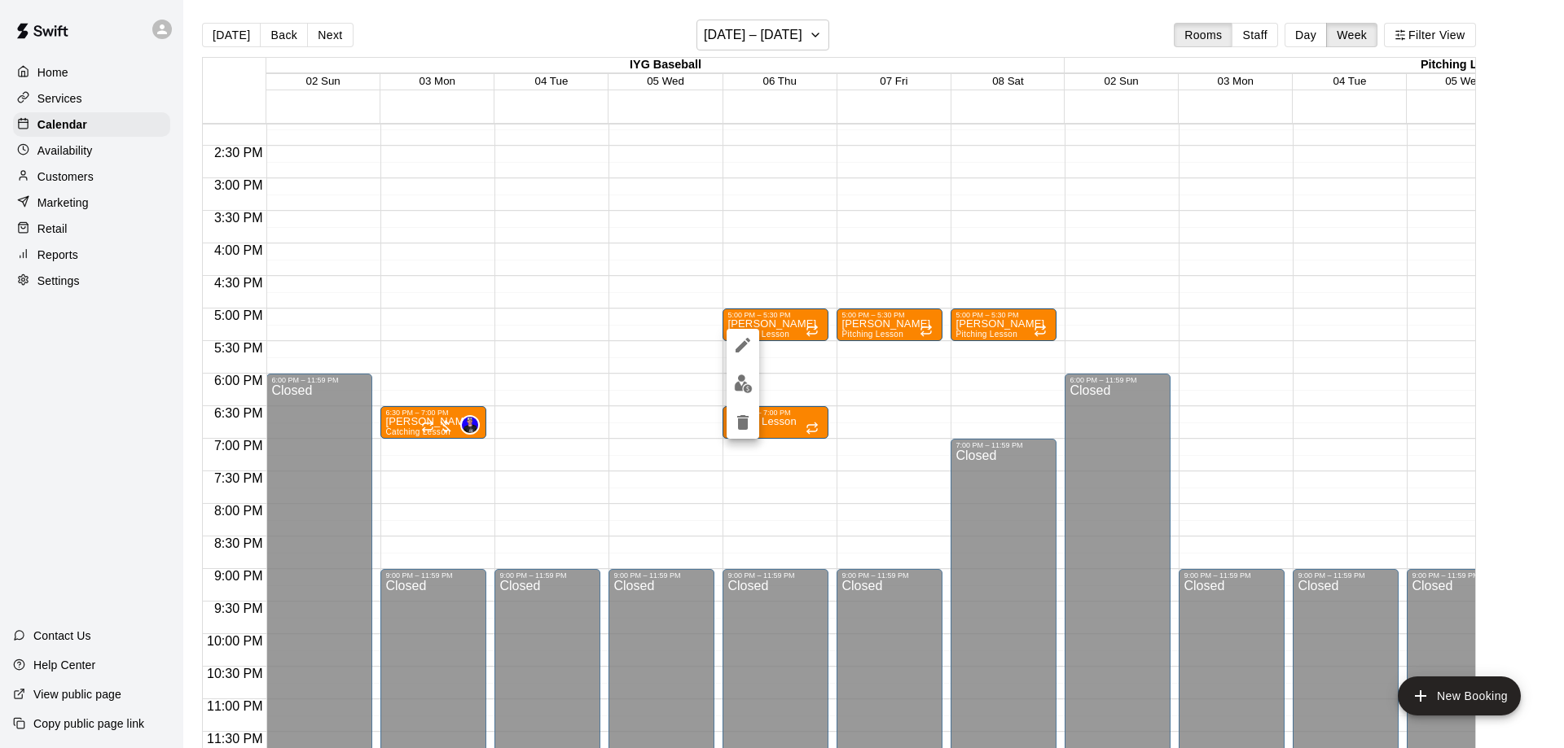
click at [745, 432] on button "delete" at bounding box center [742, 422] width 33 height 33
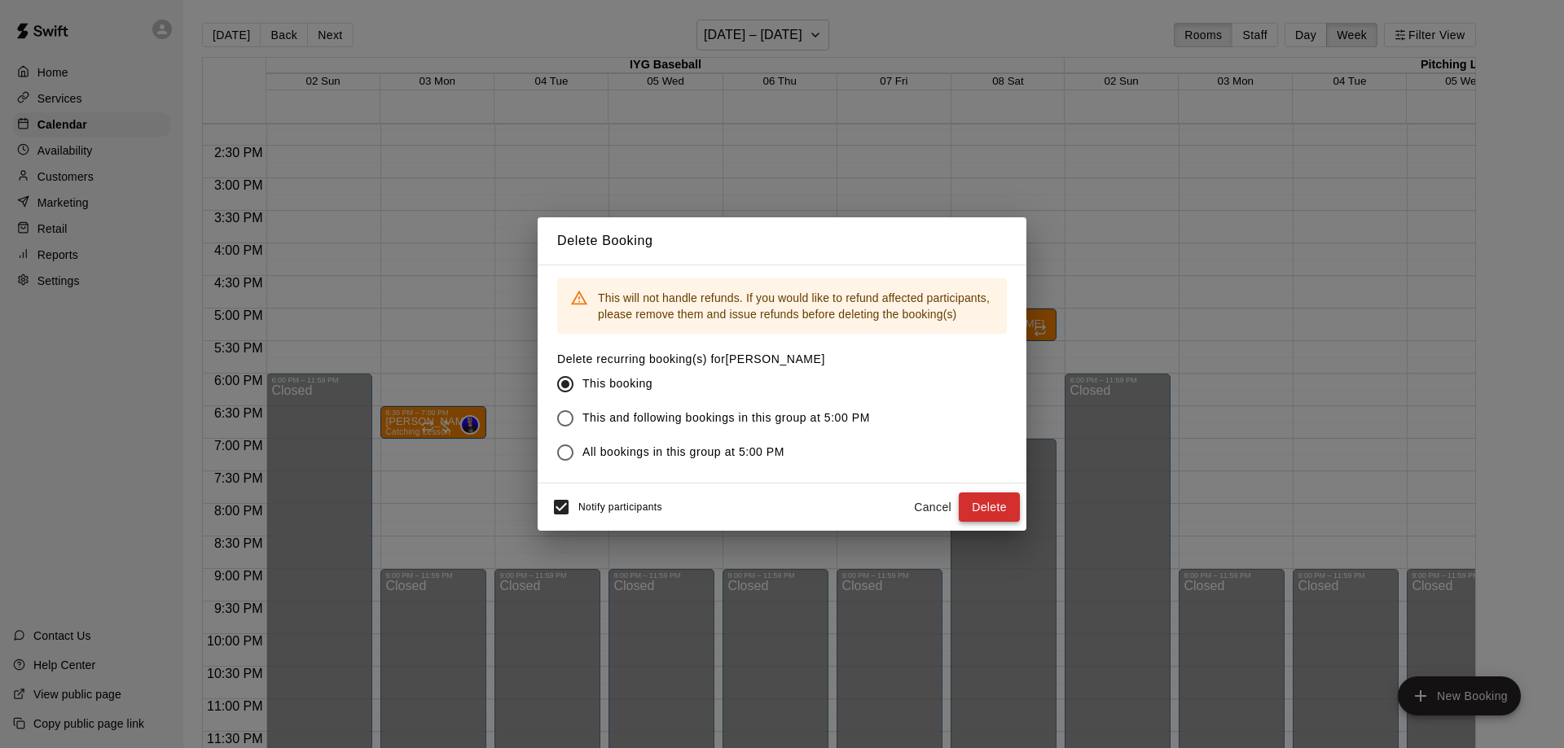
click at [981, 518] on button "Delete" at bounding box center [988, 508] width 61 height 30
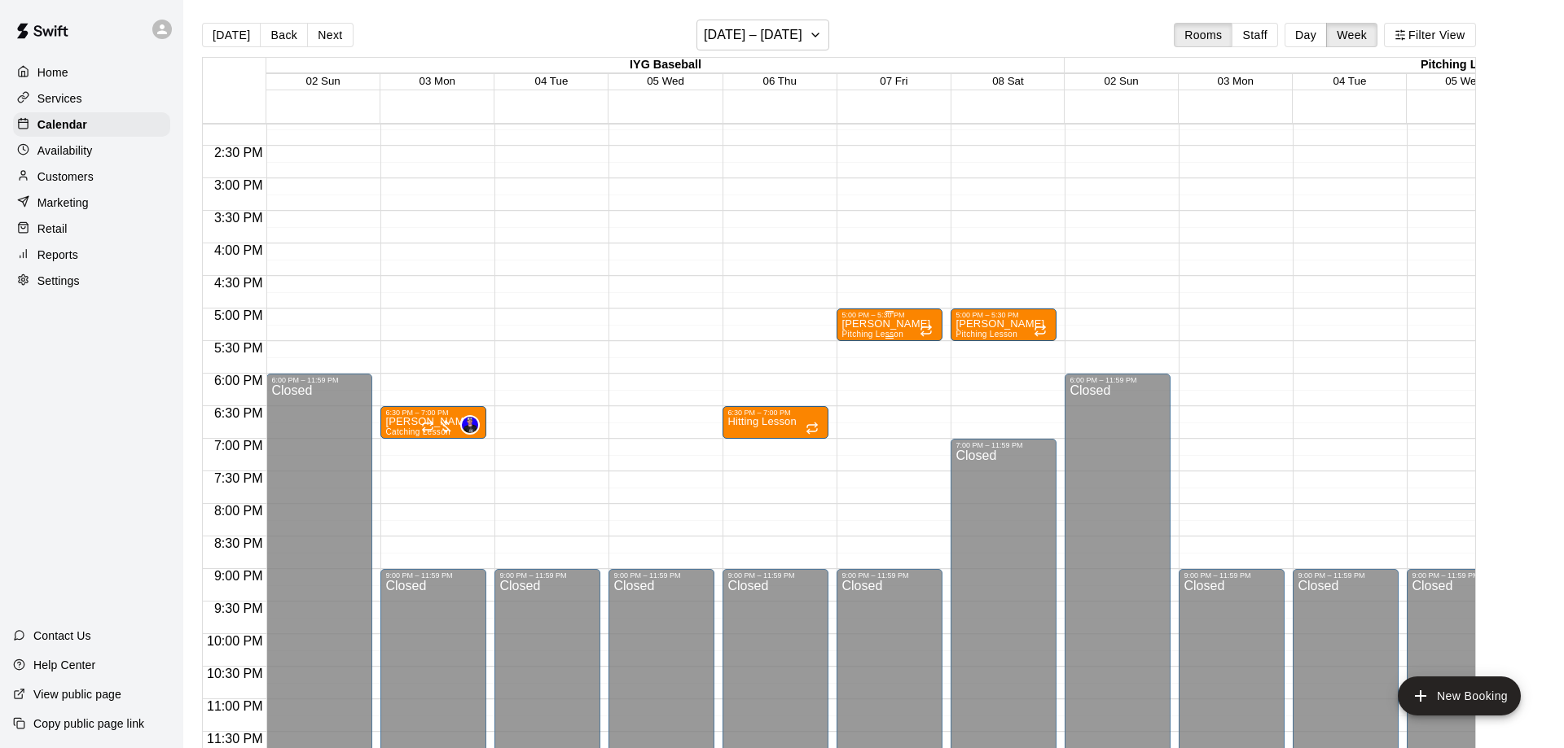
click at [884, 324] on p "[PERSON_NAME]" at bounding box center [885, 324] width 89 height 0
click at [853, 432] on icon "delete" at bounding box center [857, 423] width 20 height 20
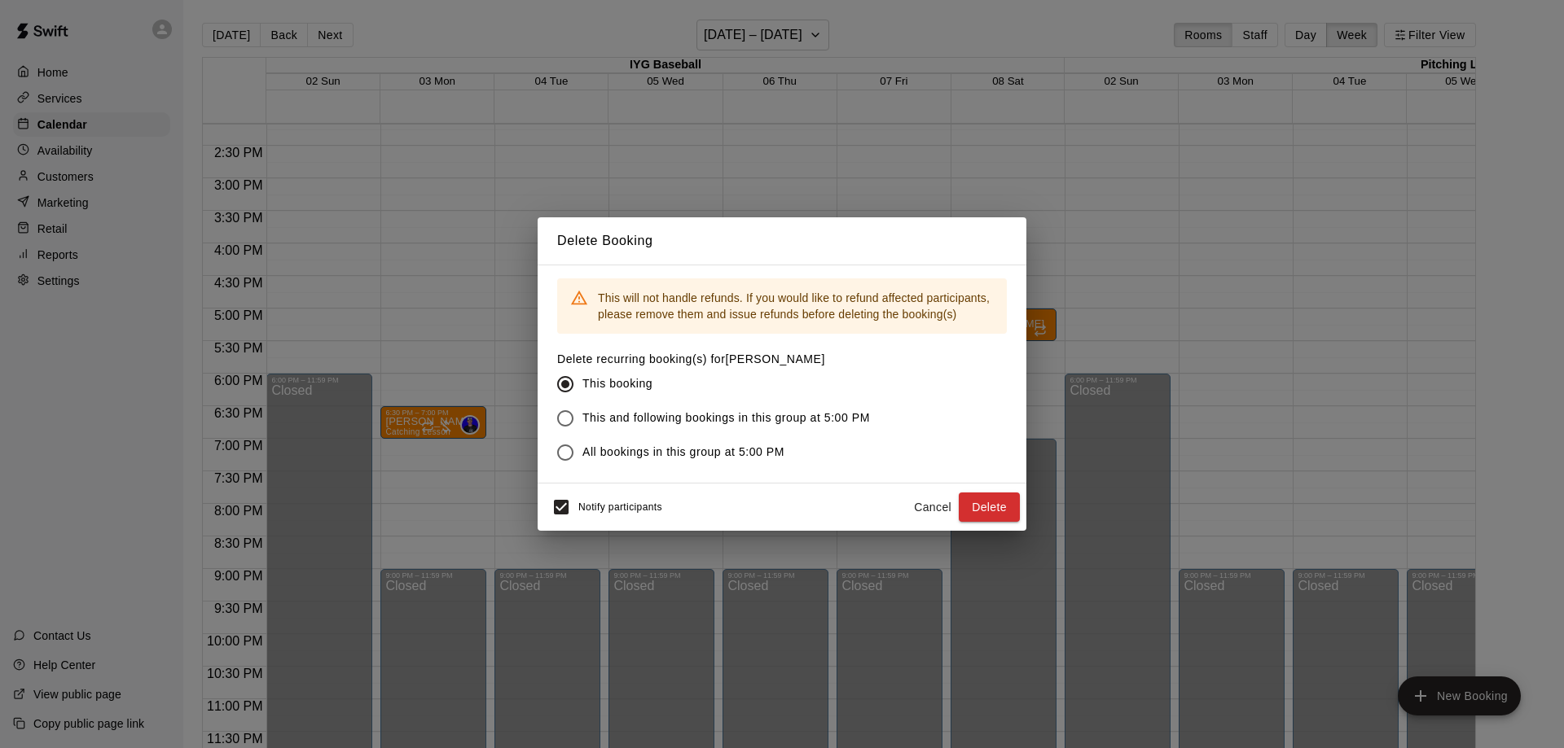
click at [996, 513] on button "Delete" at bounding box center [988, 508] width 61 height 30
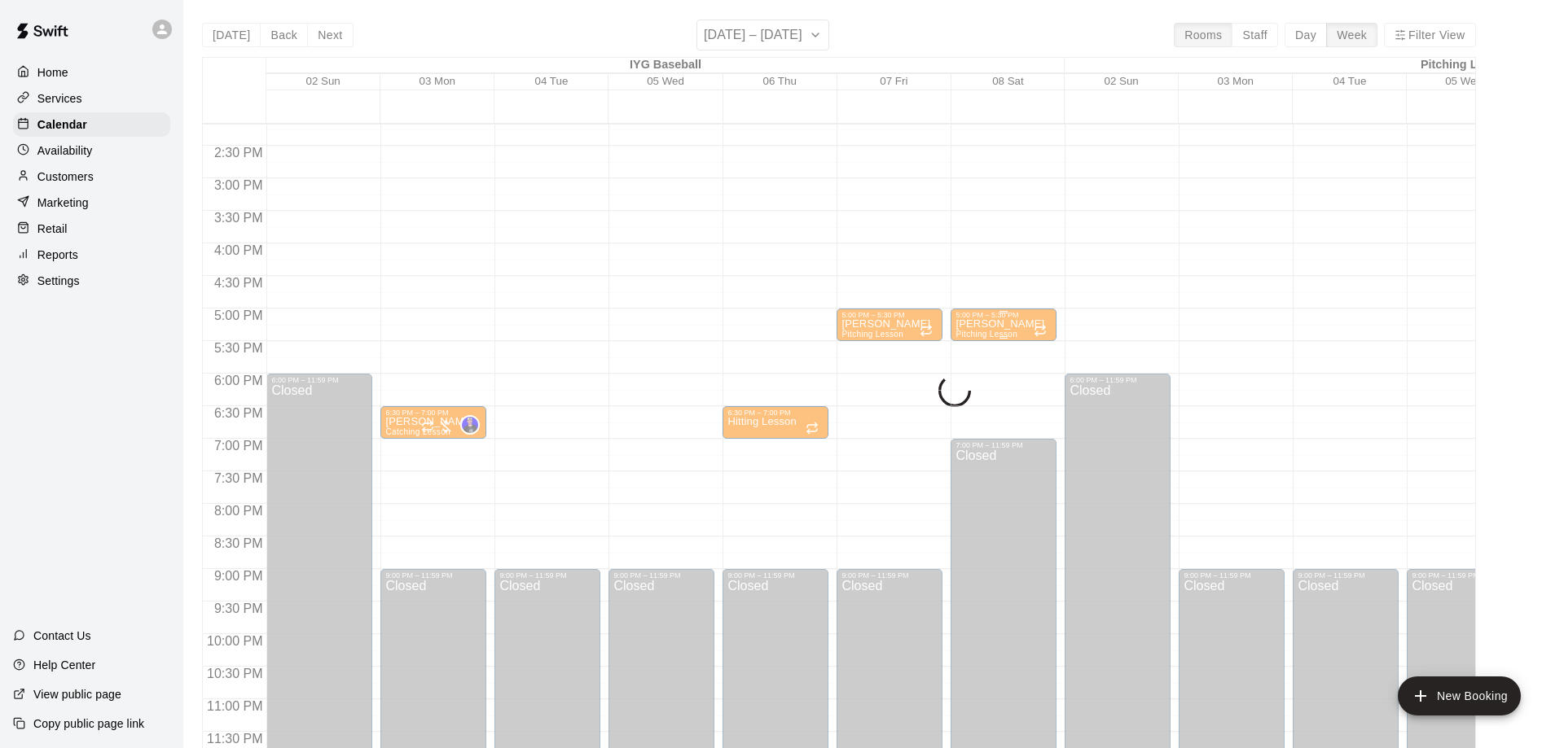
click at [1002, 324] on p "[PERSON_NAME]" at bounding box center [999, 324] width 89 height 0
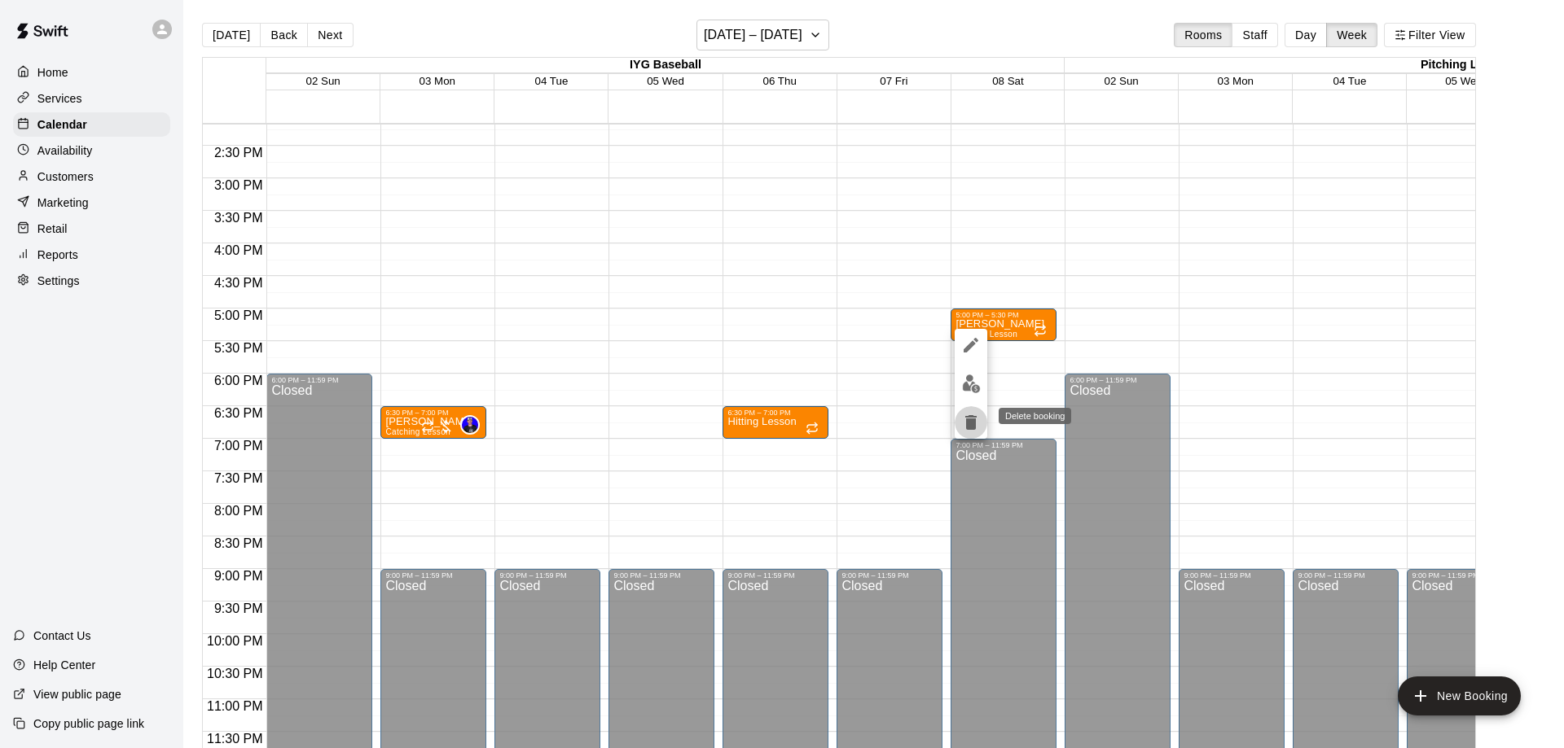
click at [966, 432] on button "delete" at bounding box center [970, 422] width 33 height 33
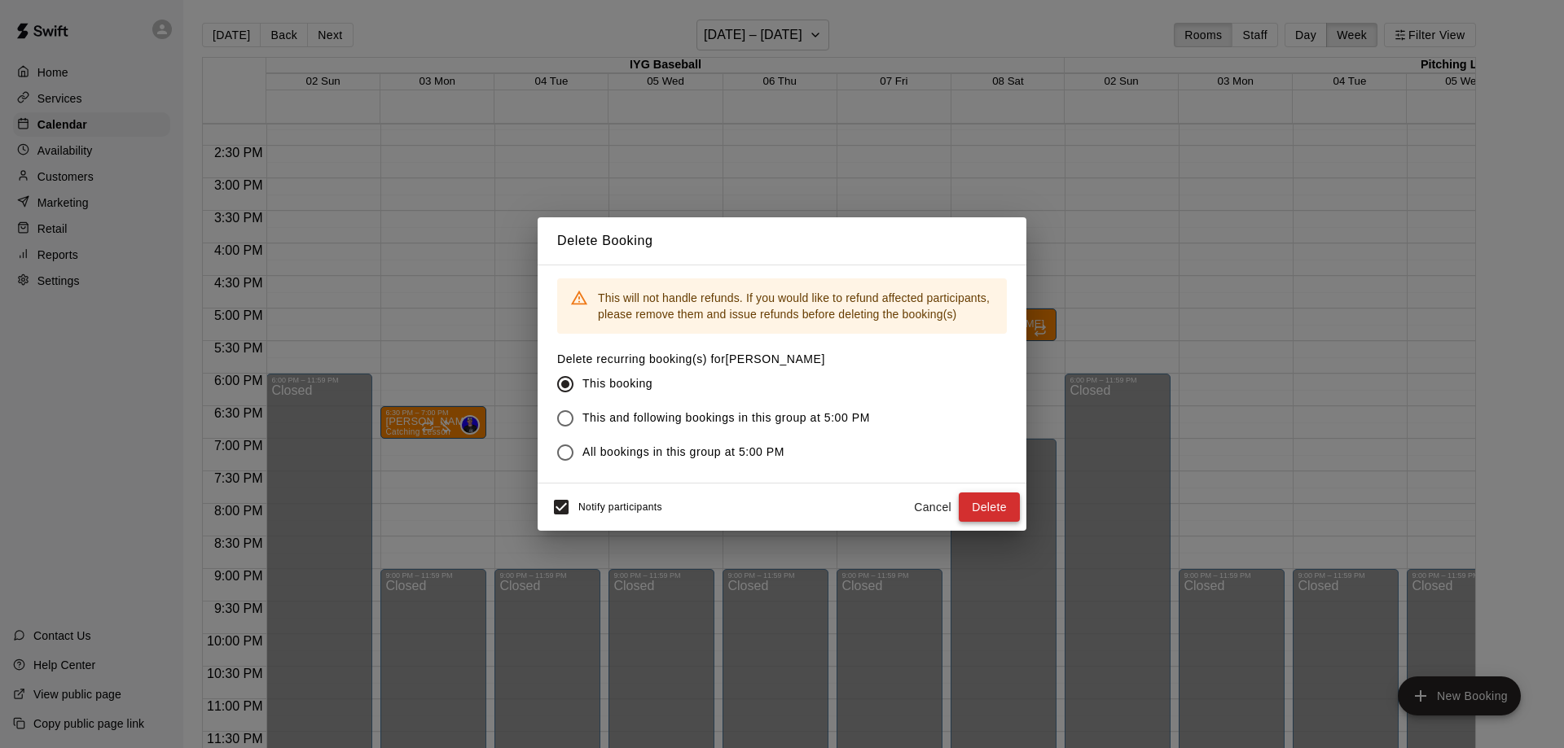
click at [1000, 521] on button "Delete" at bounding box center [988, 508] width 61 height 30
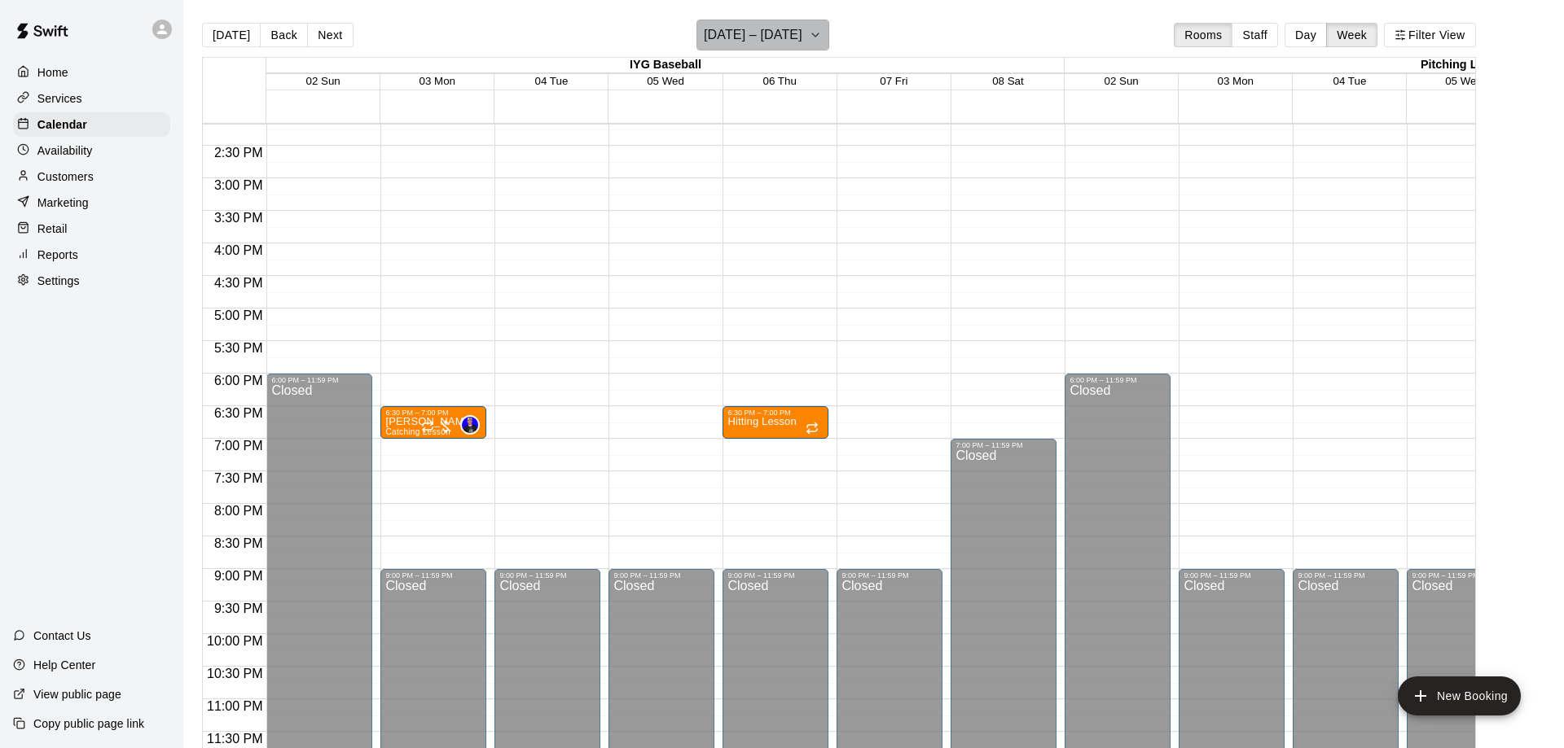
click at [769, 43] on h6 "[DATE] – [DATE]" at bounding box center [753, 35] width 99 height 23
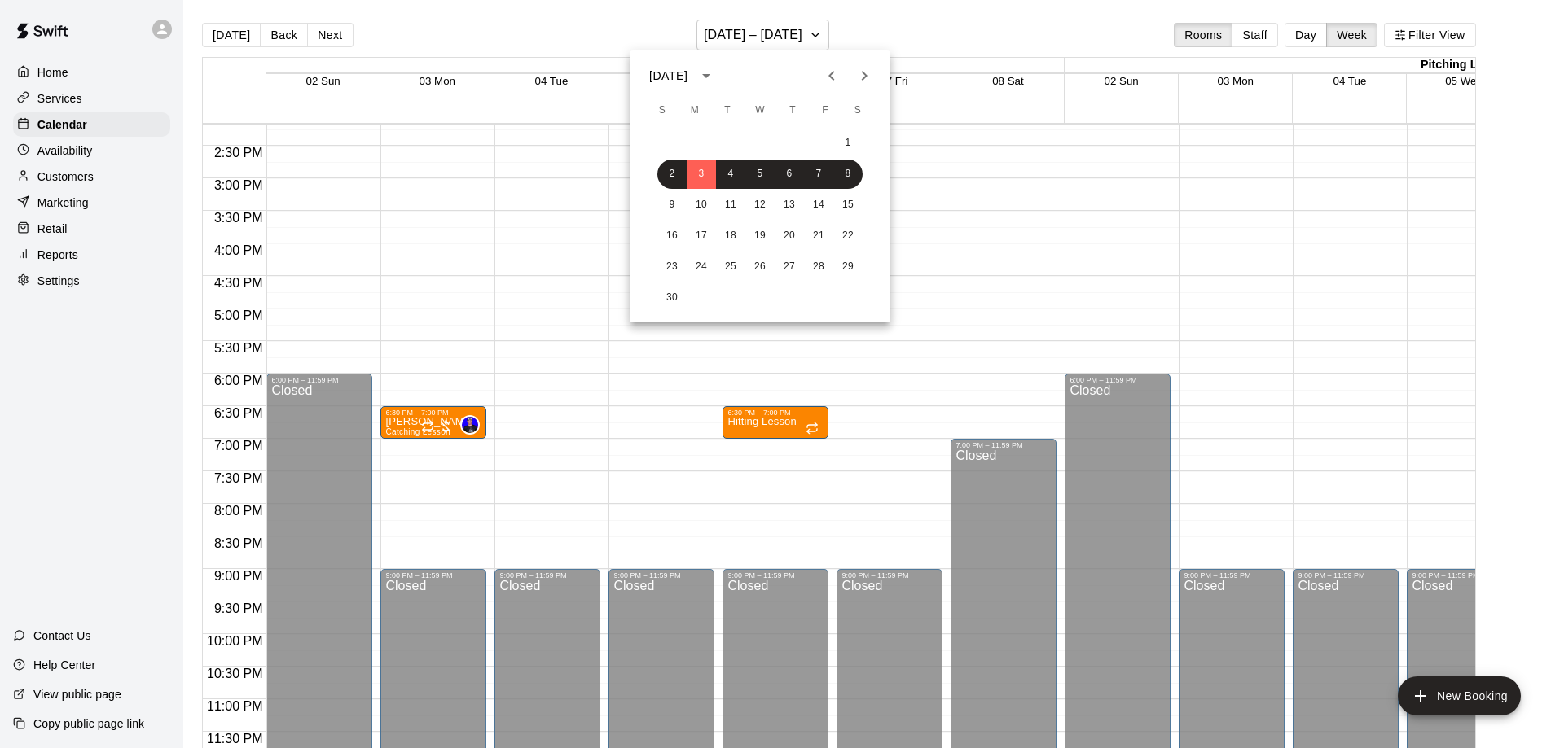
click at [327, 37] on div at bounding box center [782, 374] width 1564 height 748
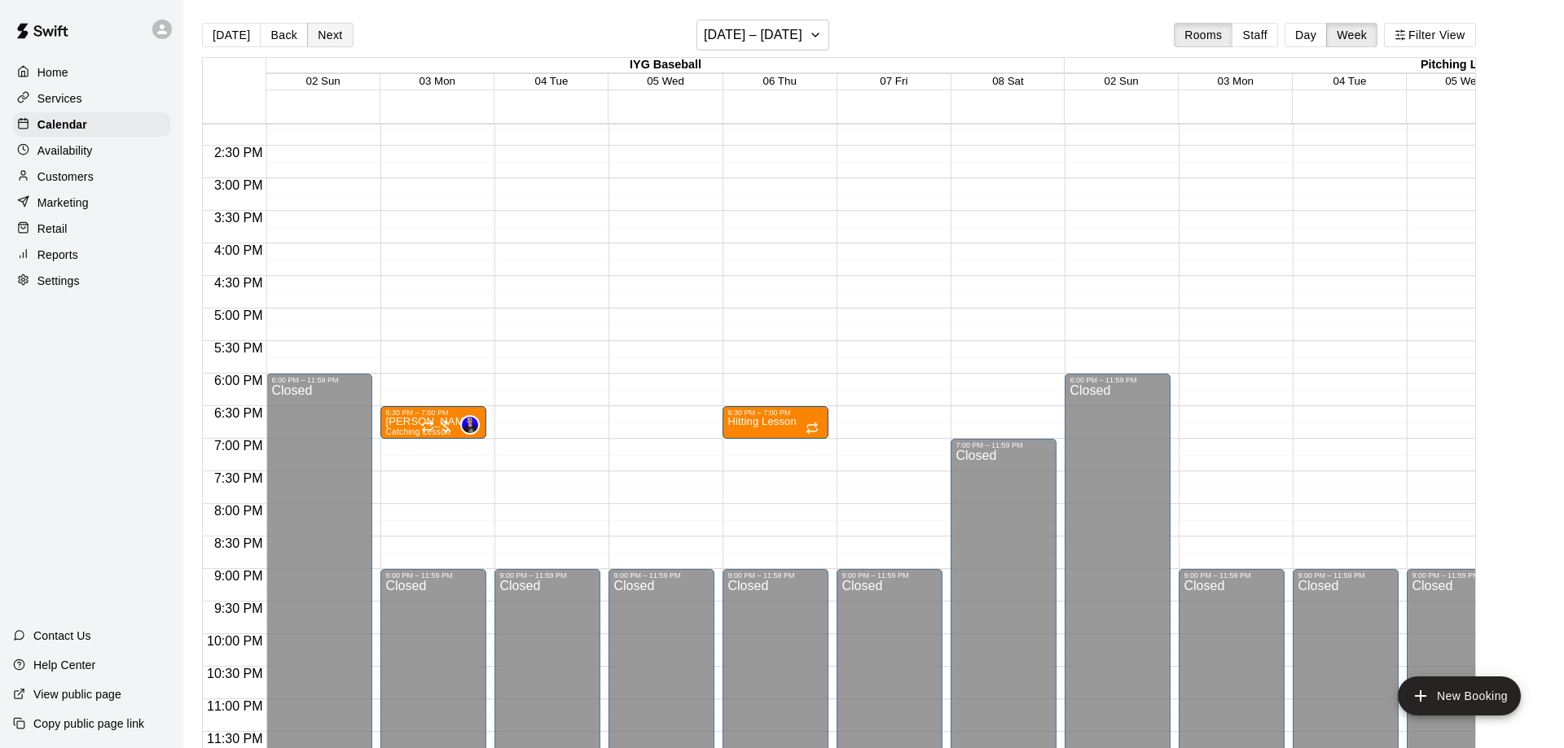
click at [331, 39] on button "Next" at bounding box center [330, 35] width 46 height 24
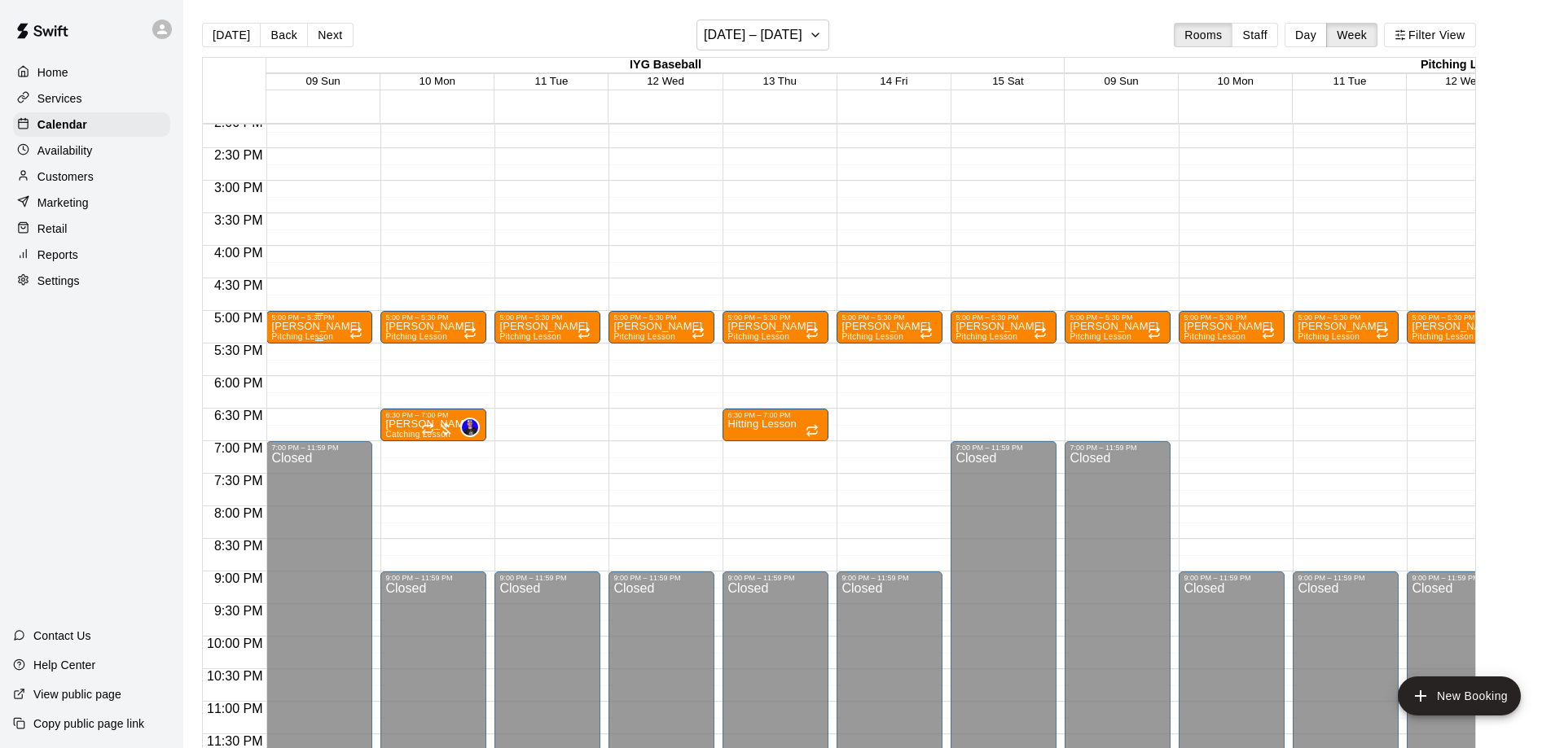
click at [305, 336] on span "Pitching Lesson" at bounding box center [302, 336] width 62 height 9
click at [298, 429] on button "delete" at bounding box center [286, 428] width 33 height 33
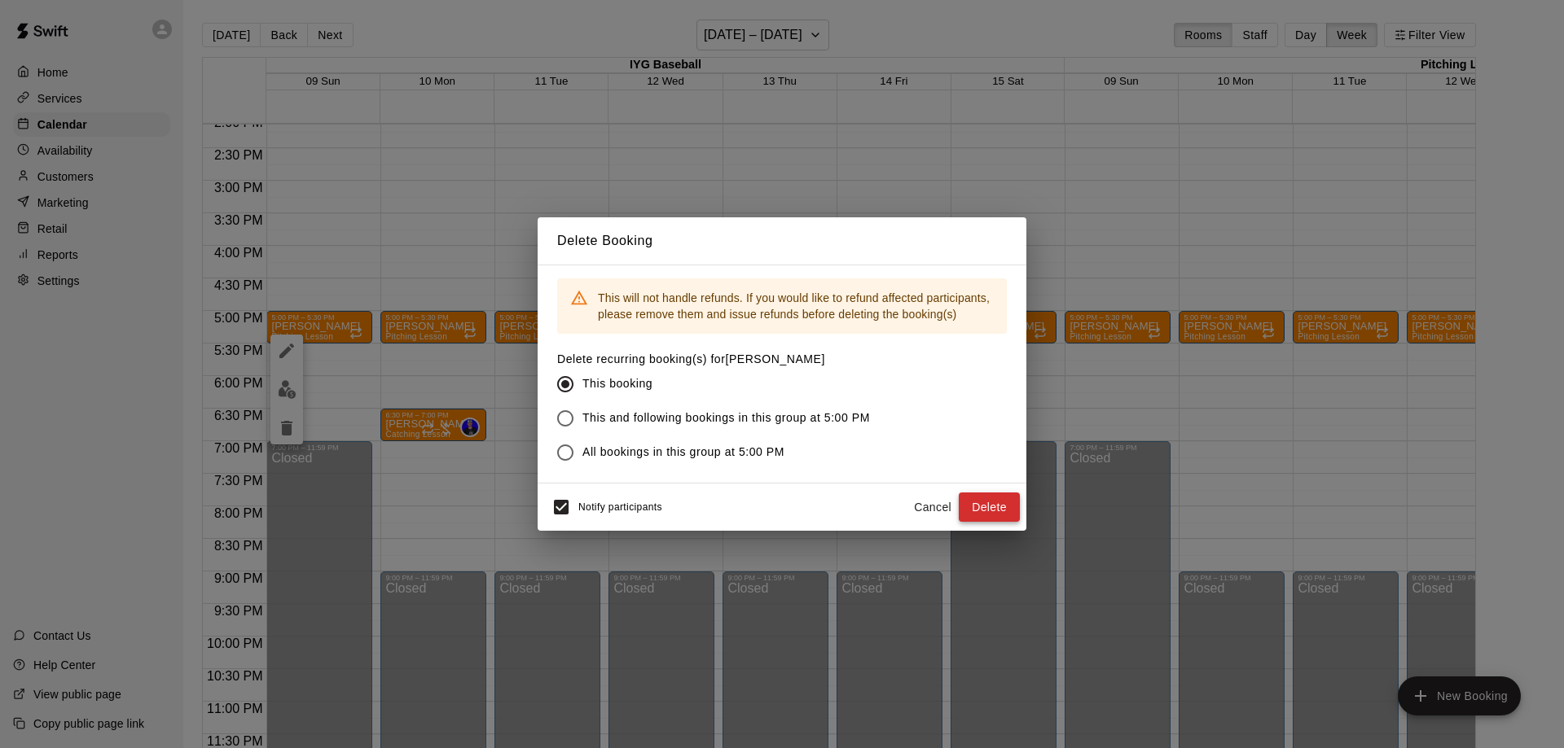
click at [1011, 514] on button "Delete" at bounding box center [988, 508] width 61 height 30
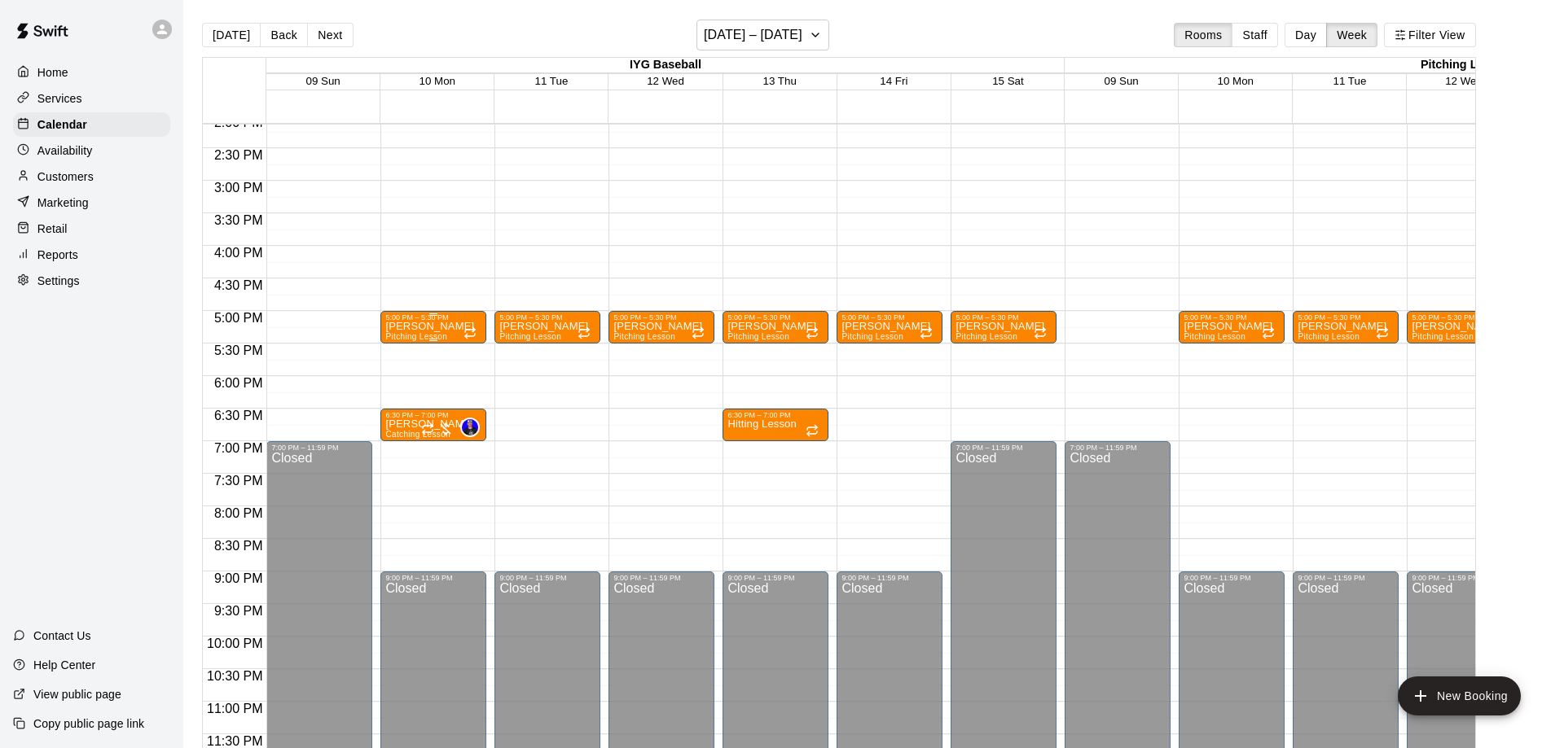
click at [421, 327] on p "[PERSON_NAME]" at bounding box center [429, 327] width 89 height 0
click at [403, 419] on icon "delete" at bounding box center [400, 422] width 11 height 15
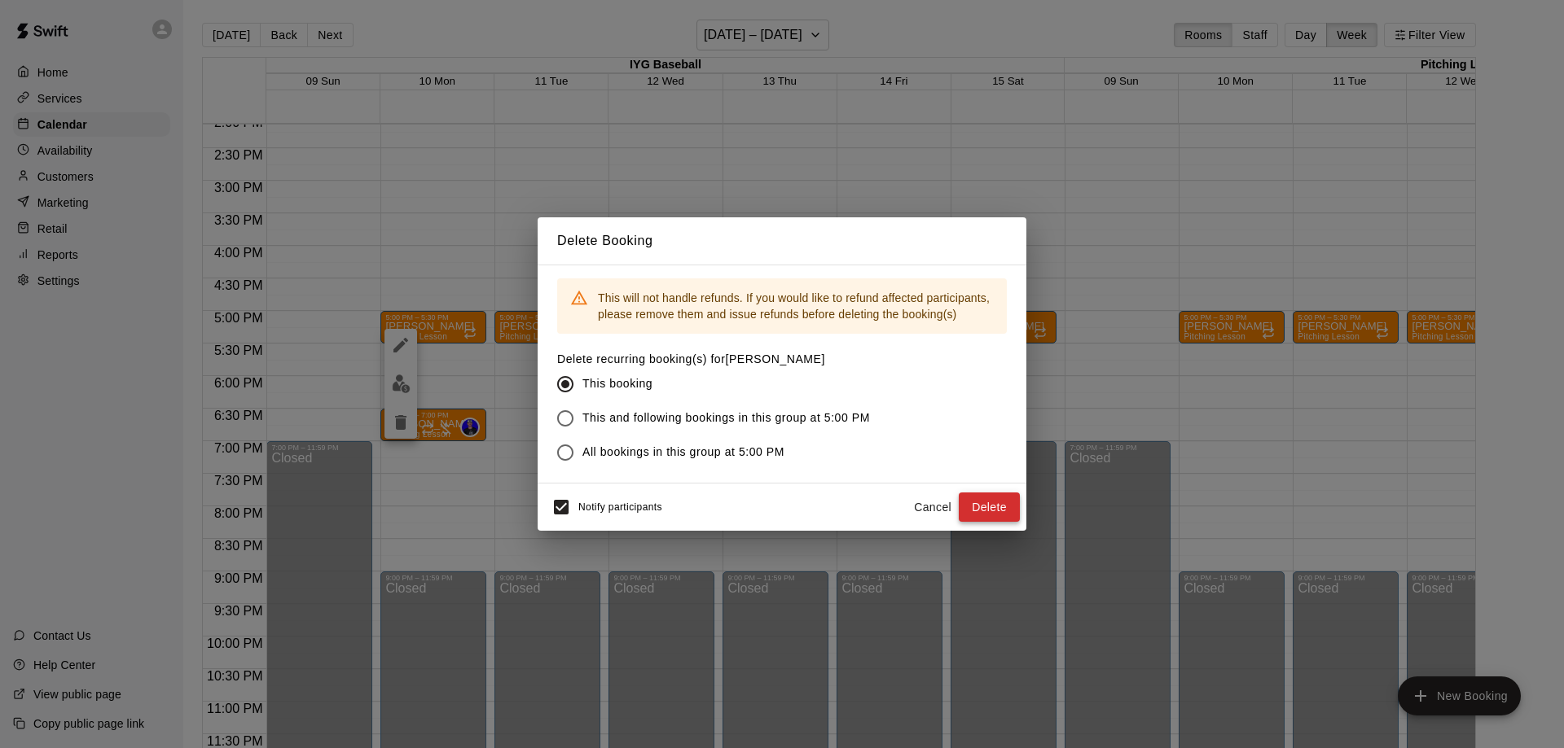
click at [985, 503] on button "Delete" at bounding box center [988, 508] width 61 height 30
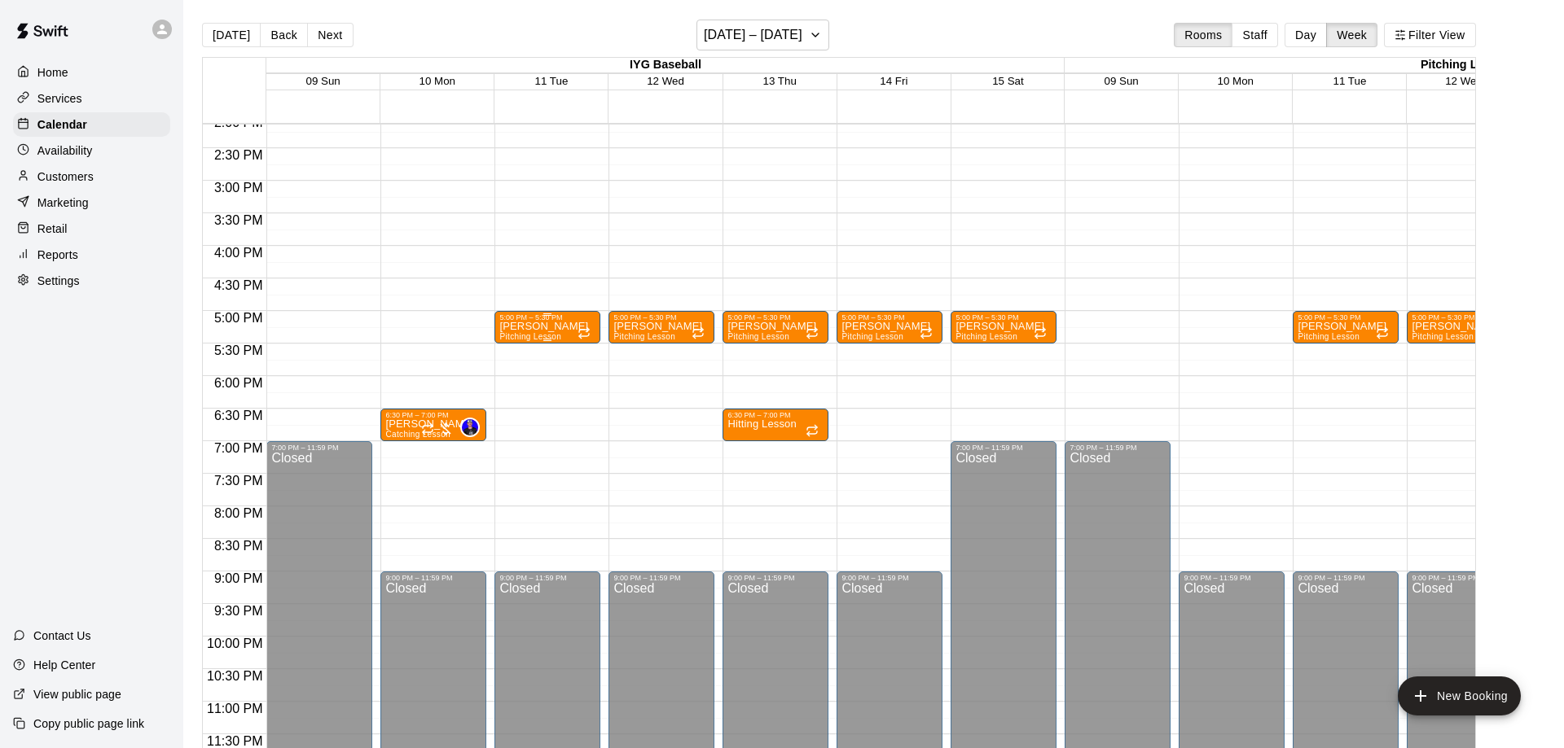
click at [524, 327] on p "[PERSON_NAME]" at bounding box center [543, 327] width 89 height 0
click at [517, 424] on icon "delete" at bounding box center [514, 422] width 11 height 15
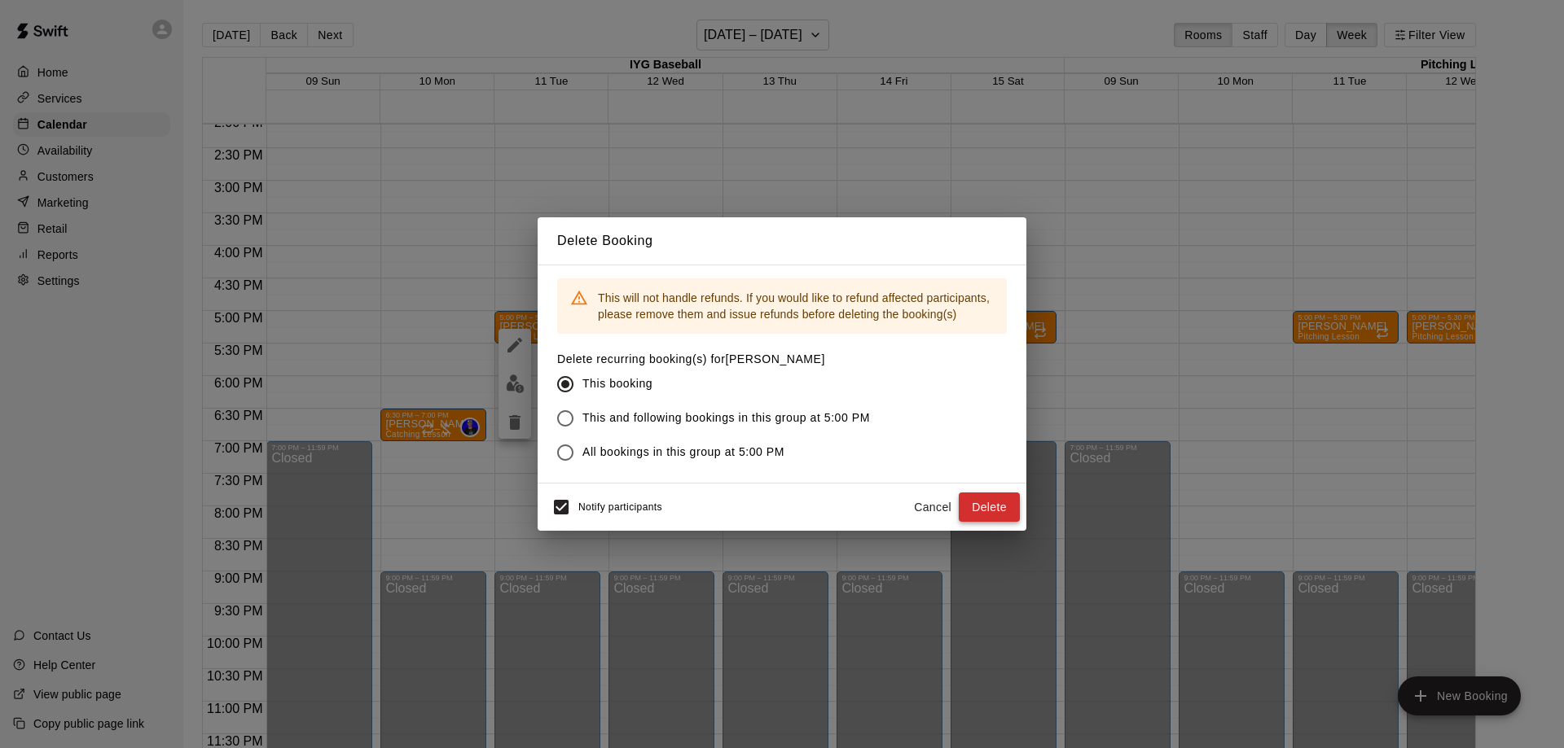
click at [1014, 515] on button "Delete" at bounding box center [988, 508] width 61 height 30
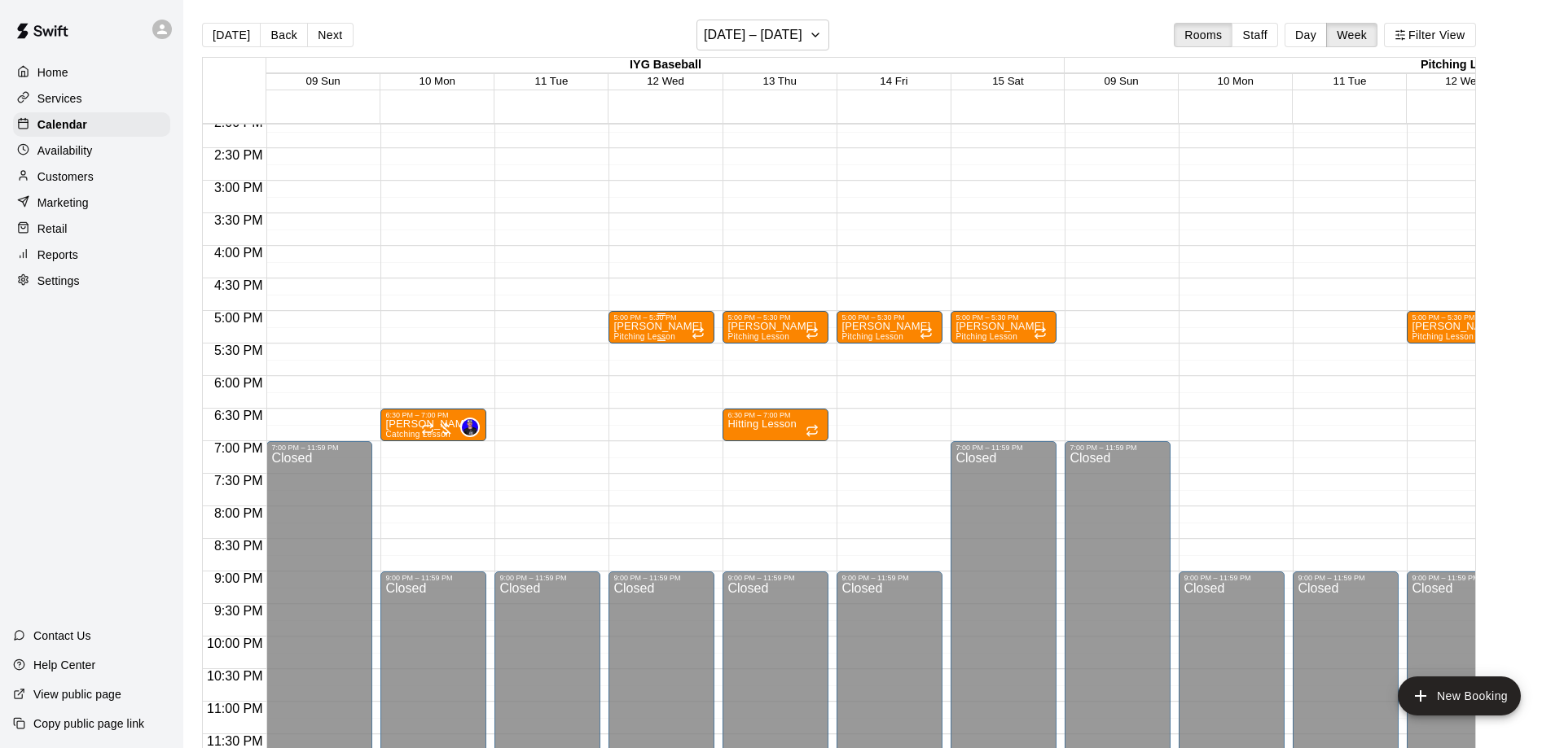
click at [642, 327] on p "[PERSON_NAME]" at bounding box center [657, 327] width 89 height 0
click at [624, 410] on button "delete" at bounding box center [628, 422] width 33 height 33
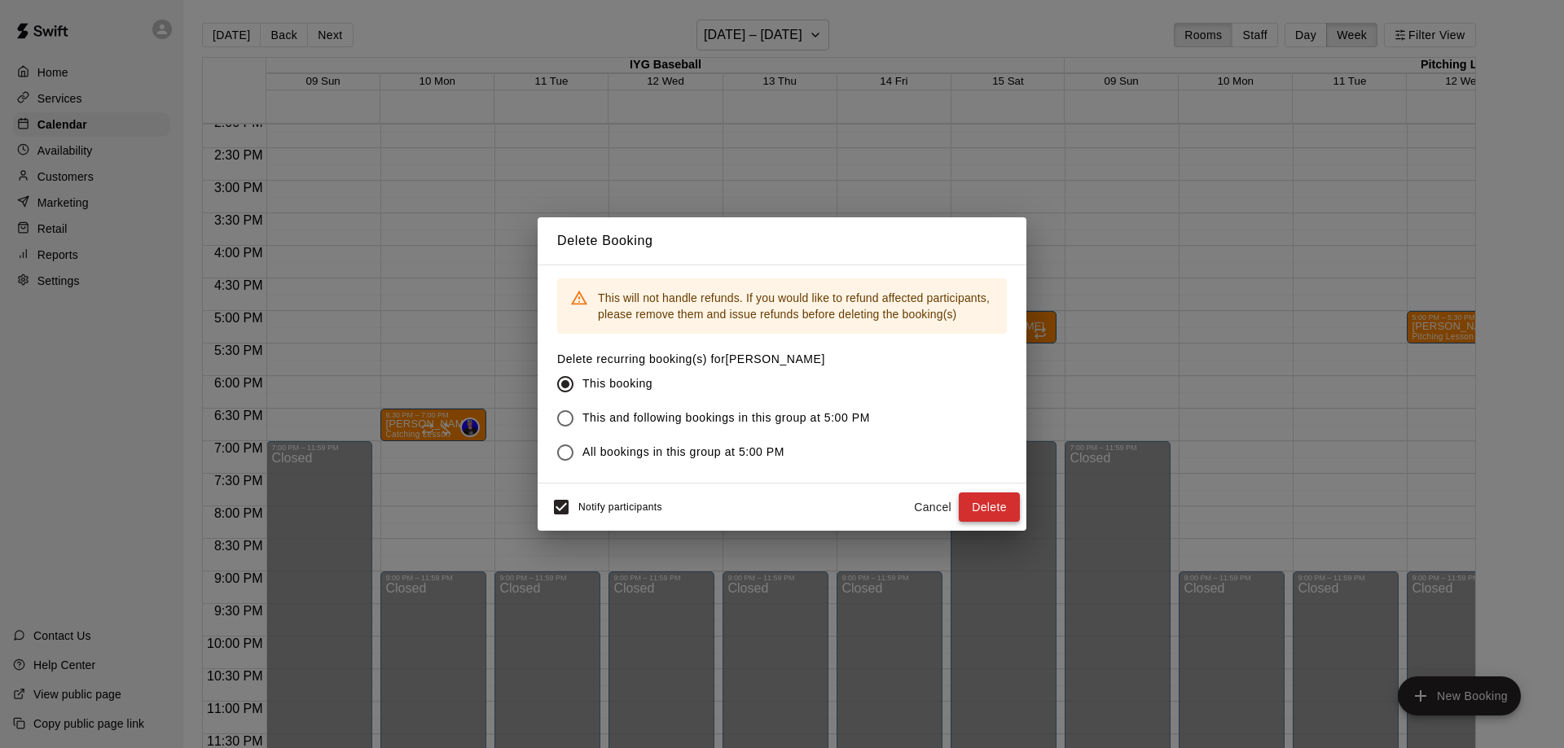
click at [1012, 516] on button "Delete" at bounding box center [988, 508] width 61 height 30
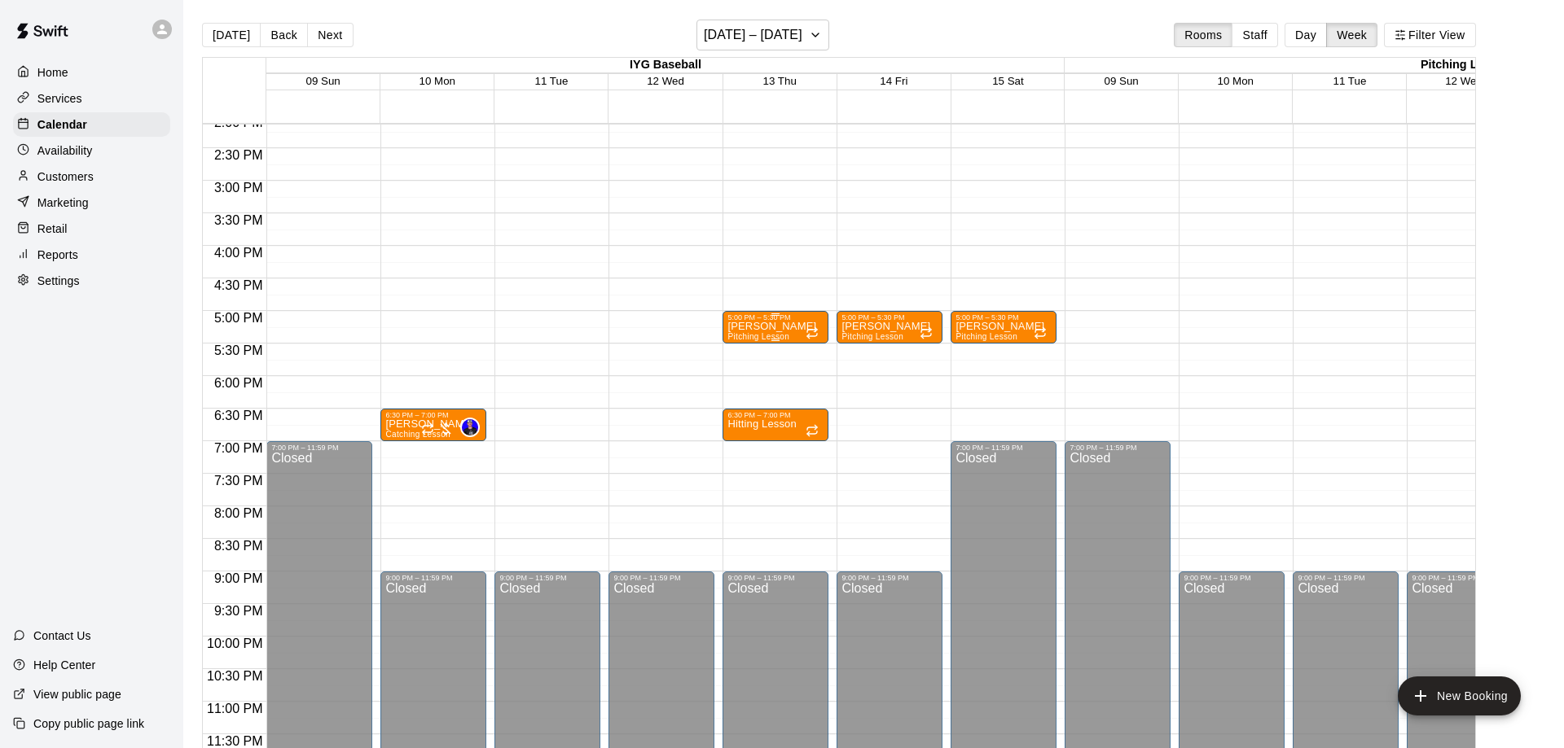
click at [764, 327] on p "[PERSON_NAME]" at bounding box center [771, 327] width 89 height 0
click at [743, 426] on icon "delete" at bounding box center [742, 422] width 11 height 15
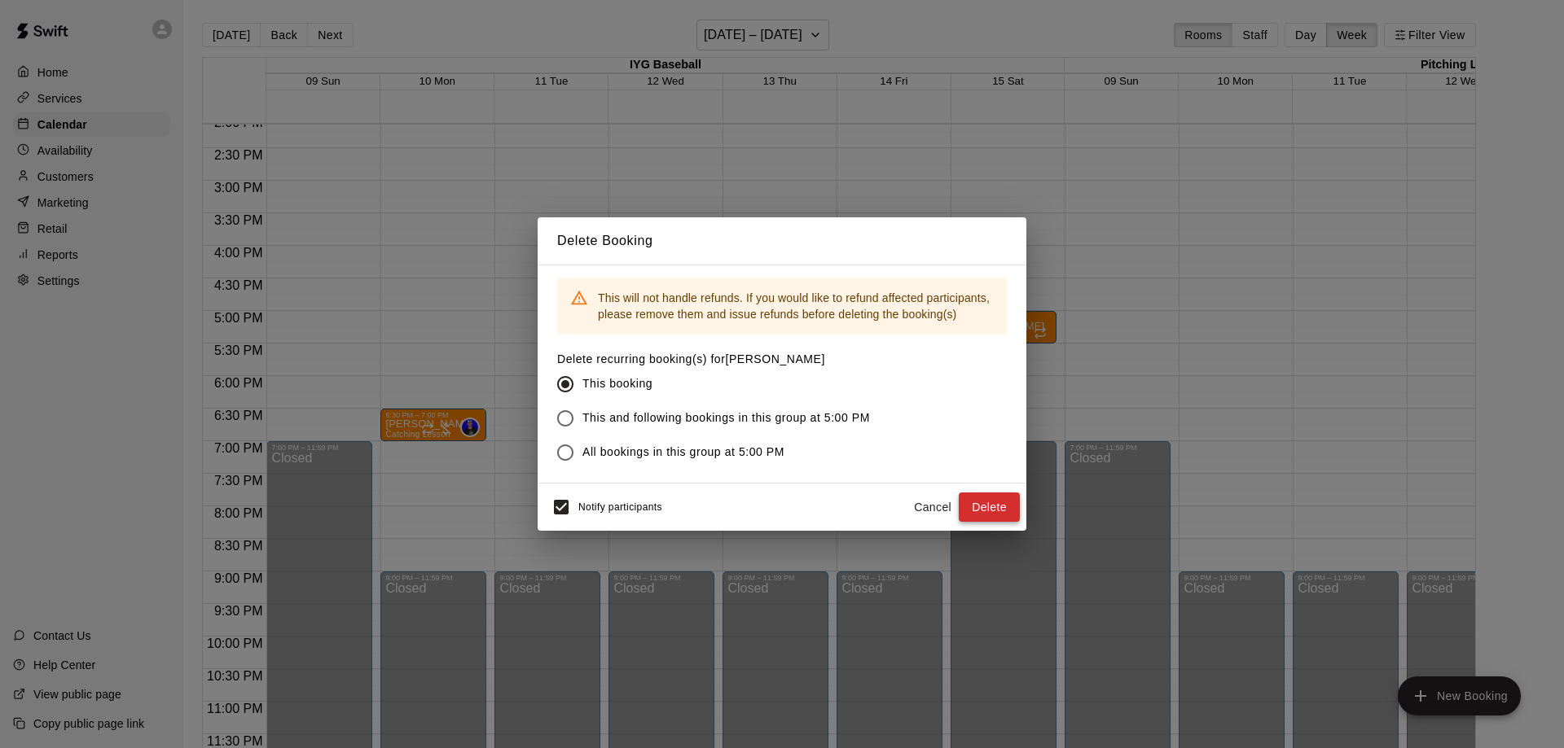
click at [985, 502] on button "Delete" at bounding box center [988, 508] width 61 height 30
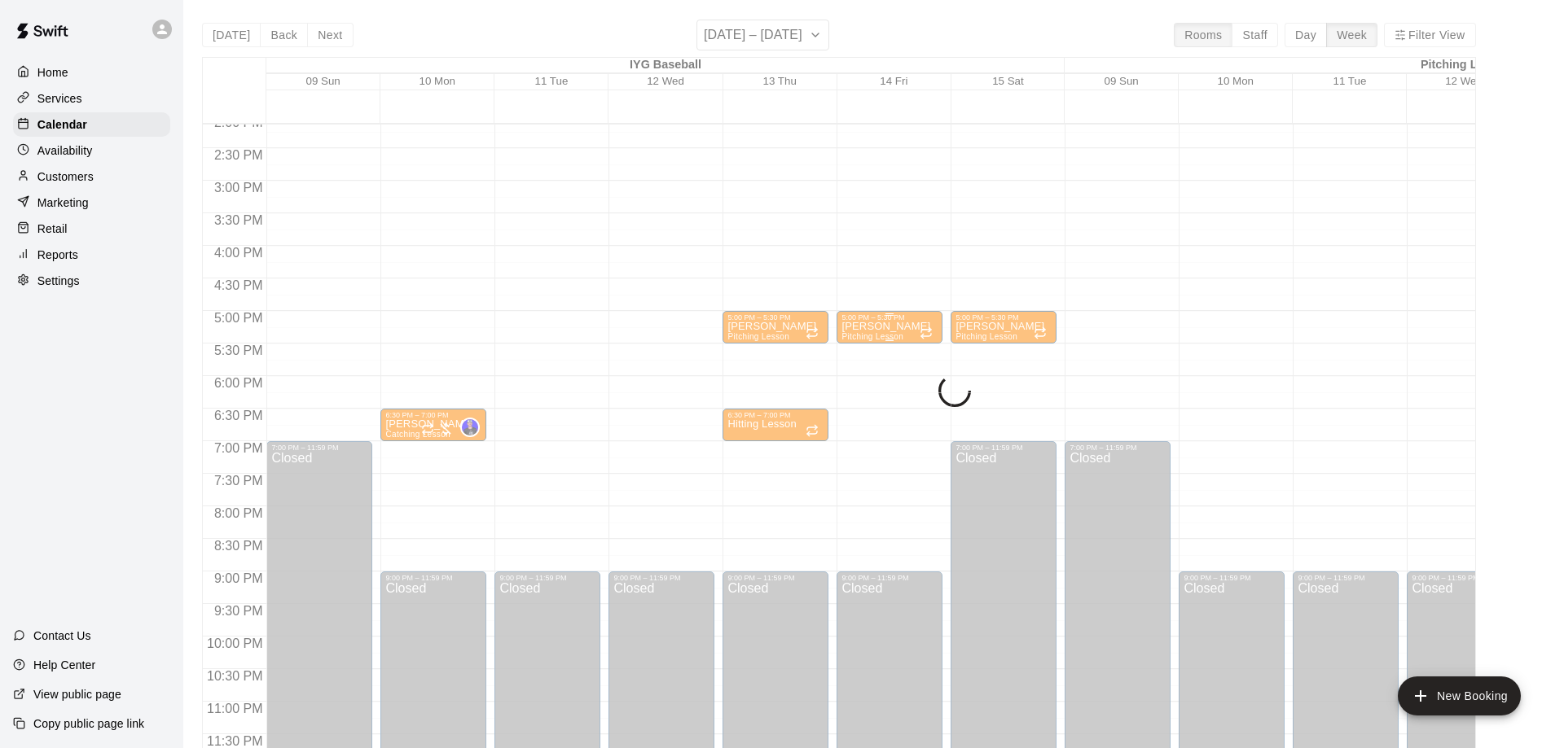
click at [865, 337] on span "Pitching Lesson" at bounding box center [872, 336] width 62 height 9
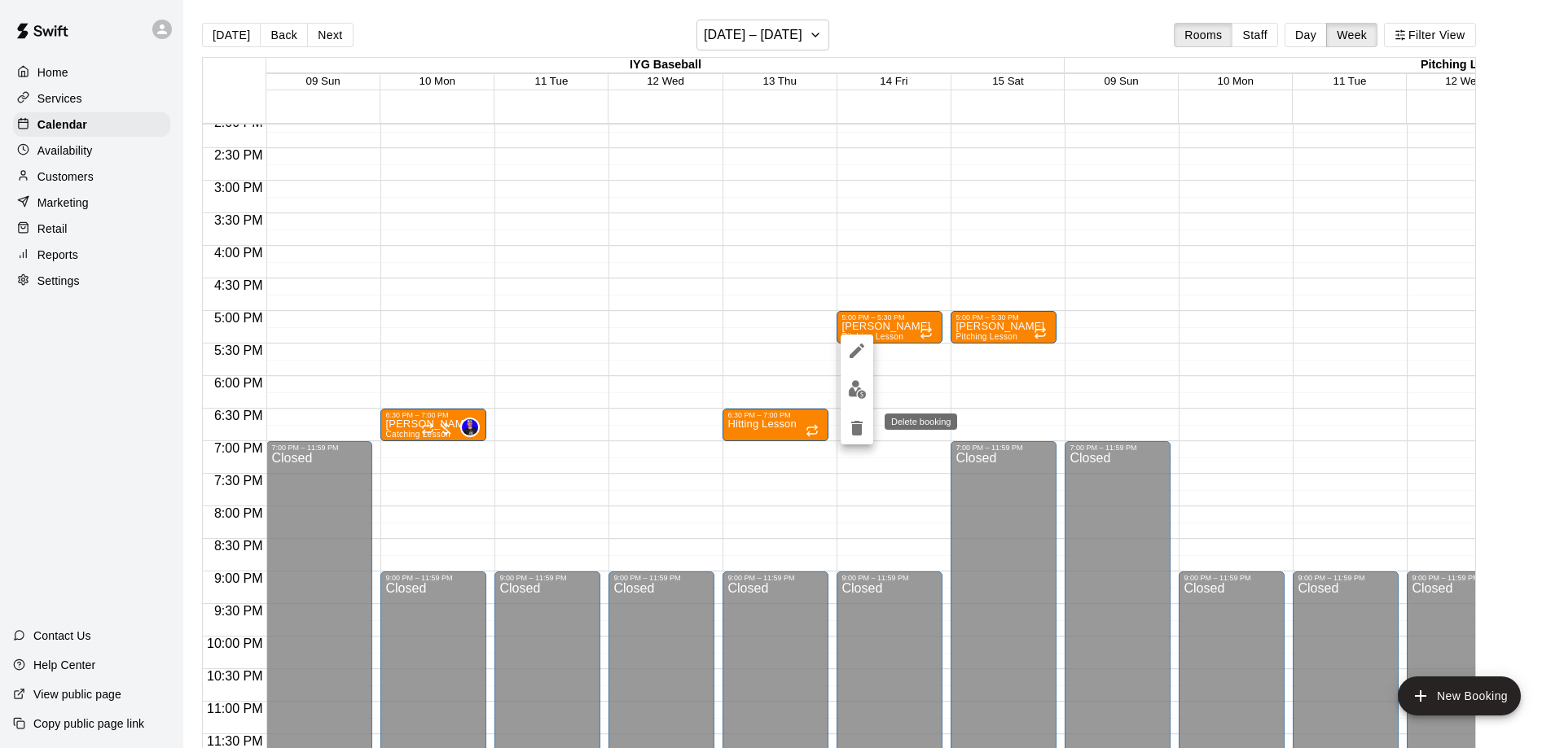
click at [853, 440] on button "delete" at bounding box center [856, 428] width 33 height 33
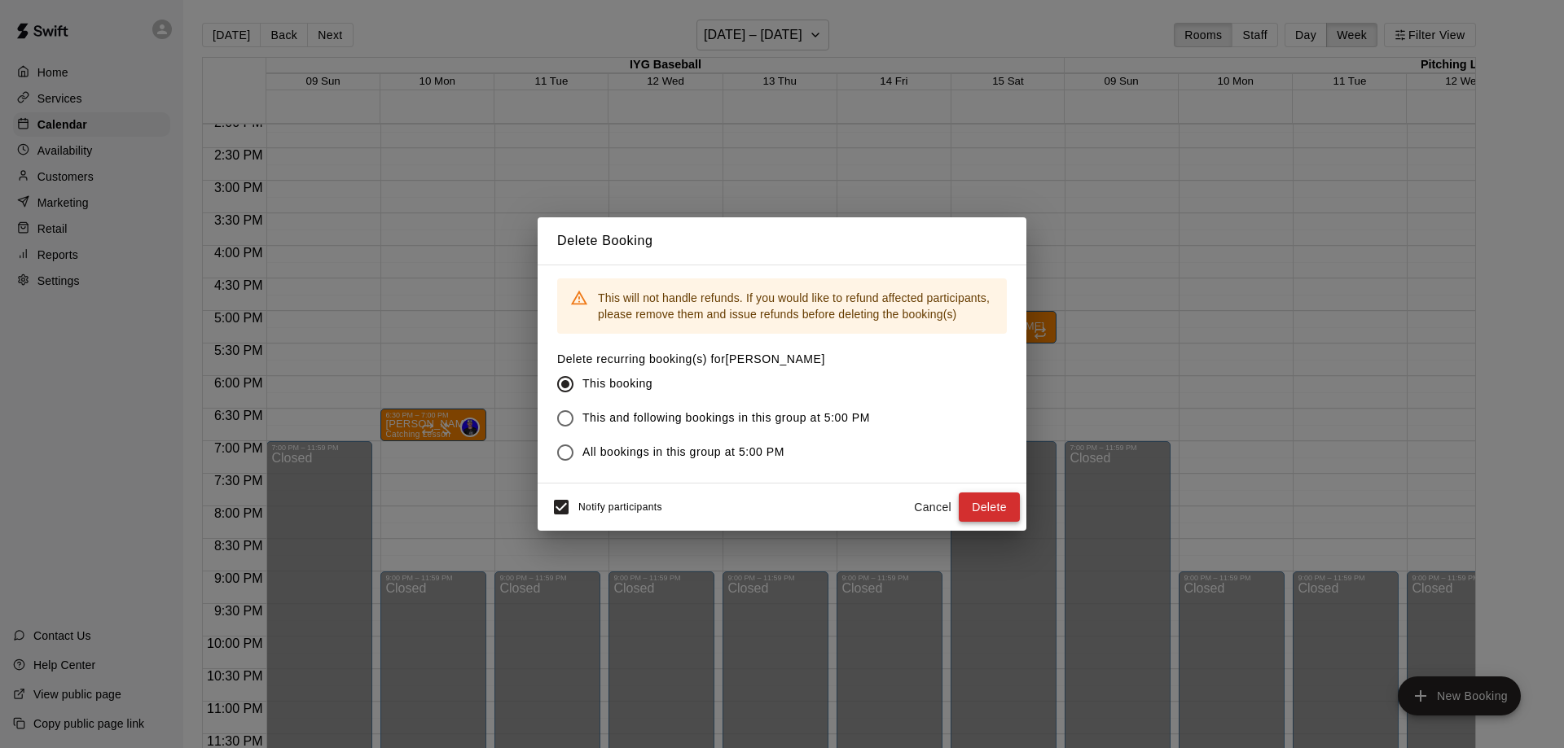
click at [986, 498] on button "Delete" at bounding box center [988, 508] width 61 height 30
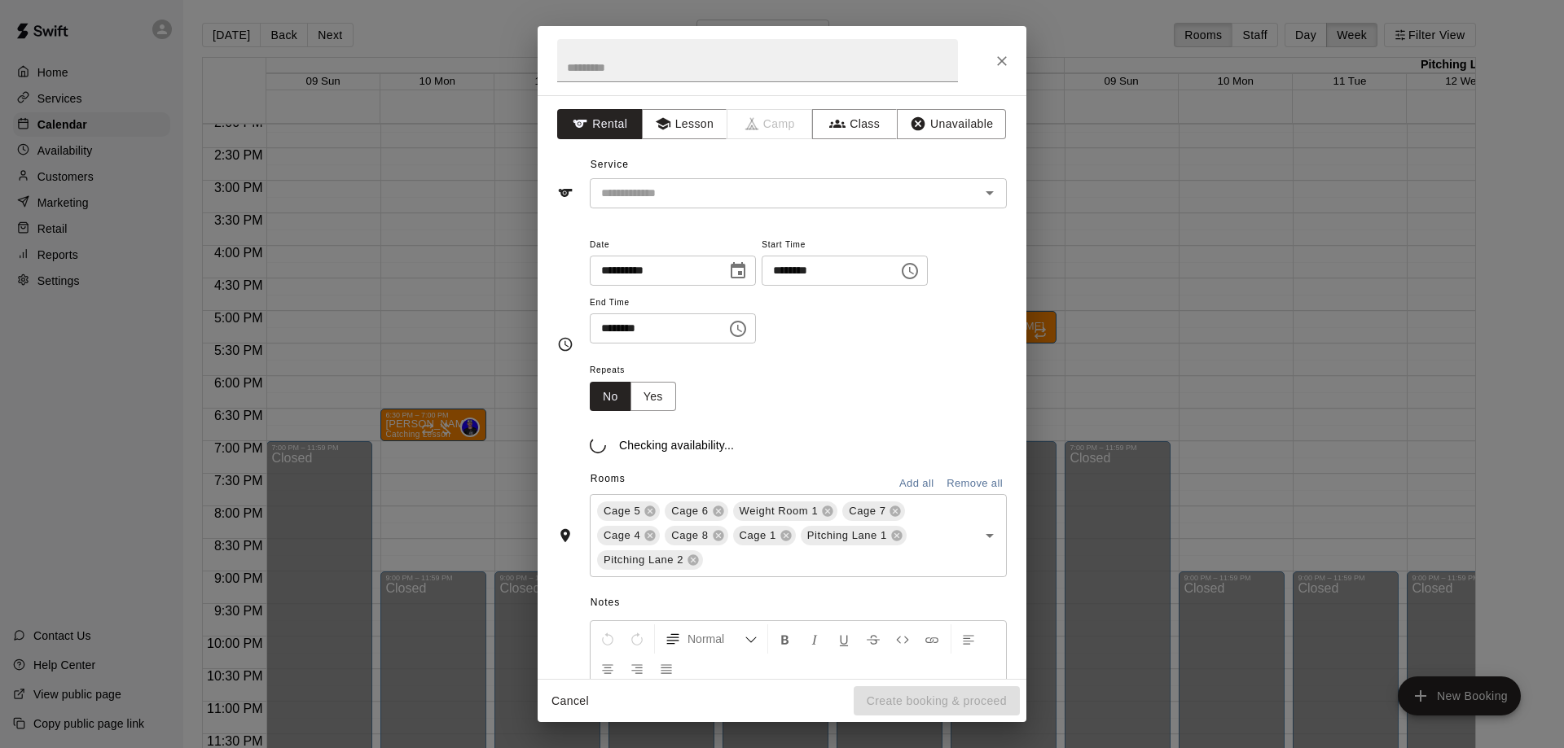
click at [993, 337] on div "**********" at bounding box center [798, 290] width 417 height 110
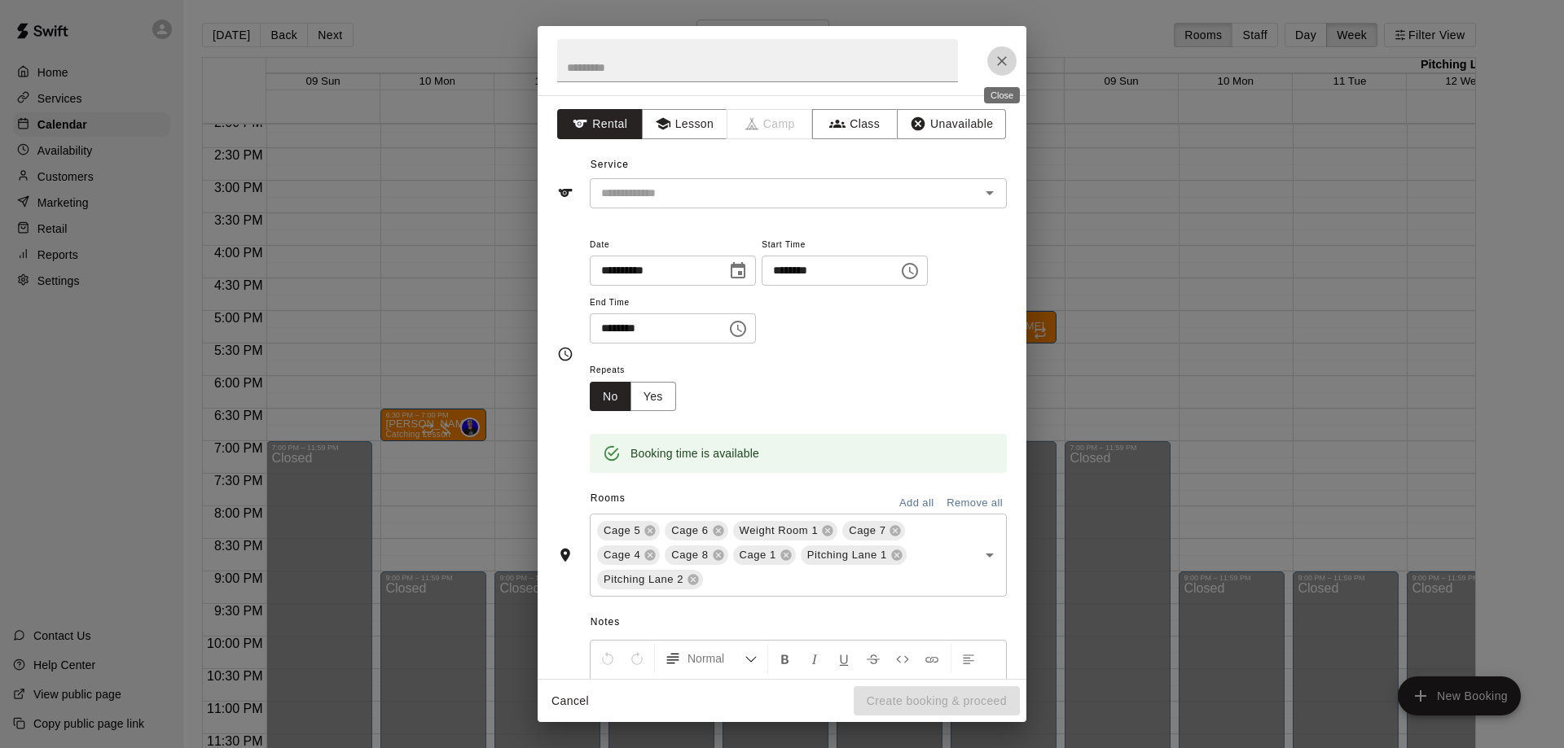
click at [1005, 64] on icon "Close" at bounding box center [1002, 61] width 10 height 10
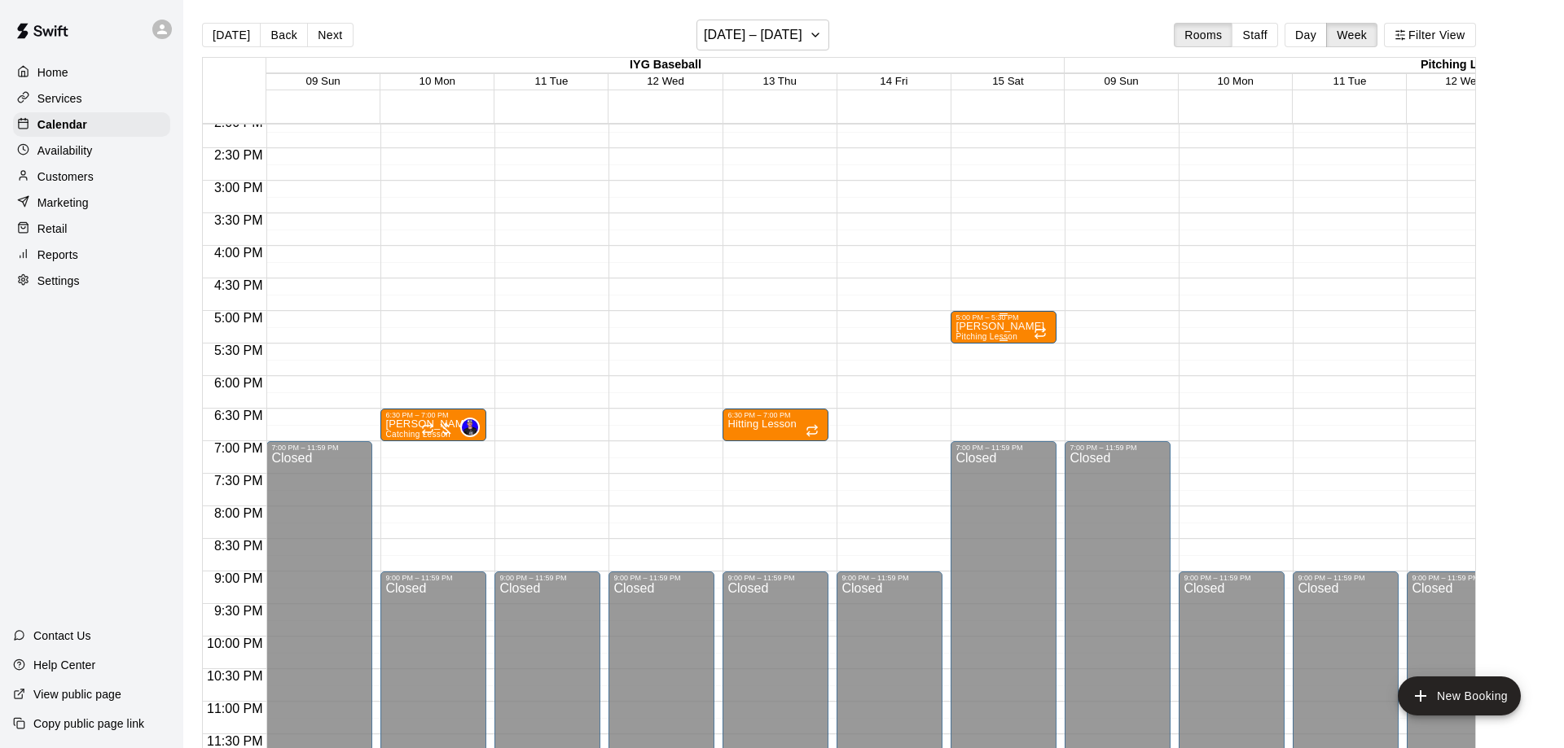
click at [978, 321] on div "5:00 PM – 5:30 PM" at bounding box center [1003, 318] width 96 height 8
click at [980, 412] on button "delete" at bounding box center [970, 407] width 33 height 33
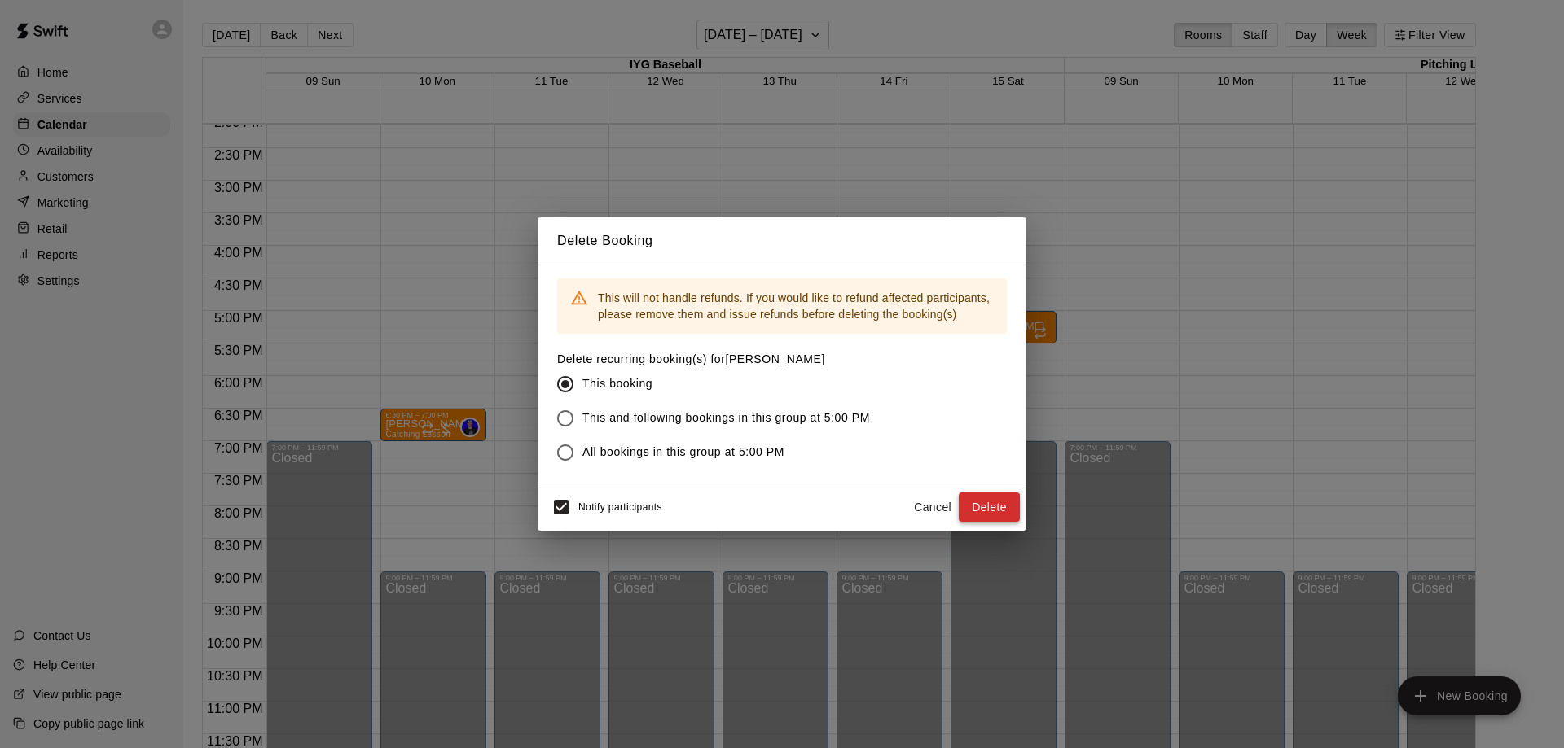
click at [999, 510] on button "Delete" at bounding box center [988, 508] width 61 height 30
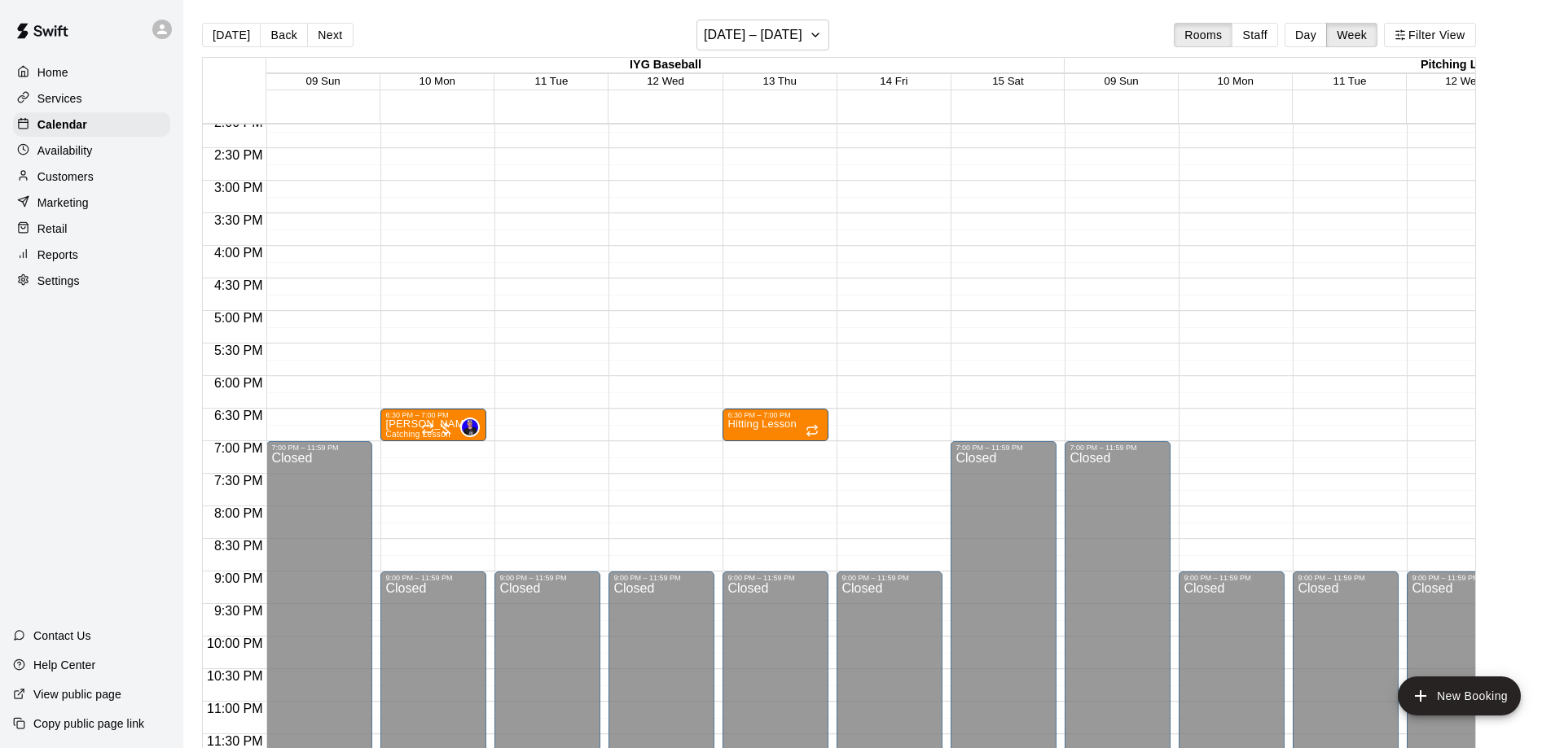
click at [322, 29] on button "Next" at bounding box center [330, 35] width 46 height 24
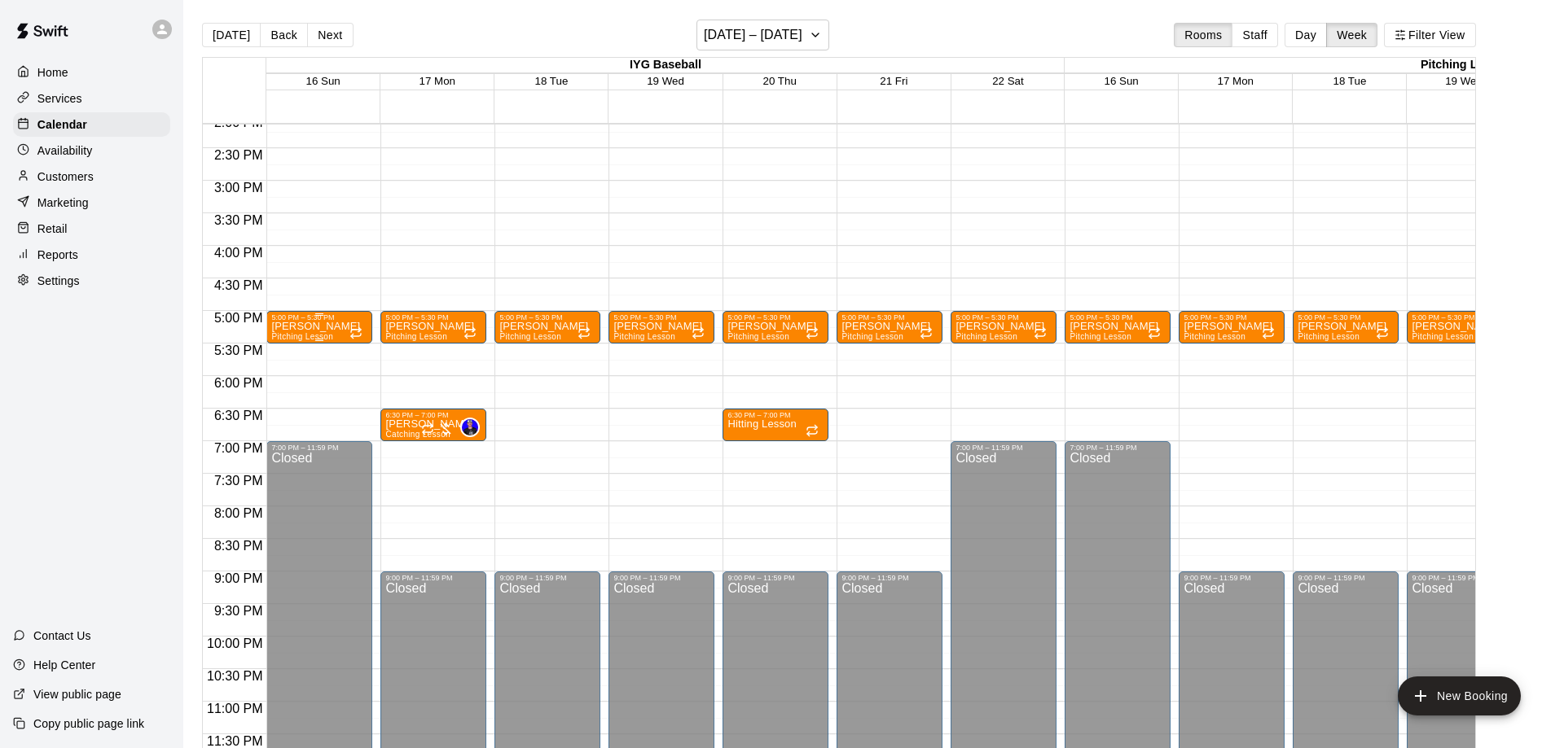
click at [318, 327] on p "[PERSON_NAME]" at bounding box center [315, 327] width 89 height 0
click at [289, 428] on icon "delete" at bounding box center [286, 422] width 11 height 15
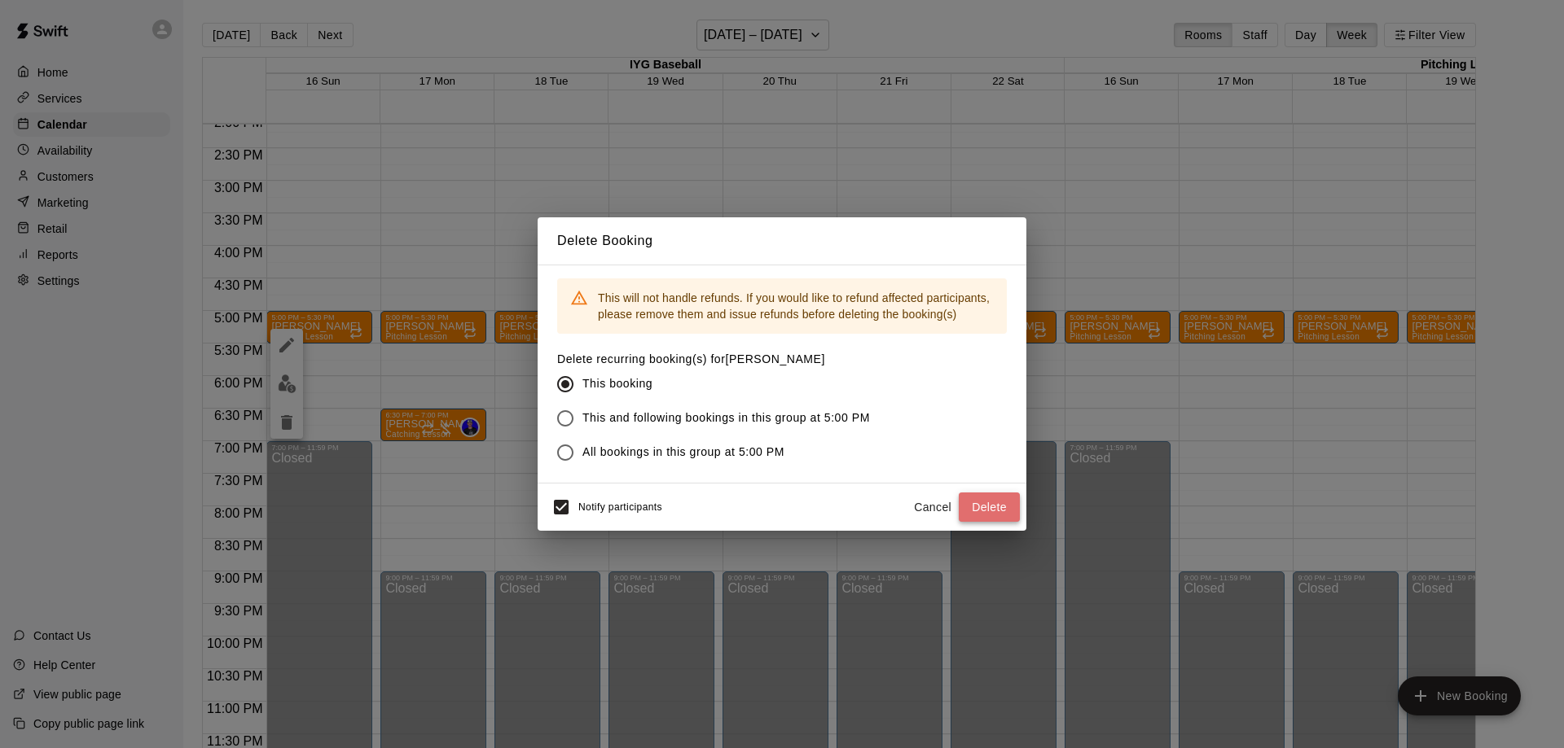
click at [1002, 515] on button "Delete" at bounding box center [988, 508] width 61 height 30
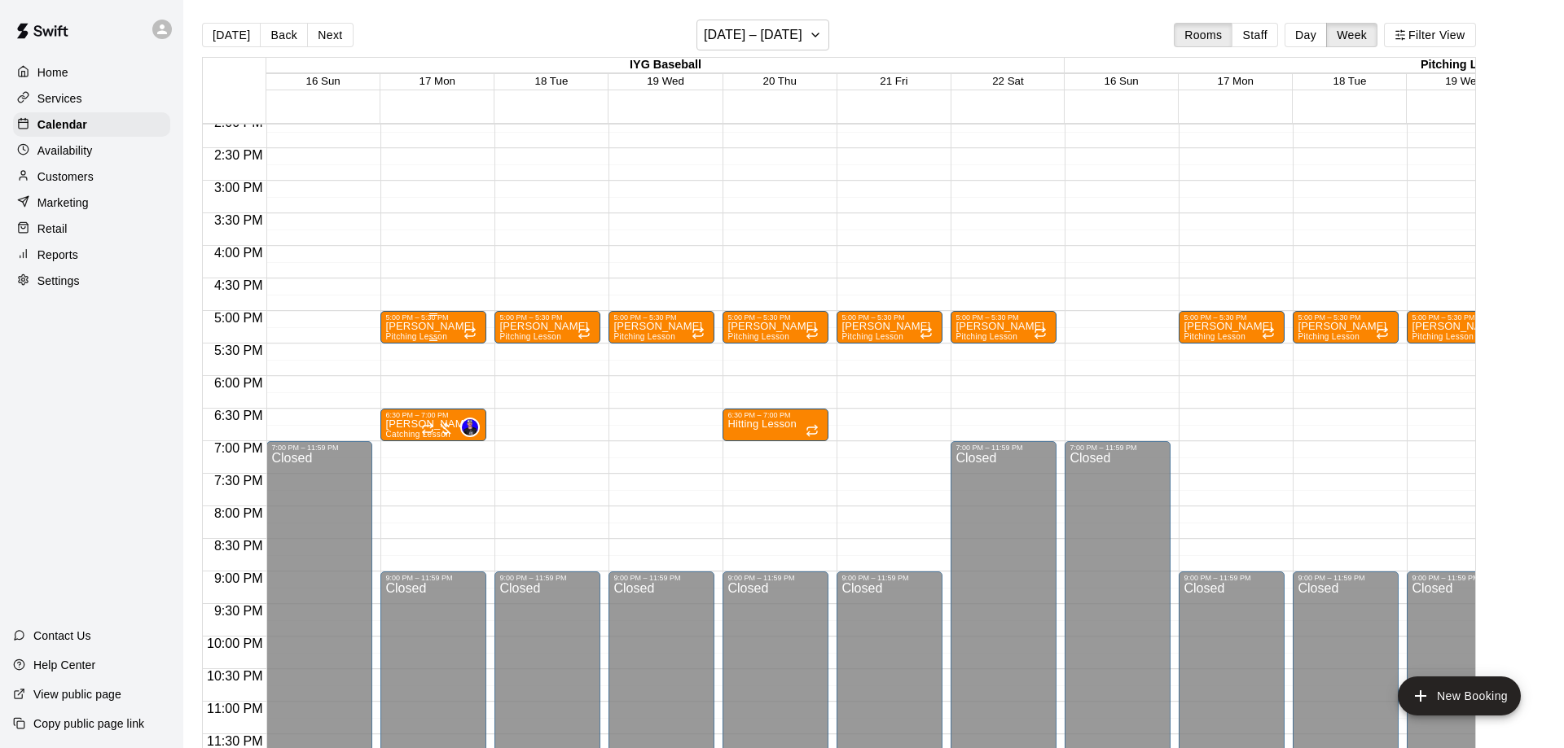
click at [426, 327] on p "[PERSON_NAME]" at bounding box center [429, 327] width 89 height 0
click at [400, 418] on icon "delete" at bounding box center [400, 422] width 11 height 15
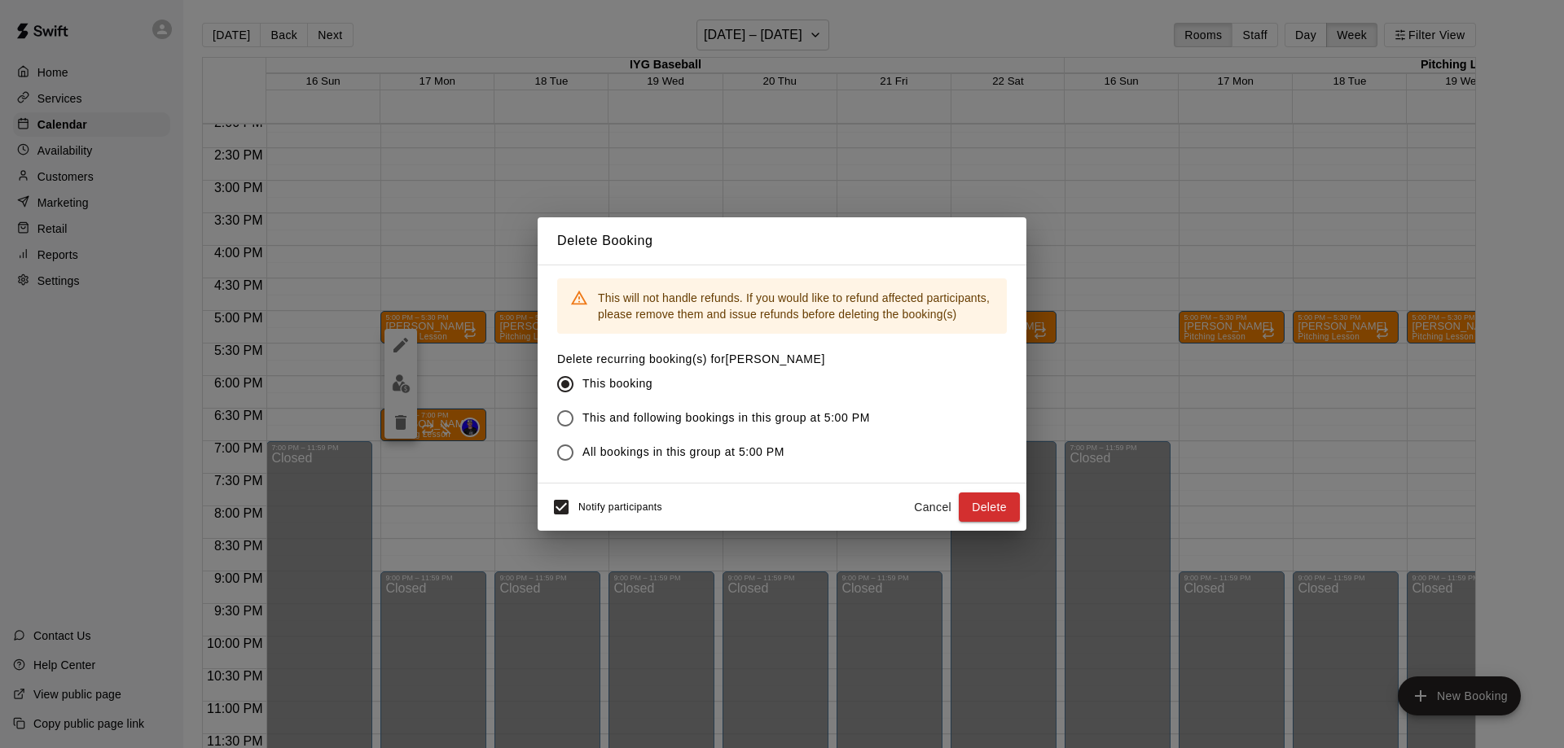
click at [1020, 515] on div "Notify participants Cancel Delete" at bounding box center [781, 507] width 489 height 47
click at [989, 508] on button "Delete" at bounding box center [988, 508] width 61 height 30
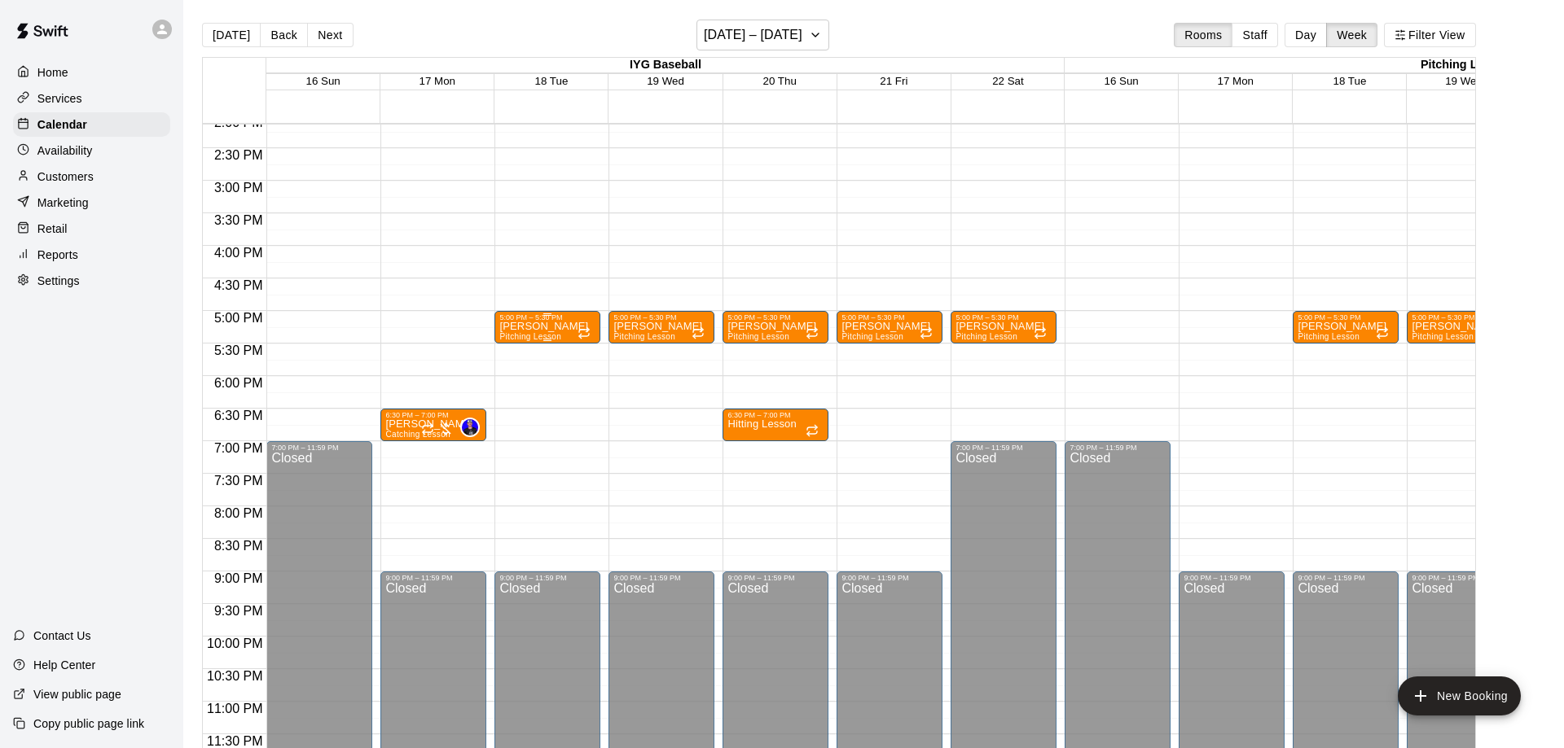
click at [533, 336] on span "Pitching Lesson" at bounding box center [530, 336] width 62 height 9
click at [511, 428] on icon "delete" at bounding box center [514, 428] width 11 height 15
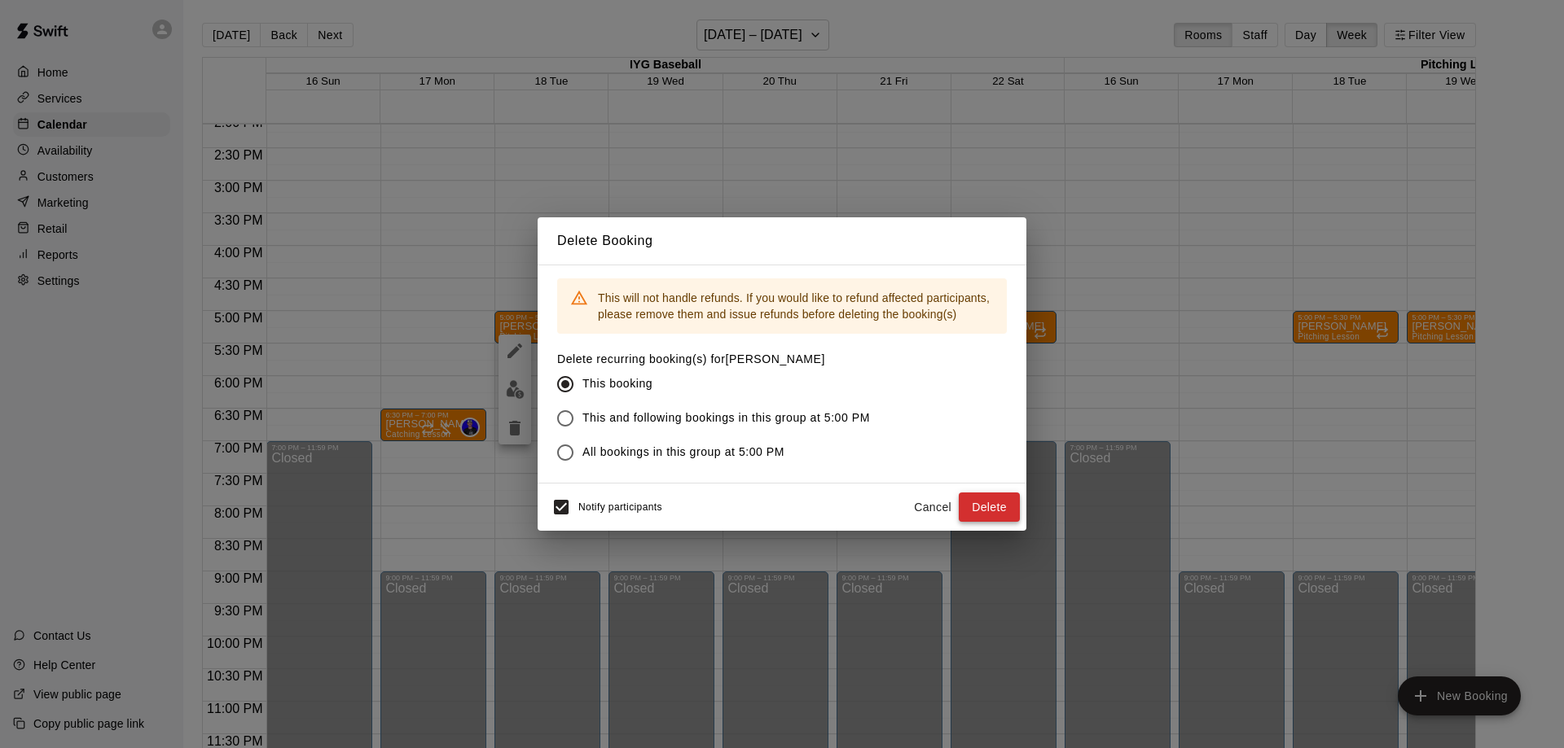
click at [1011, 515] on button "Delete" at bounding box center [988, 508] width 61 height 30
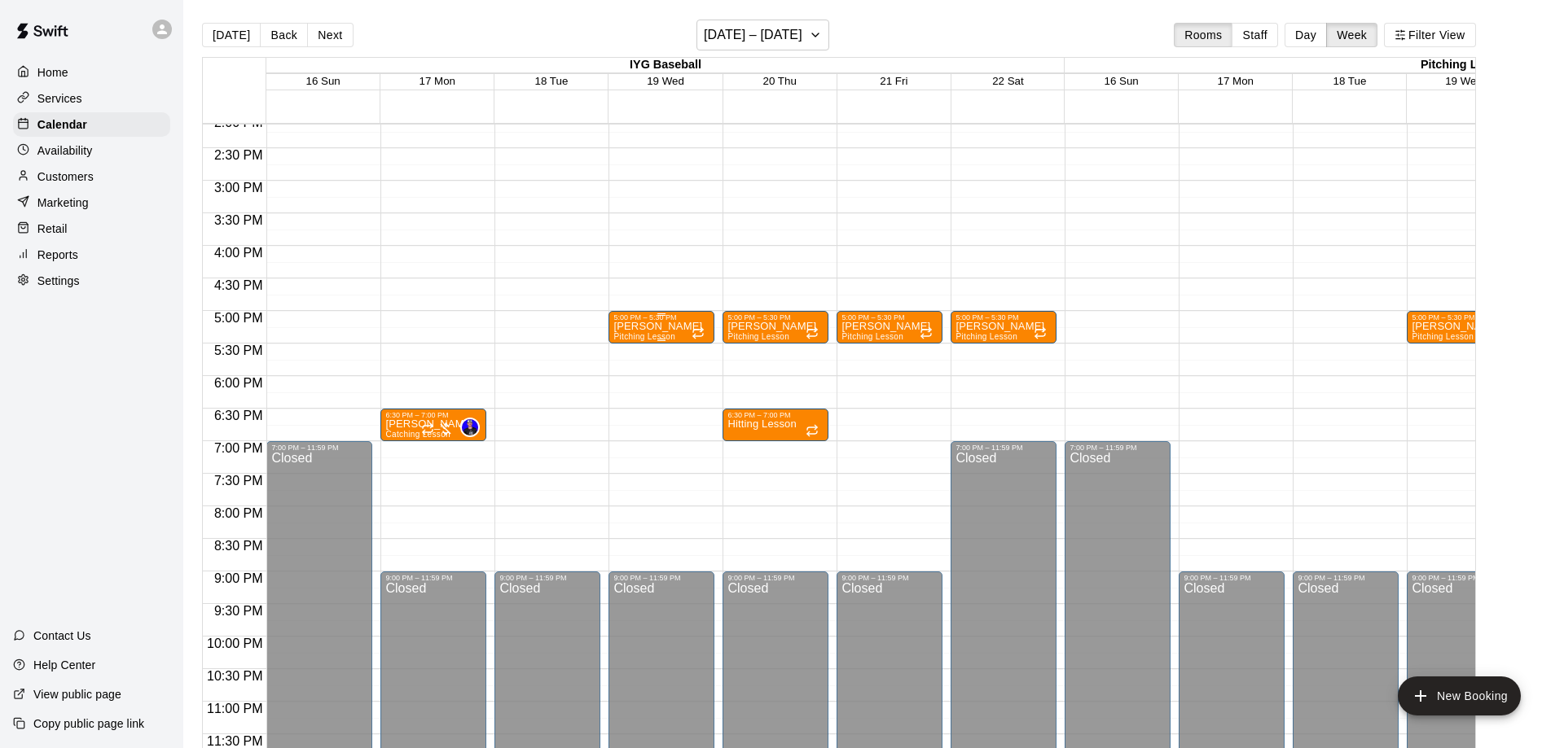
click at [656, 336] on span "Pitching Lesson" at bounding box center [644, 336] width 62 height 9
click at [629, 425] on icon "delete" at bounding box center [628, 428] width 11 height 15
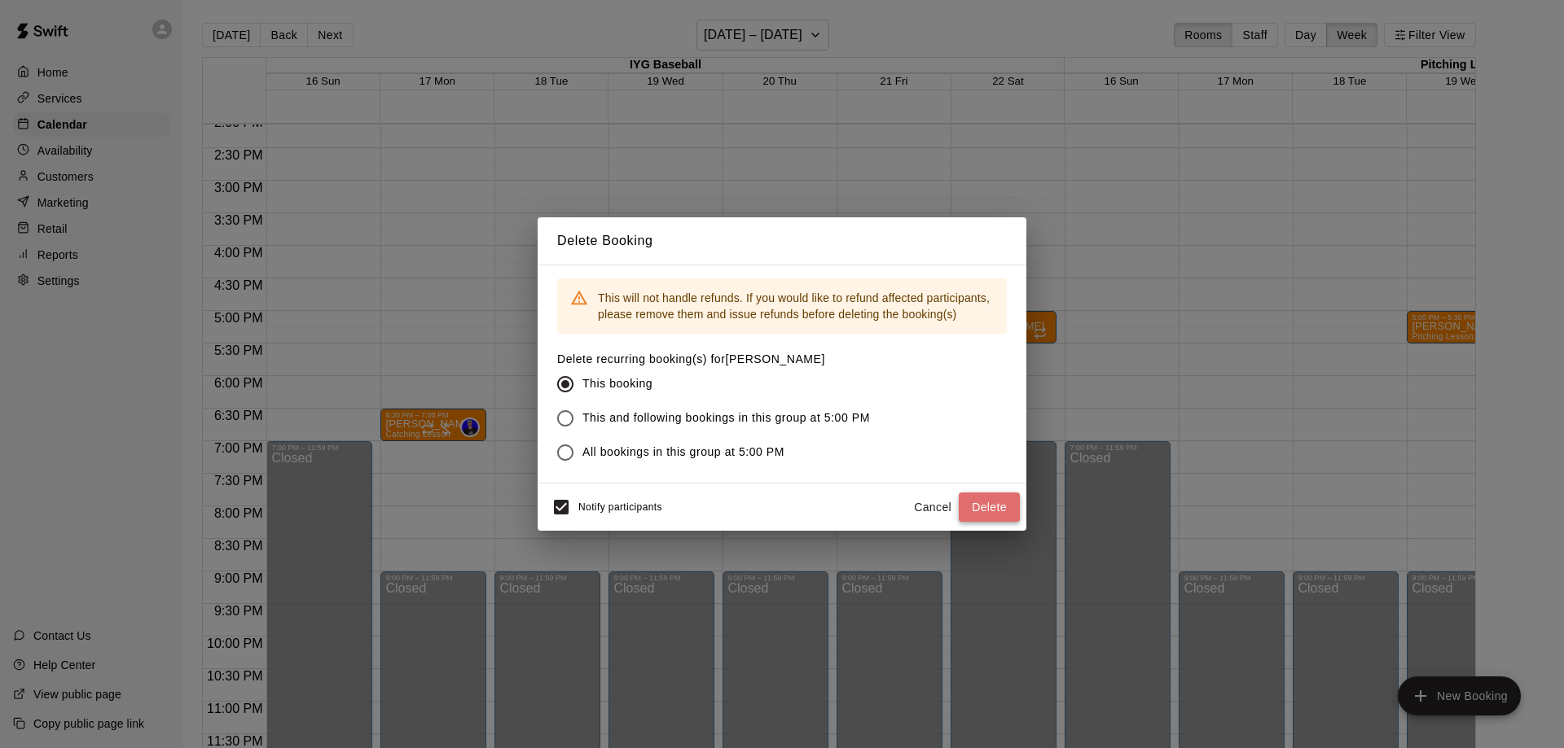
click at [995, 502] on button "Delete" at bounding box center [988, 508] width 61 height 30
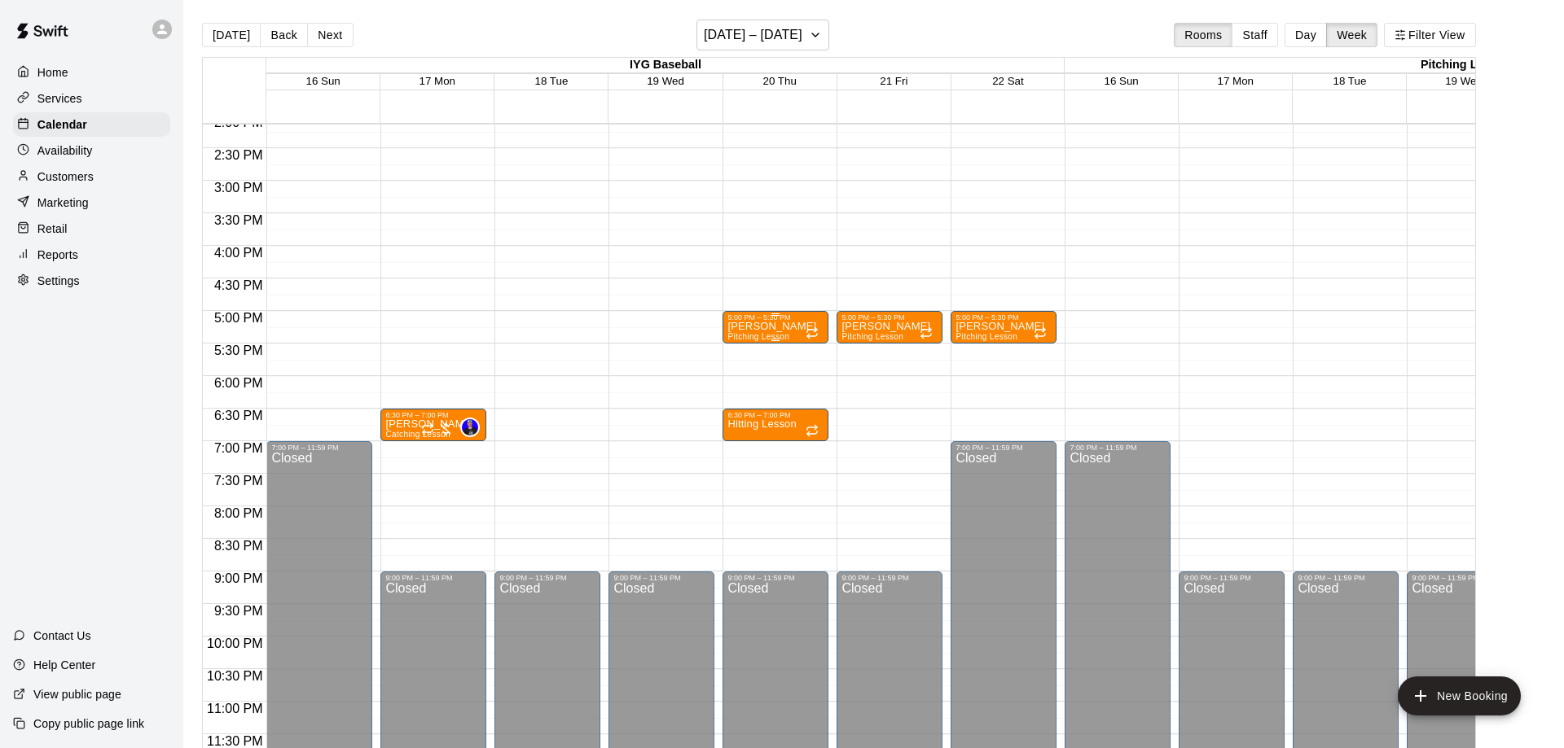
click at [783, 327] on p "[PERSON_NAME]" at bounding box center [771, 327] width 89 height 0
click at [751, 416] on icon "delete" at bounding box center [743, 423] width 20 height 20
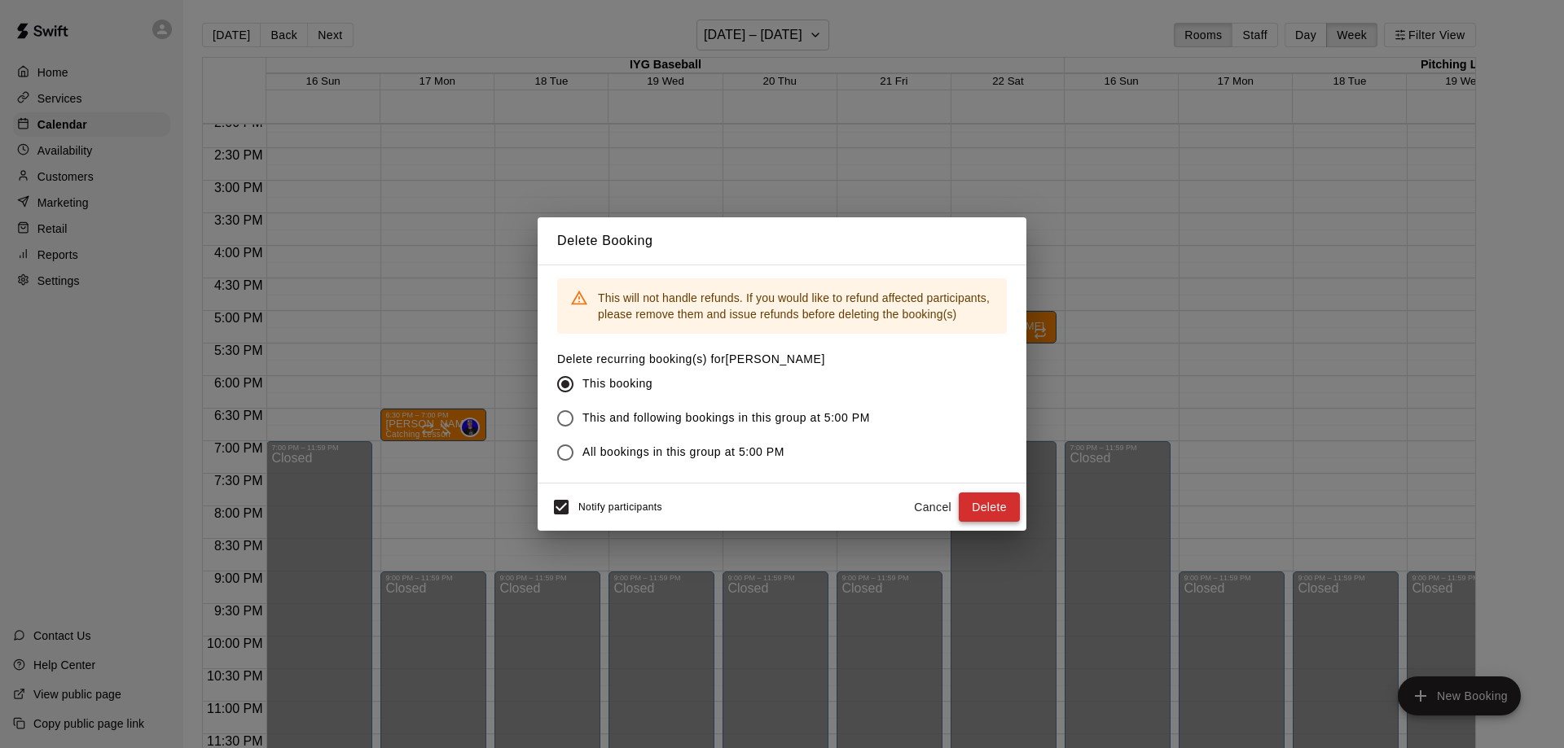
click at [982, 504] on button "Delete" at bounding box center [988, 508] width 61 height 30
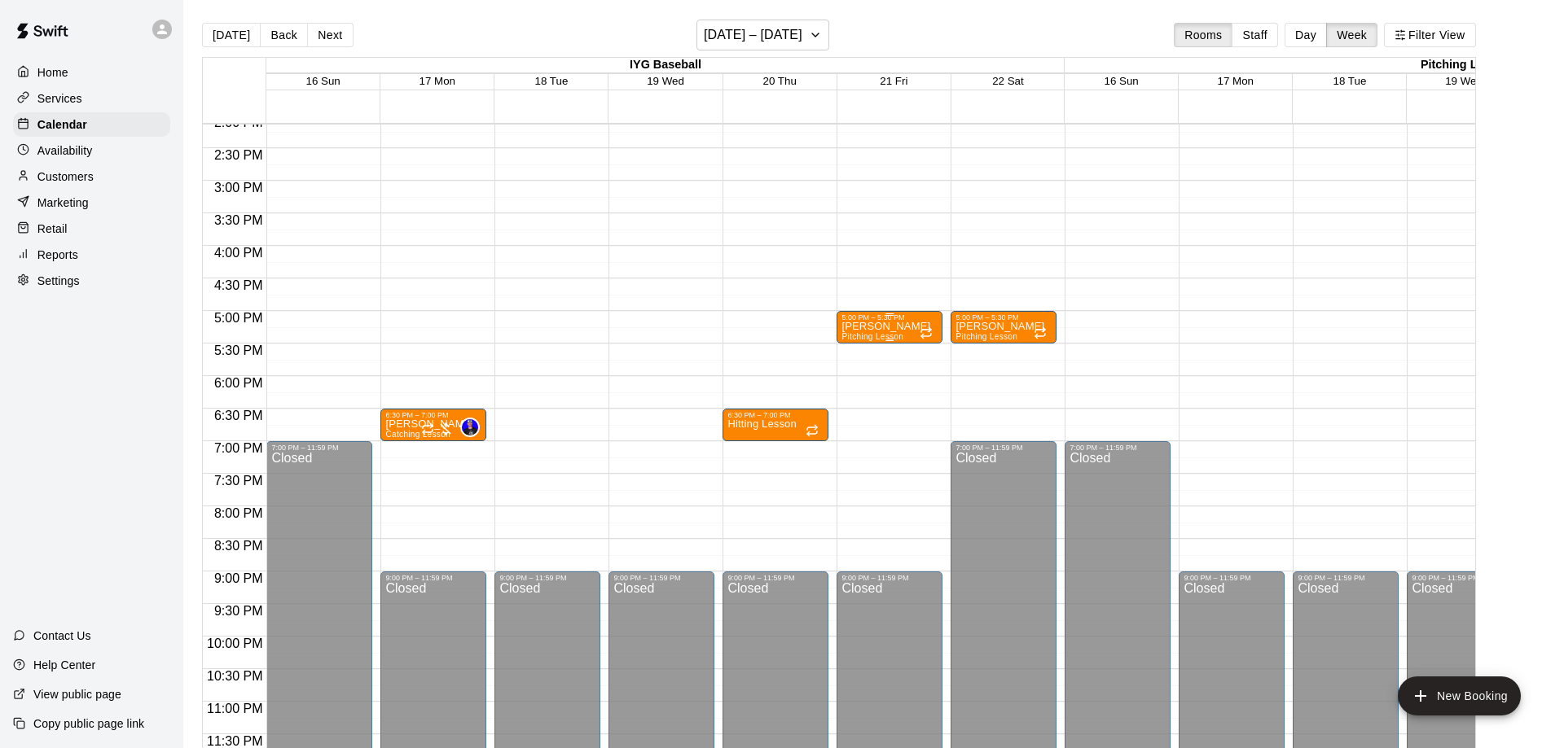
click at [874, 327] on p "[PERSON_NAME]" at bounding box center [885, 327] width 89 height 0
click at [858, 420] on icon "delete" at bounding box center [856, 422] width 11 height 15
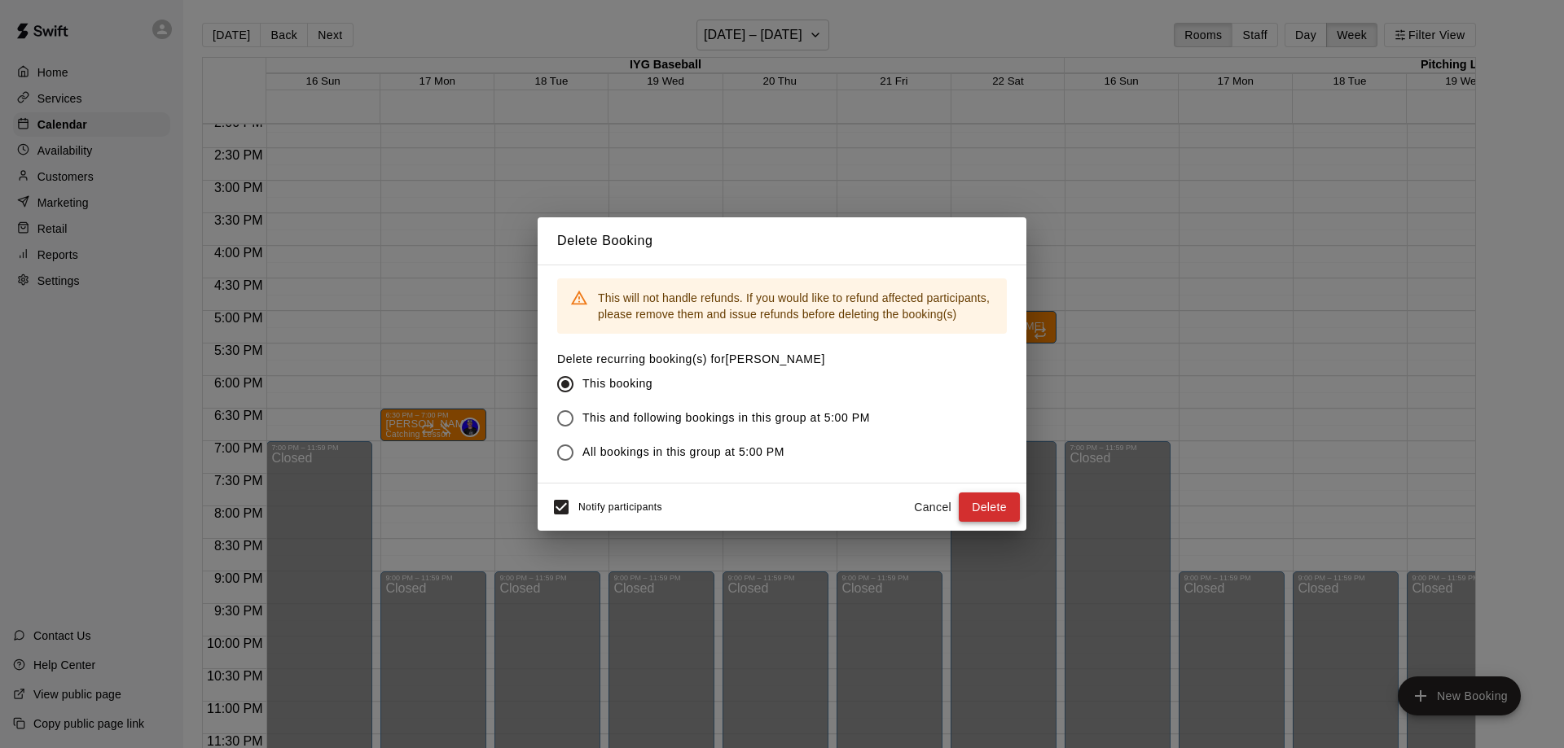
click at [986, 508] on button "Delete" at bounding box center [988, 508] width 61 height 30
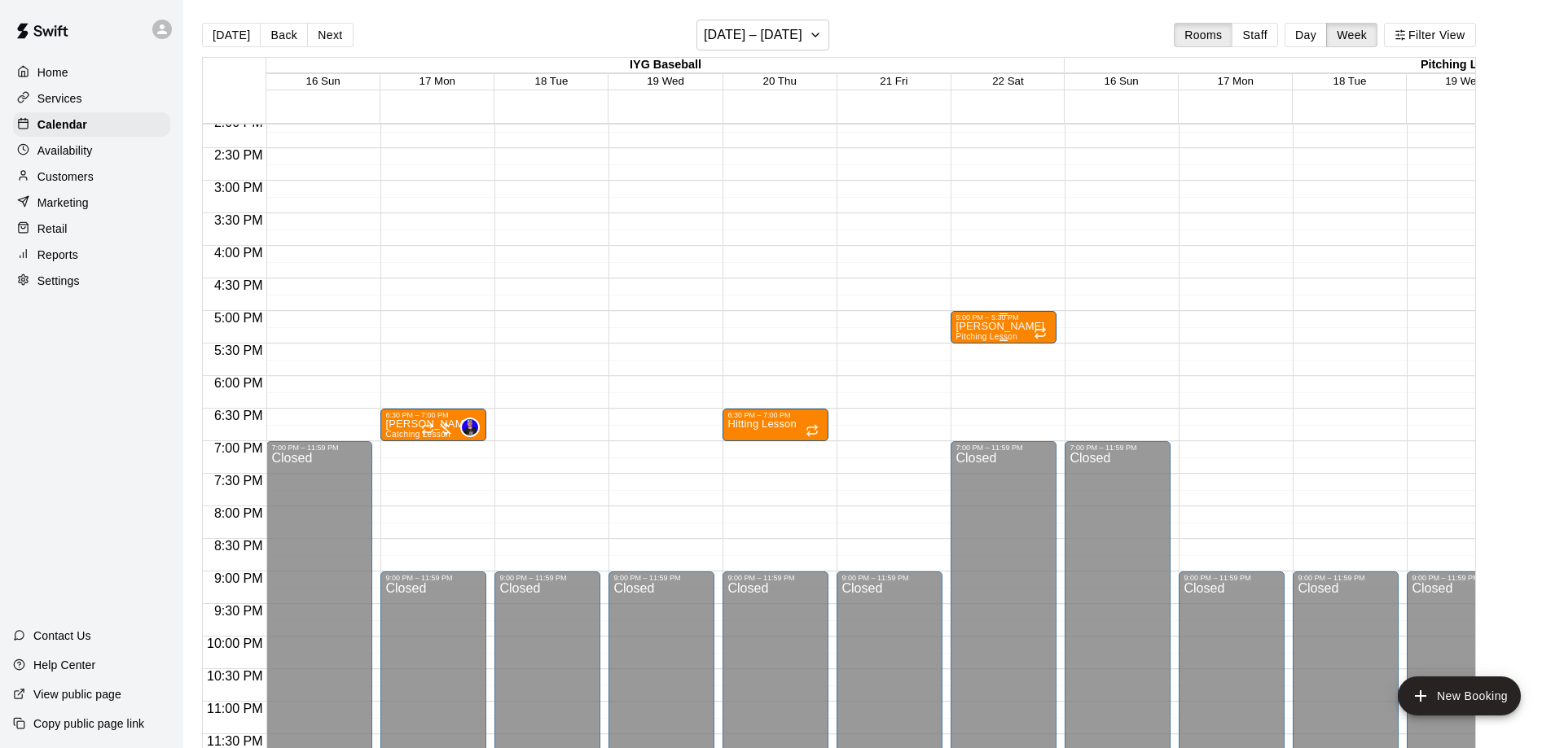
click at [990, 327] on p "[PERSON_NAME]" at bounding box center [999, 327] width 89 height 0
click at [971, 431] on icon "delete" at bounding box center [971, 423] width 20 height 20
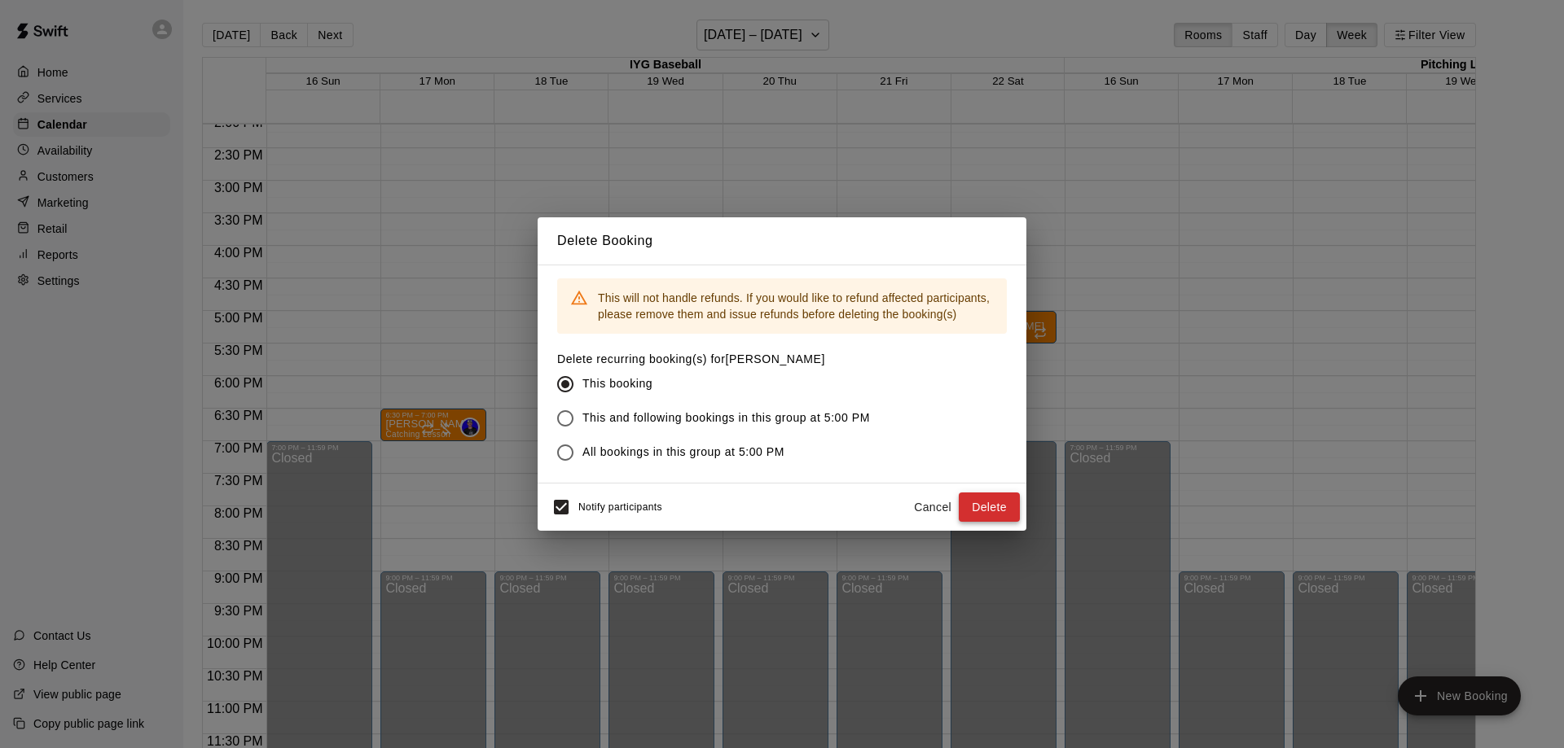
click at [996, 505] on button "Delete" at bounding box center [988, 508] width 61 height 30
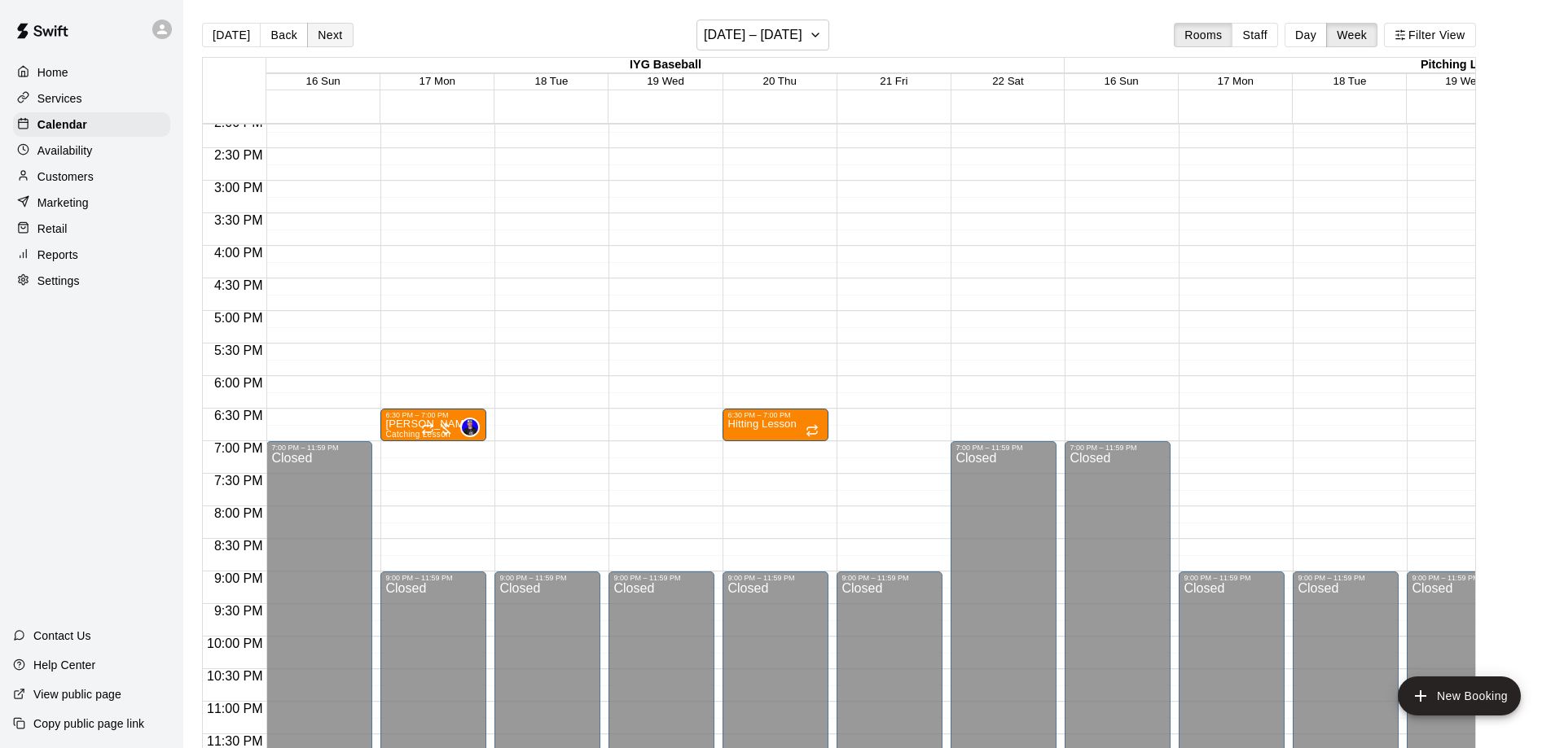
click at [309, 31] on button "Next" at bounding box center [330, 35] width 46 height 24
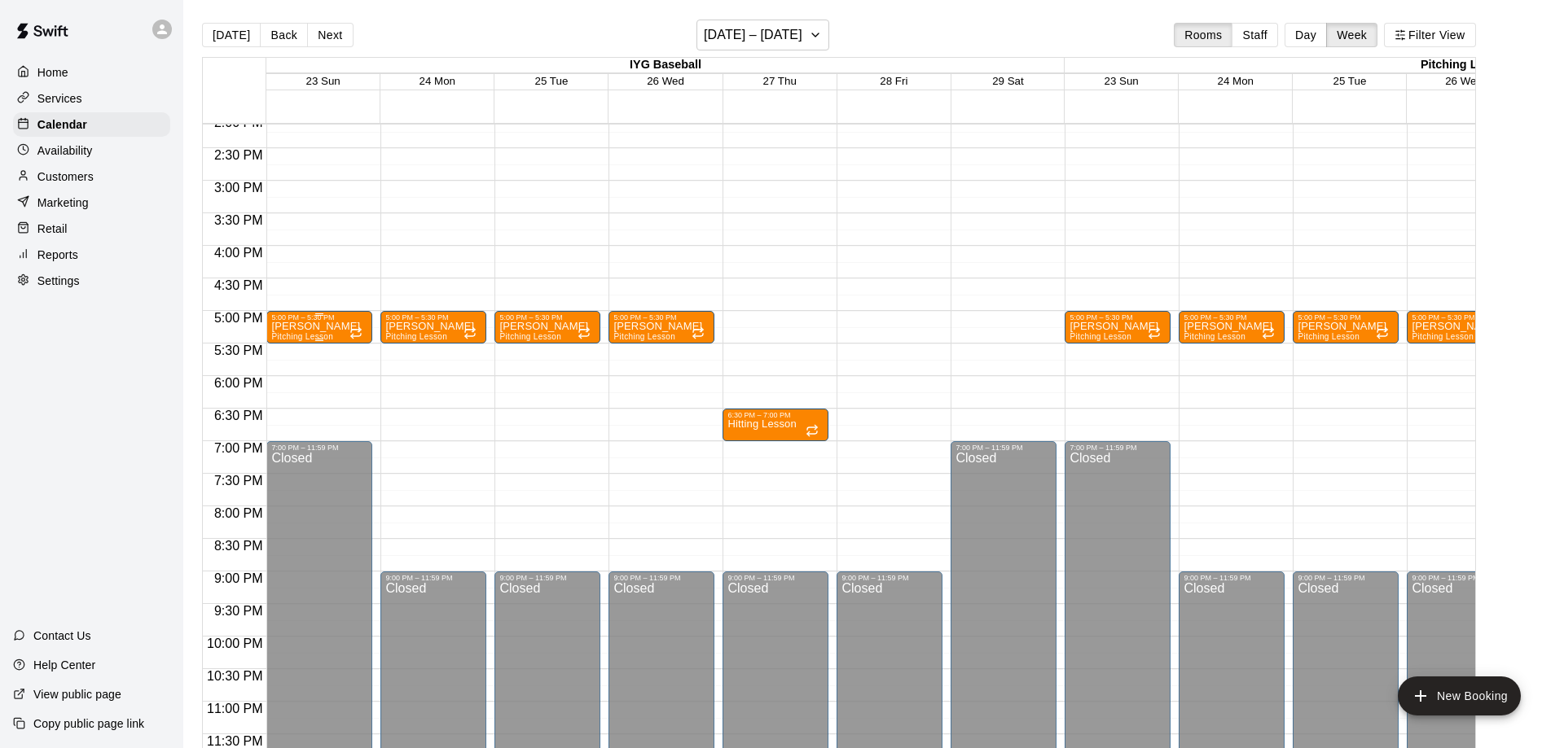
click at [300, 338] on span "Pitching Lesson" at bounding box center [302, 336] width 62 height 9
click at [270, 432] on div at bounding box center [782, 374] width 1564 height 748
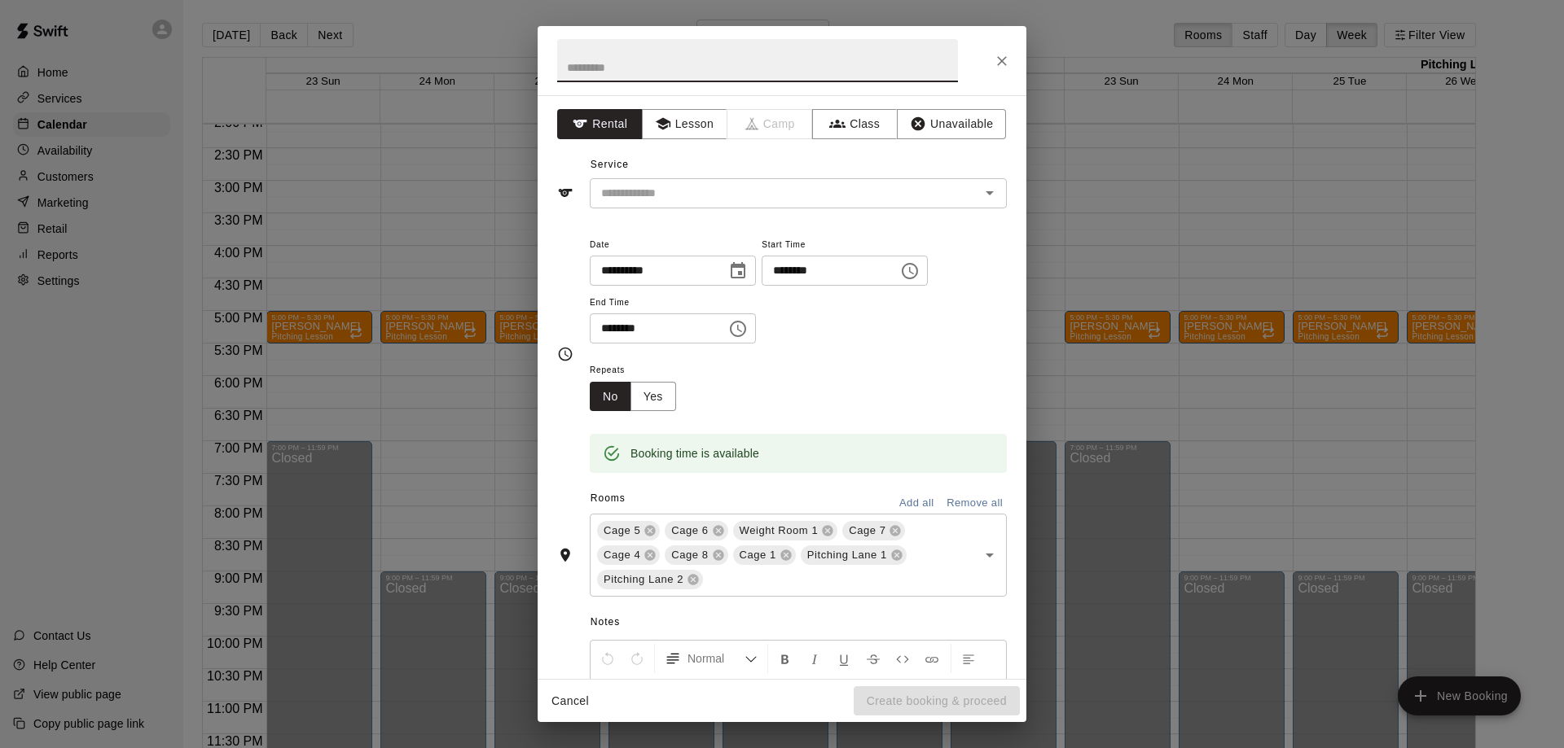
click at [1011, 63] on button "Close" at bounding box center [1001, 60] width 29 height 29
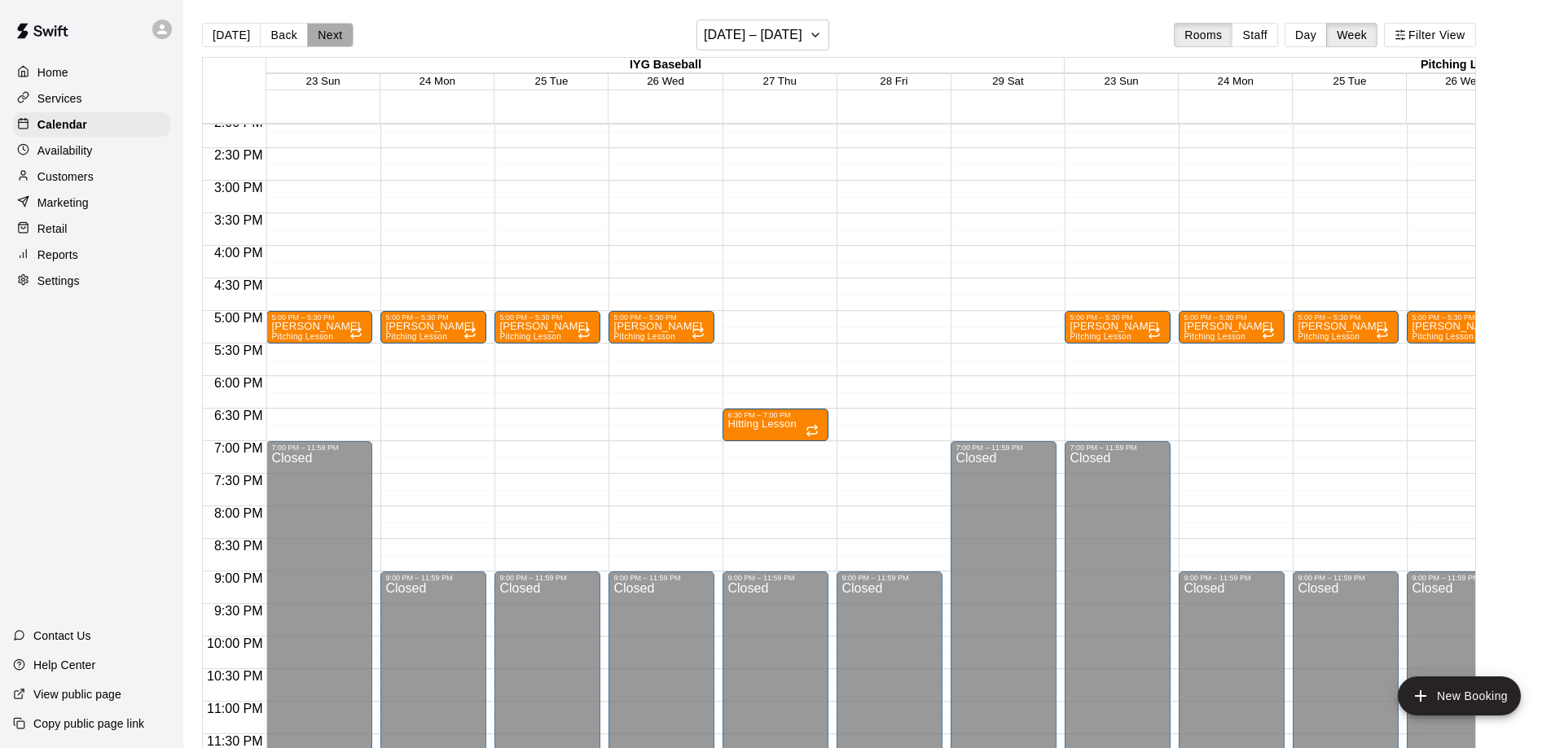
click at [329, 34] on button "Next" at bounding box center [330, 35] width 46 height 24
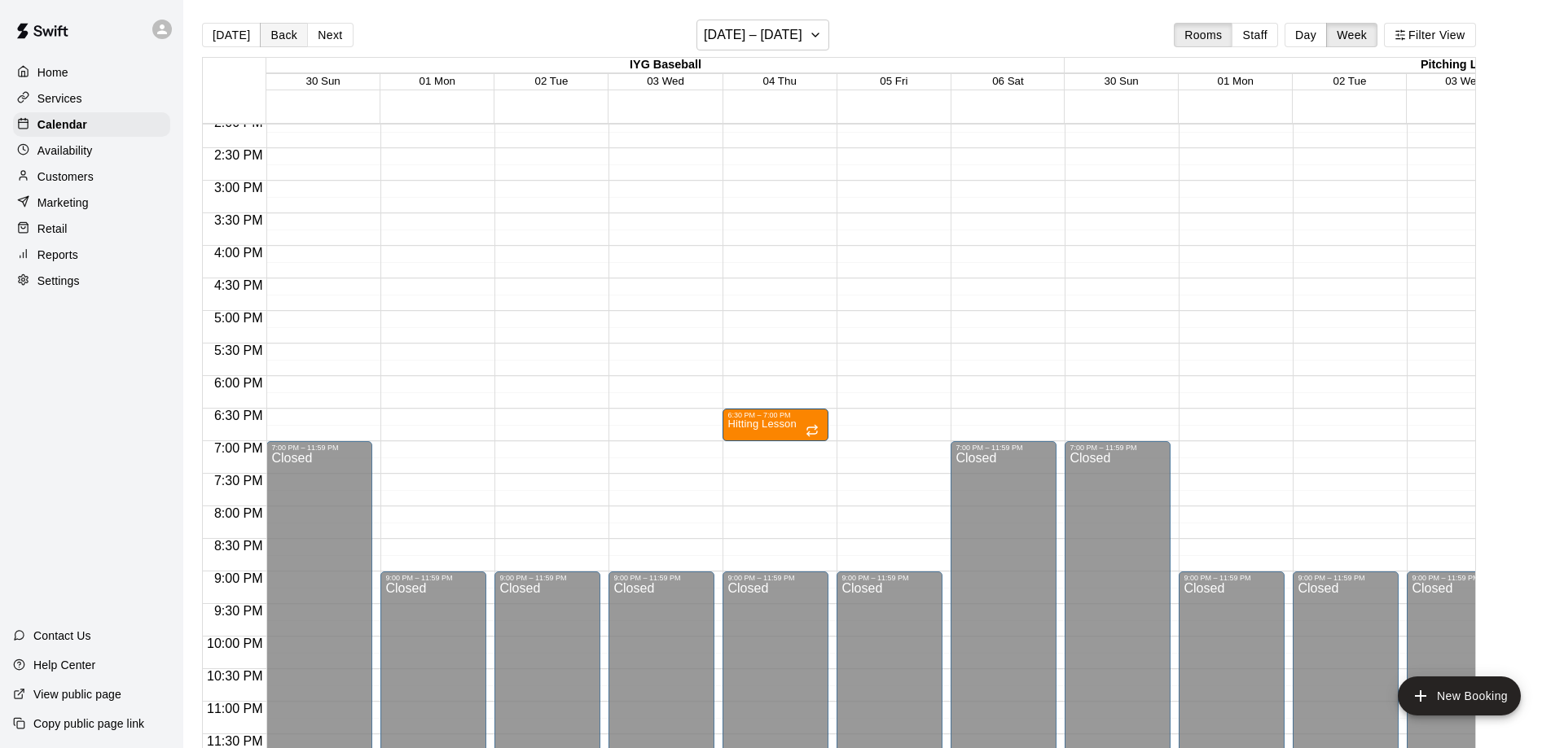
click at [261, 33] on button "Back" at bounding box center [284, 35] width 48 height 24
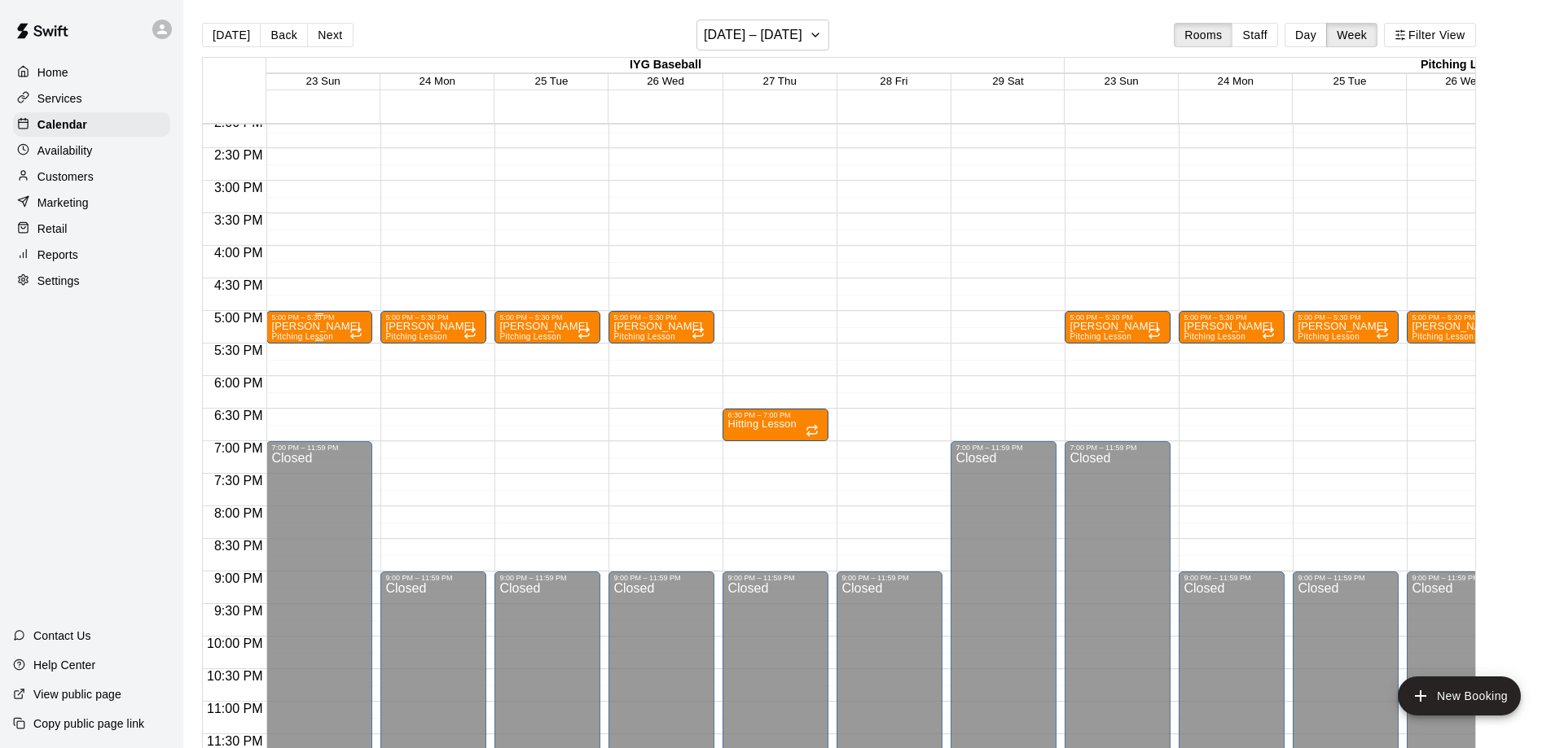
click at [318, 327] on p "[PERSON_NAME]" at bounding box center [315, 327] width 89 height 0
click at [279, 426] on icon "delete" at bounding box center [287, 423] width 20 height 20
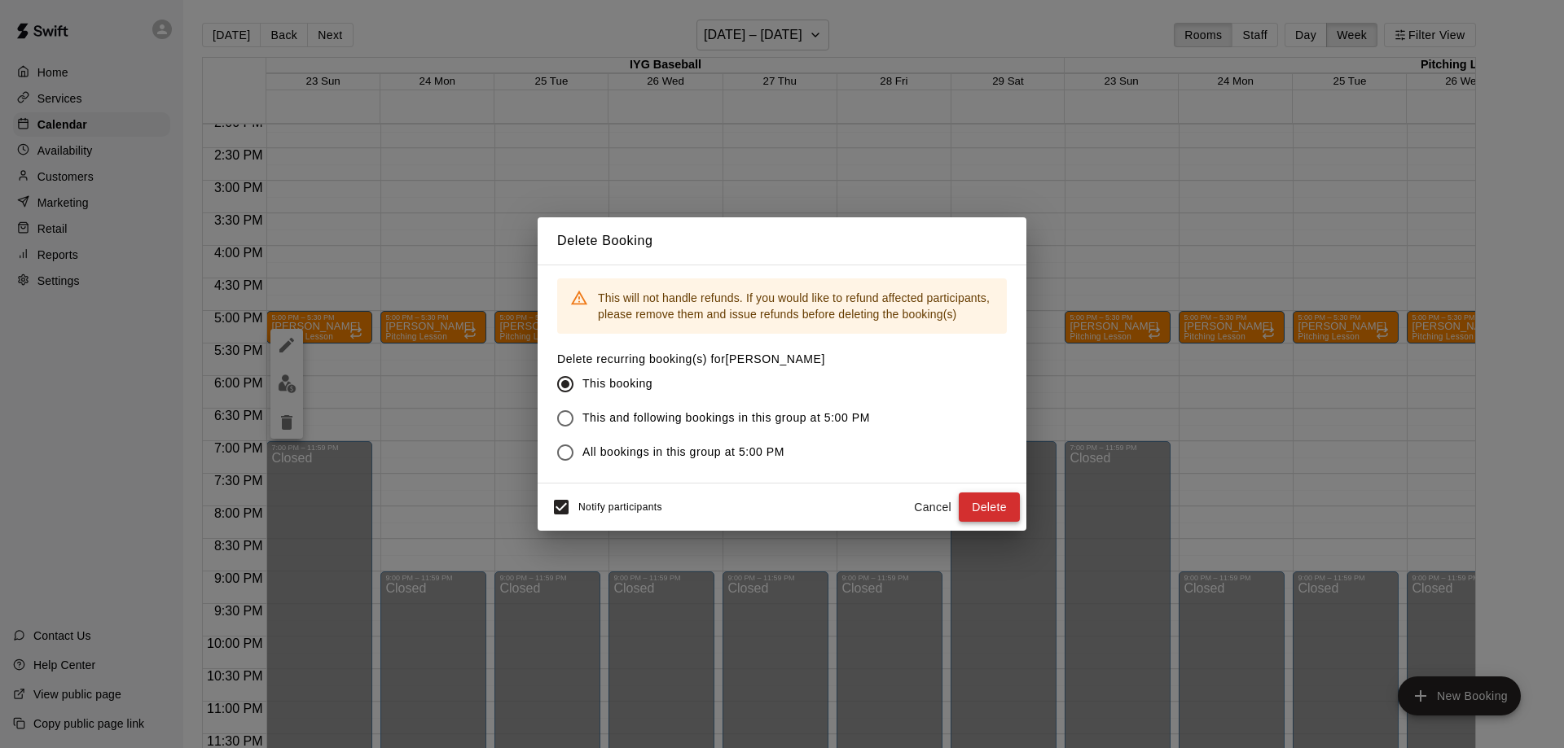
click at [1011, 501] on button "Delete" at bounding box center [988, 508] width 61 height 30
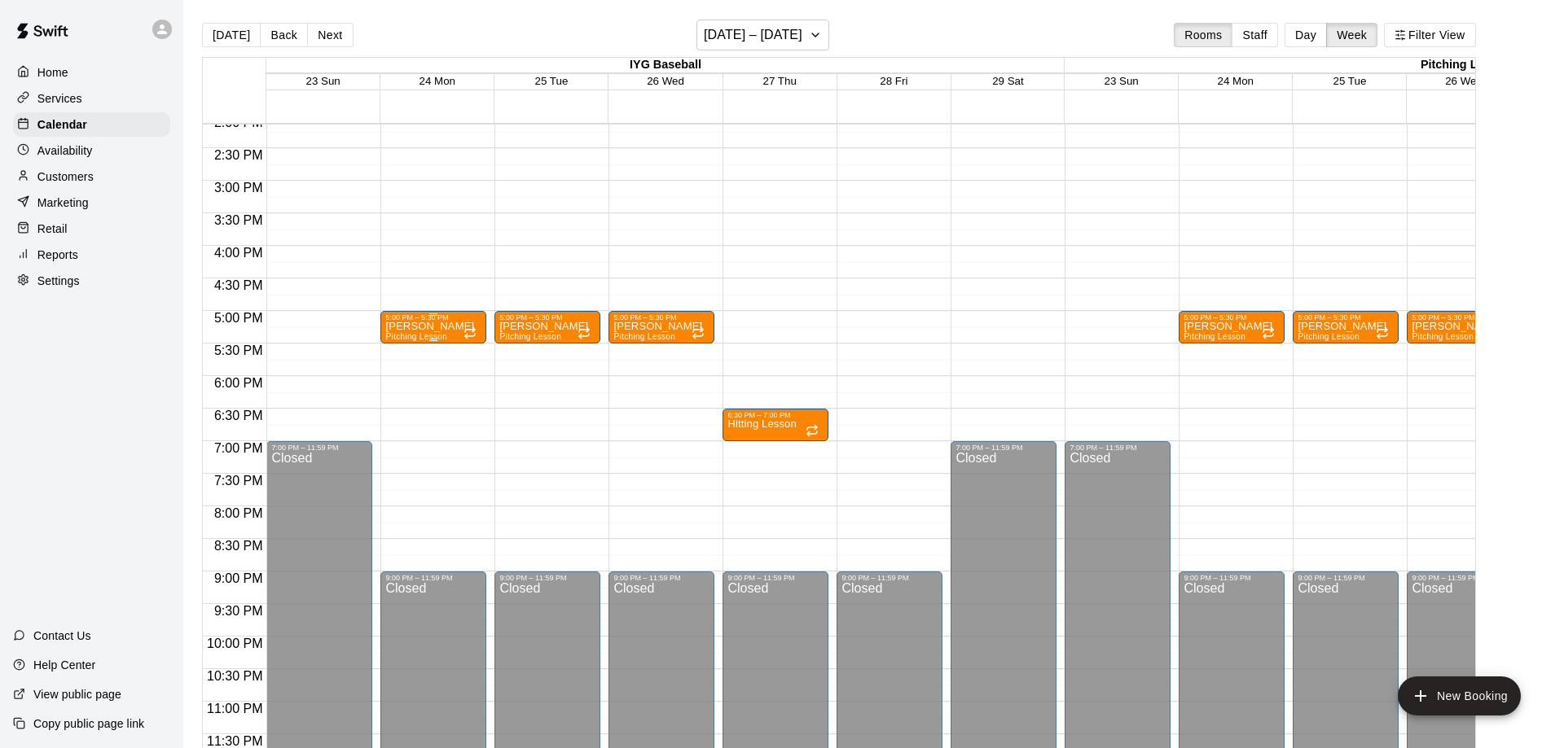
click at [422, 335] on span "Pitching Lesson" at bounding box center [416, 336] width 62 height 9
click at [395, 435] on icon "delete" at bounding box center [401, 429] width 20 height 20
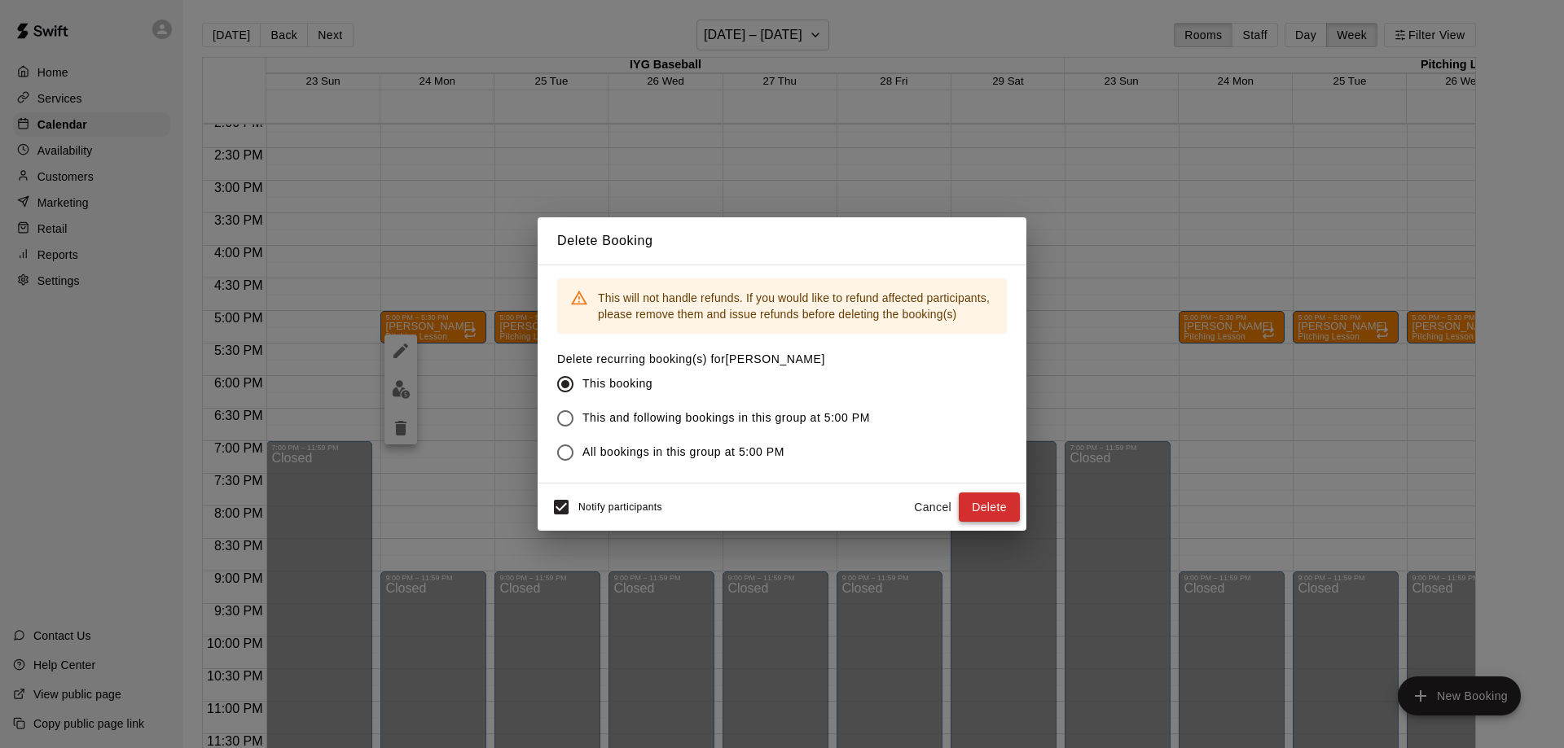
click at [972, 501] on button "Delete" at bounding box center [988, 508] width 61 height 30
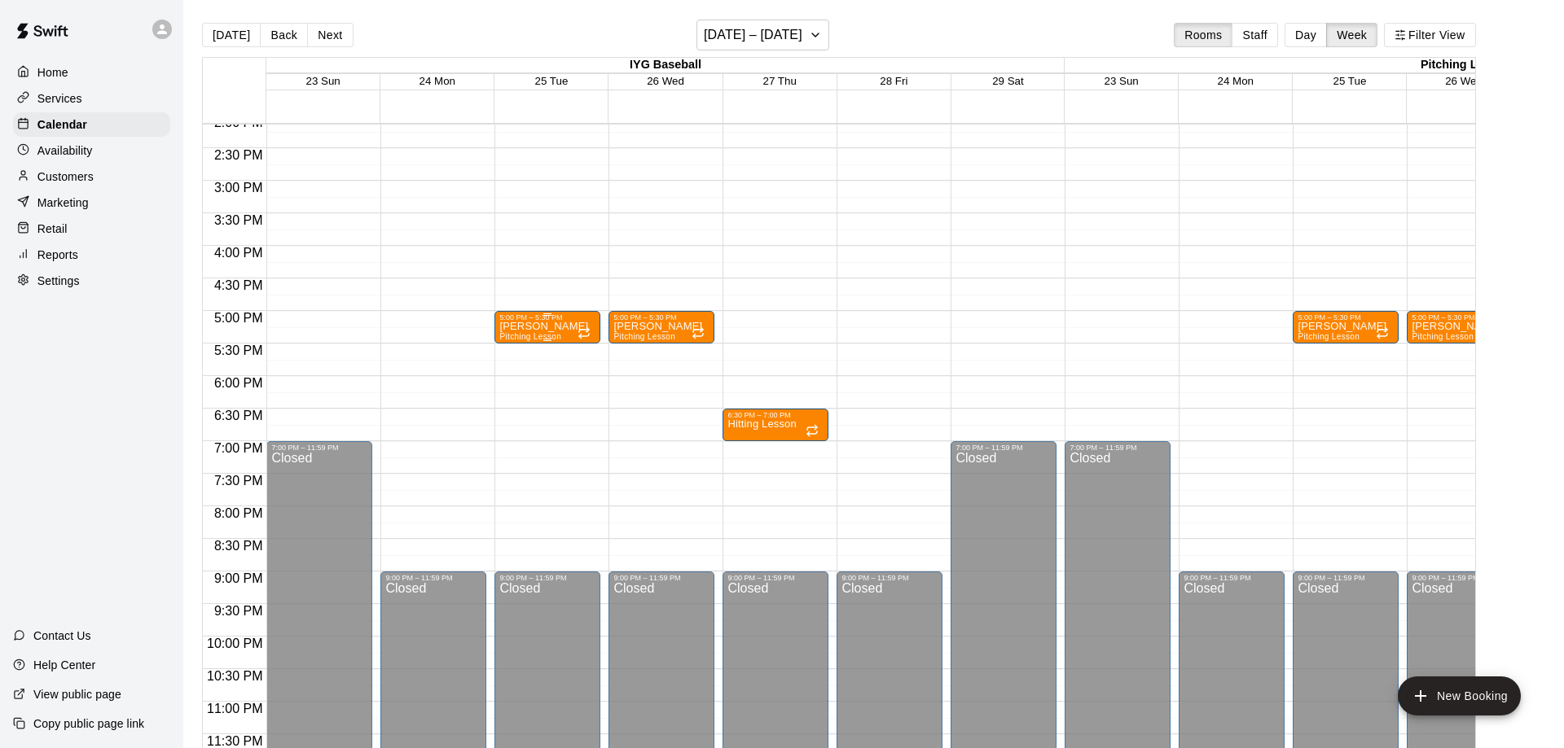
click at [524, 327] on p "[PERSON_NAME]" at bounding box center [543, 327] width 89 height 0
click at [503, 416] on button "delete" at bounding box center [514, 422] width 33 height 33
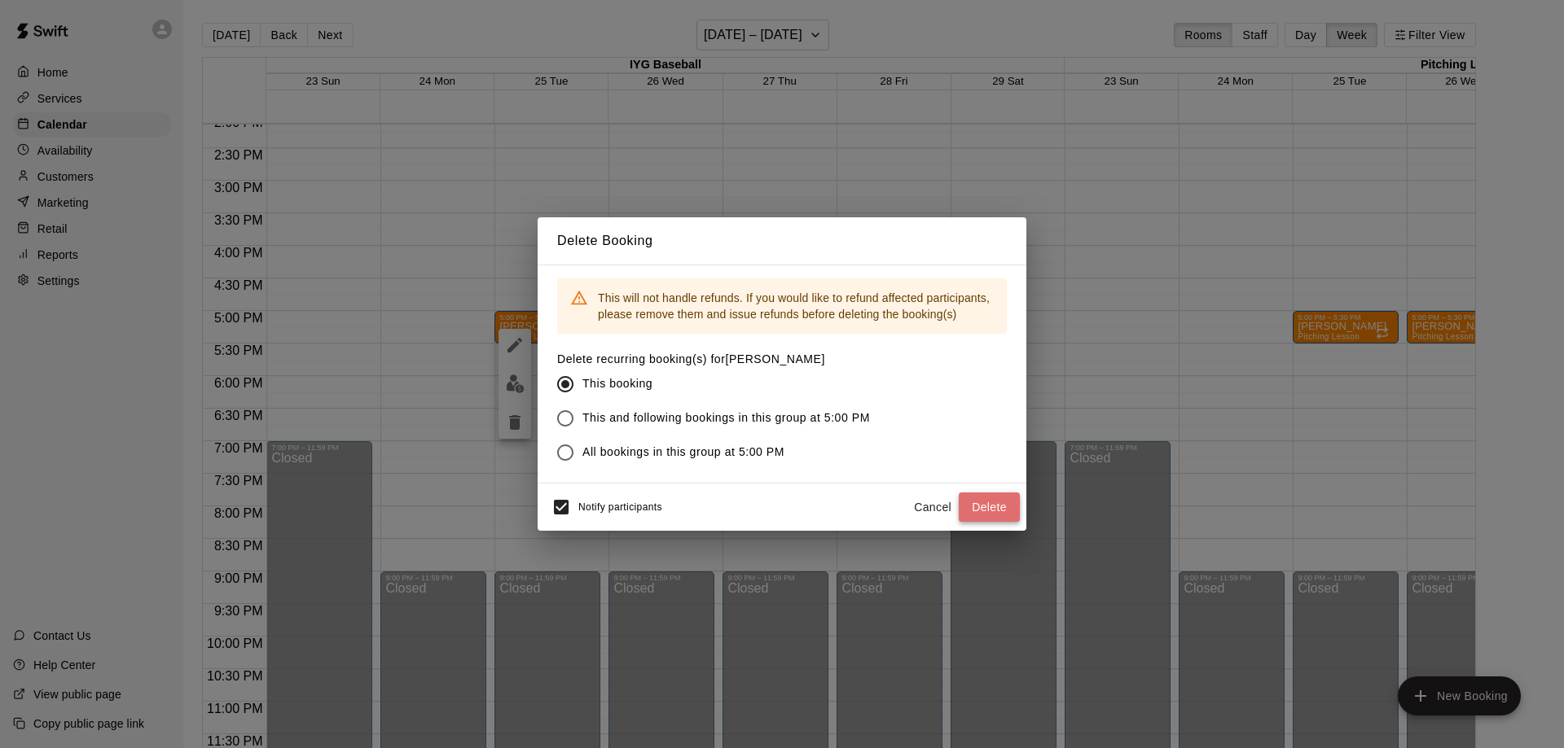
click at [965, 507] on button "Delete" at bounding box center [988, 508] width 61 height 30
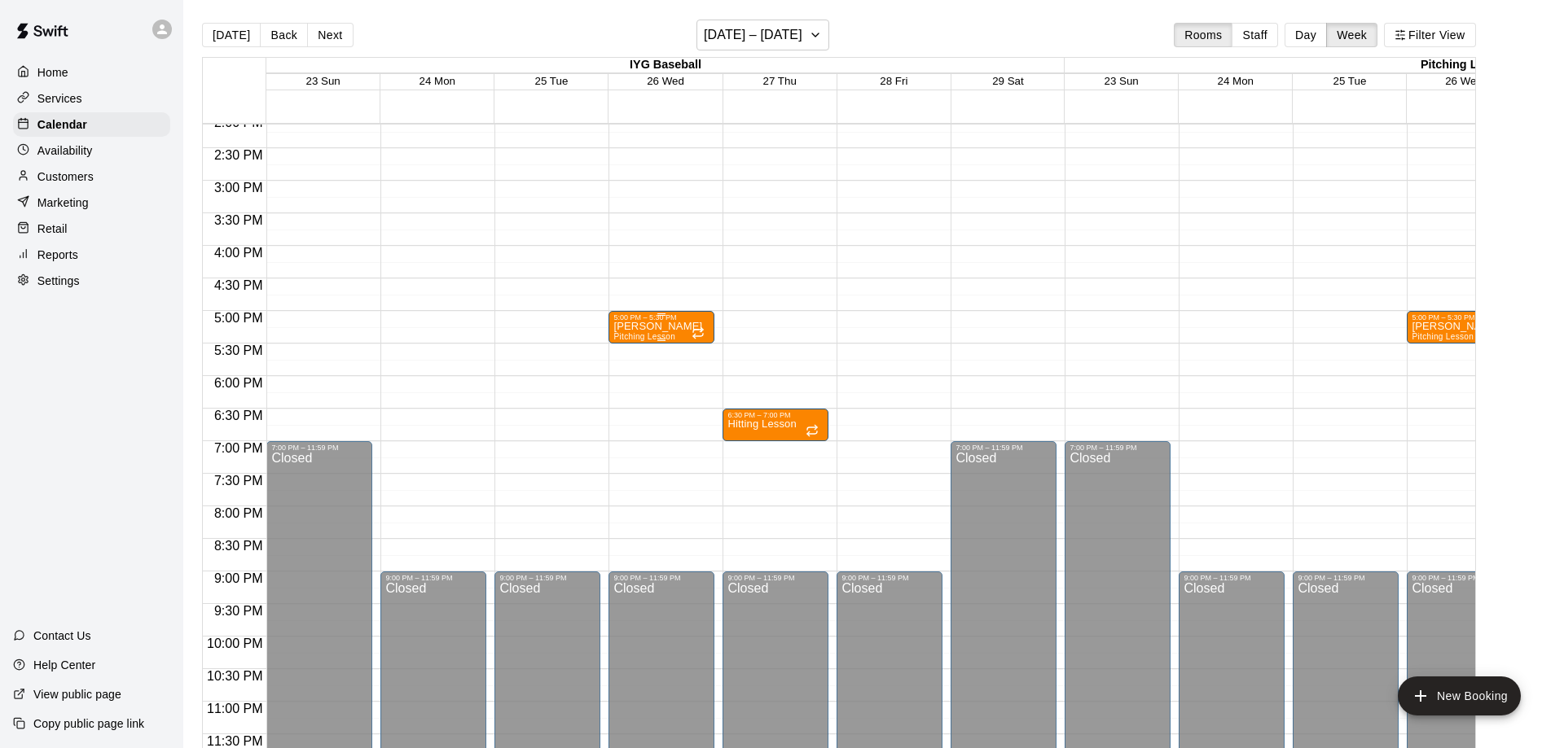
click at [643, 327] on p "[PERSON_NAME]" at bounding box center [657, 327] width 89 height 0
click at [631, 427] on icon "delete" at bounding box center [628, 422] width 11 height 15
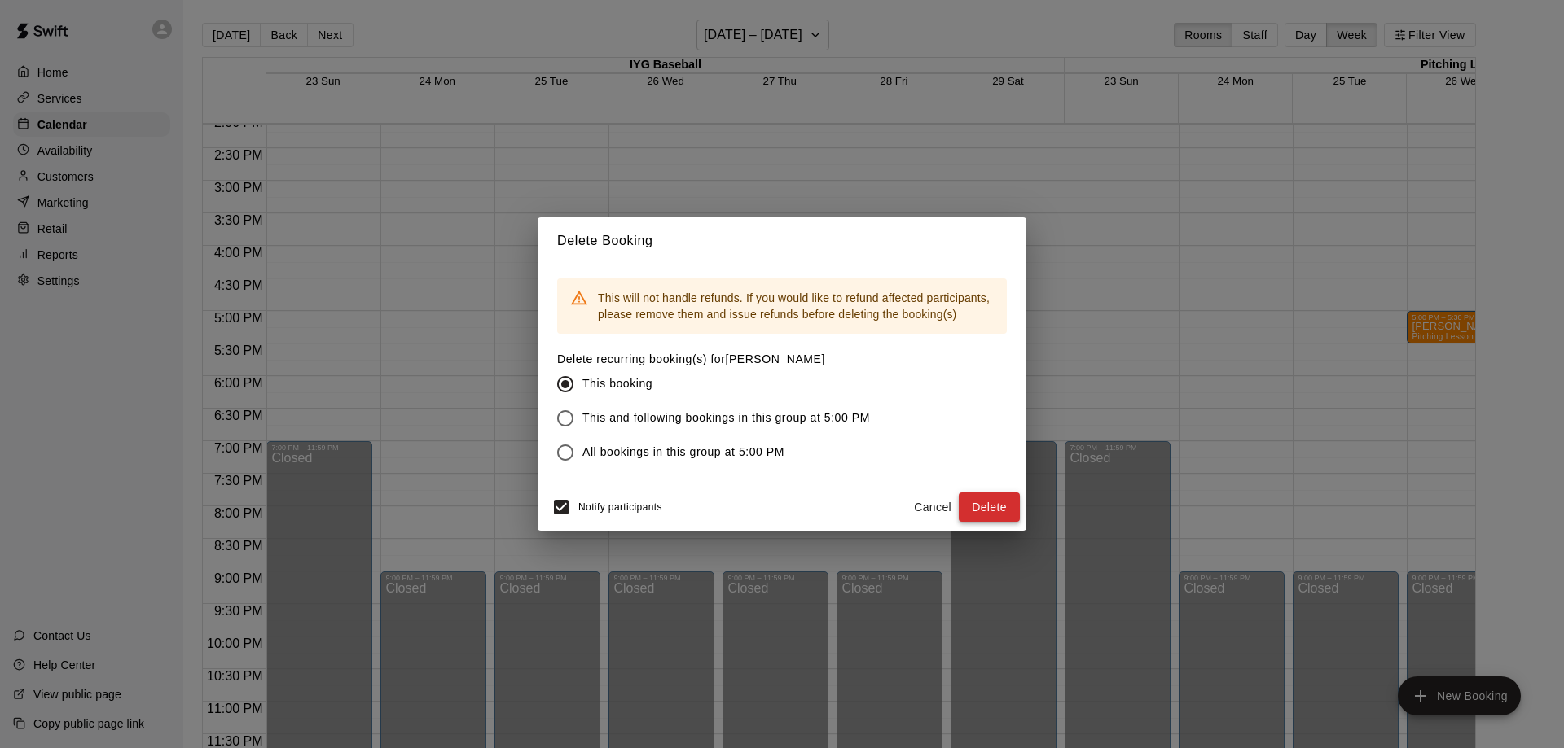
click at [989, 507] on button "Delete" at bounding box center [988, 508] width 61 height 30
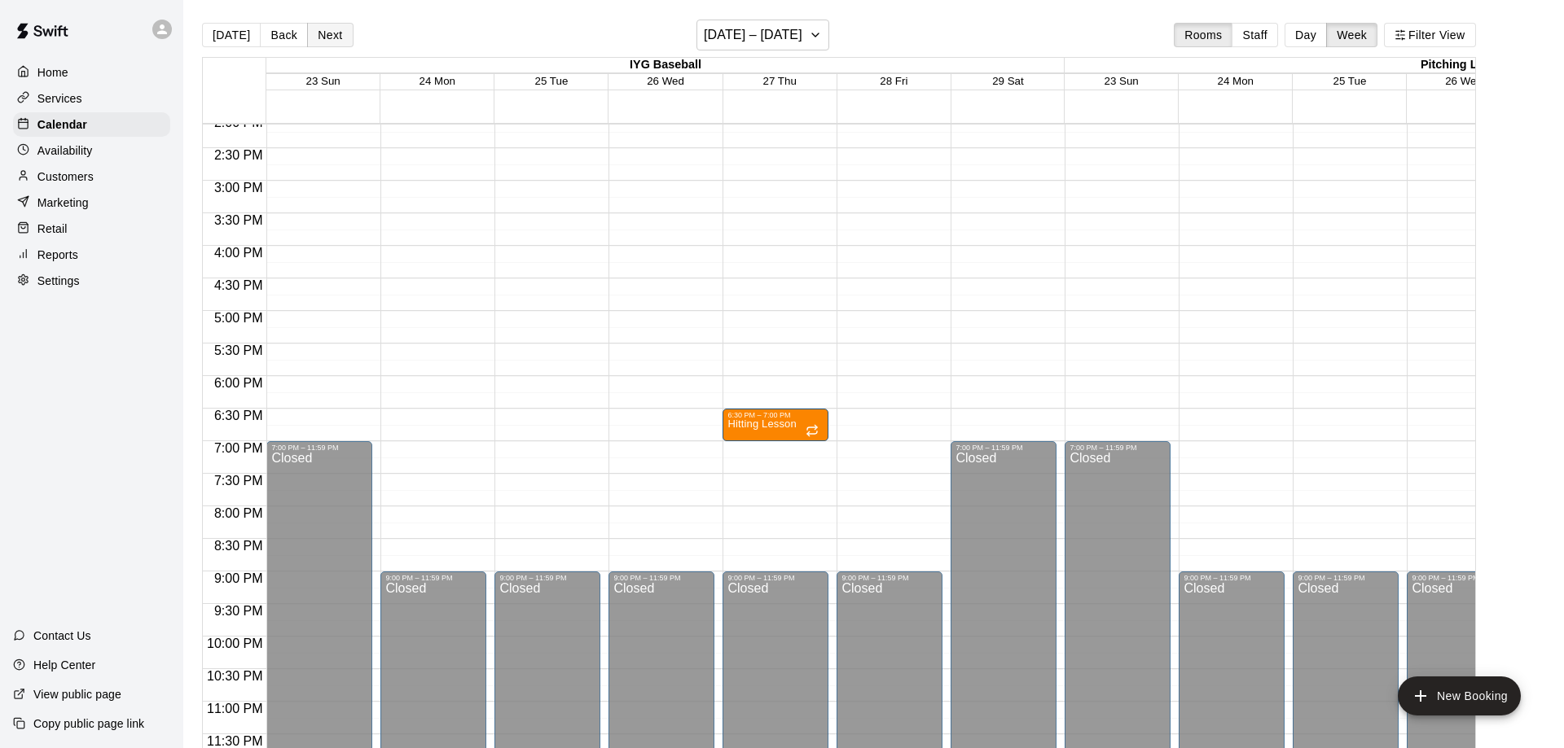
click at [330, 37] on button "Next" at bounding box center [330, 35] width 46 height 24
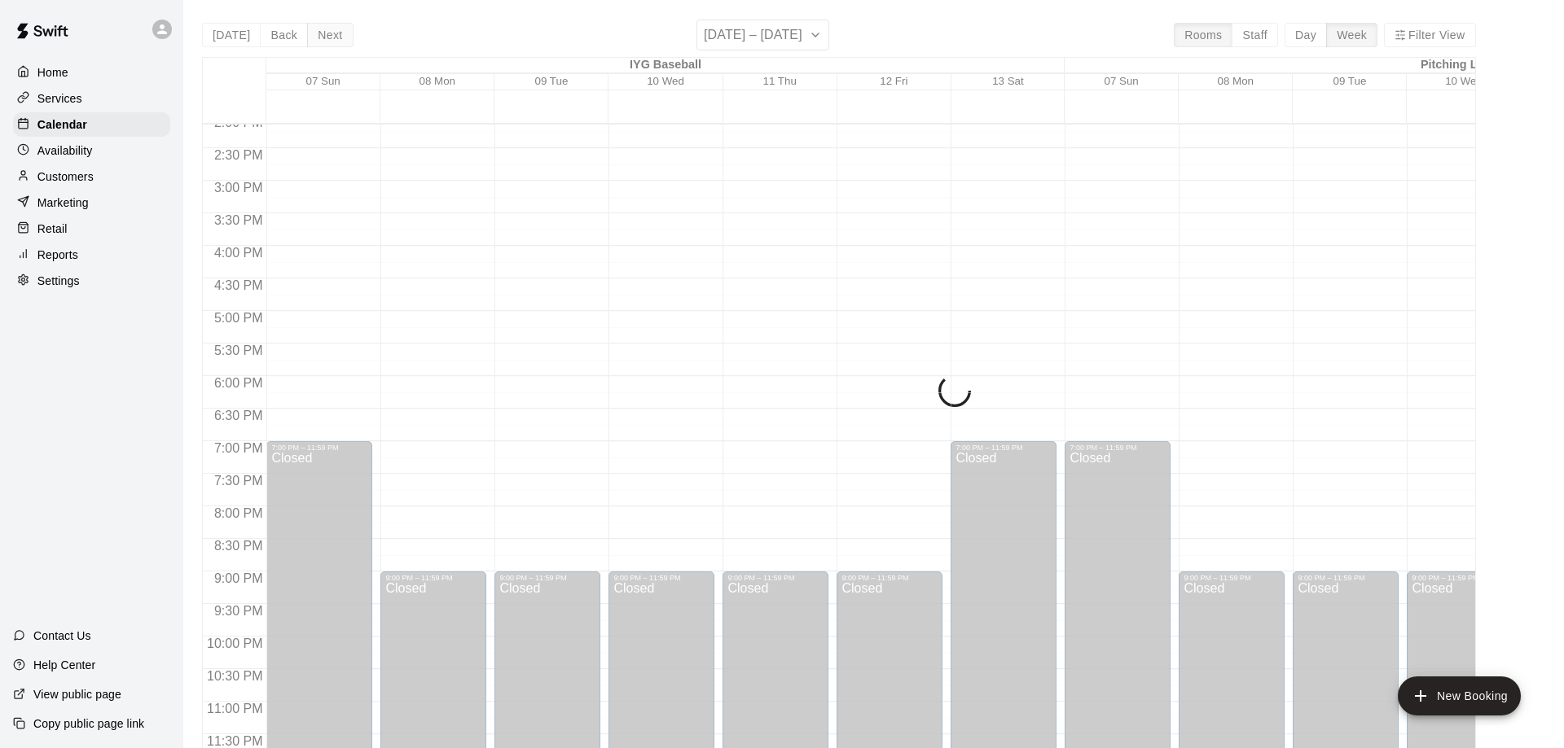
click at [330, 37] on div "[DATE] Back Next [DATE] – [DATE] Rooms Staff Day Week Filter View IYG Baseball …" at bounding box center [839, 394] width 1274 height 748
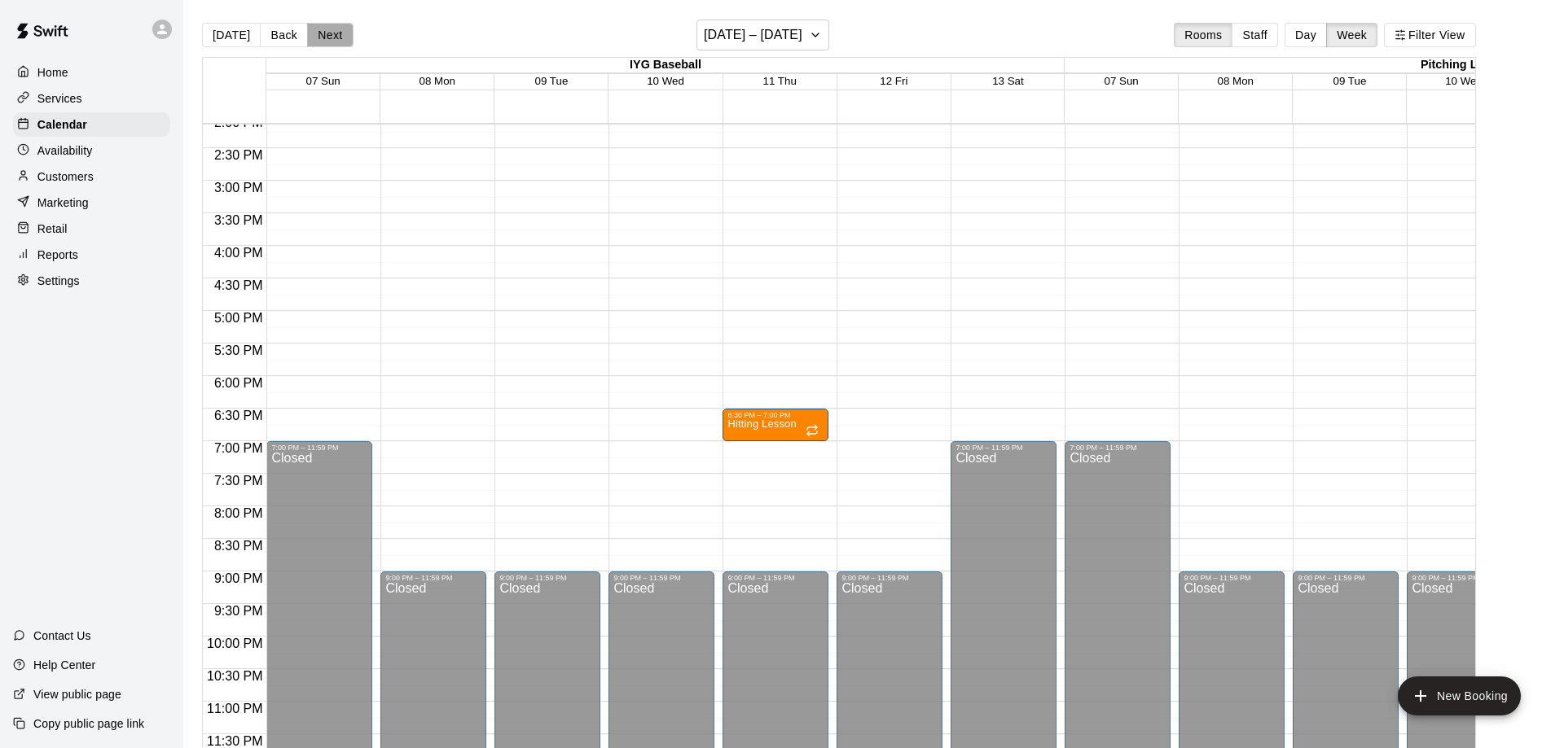
click at [330, 37] on button "Next" at bounding box center [330, 35] width 46 height 24
click at [827, 38] on button "[DATE] – [DATE]" at bounding box center [762, 35] width 133 height 31
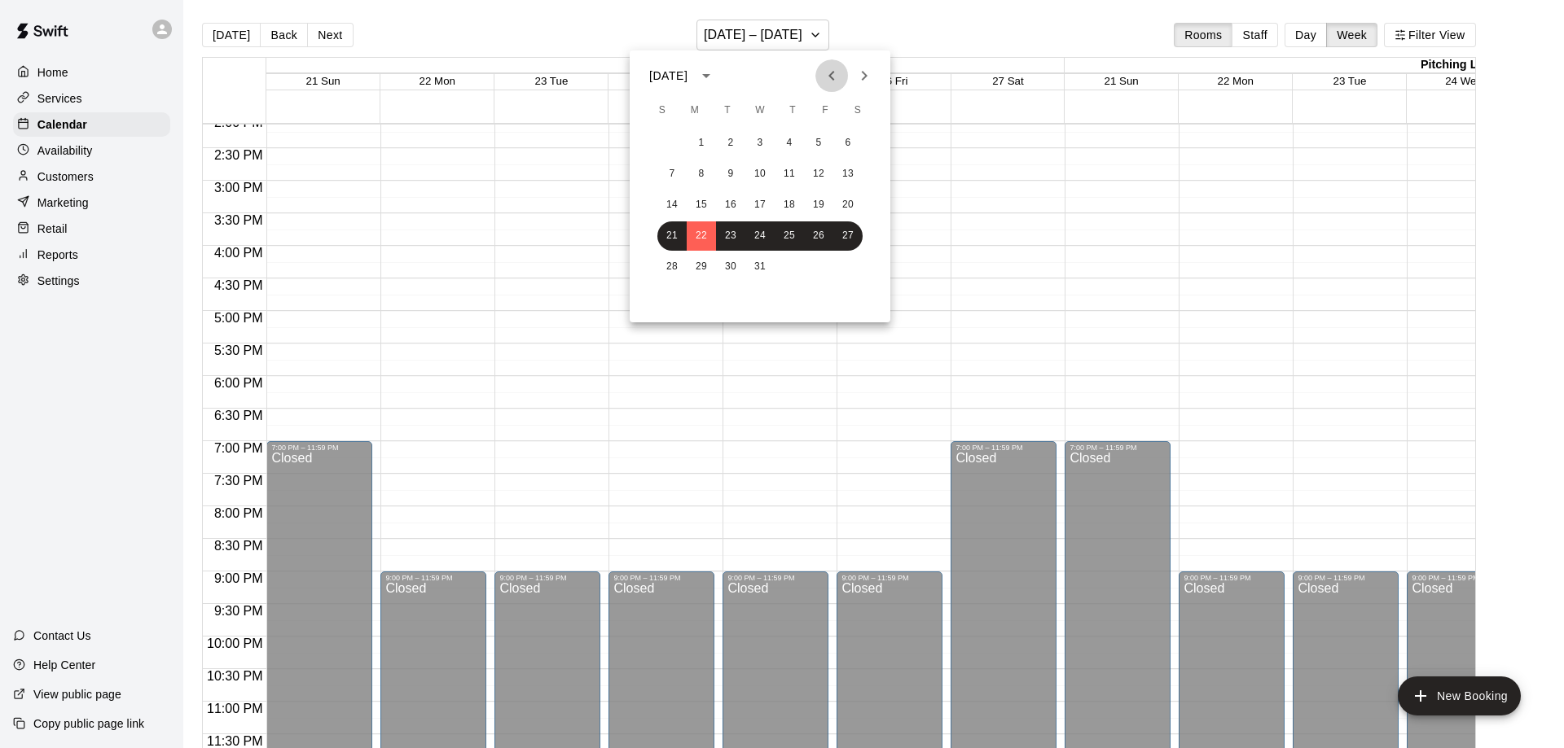
click at [822, 83] on icon "Previous month" at bounding box center [832, 76] width 20 height 20
click at [824, 80] on icon "Previous month" at bounding box center [832, 76] width 20 height 20
click at [705, 212] on button "11" at bounding box center [700, 205] width 29 height 29
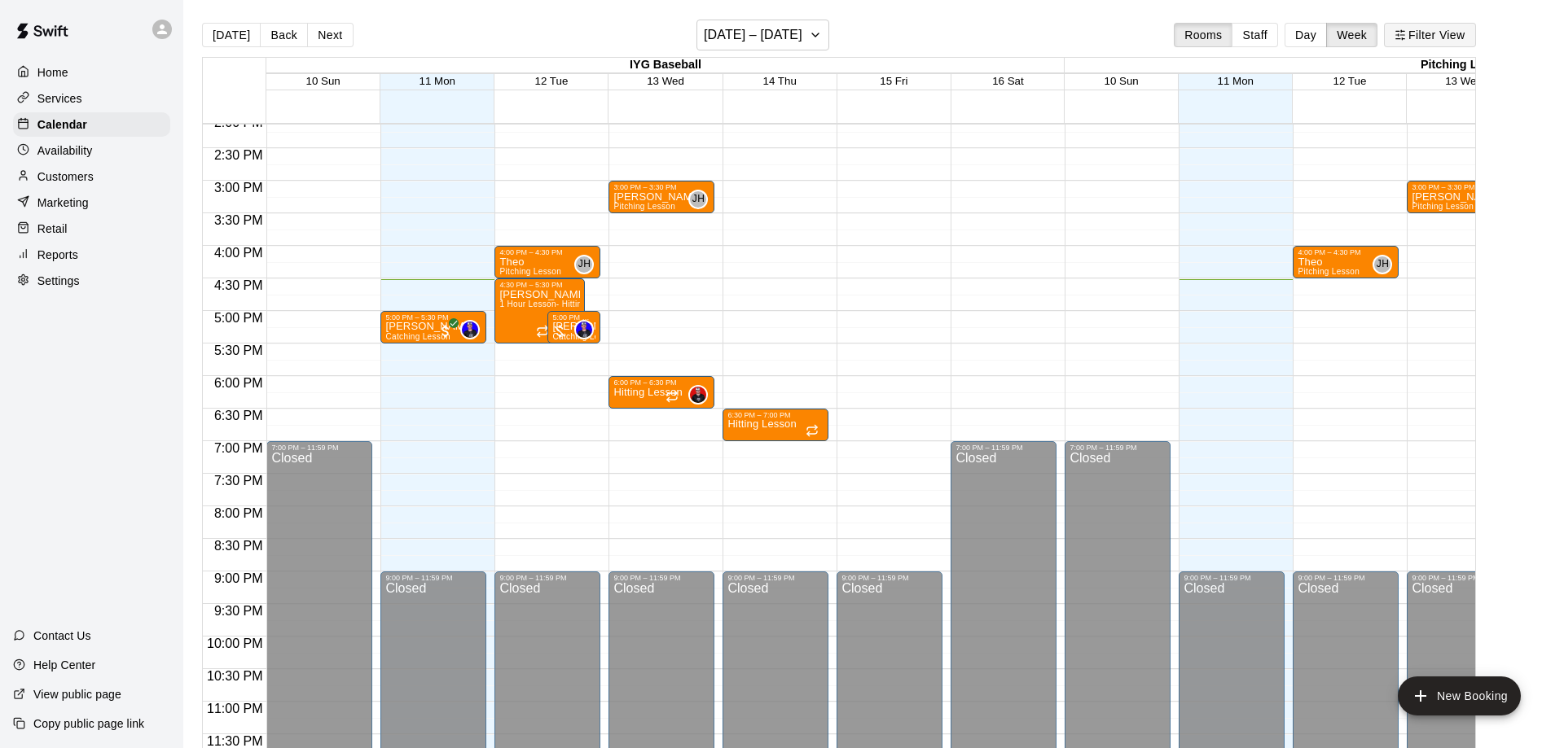
click at [1442, 41] on button "Filter View" at bounding box center [1429, 35] width 91 height 24
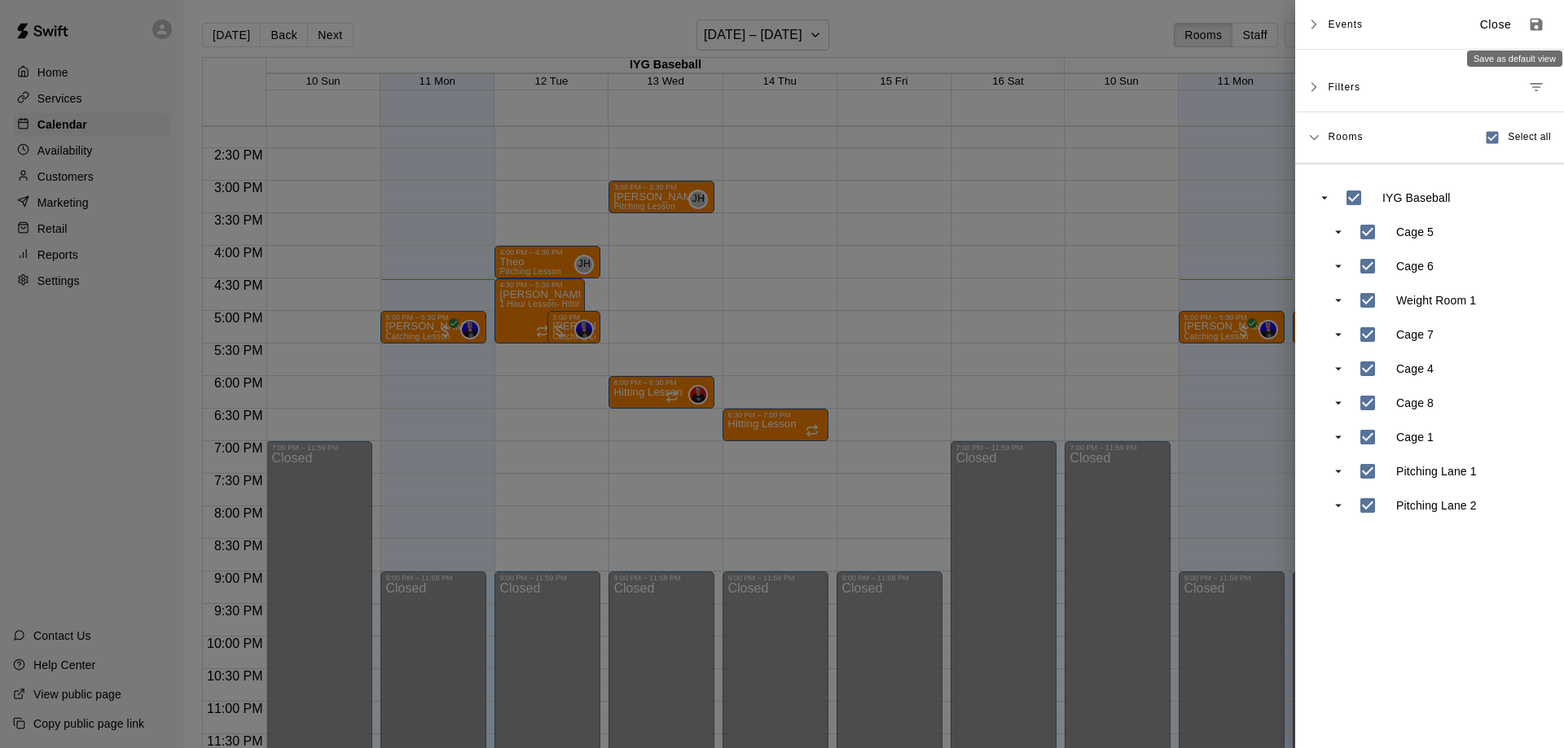
click at [1533, 26] on icon "Save as default view" at bounding box center [1536, 25] width 12 height 12
click at [1537, 24] on icon "Save as default view" at bounding box center [1536, 25] width 12 height 12
click at [1497, 23] on p "Close" at bounding box center [1496, 24] width 32 height 17
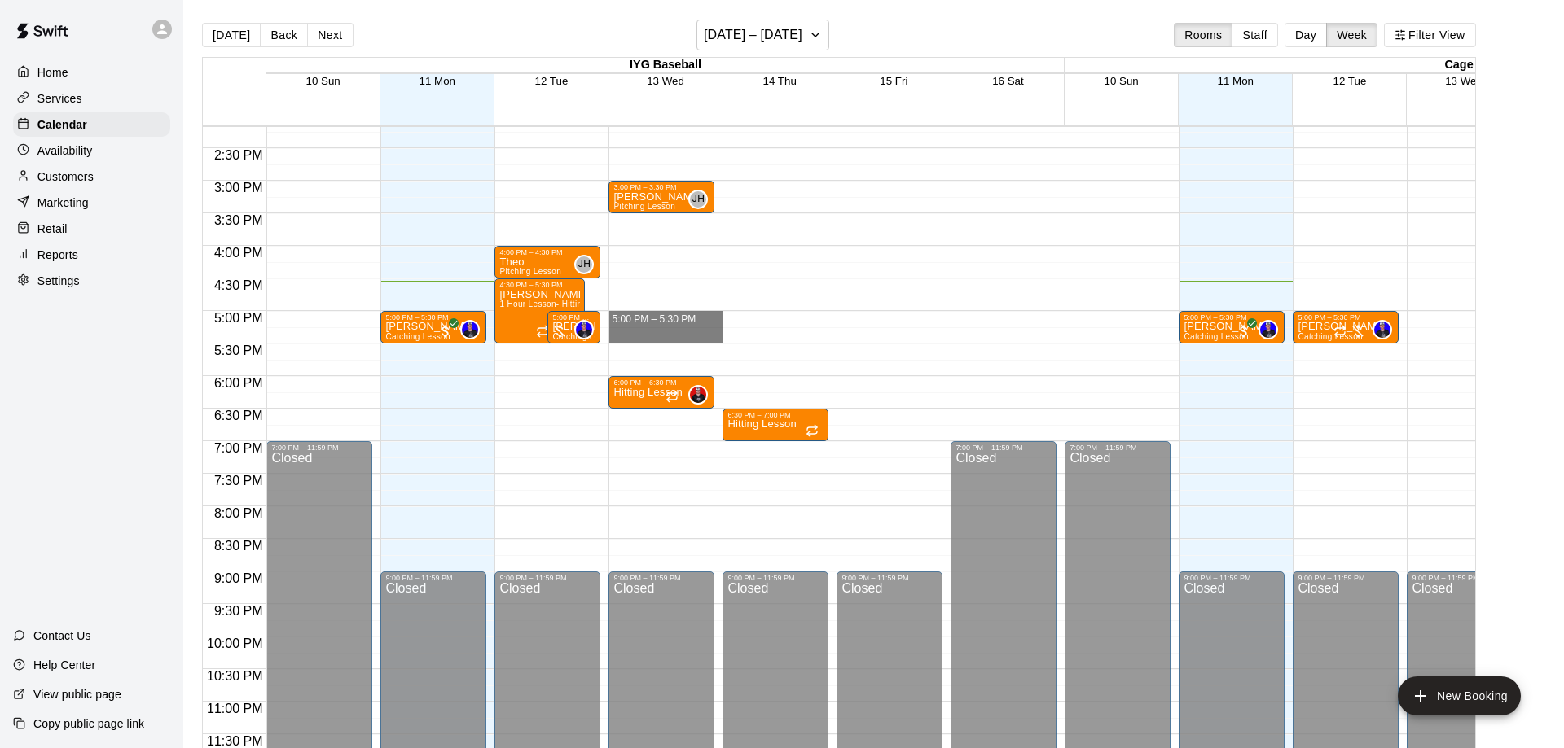
drag, startPoint x: 644, startPoint y: 328, endPoint x: 643, endPoint y: 347, distance: 18.7
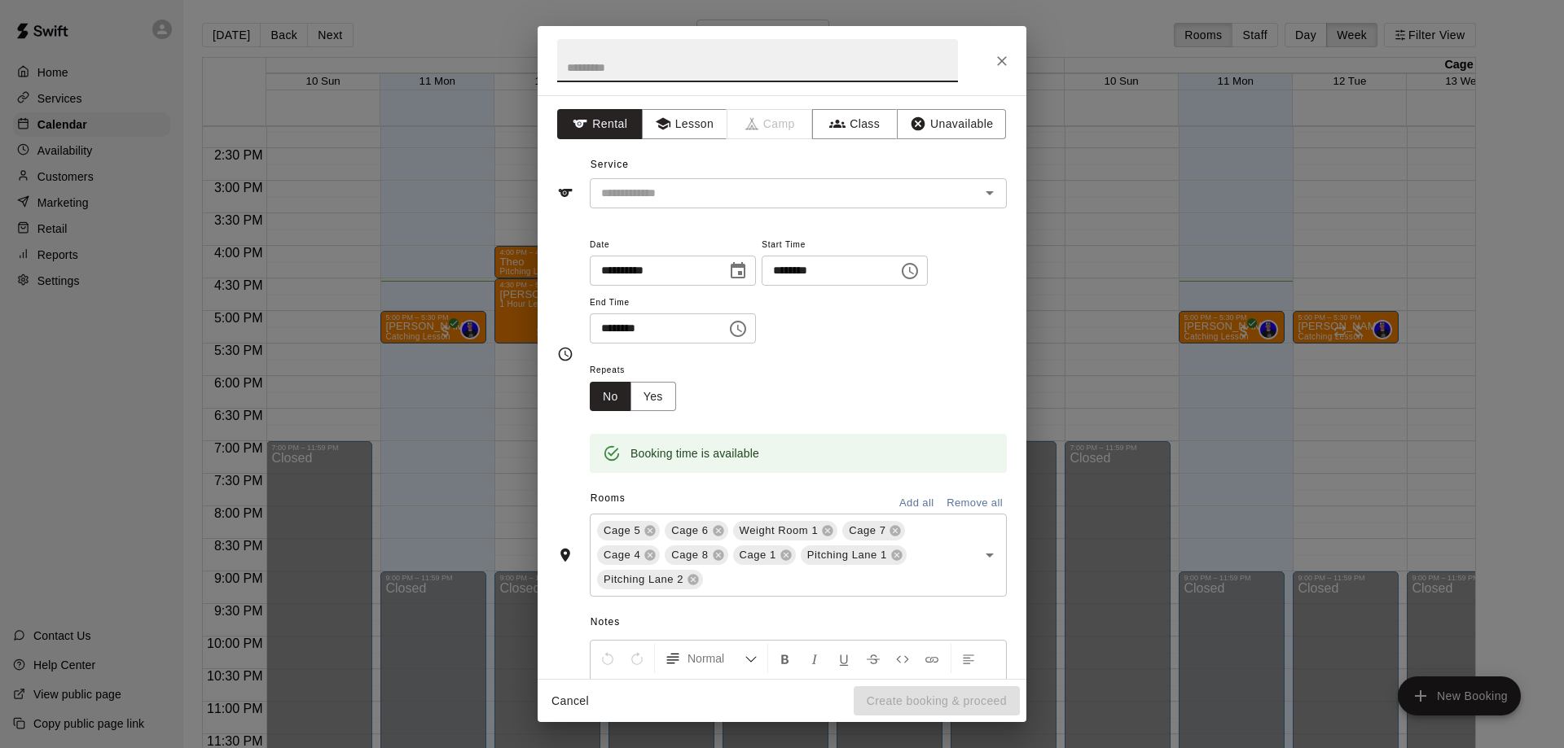
click at [669, 64] on input "text" at bounding box center [757, 60] width 401 height 43
type input "*"
type input "**********"
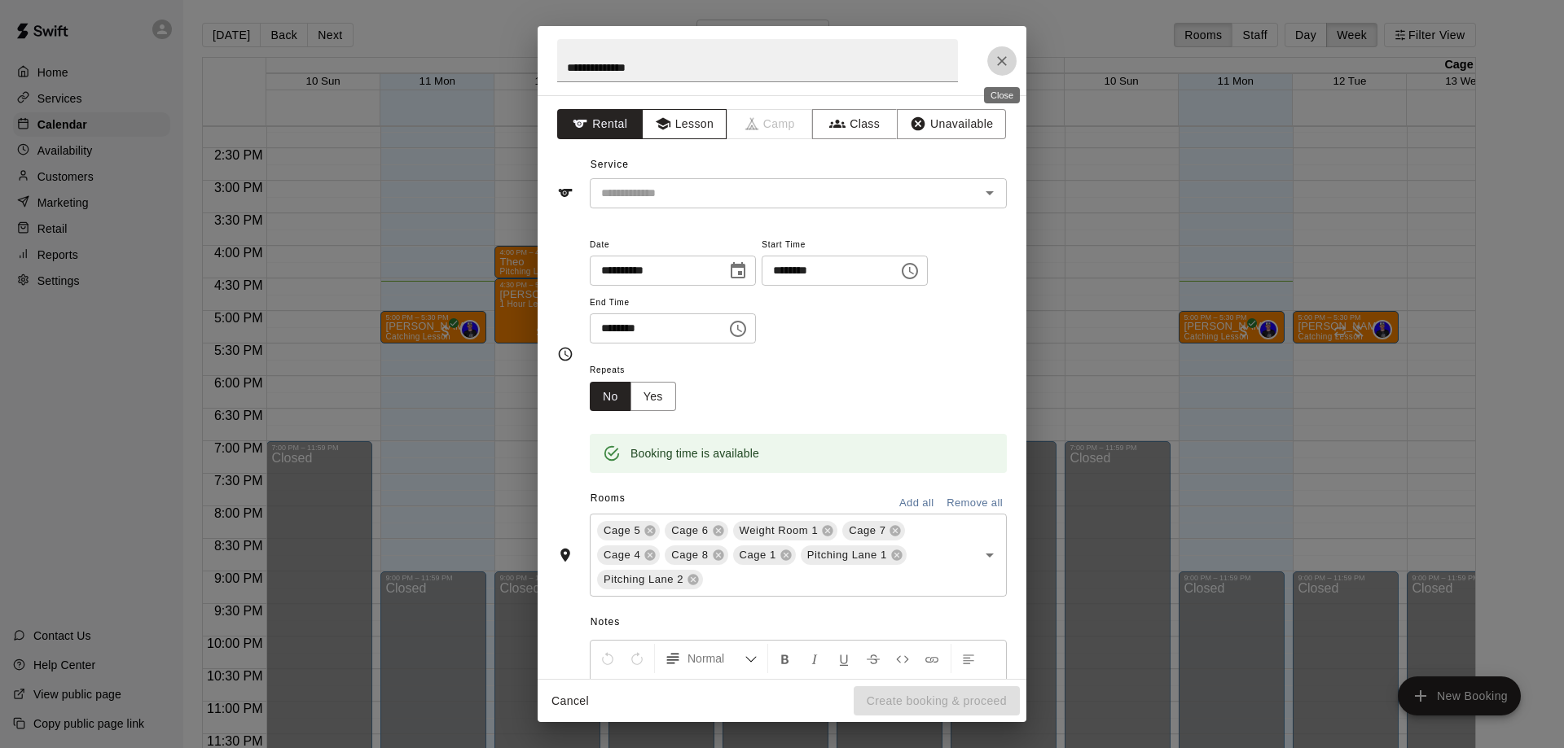
click at [665, 124] on icon "button" at bounding box center [662, 124] width 15 height 12
click at [680, 193] on input "text" at bounding box center [773, 193] width 359 height 20
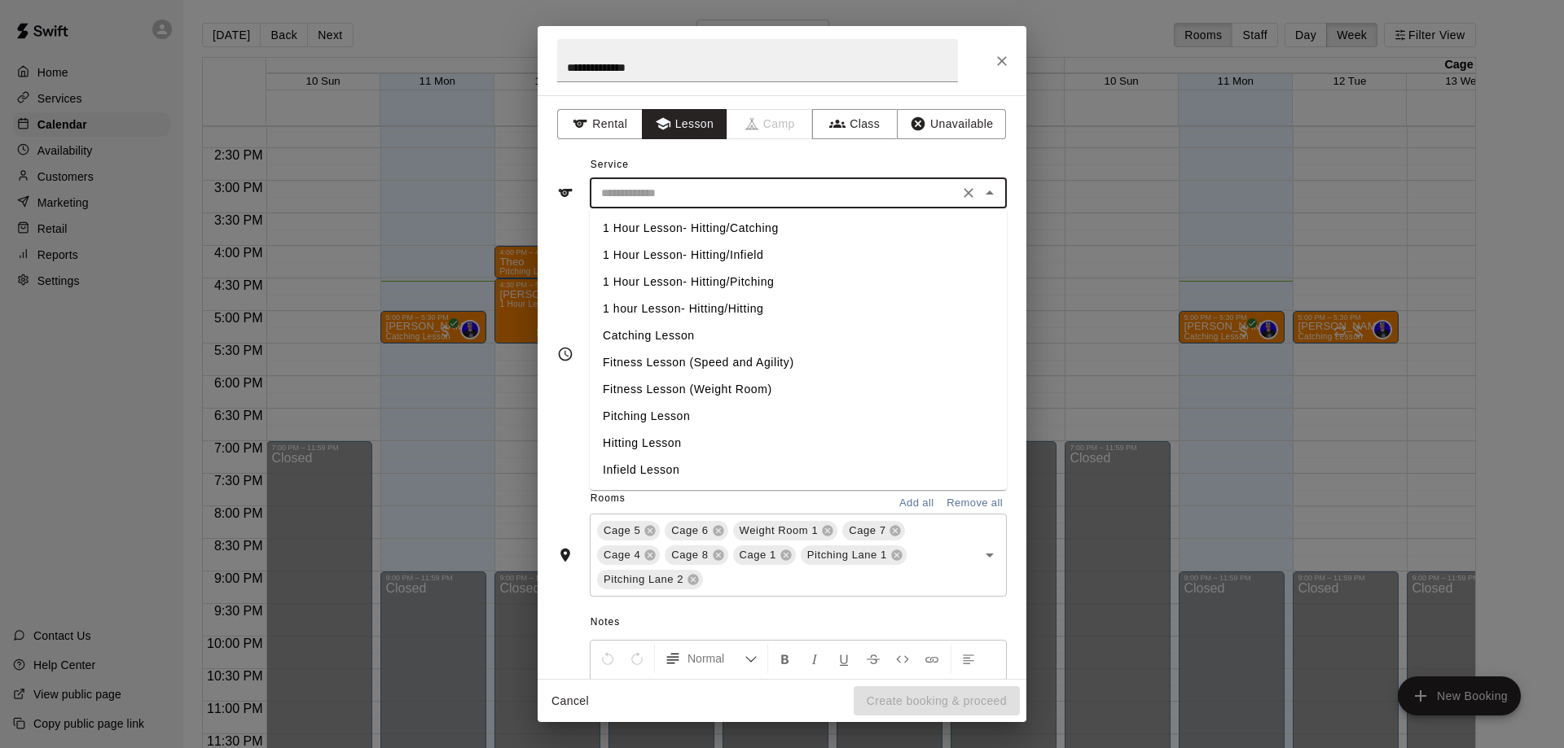
click at [680, 421] on li "Pitching Lesson" at bounding box center [798, 416] width 417 height 27
type input "**********"
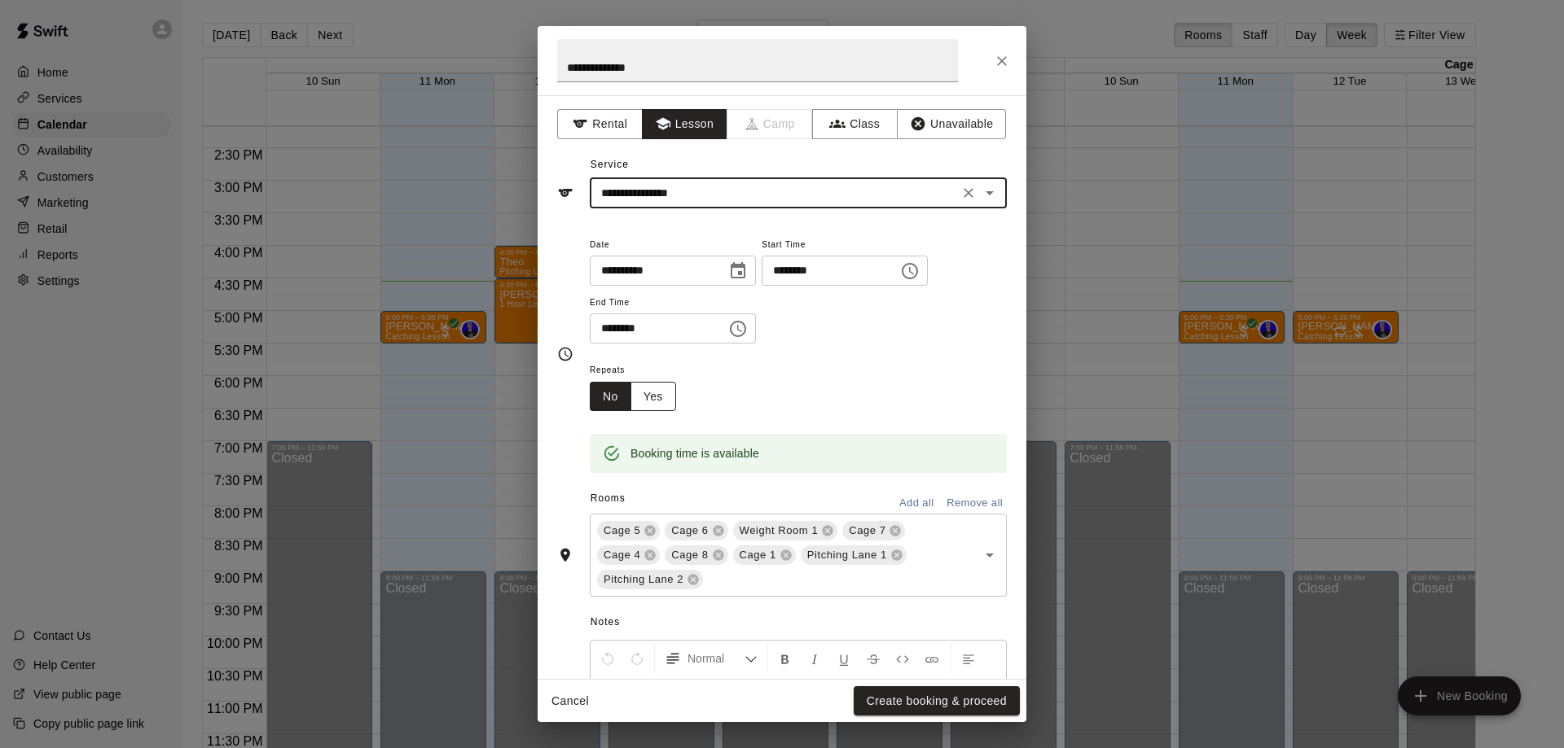
click at [649, 389] on button "Yes" at bounding box center [653, 397] width 46 height 30
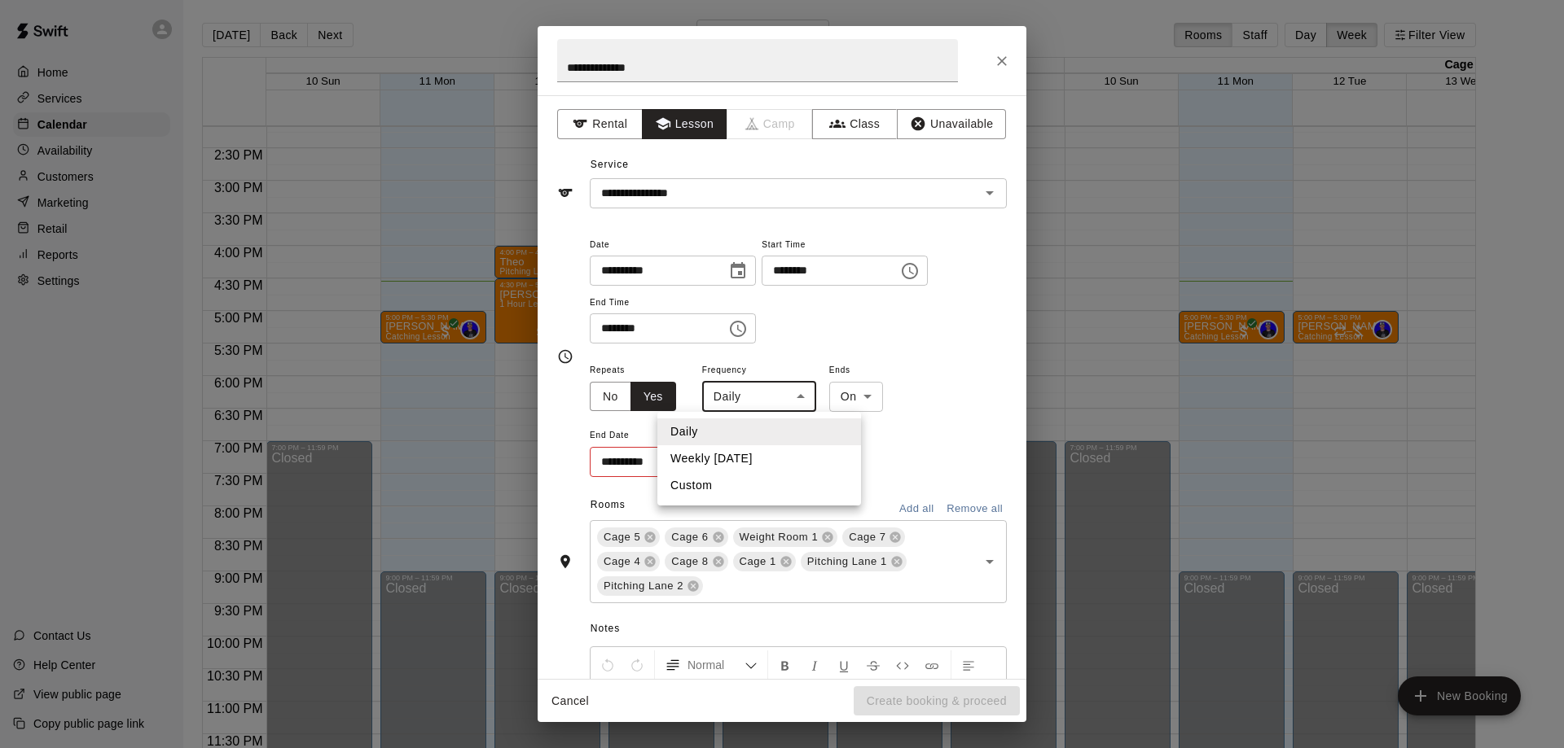
click at [773, 405] on body "Home Services Calendar Availability Customers Marketing Retail Reports Settings…" at bounding box center [782, 387] width 1564 height 774
click at [746, 455] on li "Weekly [DATE]" at bounding box center [759, 458] width 204 height 27
type input "******"
click at [896, 406] on body "Home Services Calendar Availability Customers Marketing Retail Reports Settings…" at bounding box center [782, 387] width 1564 height 774
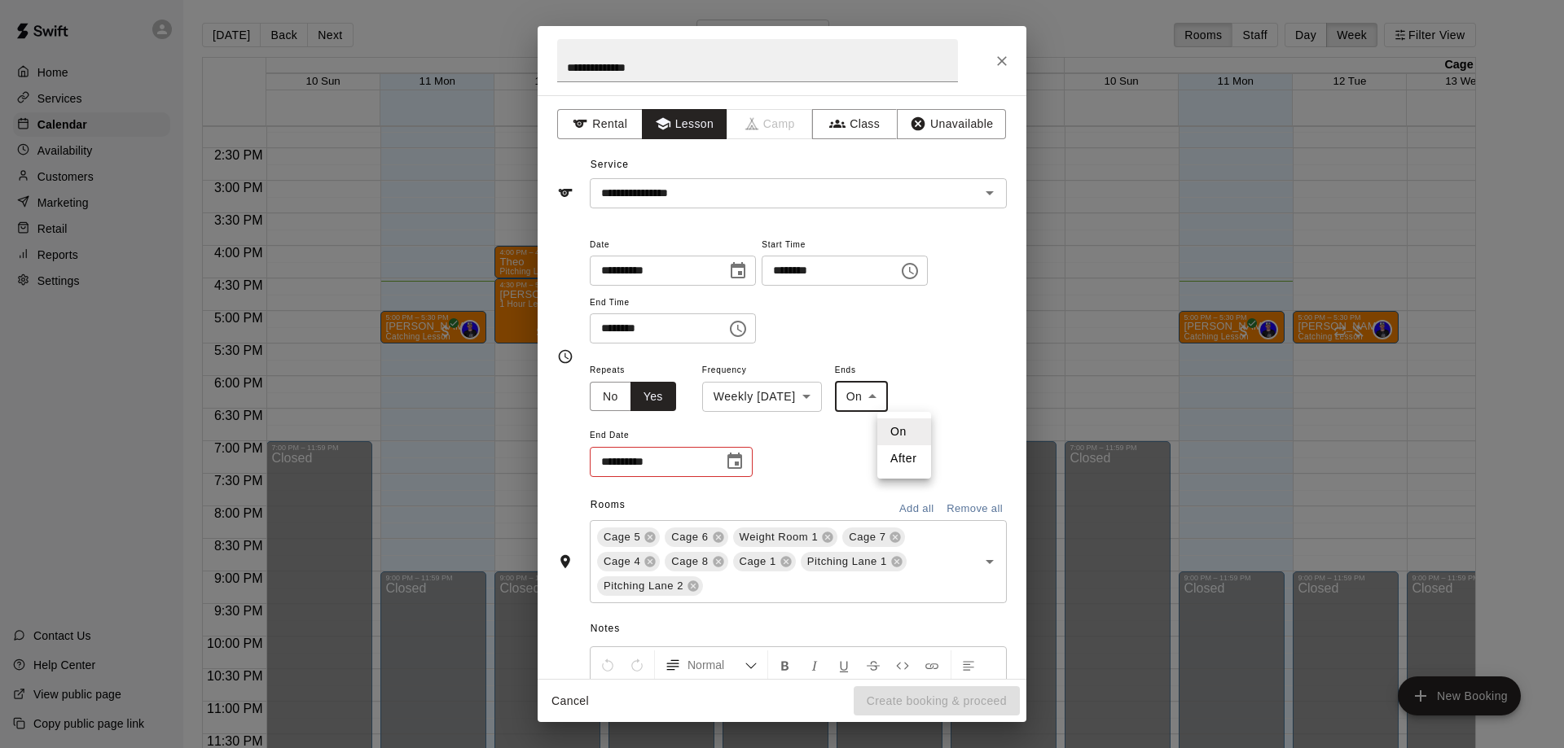
click at [900, 462] on li "After" at bounding box center [904, 458] width 54 height 27
type input "*****"
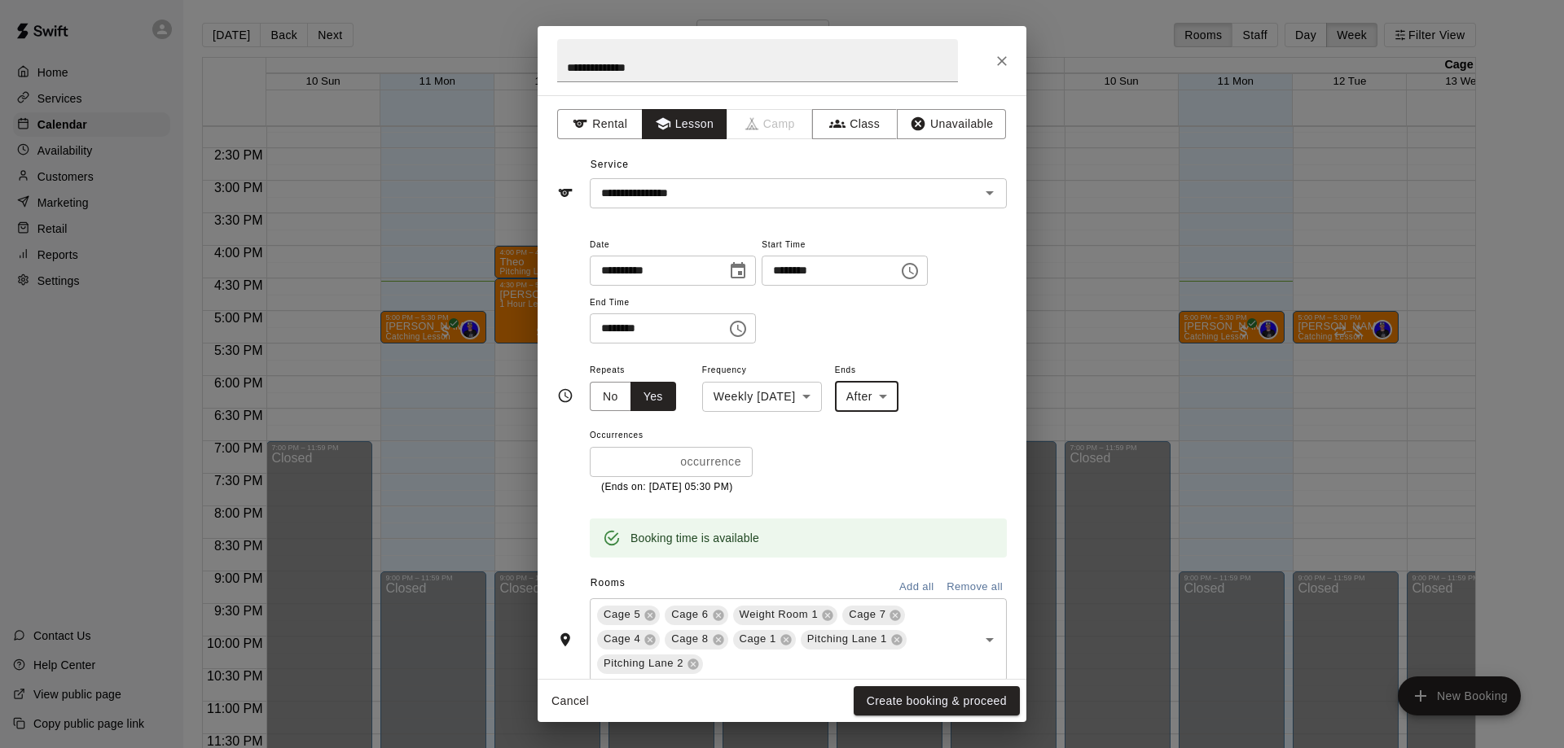
click at [716, 462] on p "occurrence" at bounding box center [710, 462] width 61 height 17
click at [643, 459] on input "*" at bounding box center [632, 462] width 84 height 30
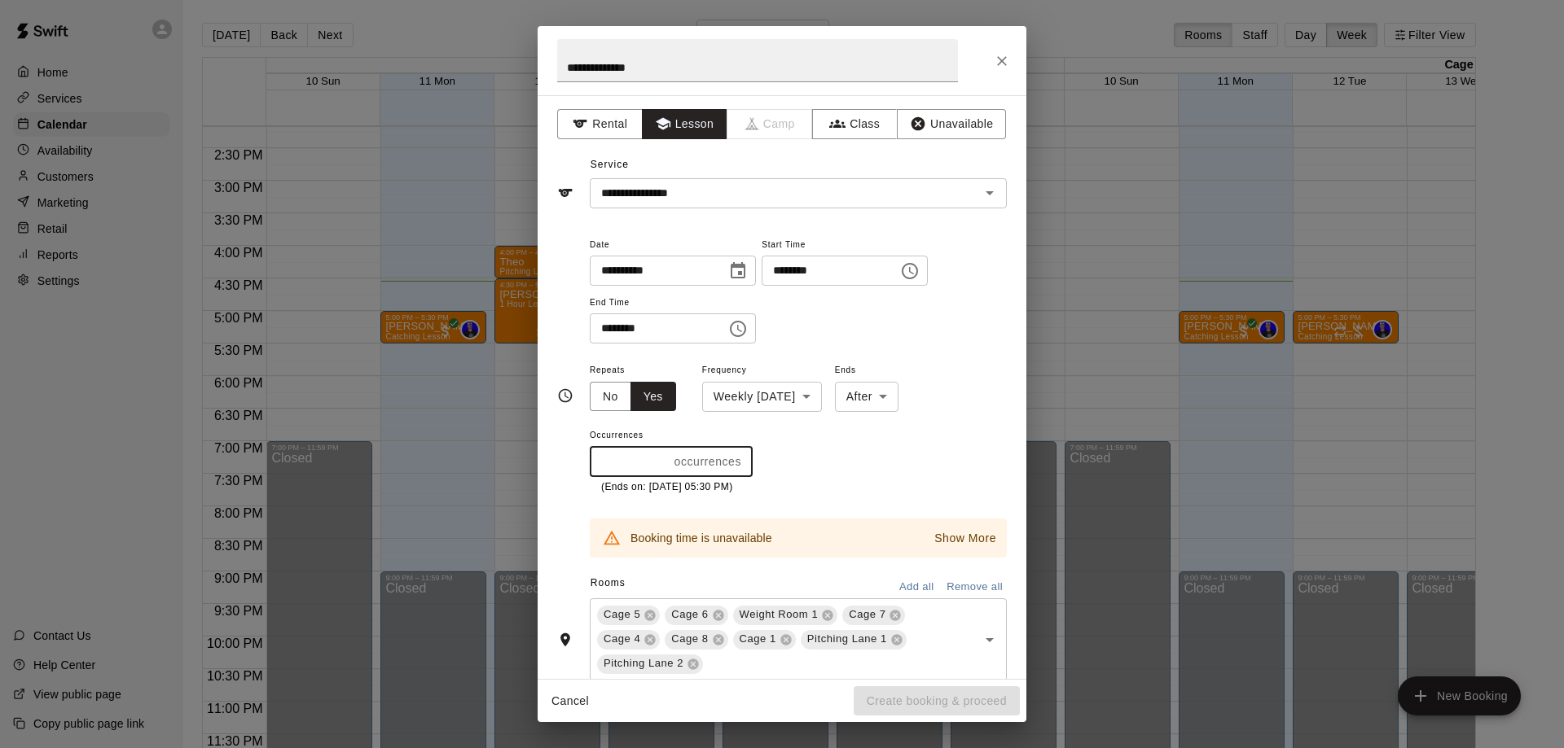
scroll to position [205, 0]
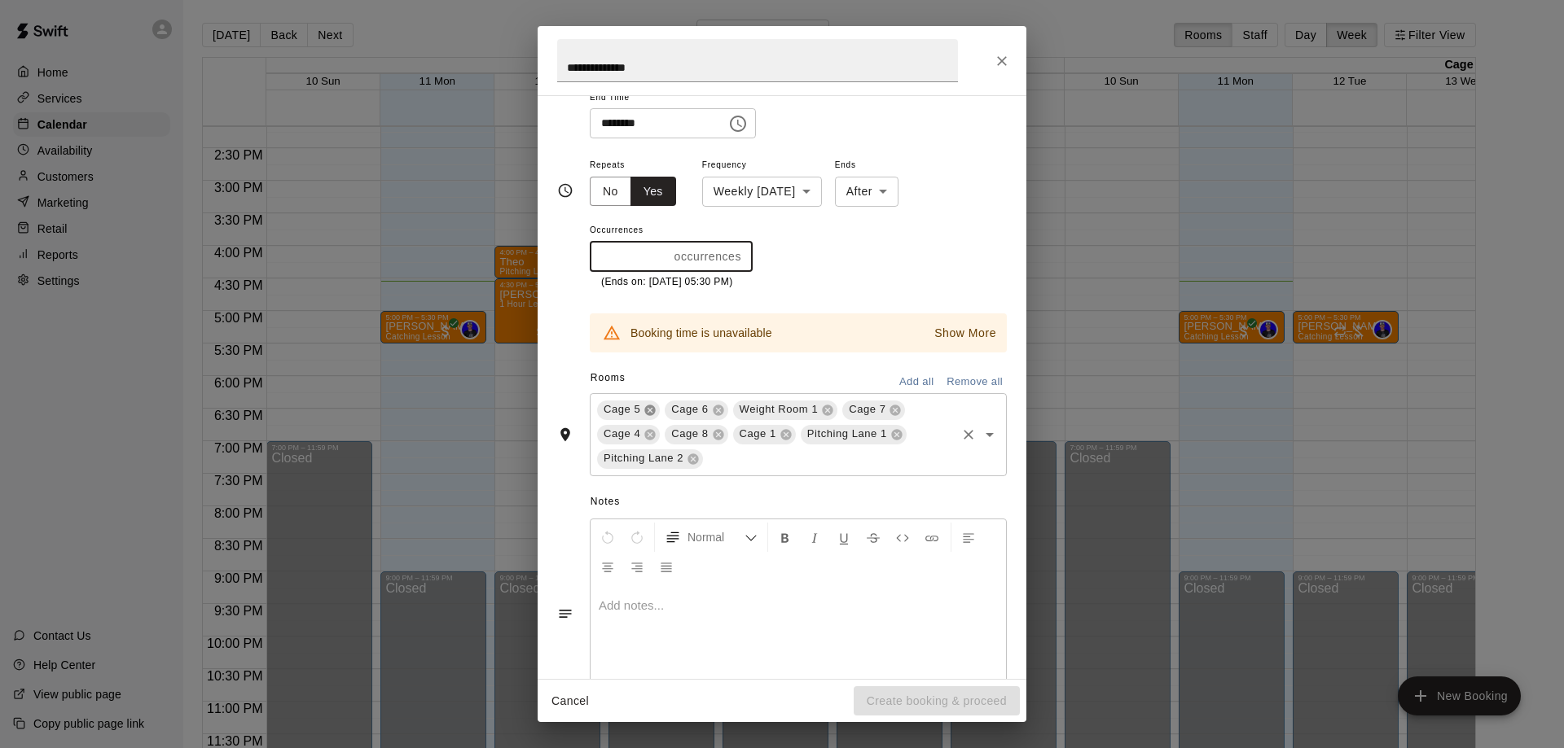
click at [650, 412] on icon at bounding box center [650, 410] width 11 height 11
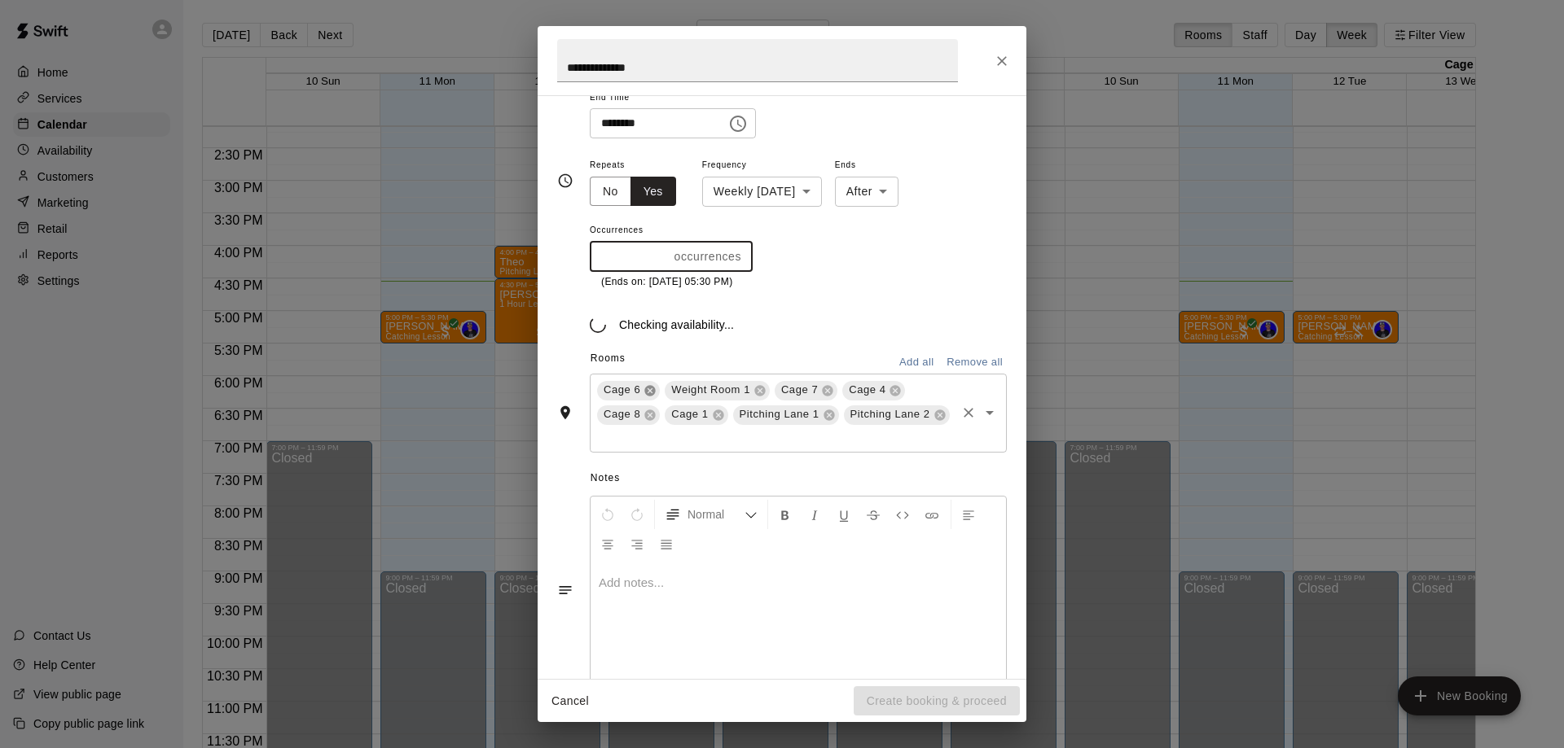
scroll to position [195, 0]
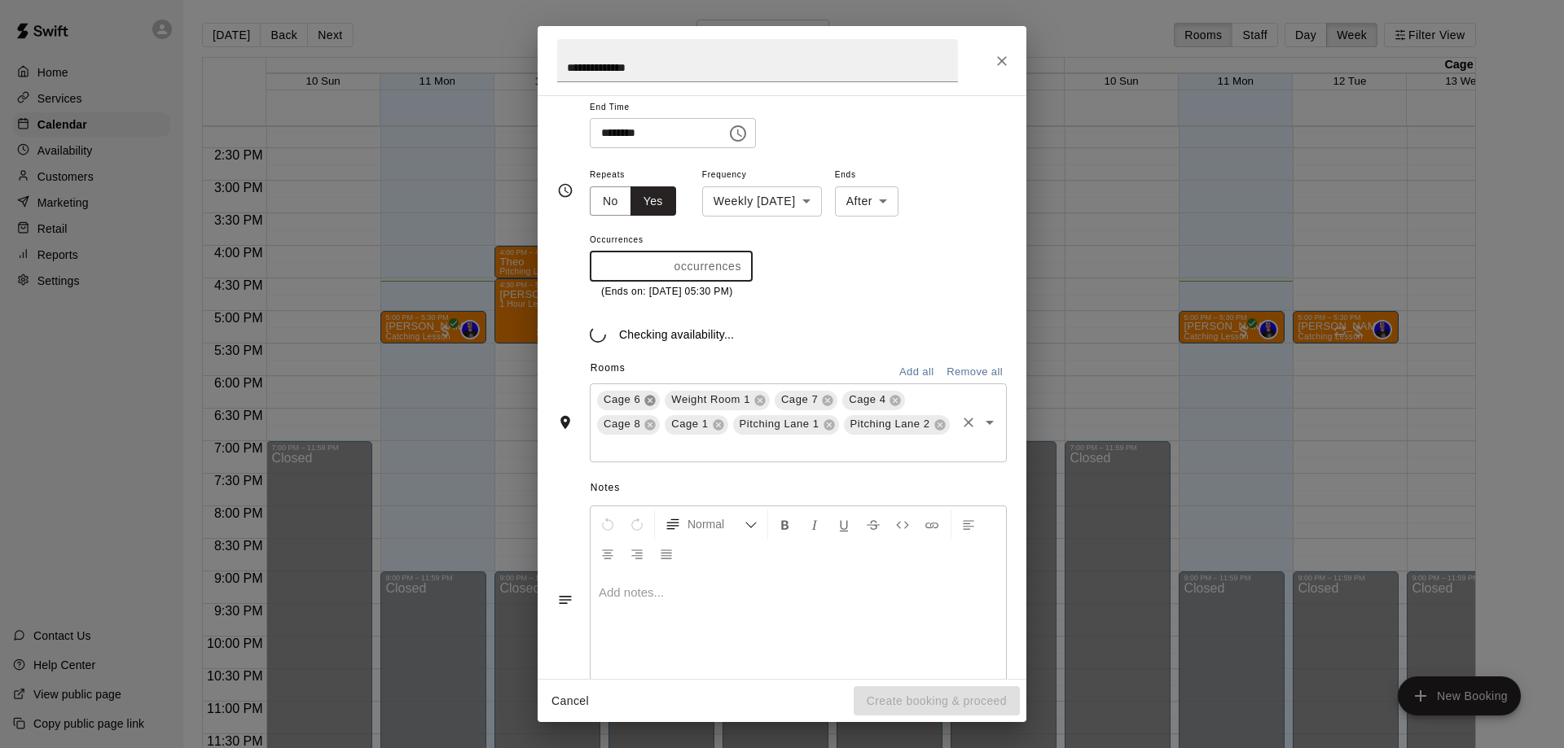
click at [649, 402] on icon at bounding box center [650, 400] width 11 height 11
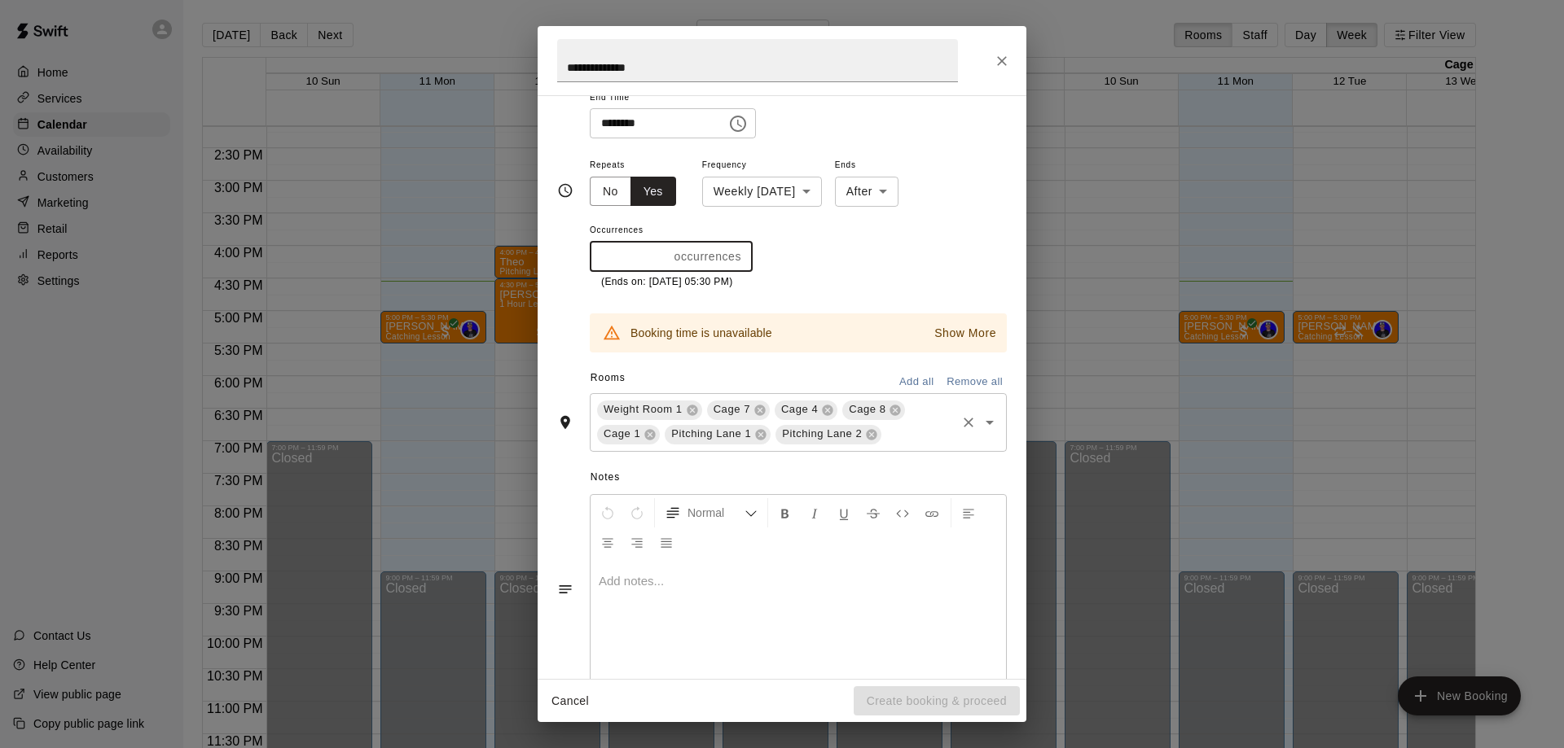
click at [692, 417] on div "Weight Room 1" at bounding box center [649, 411] width 105 height 20
type input "**"
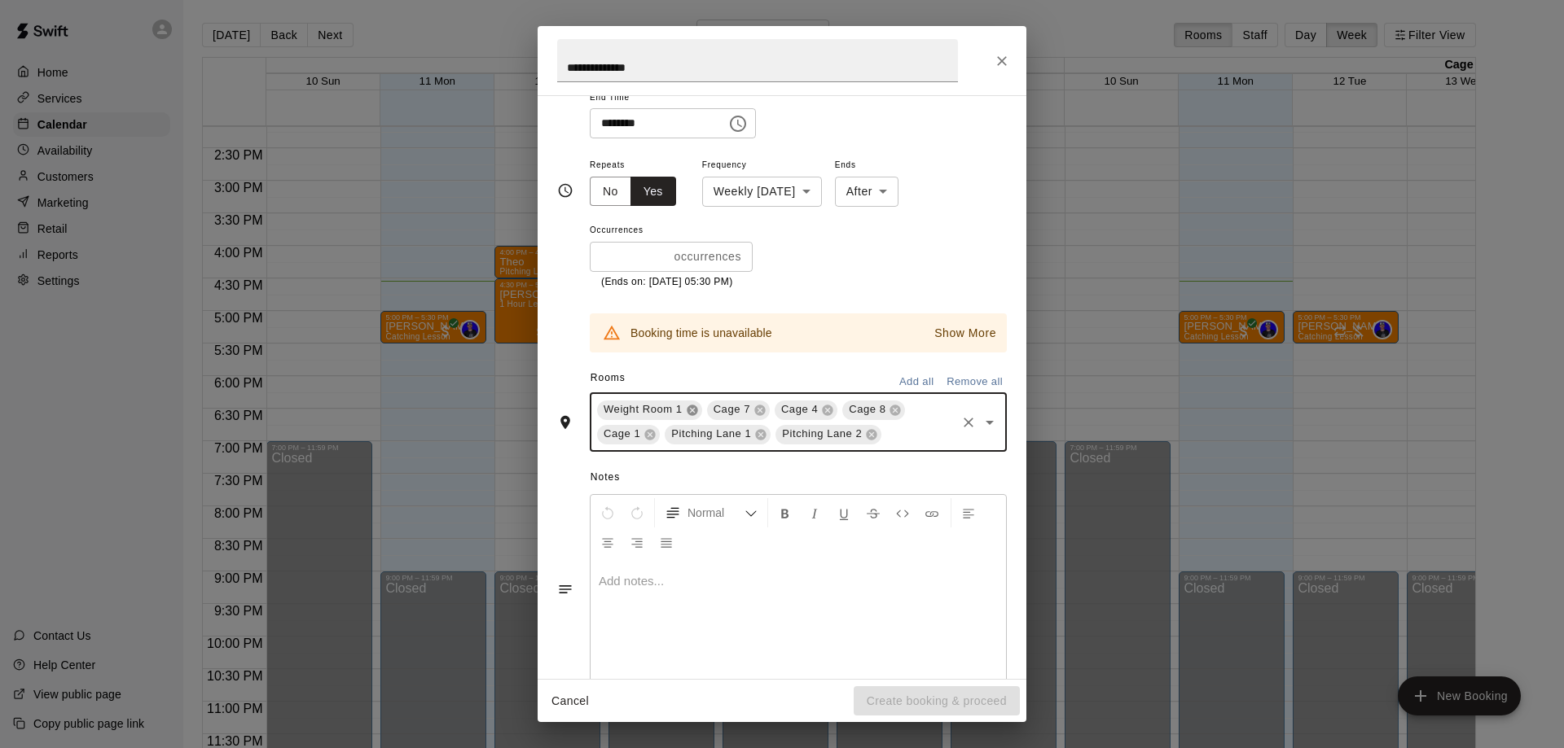
click at [693, 409] on icon at bounding box center [691, 410] width 11 height 11
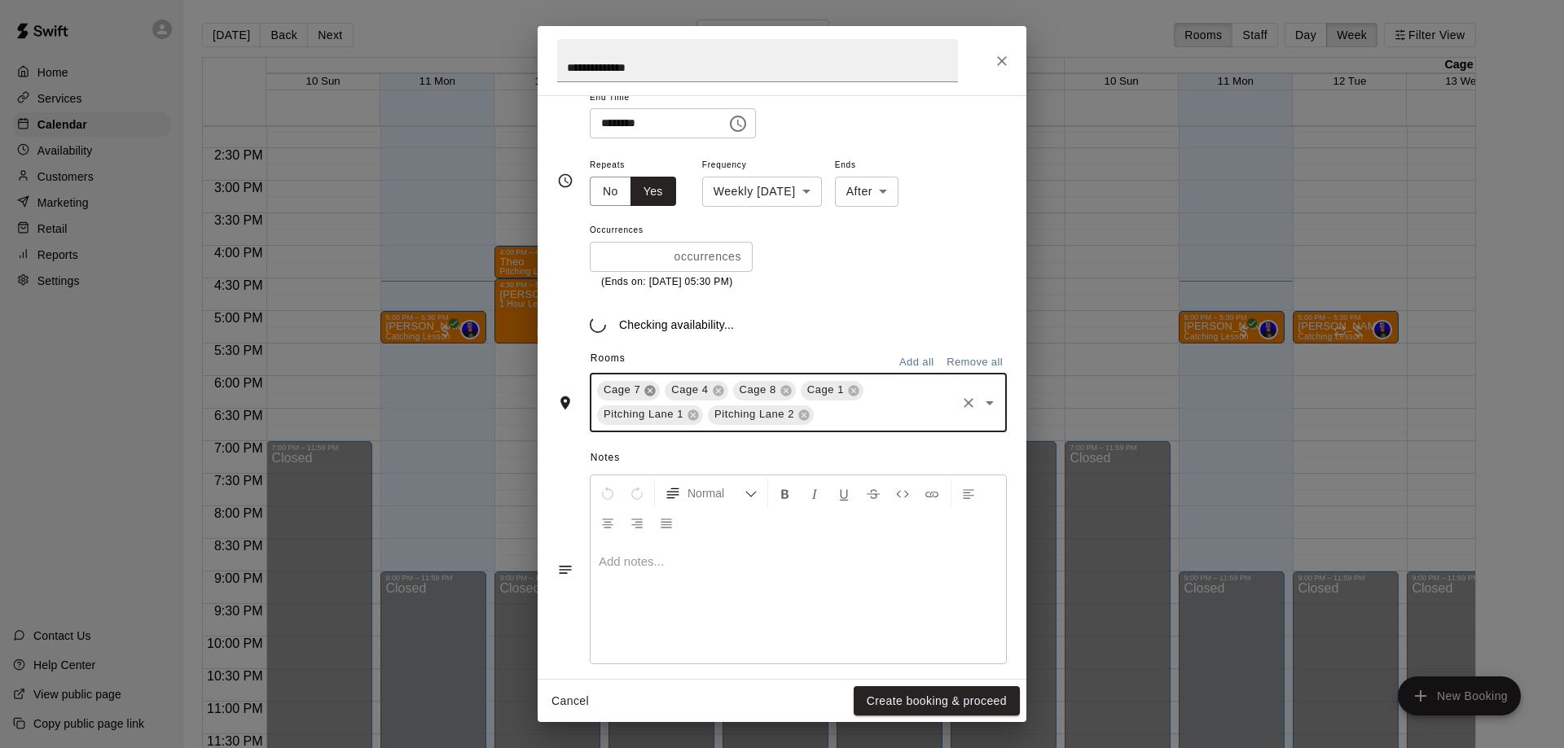
scroll to position [195, 0]
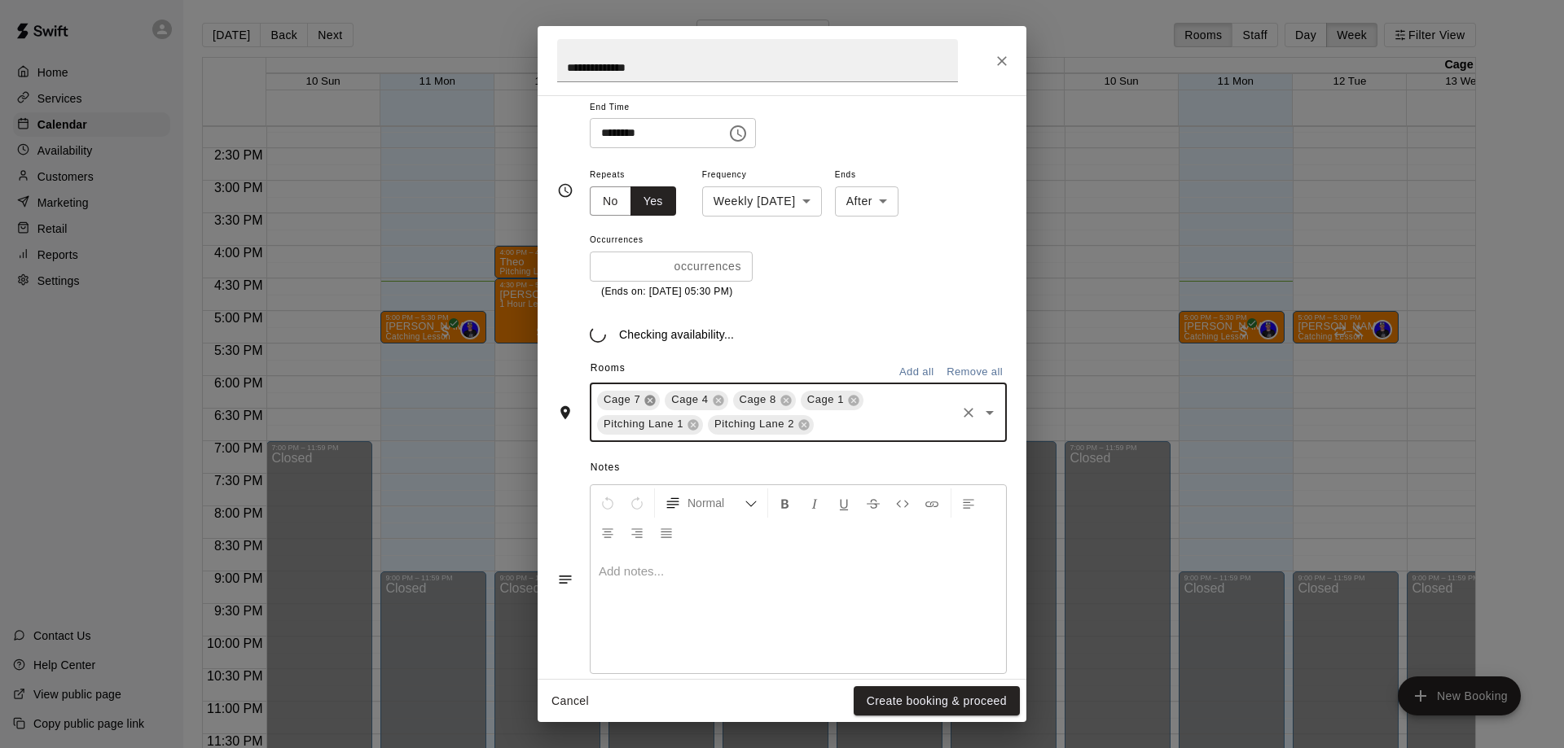
click at [649, 400] on icon at bounding box center [649, 400] width 13 height 13
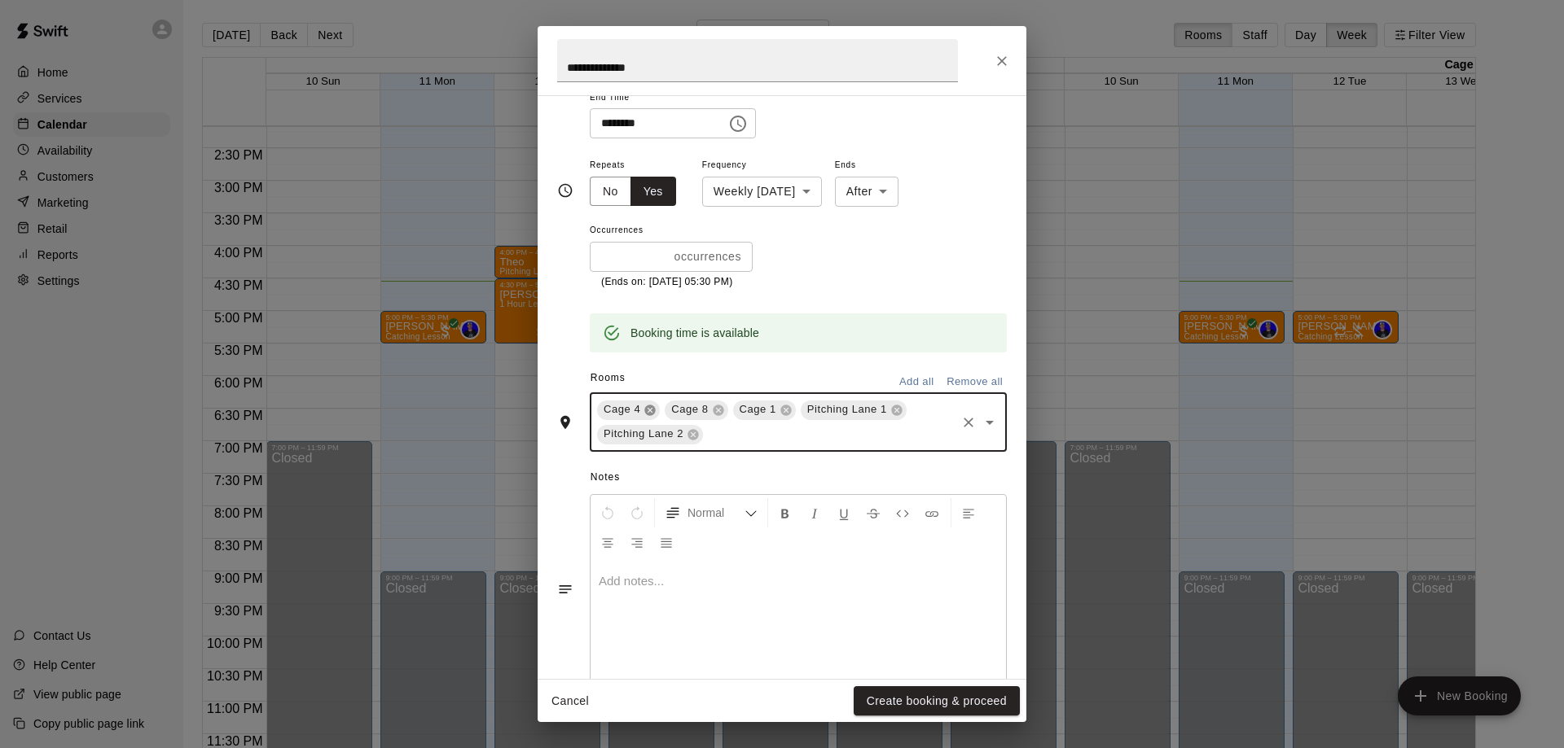
click at [648, 410] on icon at bounding box center [650, 410] width 11 height 11
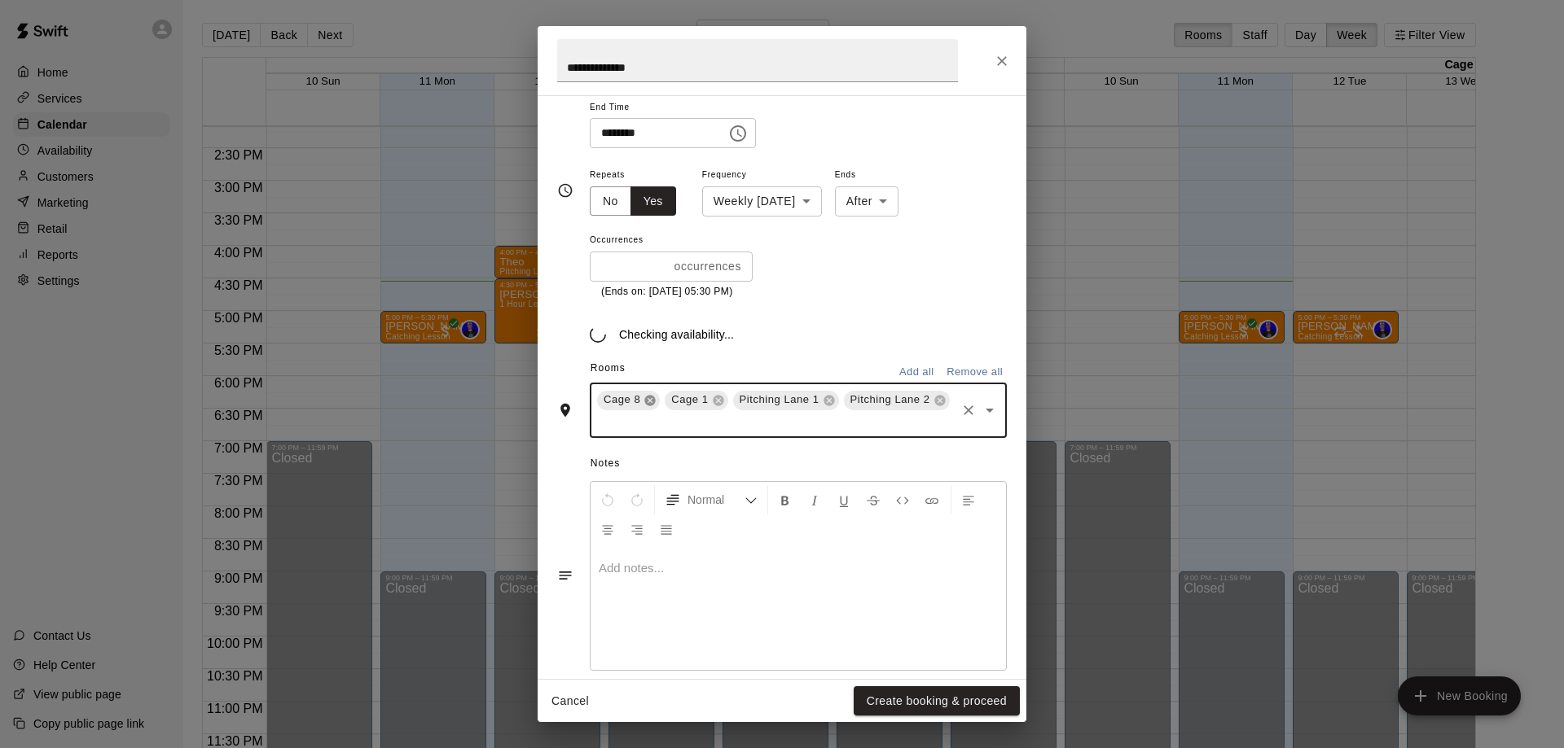
click at [647, 401] on icon at bounding box center [650, 400] width 11 height 11
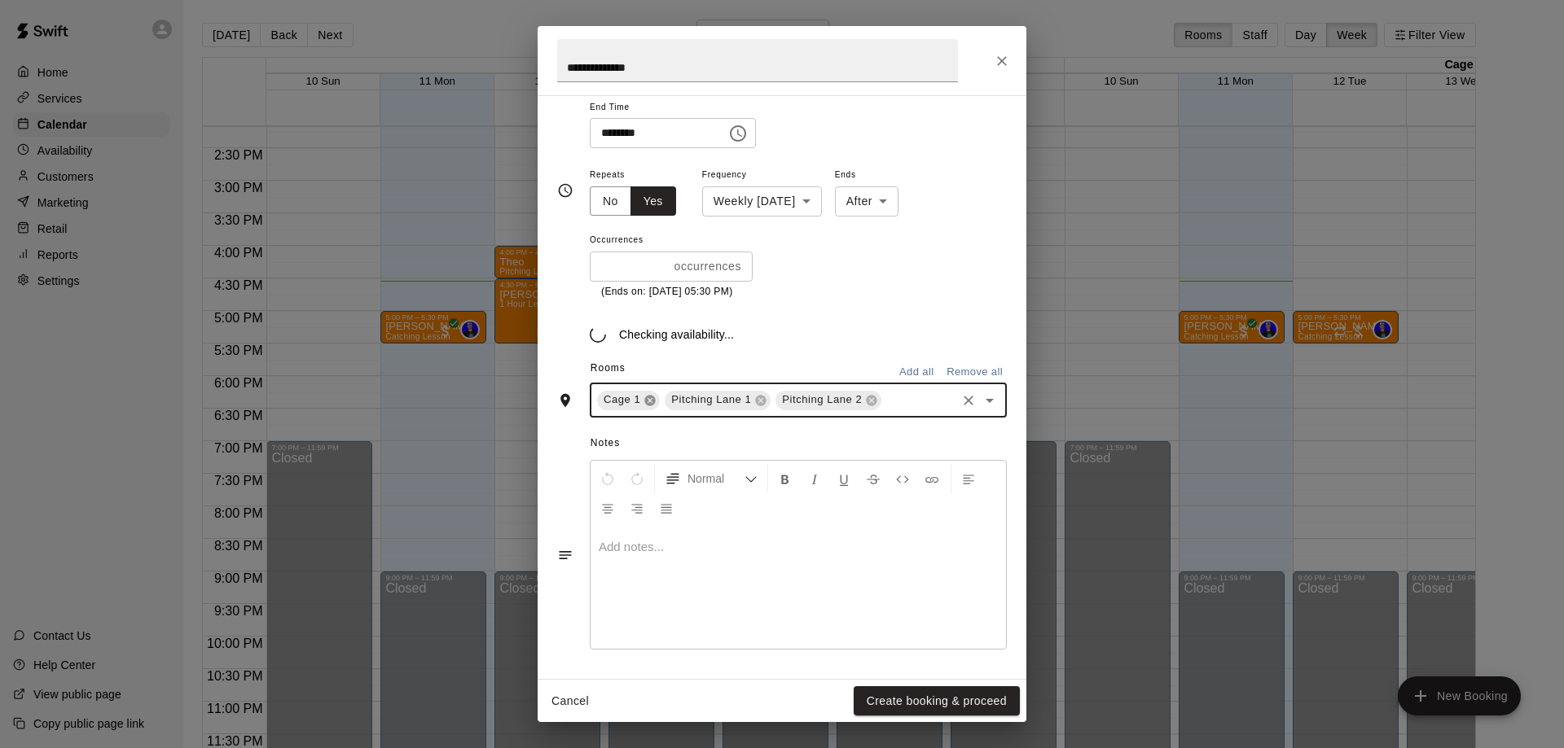
click at [651, 404] on icon at bounding box center [650, 400] width 11 height 11
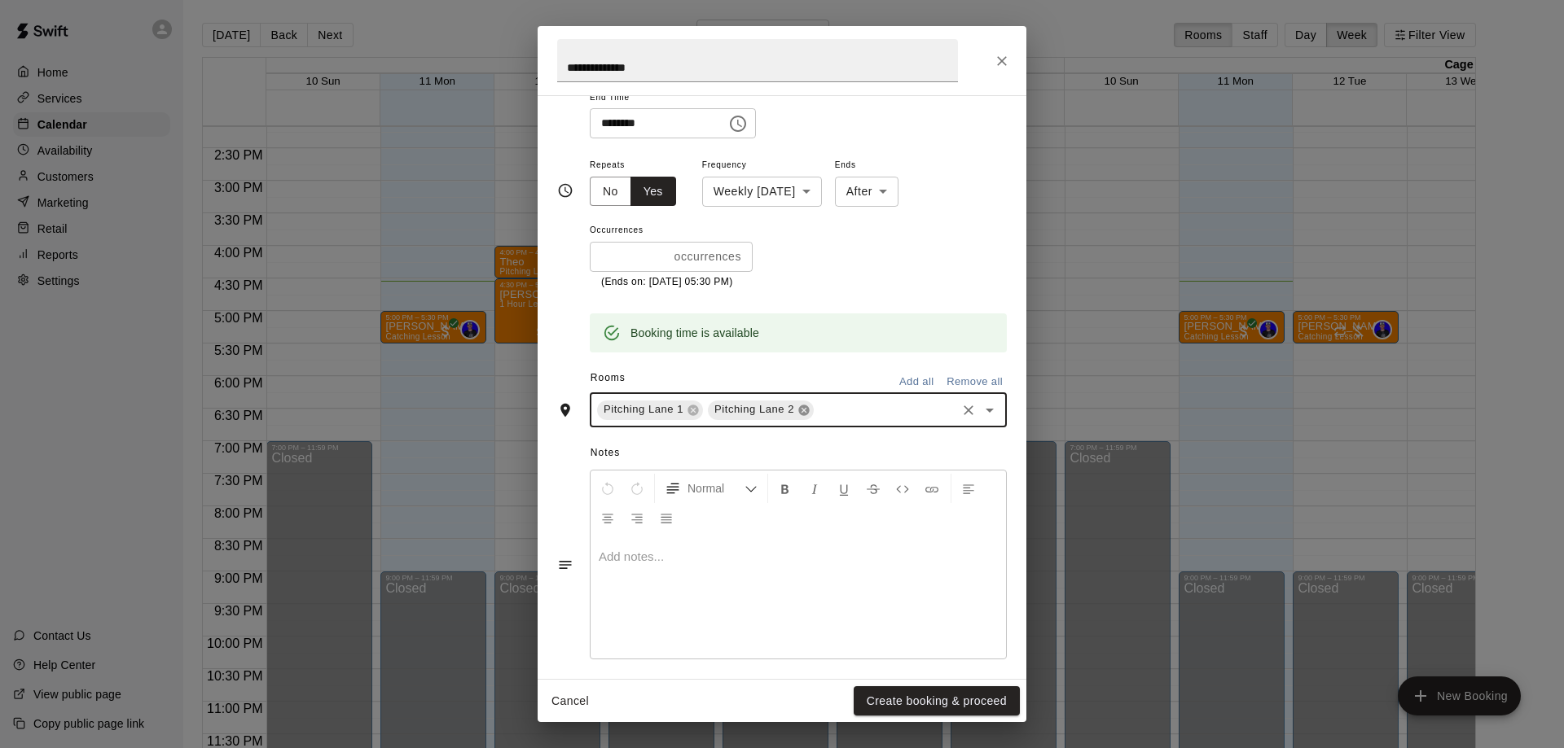
click at [800, 409] on icon at bounding box center [803, 410] width 11 height 11
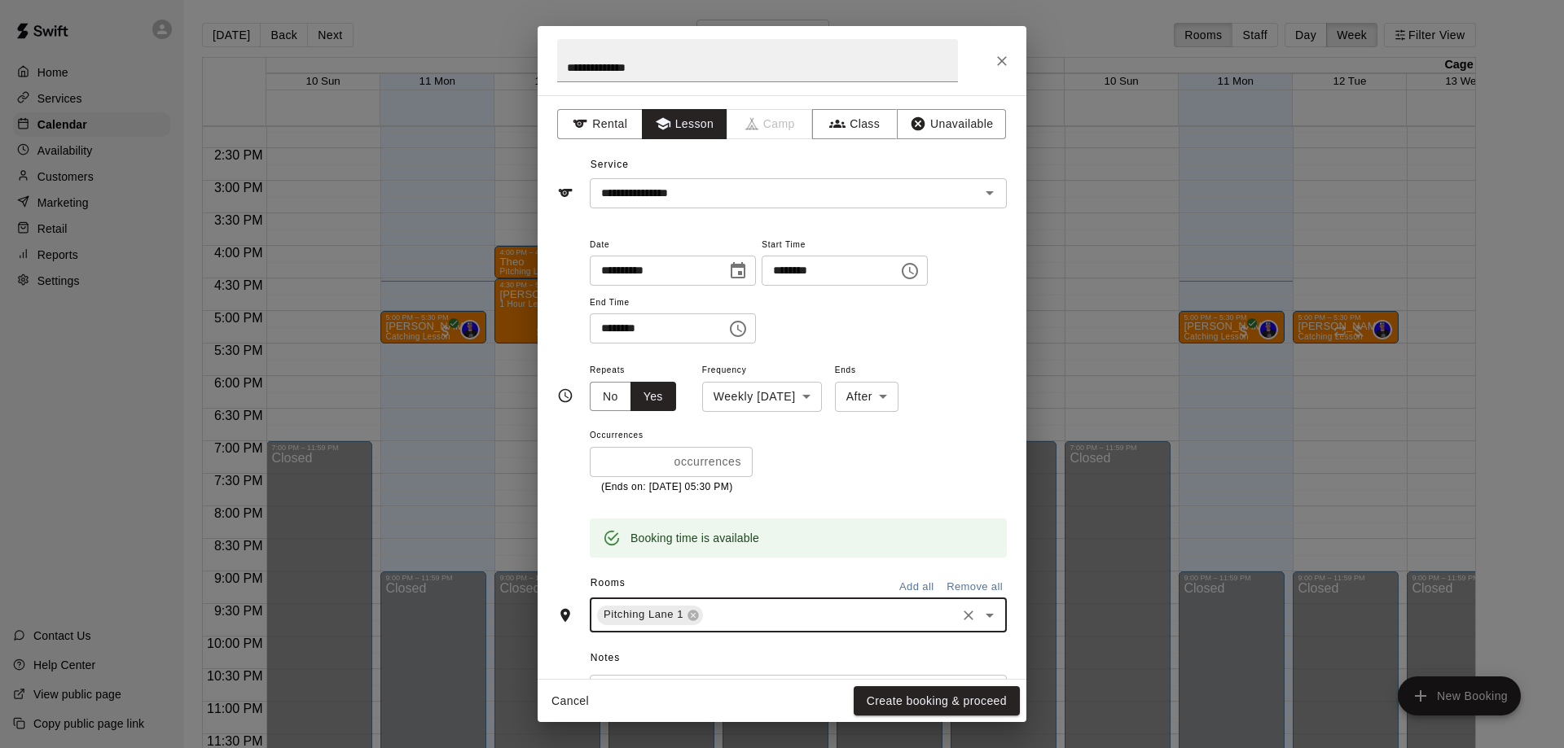
scroll to position [217, 0]
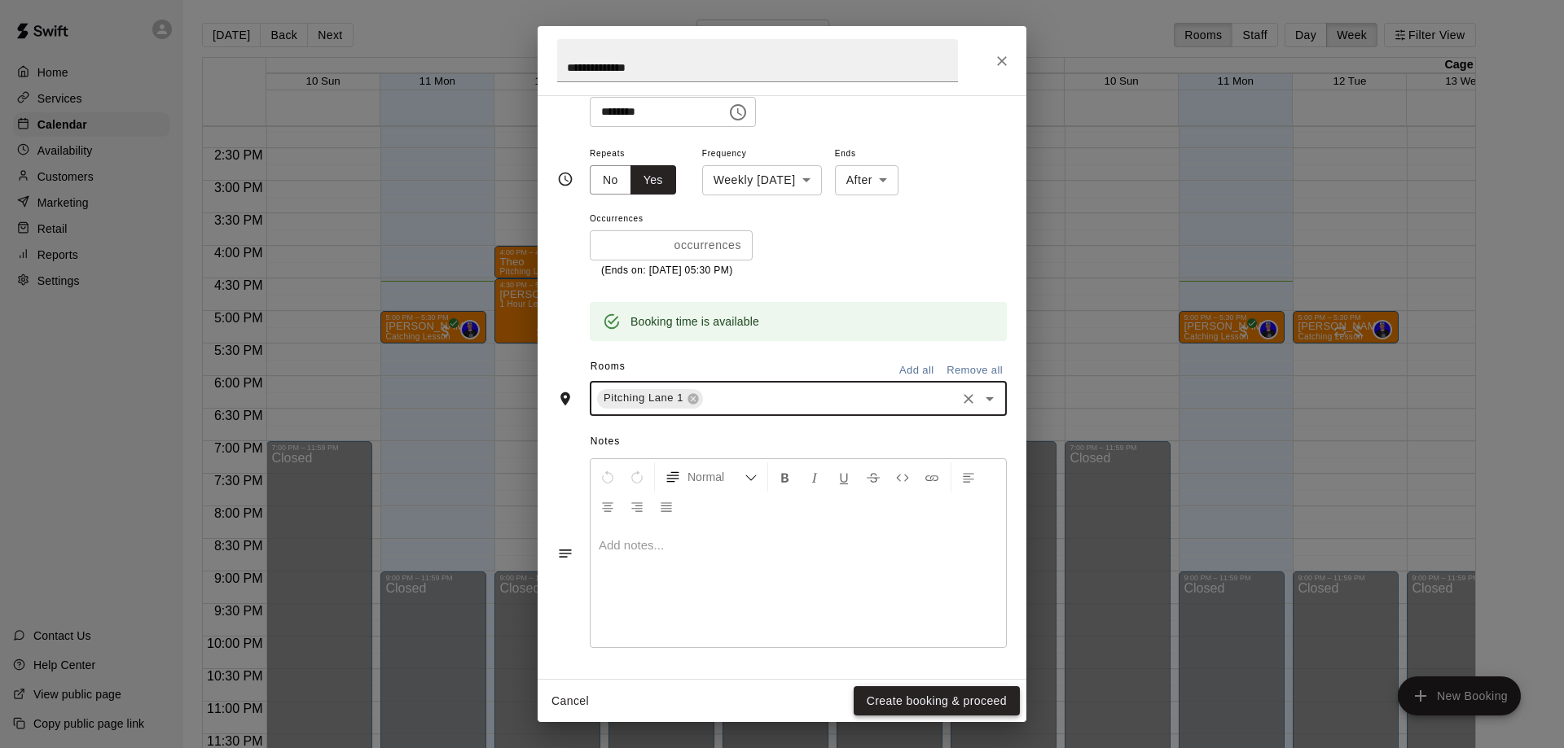
click at [900, 701] on button "Create booking & proceed" at bounding box center [936, 701] width 166 height 30
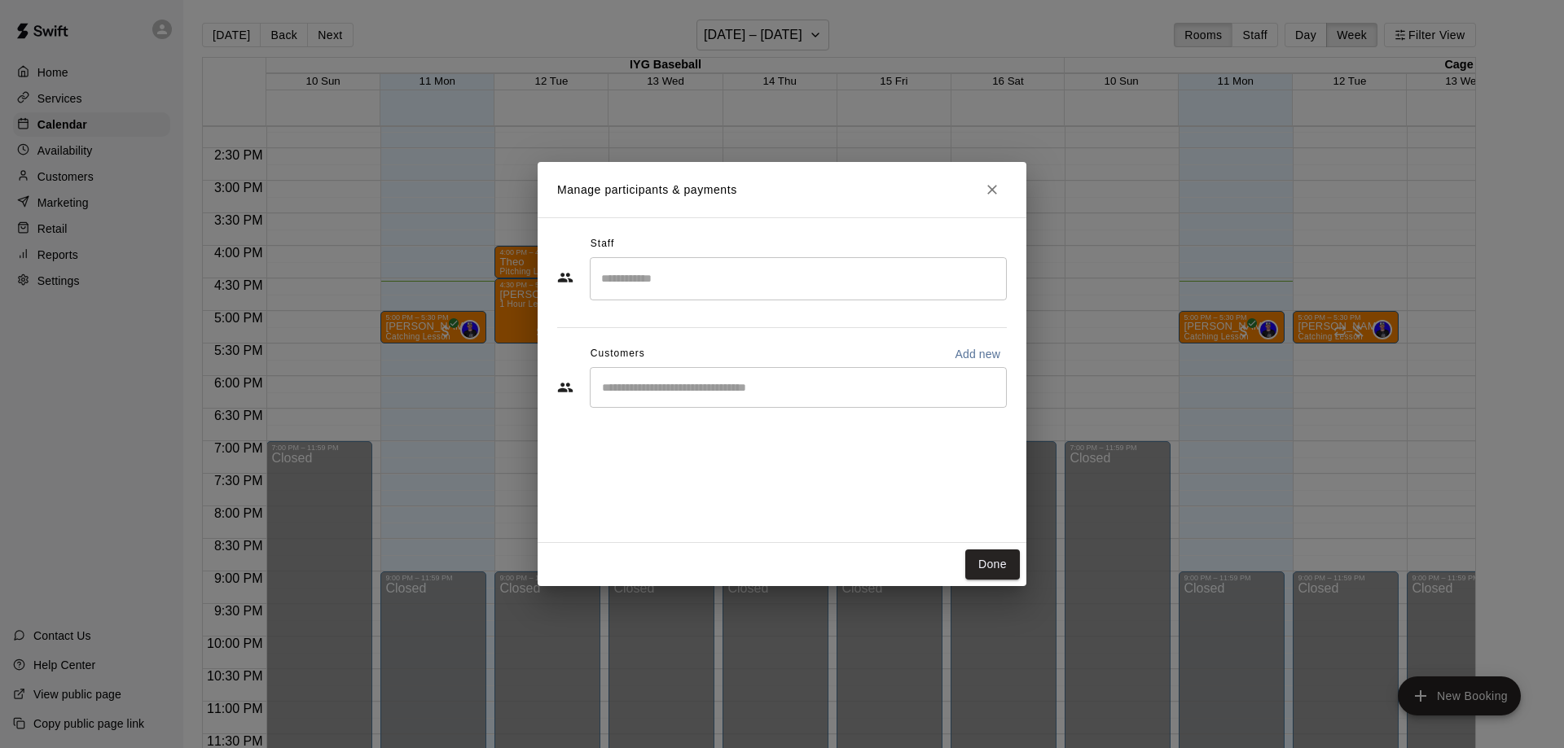
click at [714, 282] on input "Search staff" at bounding box center [798, 279] width 402 height 29
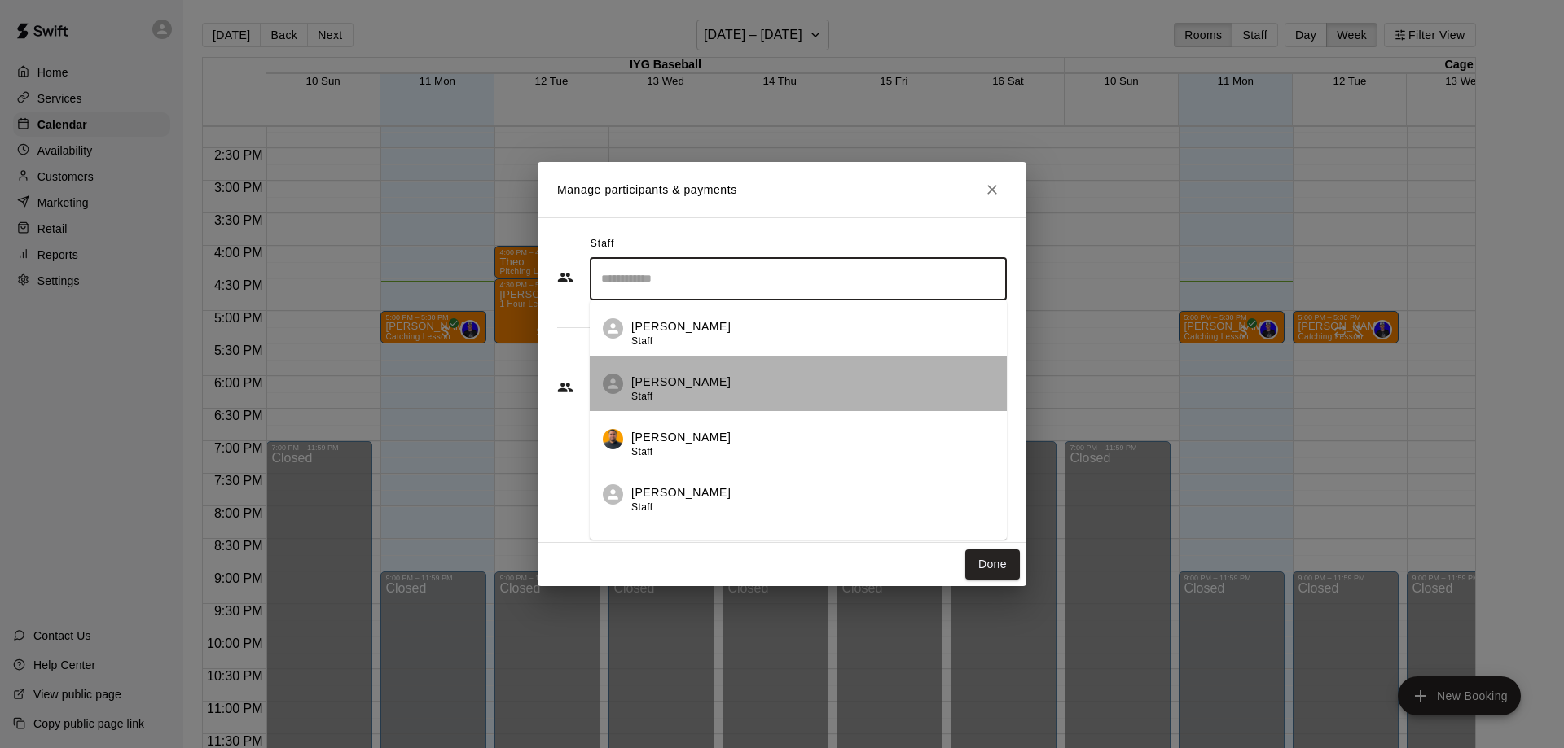
click at [677, 384] on p "[PERSON_NAME]" at bounding box center [680, 382] width 99 height 17
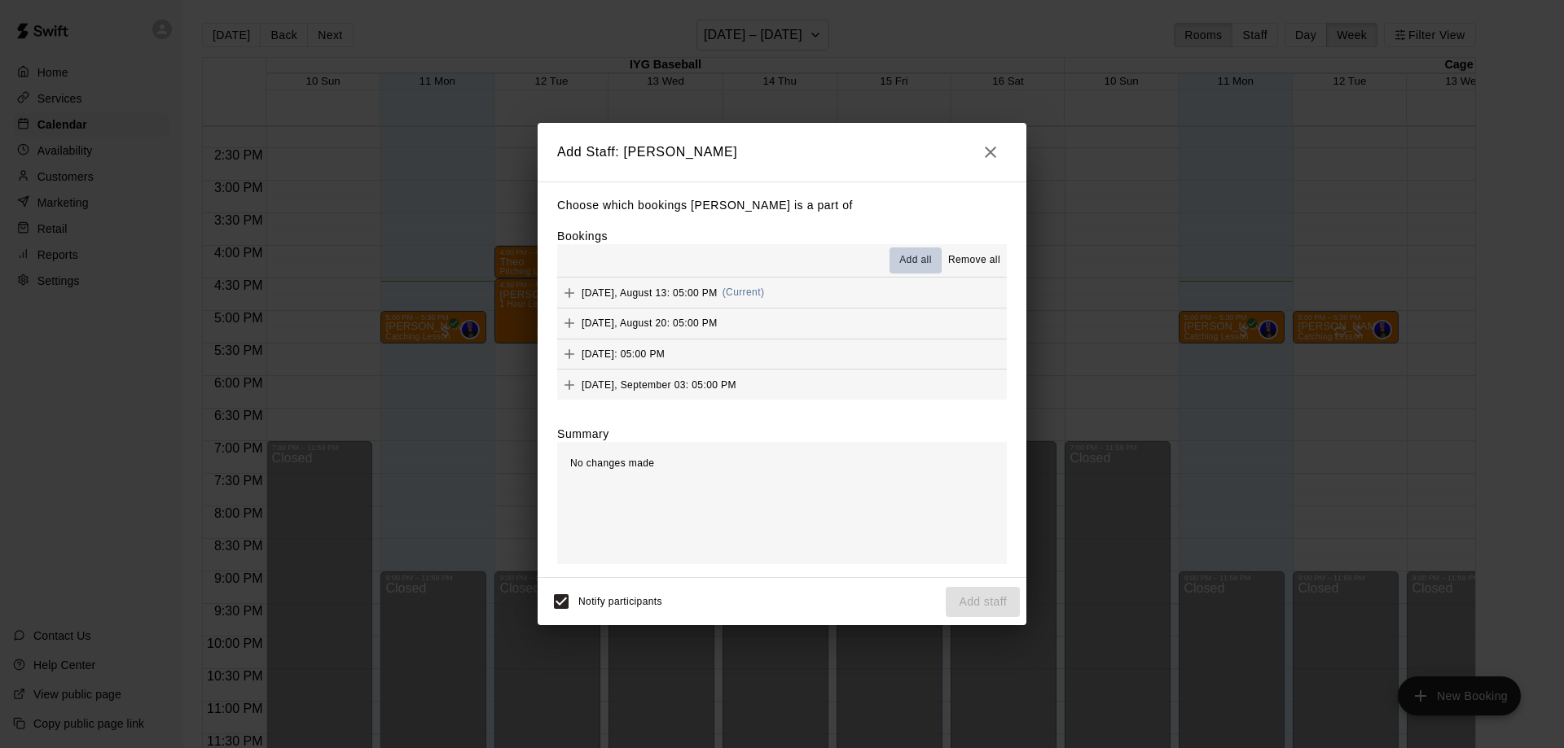
click at [915, 261] on span "Add all" at bounding box center [915, 260] width 33 height 16
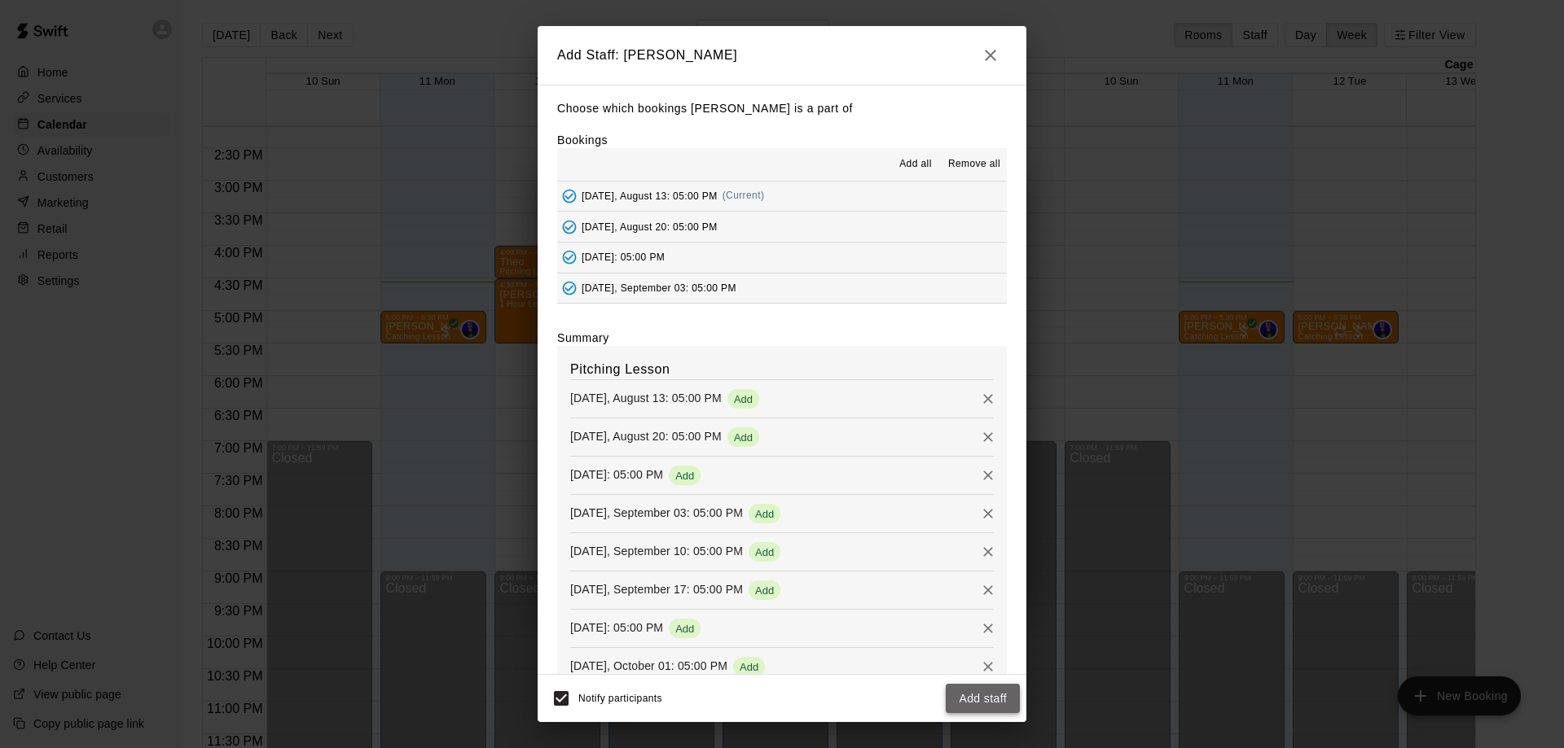
click at [967, 697] on button "Add staff" at bounding box center [982, 699] width 74 height 30
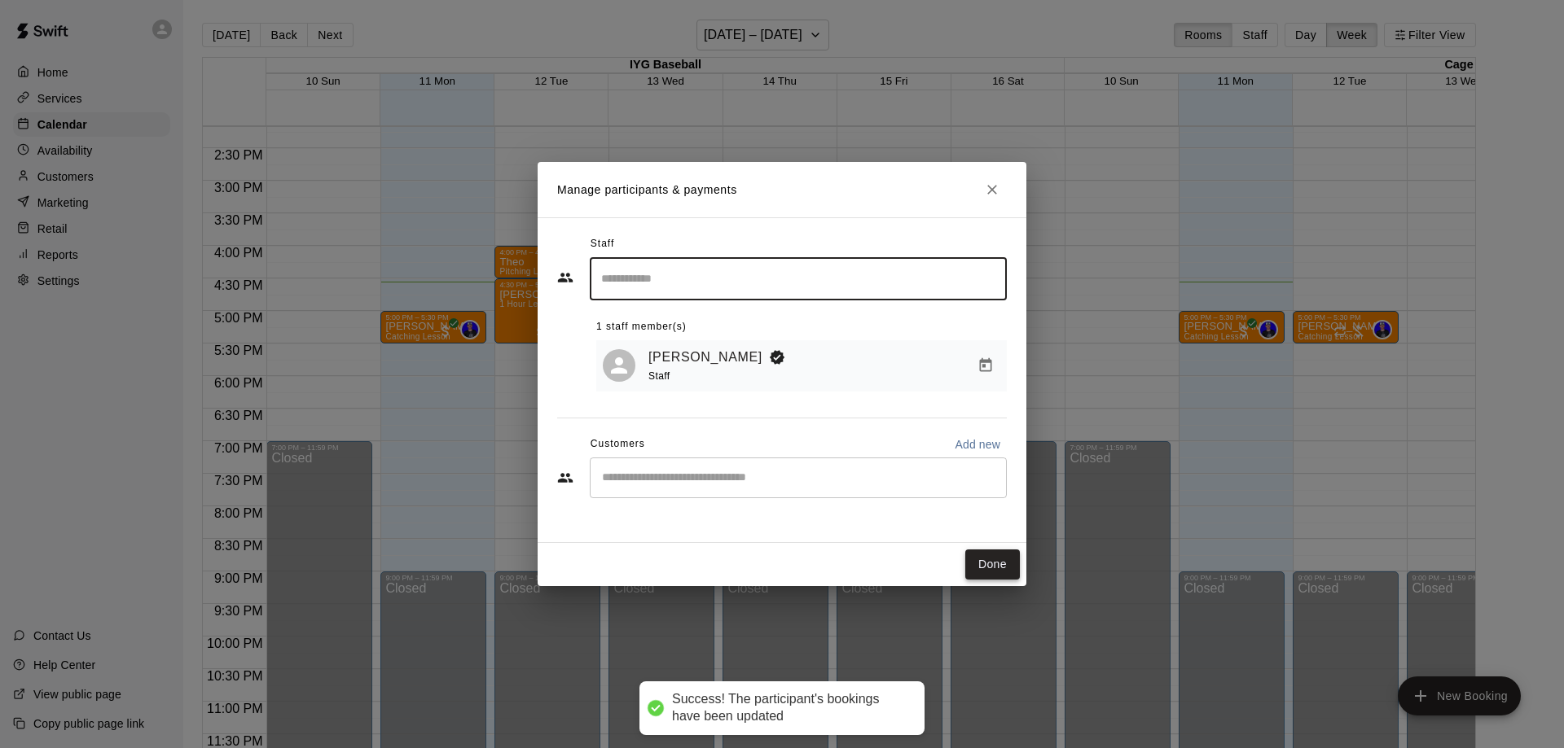
click at [987, 562] on button "Done" at bounding box center [992, 565] width 55 height 30
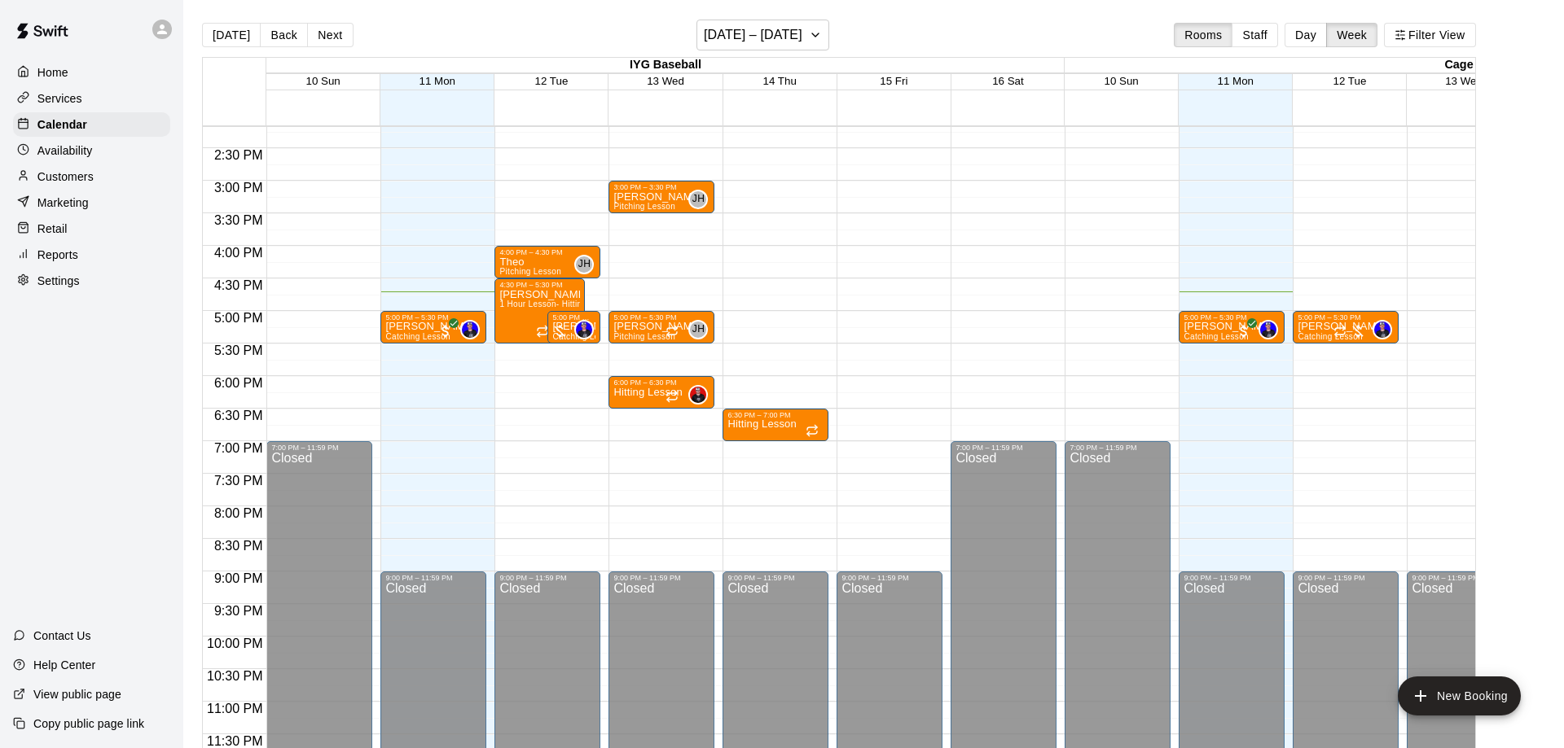
click at [770, 274] on body "Home Services Calendar Availability Customers Marketing Retail Reports Settings…" at bounding box center [782, 387] width 1564 height 774
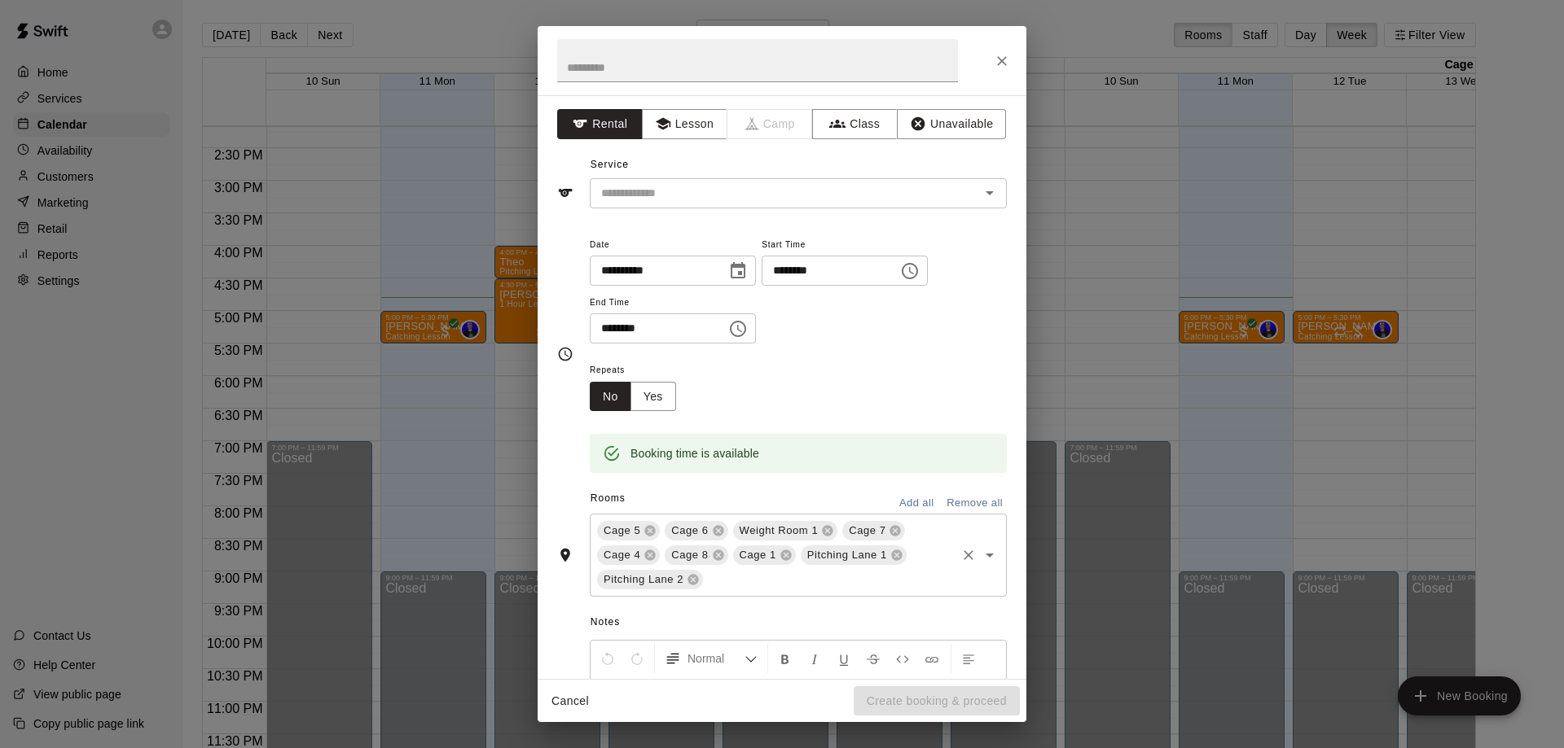
click at [932, 562] on div "Cage 5 Cage 6 Weight Room 1 Cage 7 Cage 4 Cage 8 Cage 1 Pitching Lane 1 Pitchin…" at bounding box center [798, 555] width 417 height 83
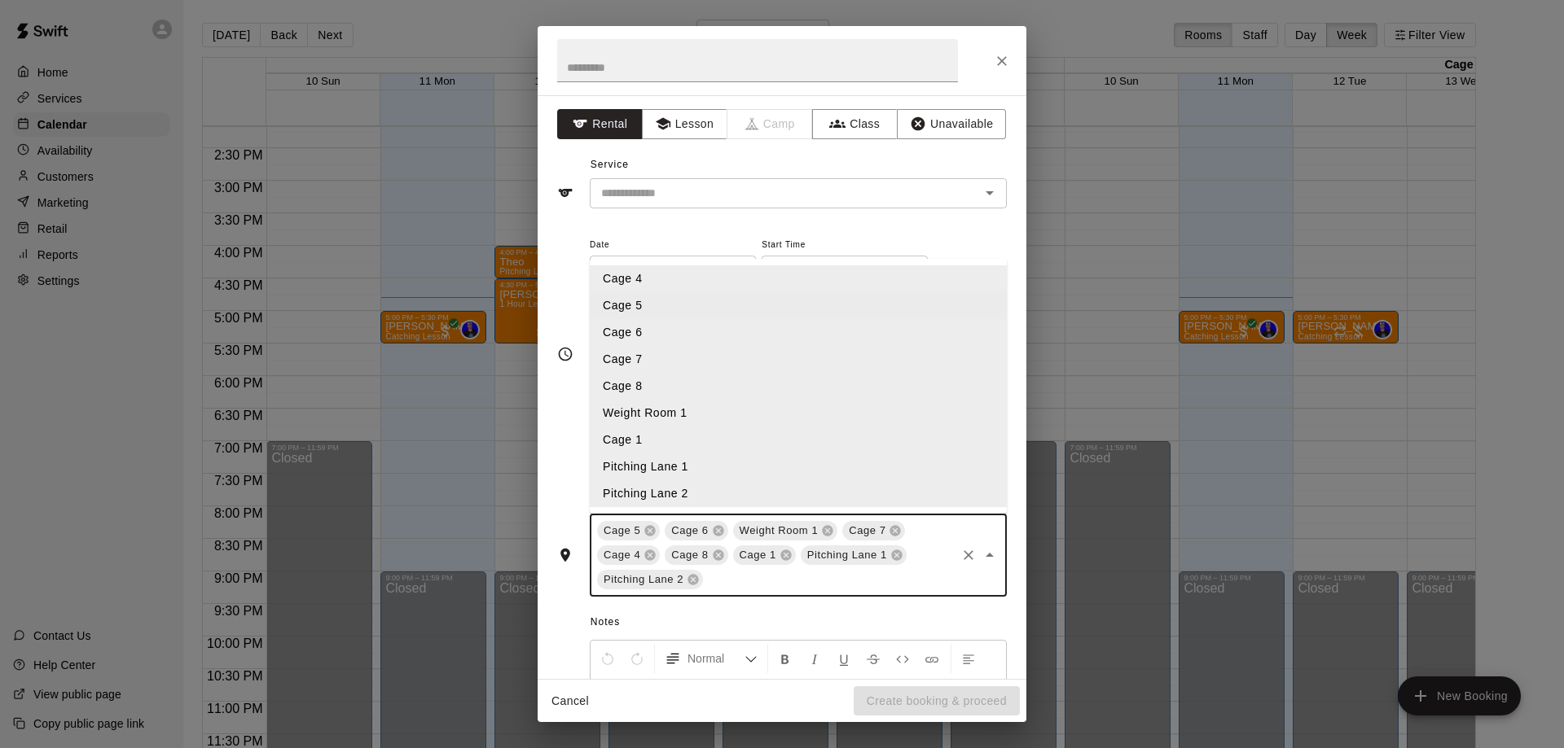
click at [932, 562] on div "Cage 5 Cage 6 Weight Room 1 Cage 7 Cage 4 Cage 8 Cage 1 Pitching Lane 1 Pitchin…" at bounding box center [798, 555] width 417 height 83
click at [1000, 59] on icon "Close" at bounding box center [1002, 61] width 10 height 10
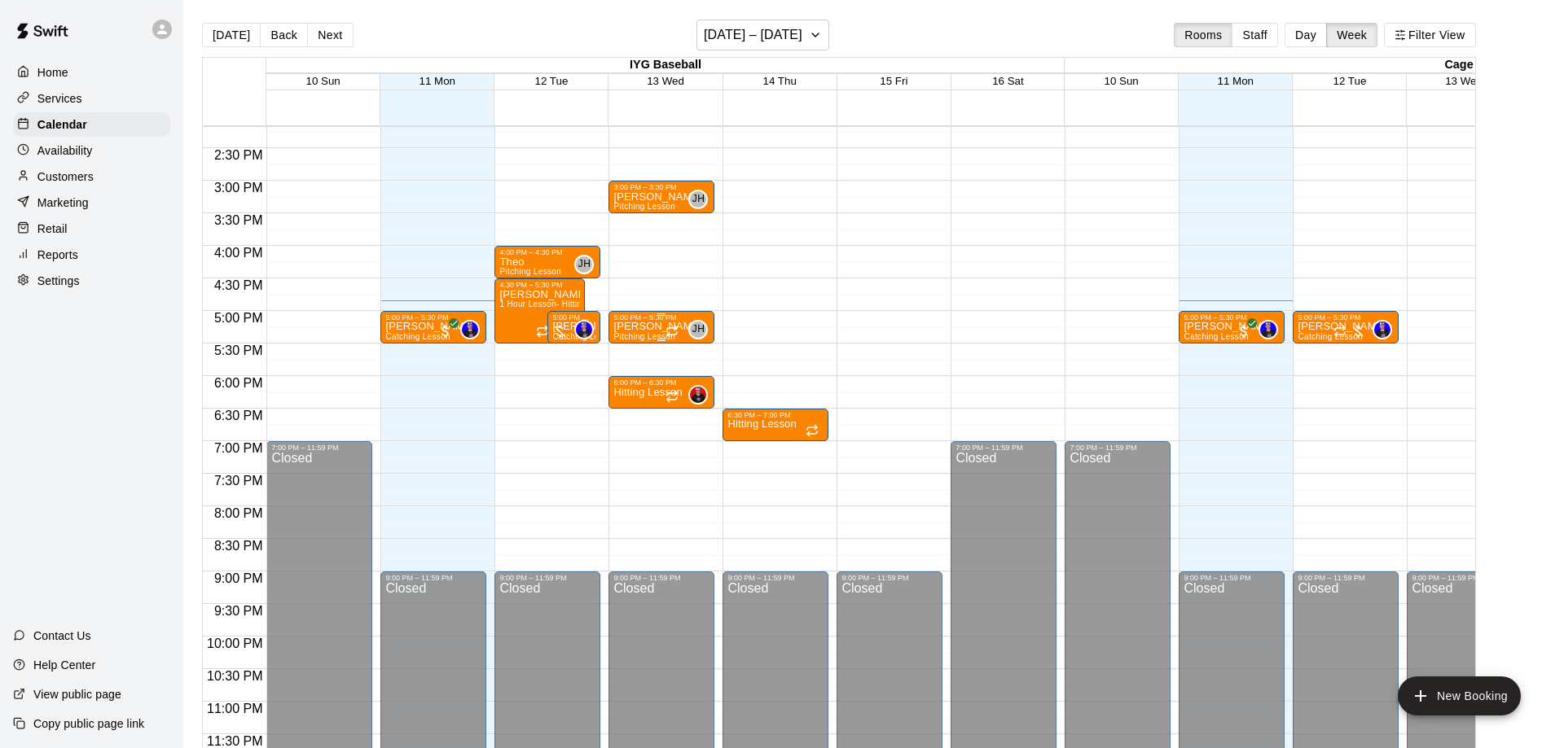
click at [640, 327] on p "[PERSON_NAME]" at bounding box center [657, 327] width 89 height 0
click at [888, 312] on div at bounding box center [782, 374] width 1564 height 748
click at [318, 42] on button "Next" at bounding box center [330, 35] width 46 height 24
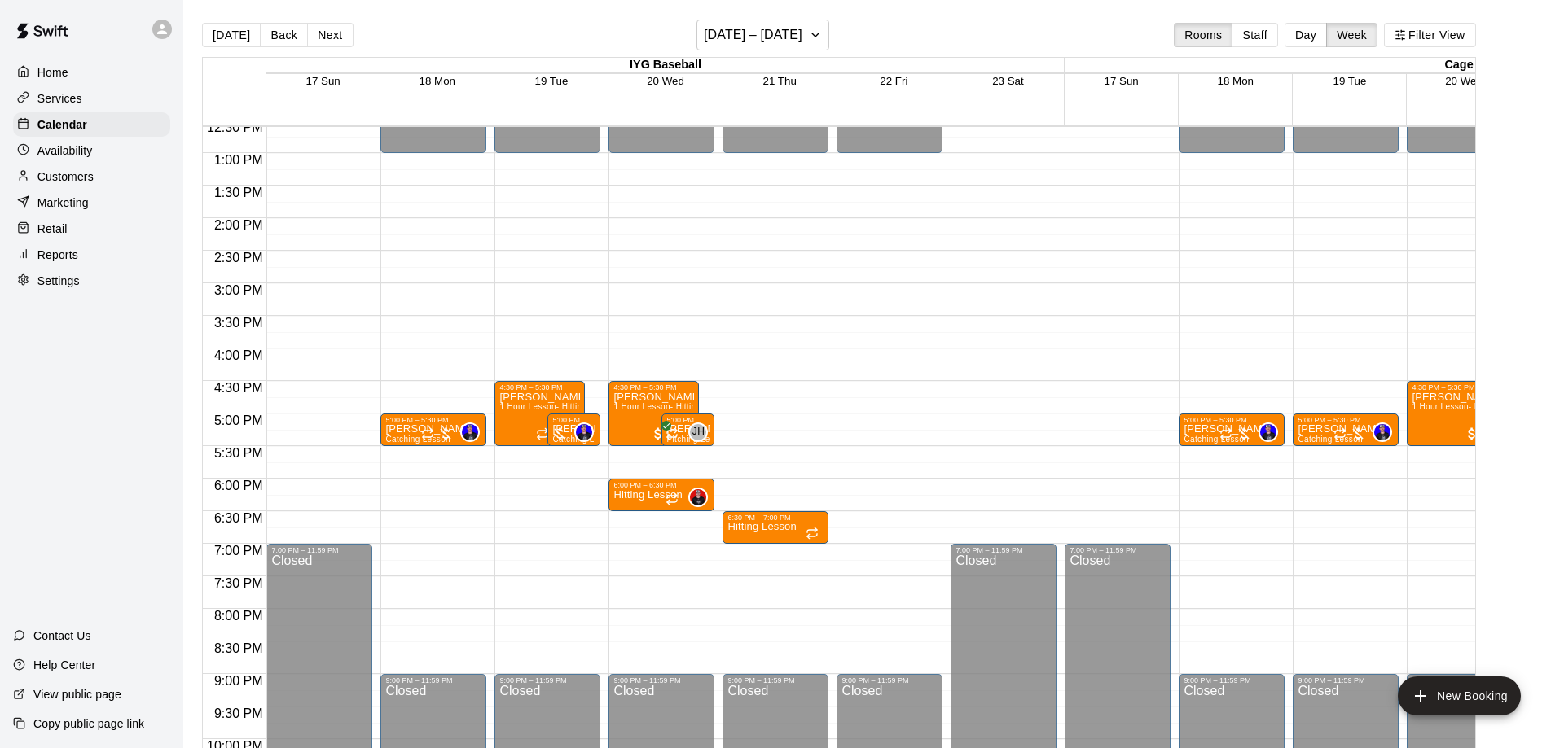
scroll to position [923, 0]
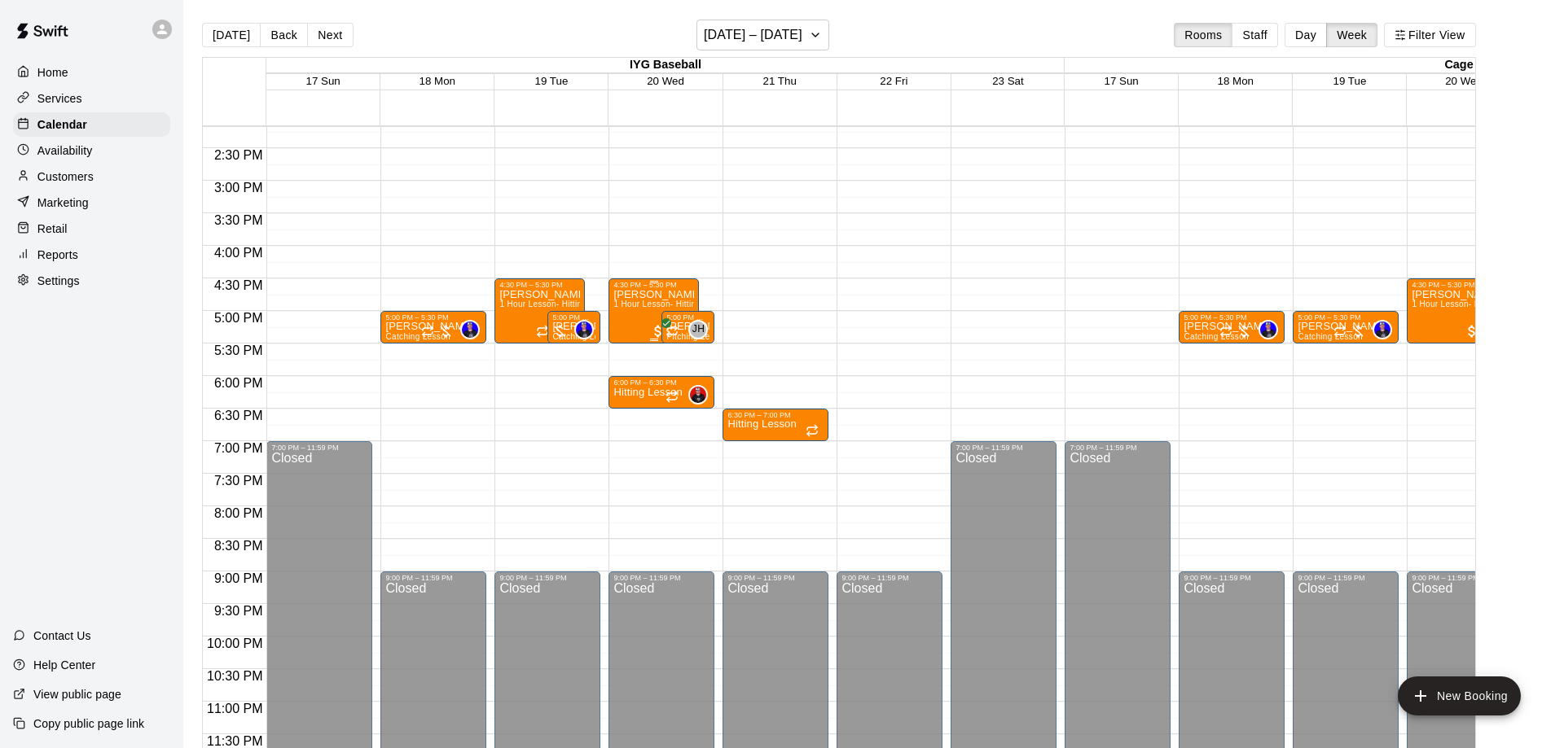
click at [620, 309] on span "1 Hour Lesson- Hitting/Infield" at bounding box center [669, 304] width 113 height 9
click at [666, 263] on div at bounding box center [782, 374] width 1564 height 748
click at [280, 36] on button "Back" at bounding box center [284, 35] width 48 height 24
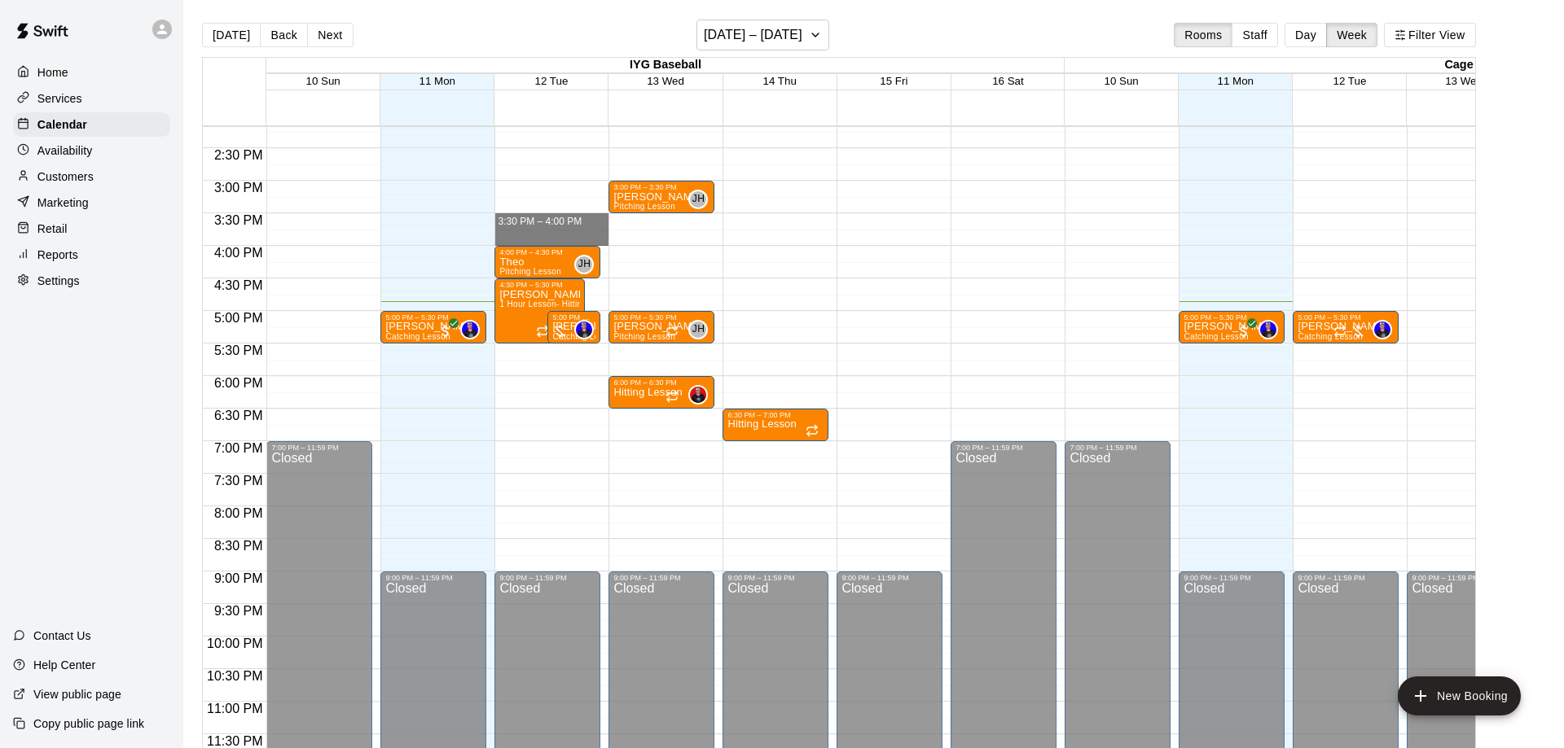
drag, startPoint x: 542, startPoint y: 221, endPoint x: 542, endPoint y: 244, distance: 23.6
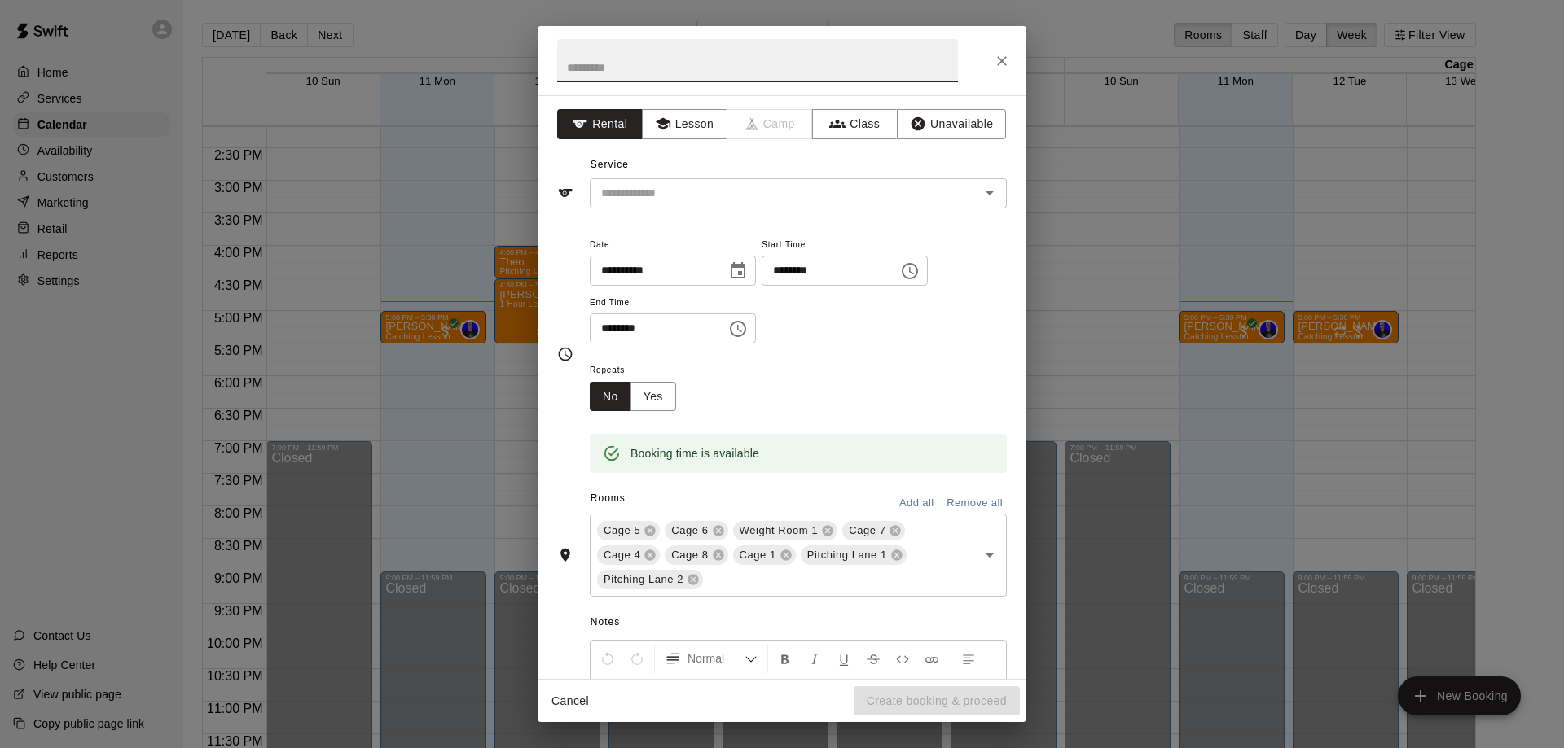
click at [616, 69] on input "text" at bounding box center [757, 60] width 401 height 43
type input "**********"
click at [708, 123] on button "Lesson" at bounding box center [685, 124] width 86 height 30
click at [689, 189] on input "text" at bounding box center [773, 193] width 359 height 20
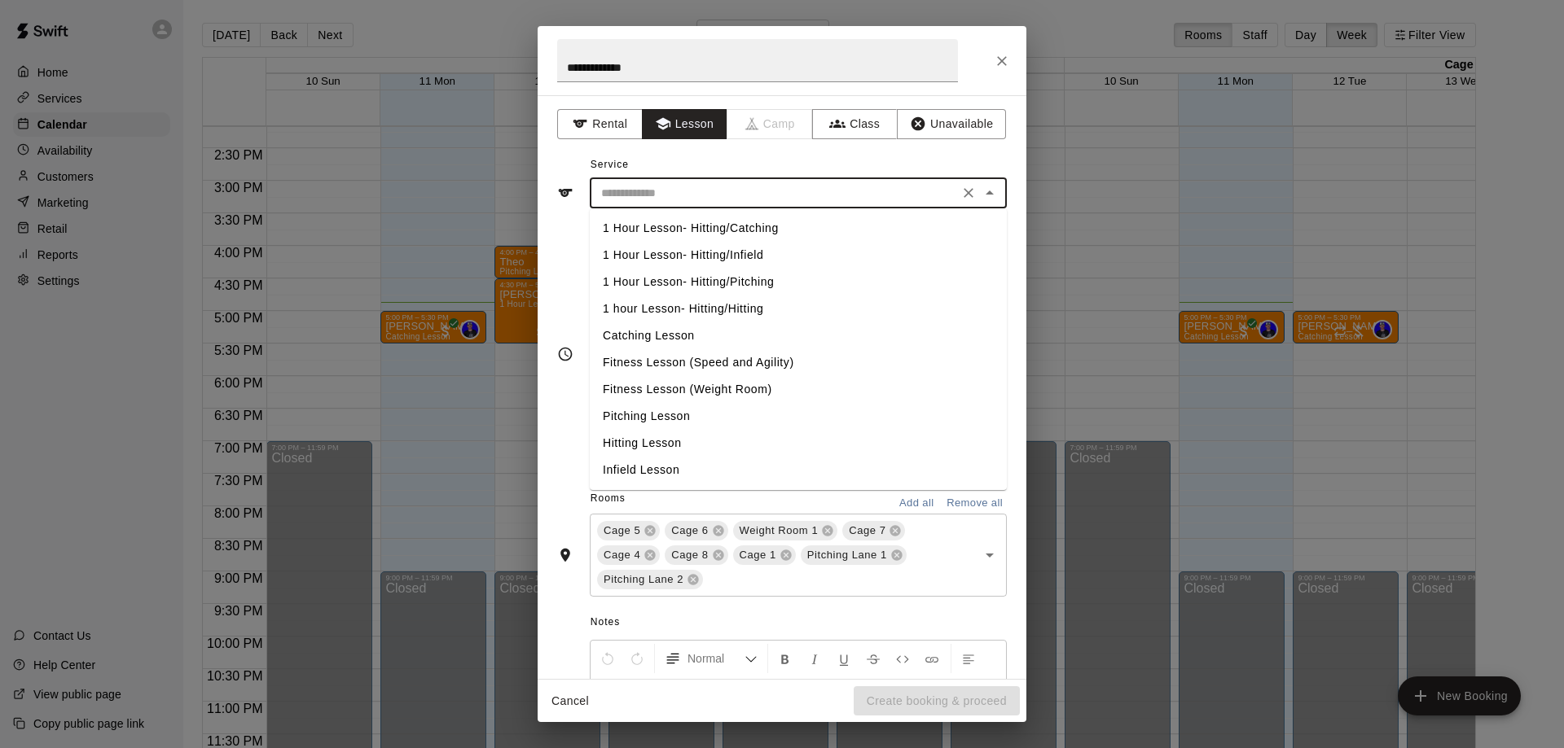
click at [662, 418] on li "Pitching Lesson" at bounding box center [798, 416] width 417 height 27
type input "**********"
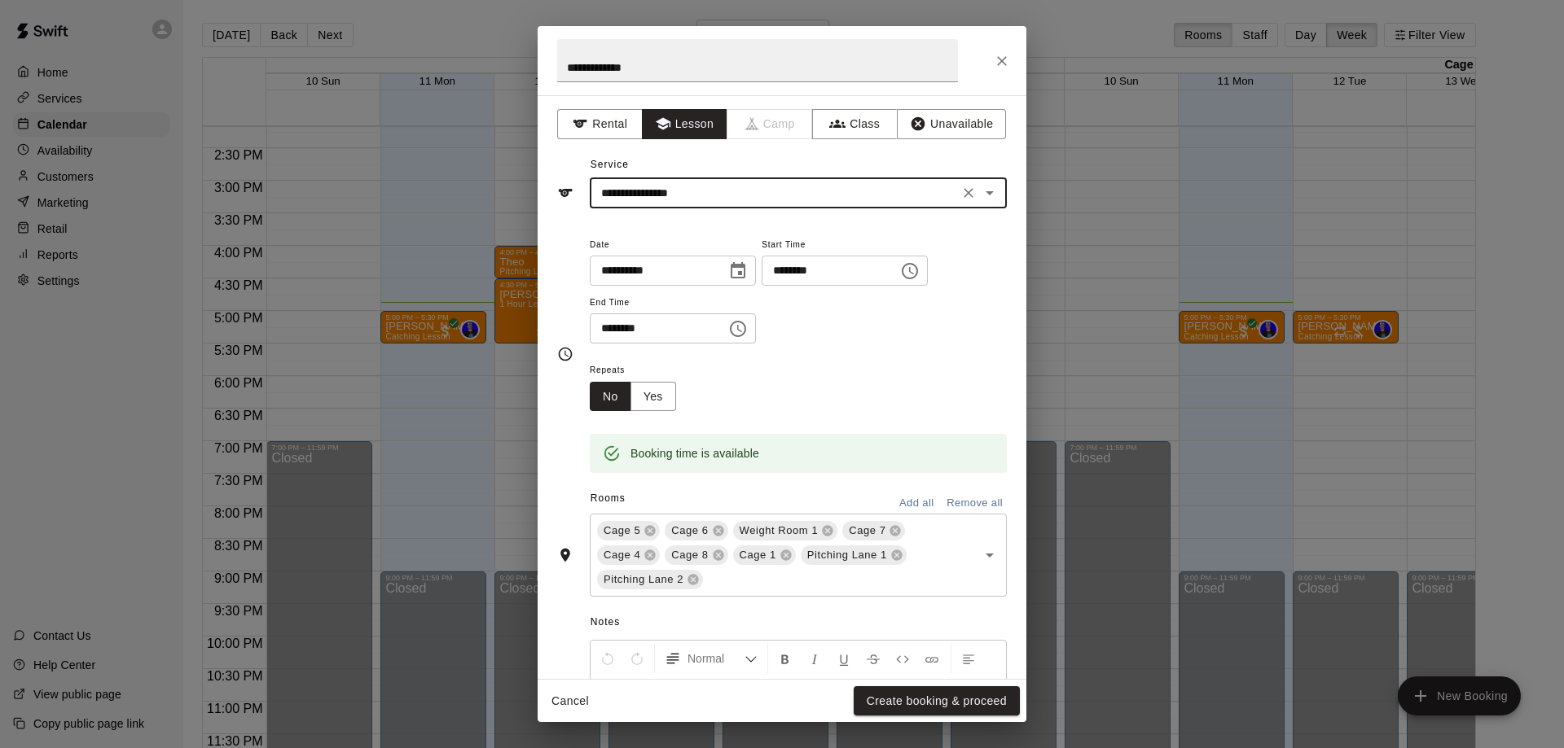
click at [972, 501] on button "Remove all" at bounding box center [974, 503] width 64 height 25
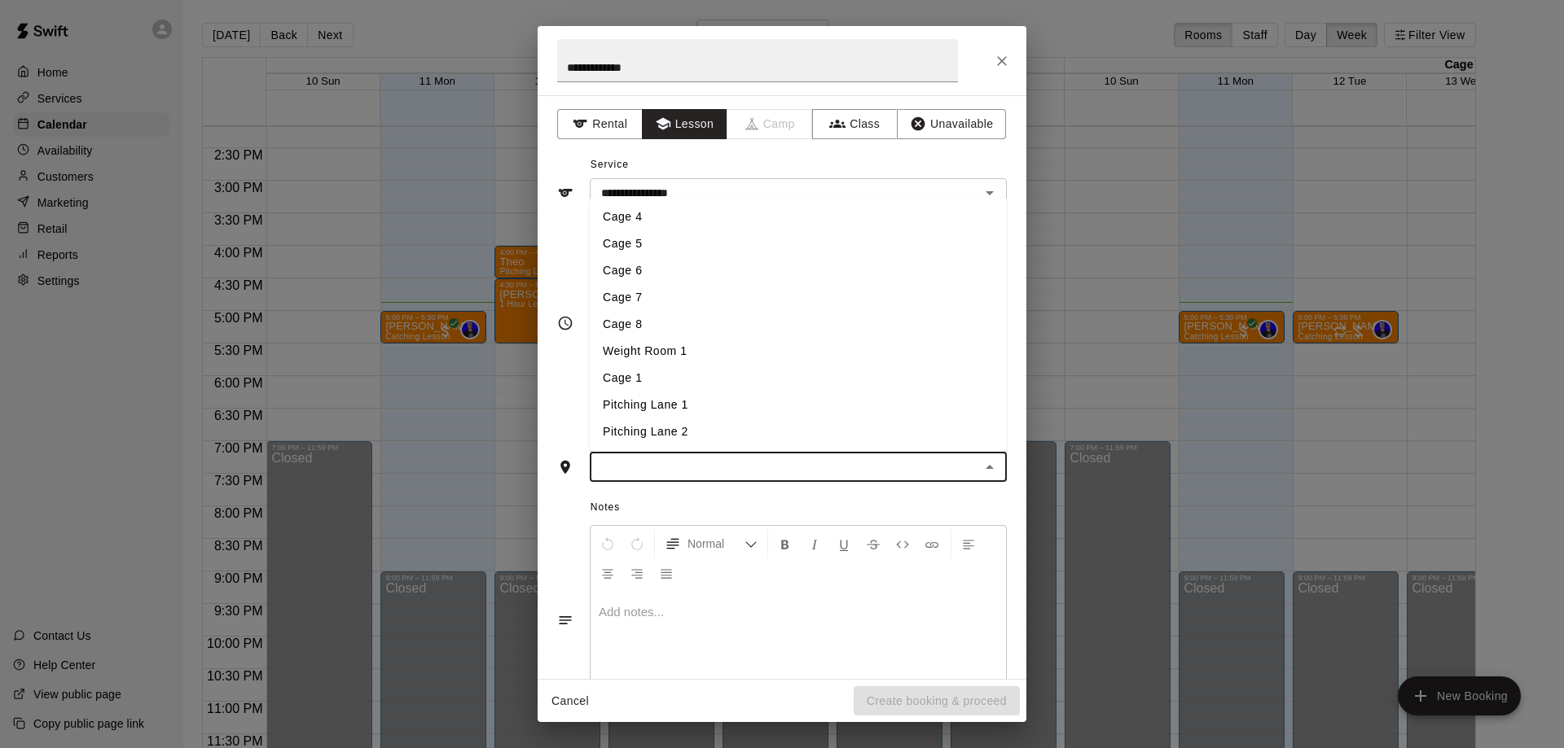
click at [866, 469] on input "text" at bounding box center [784, 467] width 380 height 20
click at [684, 406] on li "Pitching Lane 1" at bounding box center [798, 405] width 417 height 27
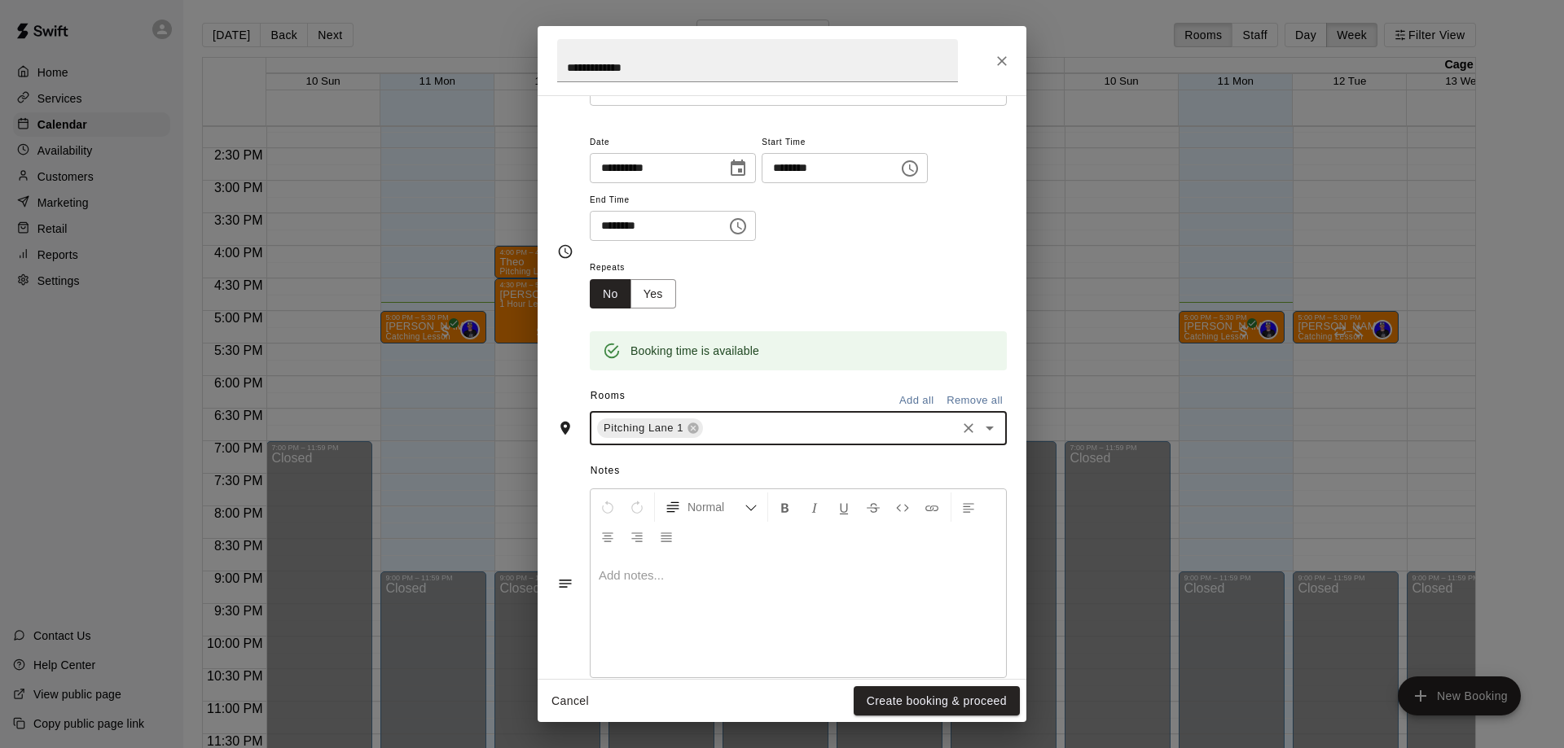
scroll to position [132, 0]
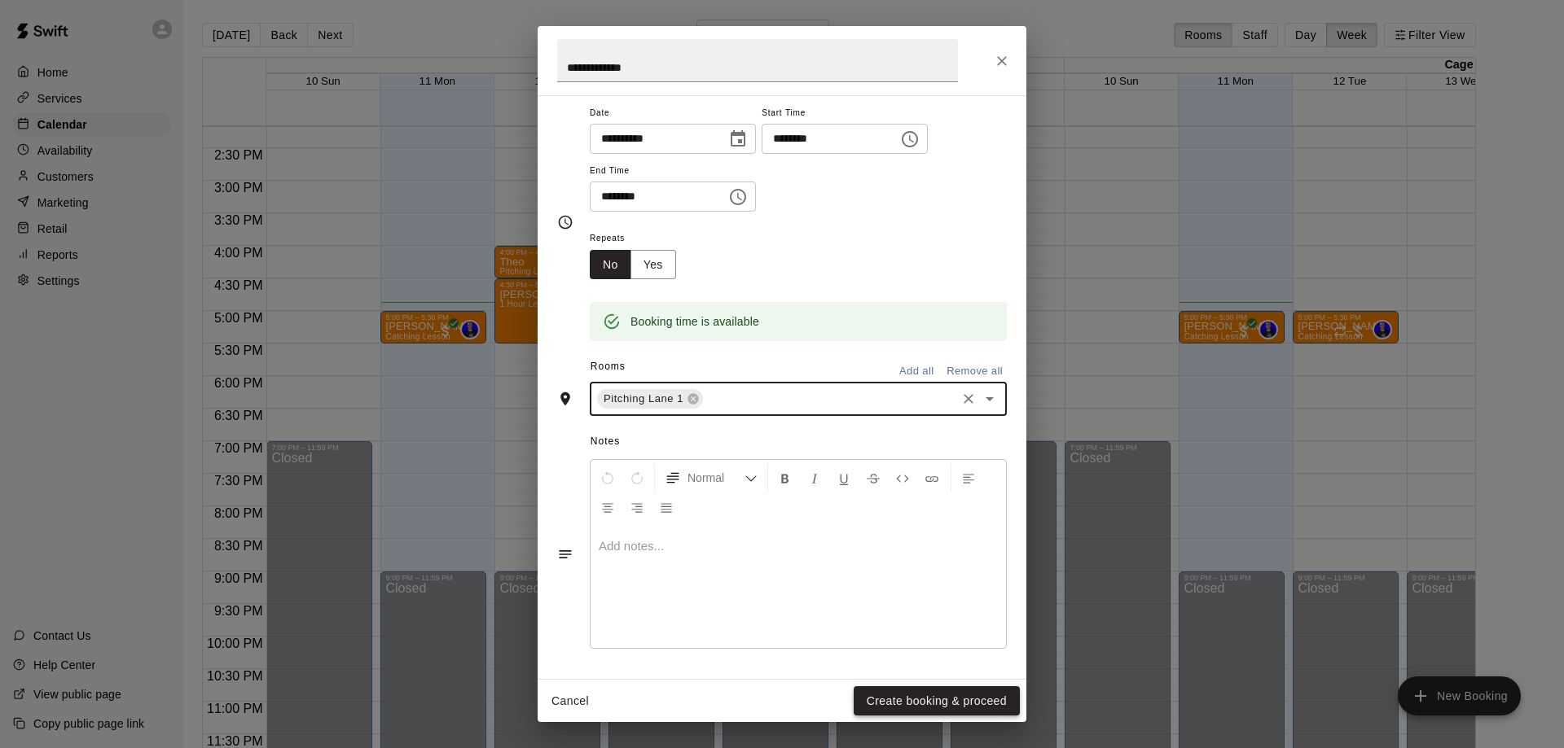
click at [893, 696] on button "Create booking & proceed" at bounding box center [936, 701] width 166 height 30
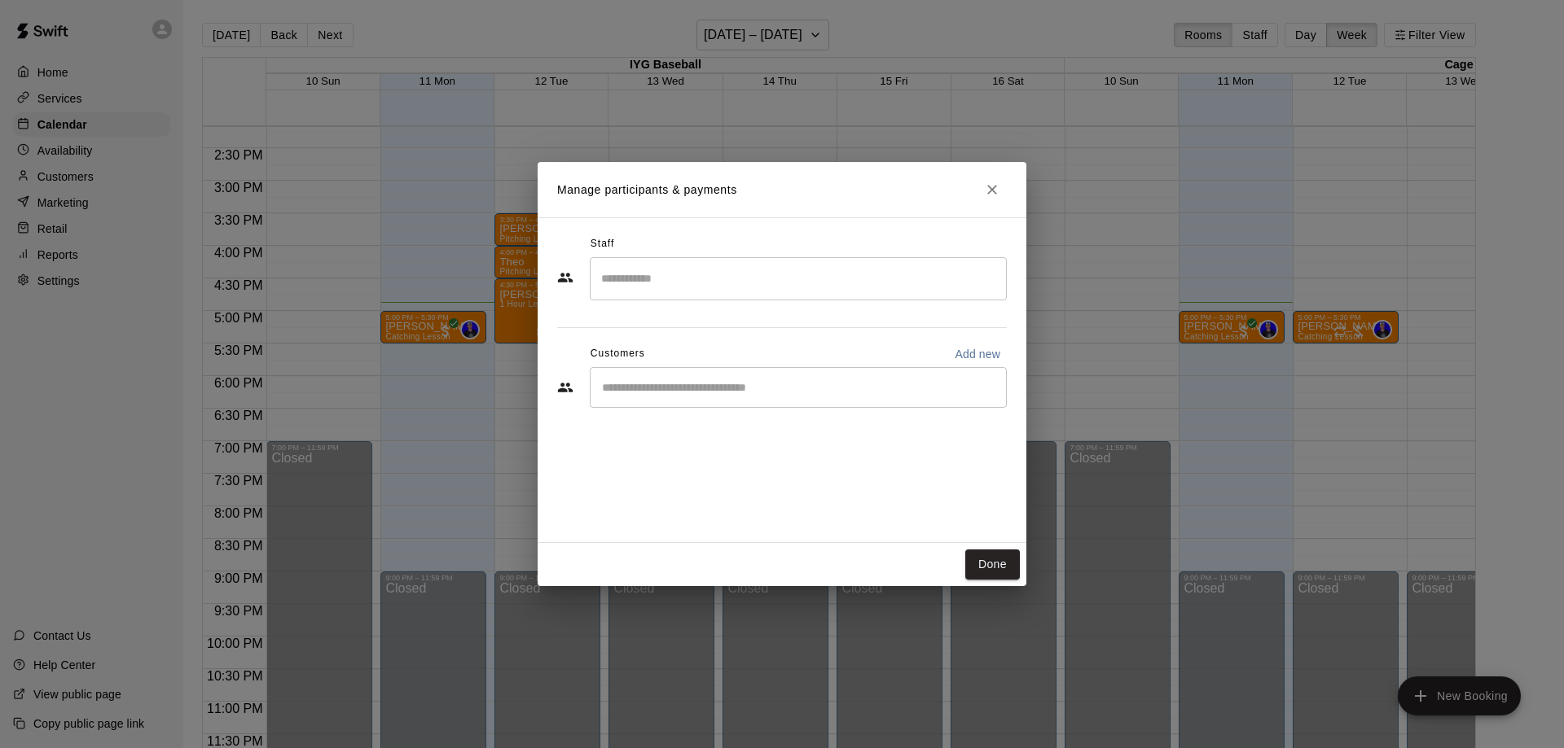
click at [669, 282] on input "Search staff" at bounding box center [798, 279] width 402 height 29
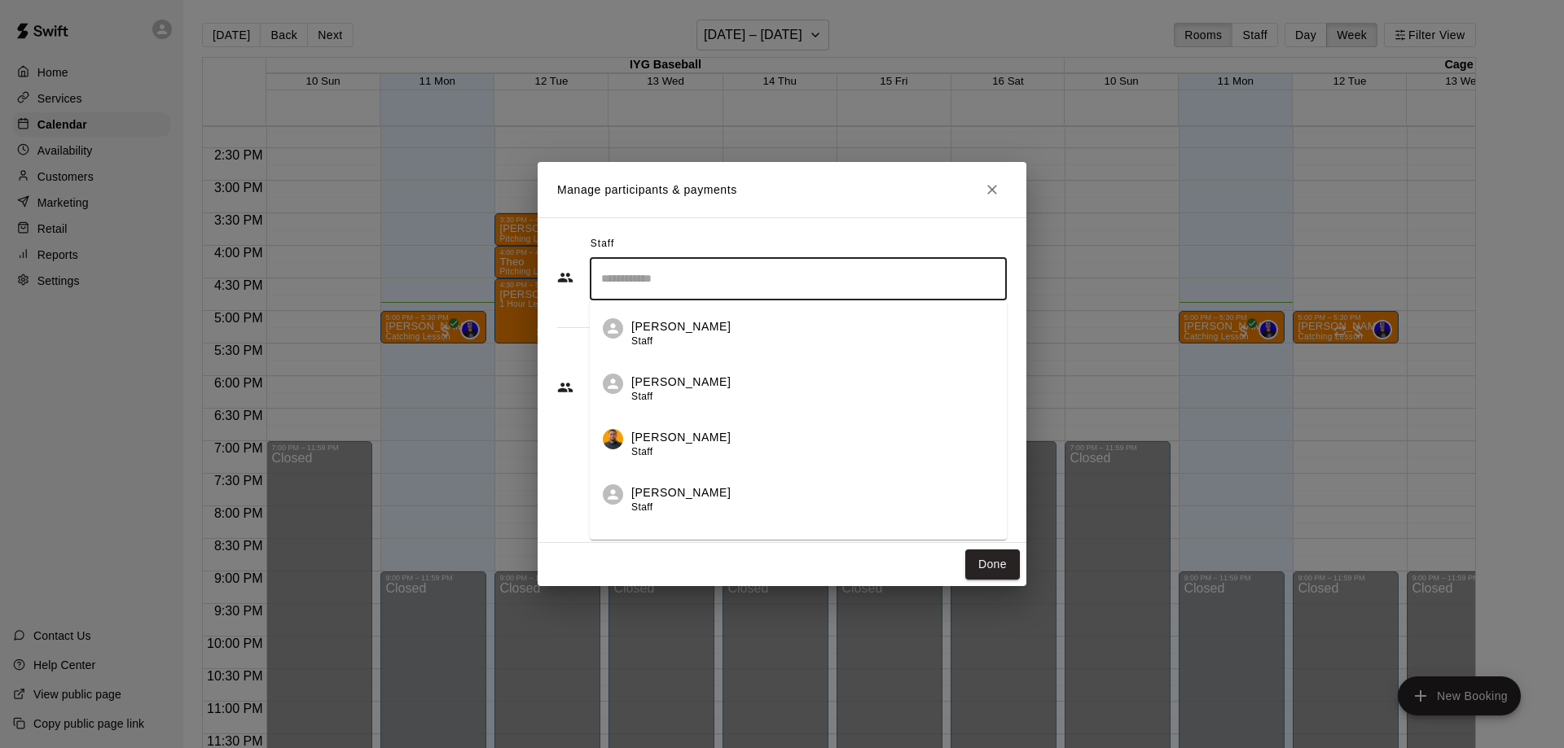
click at [678, 391] on div "[PERSON_NAME] Staff" at bounding box center [680, 390] width 99 height 32
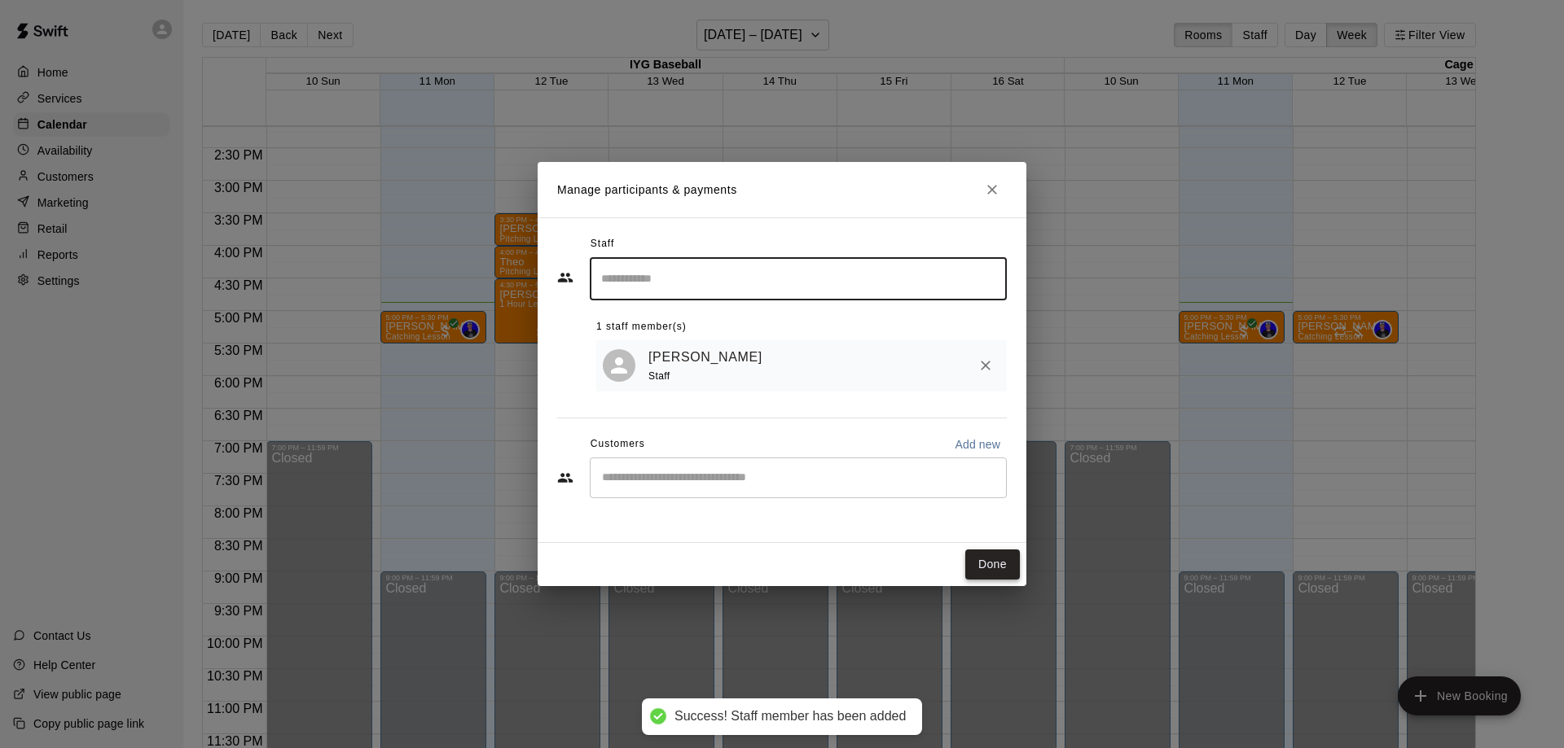
click at [988, 563] on button "Done" at bounding box center [992, 565] width 55 height 30
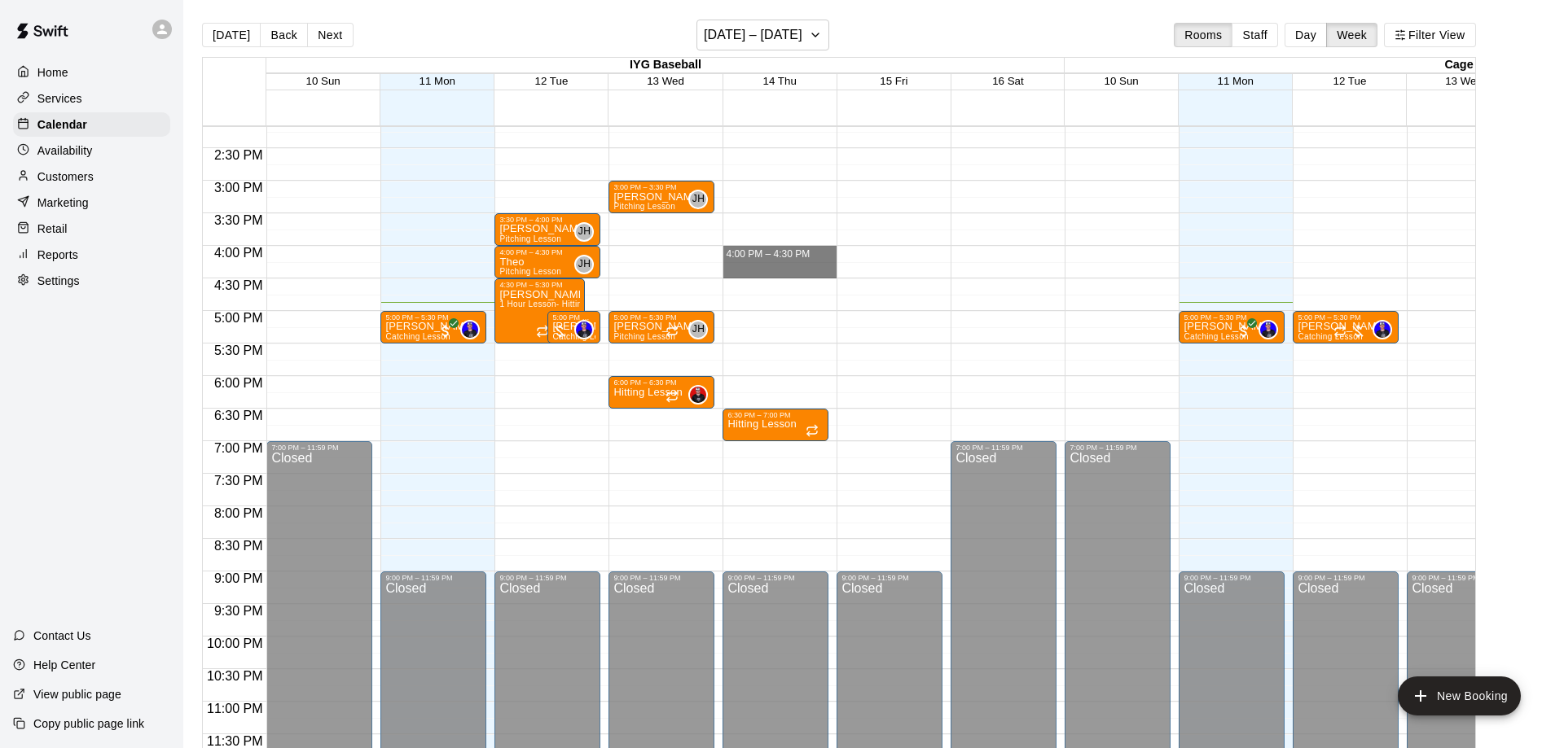
drag, startPoint x: 755, startPoint y: 259, endPoint x: 755, endPoint y: 282, distance: 22.8
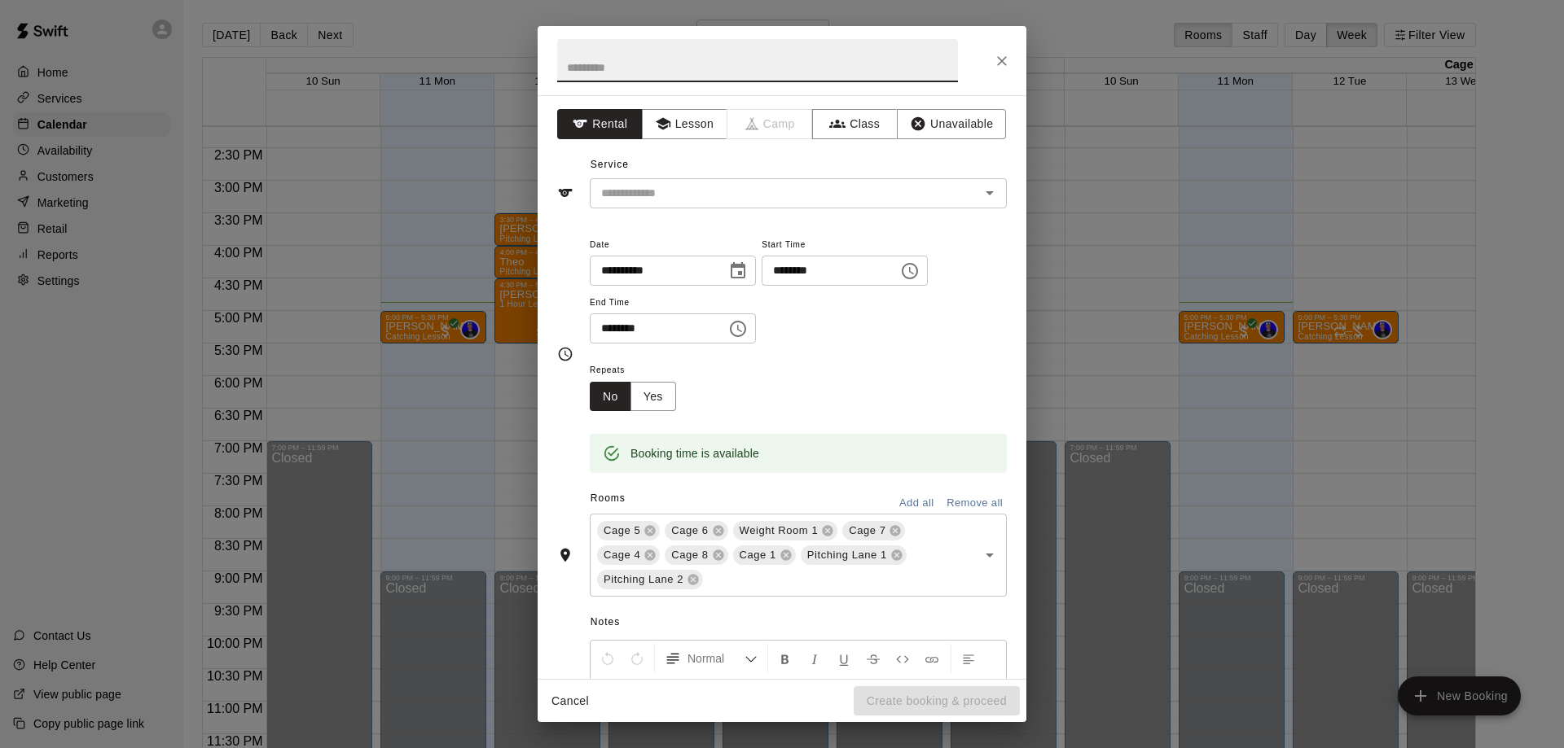
click at [666, 71] on input "text" at bounding box center [757, 60] width 401 height 43
type input "**********"
click at [711, 136] on button "Lesson" at bounding box center [685, 124] width 86 height 30
click at [704, 189] on input "text" at bounding box center [773, 193] width 359 height 20
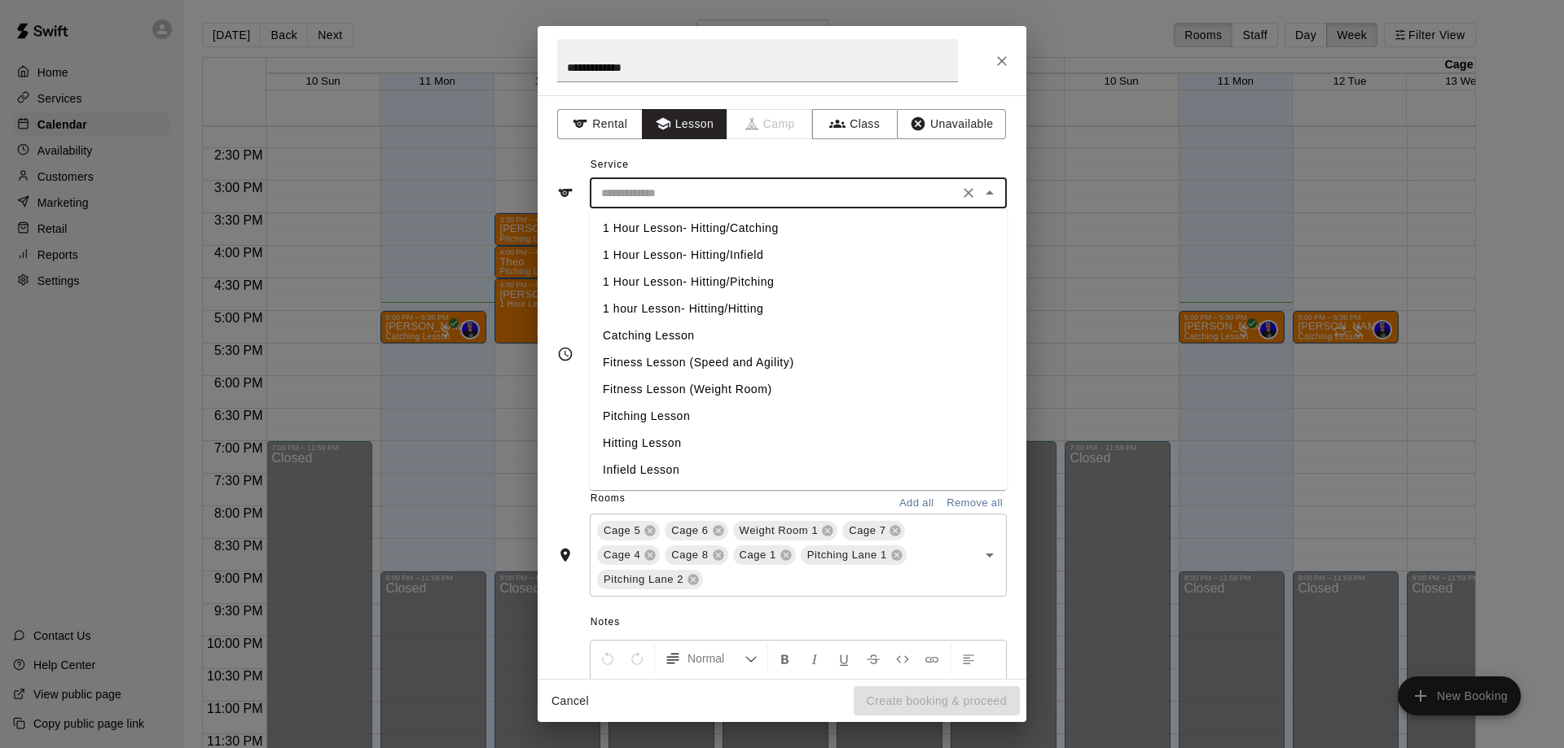
click at [678, 423] on li "Pitching Lesson" at bounding box center [798, 416] width 417 height 27
type input "**********"
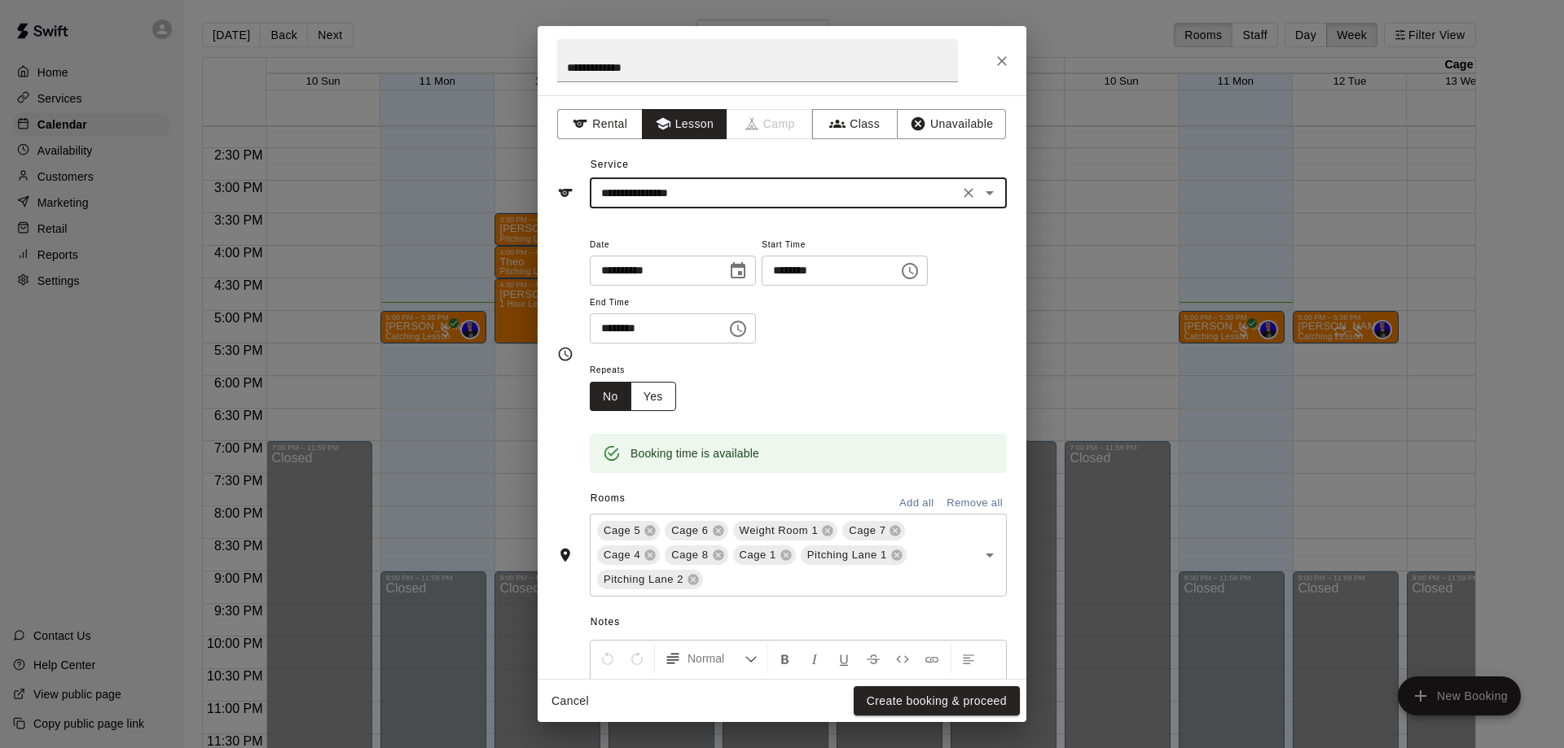
click at [653, 402] on button "Yes" at bounding box center [653, 397] width 46 height 30
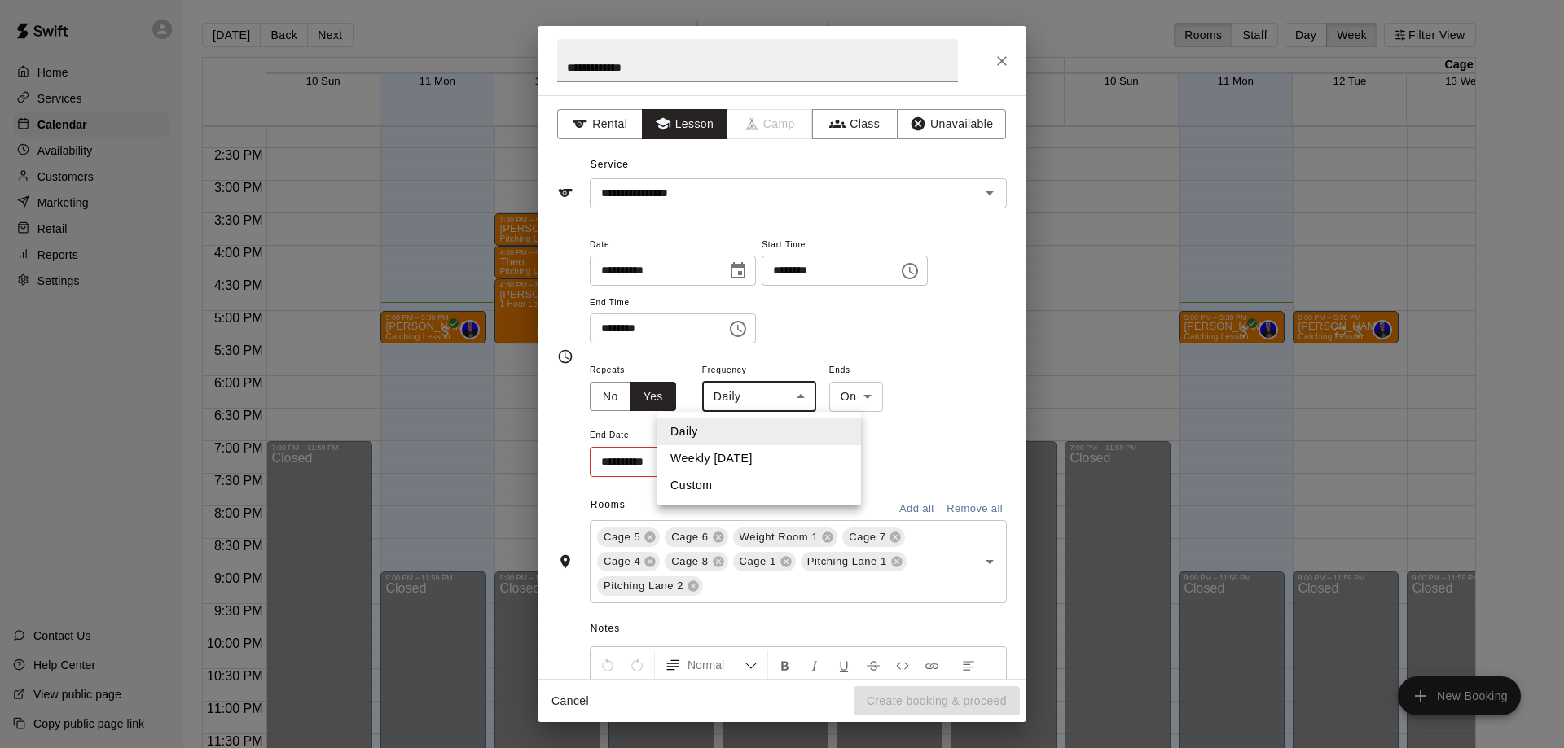
click at [765, 388] on body "Home Services Calendar Availability Customers Marketing Retail Reports Settings…" at bounding box center [782, 387] width 1564 height 774
click at [739, 490] on li "Custom" at bounding box center [759, 485] width 204 height 27
type input "******"
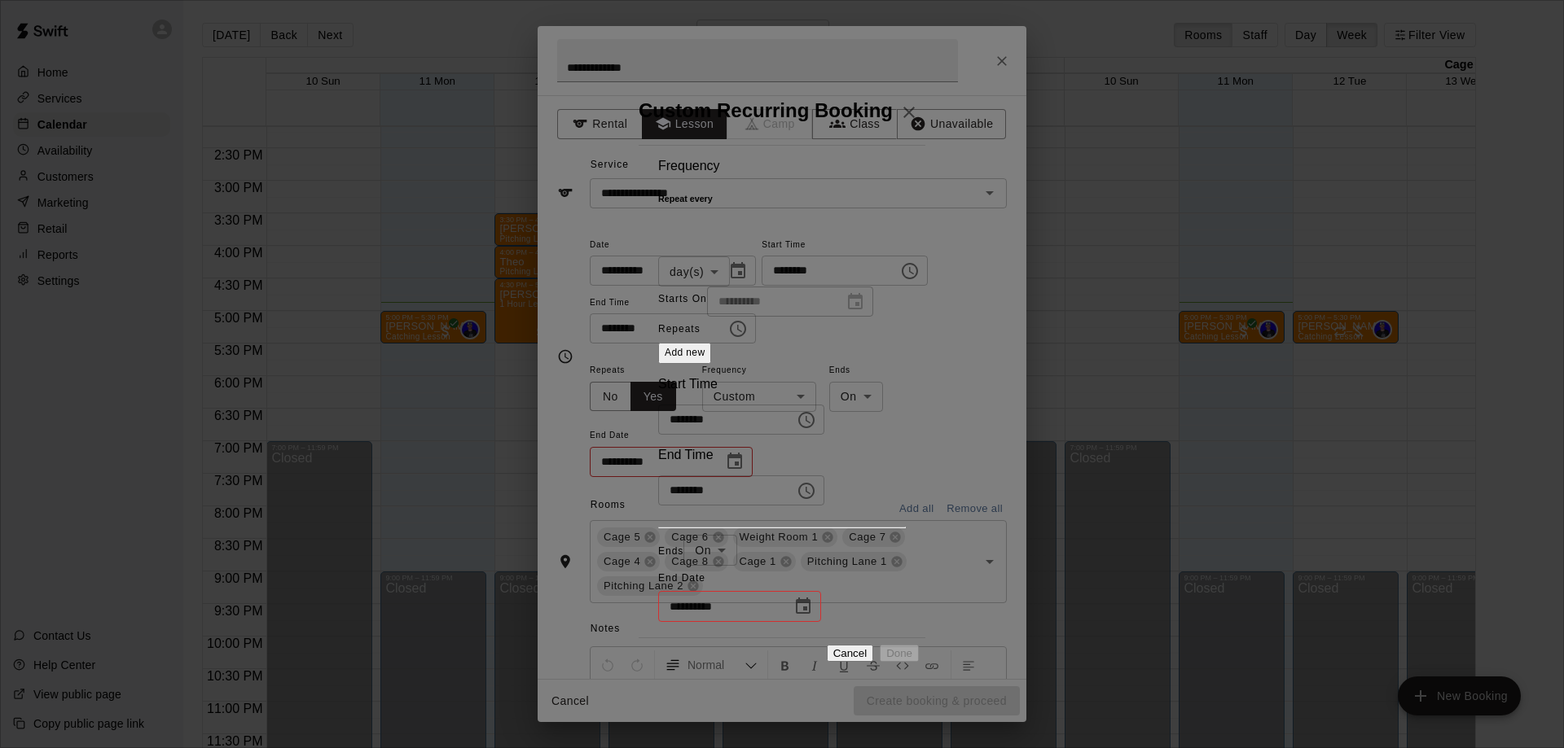
click at [828, 249] on body "Home Services Calendar Availability Customers Marketing Retail Reports Settings…" at bounding box center [782, 387] width 1564 height 774
click at [836, 312] on li "week(s)" at bounding box center [833, 315] width 72 height 27
type input "******"
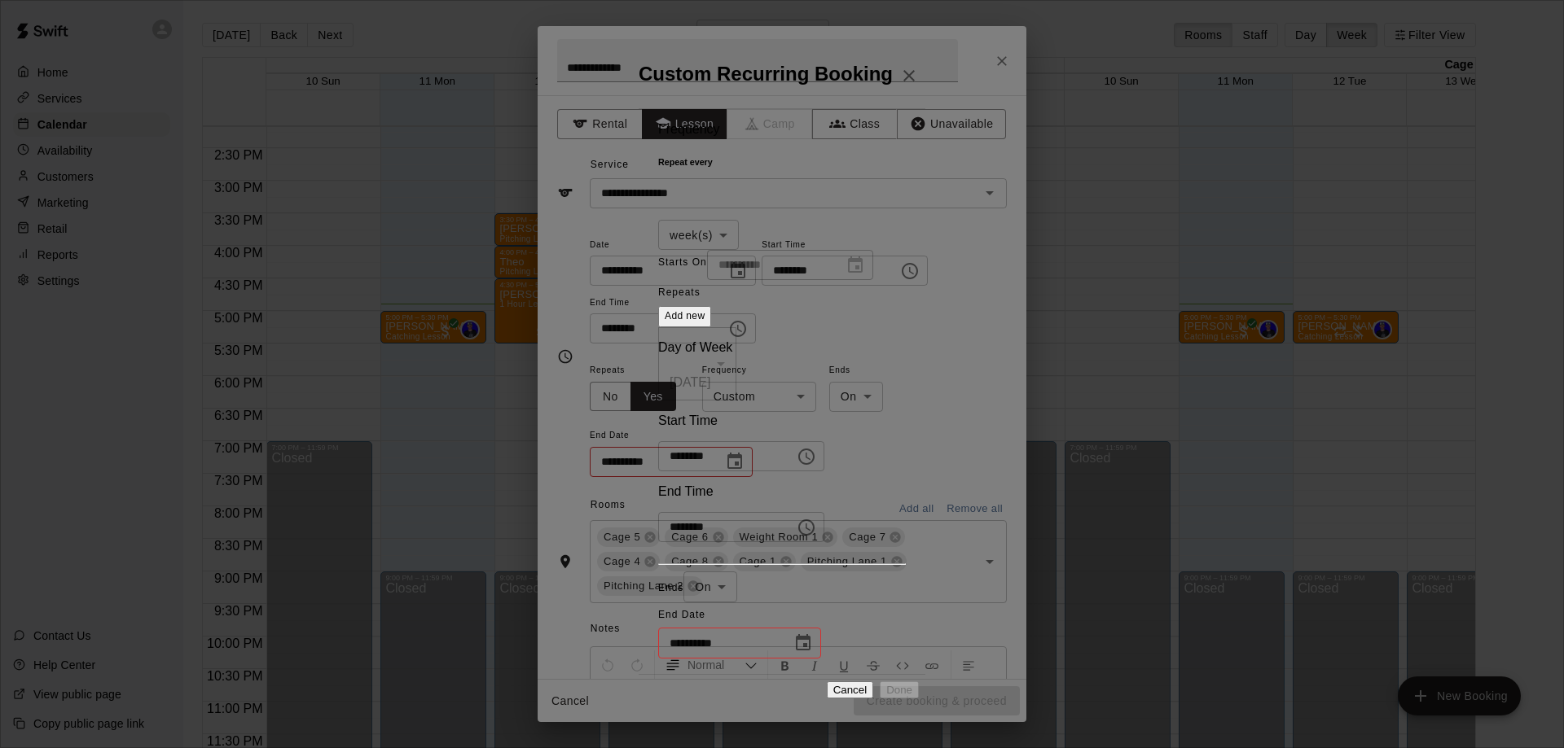
click at [658, 401] on div "[DATE]" at bounding box center [716, 384] width 116 height 33
click at [705, 322] on span "Add new" at bounding box center [685, 315] width 41 height 11
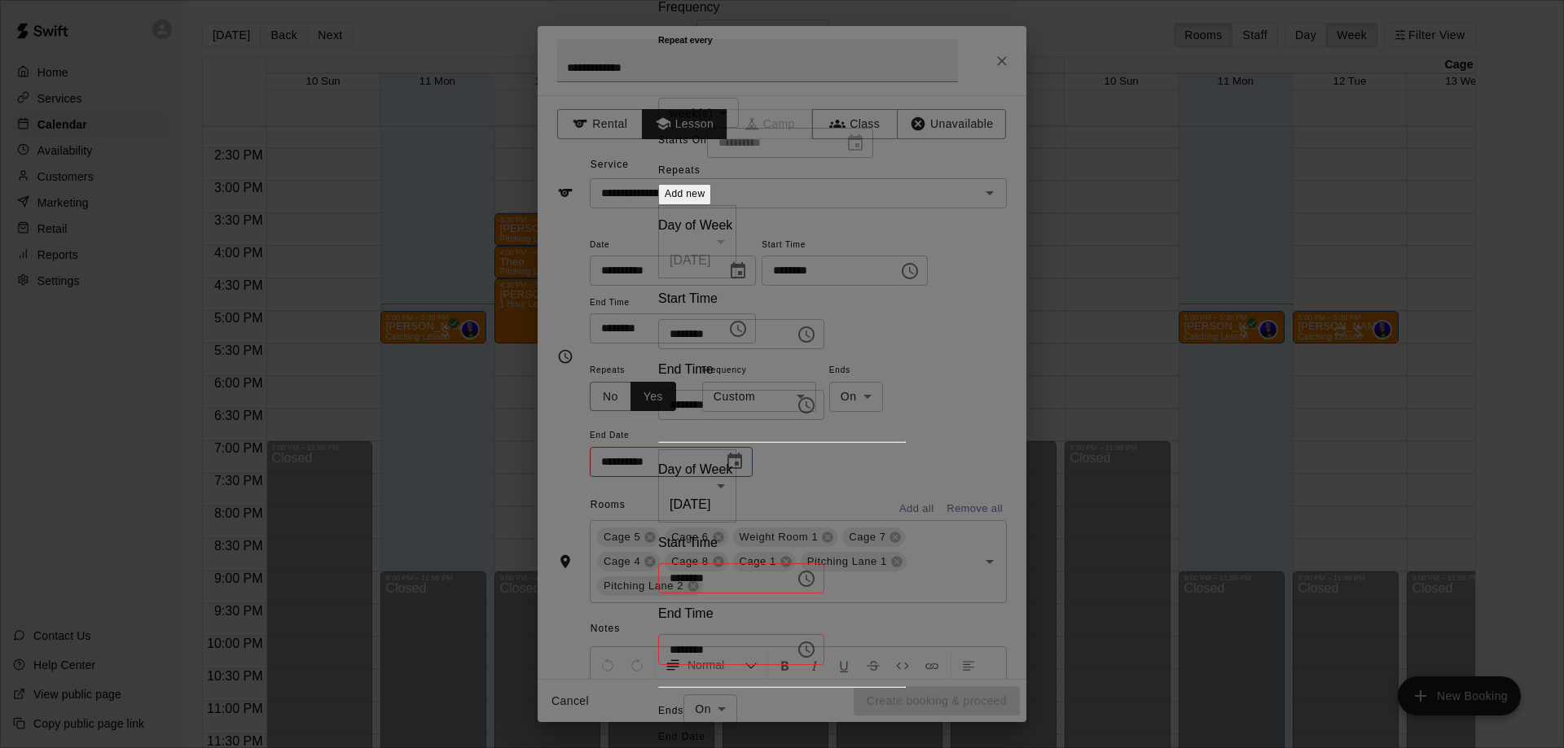
click at [658, 279] on div "[DATE]" at bounding box center [716, 262] width 116 height 33
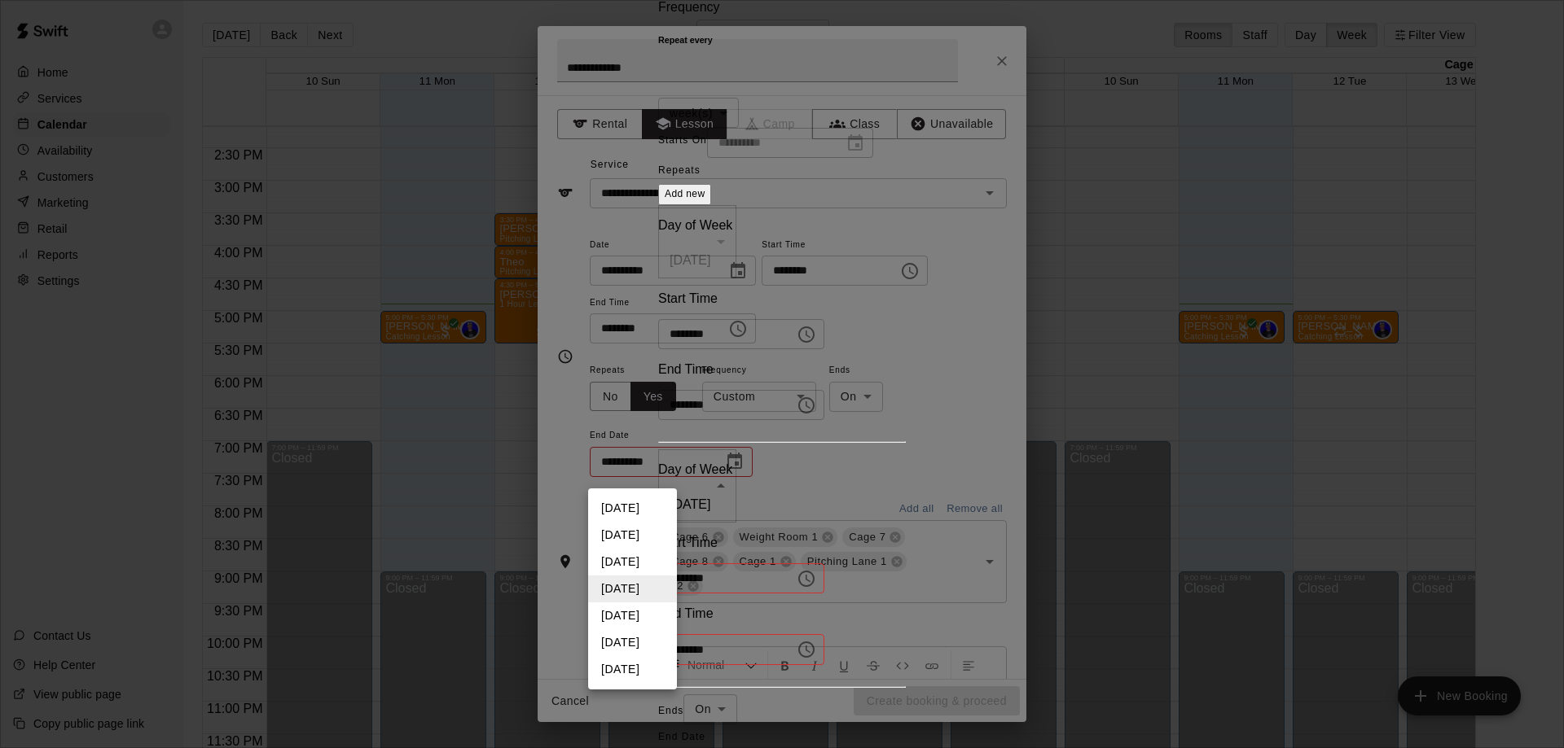
click at [656, 473] on body "Home Services Calendar Availability Customers Marketing Retail Reports Settings…" at bounding box center [782, 387] width 1564 height 774
click at [631, 529] on li "[DATE]" at bounding box center [632, 535] width 89 height 27
type input "*"
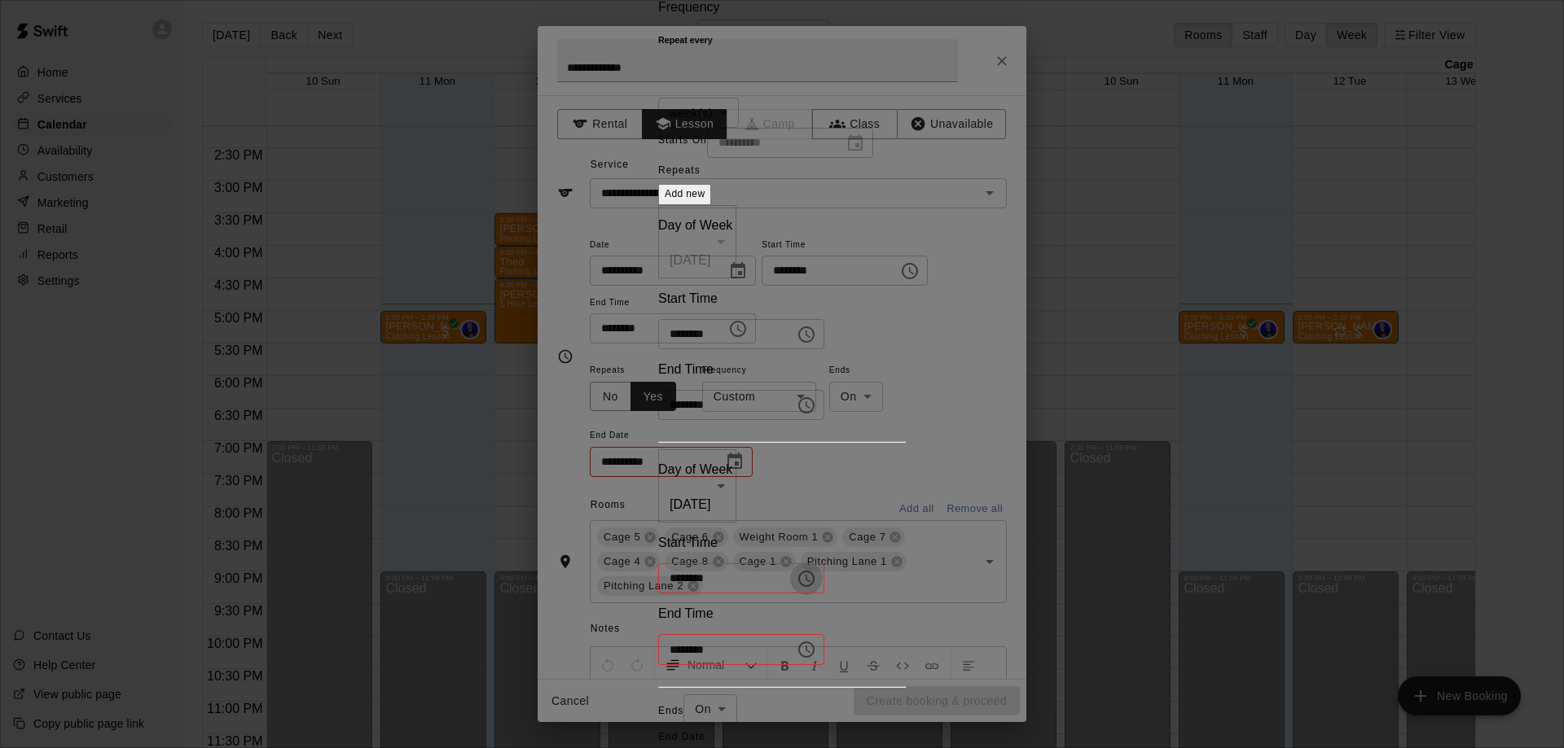
click at [790, 563] on button "Choose time" at bounding box center [806, 579] width 33 height 33
click at [721, 575] on li "04" at bounding box center [737, 567] width 33 height 15
type input "********"
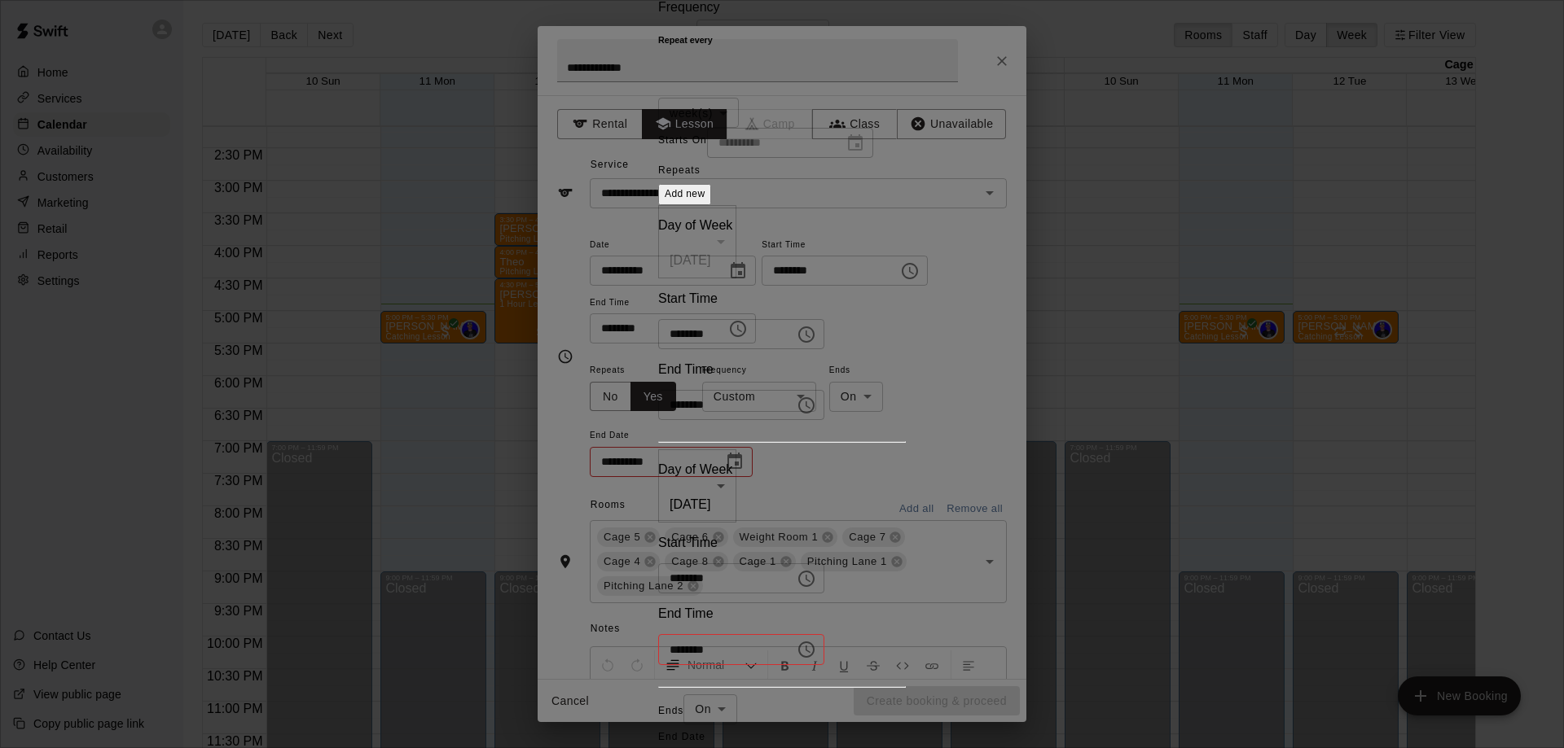
scroll to position [29, 0]
click at [816, 640] on icon "Choose time" at bounding box center [806, 650] width 20 height 20
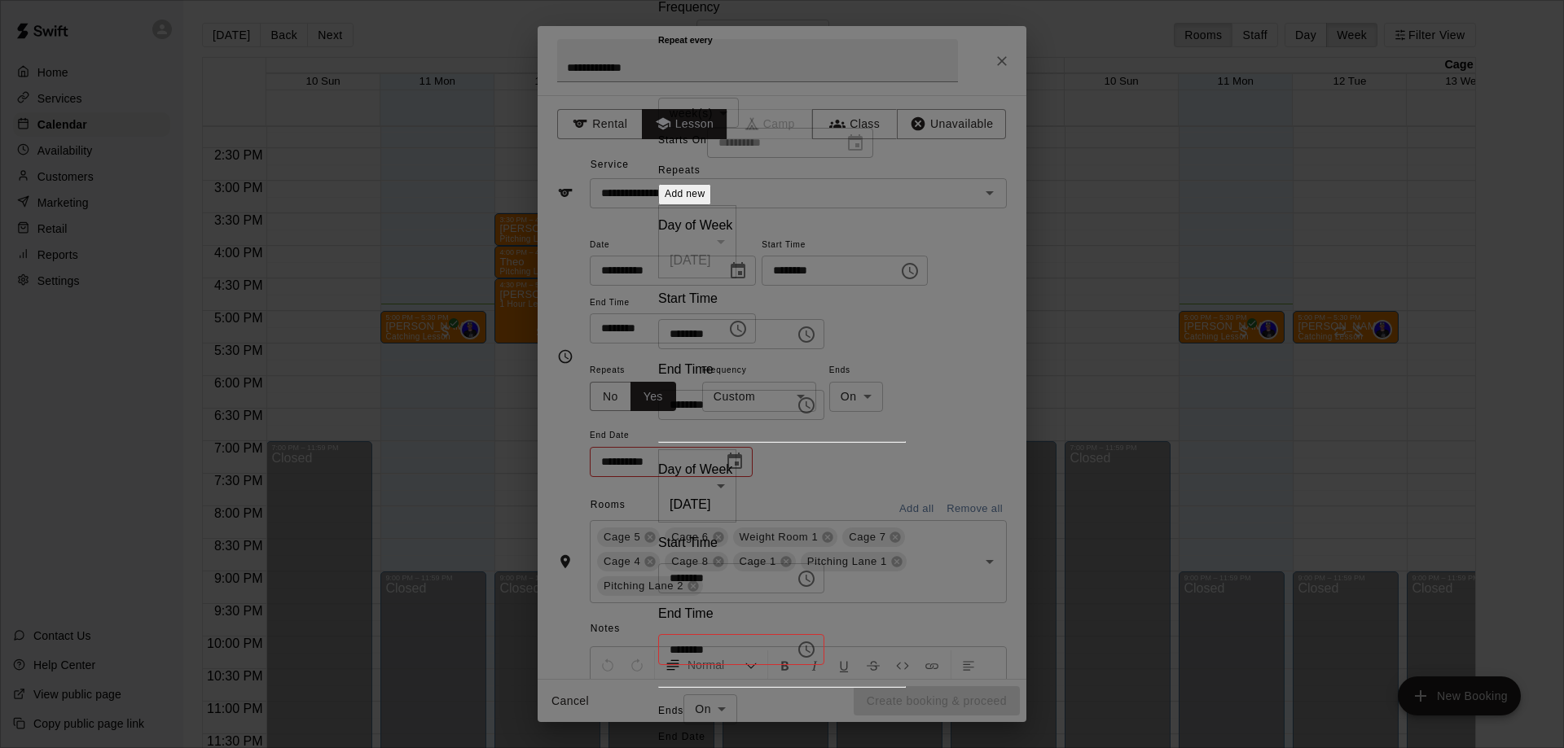
click at [783, 634] on input "********" at bounding box center [720, 649] width 125 height 30
type input "********"
click at [906, 514] on div "Day of Week [DATE] * ​ Start Time ******** ​ End Time ******** ​ Day of Week [D…" at bounding box center [782, 446] width 248 height 483
click at [633, 592] on body "Home Services Calendar Availability Customers Marketing Retail Reports Settings…" at bounding box center [782, 387] width 1564 height 774
click at [617, 650] on li "After" at bounding box center [619, 651] width 73 height 27
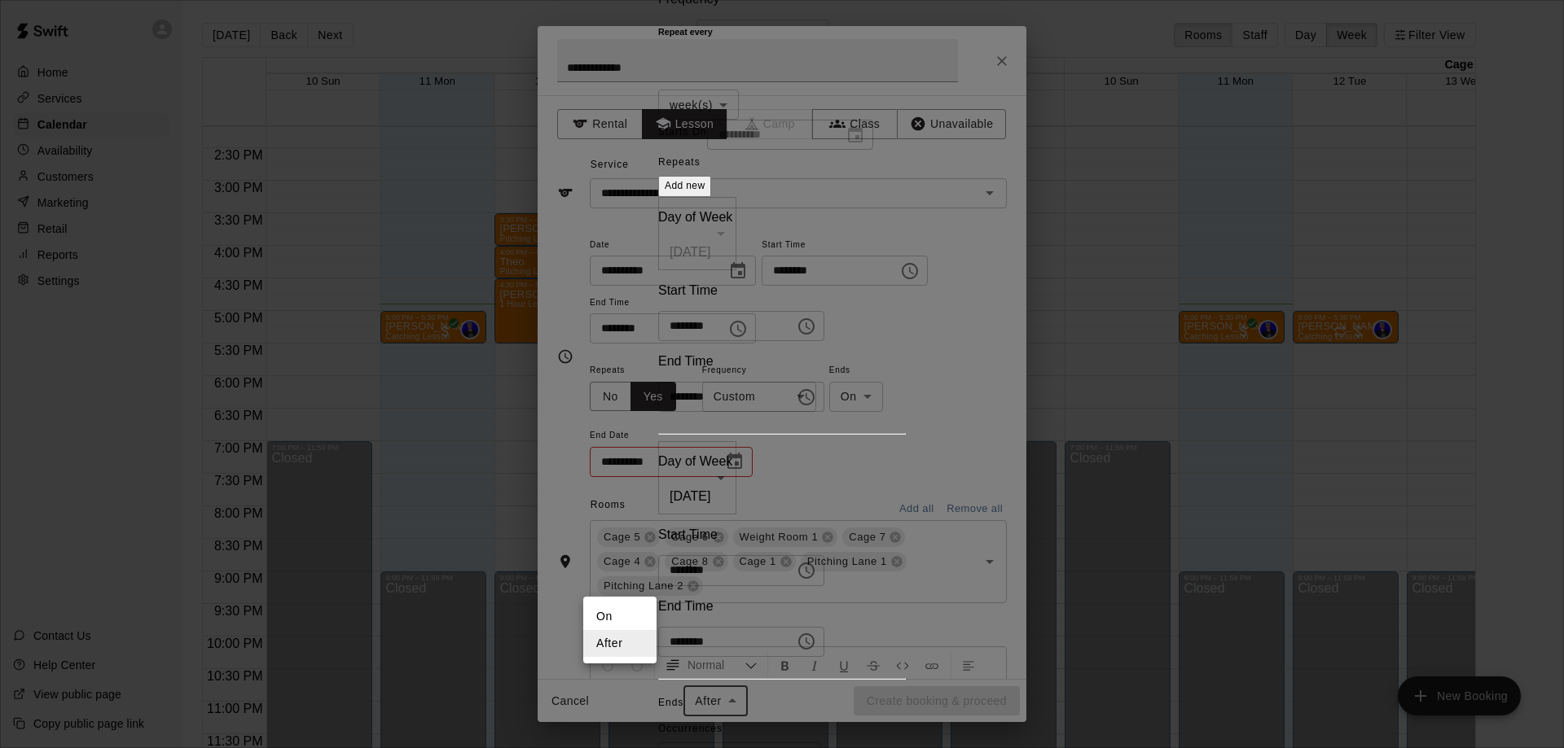
click at [634, 586] on body "Home Services Calendar Availability Customers Marketing Retail Reports Settings…" at bounding box center [782, 387] width 1564 height 774
click at [633, 615] on li "On" at bounding box center [619, 616] width 73 height 27
type input "**"
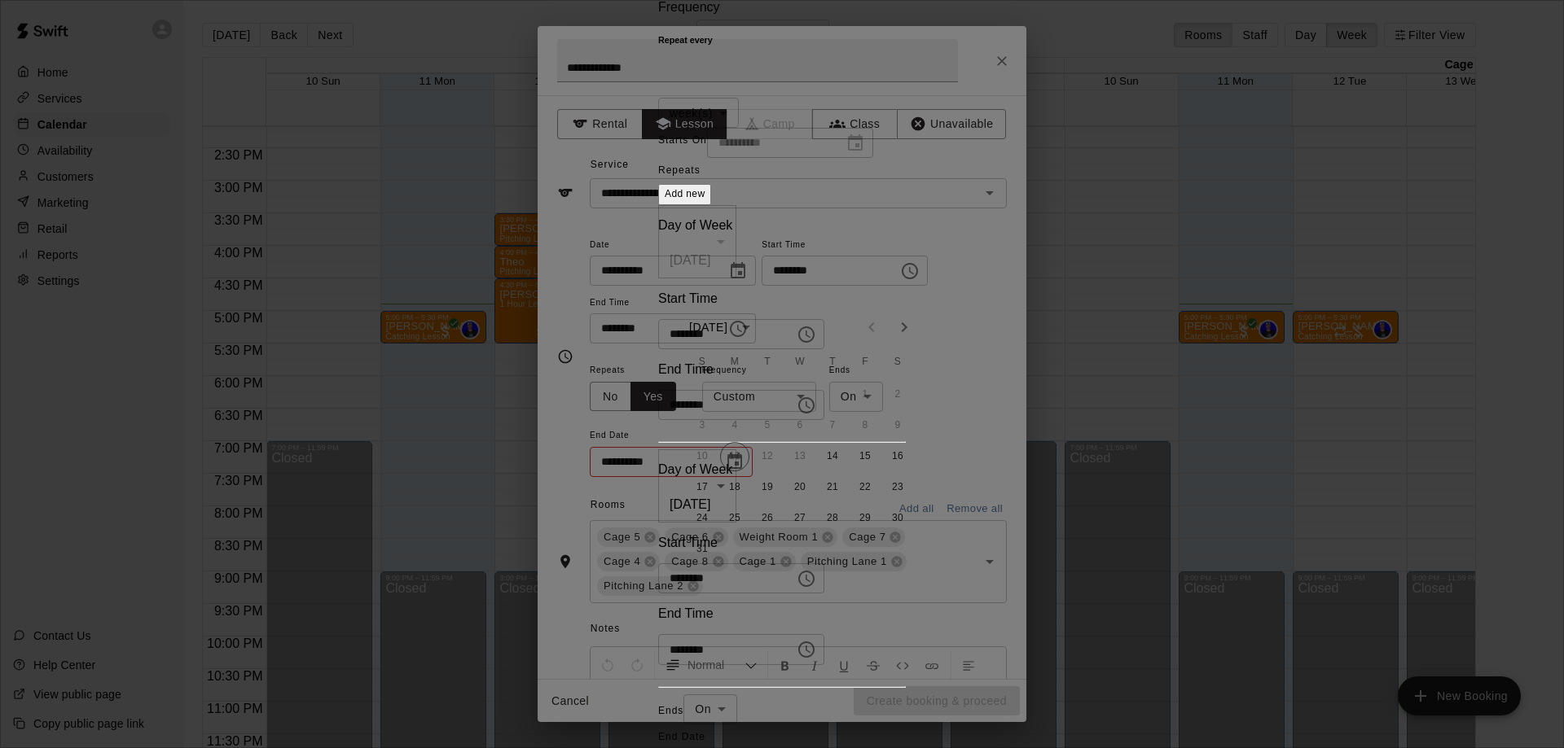
click at [904, 326] on icon "Next month" at bounding box center [904, 327] width 6 height 10
click at [903, 329] on icon "Next month" at bounding box center [904, 328] width 20 height 20
click at [732, 522] on button "24" at bounding box center [734, 518] width 29 height 29
type input "**********"
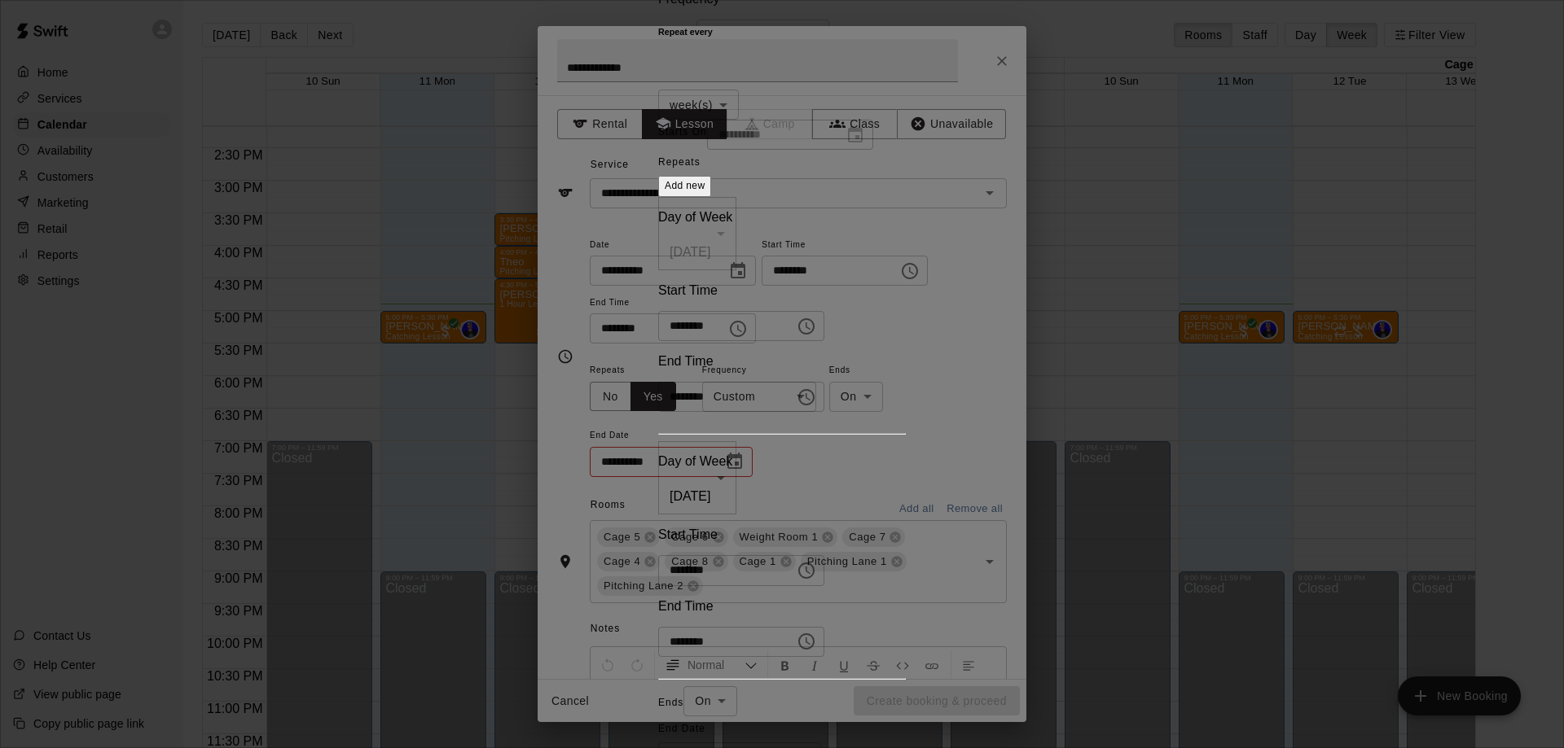
click at [807, 195] on body "Home Services Calendar Availability Customers Marketing Retail Reports Settings…" at bounding box center [782, 387] width 1564 height 774
click at [807, 195] on div at bounding box center [782, 374] width 1564 height 748
click at [852, 206] on div "**********" at bounding box center [781, 391] width 287 height 827
type input "**********"
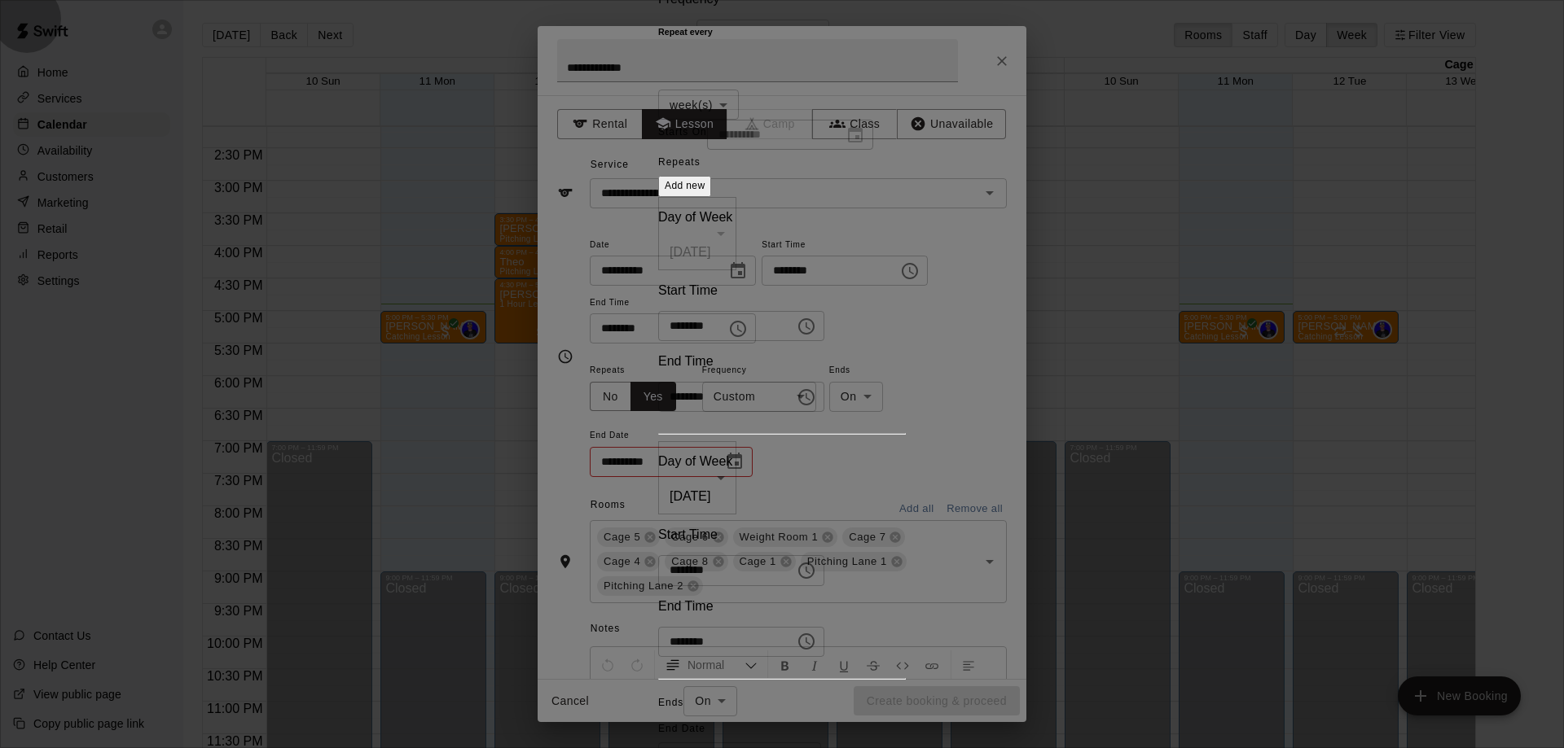
type input "**********"
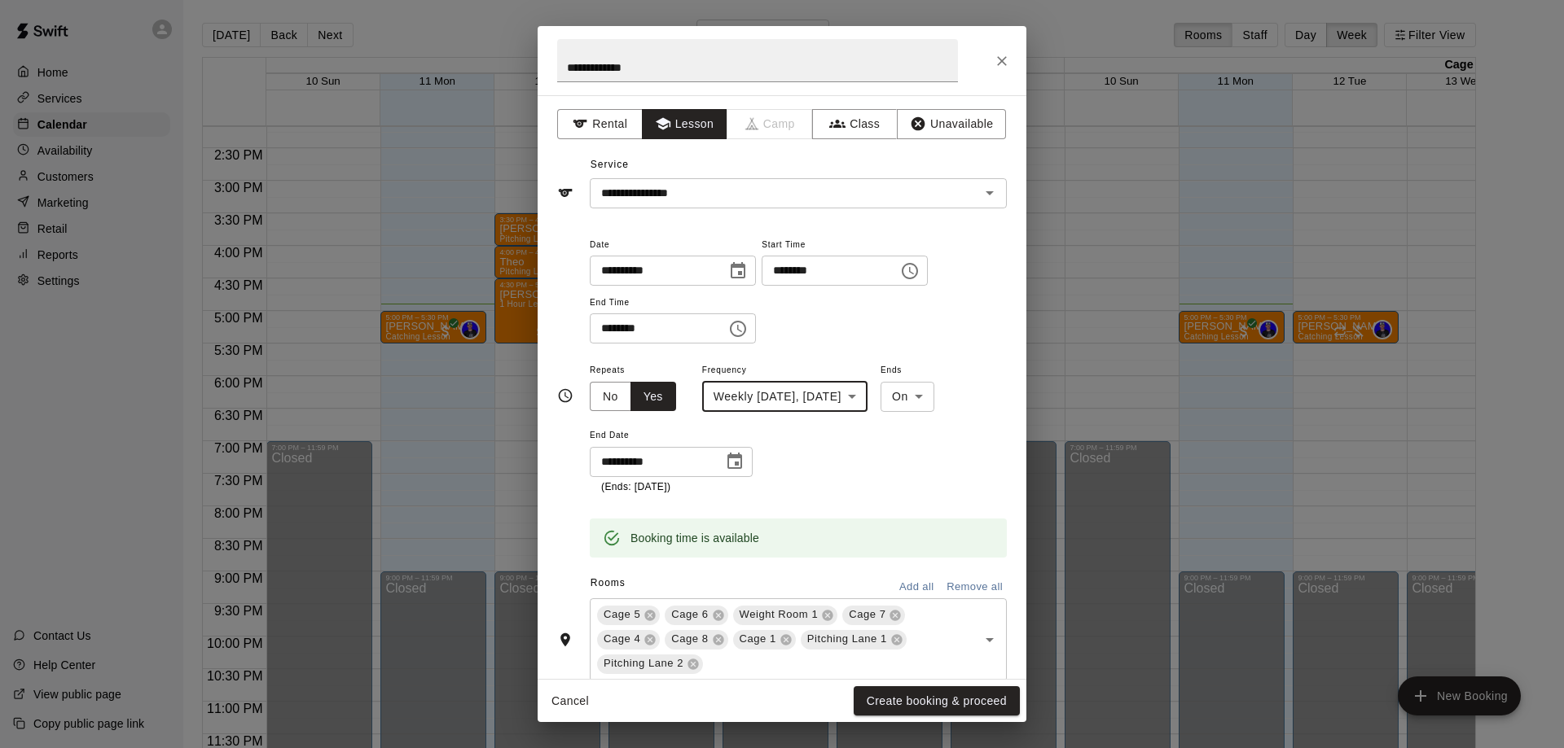
click at [950, 583] on button "Remove all" at bounding box center [974, 587] width 64 height 25
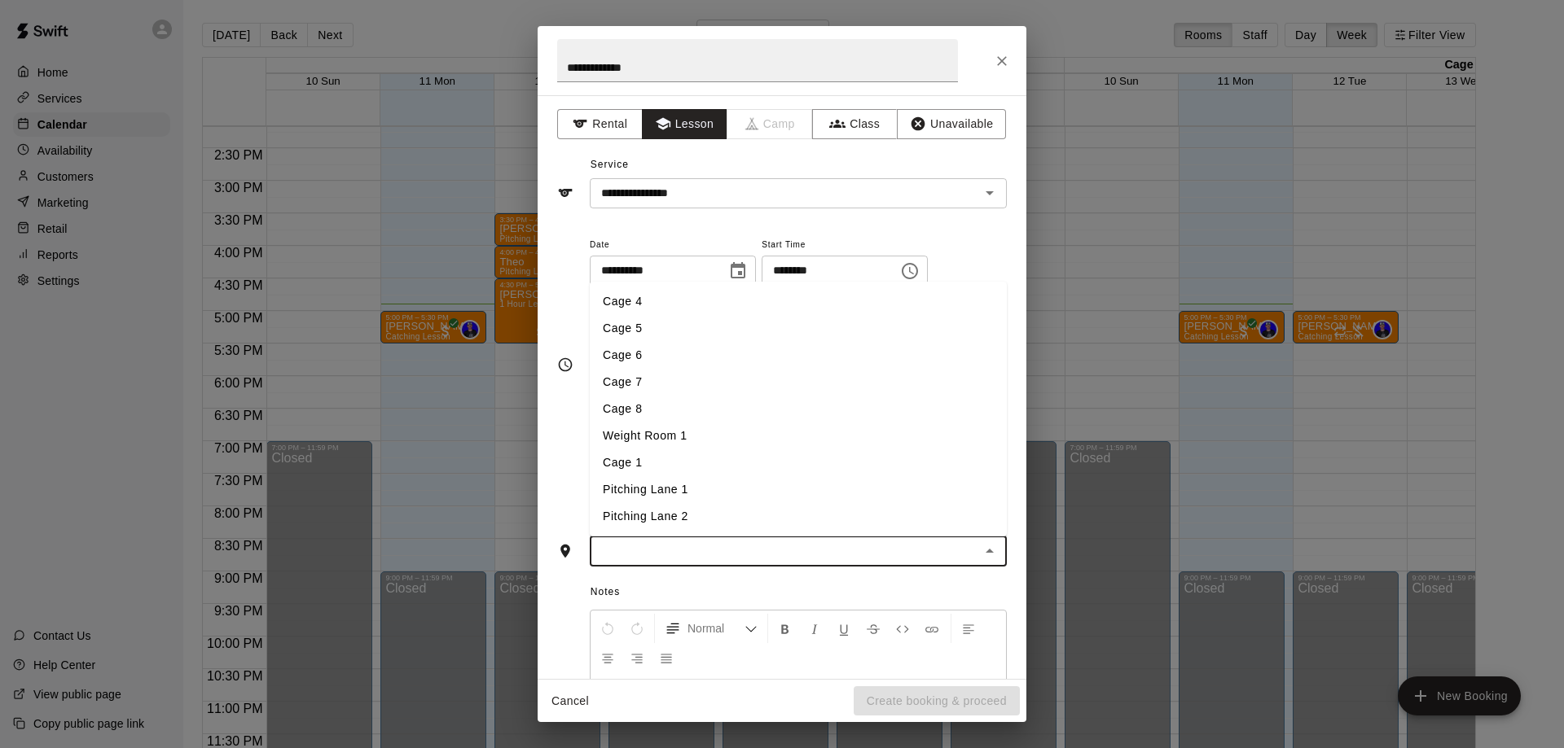
click at [603, 545] on input "text" at bounding box center [784, 552] width 380 height 20
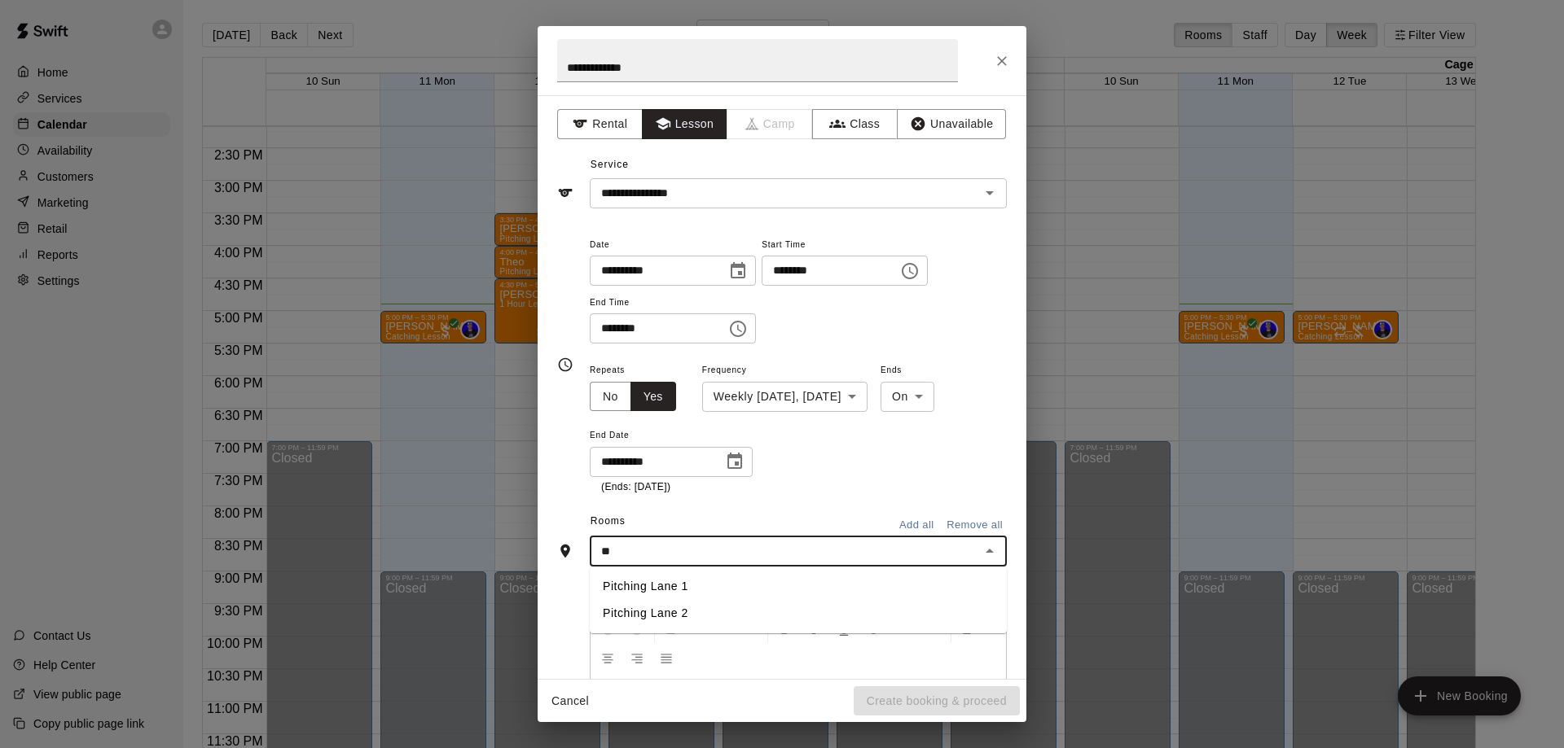
type input "***"
click at [667, 593] on li "Pitching Lane 1" at bounding box center [798, 586] width 417 height 27
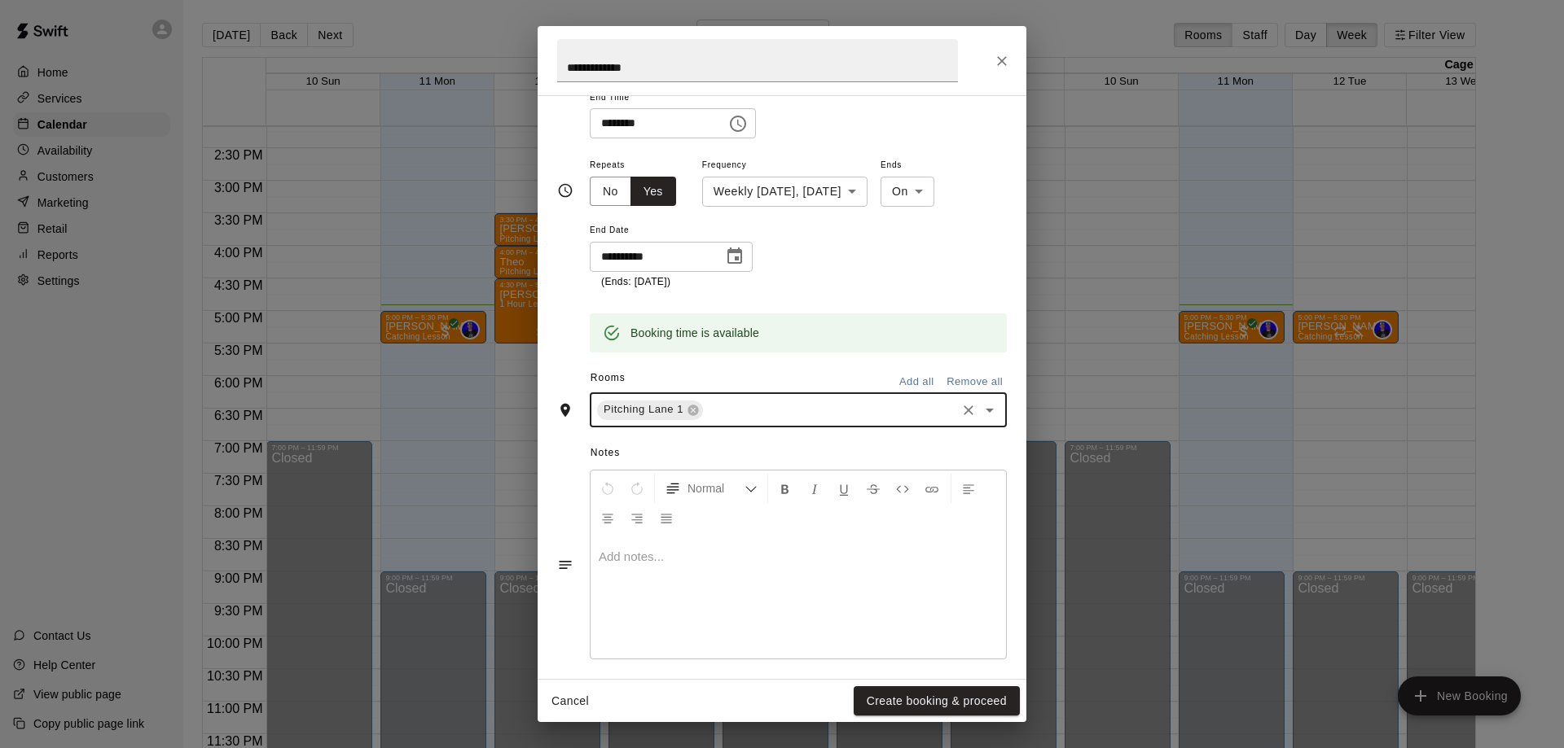
scroll to position [217, 0]
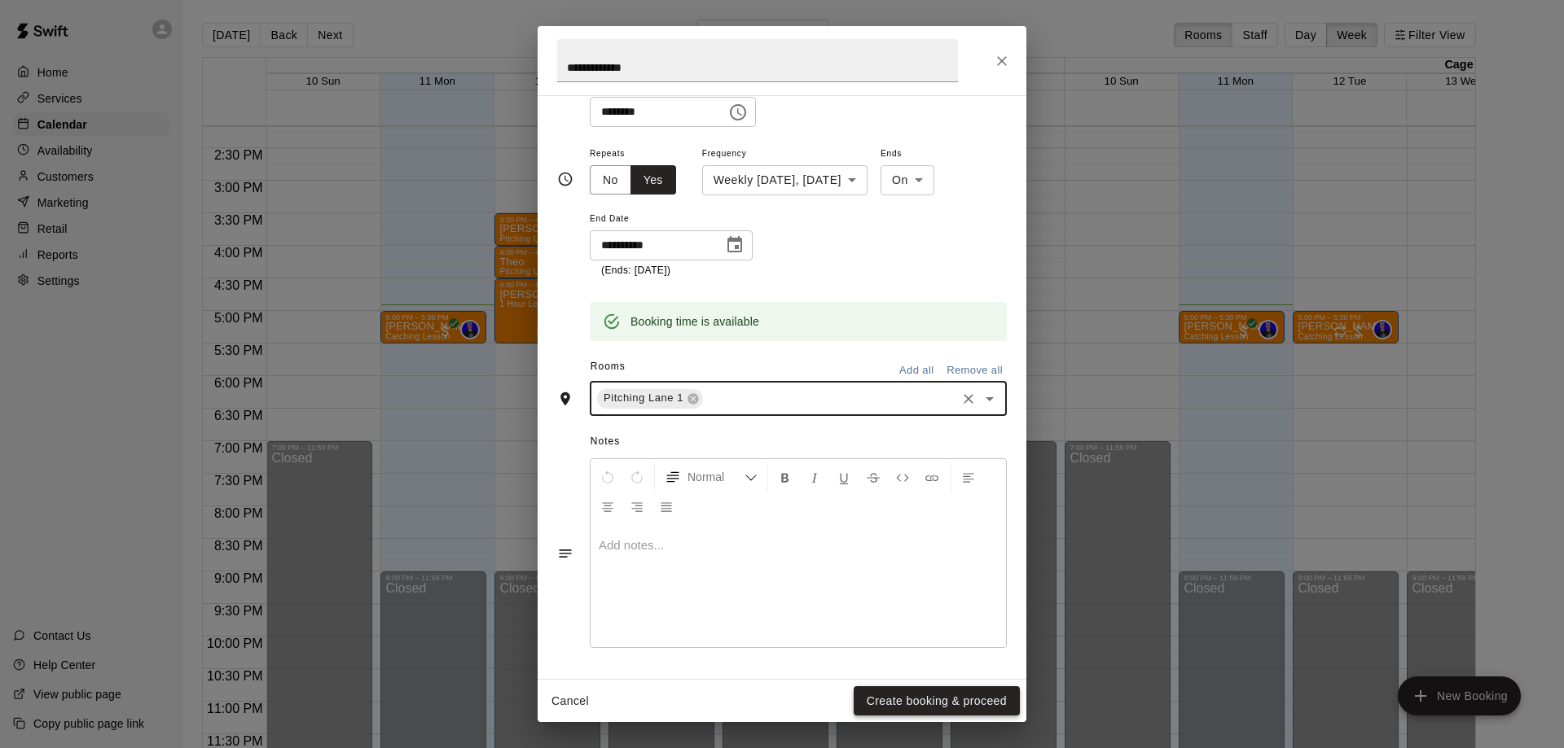
click at [919, 703] on button "Create booking & proceed" at bounding box center [936, 701] width 166 height 30
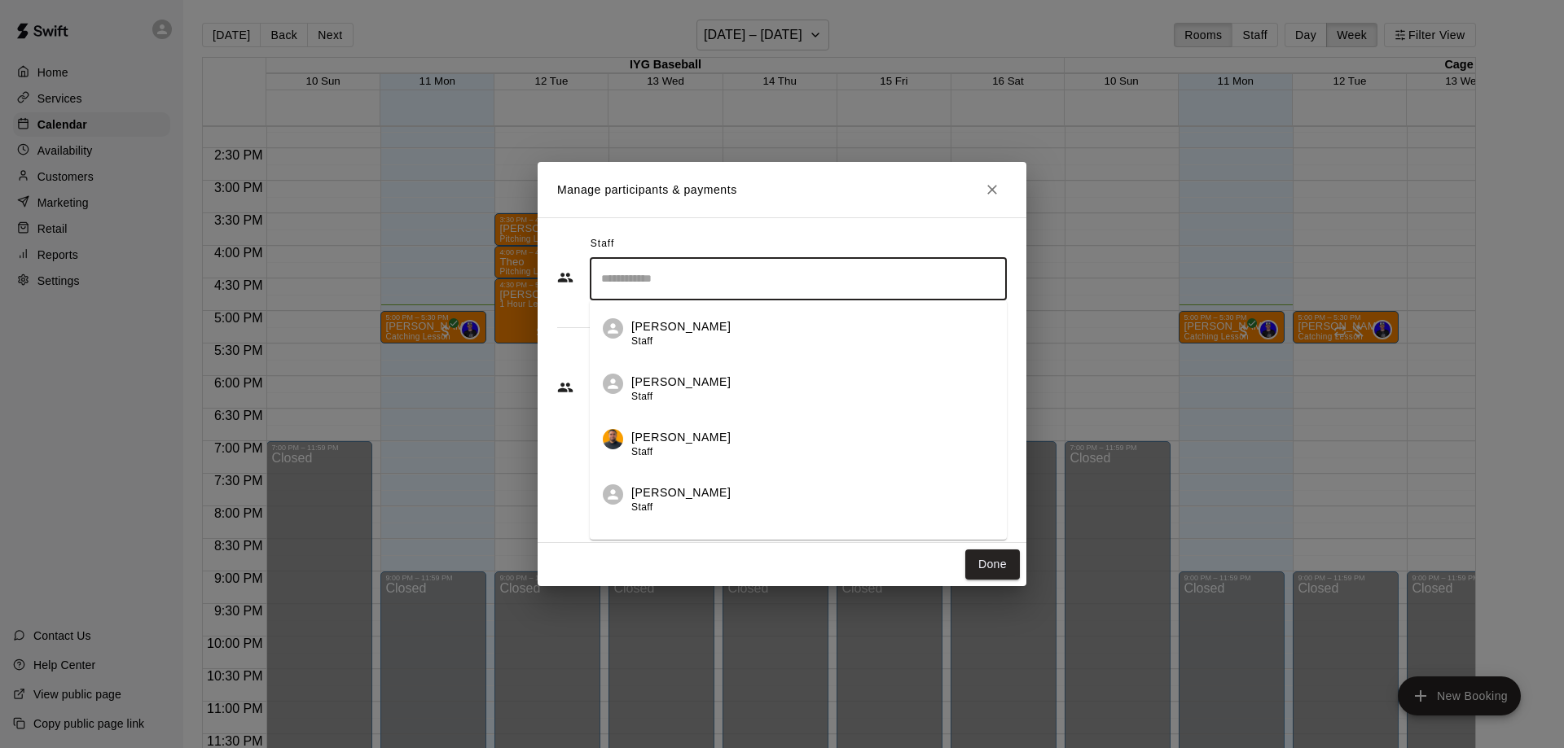
click at [759, 285] on input "Search staff" at bounding box center [798, 279] width 402 height 29
click at [691, 393] on div "[PERSON_NAME] Staff" at bounding box center [680, 390] width 99 height 32
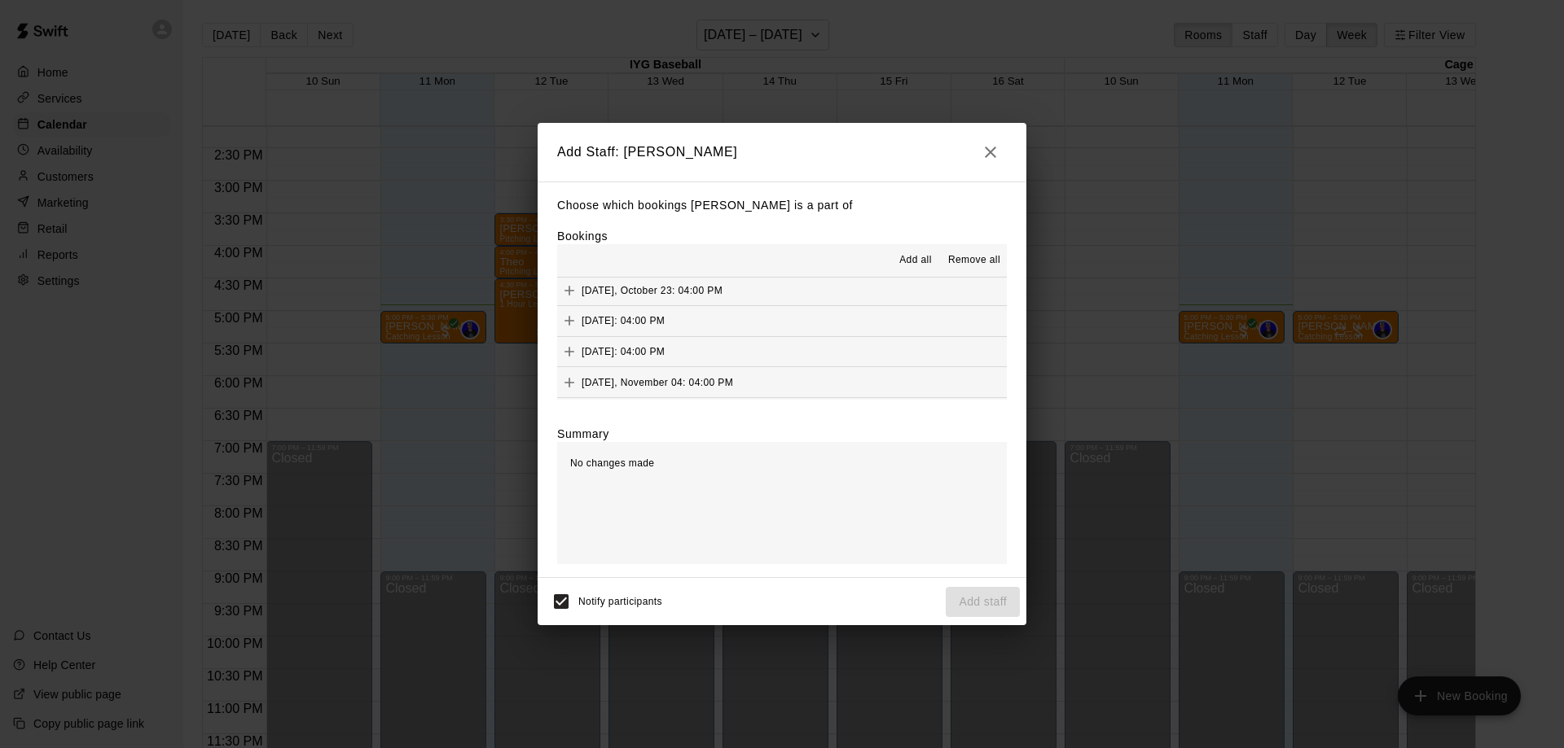
scroll to position [768, 0]
click at [901, 261] on span "Add all" at bounding box center [915, 260] width 33 height 16
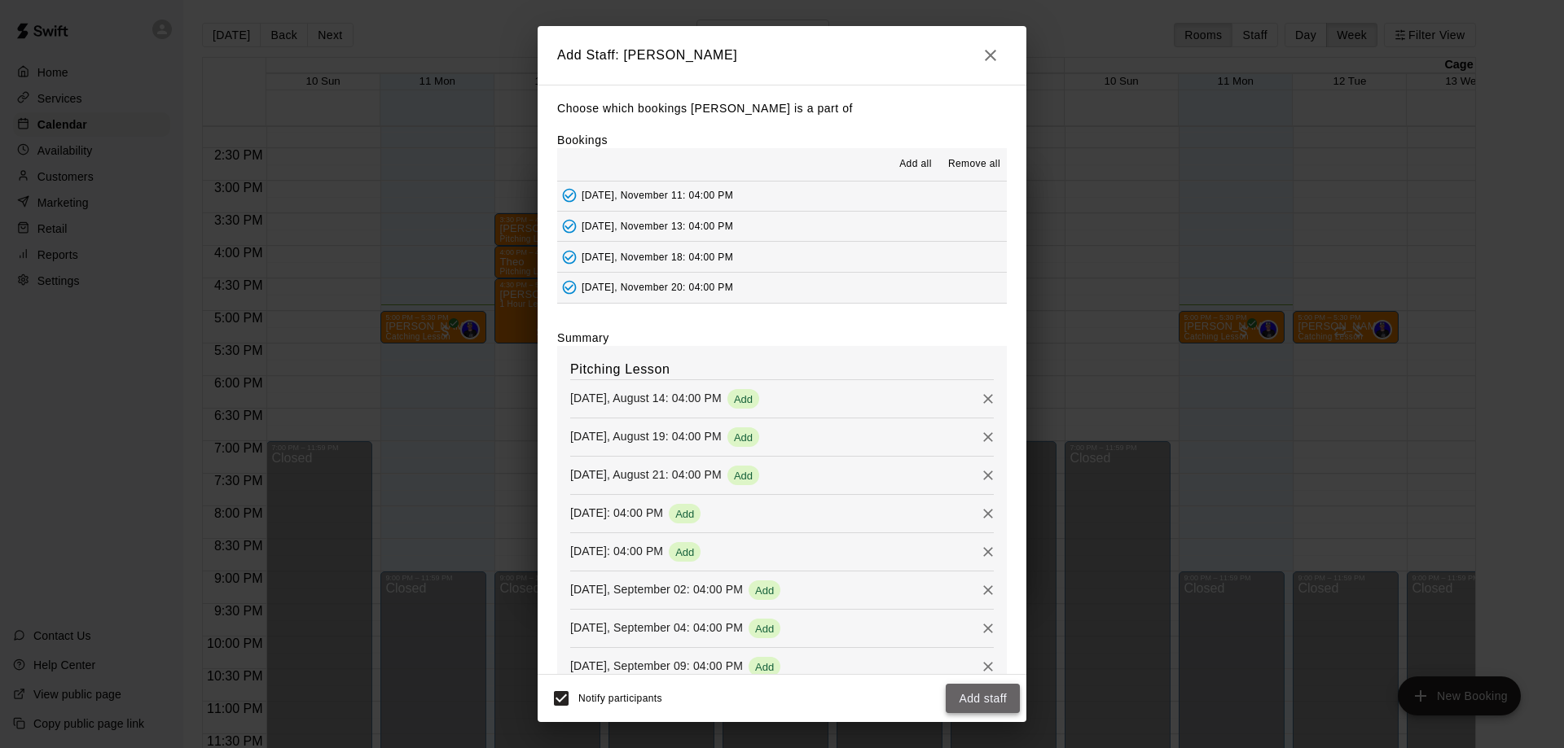
click at [970, 704] on button "Add staff" at bounding box center [982, 699] width 74 height 30
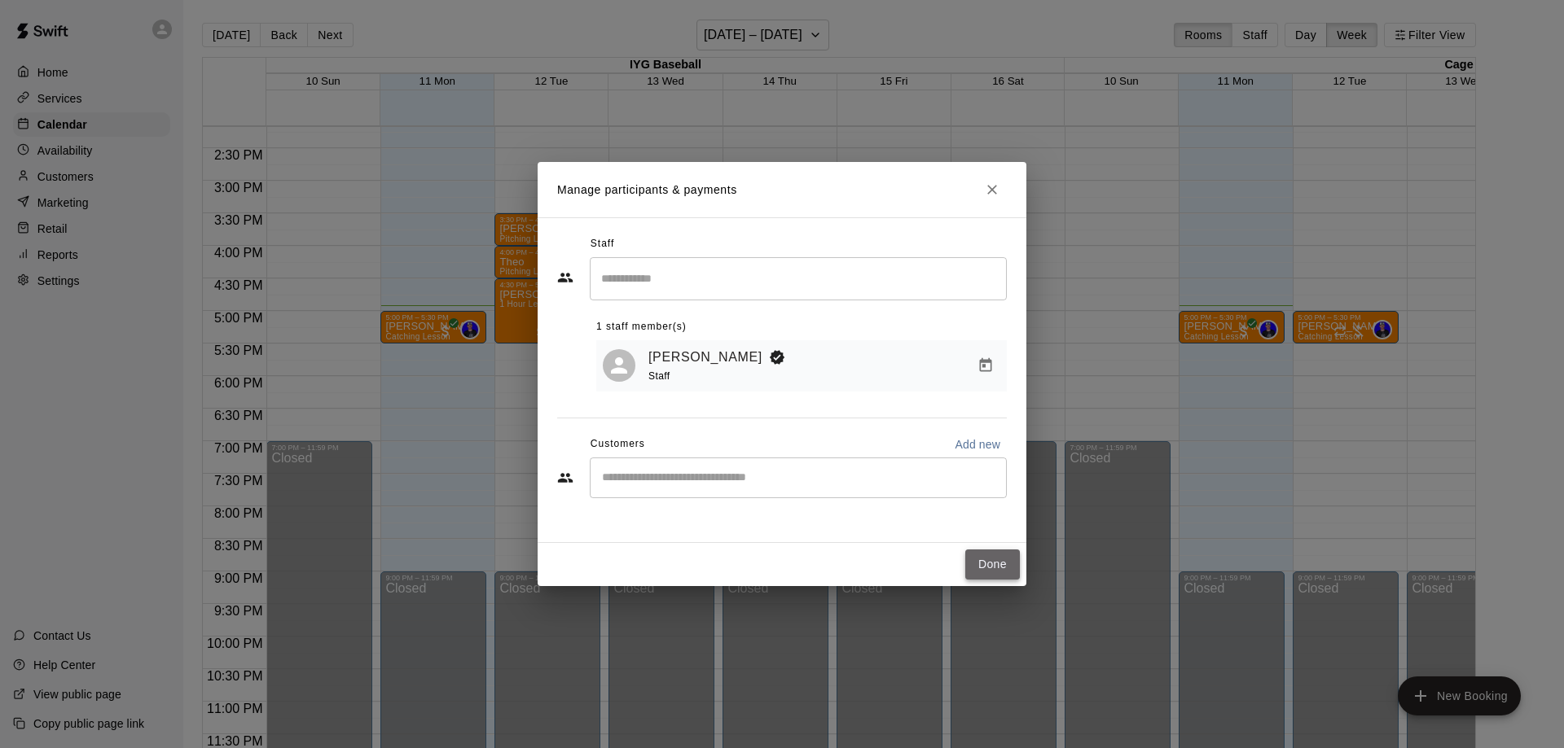
click at [1004, 569] on button "Done" at bounding box center [992, 565] width 55 height 30
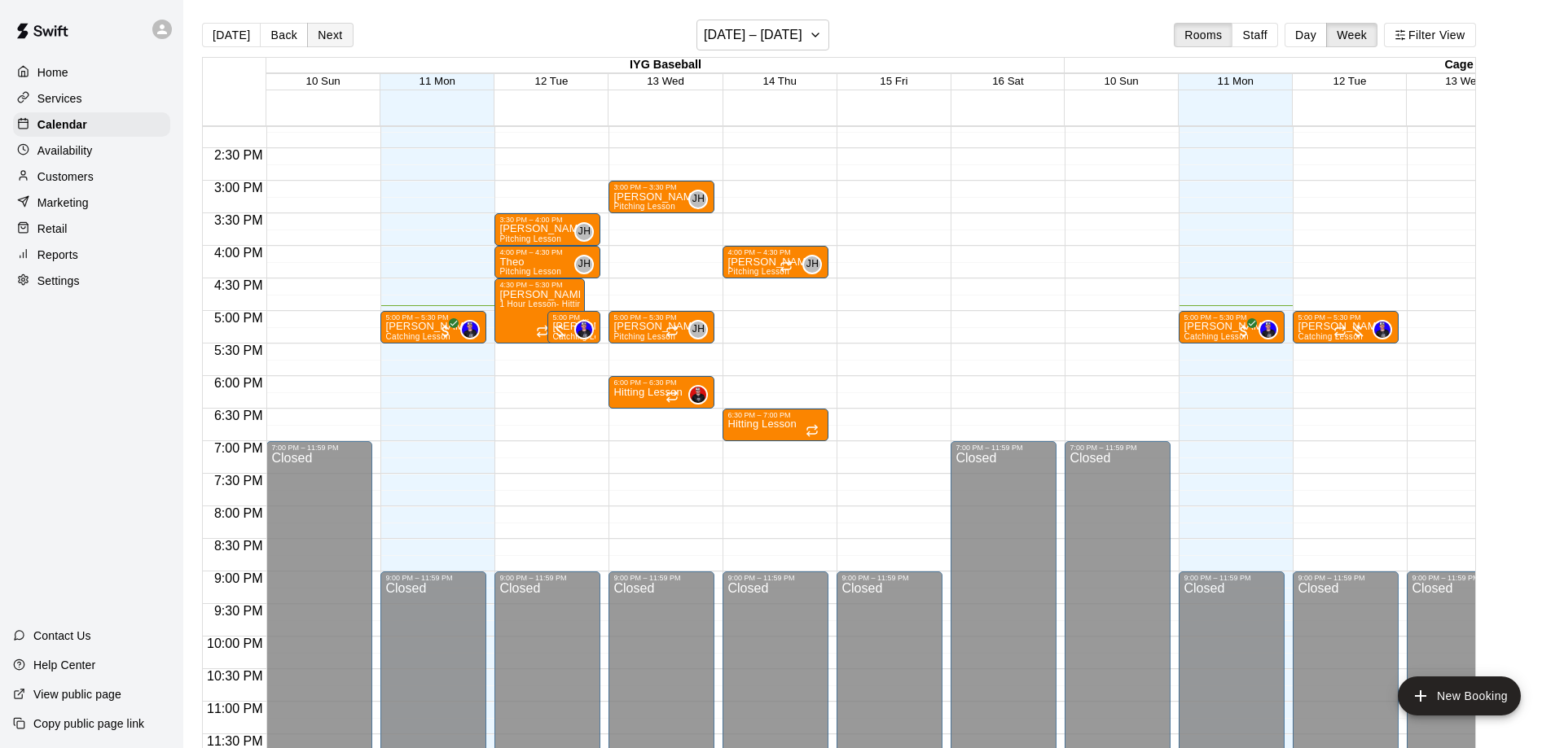
click at [335, 37] on button "Next" at bounding box center [330, 35] width 46 height 24
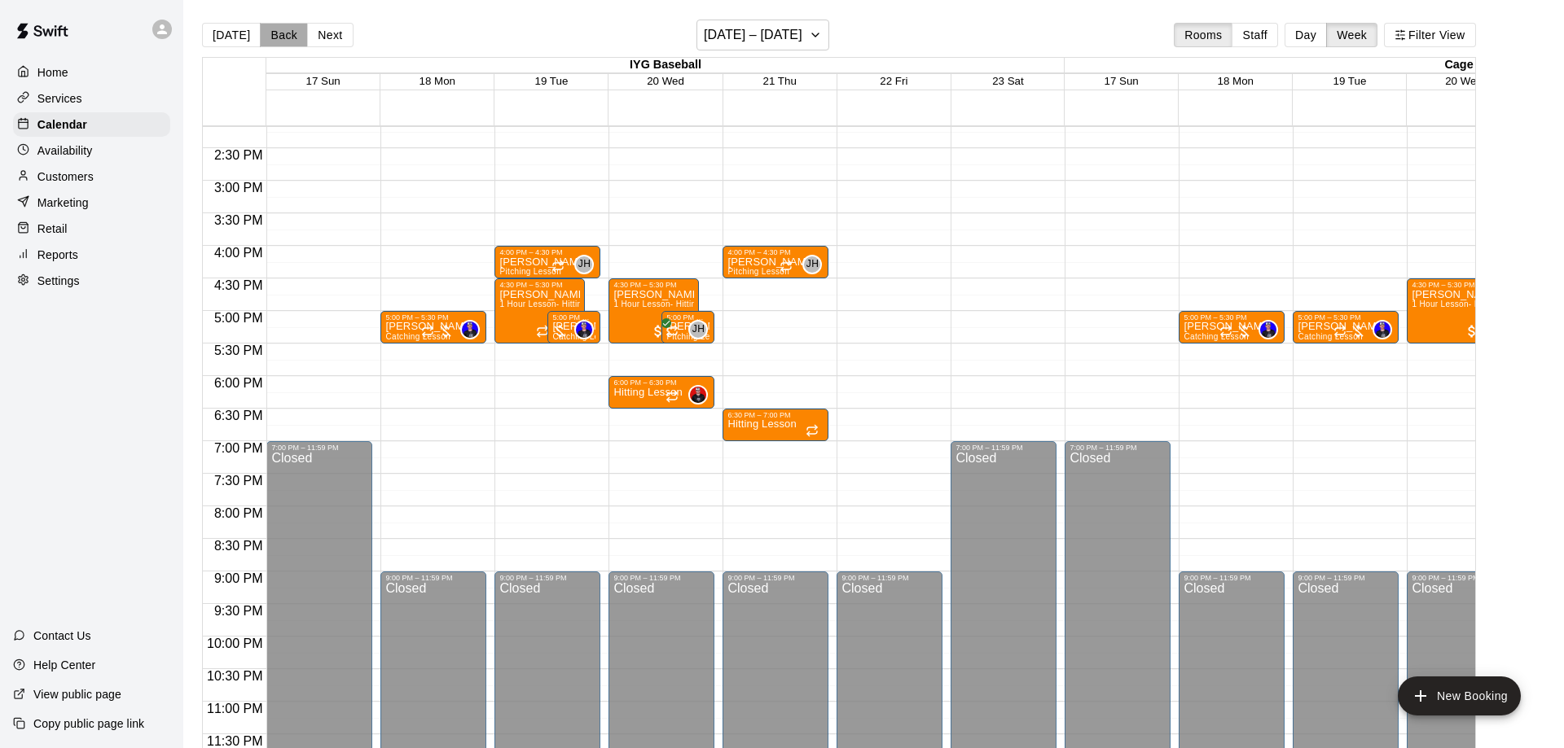
click at [285, 40] on button "Back" at bounding box center [284, 35] width 48 height 24
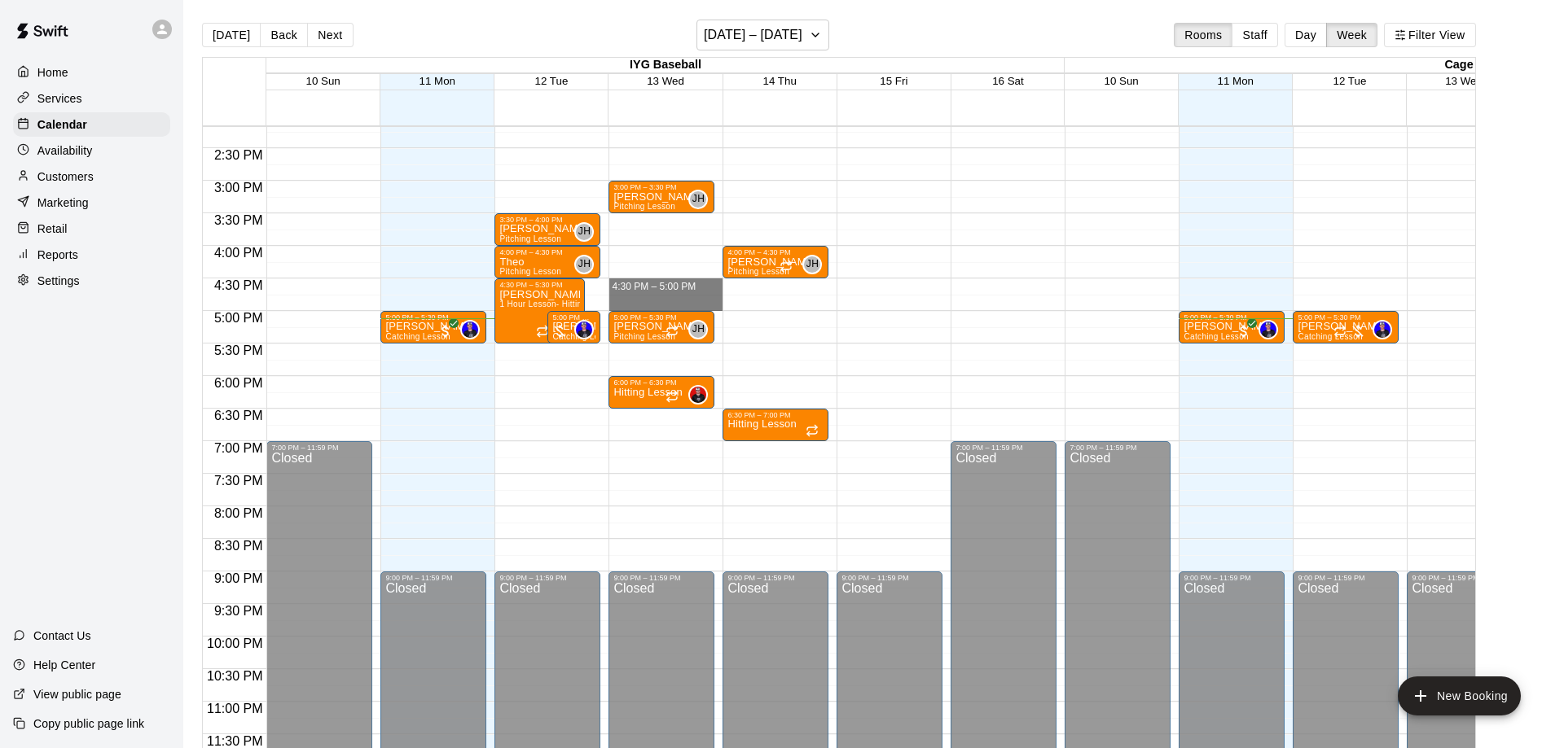
drag, startPoint x: 643, startPoint y: 292, endPoint x: 638, endPoint y: 310, distance: 19.6
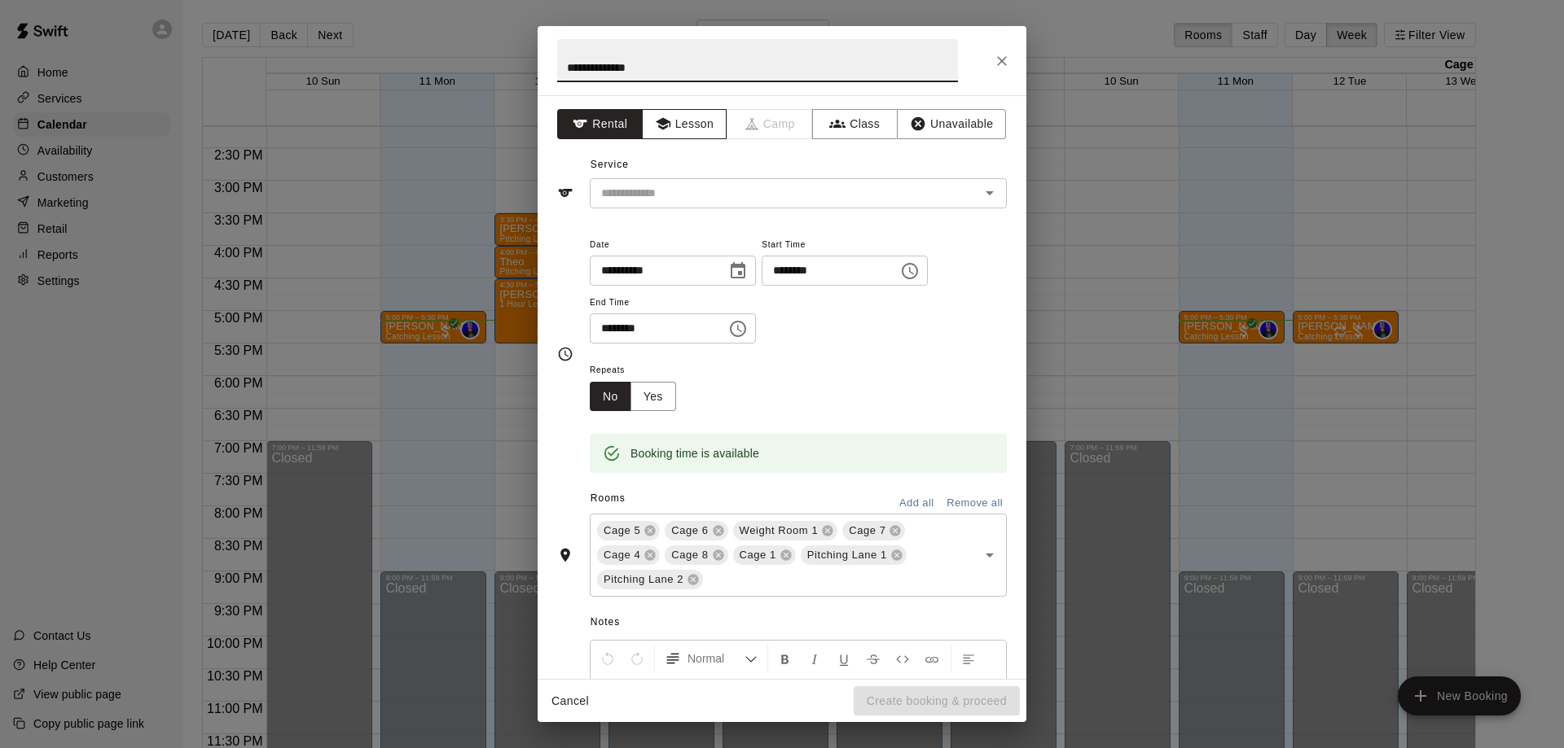
type input "**********"
click at [703, 138] on button "Lesson" at bounding box center [685, 124] width 86 height 30
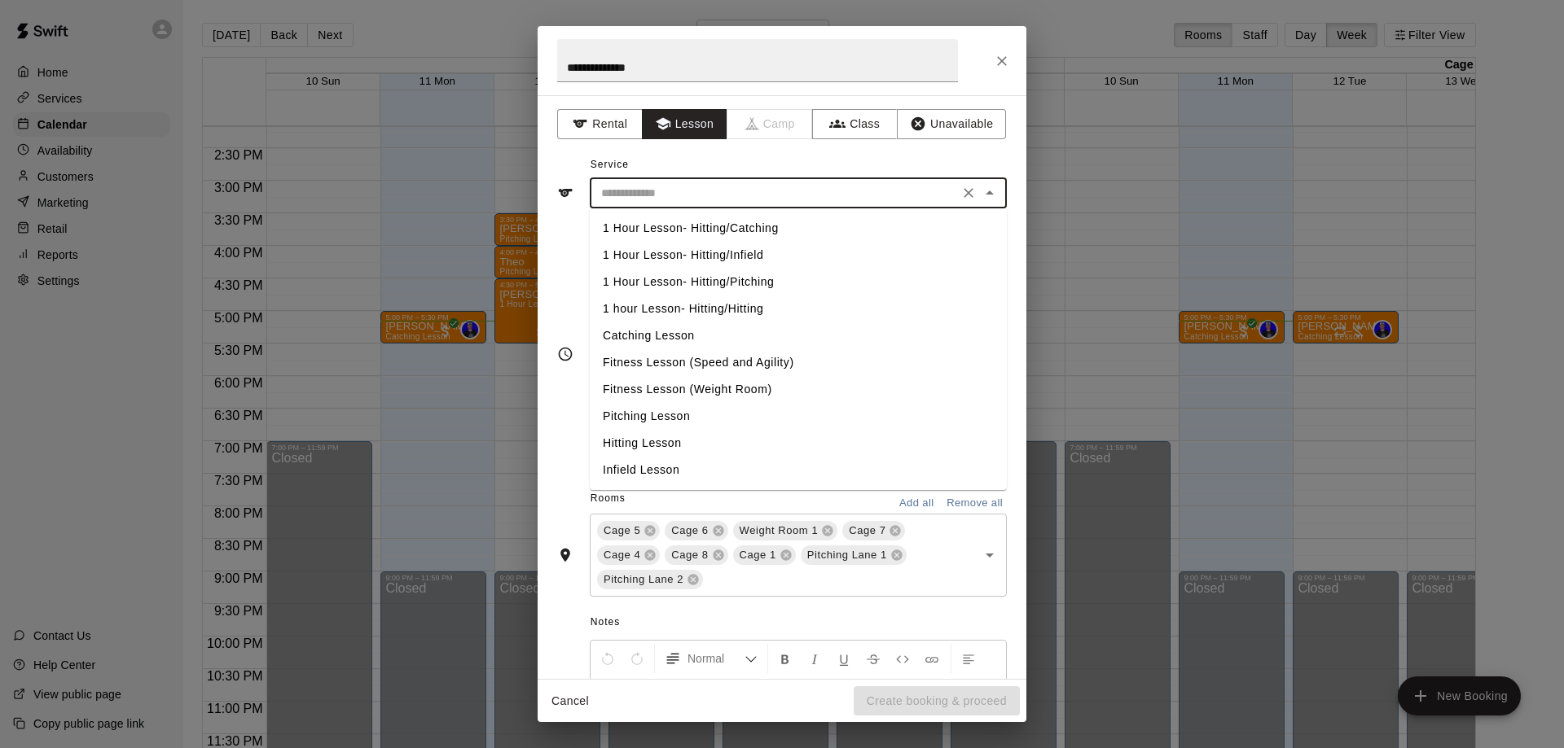
click at [677, 187] on input "text" at bounding box center [773, 193] width 359 height 20
click at [700, 419] on li "Pitching Lesson" at bounding box center [798, 416] width 417 height 27
type input "**********"
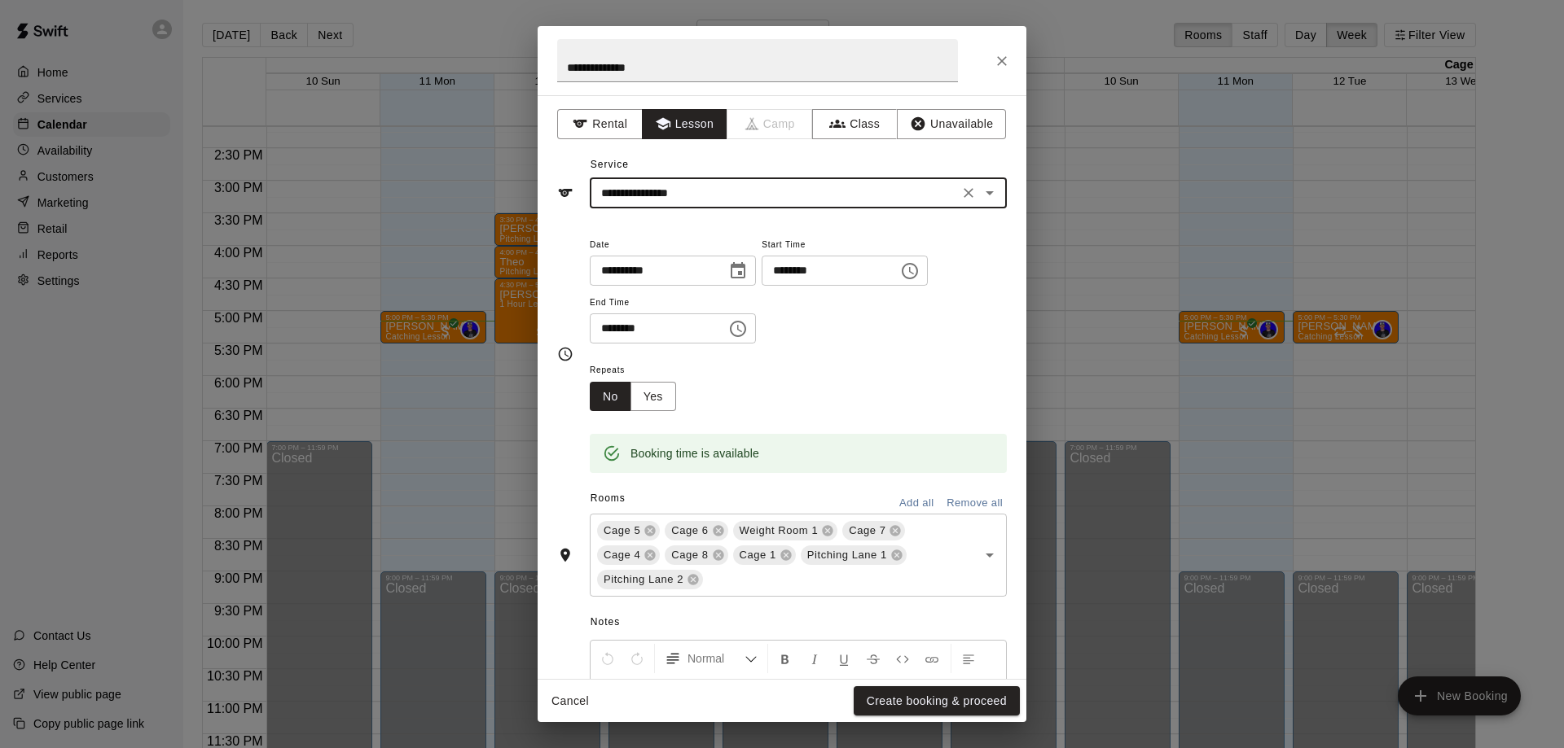
click at [951, 500] on button "Remove all" at bounding box center [974, 503] width 64 height 25
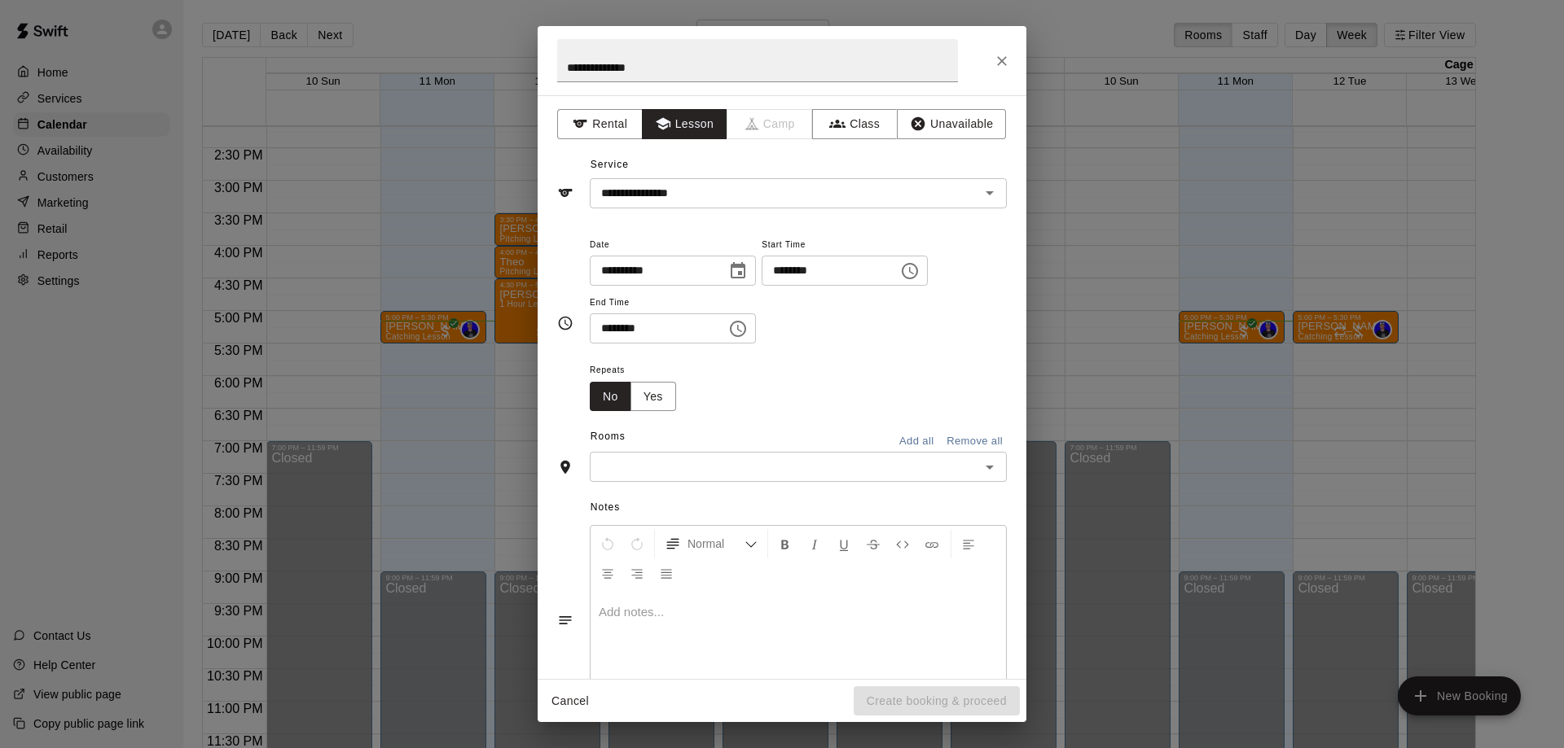
scroll to position [66, 0]
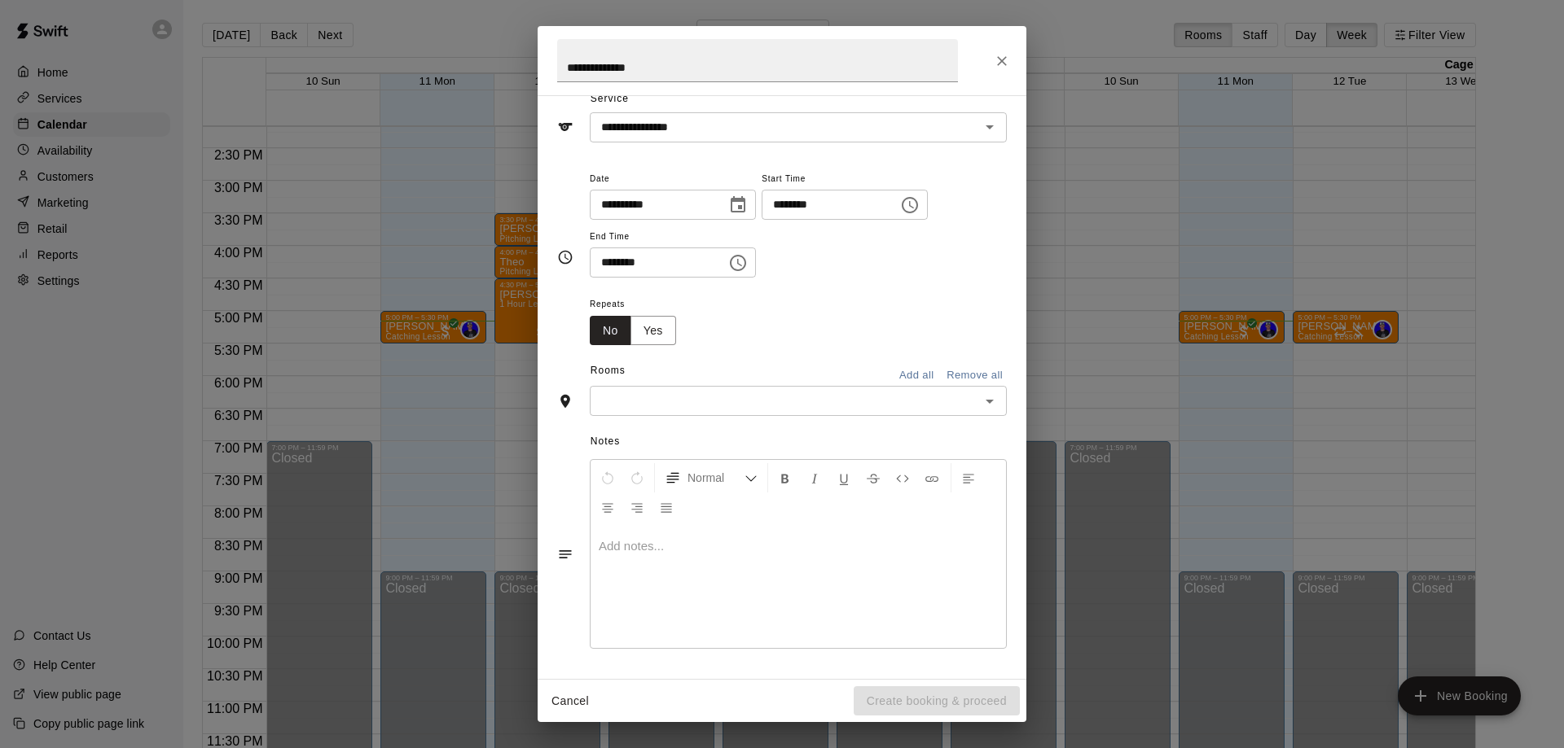
click at [812, 428] on div "Notes Normal Add notes..." at bounding box center [782, 541] width 450 height 250
click at [806, 411] on input "text" at bounding box center [784, 401] width 380 height 20
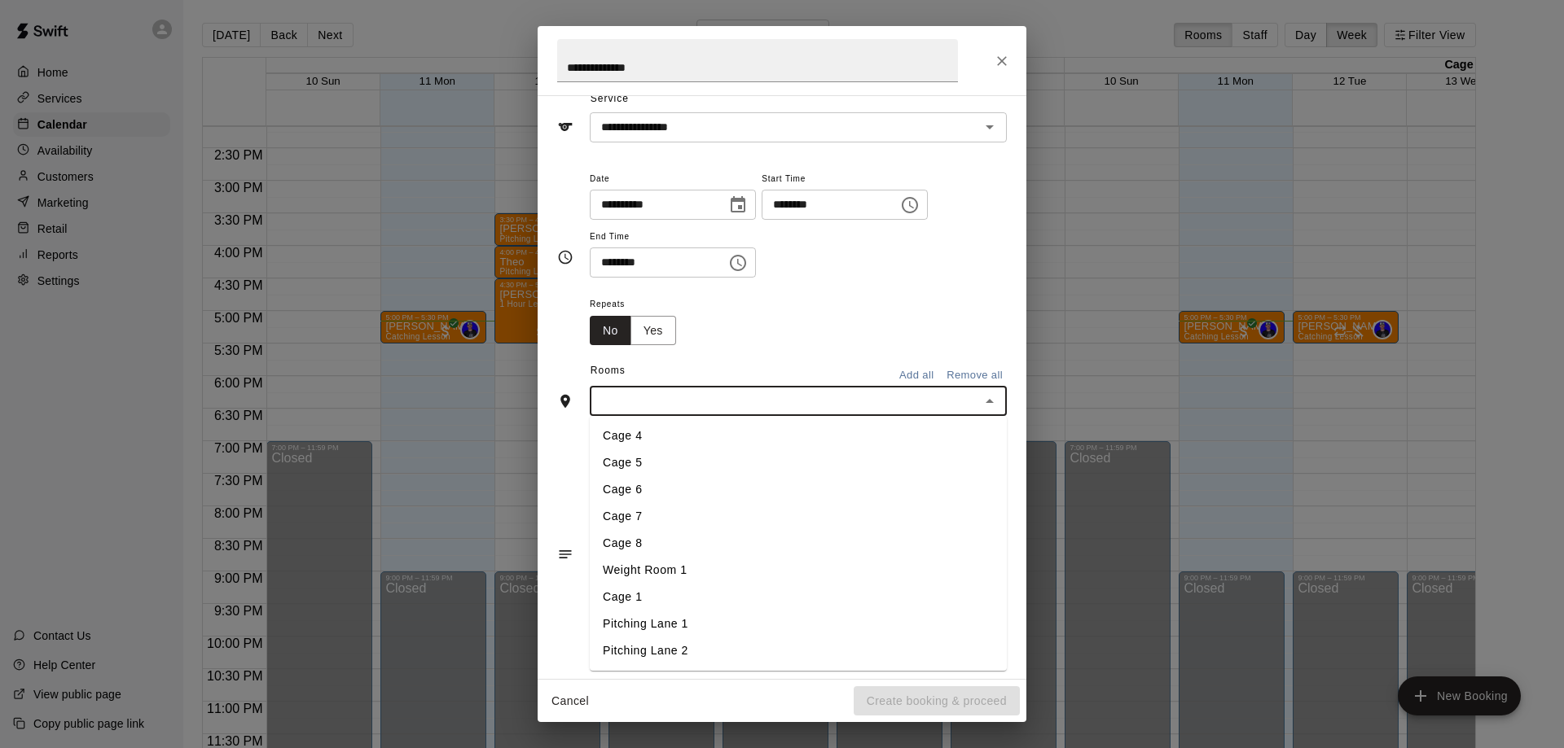
click at [694, 630] on li "Pitching Lane 1" at bounding box center [798, 624] width 417 height 27
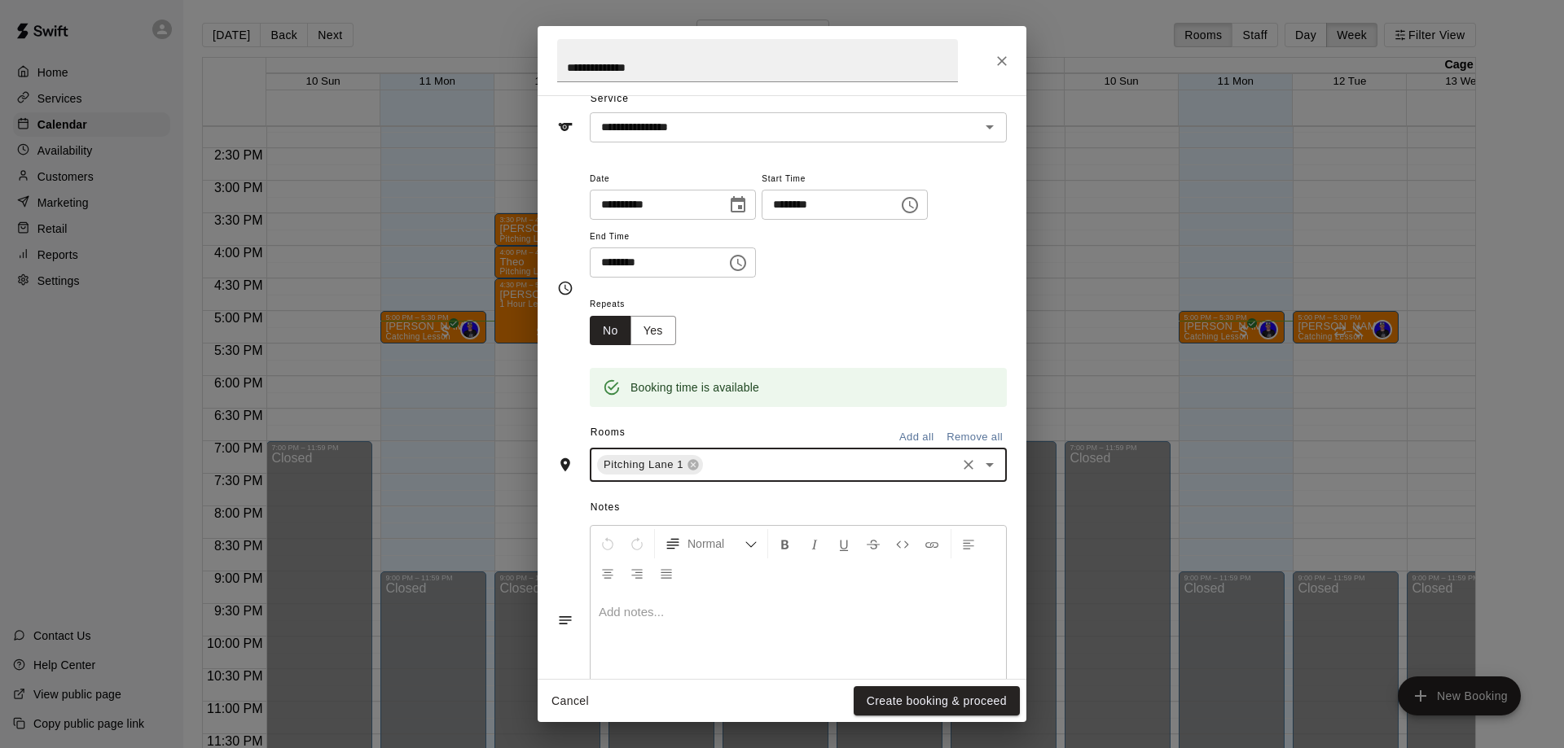
scroll to position [0, 0]
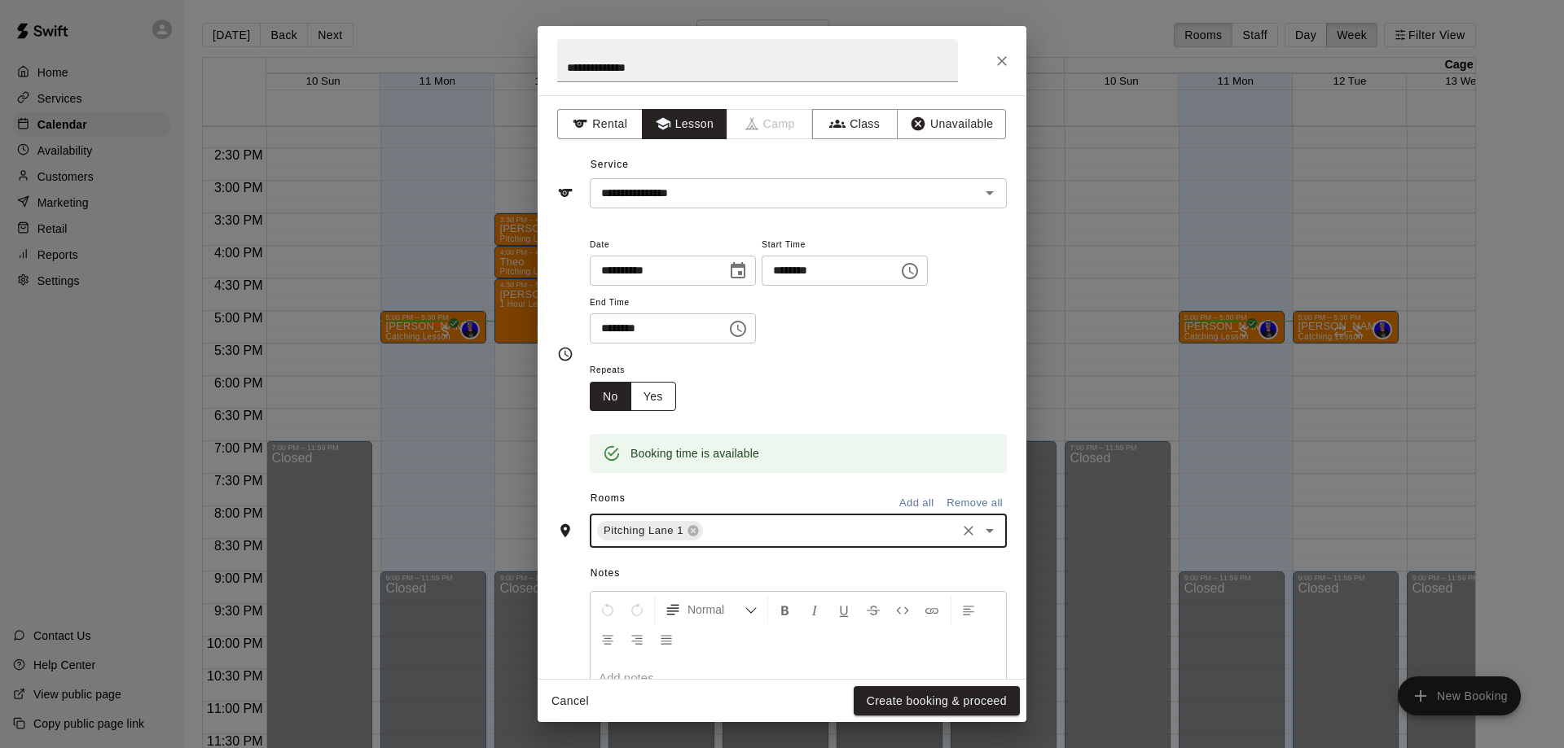
click at [657, 391] on button "Yes" at bounding box center [653, 397] width 46 height 30
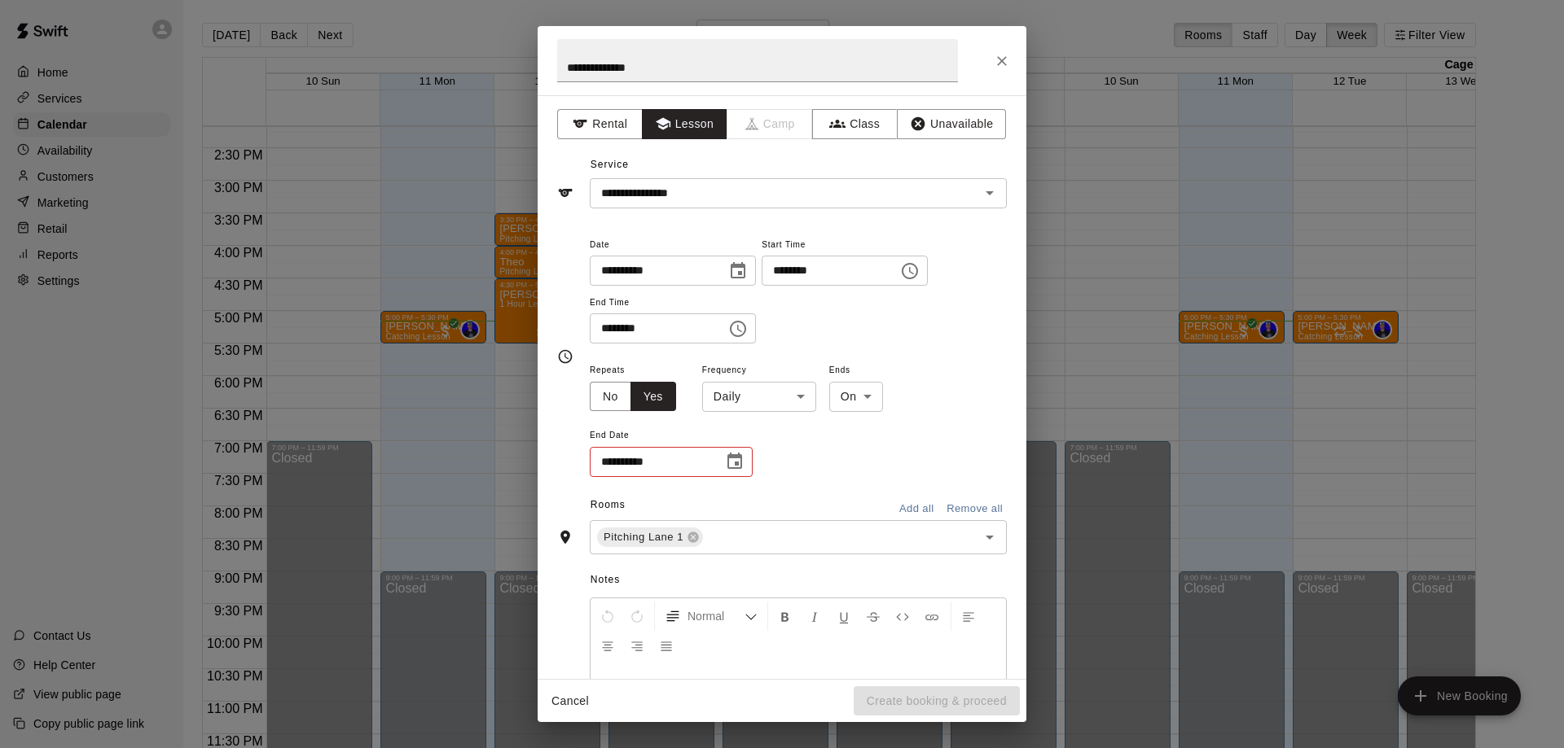
click at [797, 393] on body "Home Services Calendar Availability Customers Marketing Retail Reports Settings…" at bounding box center [782, 387] width 1564 height 774
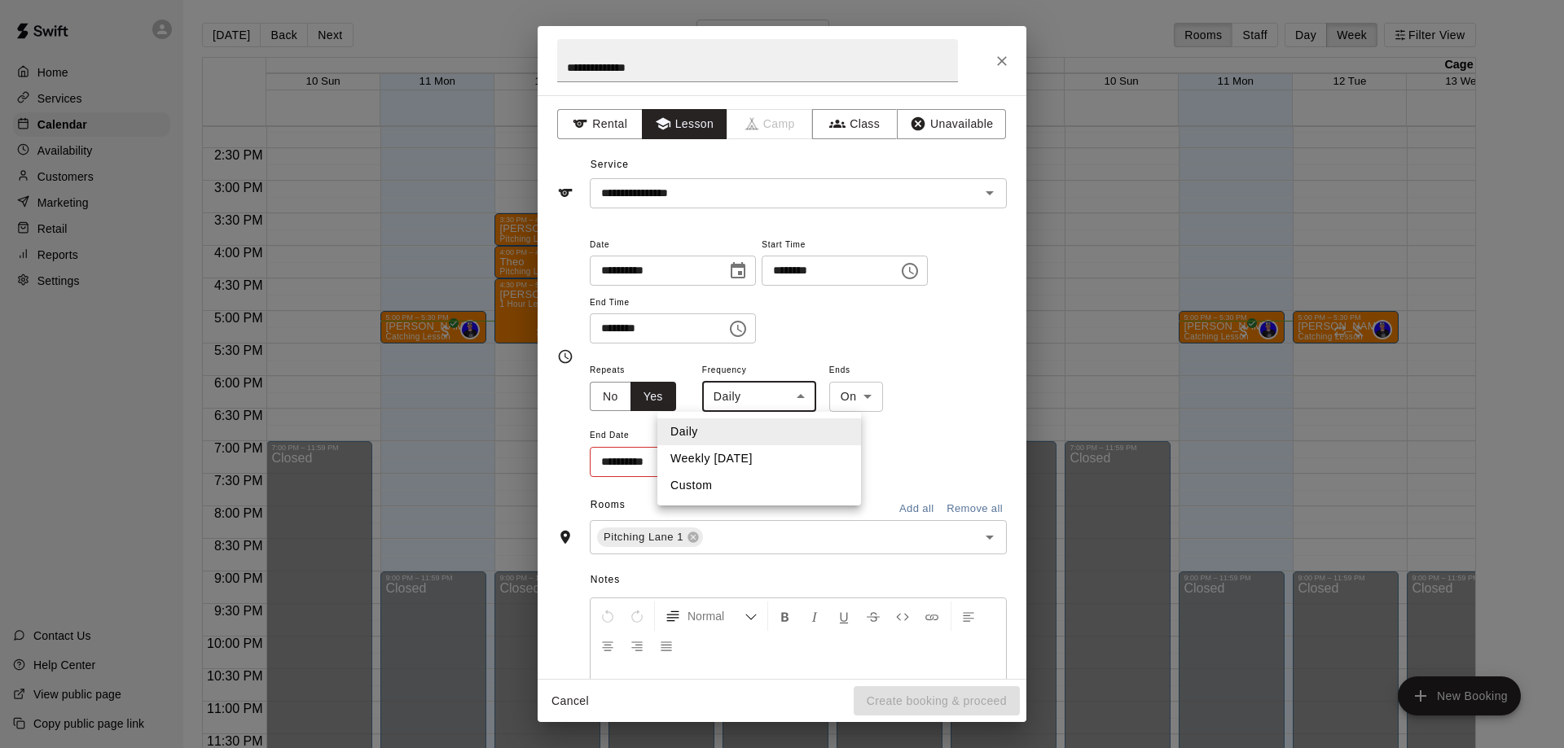
click at [752, 462] on li "Weekly [DATE]" at bounding box center [759, 458] width 204 height 27
type input "******"
click at [915, 399] on body "Home Services Calendar Availability Customers Marketing Retail Reports Settings…" at bounding box center [782, 387] width 1564 height 774
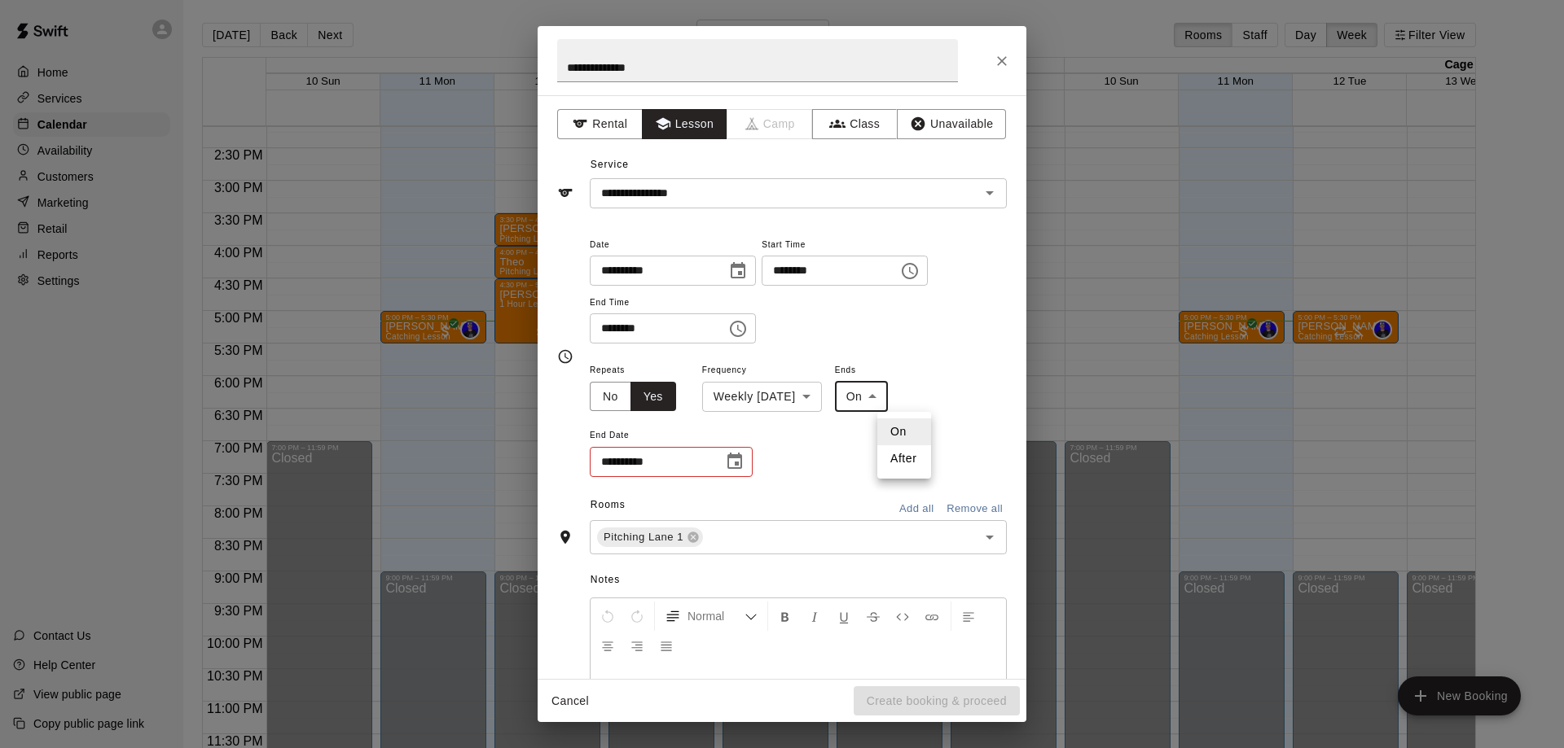
click at [903, 457] on li "After" at bounding box center [904, 458] width 54 height 27
type input "*****"
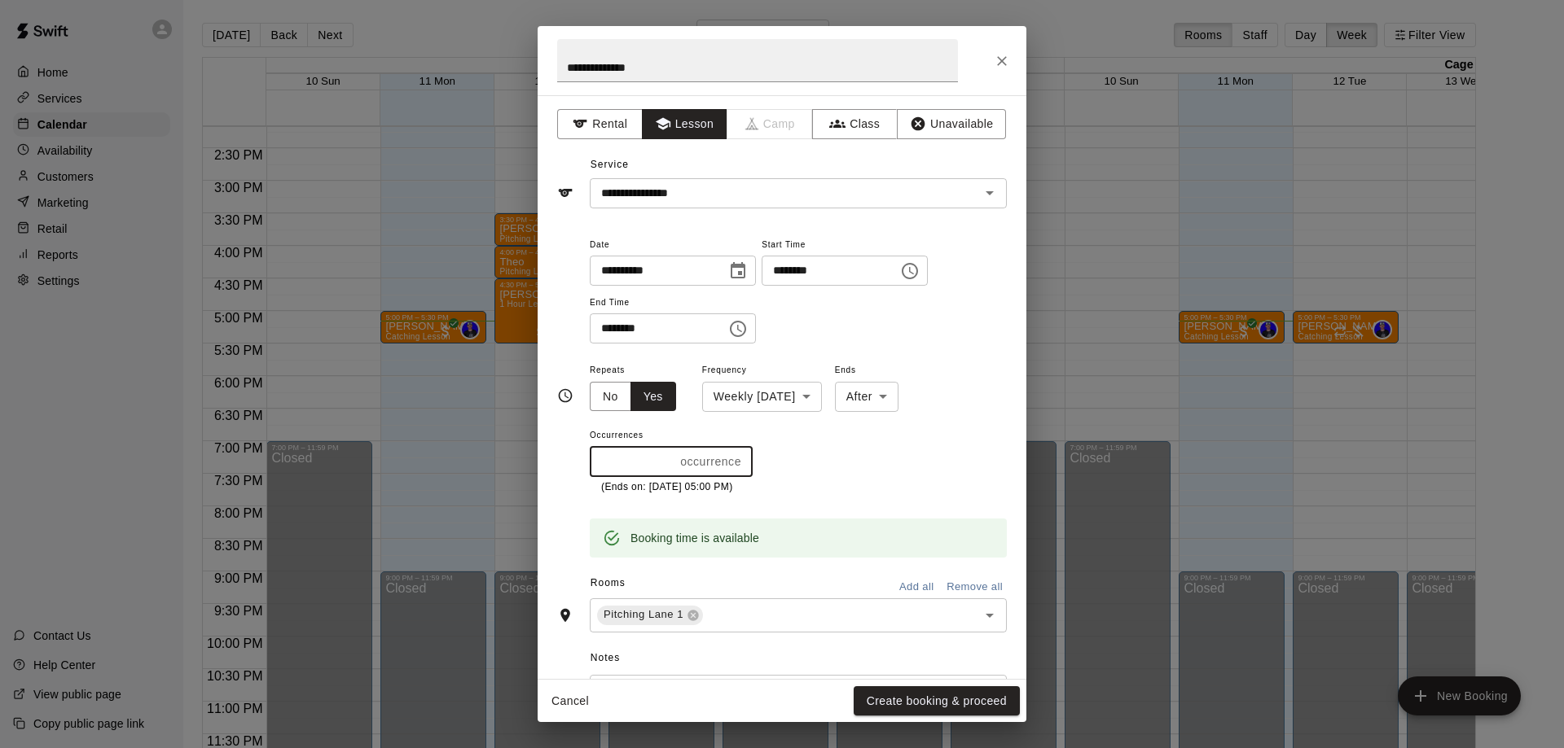
click at [634, 467] on input "*" at bounding box center [632, 462] width 84 height 30
type input "**"
click at [899, 473] on div "Repeats No Yes Frequency Weekly [DATE] ****** ​ Ends After ***** ​ Occurrences …" at bounding box center [798, 427] width 417 height 135
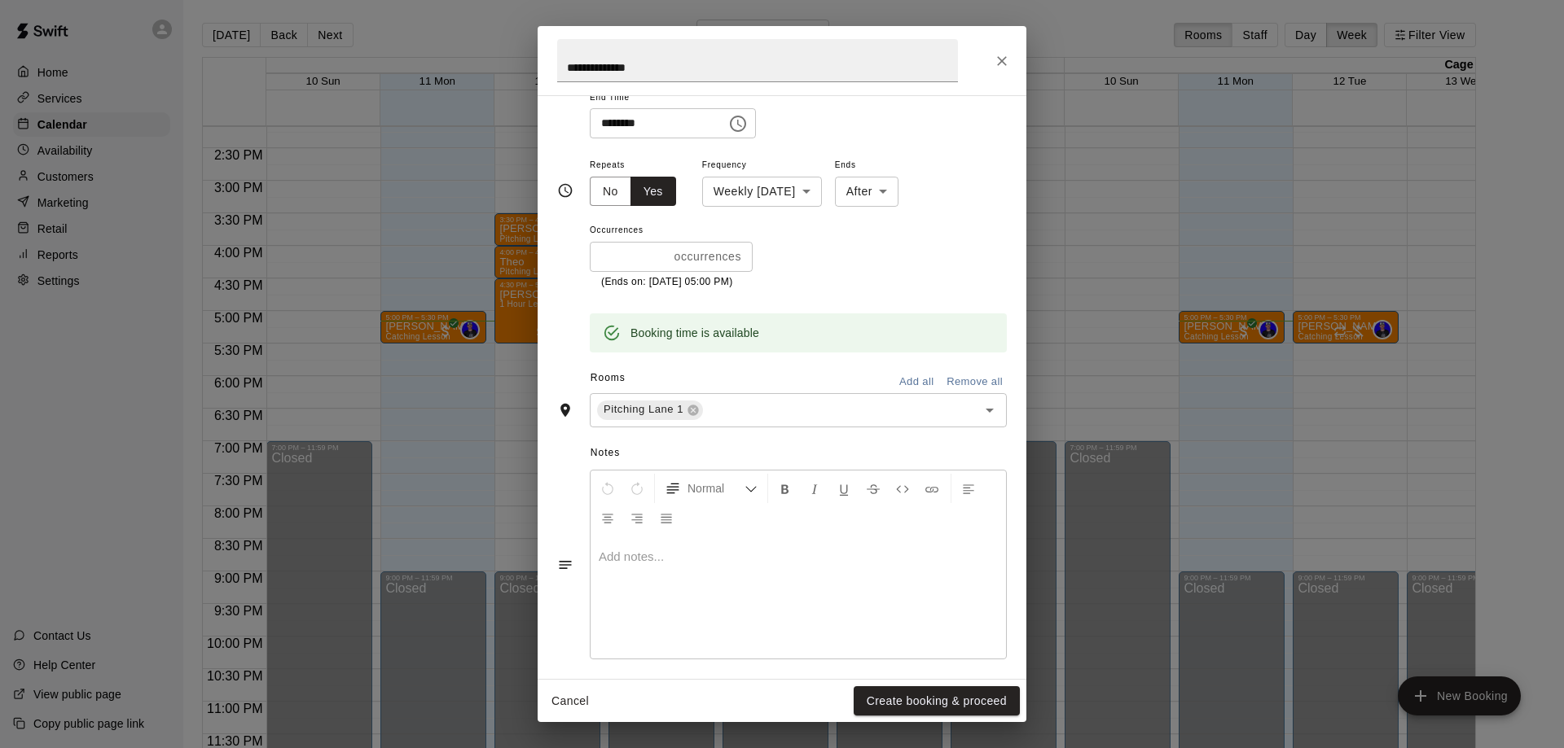
scroll to position [217, 0]
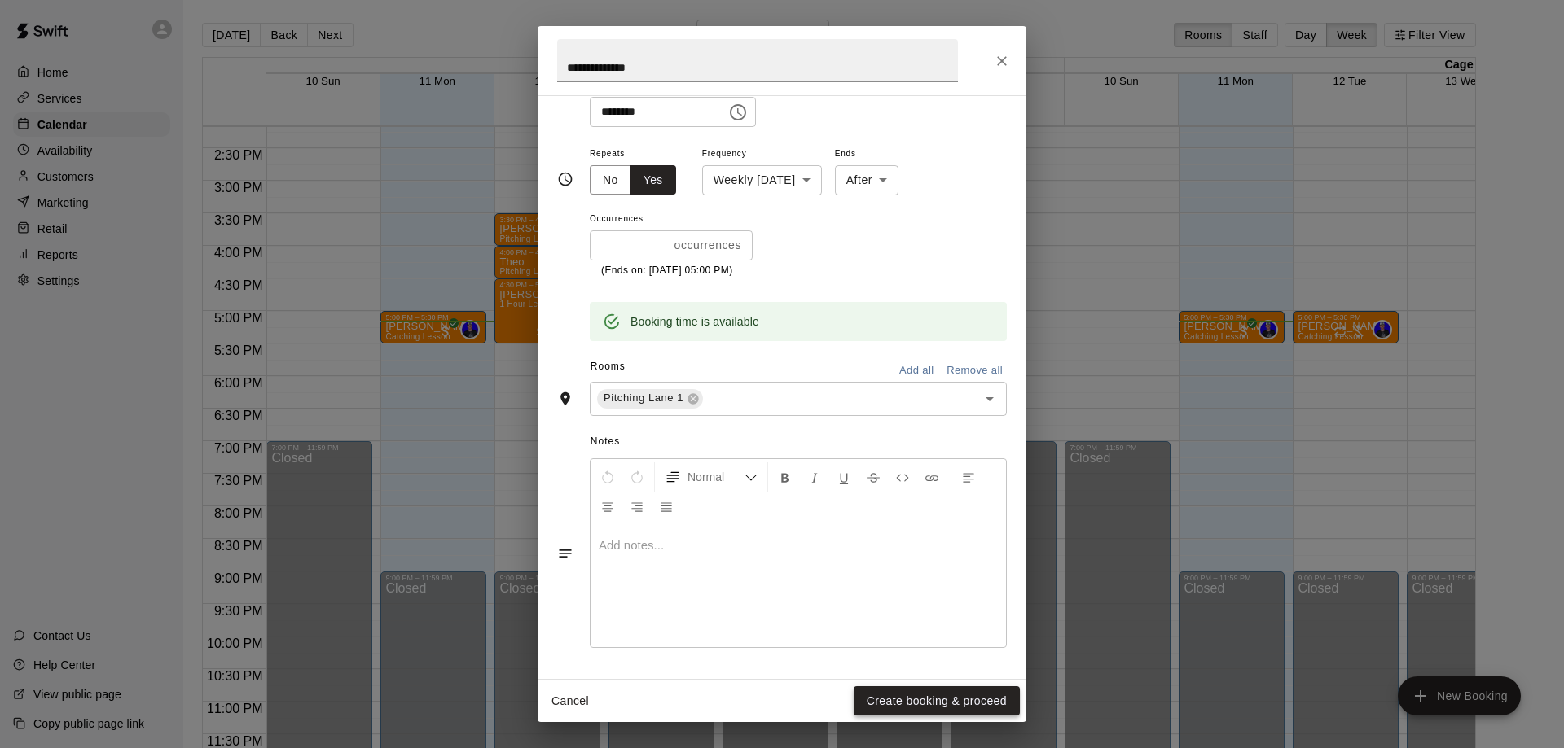
click at [920, 694] on button "Create booking & proceed" at bounding box center [936, 701] width 166 height 30
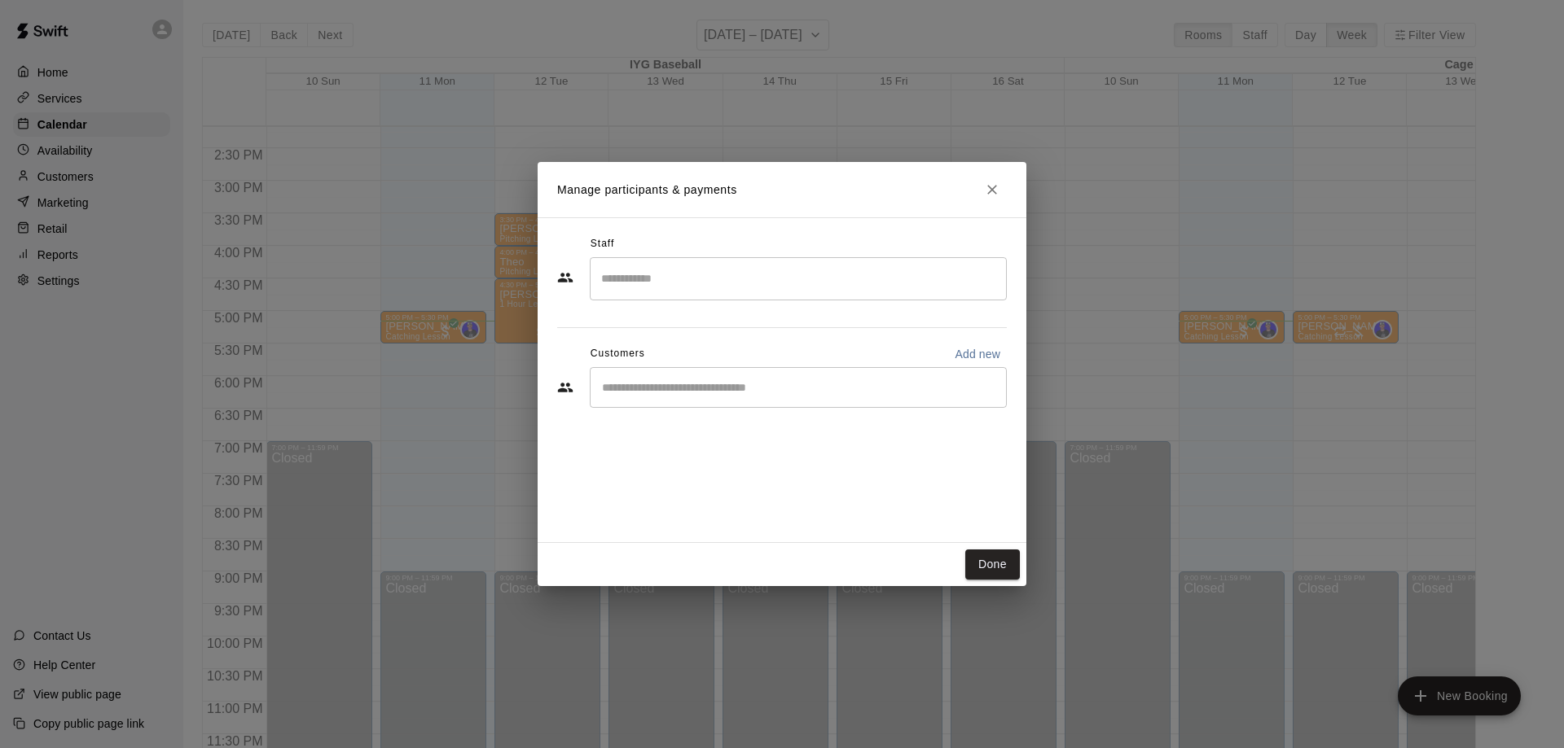
click at [708, 284] on input "Search staff" at bounding box center [798, 279] width 402 height 29
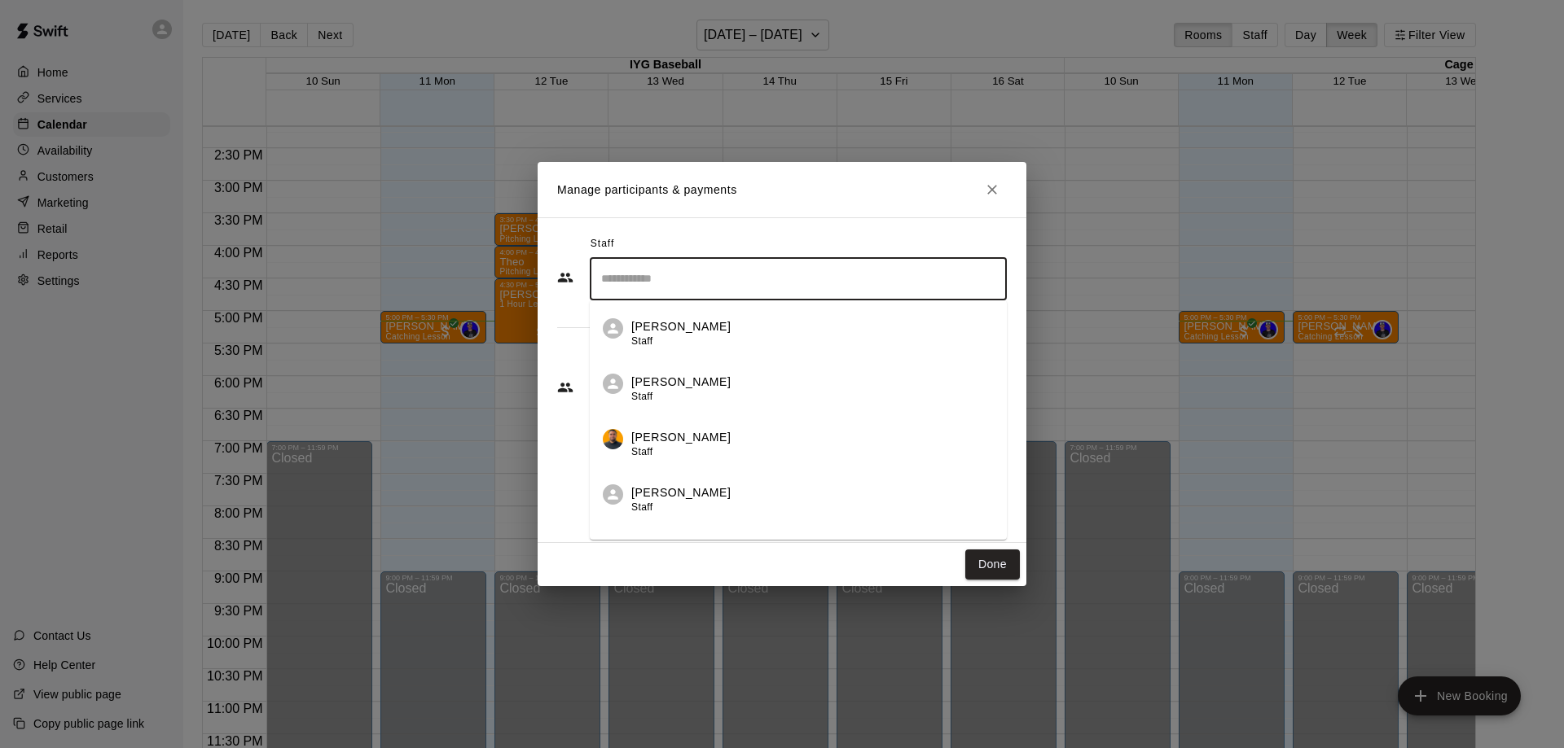
click at [665, 381] on p "[PERSON_NAME]" at bounding box center [680, 382] width 99 height 17
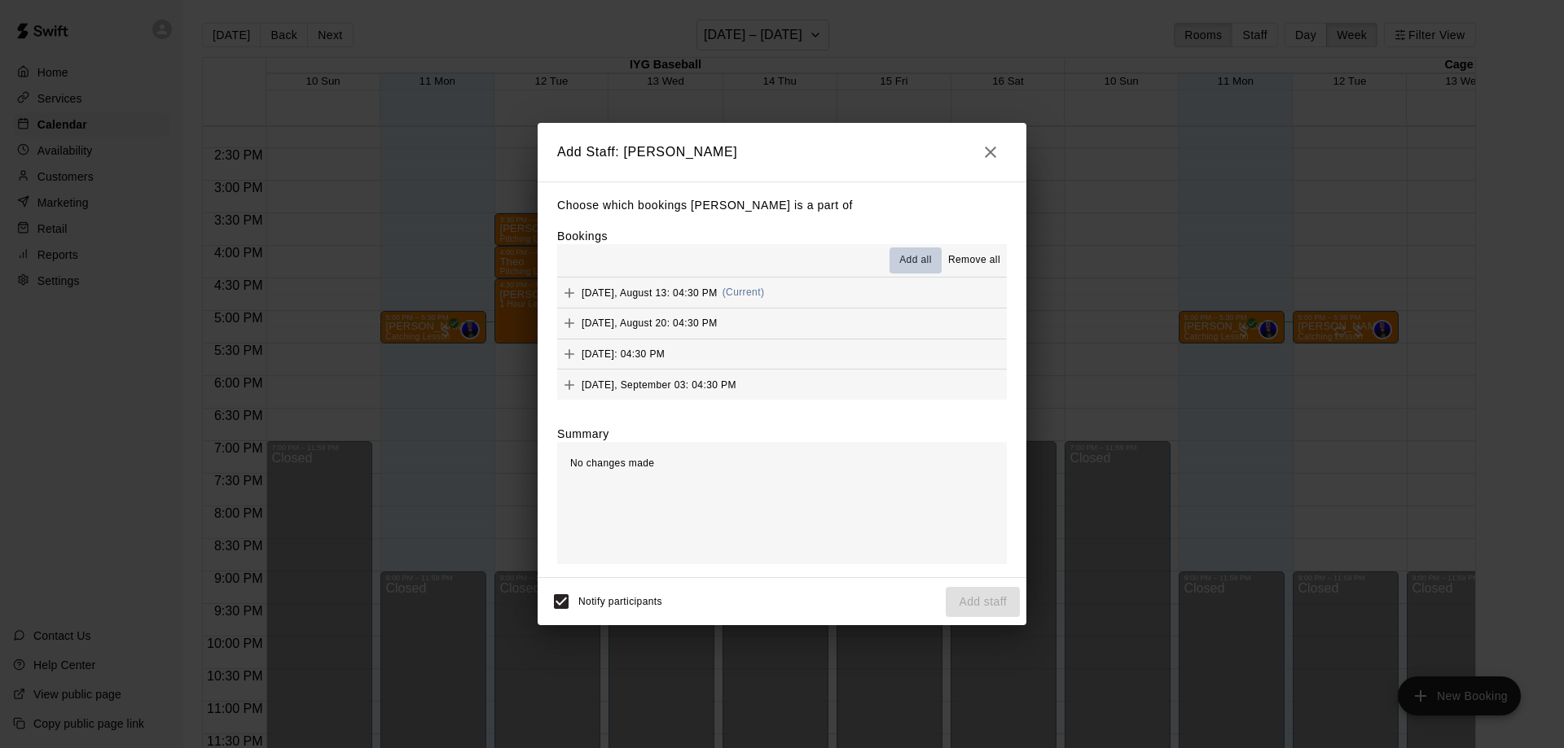
click at [912, 255] on span "Add all" at bounding box center [915, 260] width 33 height 16
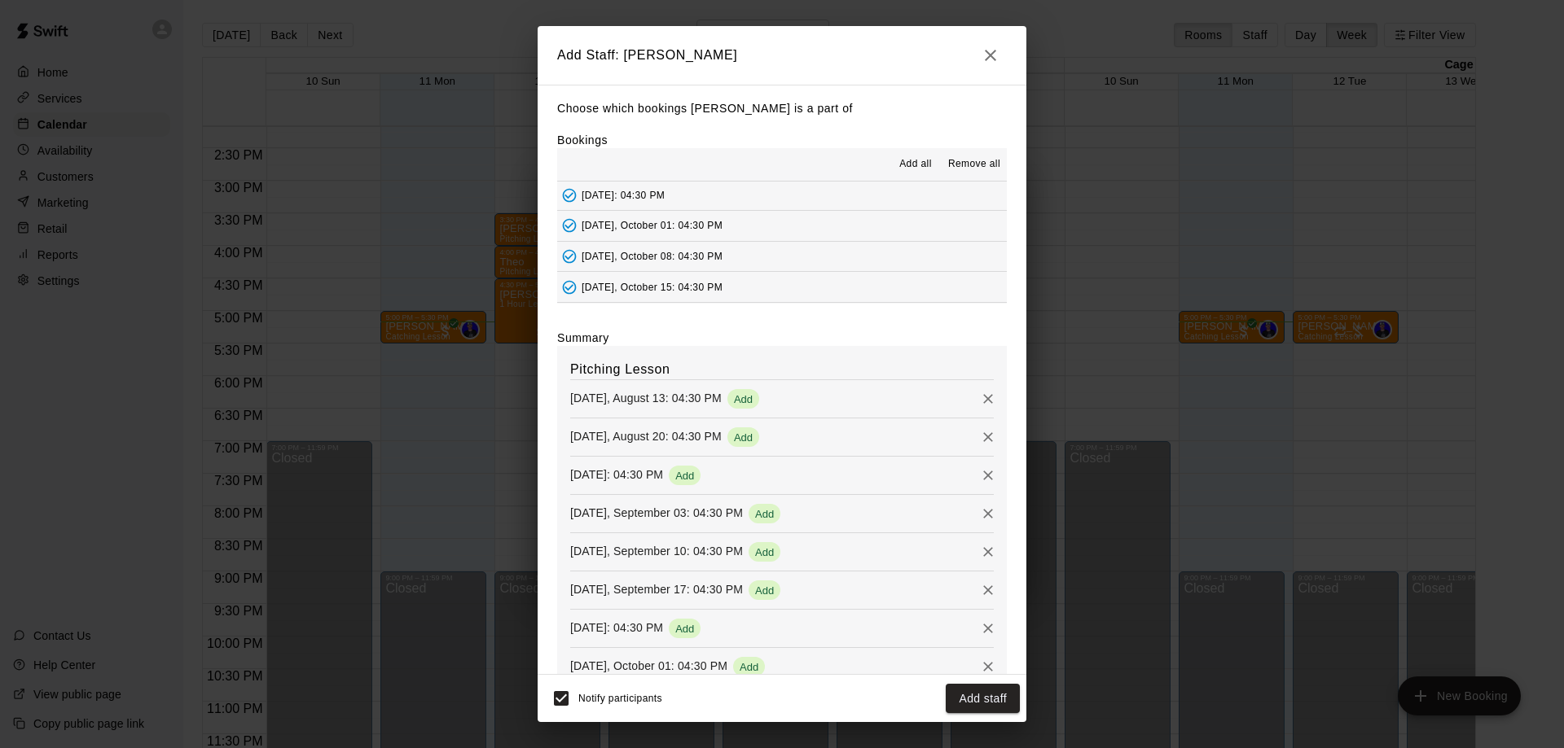
scroll to position [0, 0]
click at [982, 691] on button "Add staff" at bounding box center [982, 699] width 74 height 30
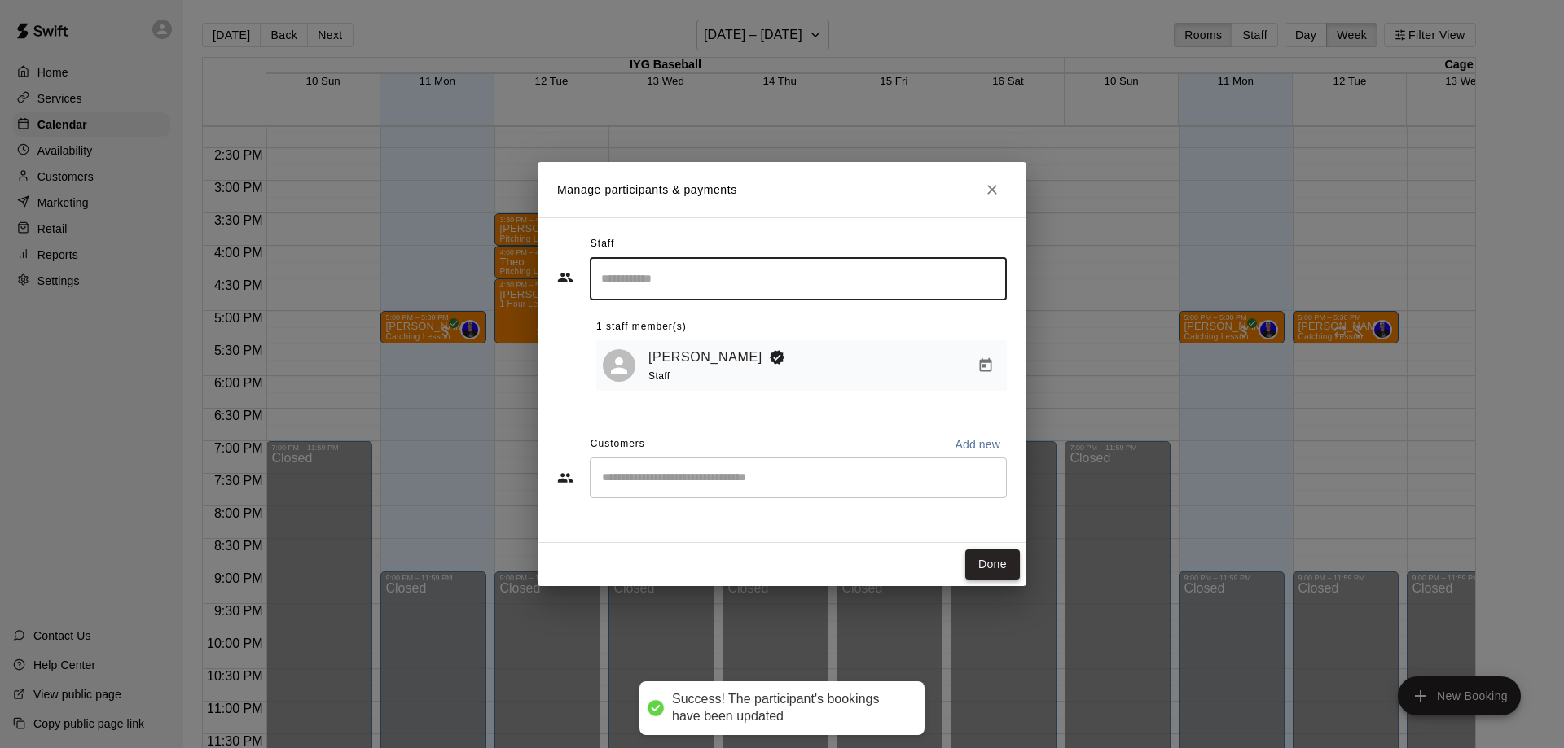
click at [990, 559] on button "Done" at bounding box center [992, 565] width 55 height 30
